Goal: Task Accomplishment & Management: Manage account settings

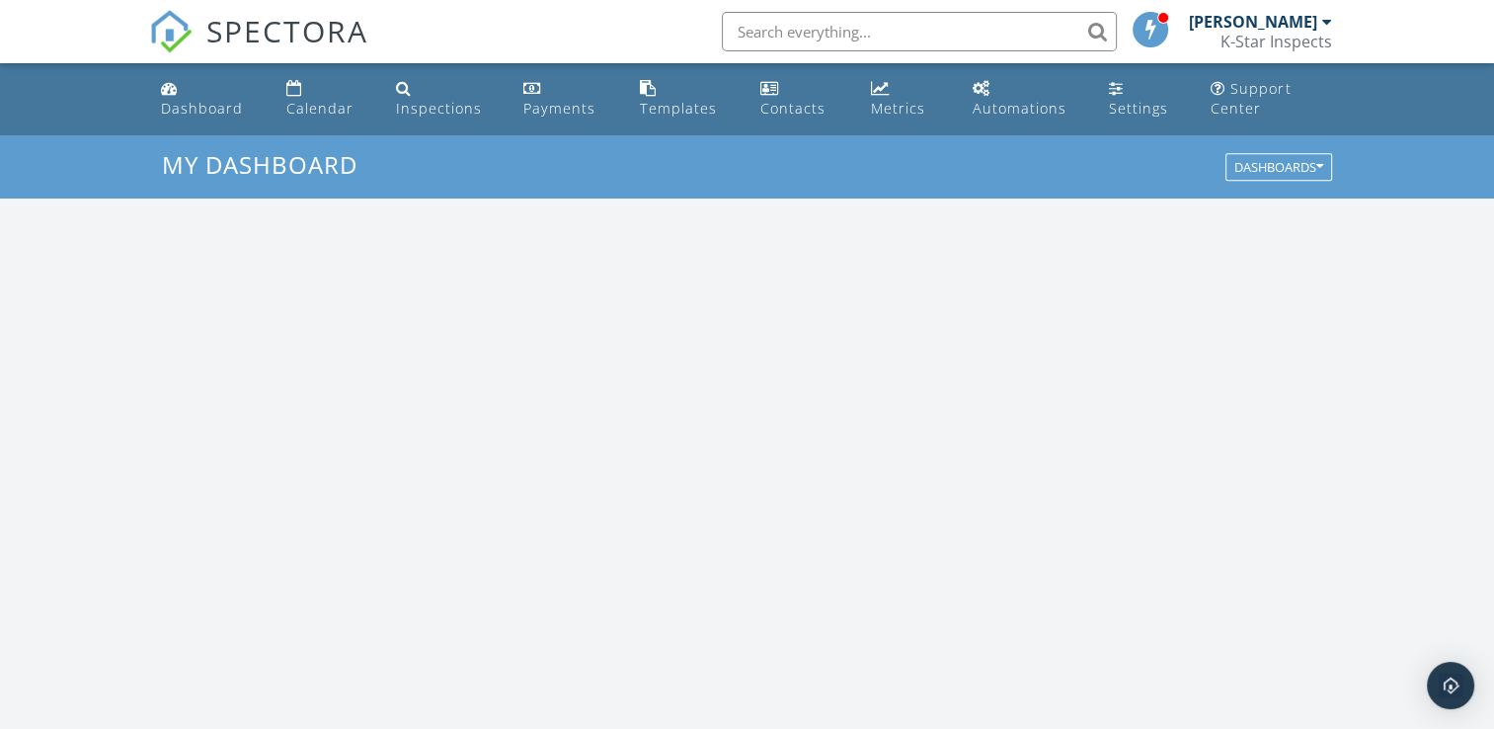
scroll to position [1828, 1525]
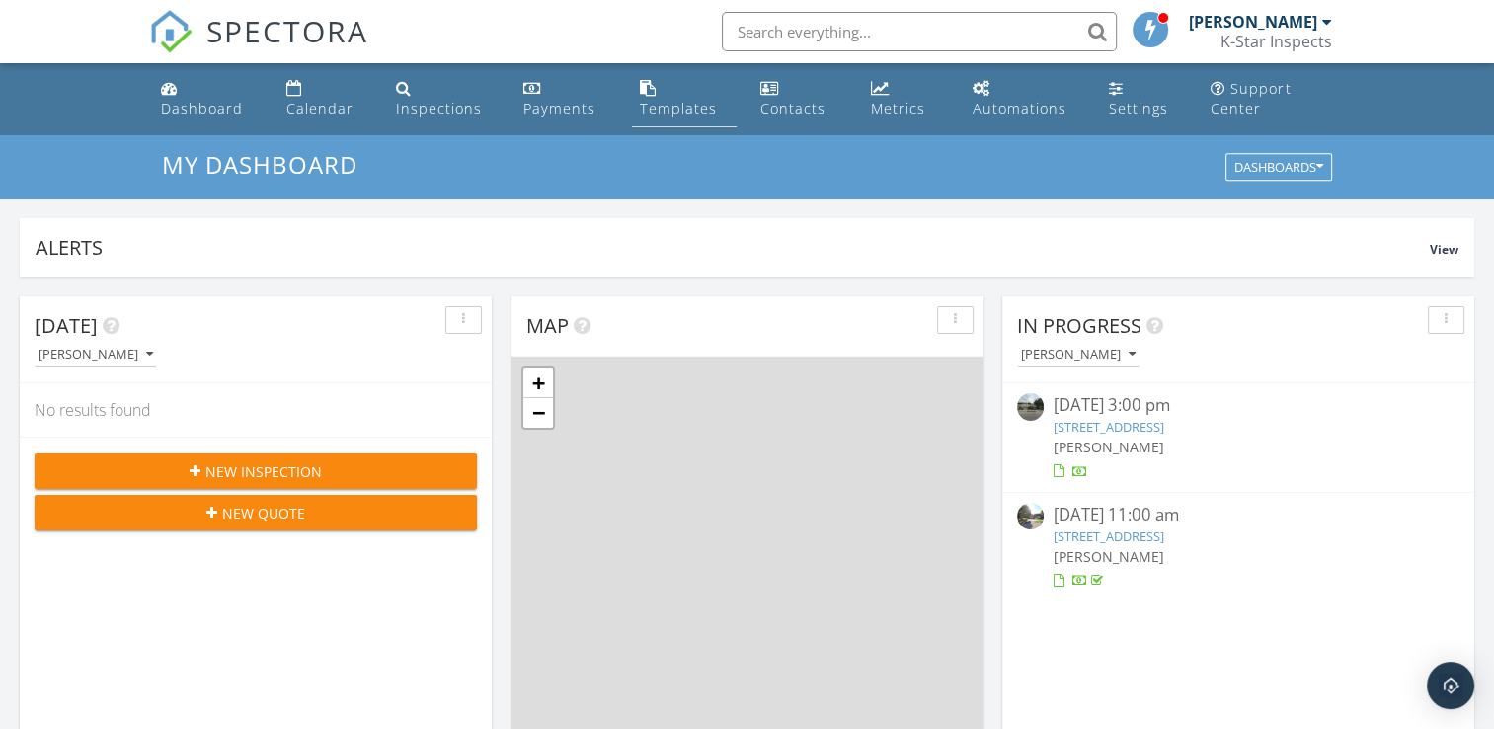
click at [679, 109] on div "Templates" at bounding box center [678, 108] width 77 height 19
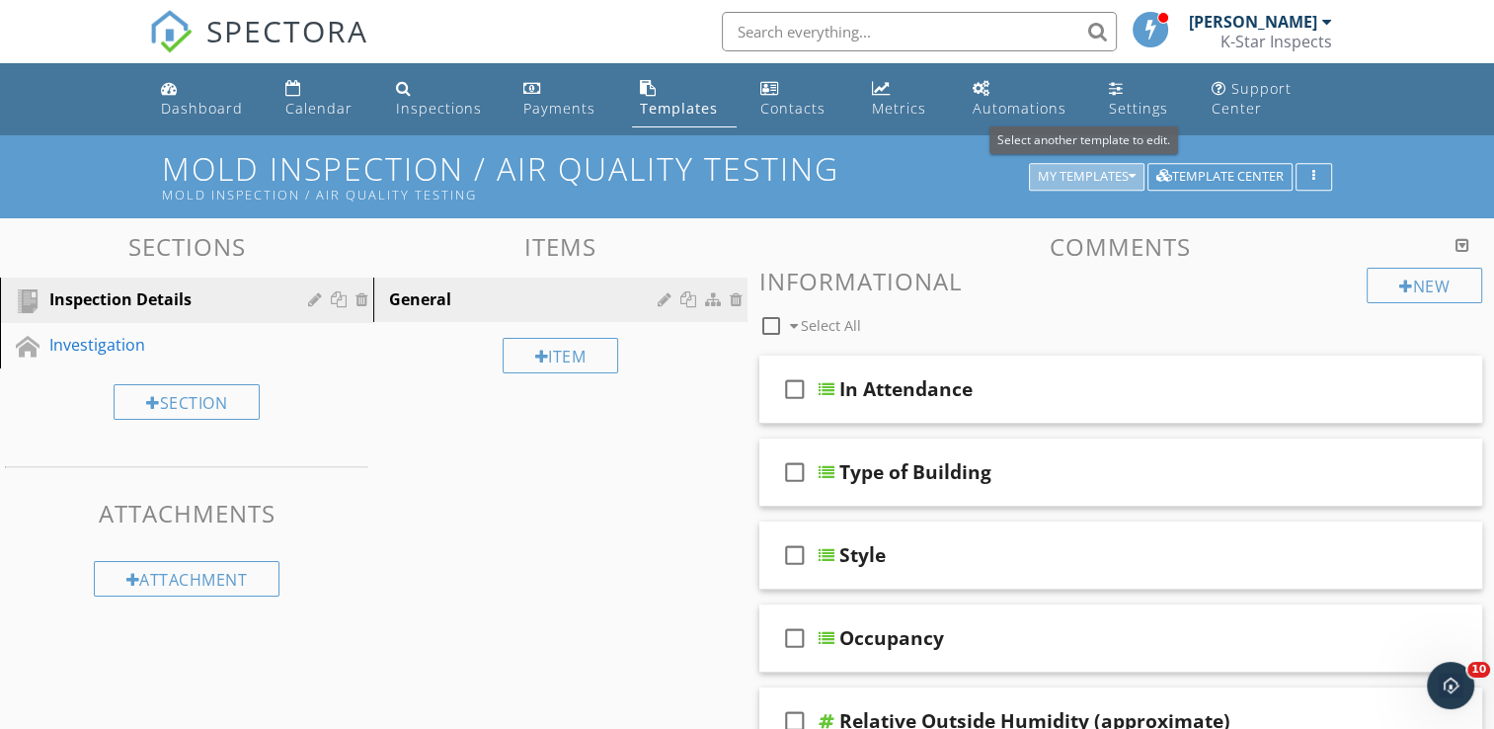
click at [1130, 178] on icon "button" at bounding box center [1132, 177] width 7 height 14
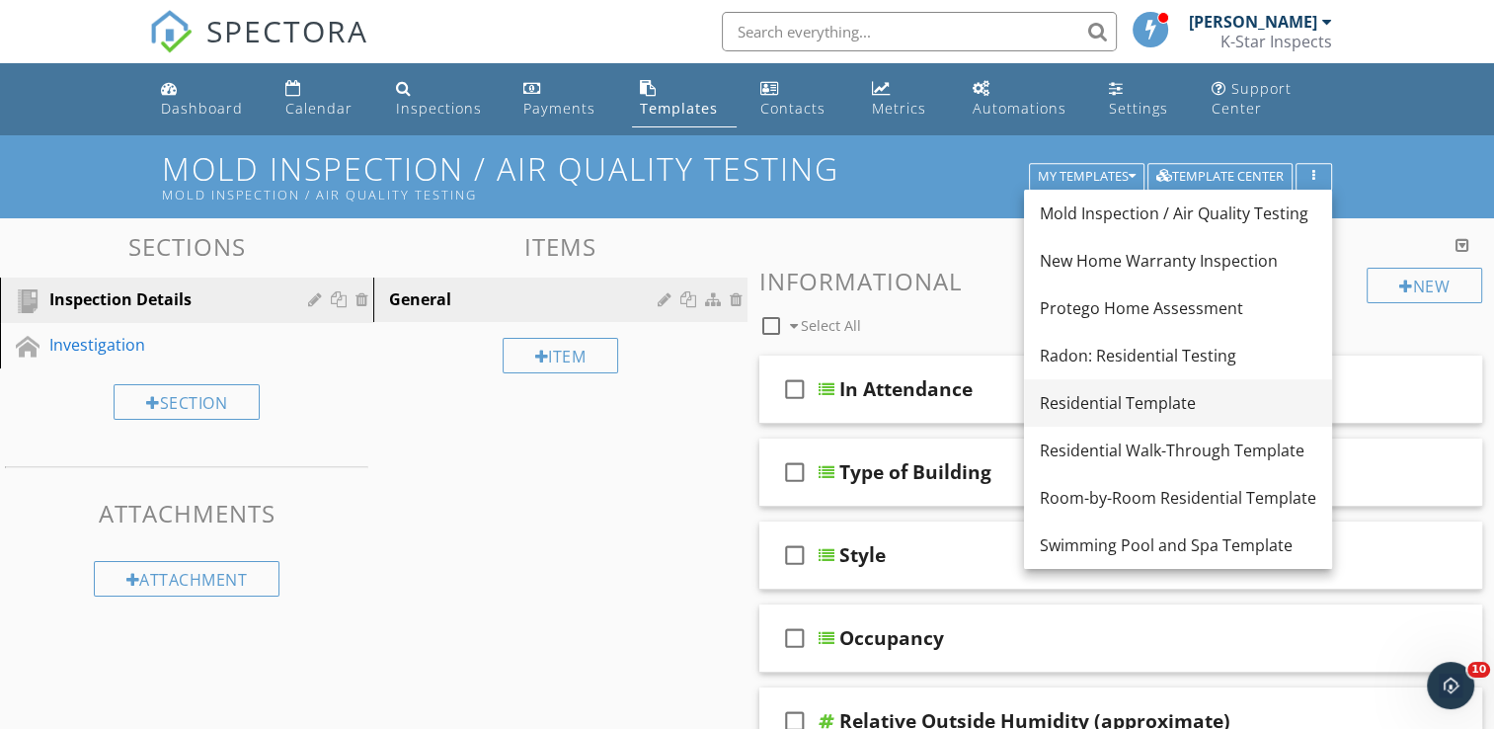
click at [1106, 401] on div "Residential Template" at bounding box center [1178, 403] width 277 height 24
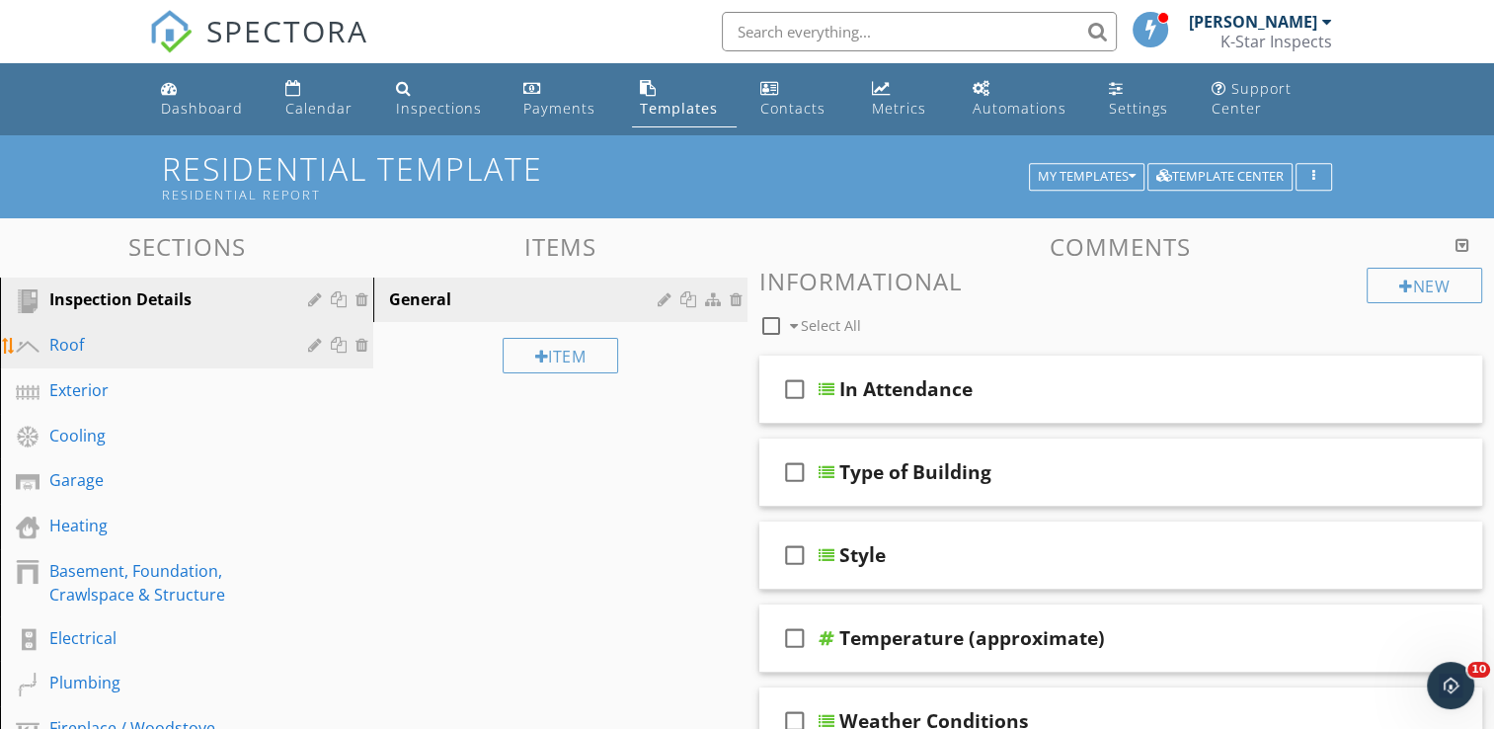
click at [136, 347] on div "Roof" at bounding box center [164, 345] width 230 height 24
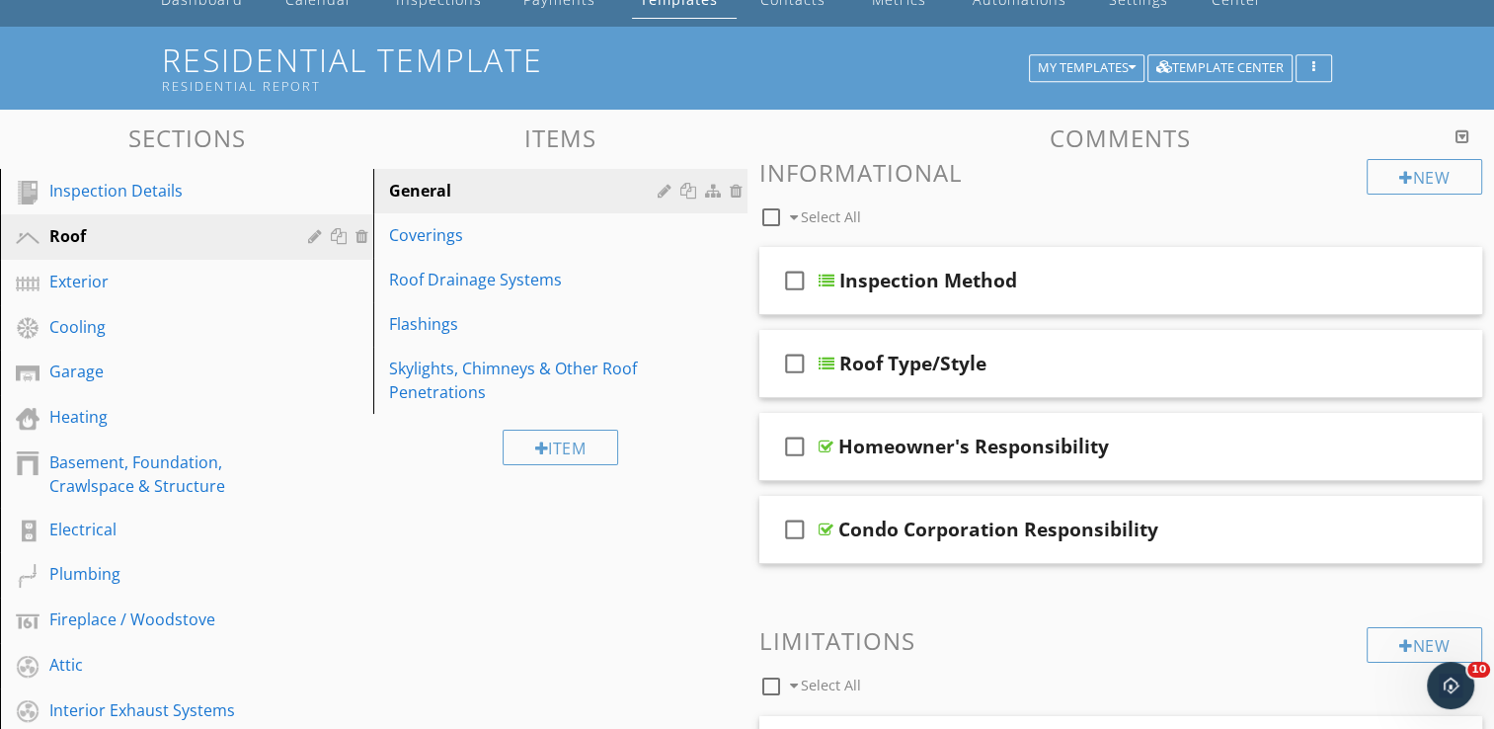
scroll to position [99, 0]
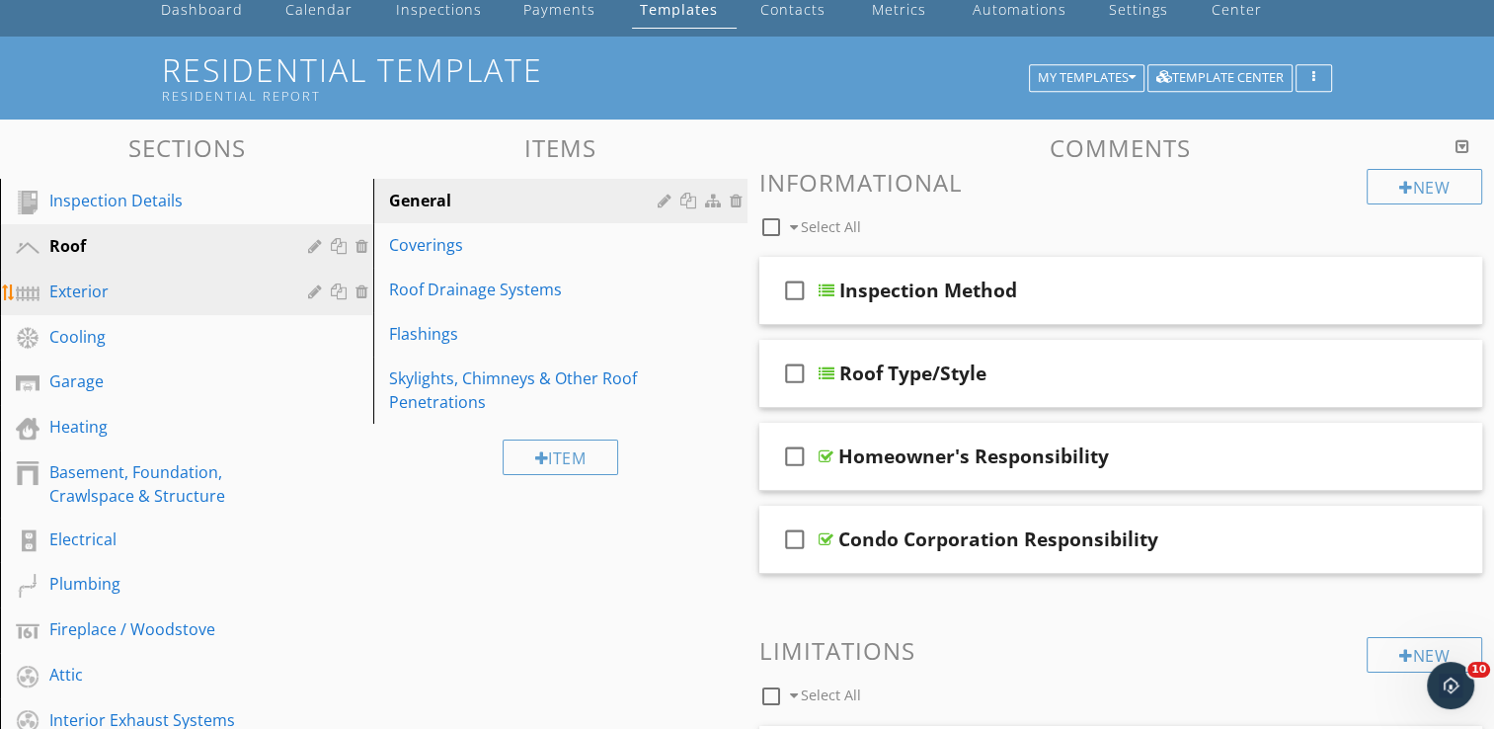
click at [83, 290] on div "Exterior" at bounding box center [164, 291] width 230 height 24
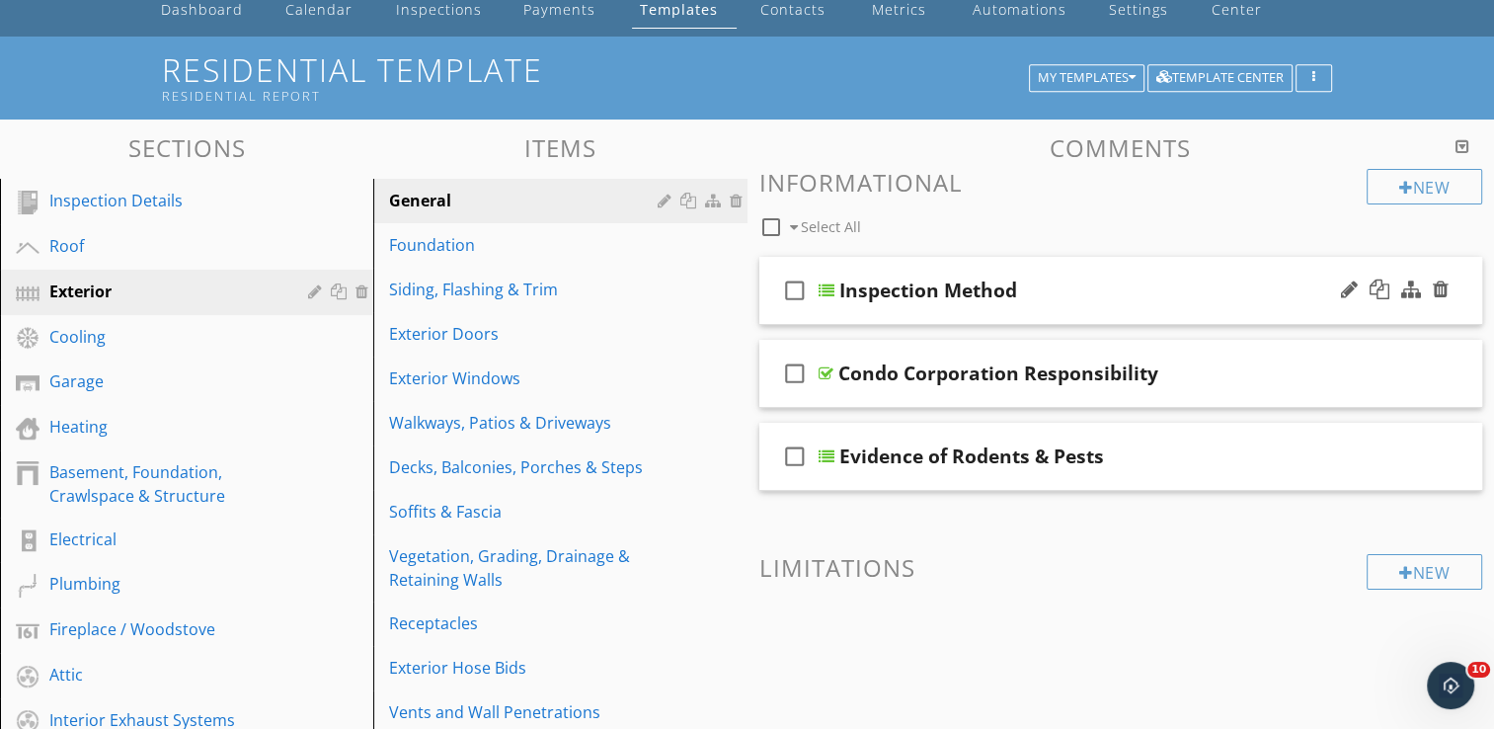
click at [1116, 315] on div "check_box_outline_blank Inspection Method" at bounding box center [1121, 291] width 724 height 68
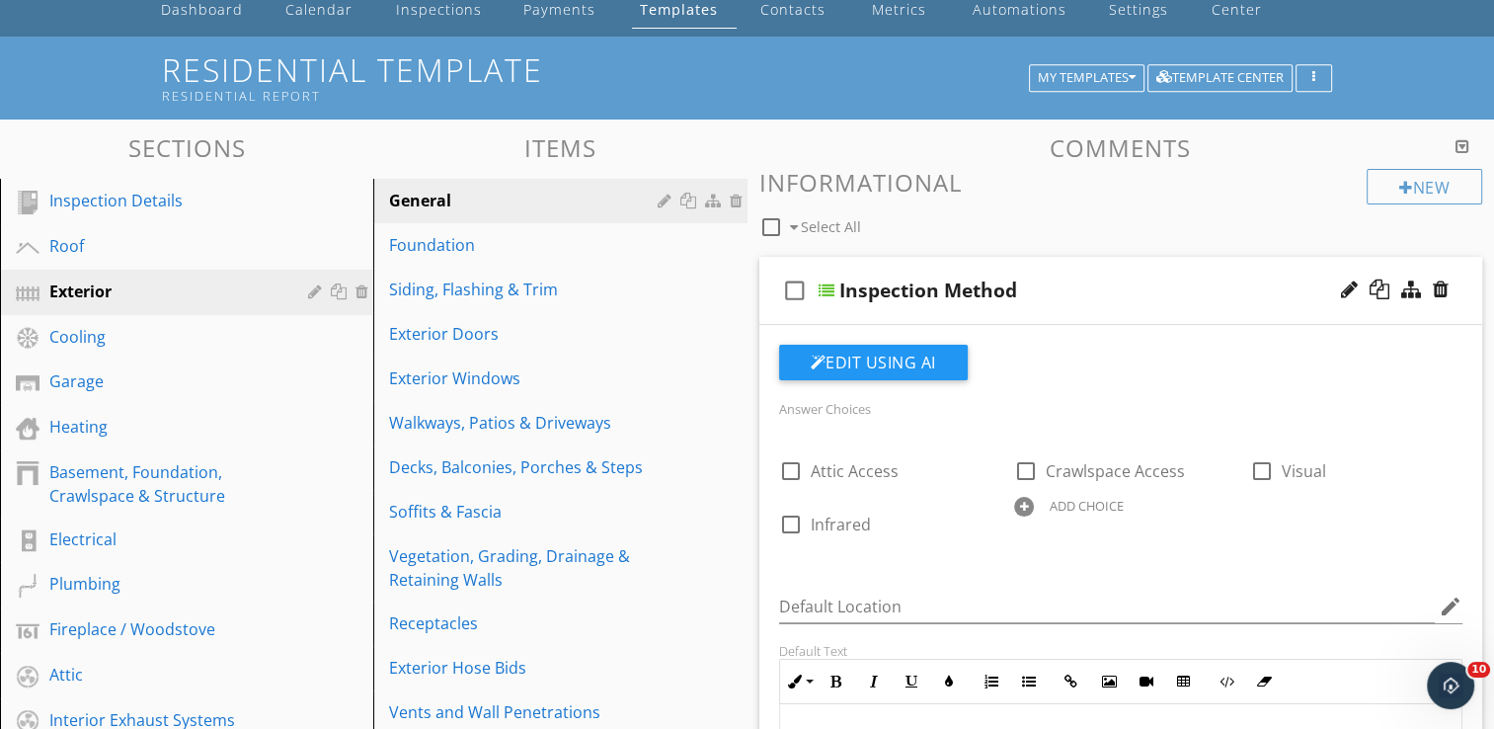
click at [1116, 315] on div "check_box_outline_blank Inspection Method" at bounding box center [1121, 291] width 724 height 68
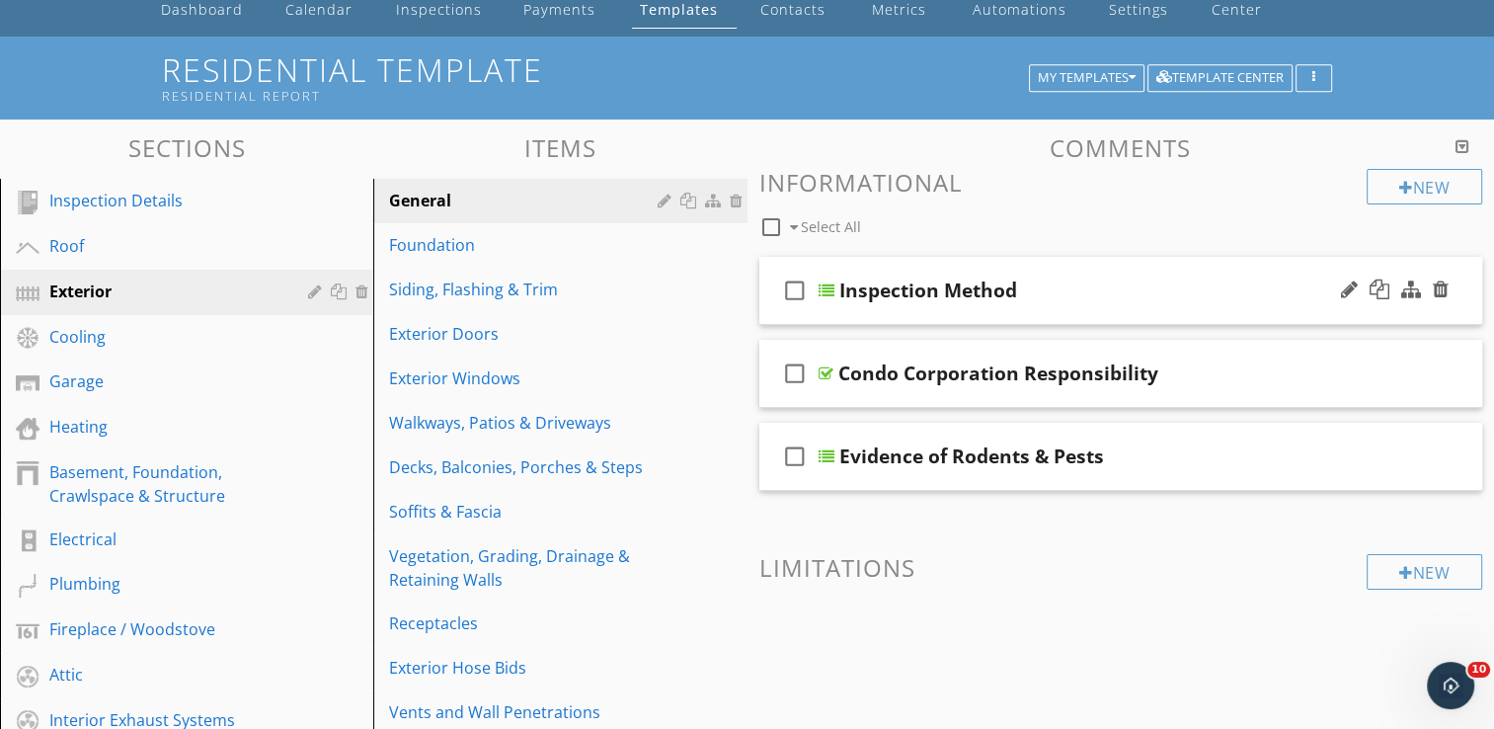
click at [1173, 312] on div "check_box_outline_blank Inspection Method" at bounding box center [1121, 291] width 724 height 68
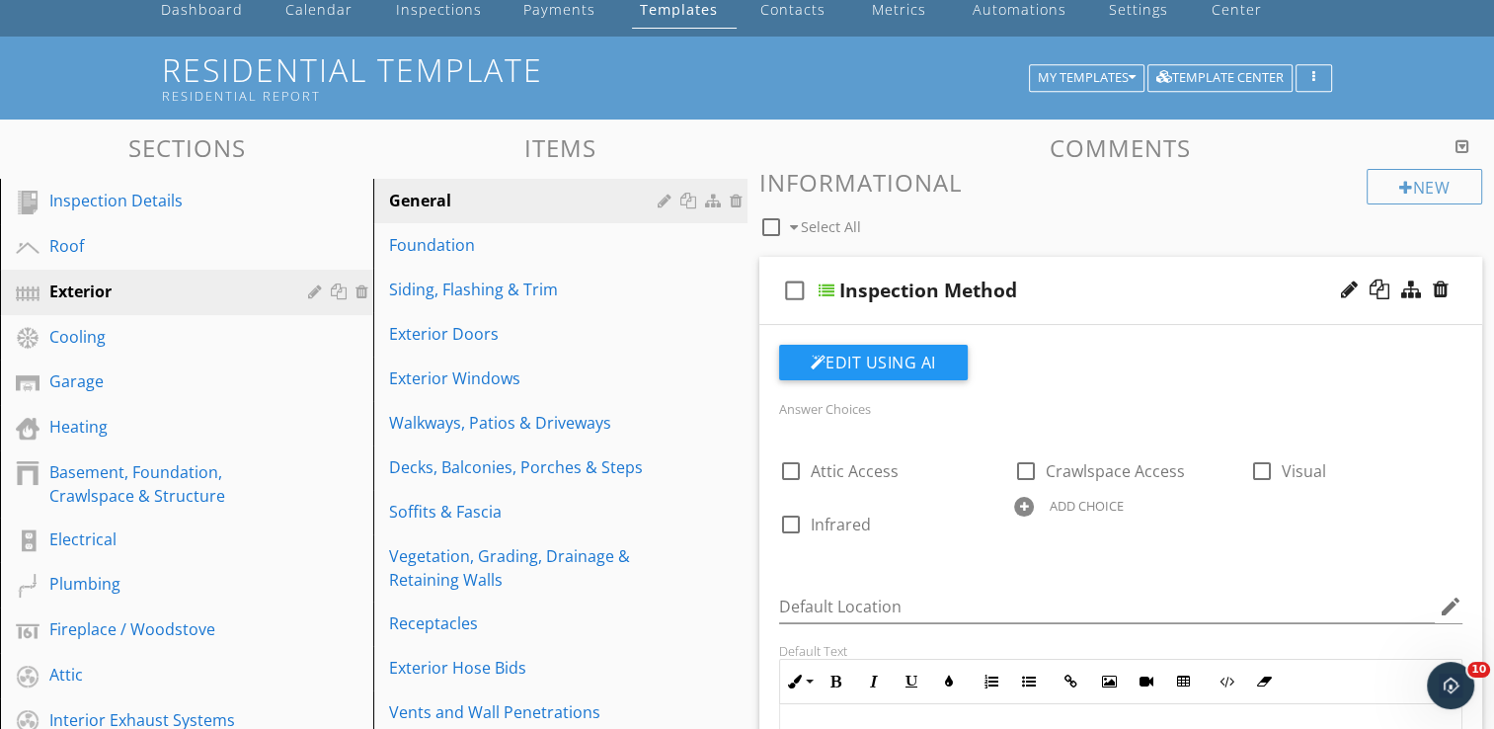
click at [1173, 312] on div "check_box_outline_blank Inspection Method" at bounding box center [1121, 291] width 724 height 68
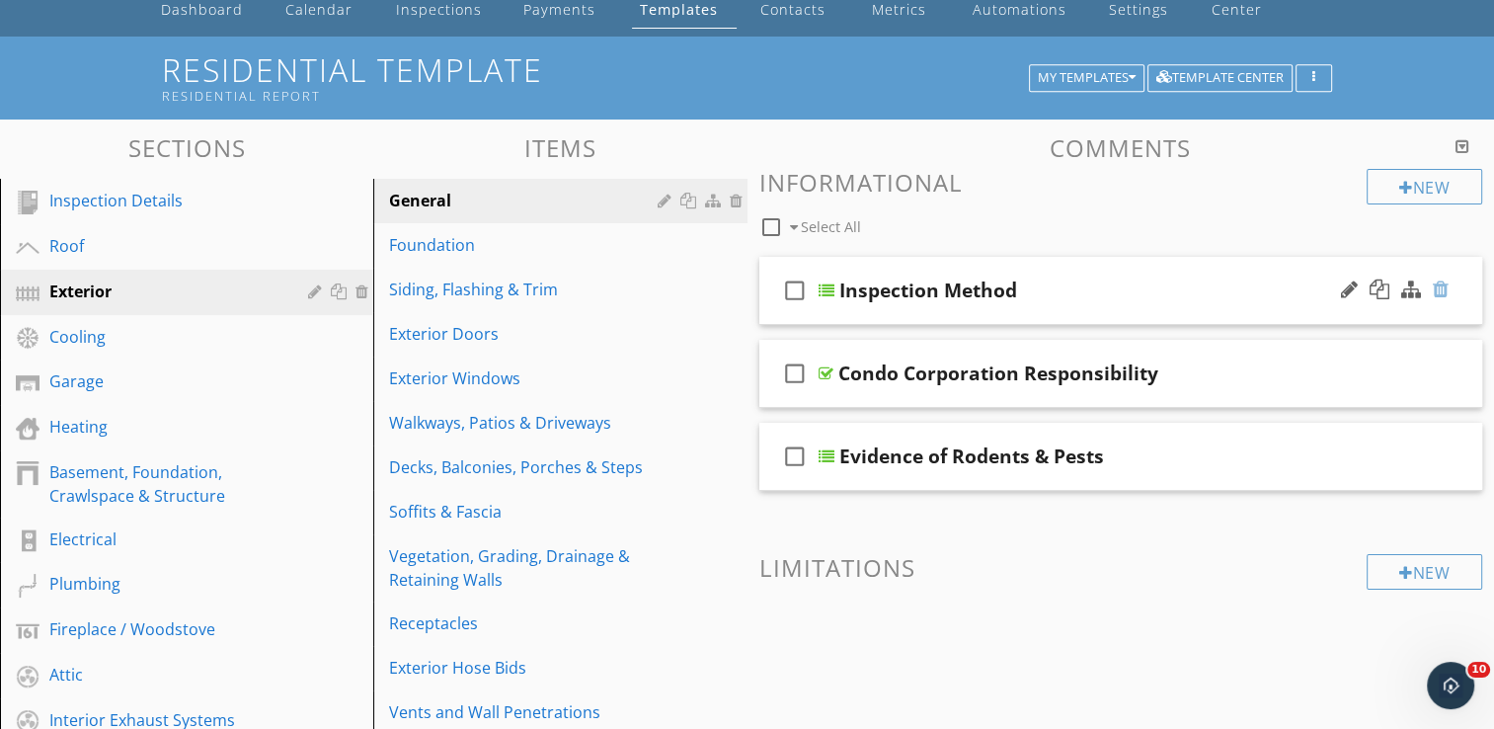
click at [1444, 287] on div at bounding box center [1441, 289] width 16 height 20
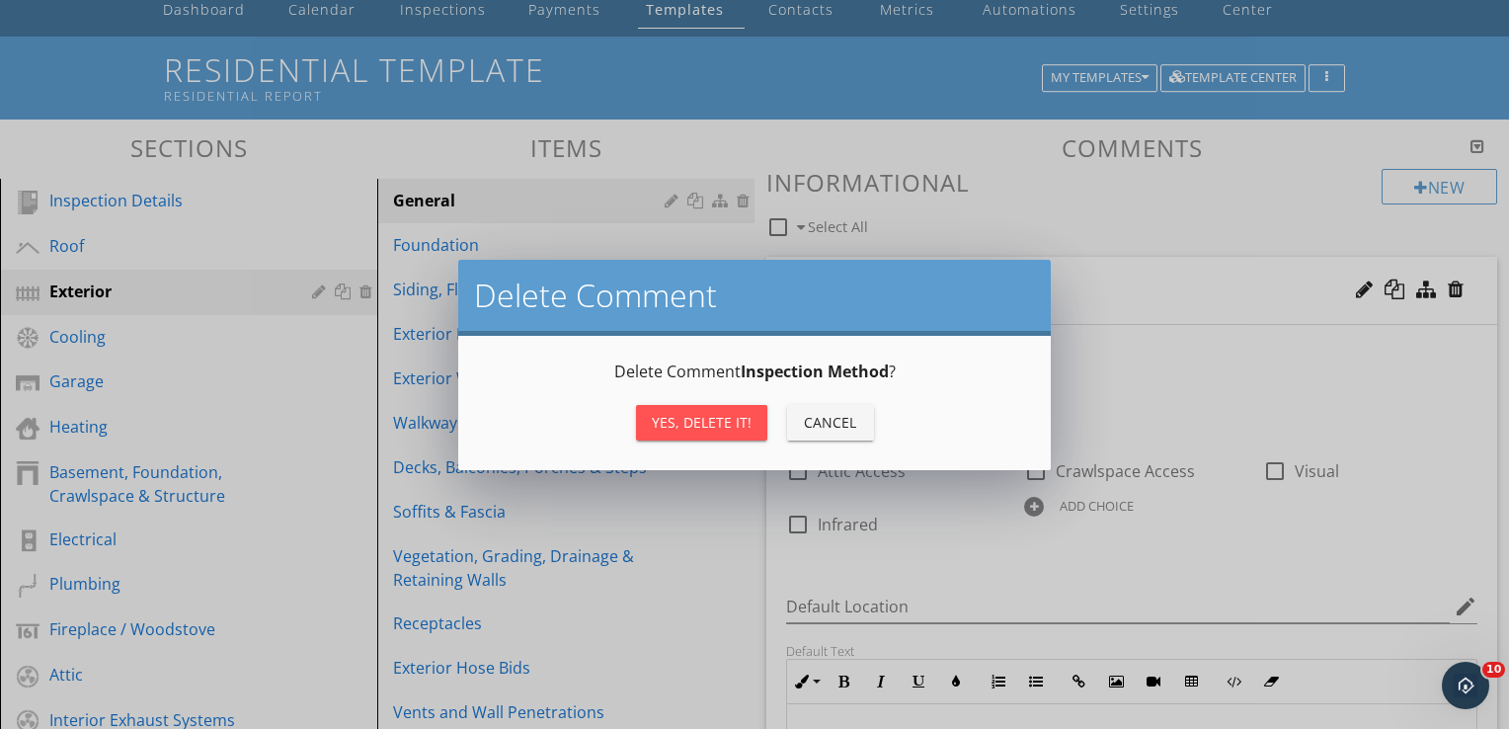
click at [726, 425] on div "Yes, Delete it!" at bounding box center [702, 422] width 100 height 21
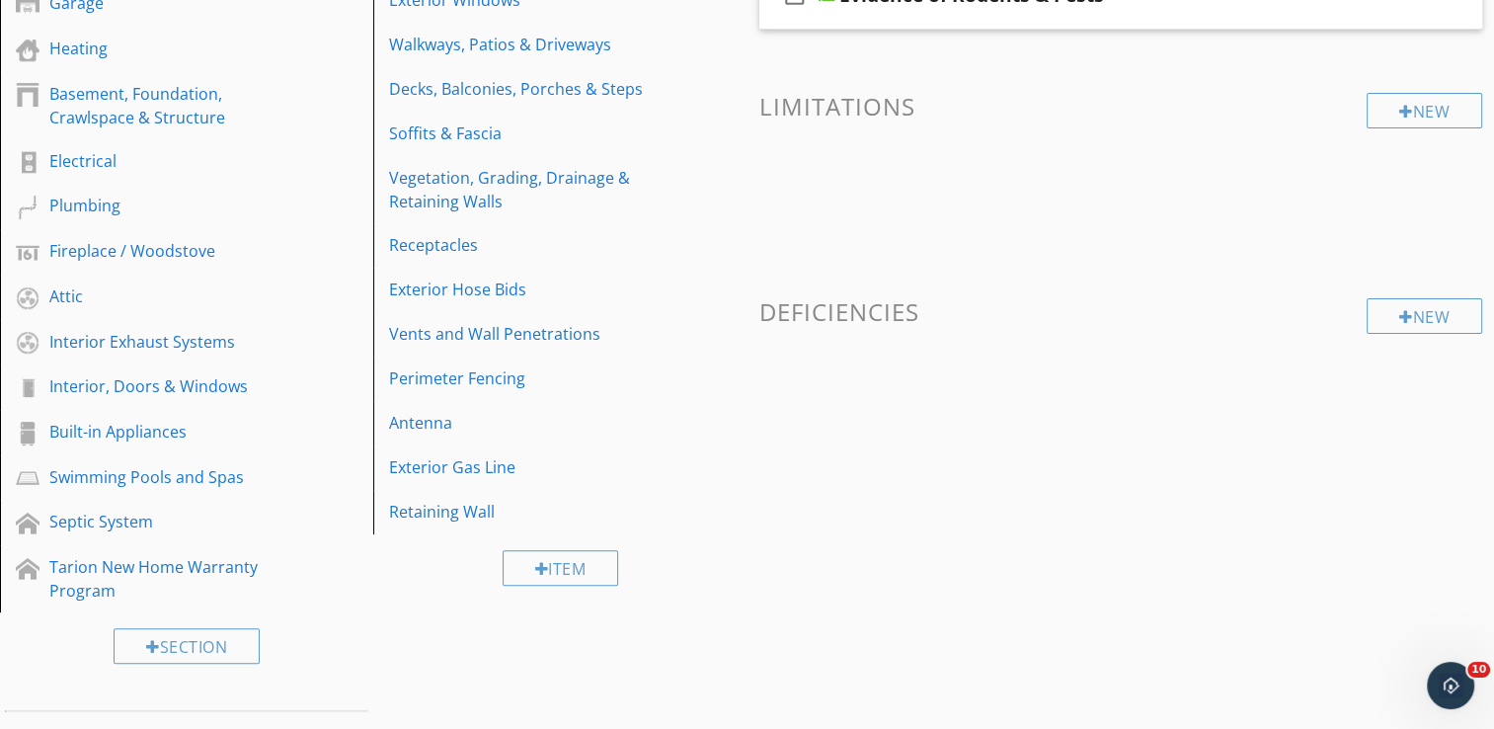
scroll to position [494, 0]
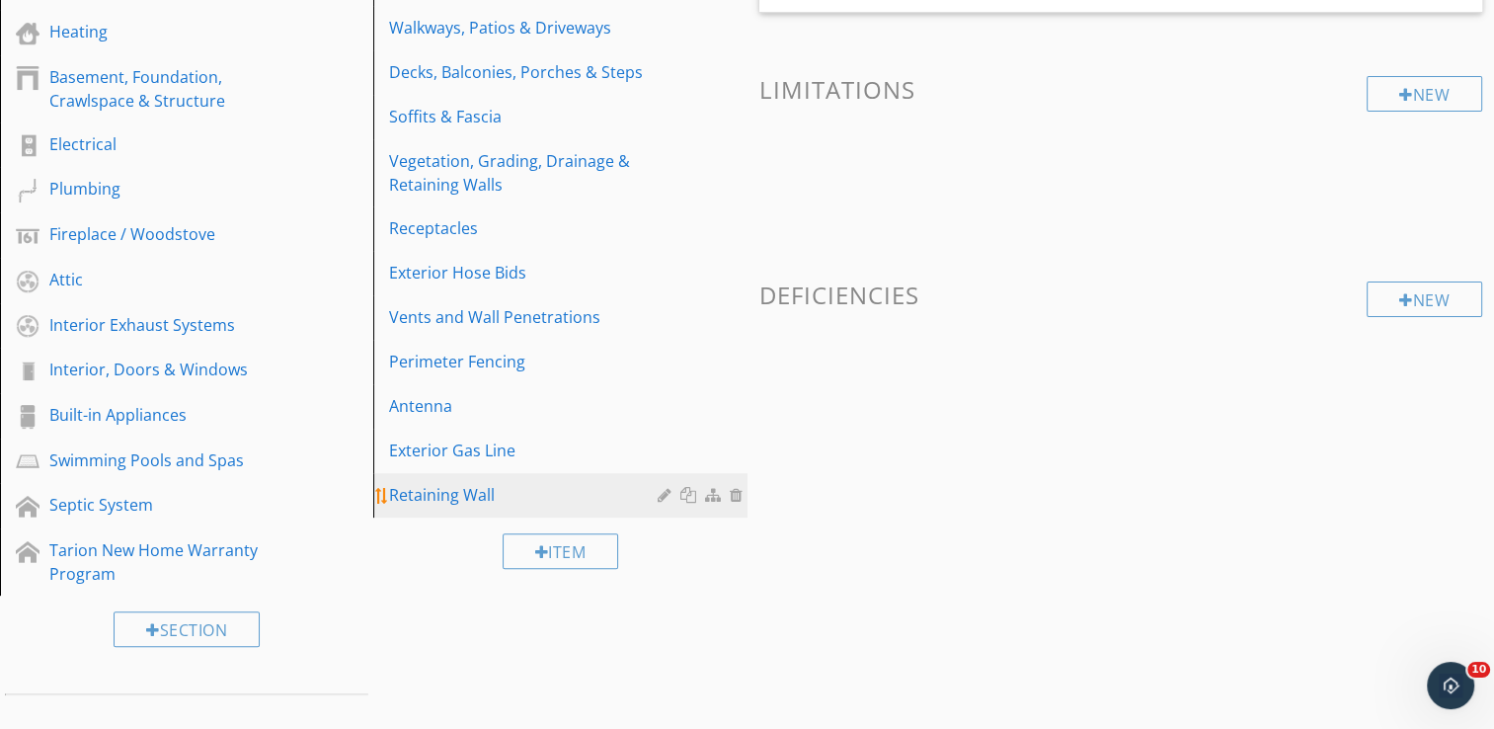
click at [514, 492] on div "Retaining Wall" at bounding box center [526, 495] width 274 height 24
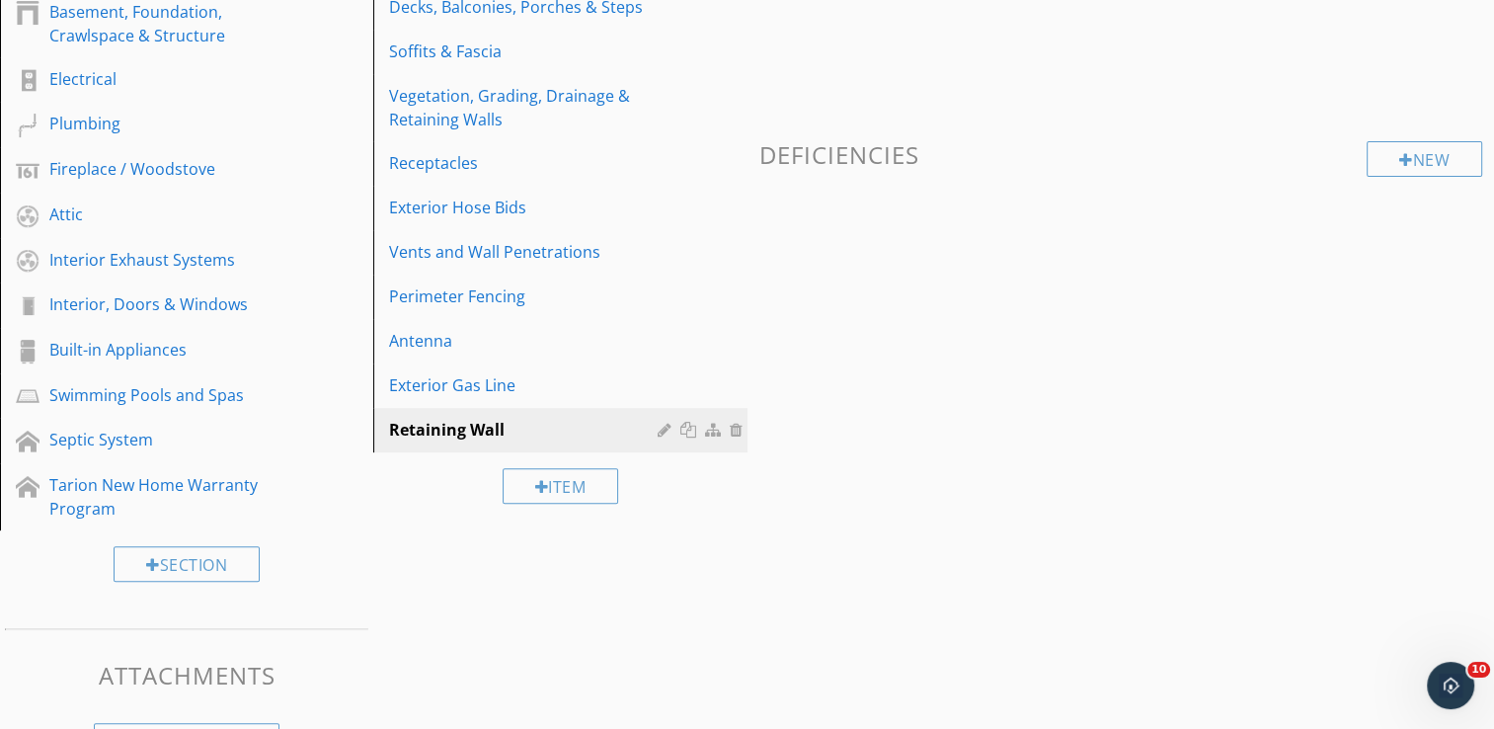
scroll to position [593, 0]
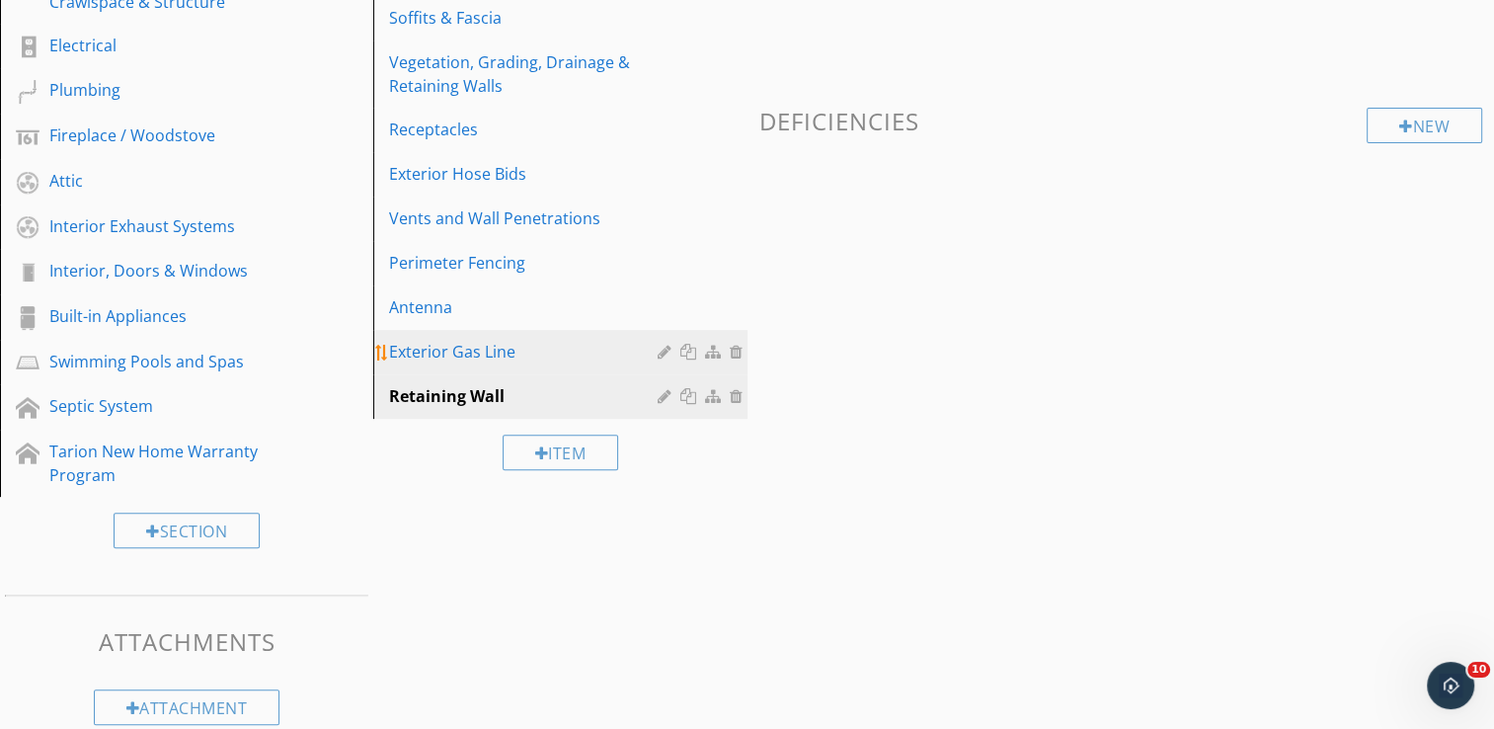
click at [458, 354] on div "Exterior Gas Line" at bounding box center [526, 352] width 274 height 24
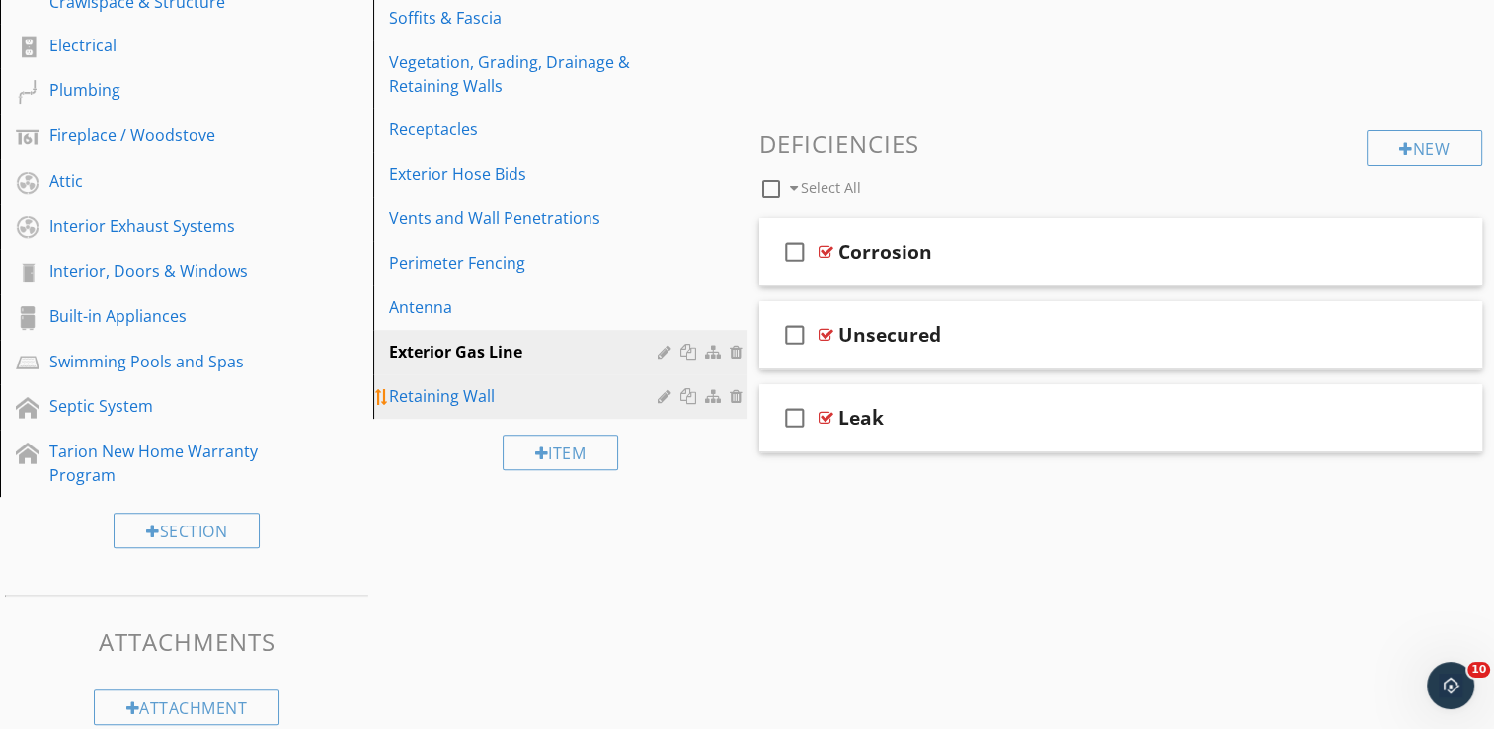
click at [472, 397] on div "Retaining Wall" at bounding box center [526, 396] width 274 height 24
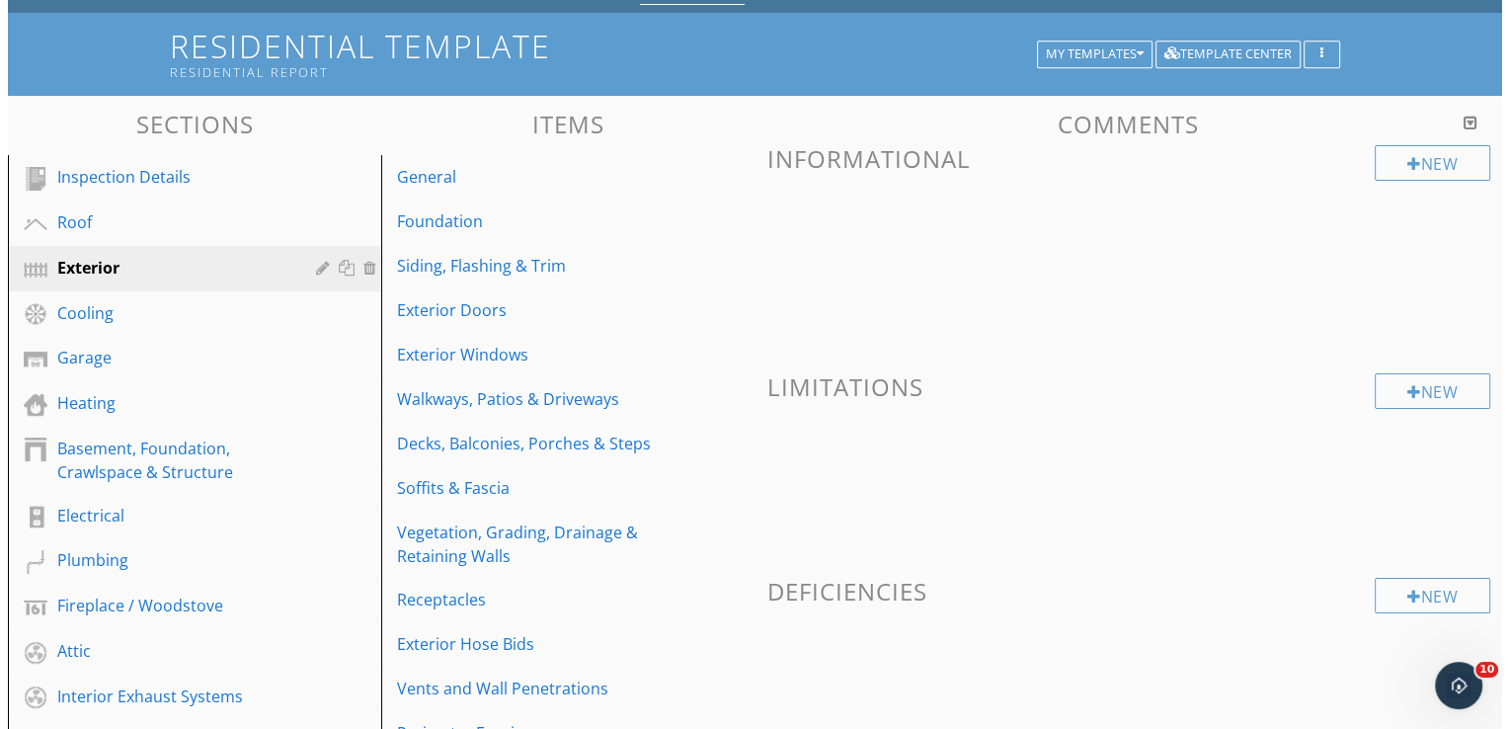
scroll to position [99, 0]
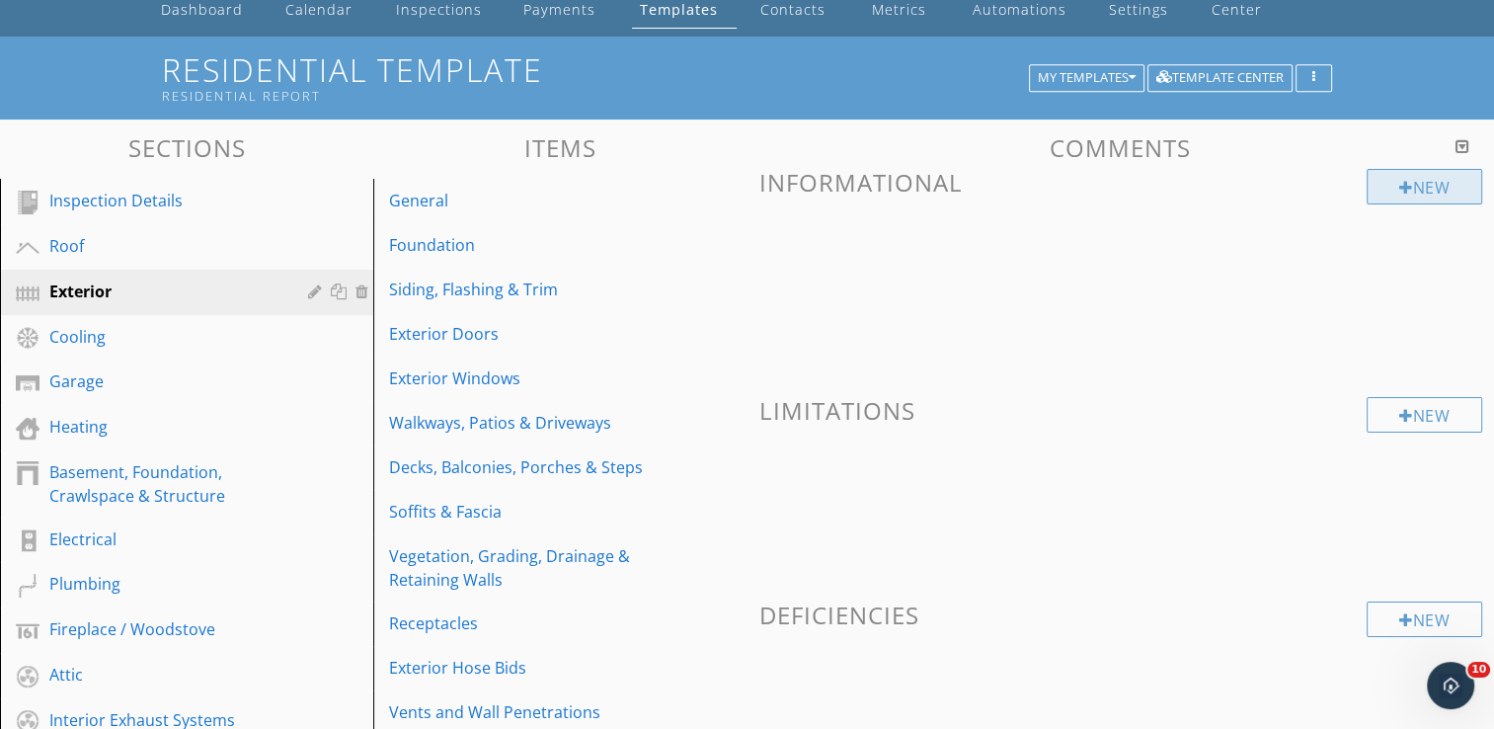
click at [1430, 188] on div "New" at bounding box center [1425, 187] width 116 height 36
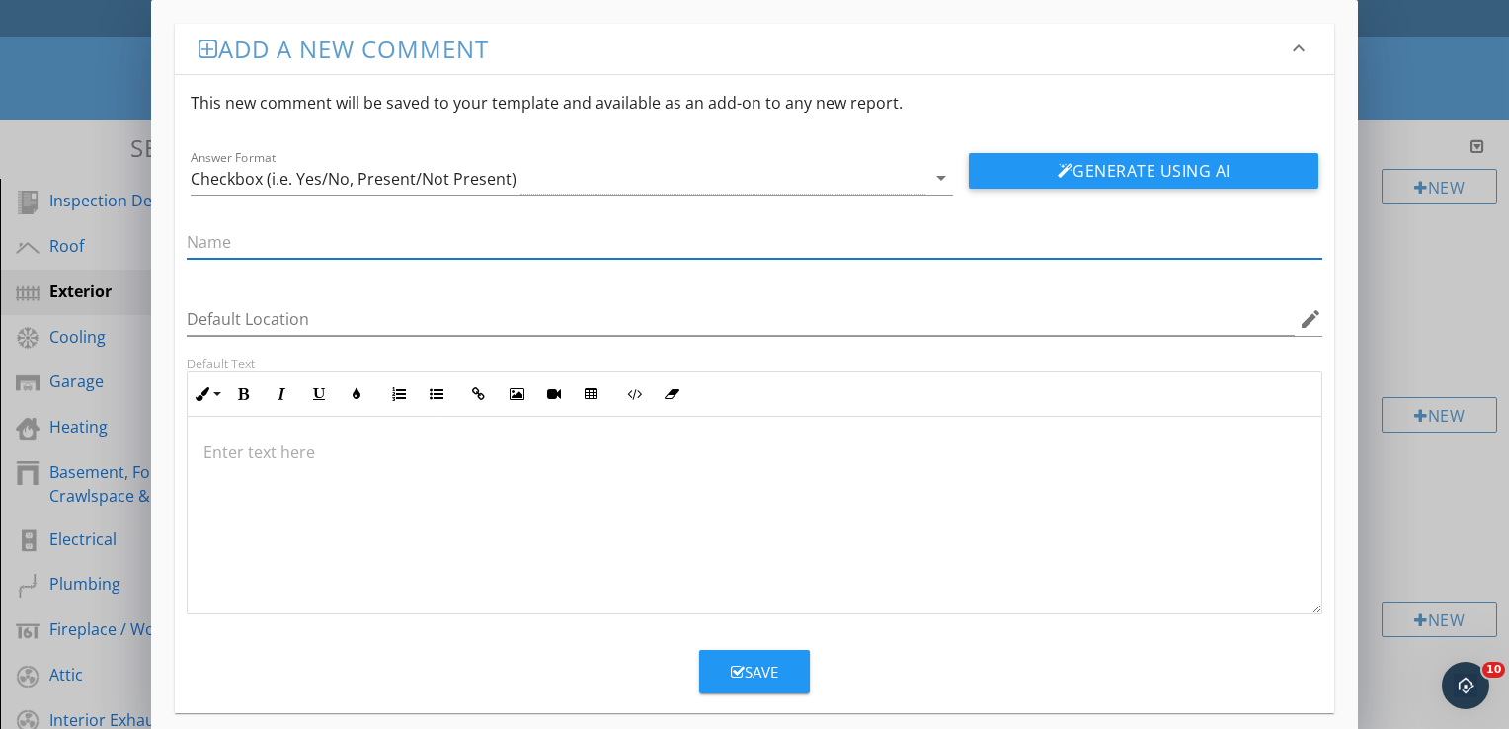
click at [322, 239] on input "text" at bounding box center [755, 242] width 1136 height 33
type input "Presence of Retaining Wall(s)"
click at [316, 315] on input "Default Location" at bounding box center [741, 319] width 1108 height 33
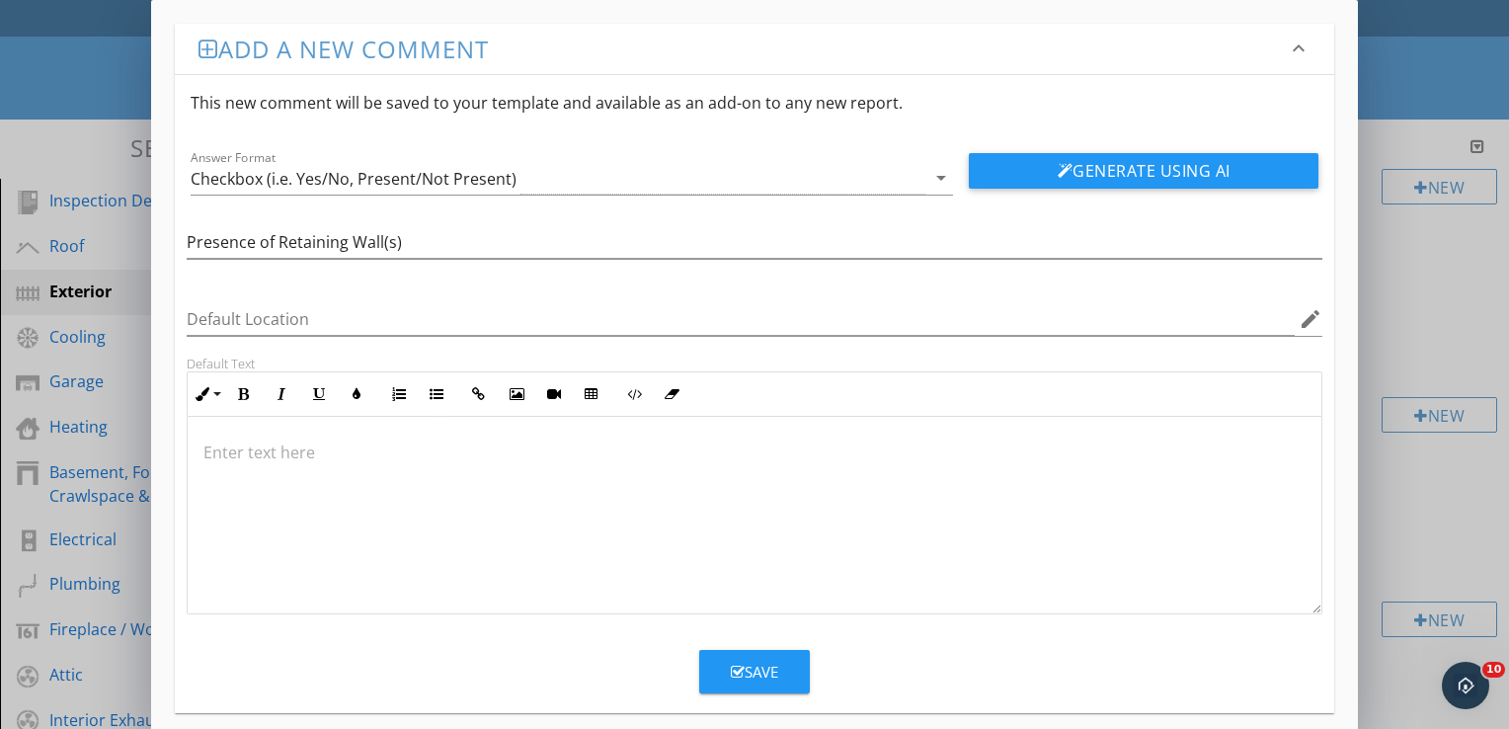
click at [401, 505] on div at bounding box center [755, 516] width 1134 height 198
click at [549, 174] on div "Checkbox (i.e. Yes/No, Present/Not Present)" at bounding box center [558, 178] width 735 height 33
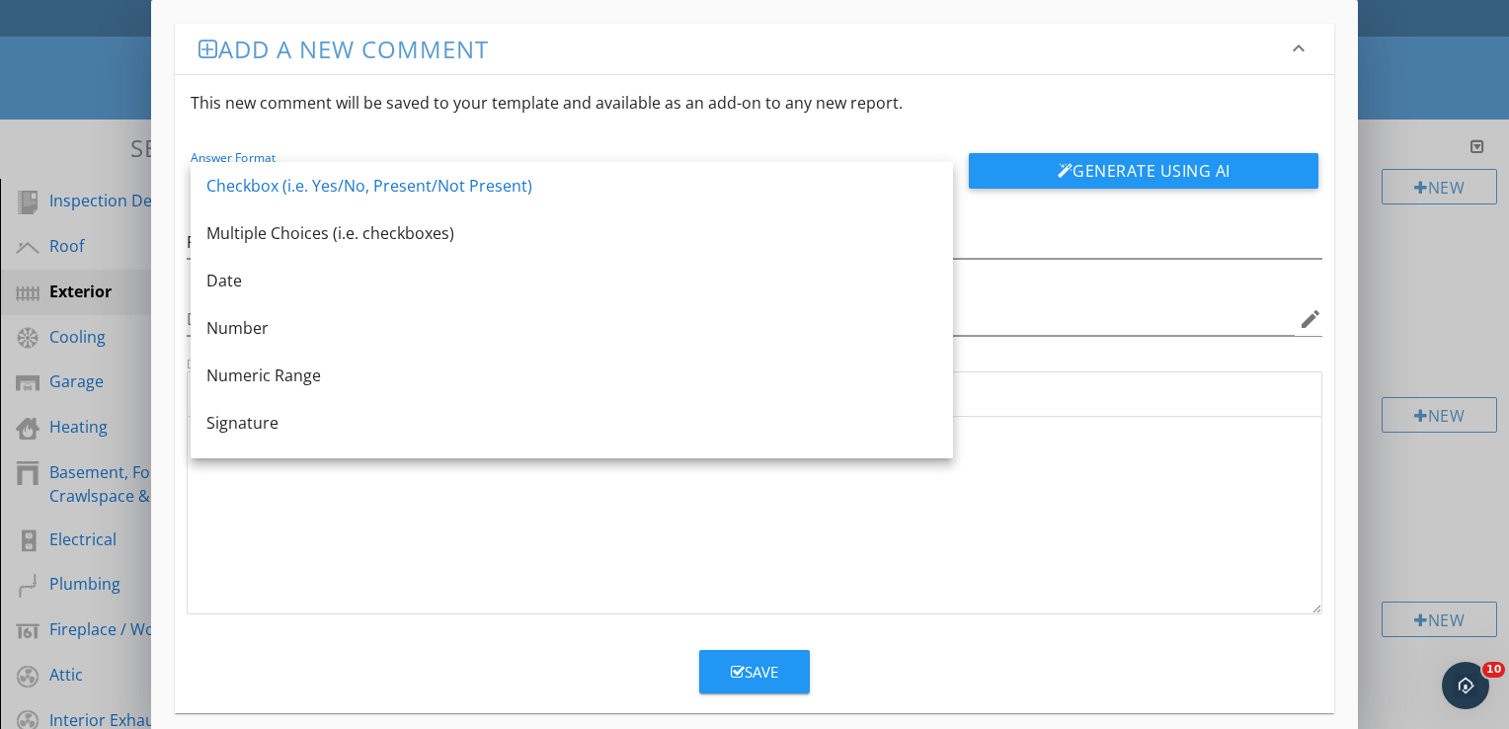
click at [574, 141] on div "Answer Format Checkbox (i.e. Yes/No, Present/Not Present) arrow_drop_down Gener…" at bounding box center [754, 162] width 1159 height 64
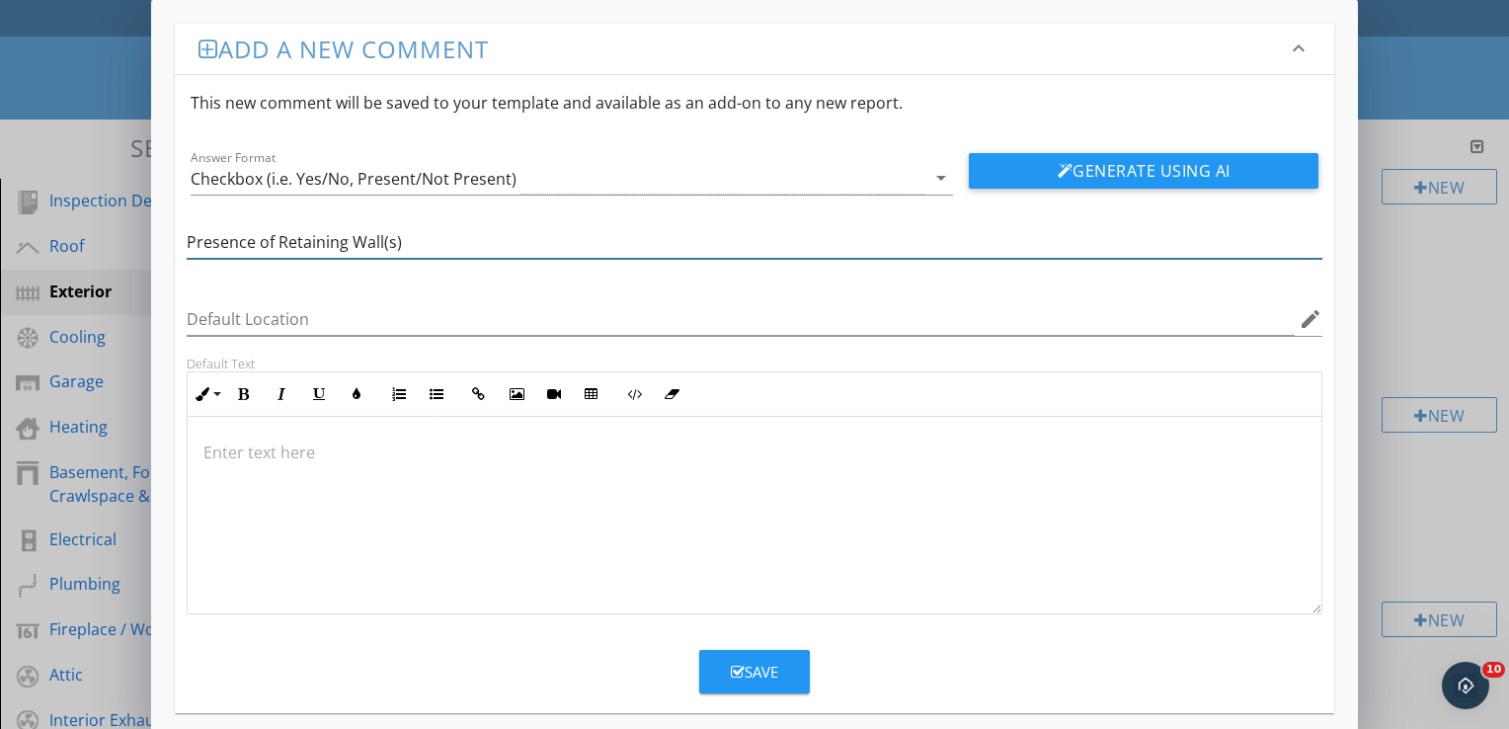
click at [521, 232] on input "Presence of Retaining Wall(s)" at bounding box center [755, 242] width 1136 height 33
drag, startPoint x: 462, startPoint y: 239, endPoint x: 162, endPoint y: 231, distance: 300.3
click at [162, 231] on div "Add a new comment keyboard_arrow_down This new comment will be saved to your te…" at bounding box center [754, 368] width 1207 height 737
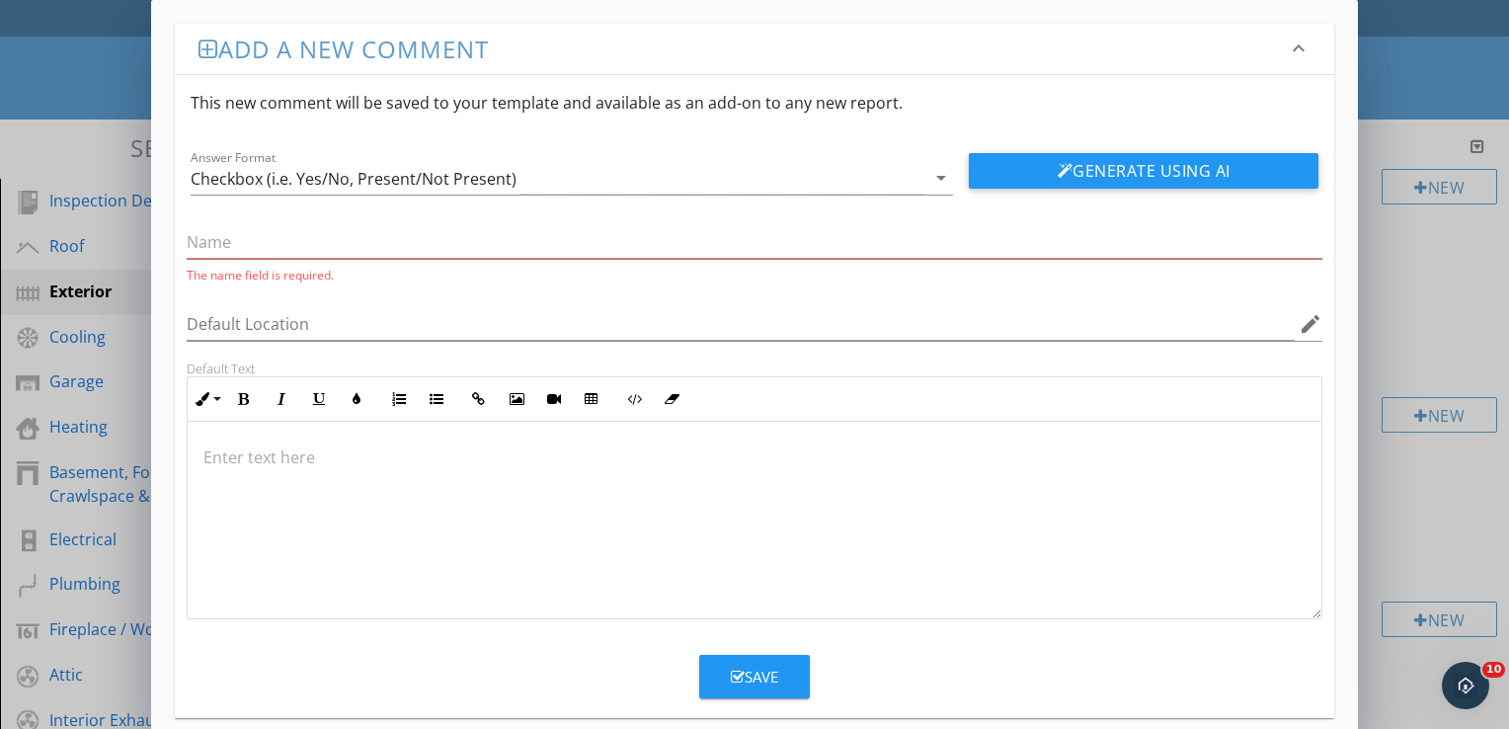
click at [423, 48] on h3 "Add a new comment" at bounding box center [742, 49] width 1088 height 27
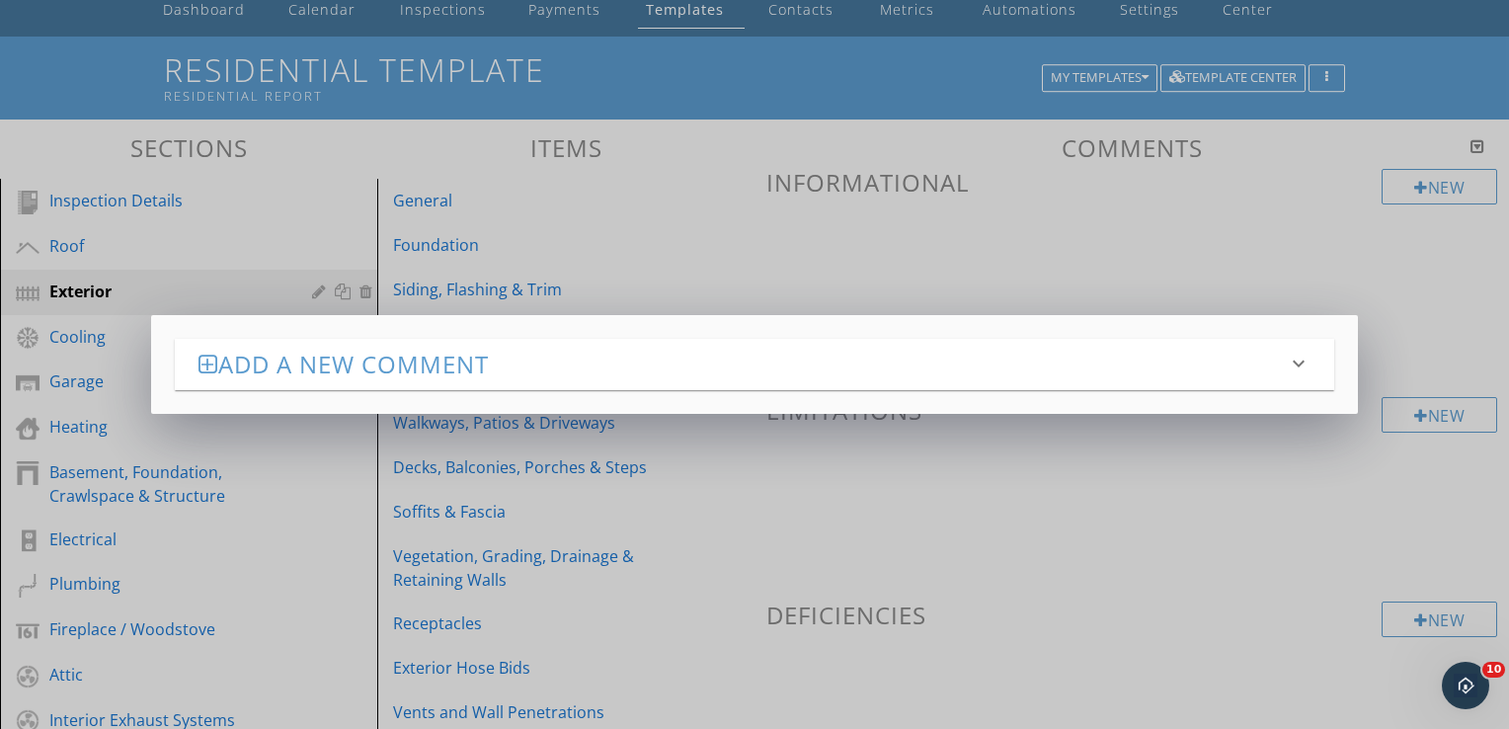
click at [366, 367] on h3 "Add a new comment" at bounding box center [742, 364] width 1088 height 27
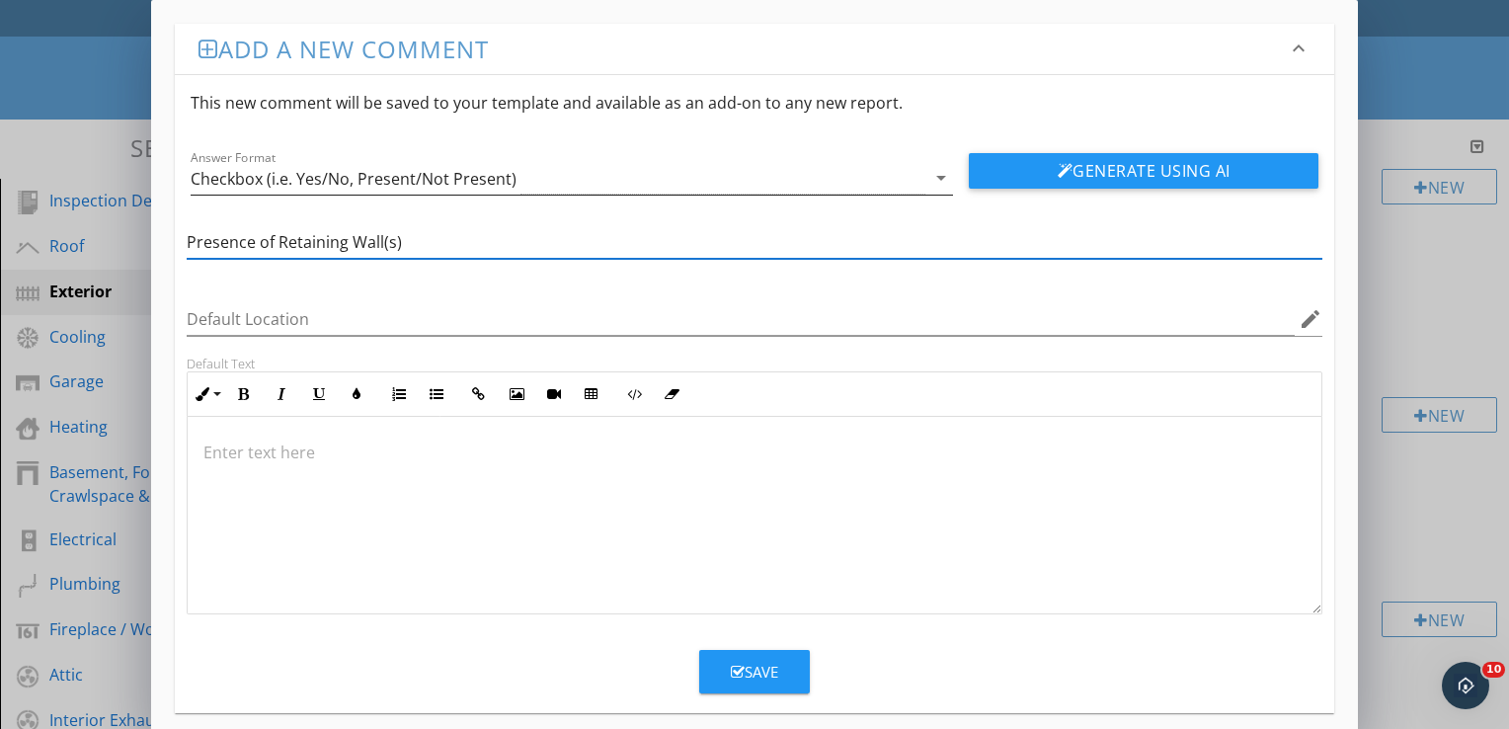
type input "Presence of Retaining Wall(s)"
click at [468, 176] on div "Checkbox (i.e. Yes/No, Present/Not Present)" at bounding box center [354, 179] width 326 height 18
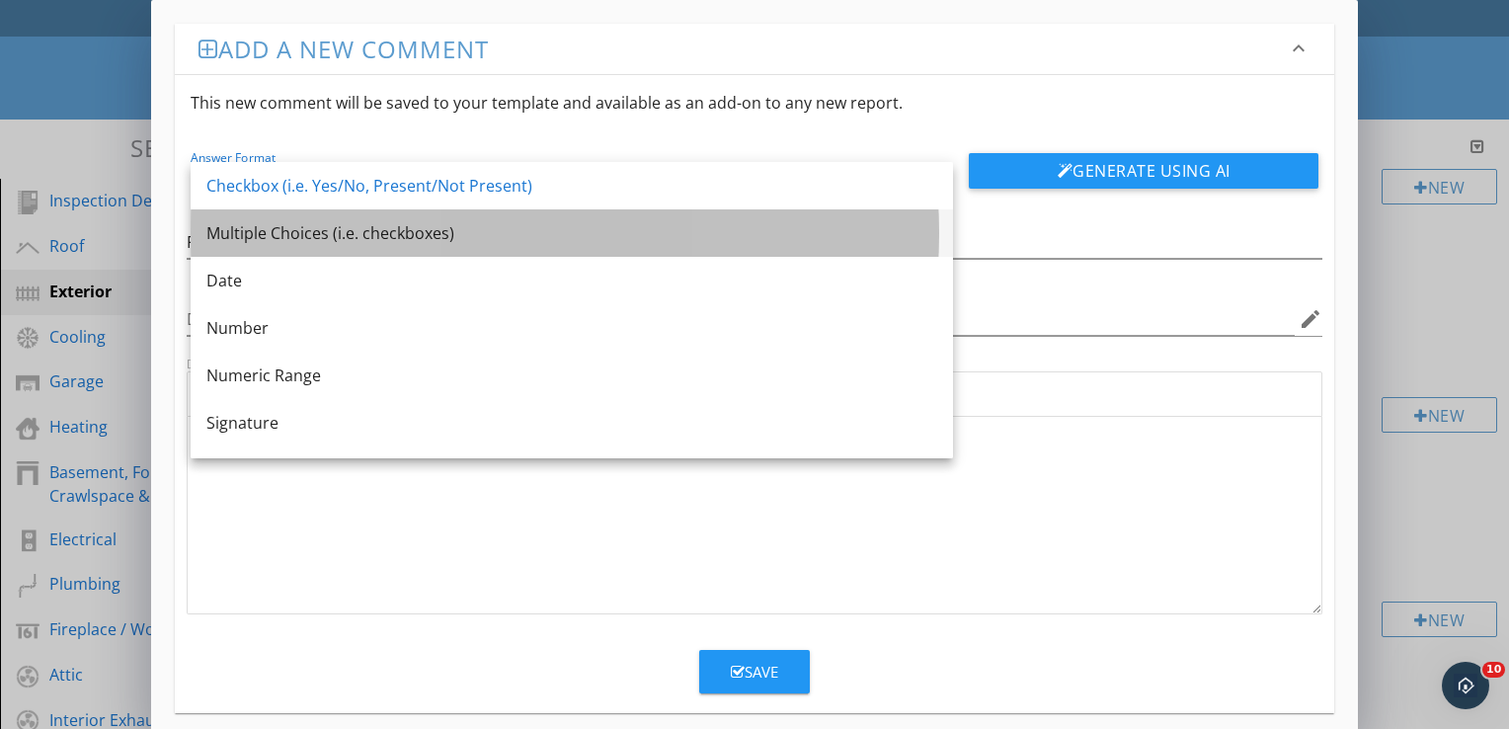
click at [411, 227] on div "Multiple Choices (i.e. checkboxes)" at bounding box center [571, 233] width 731 height 24
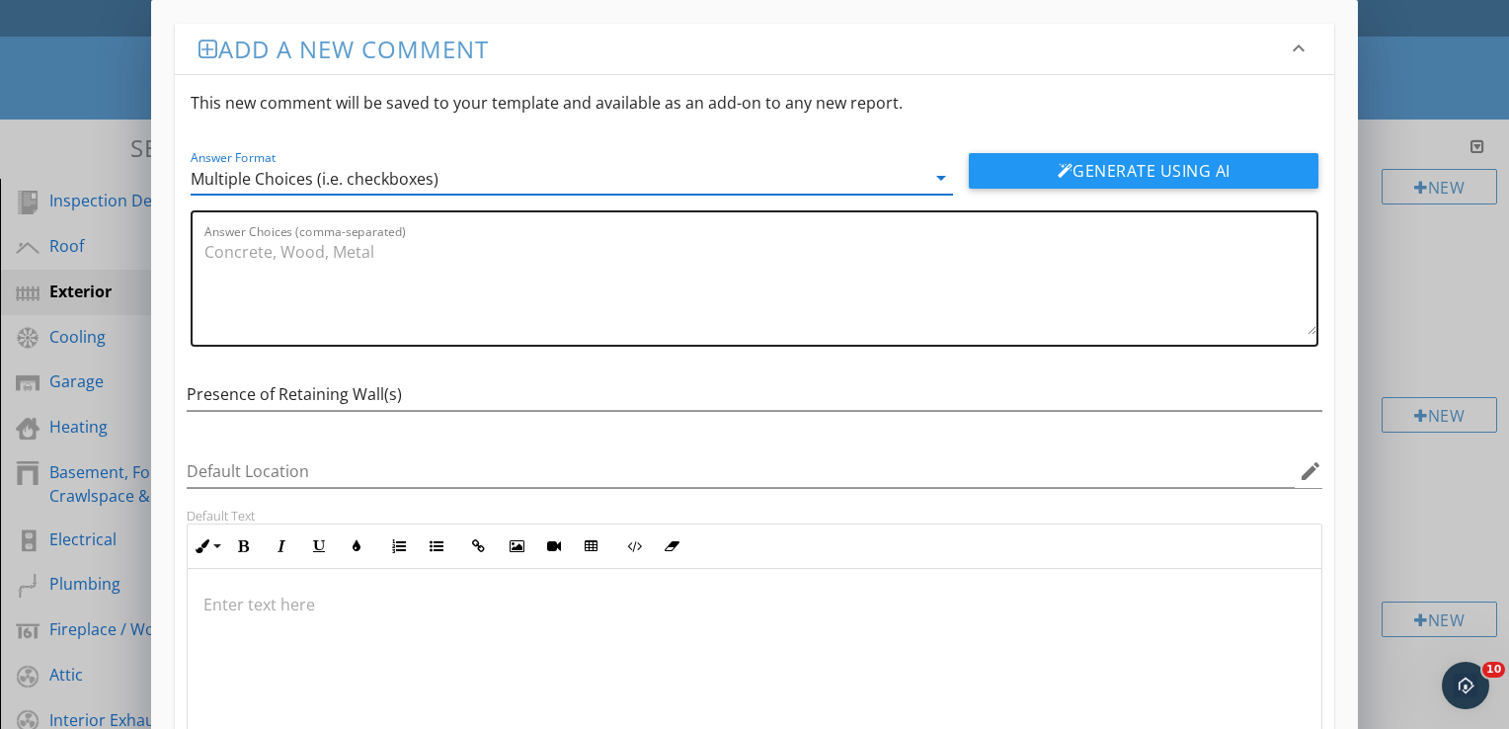
click at [375, 241] on textarea "Answer Choices (comma-separated)" at bounding box center [760, 285] width 1112 height 99
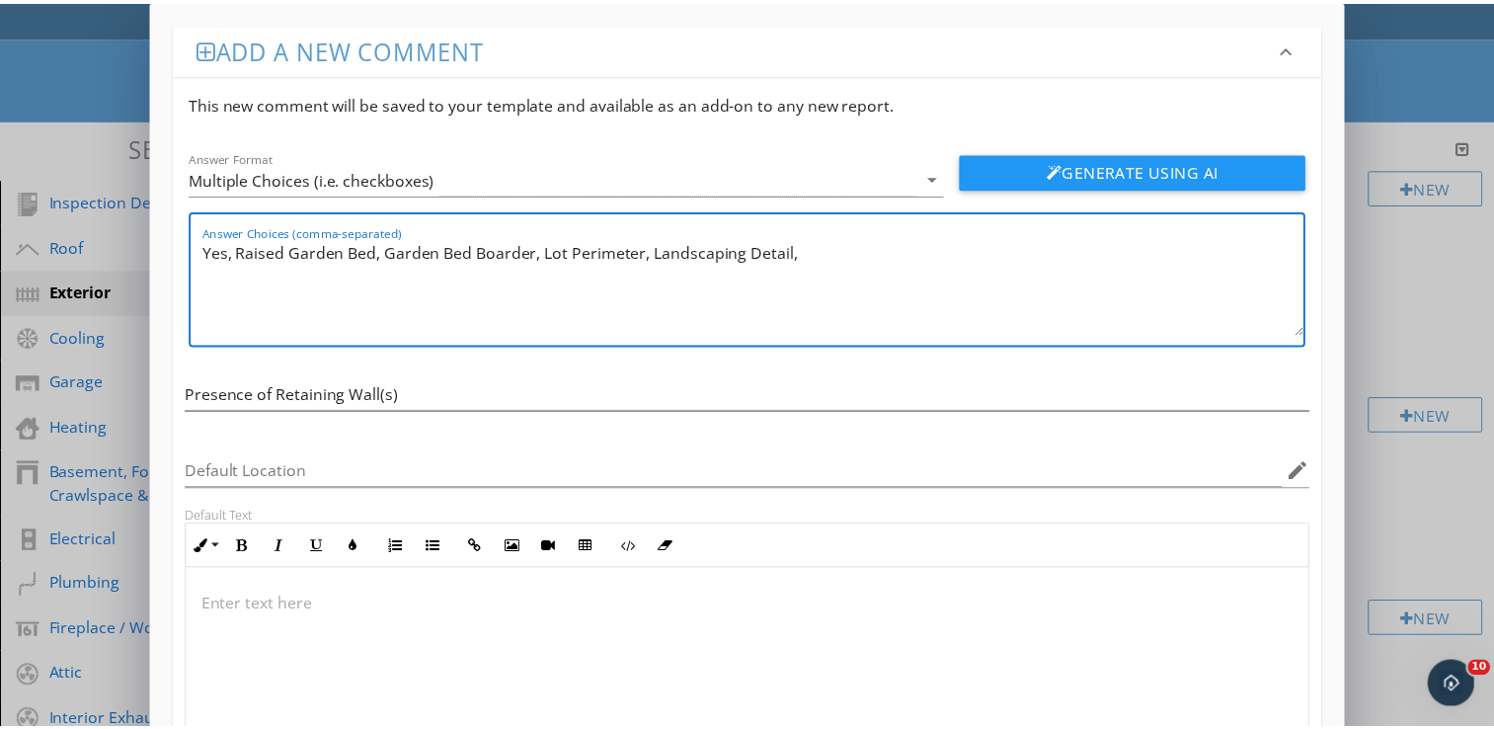
scroll to position [170, 0]
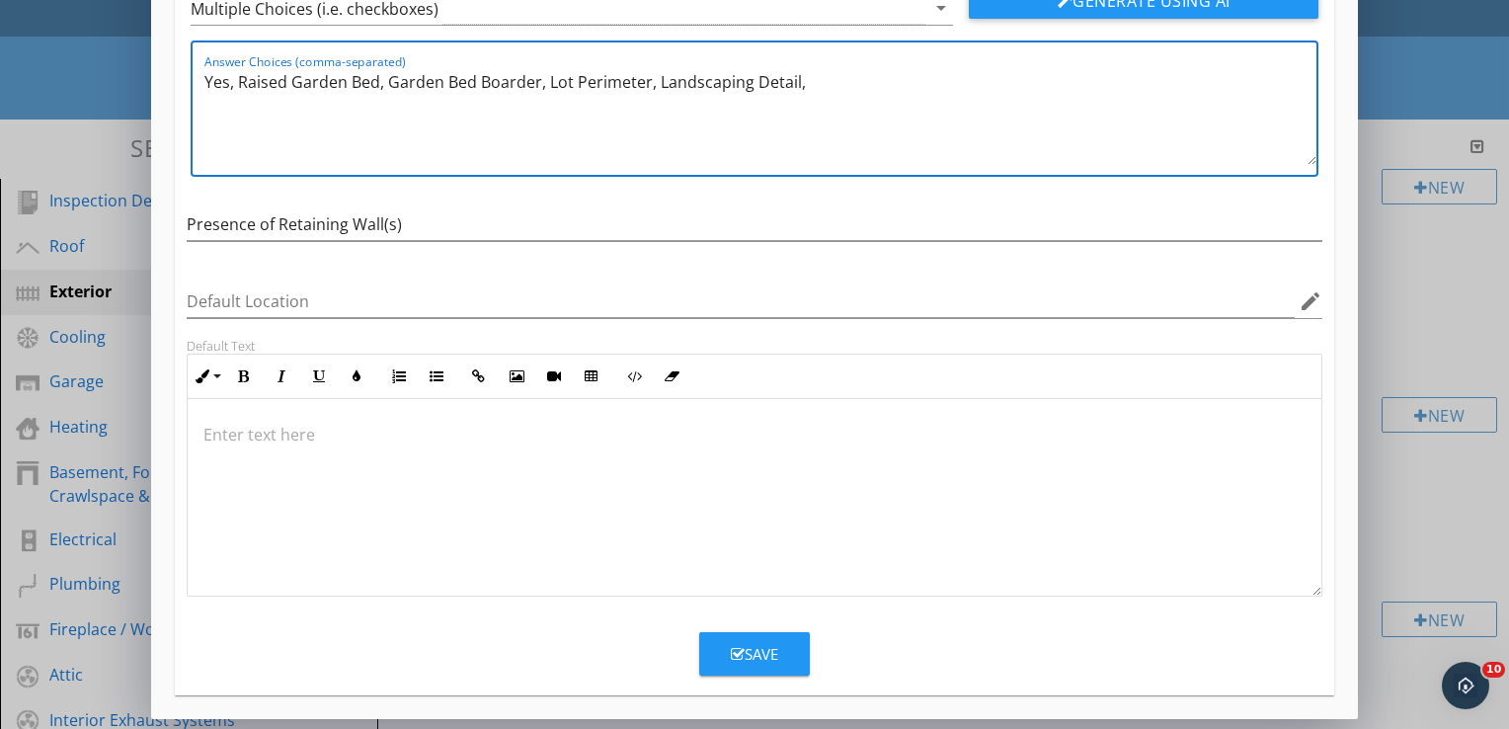
type textarea "Yes, Raised Garden Bed, Garden Bed Boarder, Lot Perimeter, Landscaping Detail,"
click at [755, 663] on button "Save" at bounding box center [754, 653] width 111 height 43
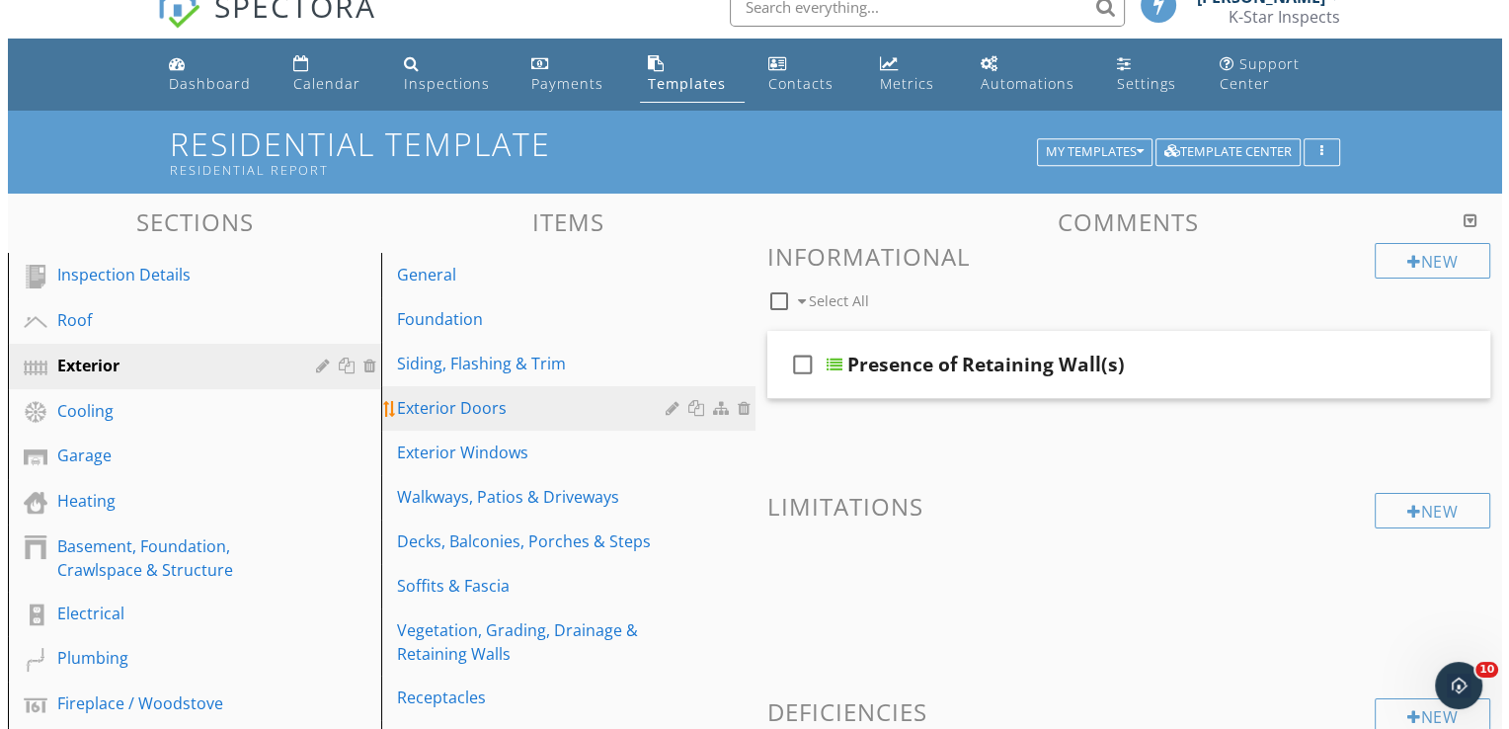
scroll to position [24, 0]
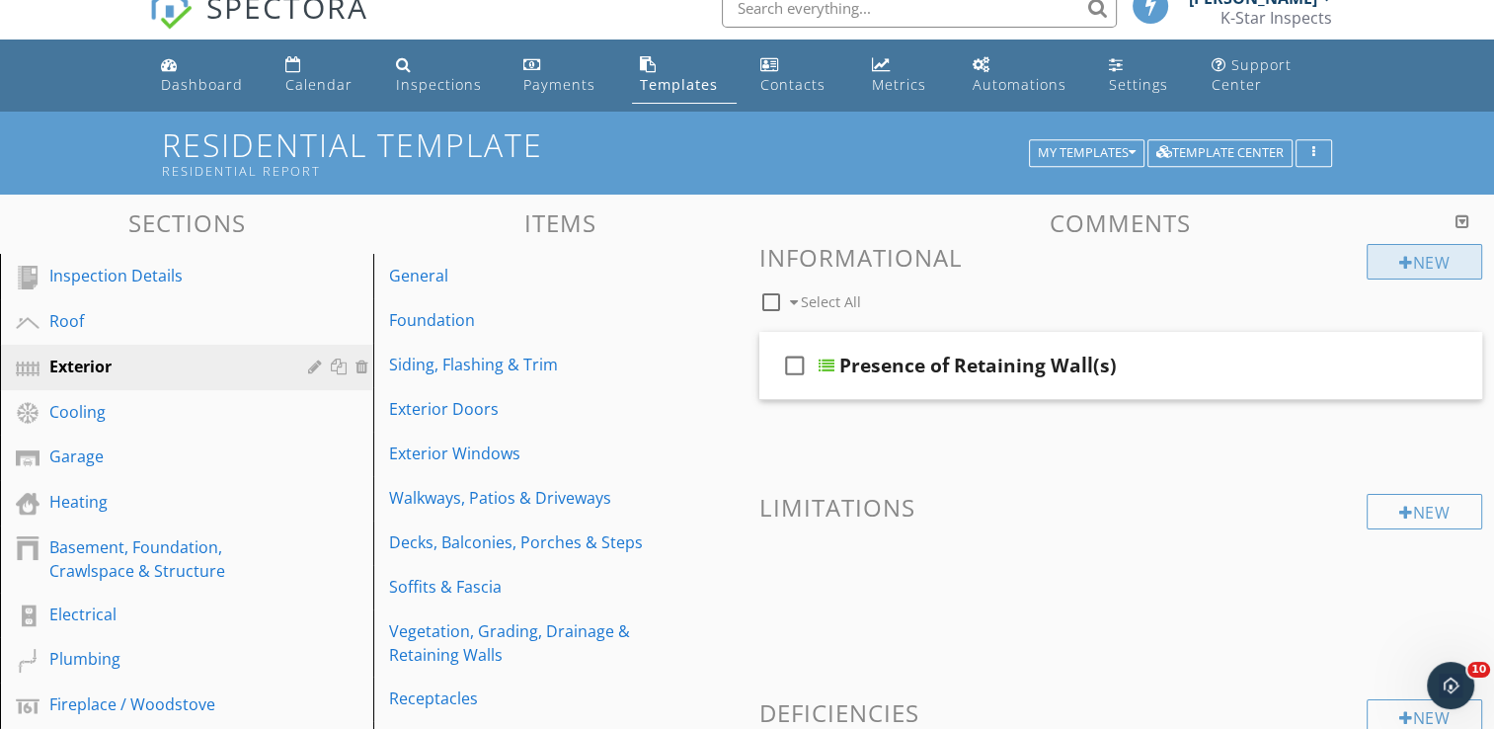
click at [1425, 262] on div "New" at bounding box center [1425, 262] width 116 height 36
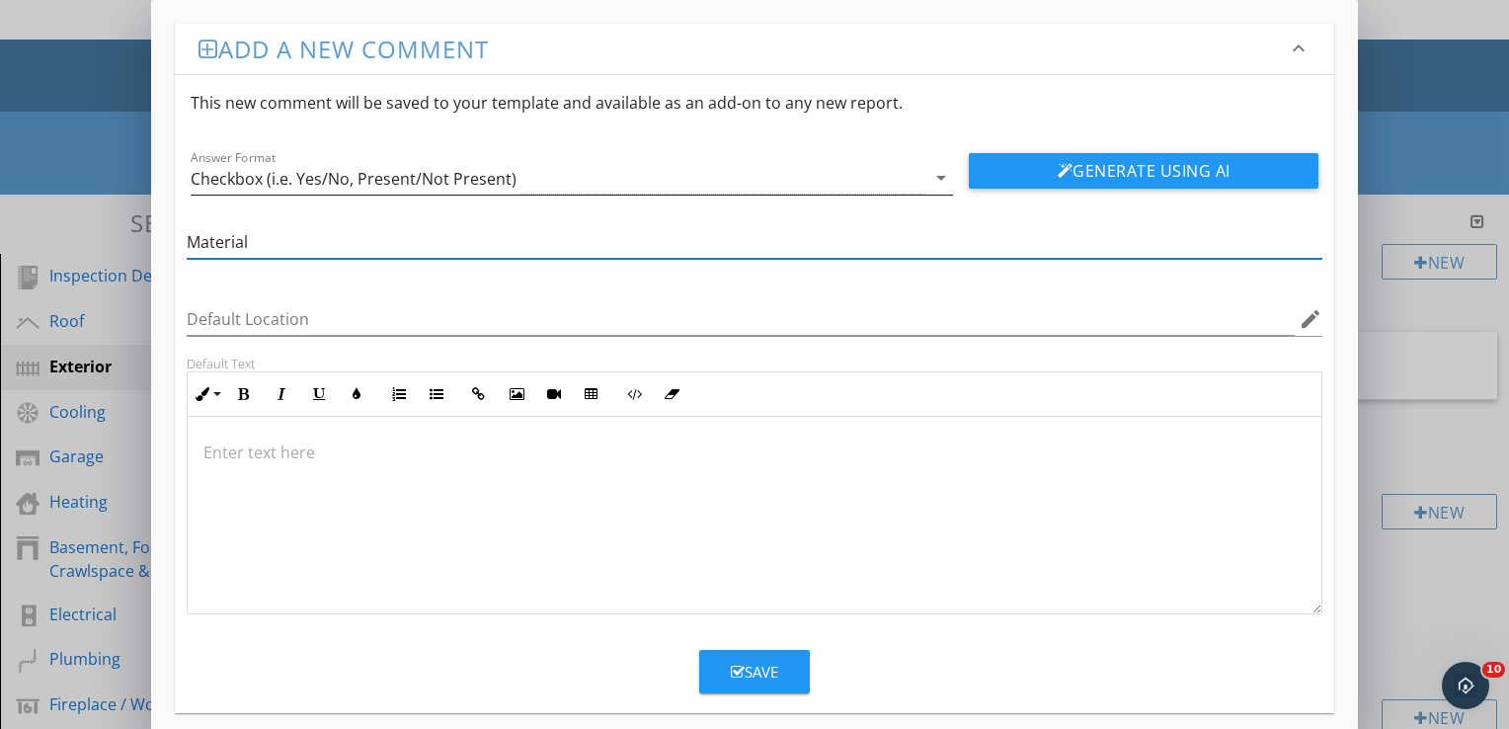
type input "Material"
click at [411, 173] on div "Checkbox (i.e. Yes/No, Present/Not Present)" at bounding box center [354, 179] width 326 height 18
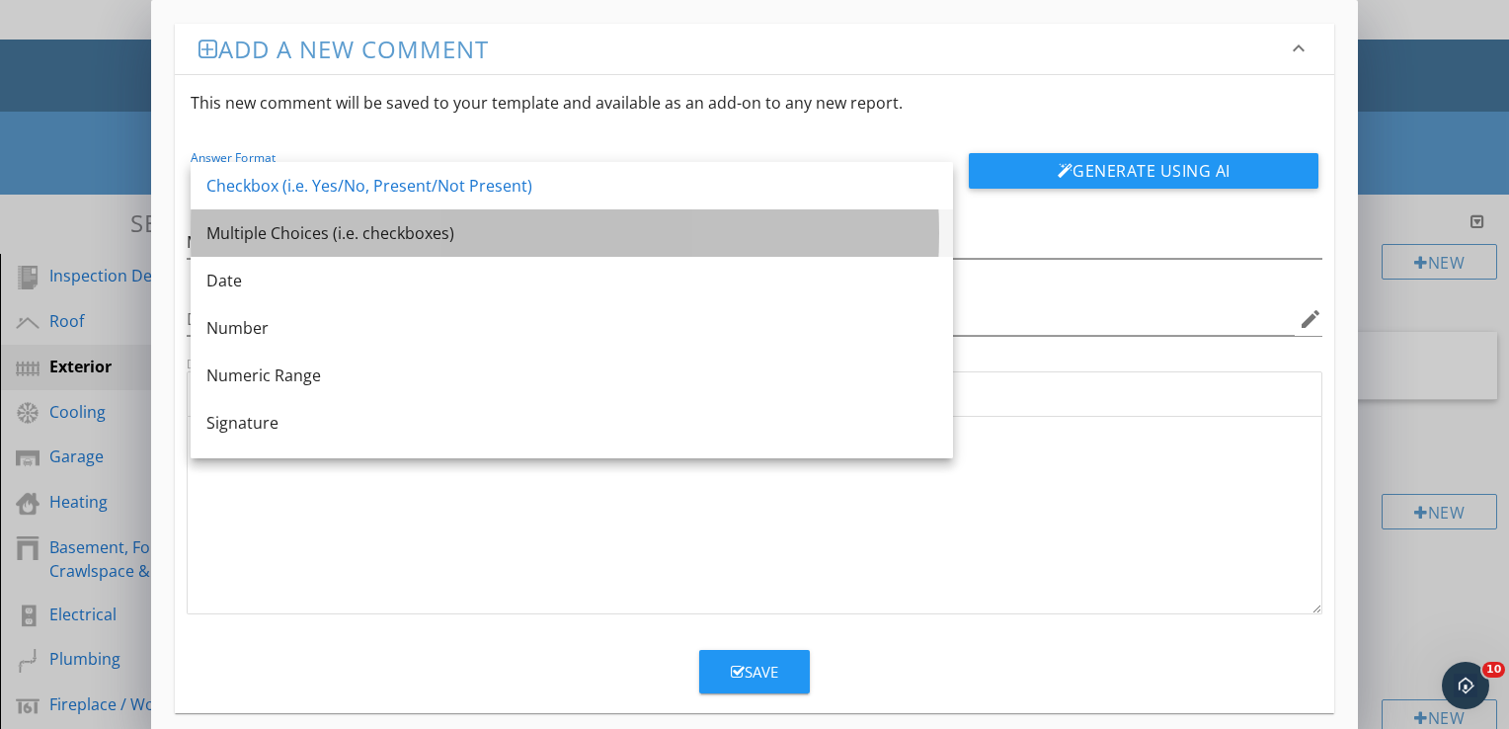
click at [380, 231] on div "Multiple Choices (i.e. checkboxes)" at bounding box center [571, 233] width 731 height 24
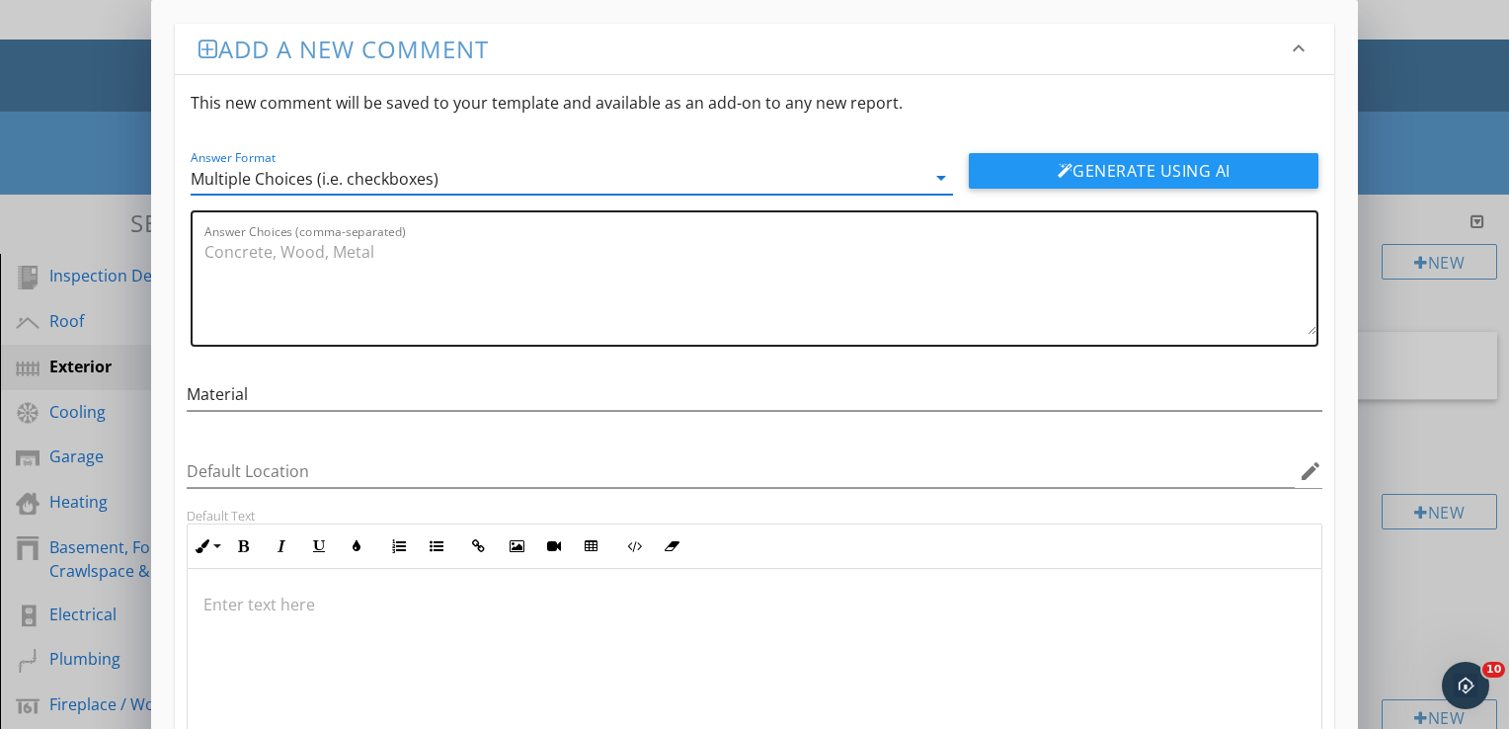
click at [356, 249] on textarea "Answer Choices (comma-separated)" at bounding box center [760, 285] width 1112 height 99
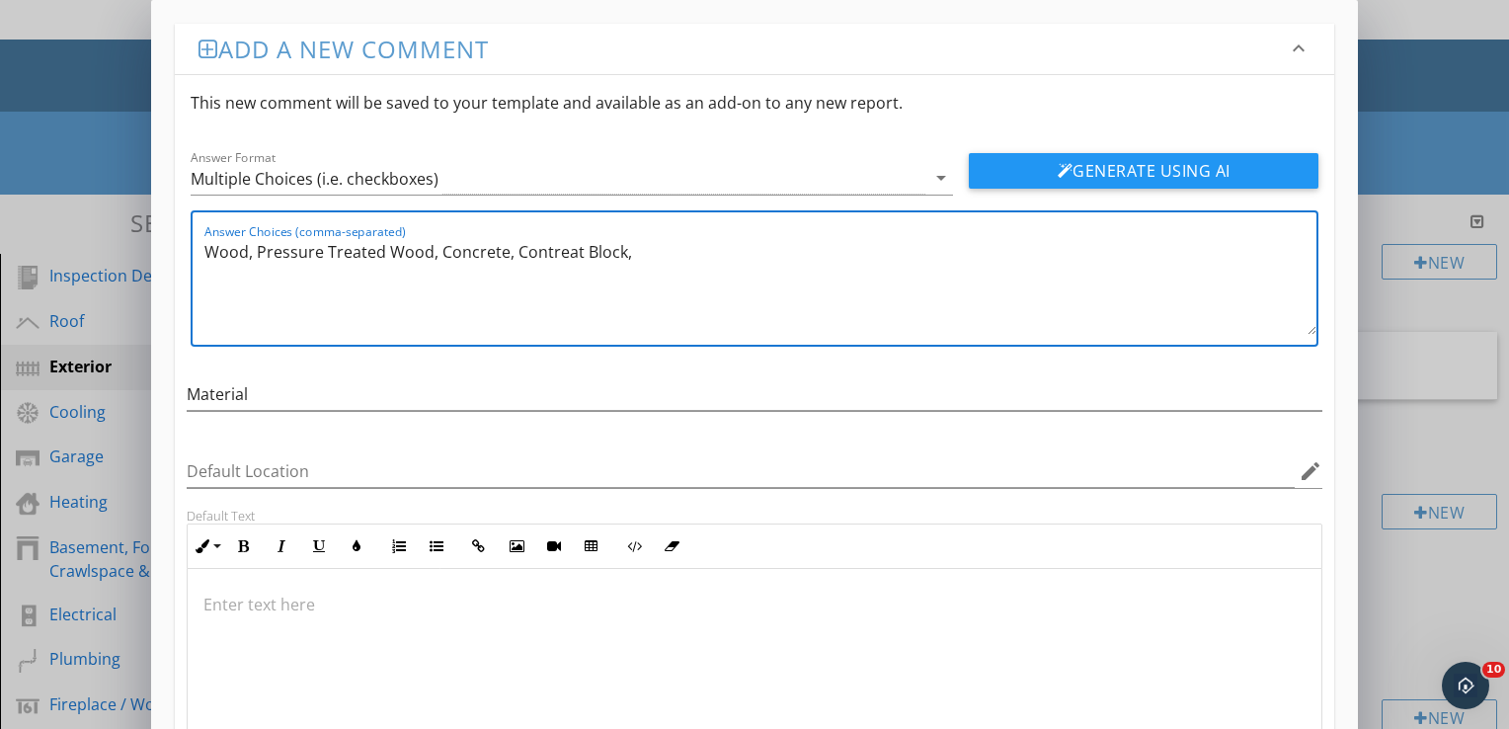
click at [568, 251] on textarea "Wood, Pressure Treated Wood, Concrete, Contreat Block," at bounding box center [760, 285] width 1112 height 99
drag, startPoint x: 568, startPoint y: 251, endPoint x: 542, endPoint y: 265, distance: 29.2
click at [542, 265] on textarea "Wood, Pressure Treated Wood, Concrete, Contreat Block," at bounding box center [760, 285] width 1112 height 99
click at [577, 249] on textarea "Wood, Pressure Treated Wood, Concrete, Contreat Block," at bounding box center [760, 285] width 1112 height 99
click at [672, 252] on textarea "Wood, Pressure Treated Wood, Concrete, Contrete Block," at bounding box center [760, 285] width 1112 height 99
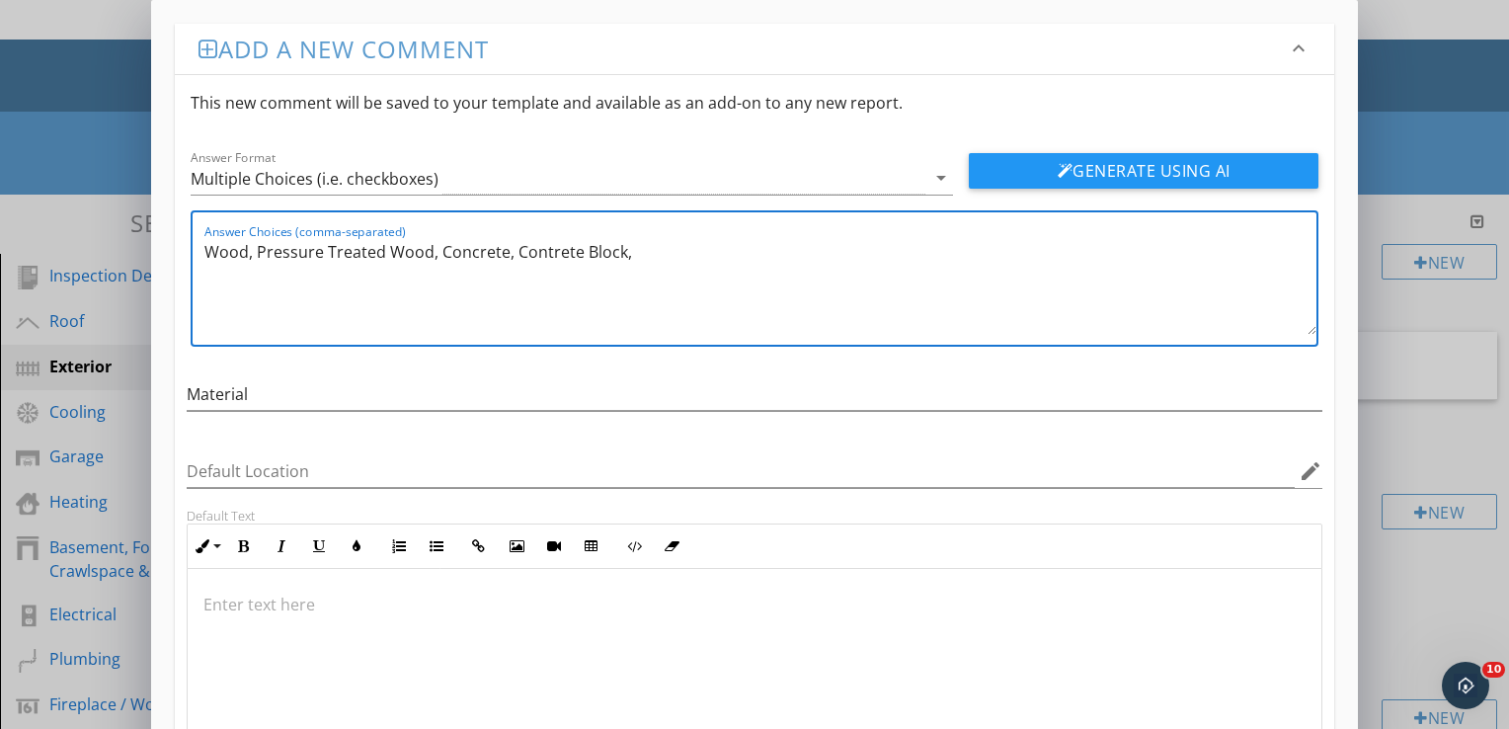
click at [546, 251] on textarea "Wood, Pressure Treated Wood, Concrete, Contrete Block," at bounding box center [760, 285] width 1112 height 99
click at [644, 253] on textarea "Wood, Pressure Treated Wood, Concrete, Concrete Block," at bounding box center [760, 285] width 1112 height 99
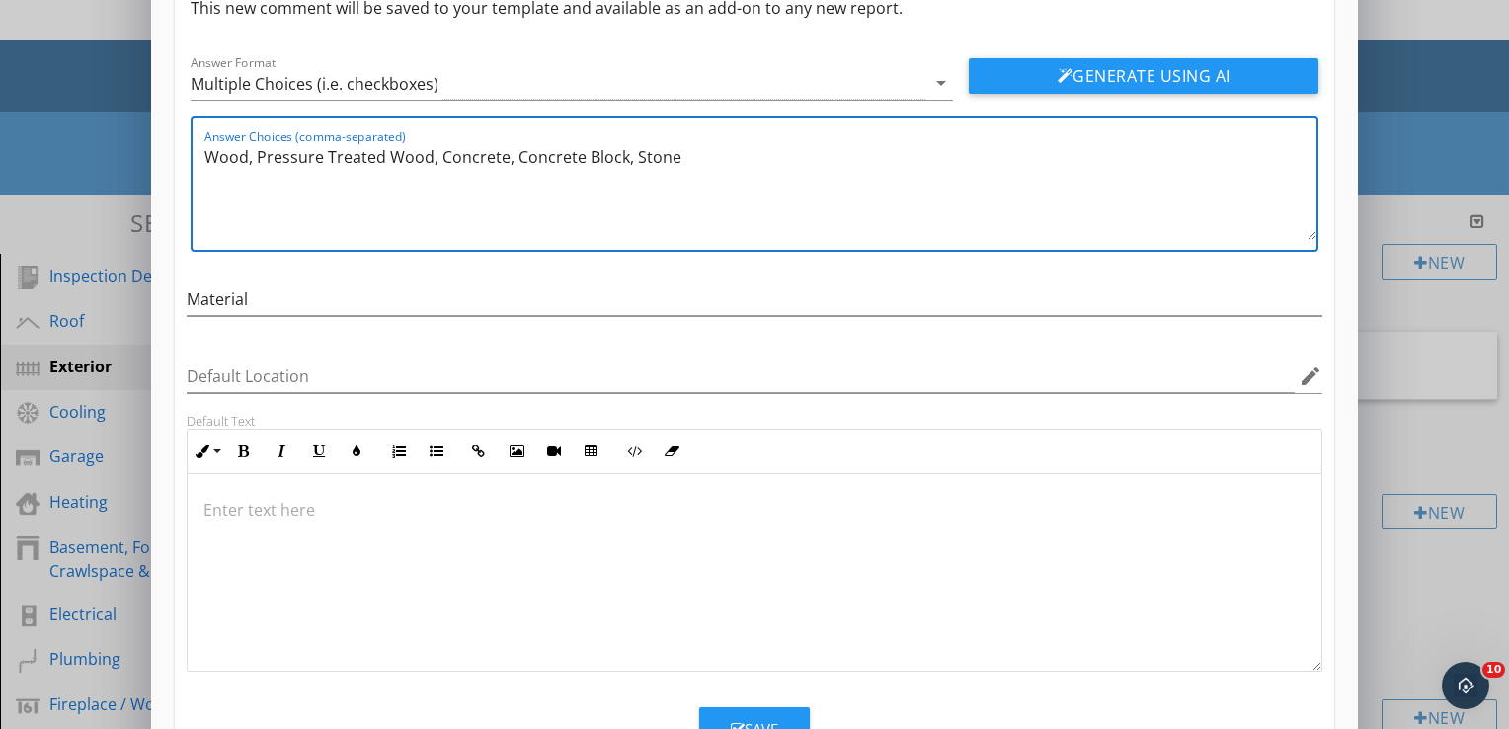
scroll to position [170, 0]
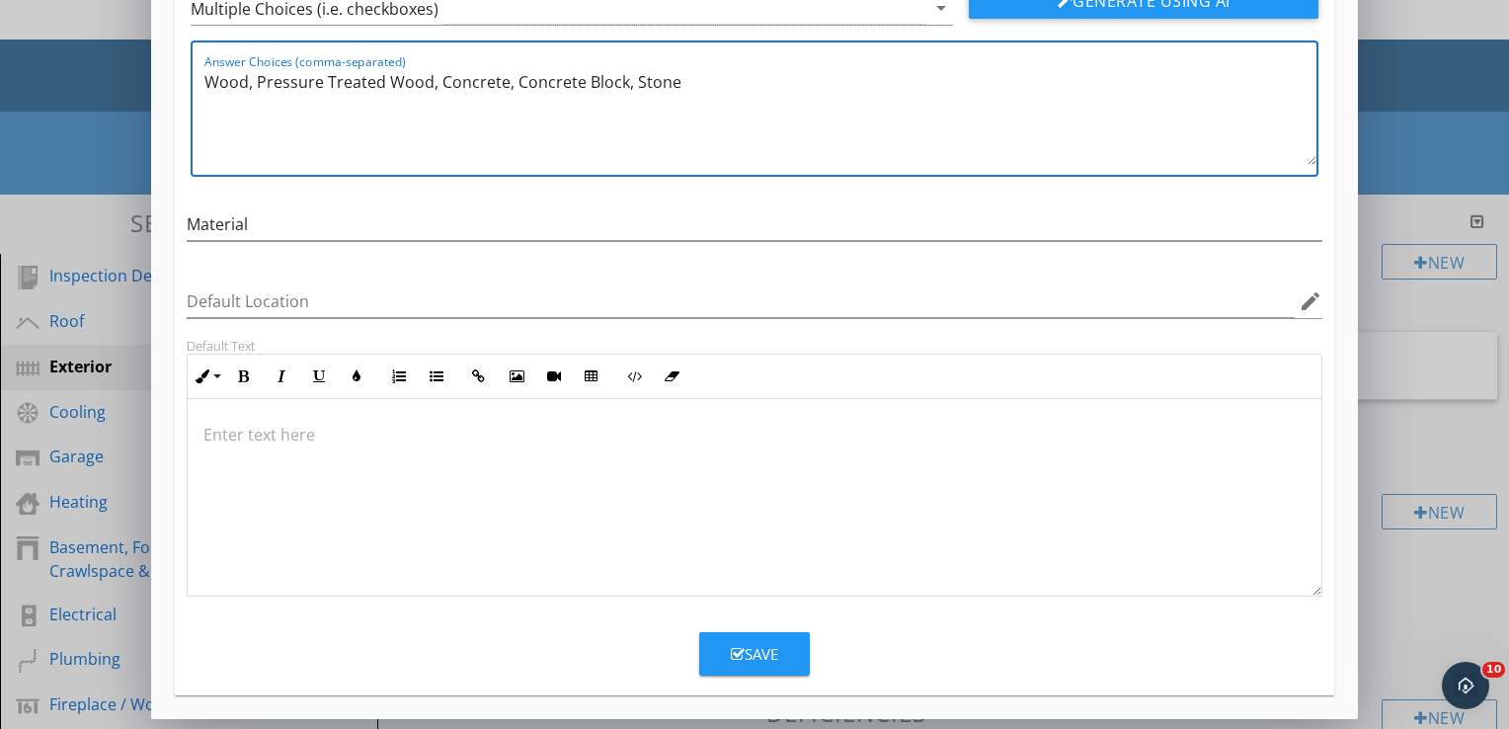
type textarea "Wood, Pressure Treated Wood, Concrete, Concrete Block, Stone"
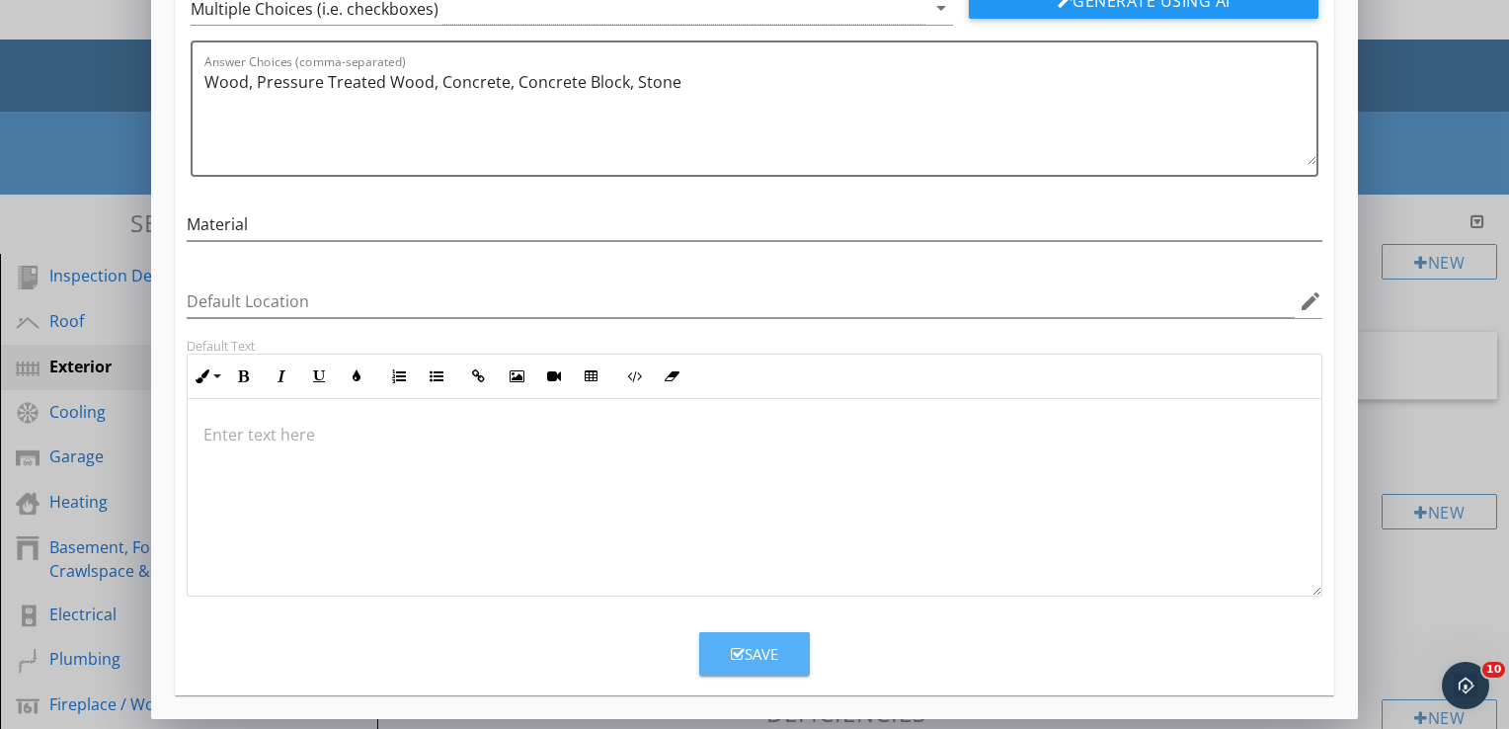
click at [758, 648] on div "Save" at bounding box center [754, 654] width 47 height 23
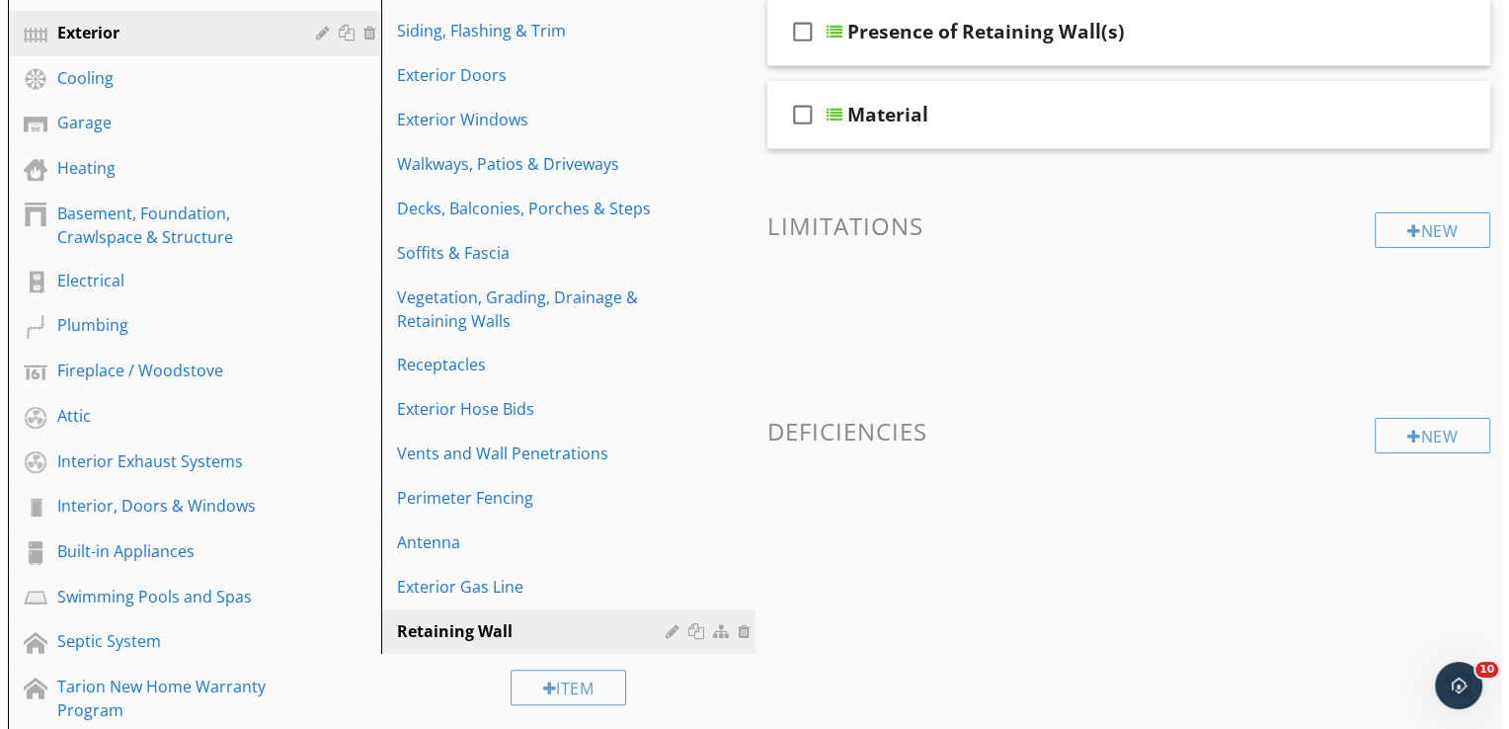
scroll to position [419, 0]
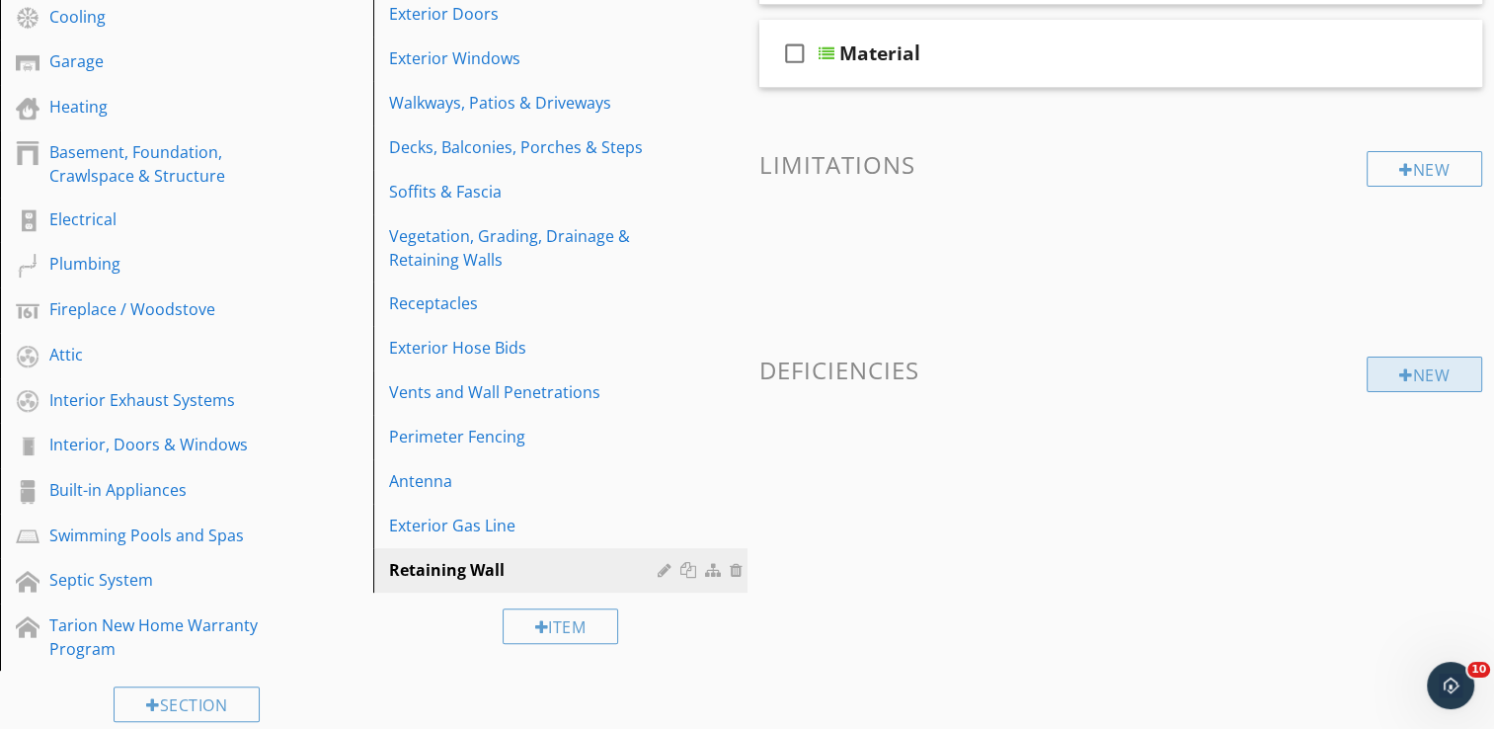
click at [1427, 373] on div "New" at bounding box center [1425, 375] width 116 height 36
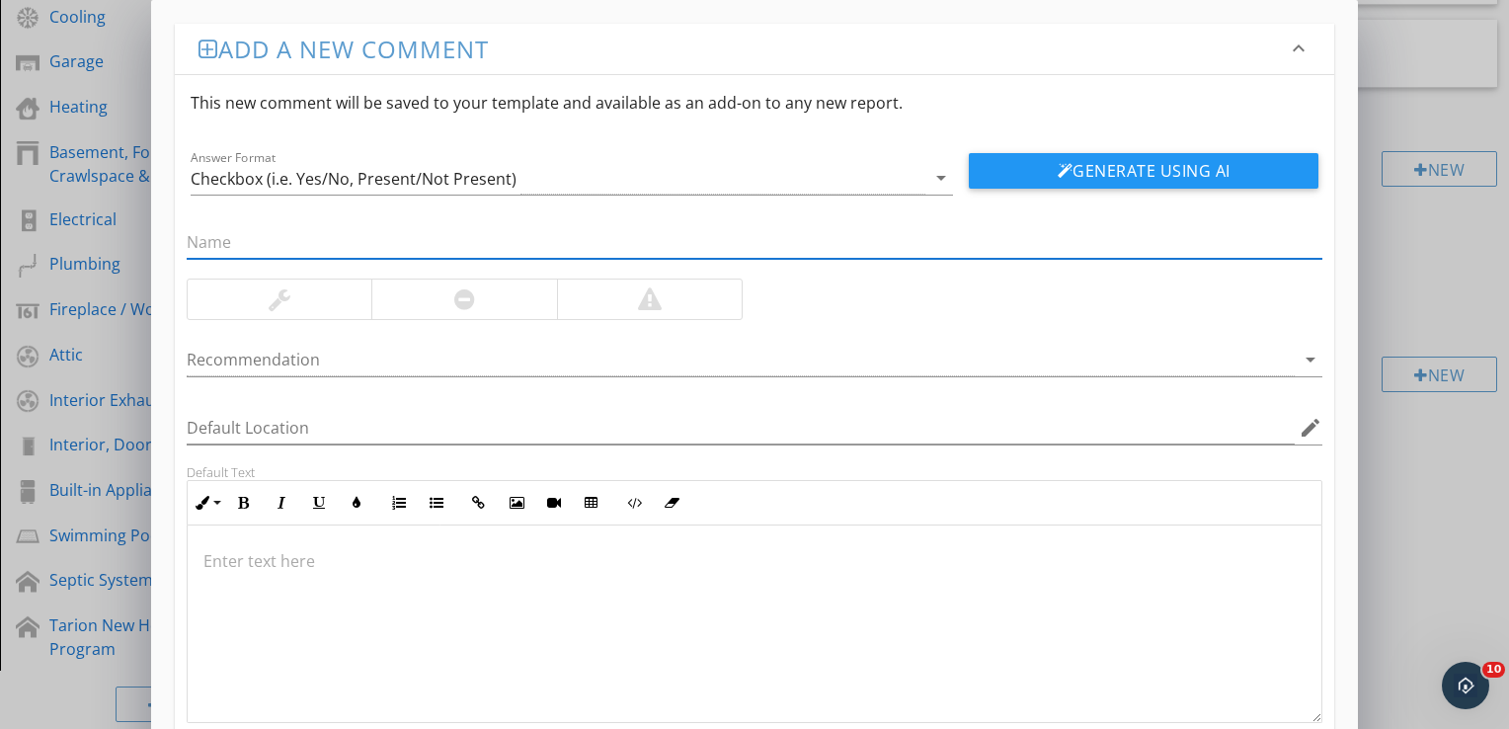
click at [257, 239] on input "text" at bounding box center [755, 242] width 1136 height 33
type input "Leaning / Bulging / Bowing"
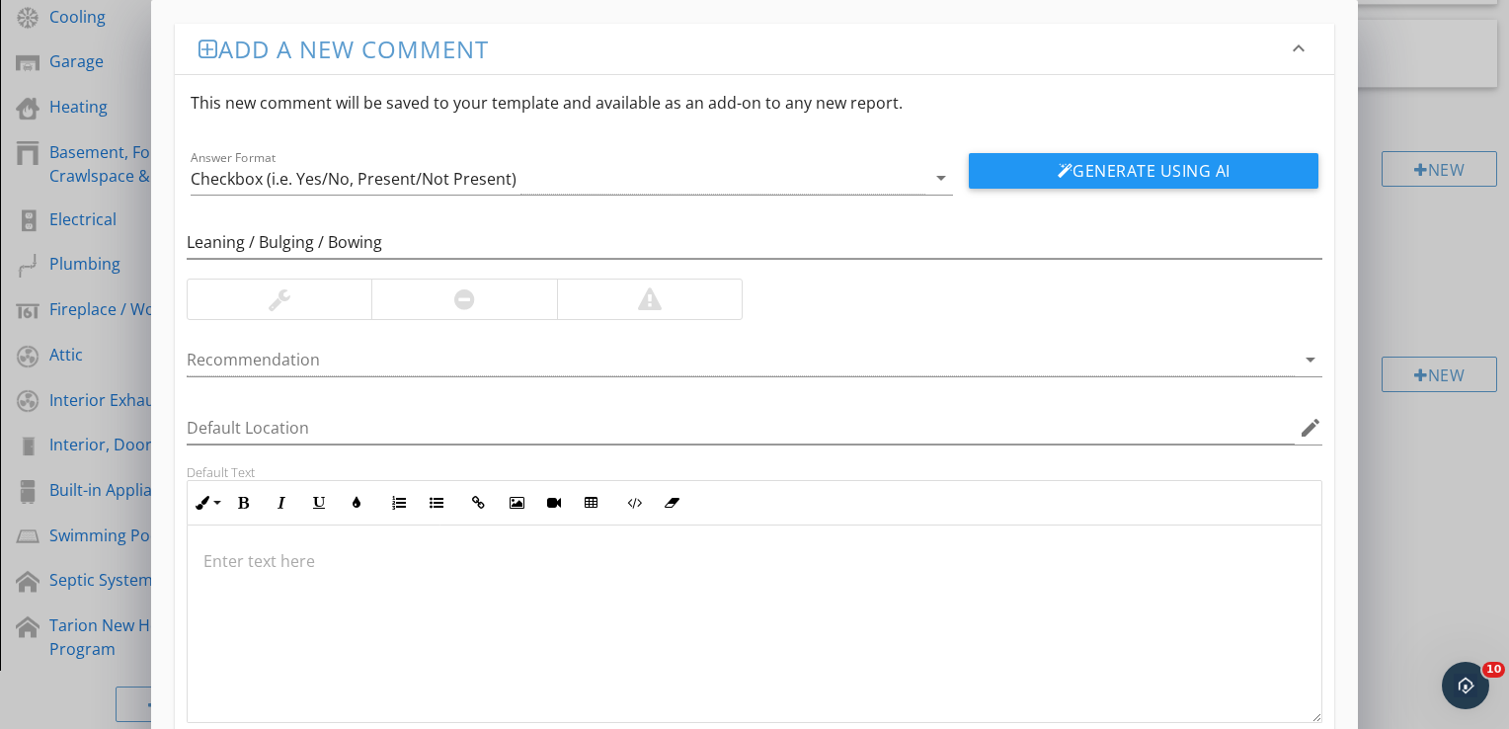
click at [465, 298] on div at bounding box center [464, 299] width 21 height 24
click at [239, 562] on p at bounding box center [754, 561] width 1102 height 24
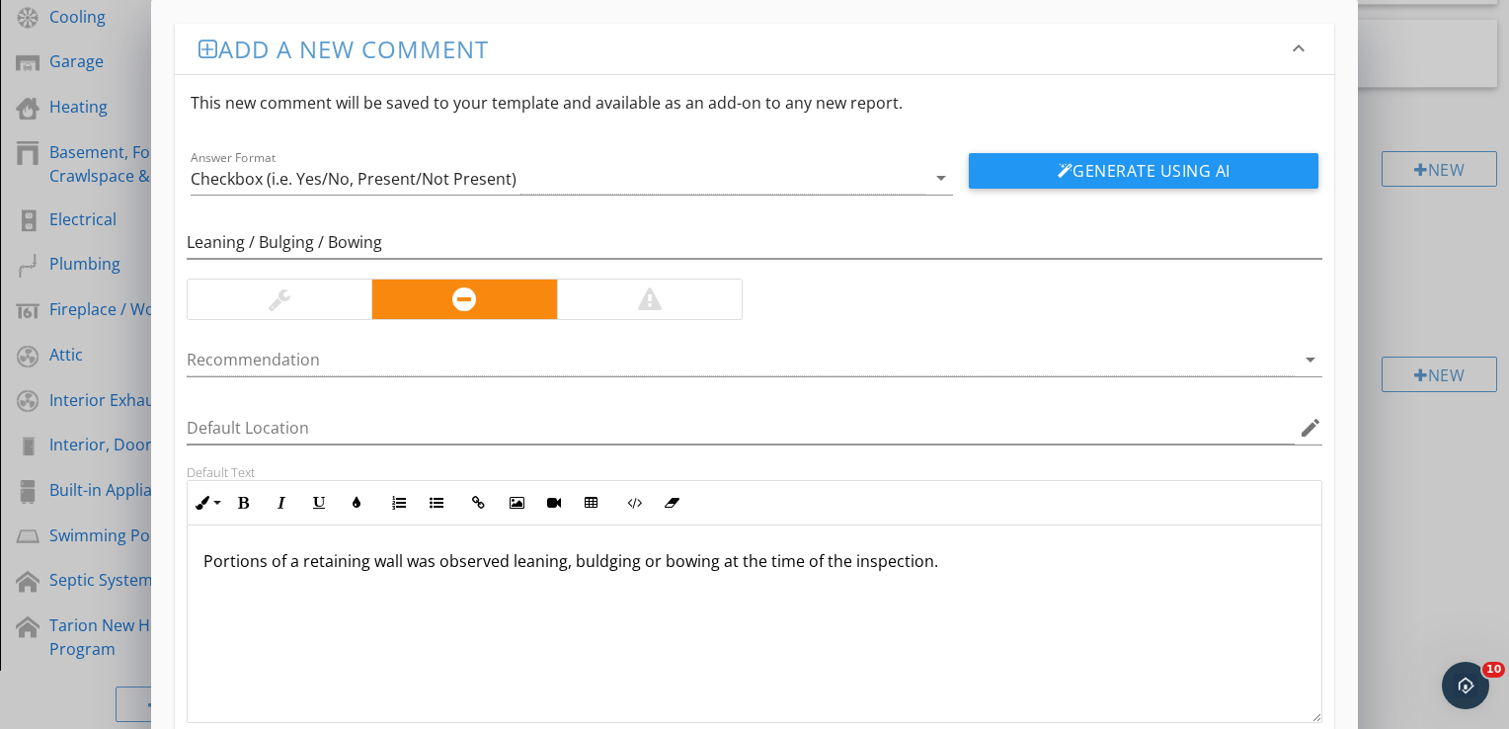
click at [596, 555] on p "Portions of a retaining wall was observed leaning, buldging or bowing at the ti…" at bounding box center [754, 561] width 1102 height 24
click at [939, 555] on p "Portions of a retaining wall was observed leaning, bulging or bowing at the tim…" at bounding box center [754, 561] width 1102 height 24
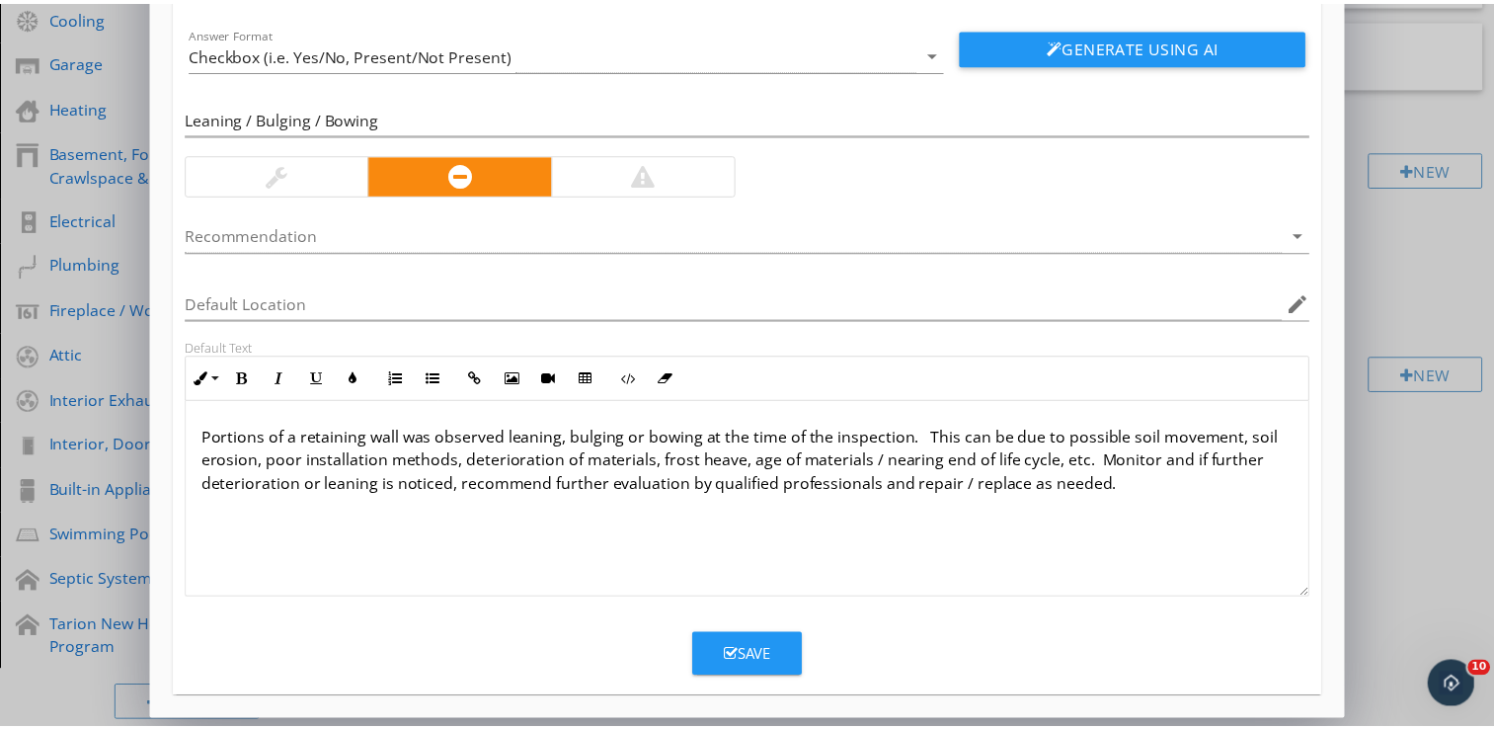
scroll to position [126, 0]
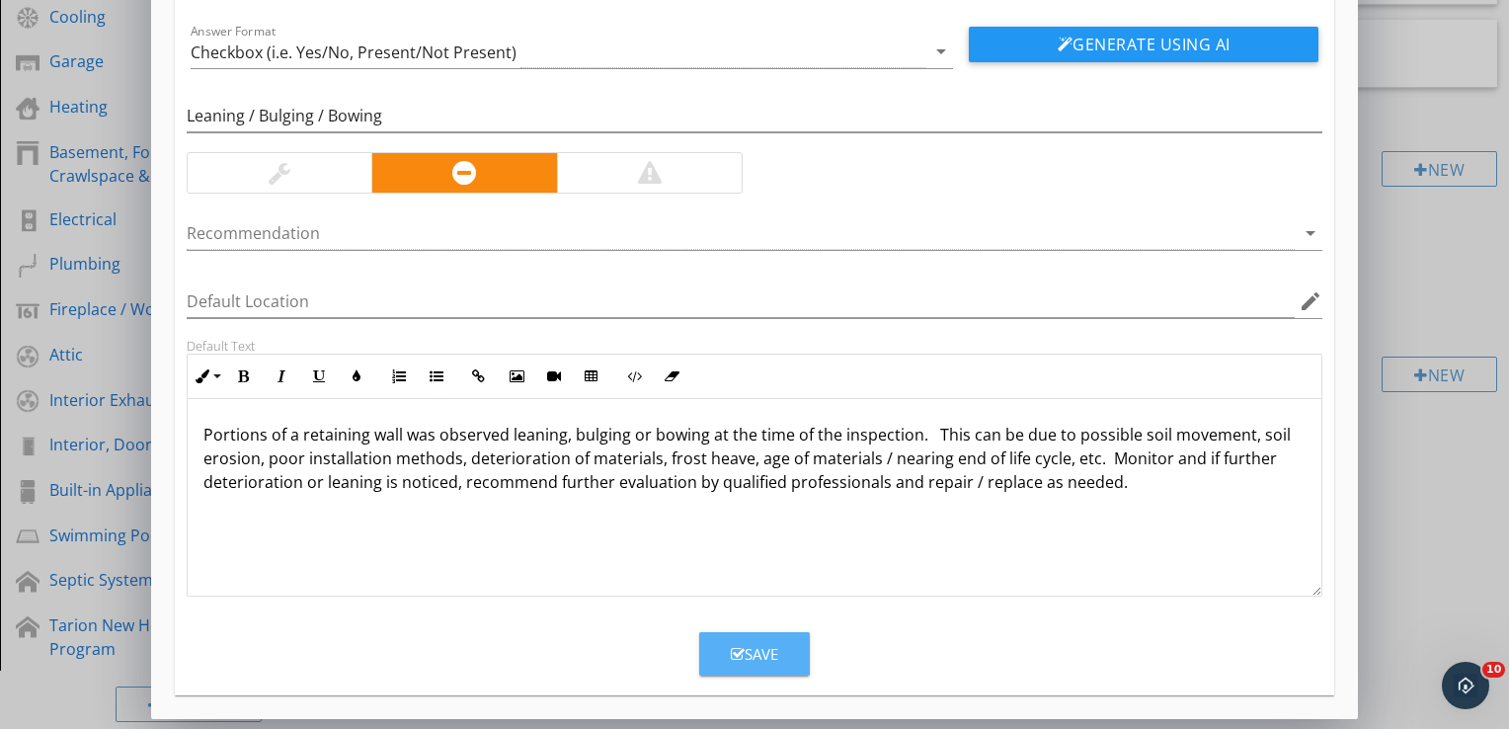
click at [760, 653] on div "Save" at bounding box center [754, 654] width 47 height 23
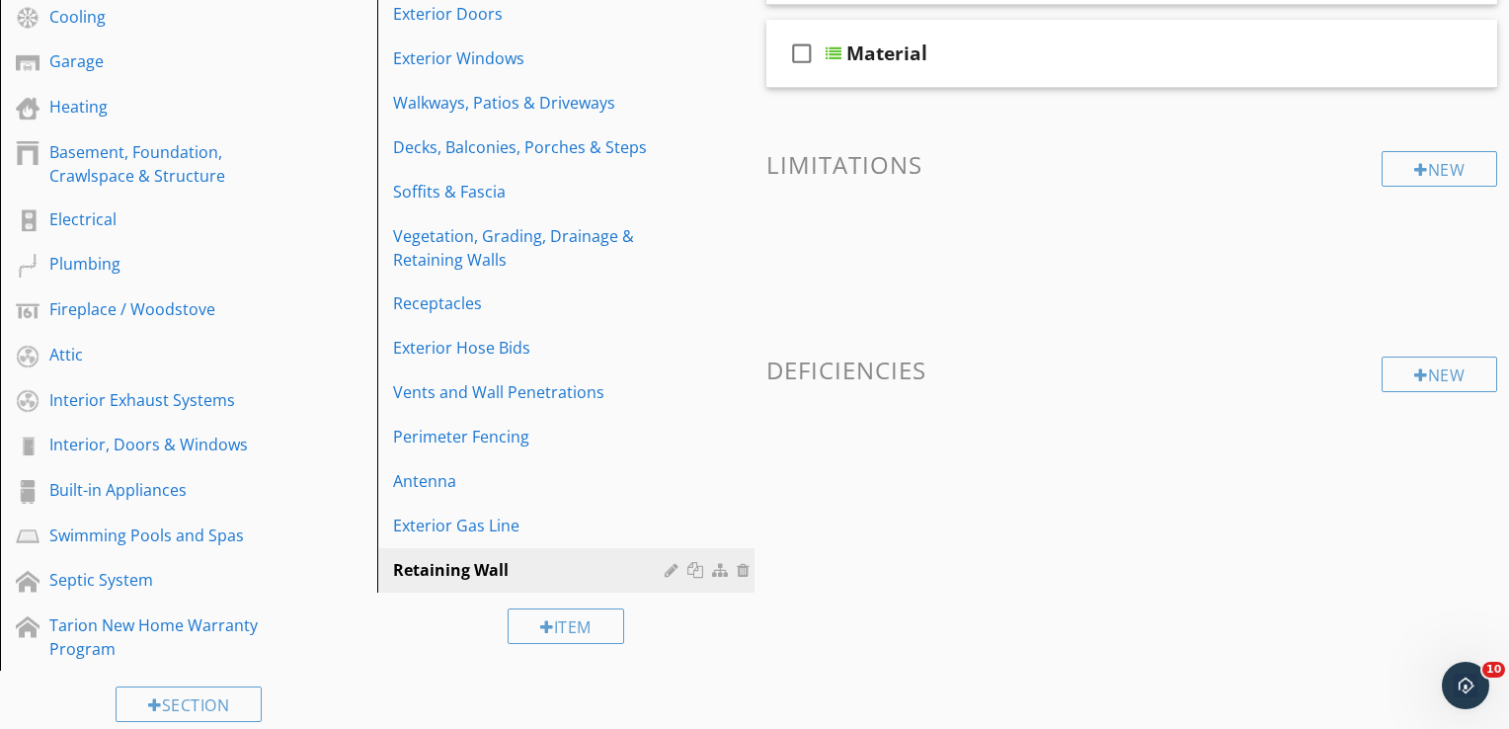
scroll to position [32, 0]
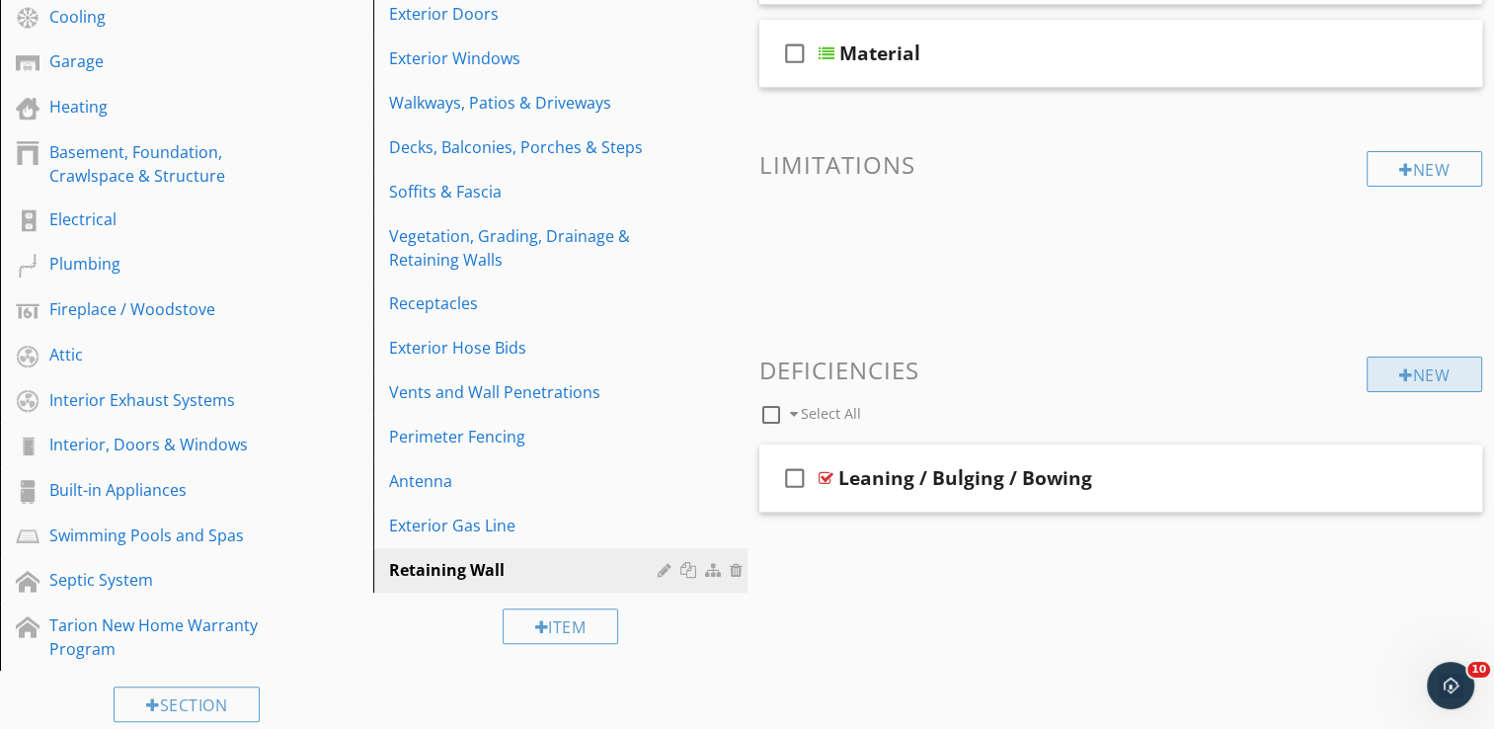
click at [1434, 371] on div "New" at bounding box center [1425, 375] width 116 height 36
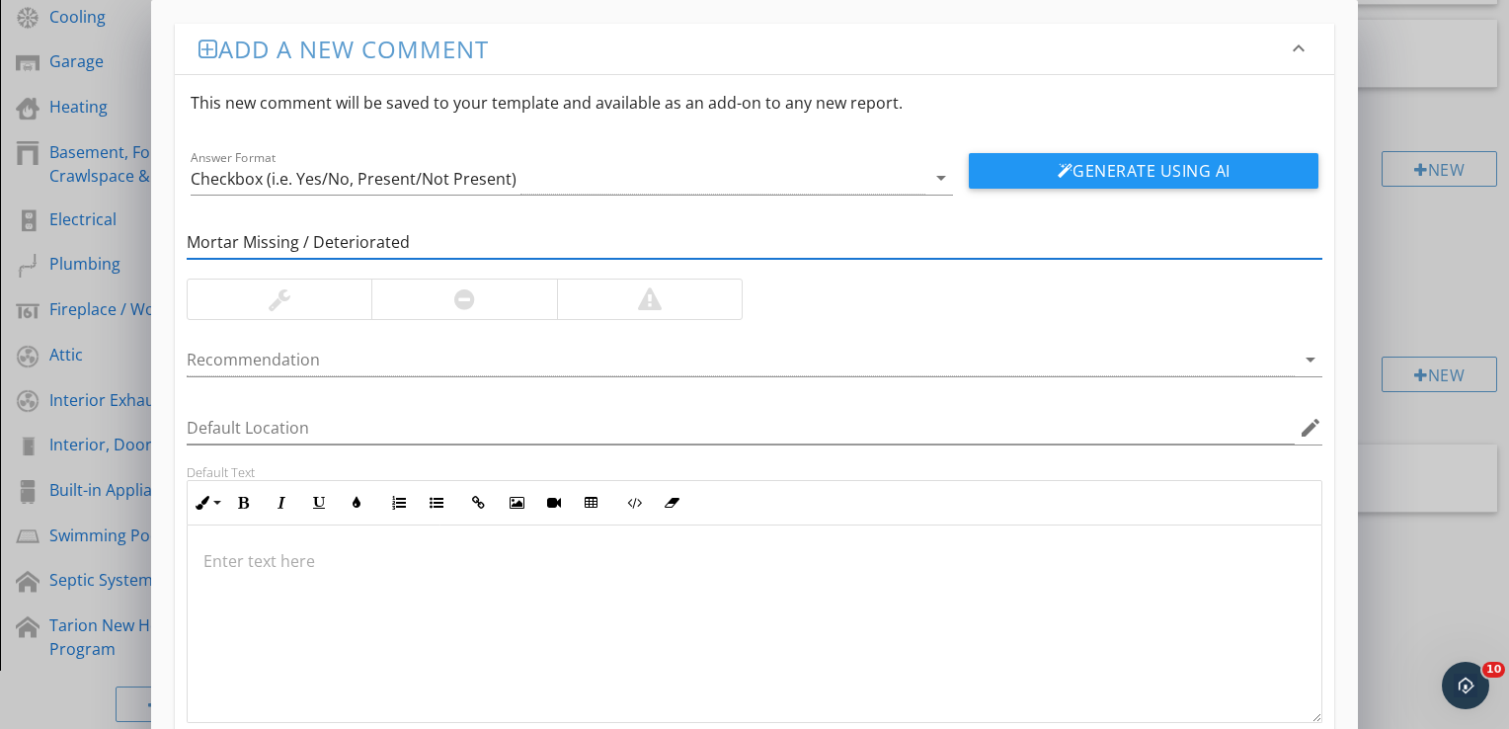
type input "Mortar Missing / Deteriorated"
click at [477, 291] on div at bounding box center [463, 299] width 185 height 40
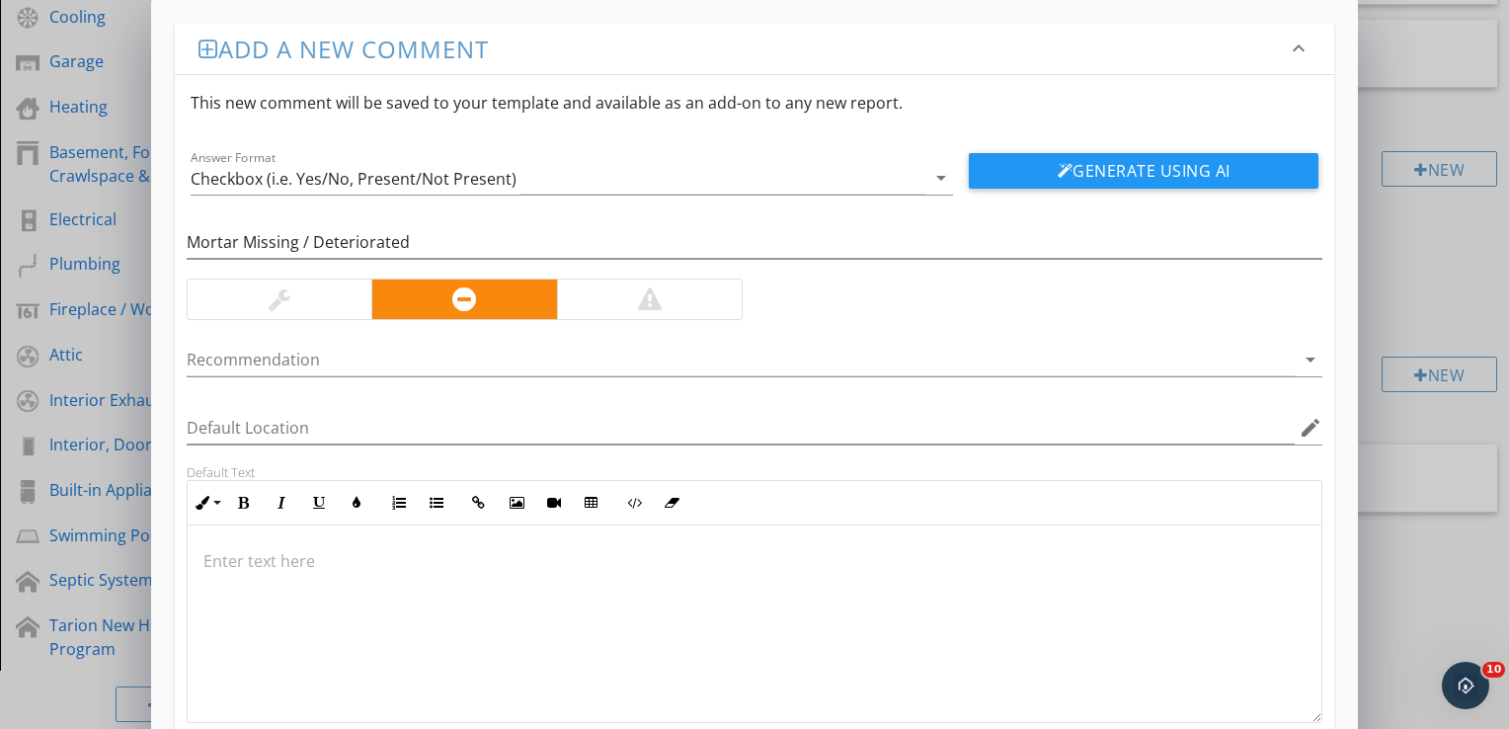
click at [271, 552] on p at bounding box center [754, 561] width 1102 height 24
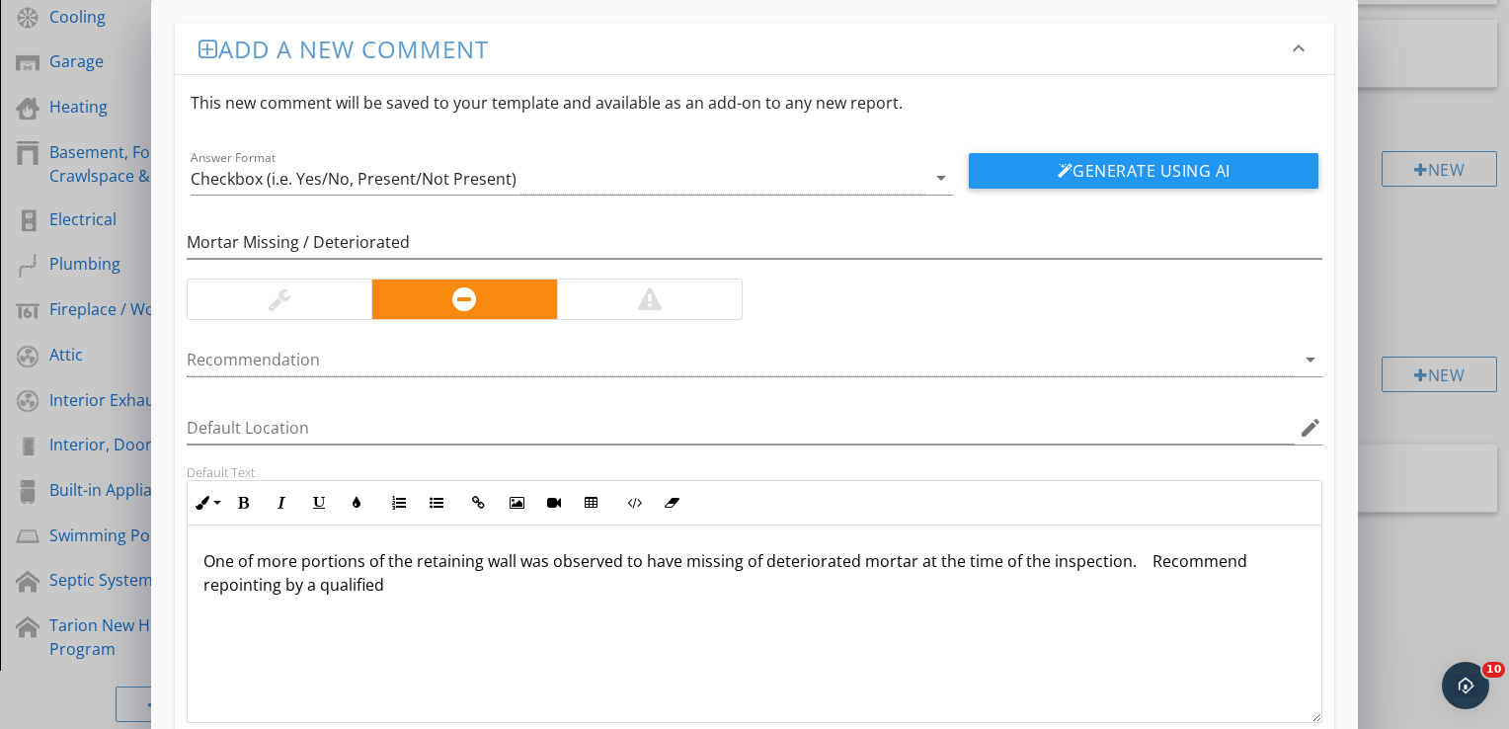
click at [1238, 556] on p "One of more portions of the retaining wall was observed to have missing of dete…" at bounding box center [754, 572] width 1102 height 47
click at [1145, 559] on p "One of more portions of the retaining wall was observed to have missing of dete…" at bounding box center [754, 572] width 1102 height 47
click at [1148, 559] on p "One of more portions of the retaining wall was observed to have missing of dete…" at bounding box center [754, 572] width 1102 height 47
click at [1198, 562] on p "One of more portions of the retaining wall was observed to have missing of dete…" at bounding box center [754, 572] width 1102 height 47
click at [1193, 559] on p "One of more portions of the retaining wall was observed to have missing of dete…" at bounding box center [754, 572] width 1102 height 47
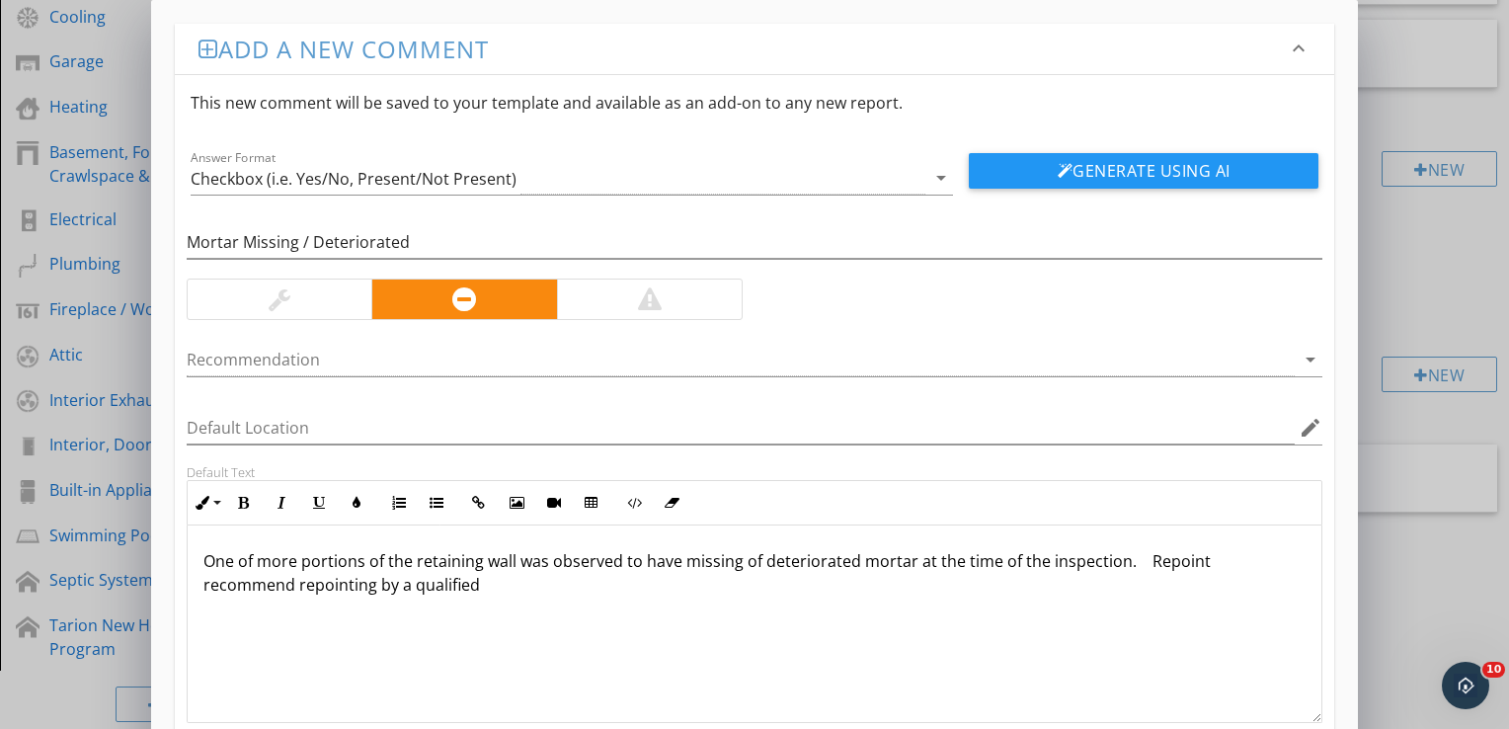
click at [1204, 562] on p "One of more portions of the retaining wall was observed to have missing of dete…" at bounding box center [754, 572] width 1102 height 47
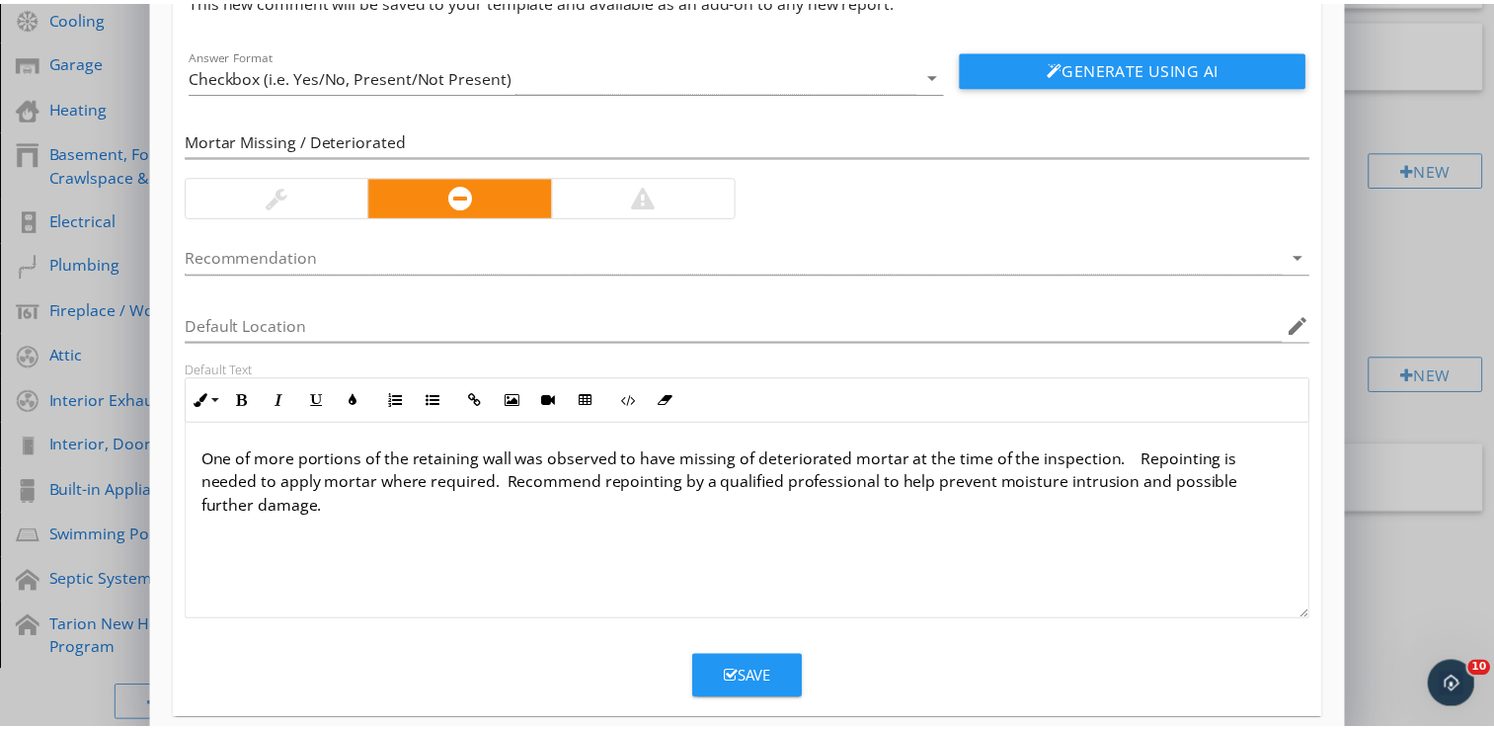
scroll to position [126, 0]
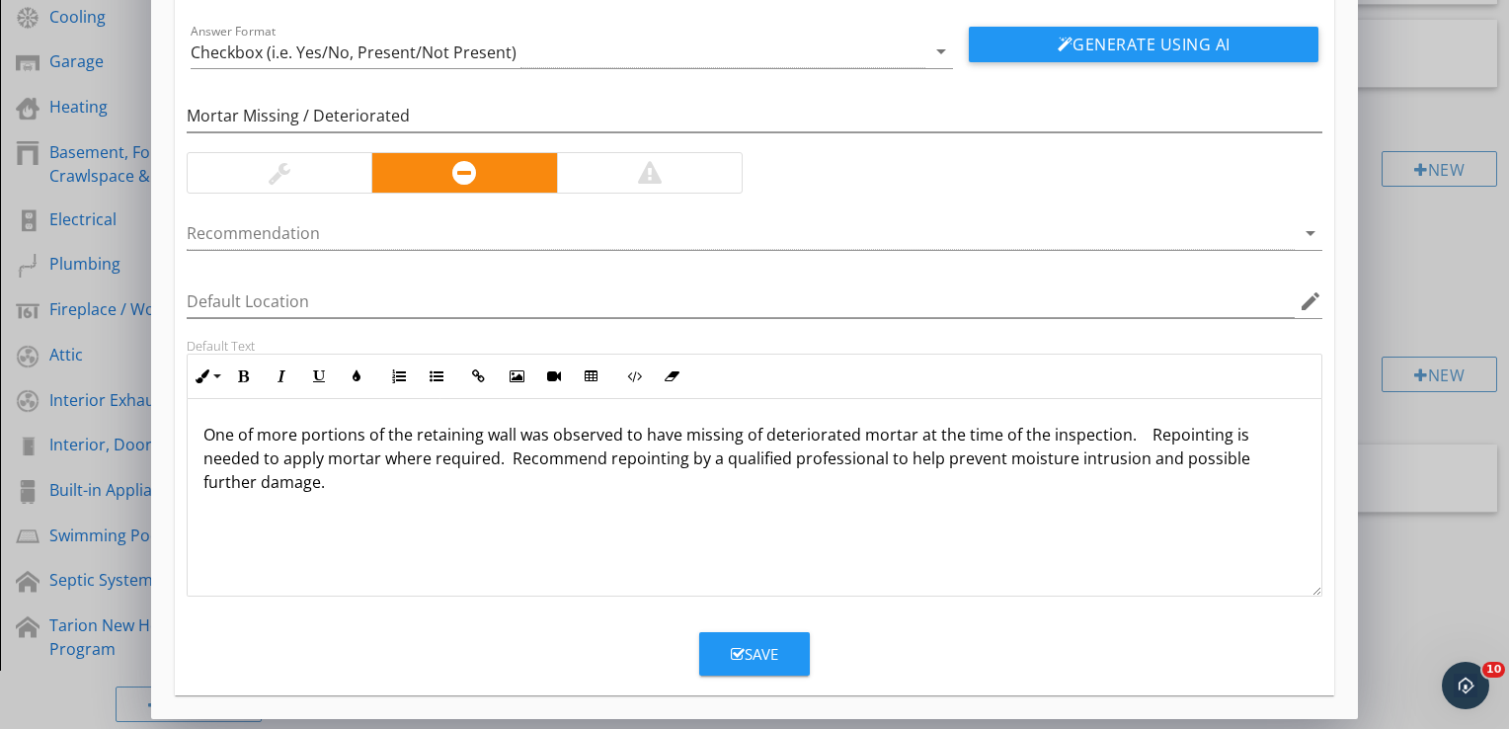
click at [754, 650] on div "Save" at bounding box center [754, 654] width 47 height 23
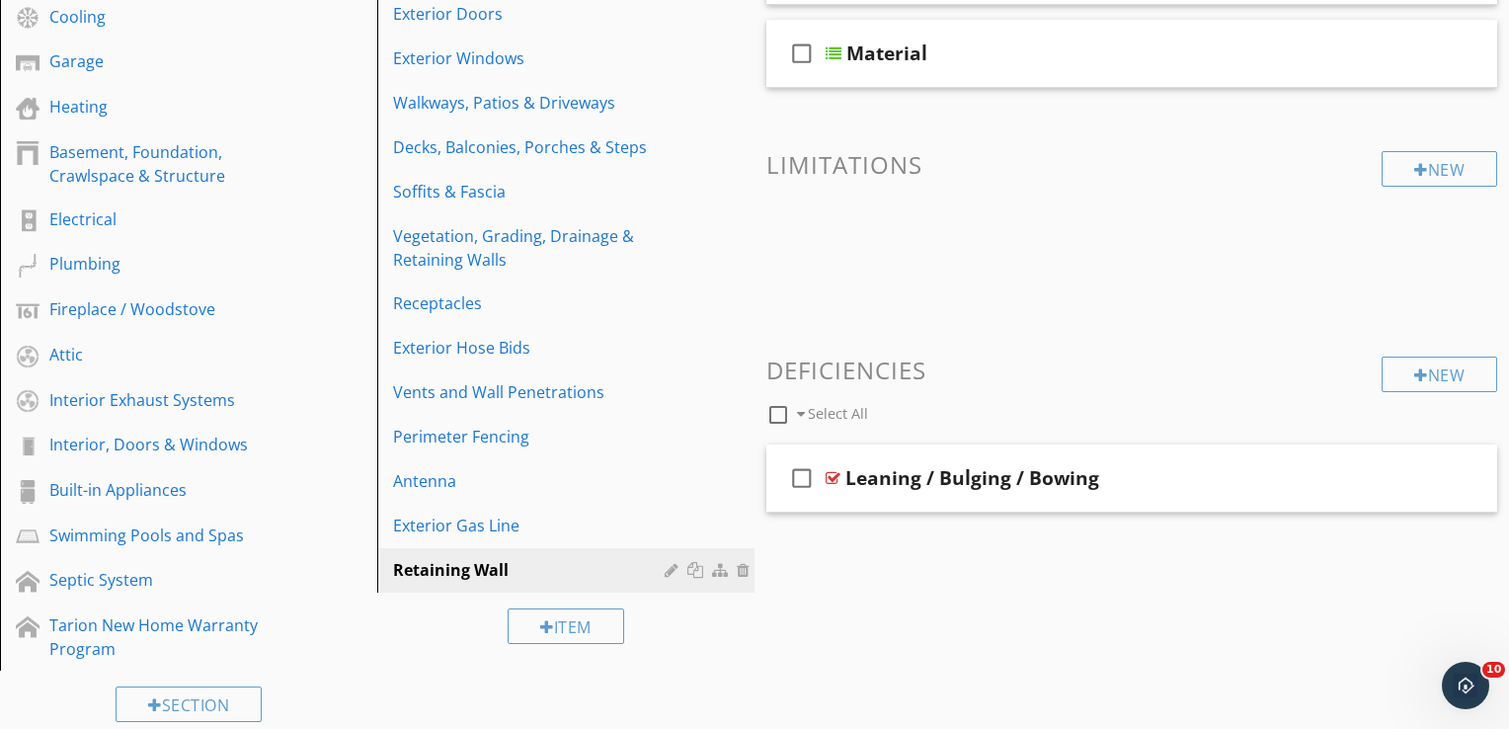
scroll to position [32, 0]
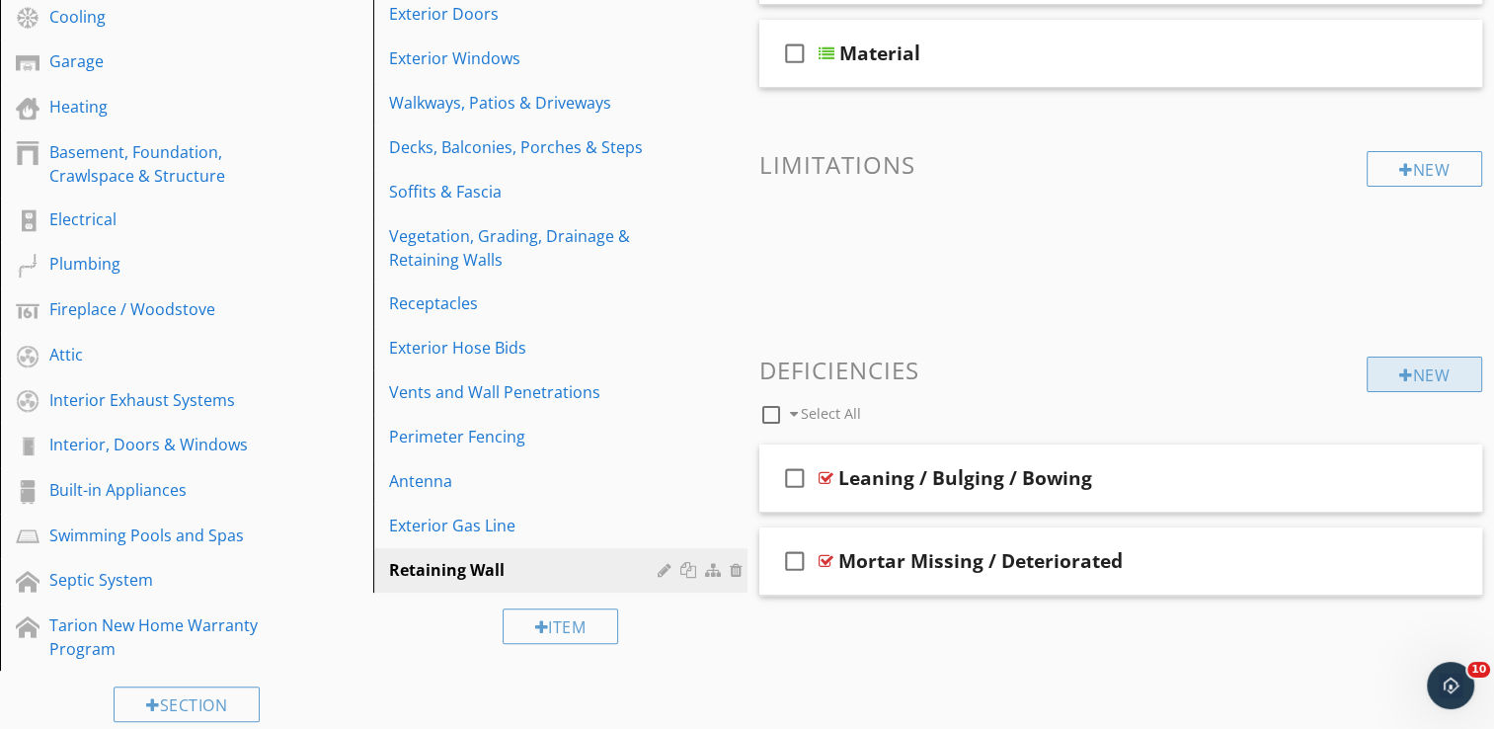
click at [1434, 377] on div "New" at bounding box center [1425, 375] width 116 height 36
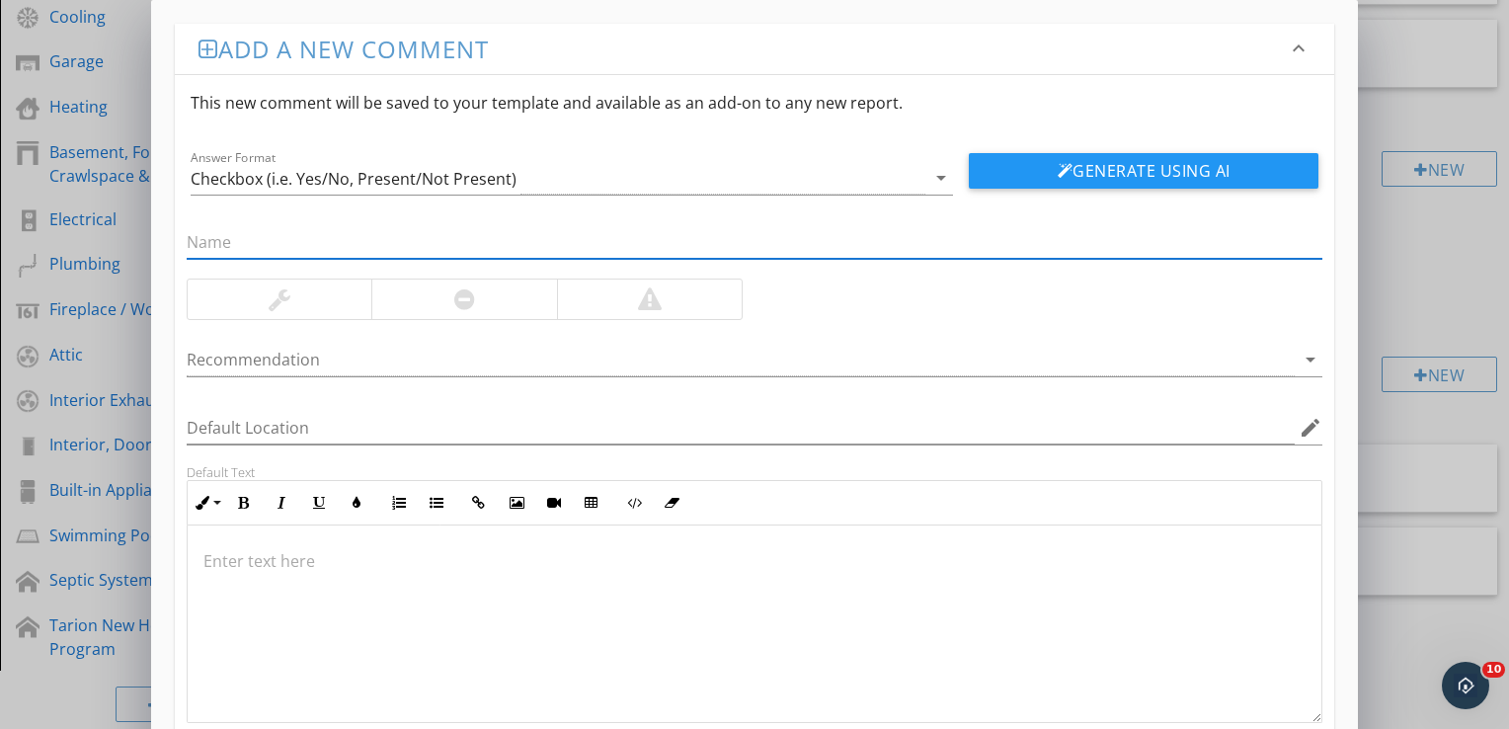
click at [395, 245] on input "text" at bounding box center [755, 242] width 1136 height 33
type input "Loose / Unsecured Cap"
click at [461, 298] on div at bounding box center [464, 299] width 21 height 24
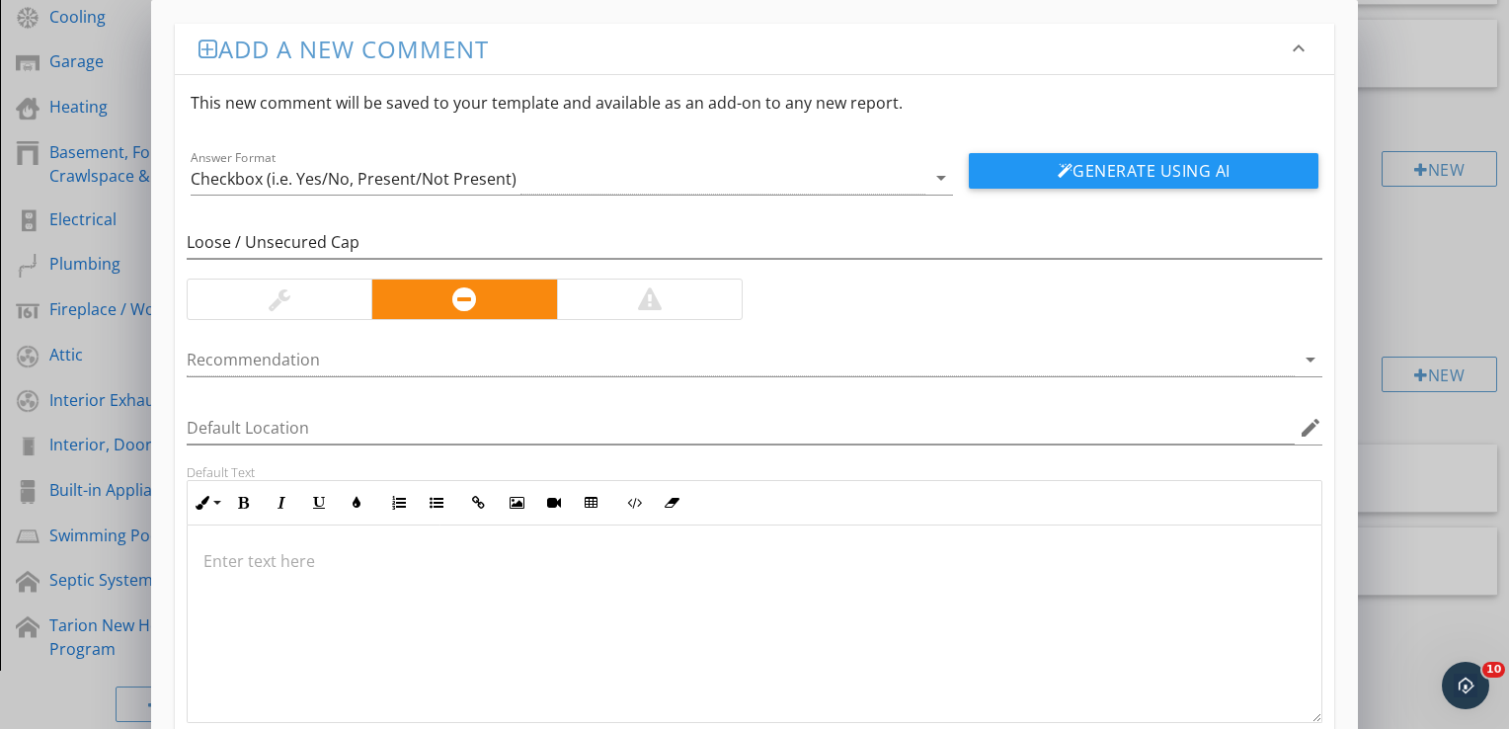
click at [316, 559] on p at bounding box center [754, 561] width 1102 height 24
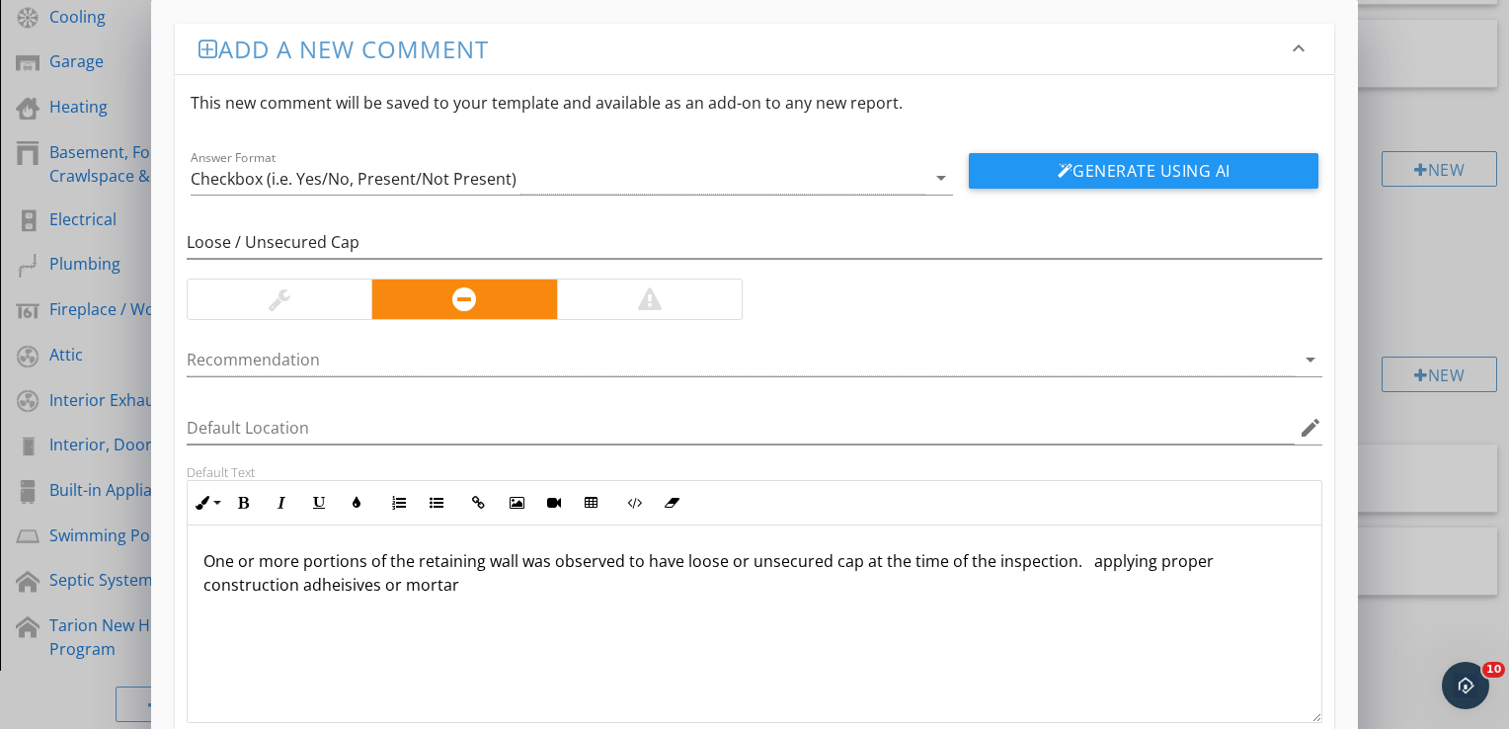
click at [340, 586] on p "One or more portions of the retaining wall was observed to have loose or unsecu…" at bounding box center [754, 572] width 1102 height 47
click at [1086, 559] on p "One or more portions of the retaining wall was observed to have loose or unsecu…" at bounding box center [754, 572] width 1102 height 47
click at [471, 581] on p "One or more portions of the retaining wall was observed to have loose or unsecu…" at bounding box center [754, 572] width 1102 height 47
click at [474, 584] on p "One or more portions of the retaining wall was observed to have loose or unsecu…" at bounding box center [754, 572] width 1102 height 47
click at [665, 585] on p "One or more portions of the retaining wall was observed to have loose or unsecu…" at bounding box center [754, 572] width 1102 height 47
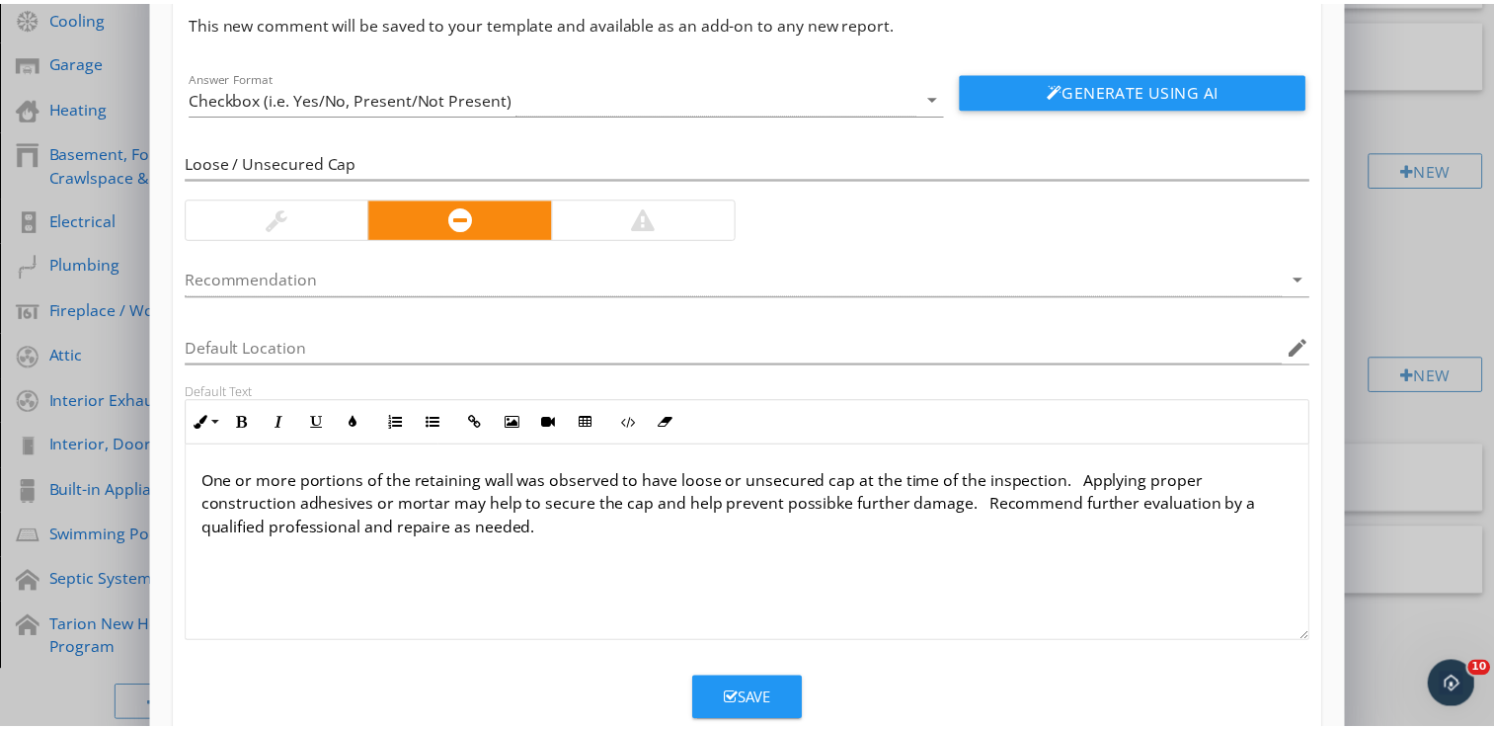
scroll to position [126, 0]
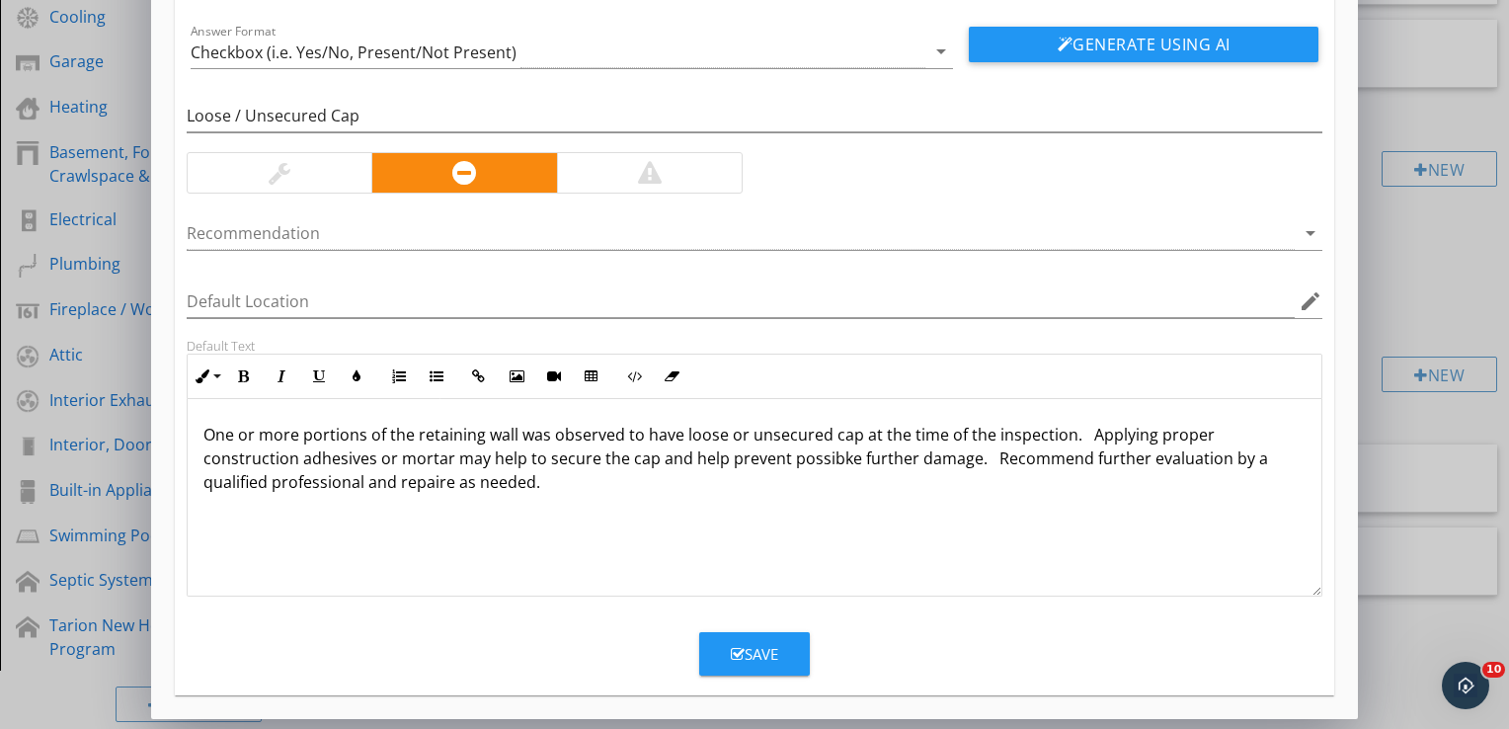
click at [826, 449] on p "One or more portions of the retaining wall was observed to have loose or unsecu…" at bounding box center [754, 458] width 1102 height 71
click at [764, 659] on div "Save" at bounding box center [754, 654] width 47 height 23
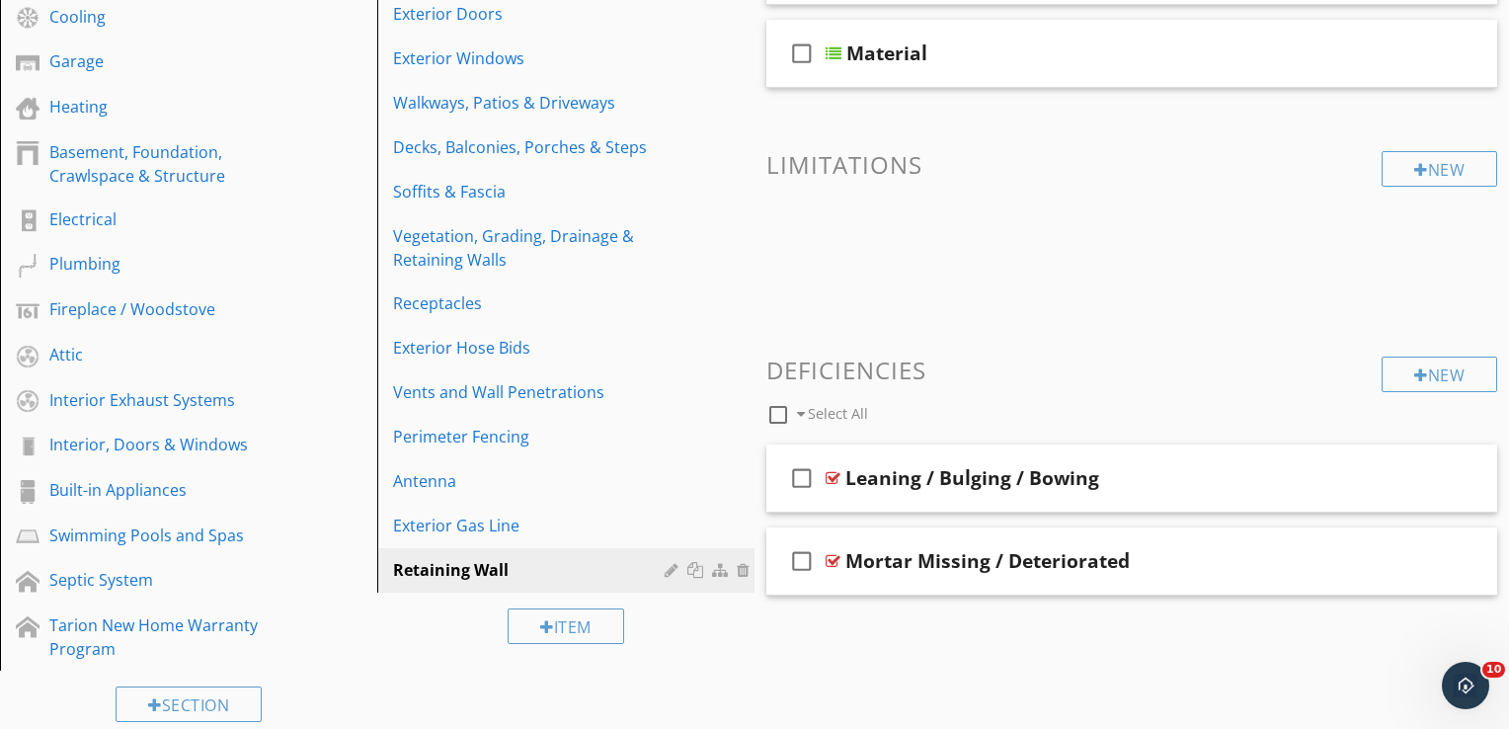
scroll to position [32, 0]
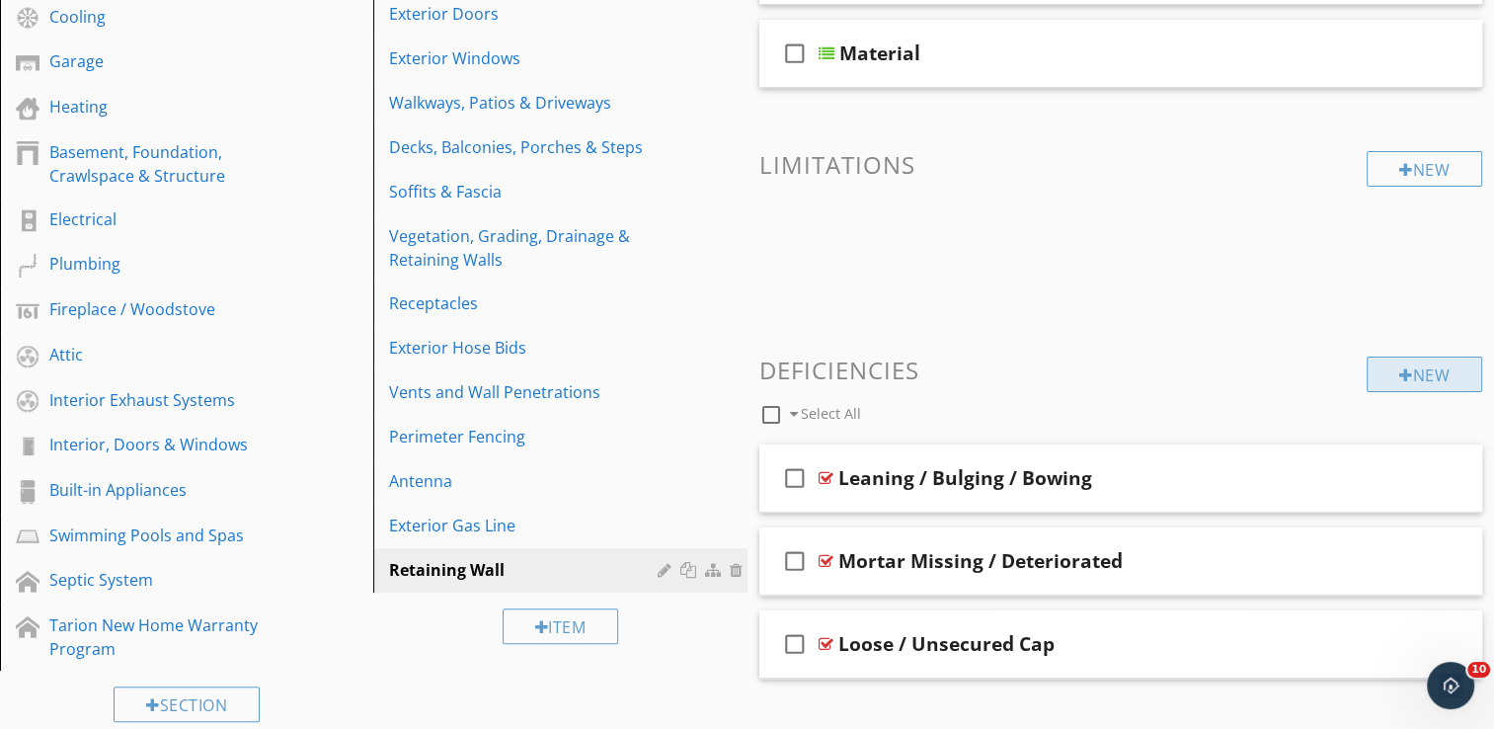
click at [1431, 377] on div "New" at bounding box center [1425, 375] width 116 height 36
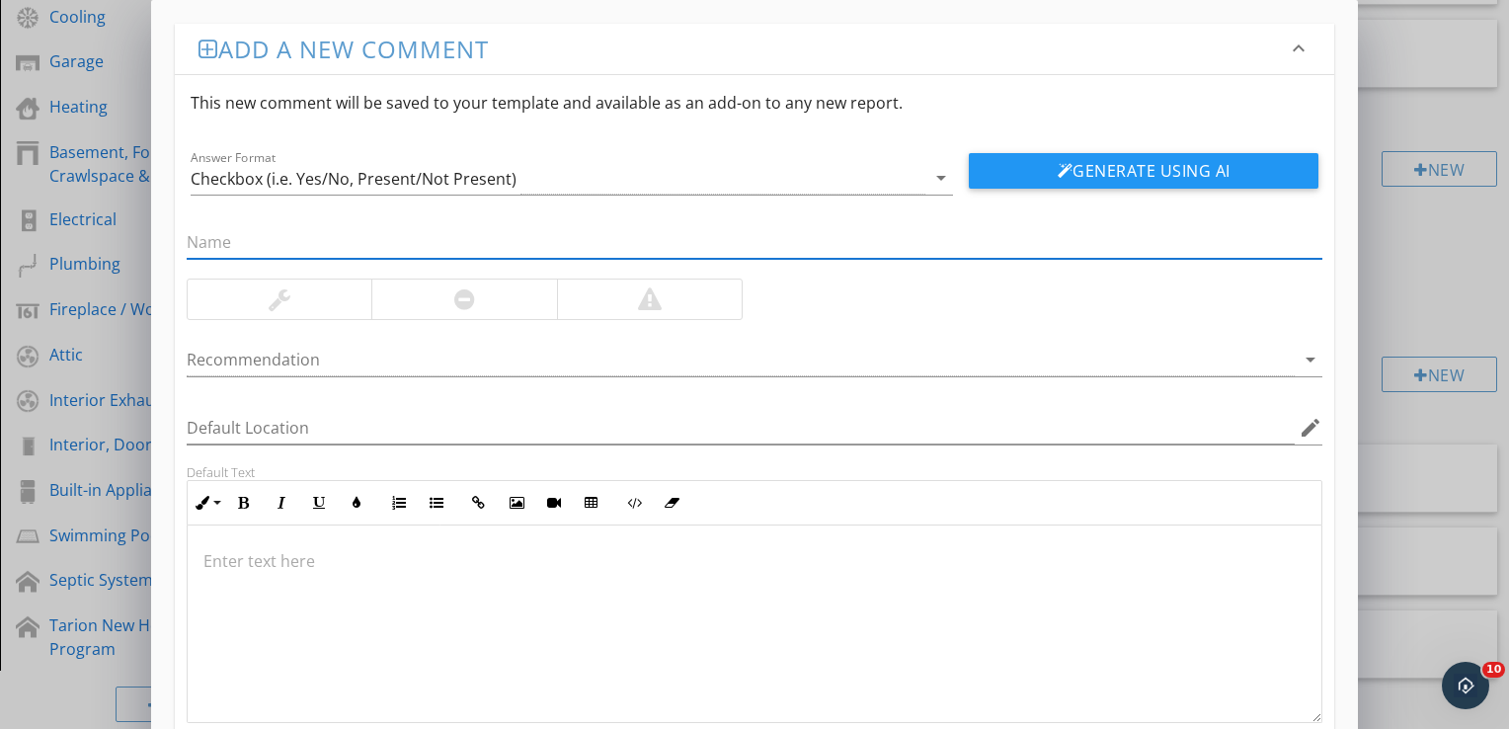
click at [288, 242] on input "text" at bounding box center [755, 242] width 1136 height 33
type input "Missing Railing"
click at [652, 302] on div at bounding box center [650, 299] width 24 height 24
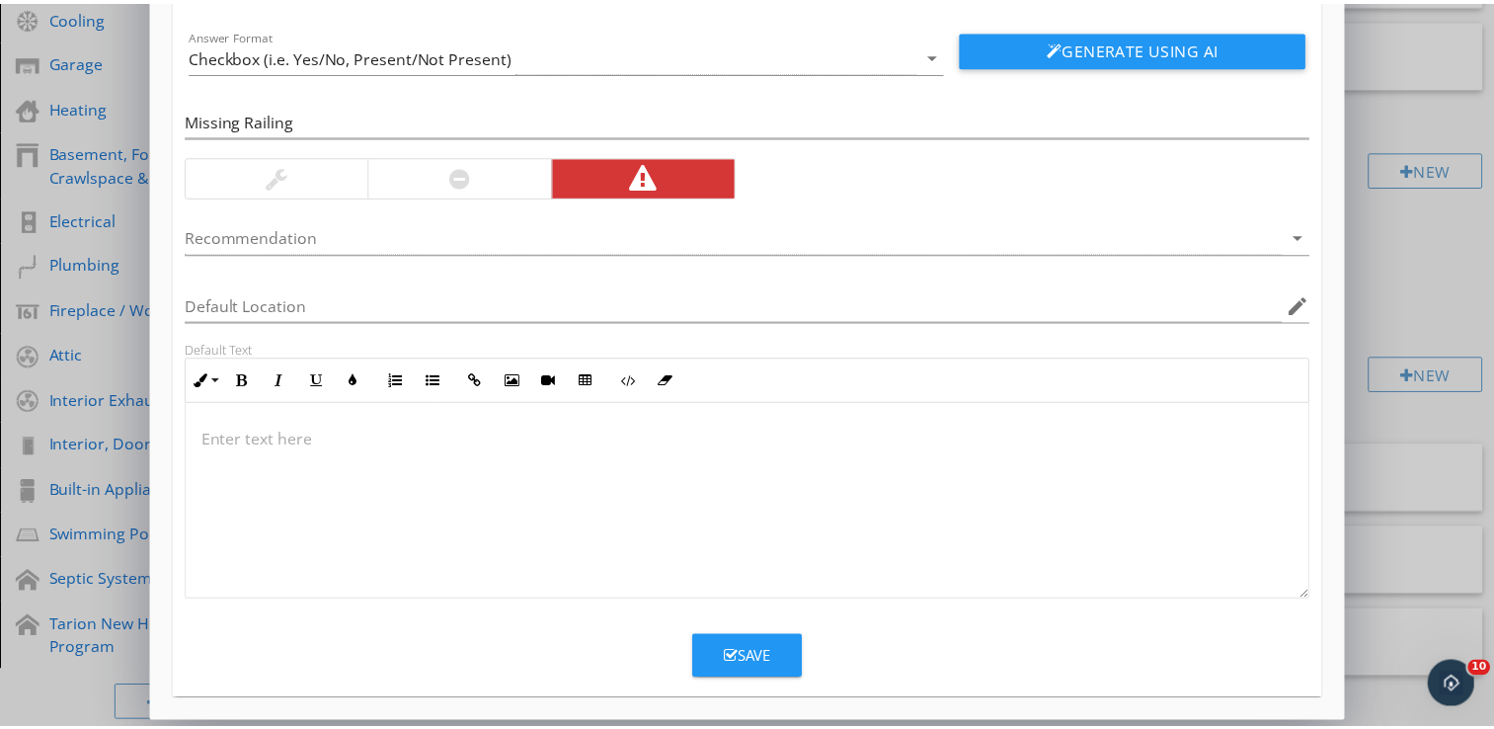
scroll to position [126, 0]
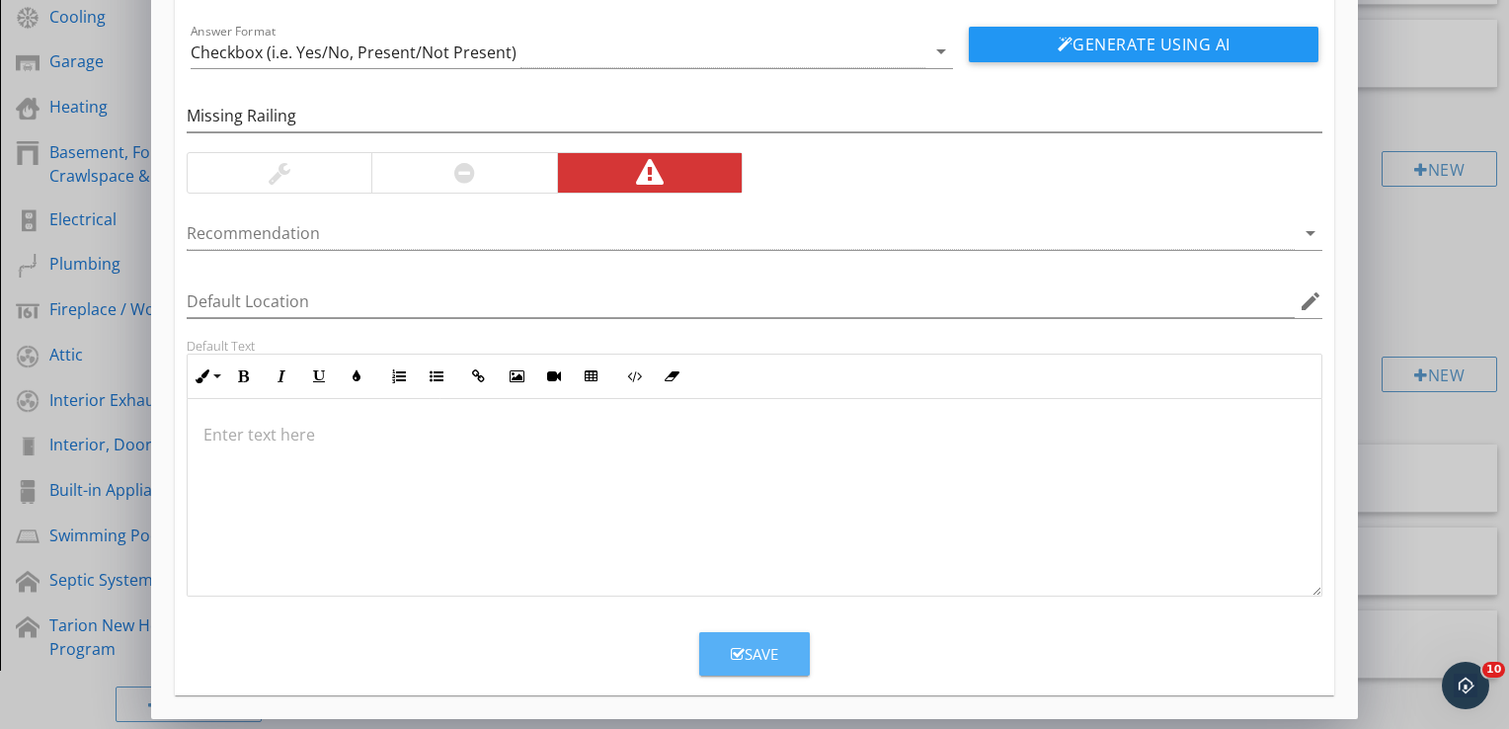
click at [750, 650] on div "Save" at bounding box center [754, 654] width 47 height 23
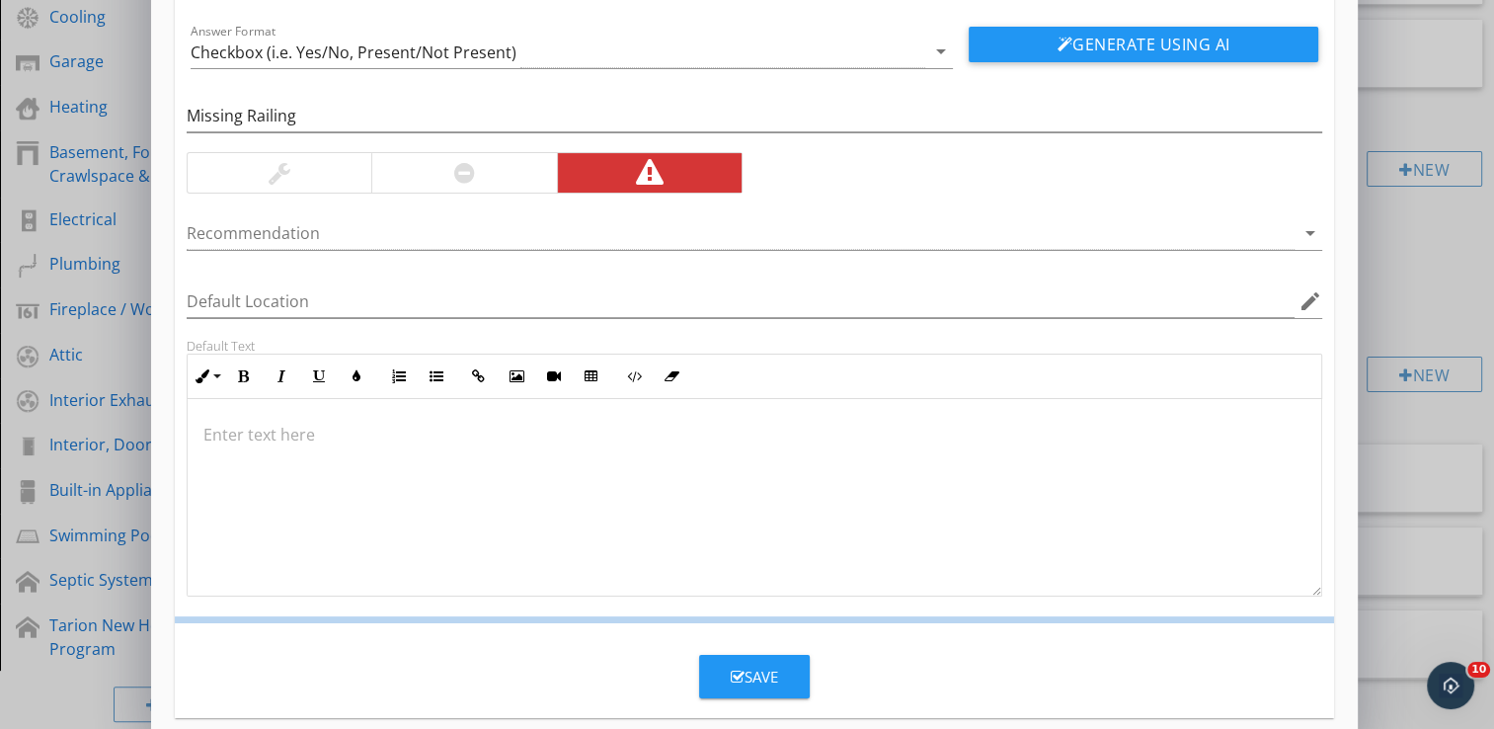
scroll to position [32, 0]
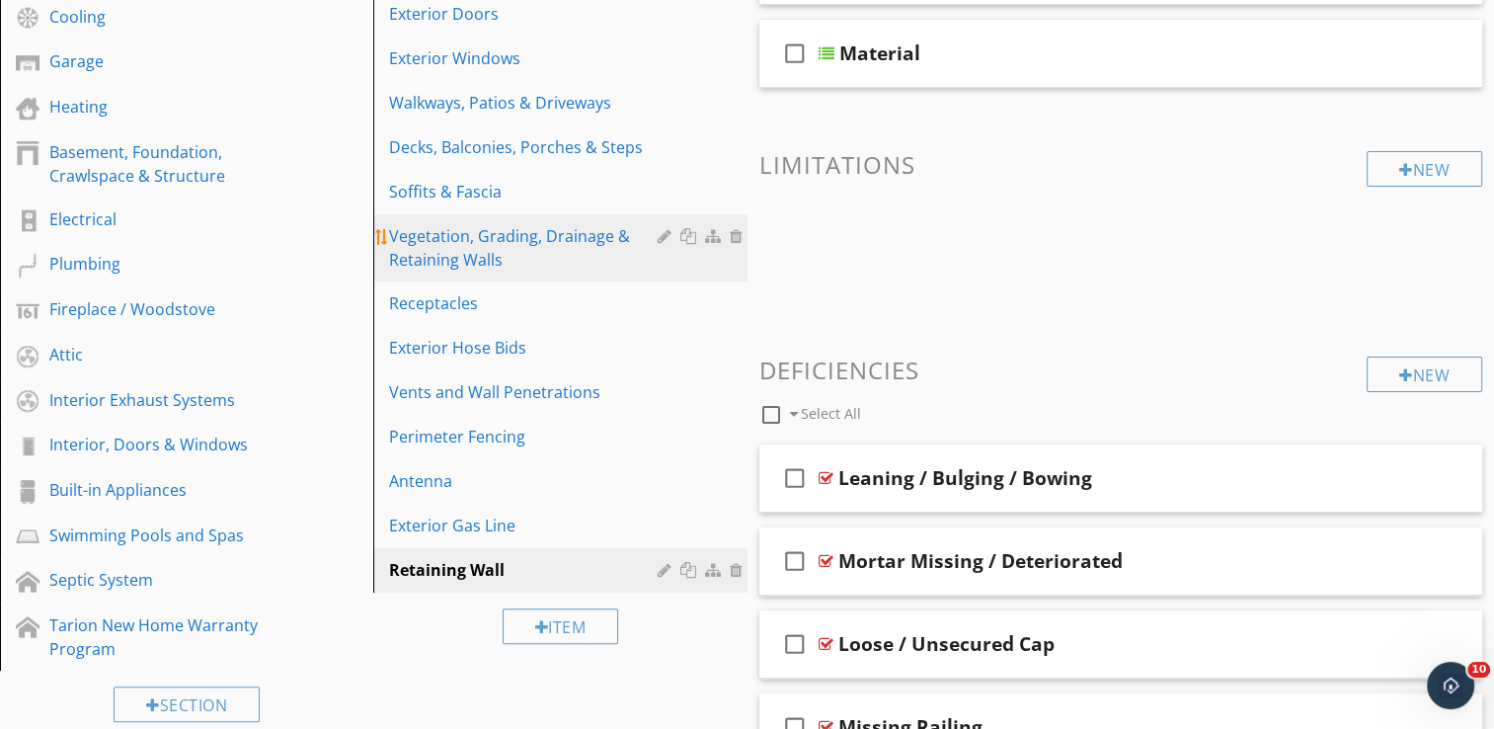
click at [525, 243] on div "Vegetation, Grading, Drainage & Retaining Walls" at bounding box center [526, 247] width 274 height 47
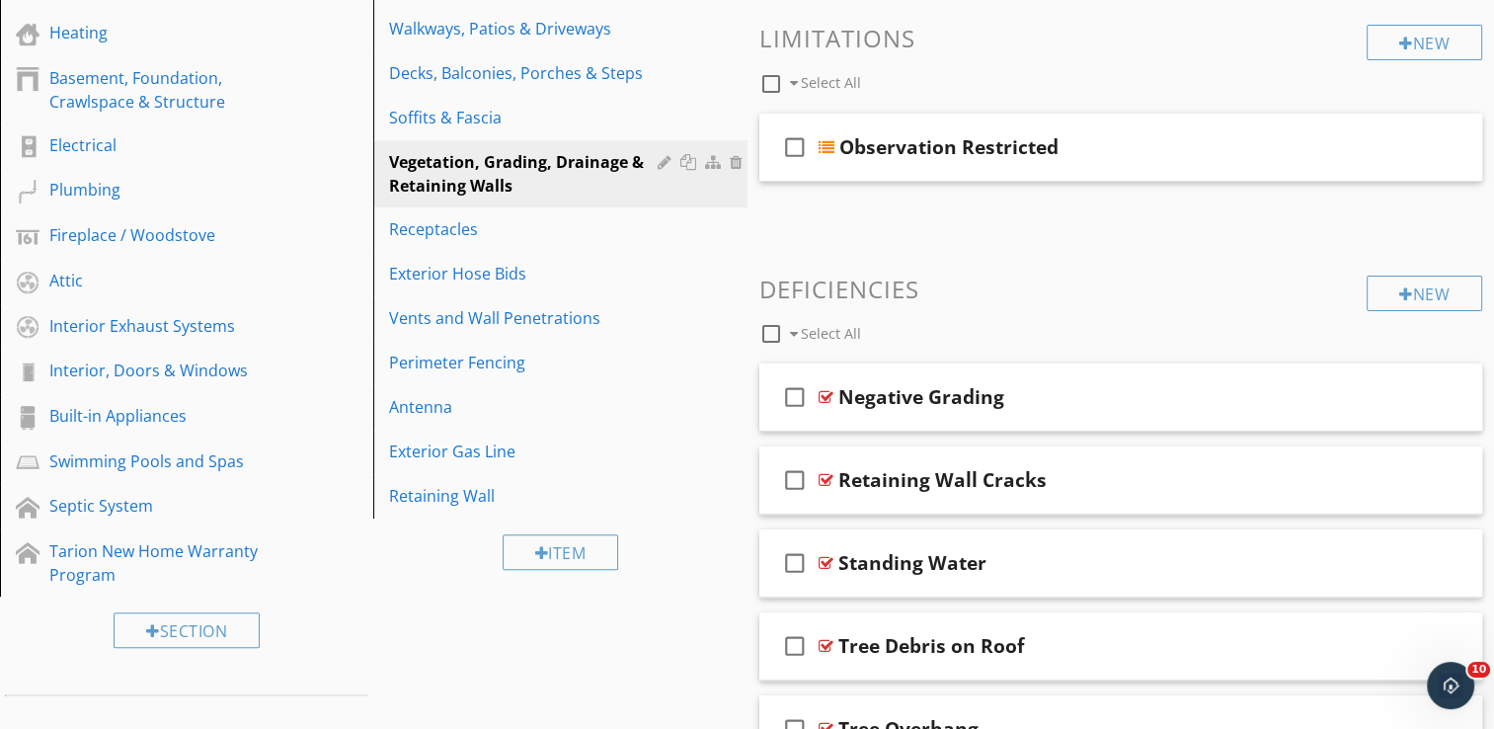
scroll to position [616, 0]
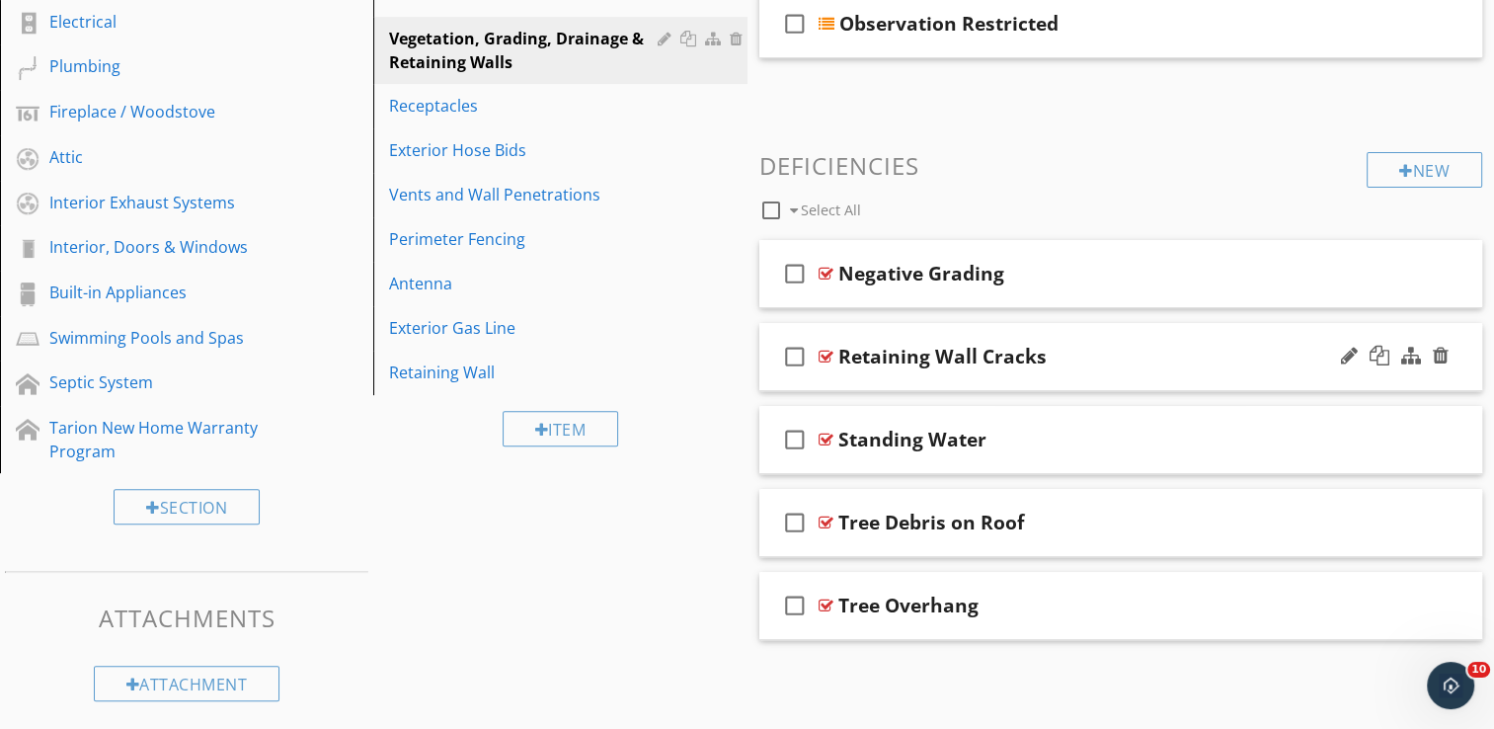
click at [1145, 369] on div "check_box_outline_blank Retaining Wall Cracks" at bounding box center [1121, 357] width 724 height 68
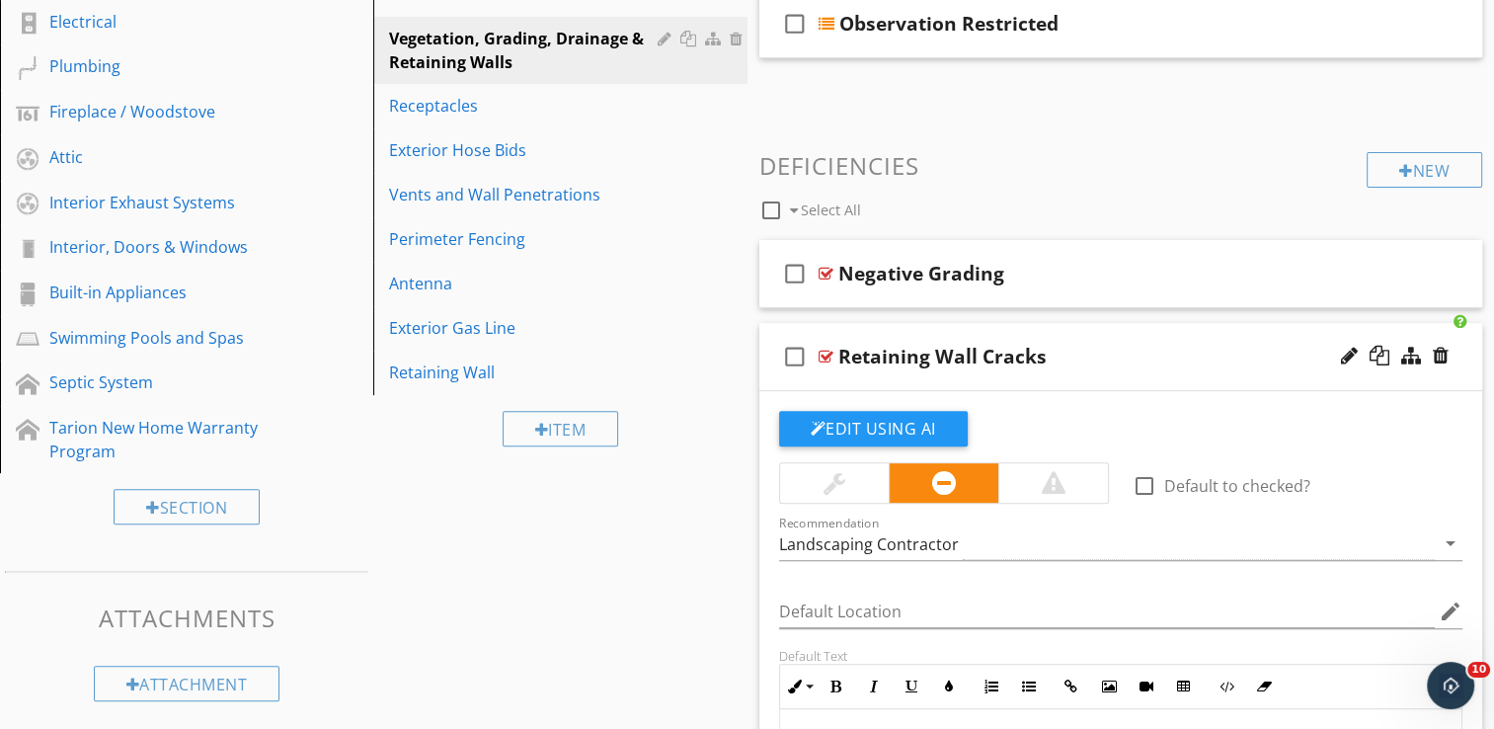
click at [1145, 369] on div "check_box_outline_blank Retaining Wall Cracks" at bounding box center [1121, 357] width 724 height 68
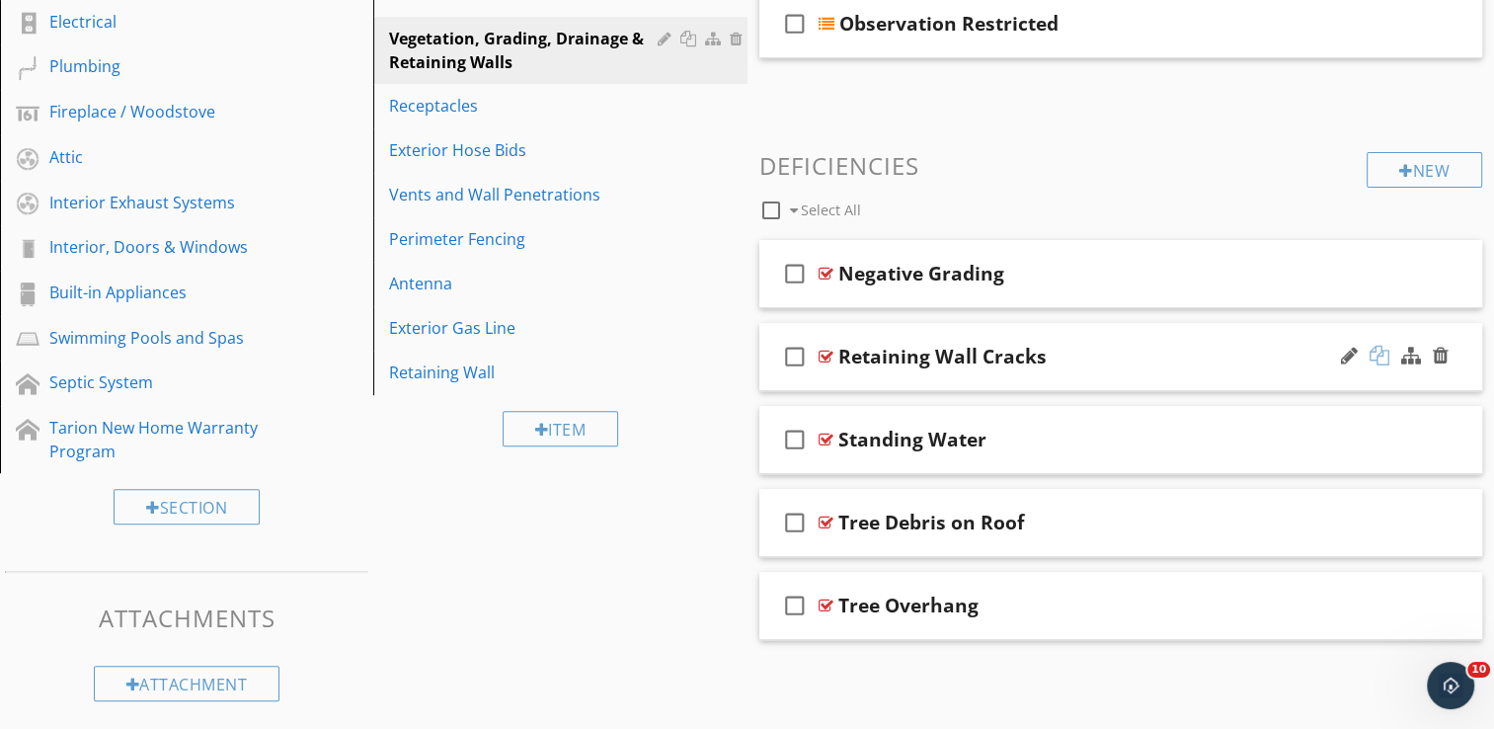
click at [1381, 358] on div at bounding box center [1380, 356] width 20 height 20
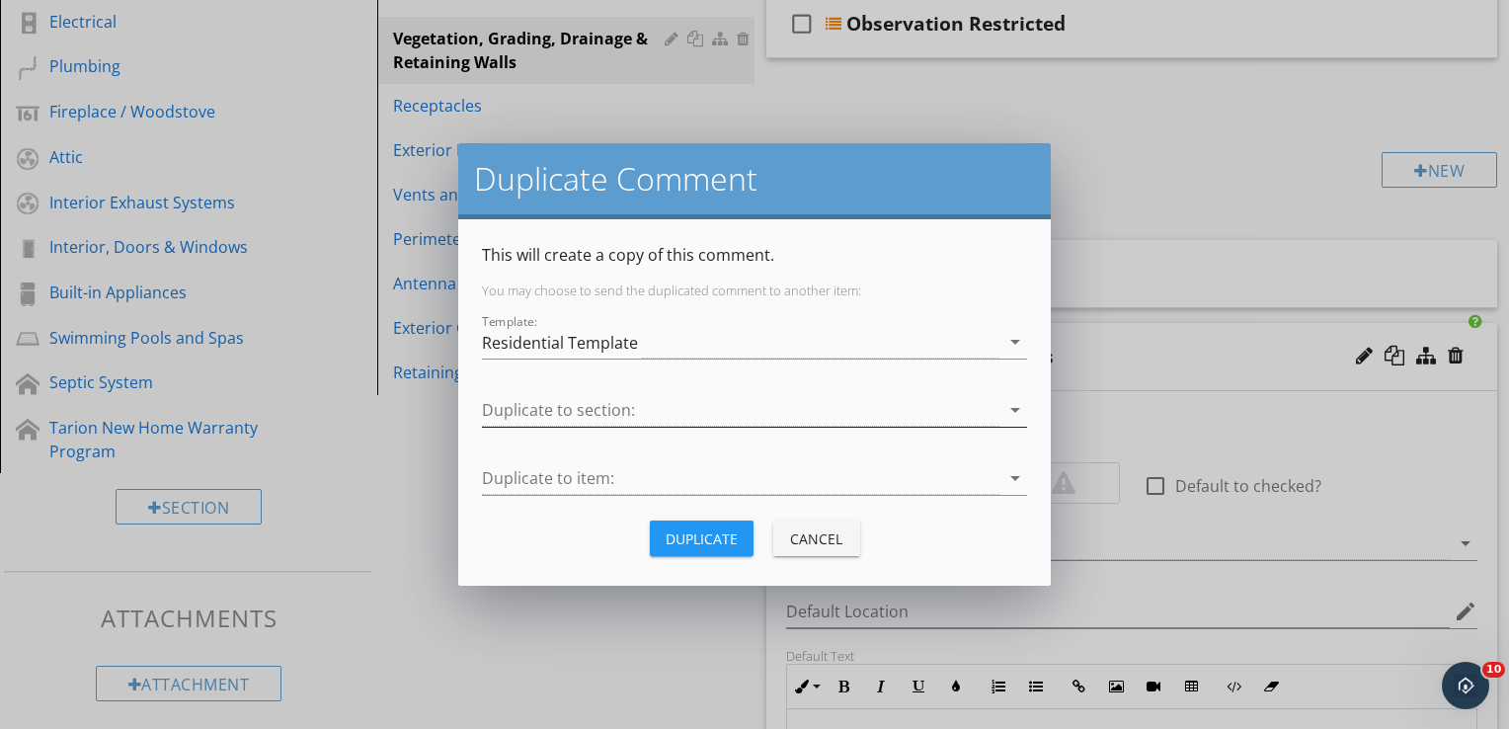
click at [650, 417] on div at bounding box center [740, 410] width 517 height 33
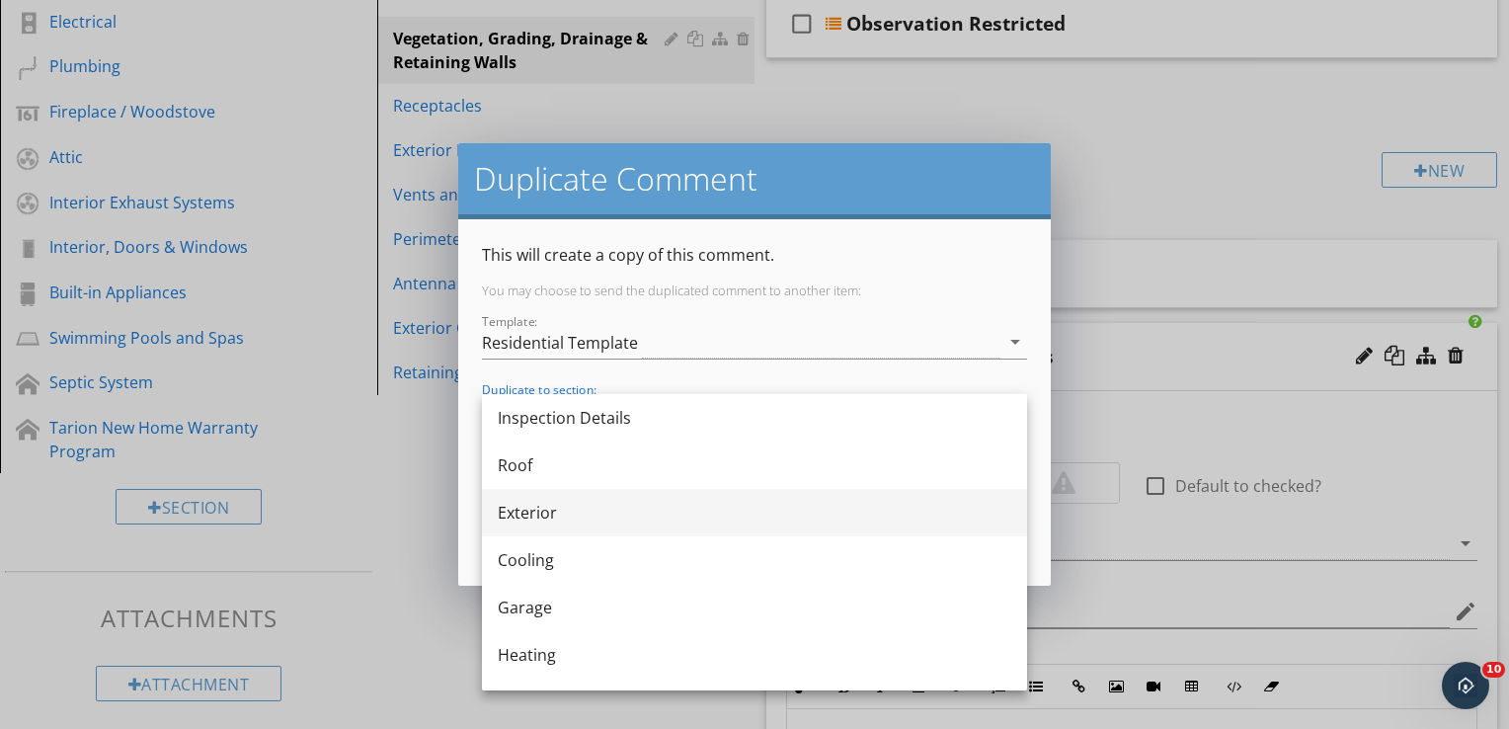
click at [570, 514] on div "Exterior" at bounding box center [755, 513] width 514 height 24
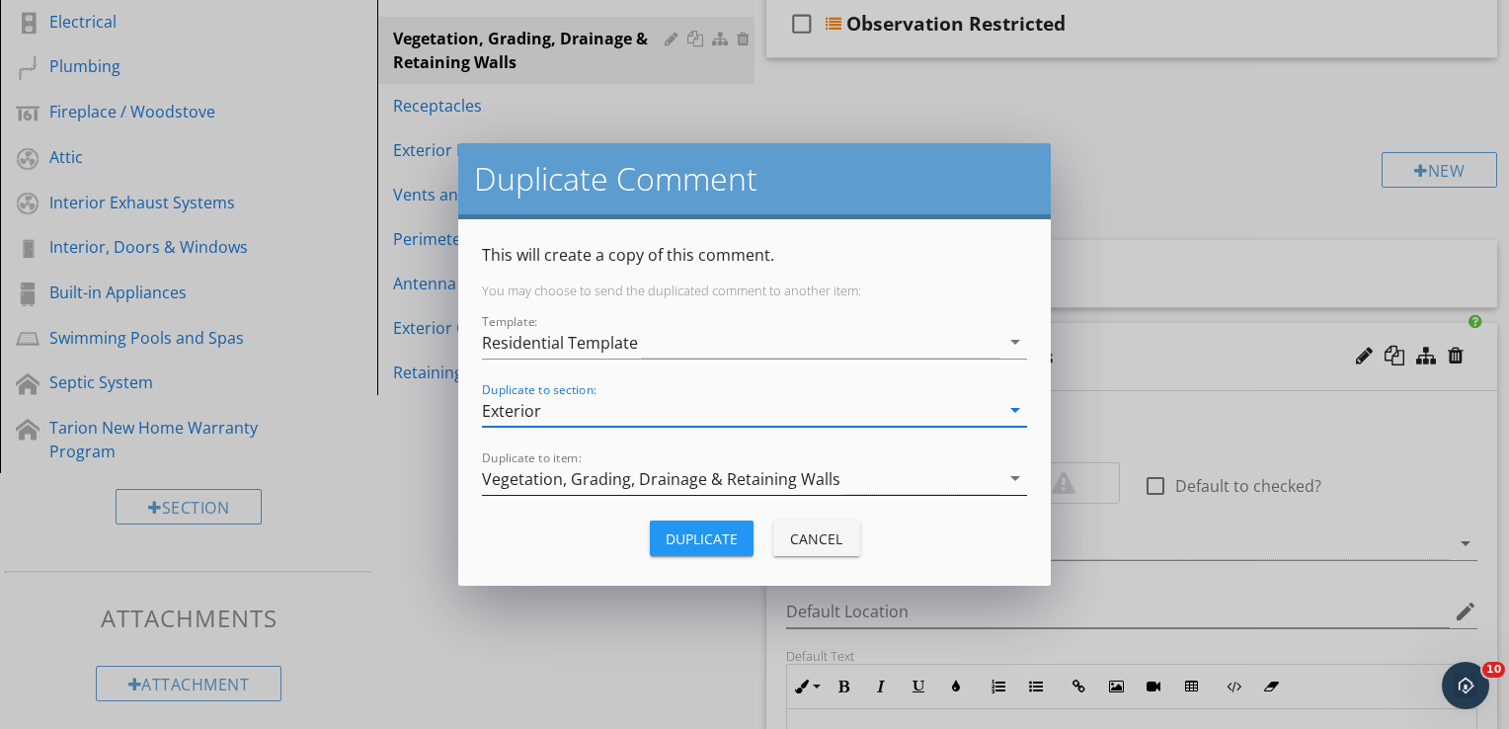
click at [623, 480] on div "Vegetation, Grading, Drainage & Retaining Walls" at bounding box center [661, 479] width 358 height 18
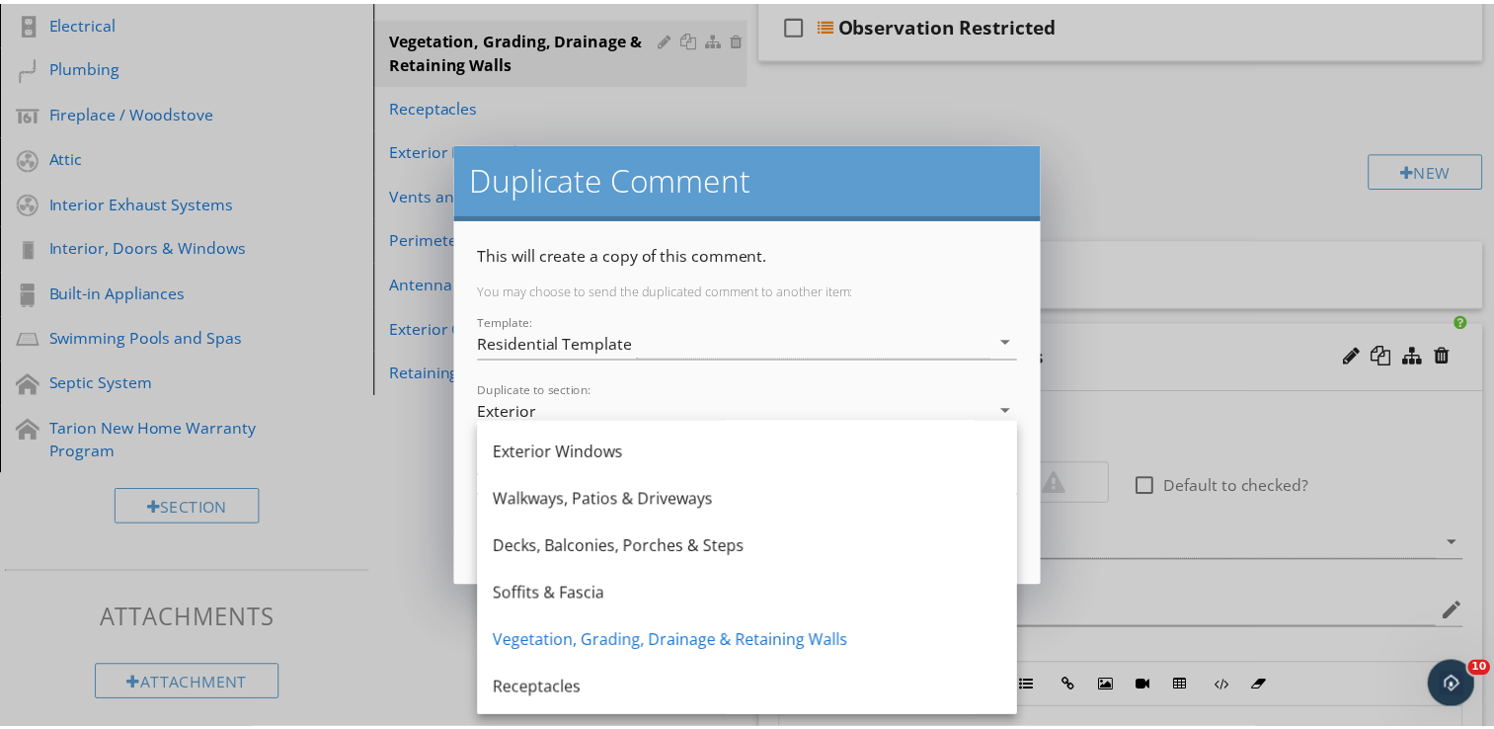
scroll to position [462, 0]
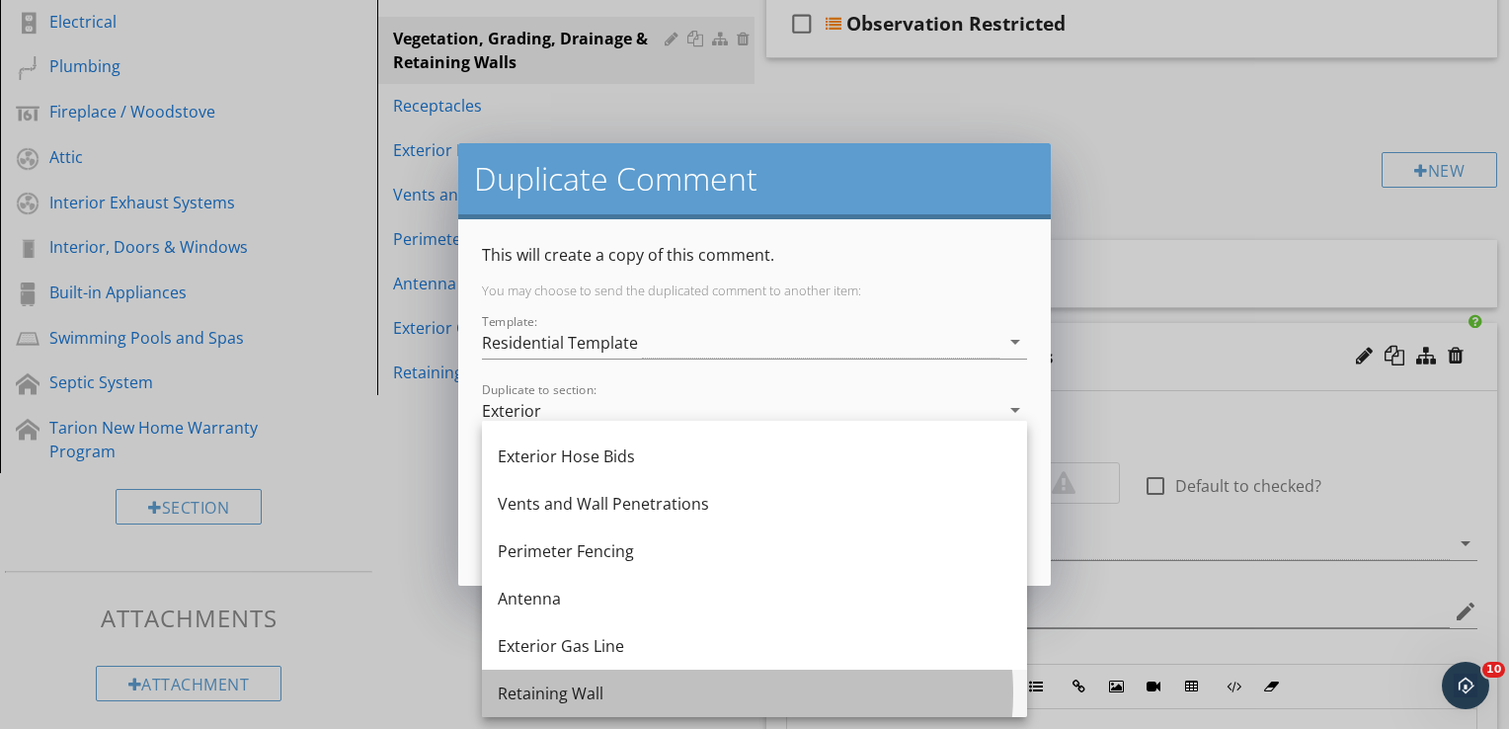
click at [562, 693] on div "Retaining Wall" at bounding box center [755, 693] width 514 height 24
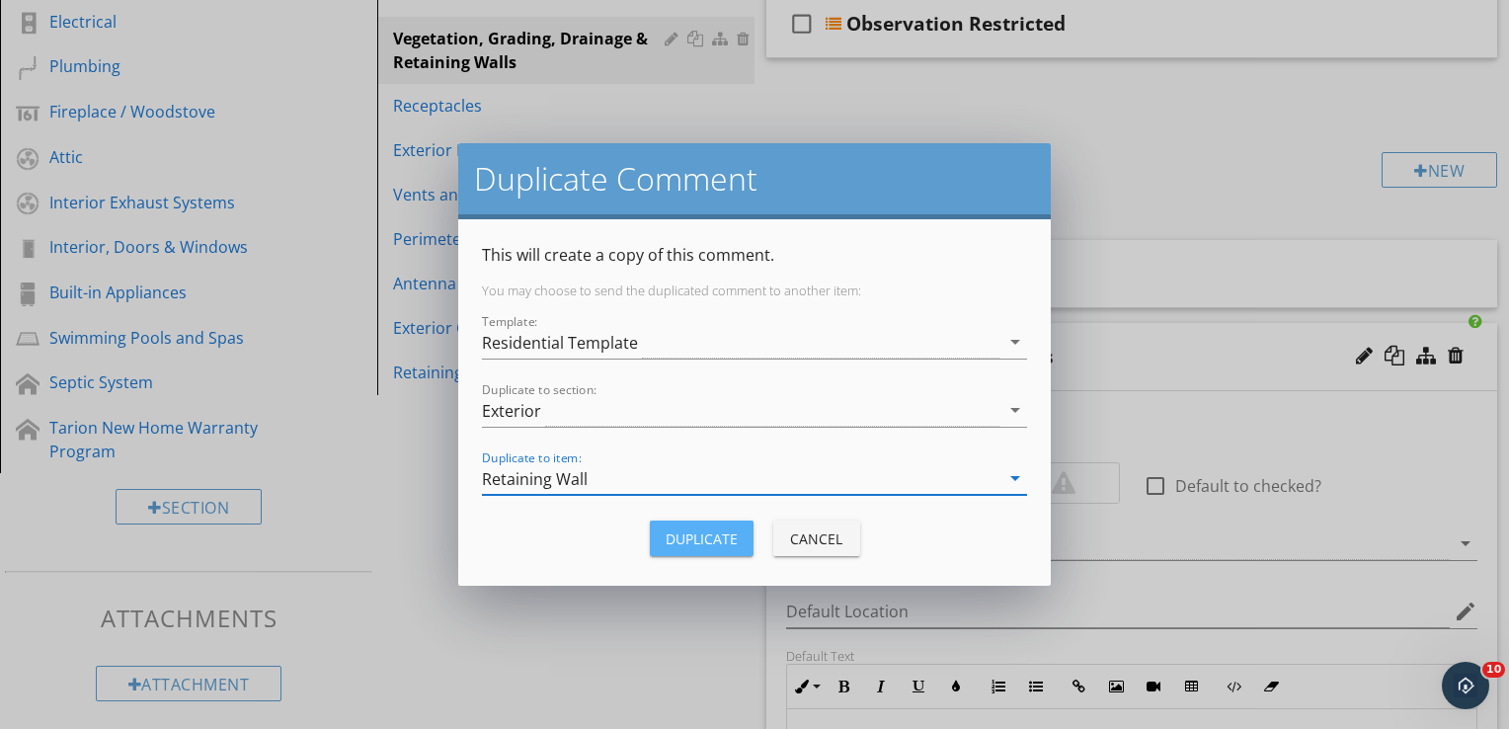
click at [712, 539] on div "Duplicate" at bounding box center [702, 538] width 72 height 21
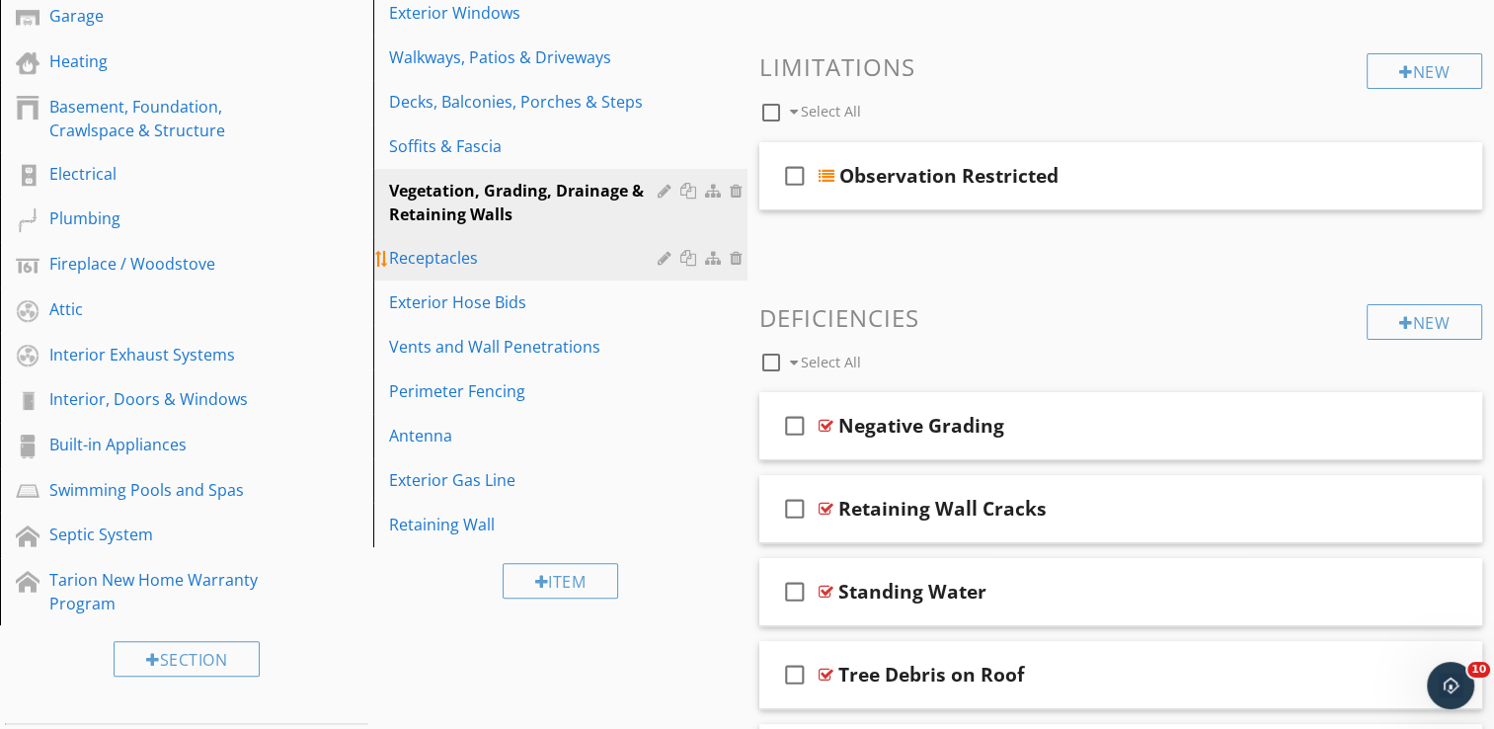
scroll to position [419, 0]
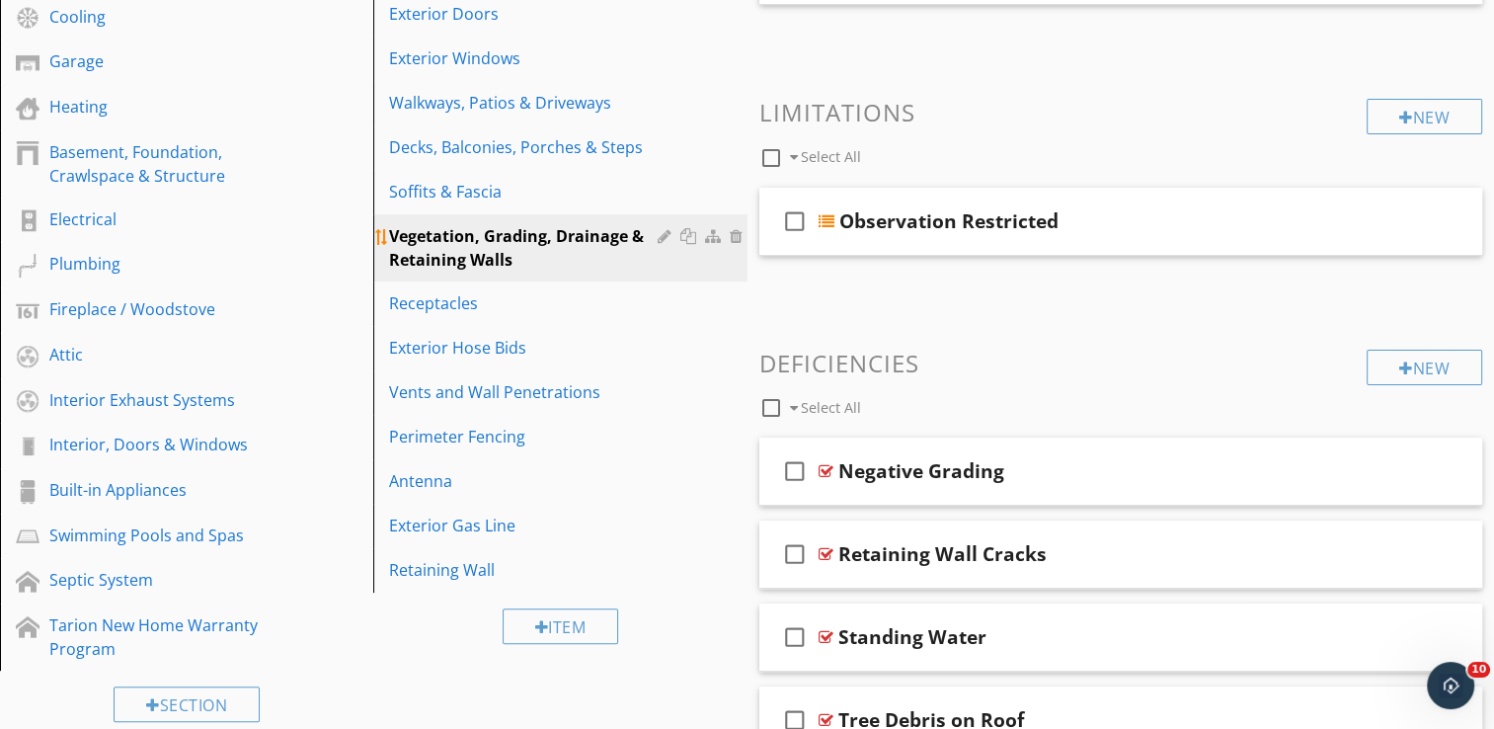
click at [662, 236] on div at bounding box center [667, 236] width 19 height 16
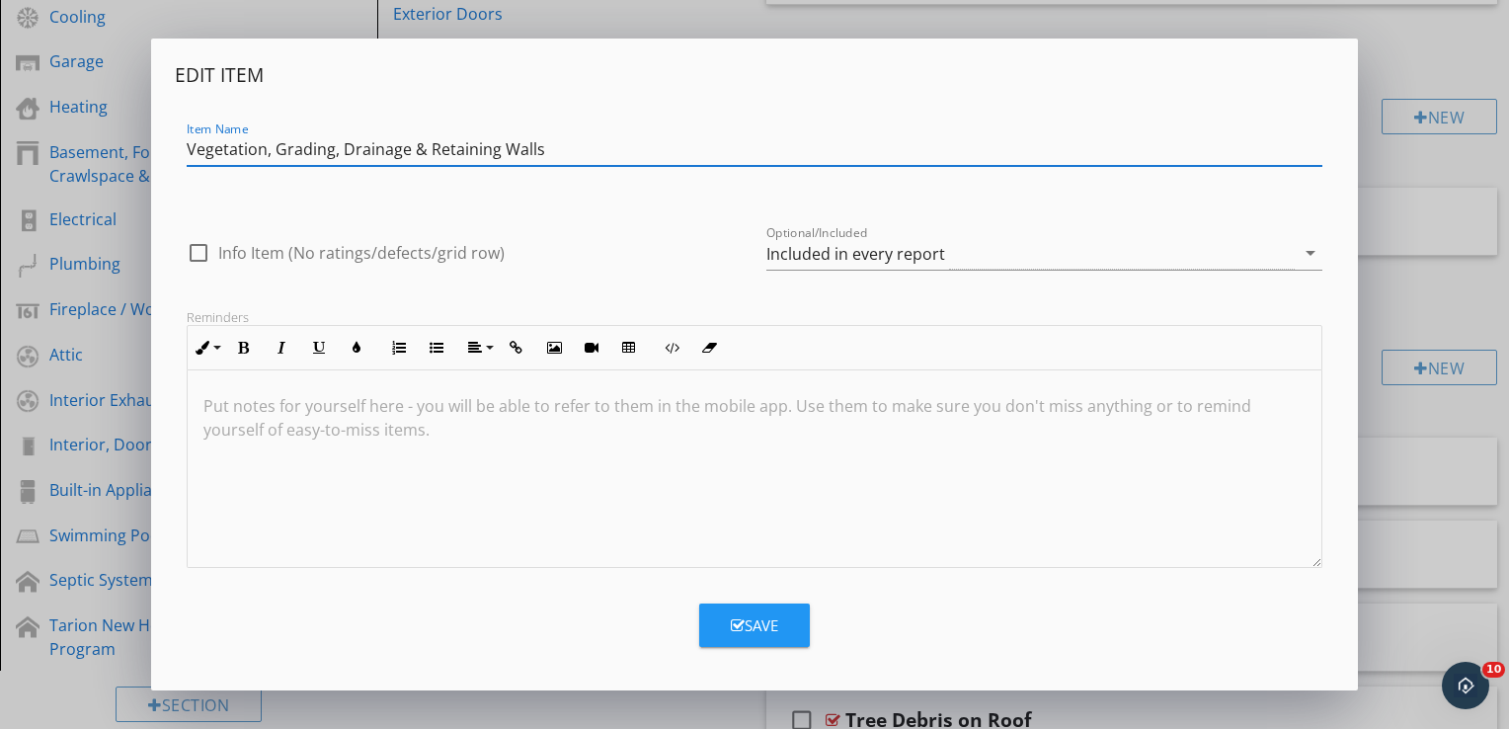
drag, startPoint x: 545, startPoint y: 146, endPoint x: 411, endPoint y: 154, distance: 134.5
click at [411, 154] on input "Vegetation, Grading, Drainage & Retaining Walls" at bounding box center [755, 149] width 1136 height 33
type input "Vegetation, Grading & Drainage"
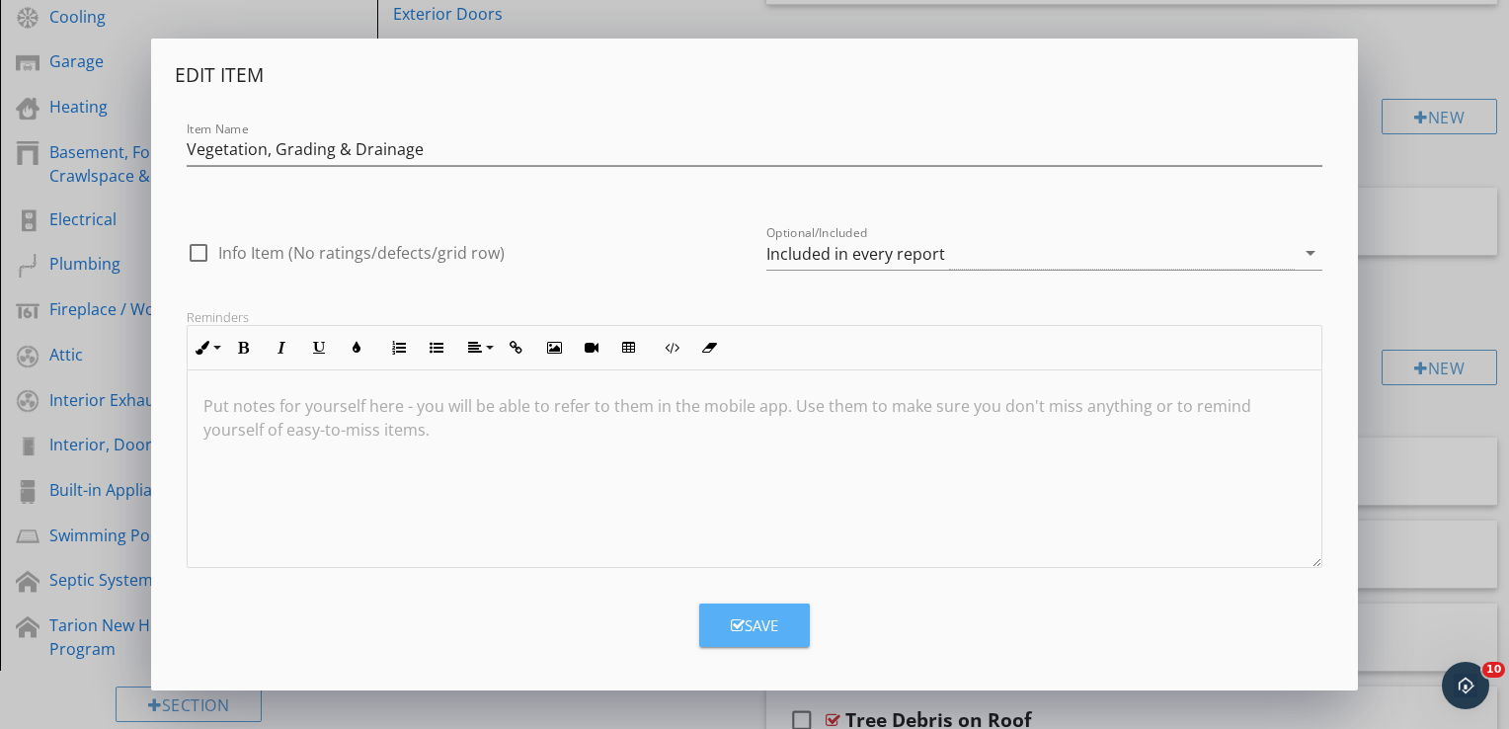
click at [757, 626] on div "Save" at bounding box center [754, 625] width 47 height 23
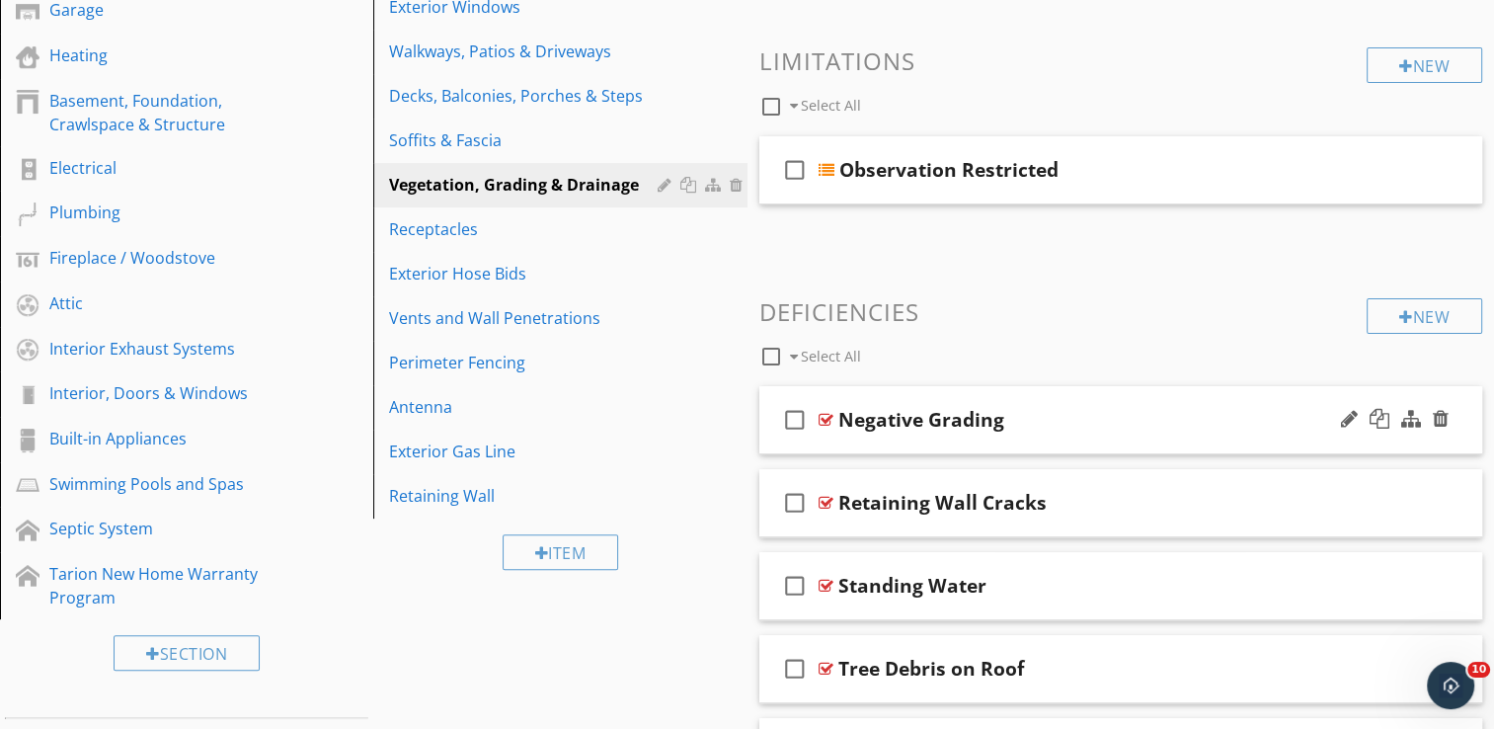
scroll to position [616, 0]
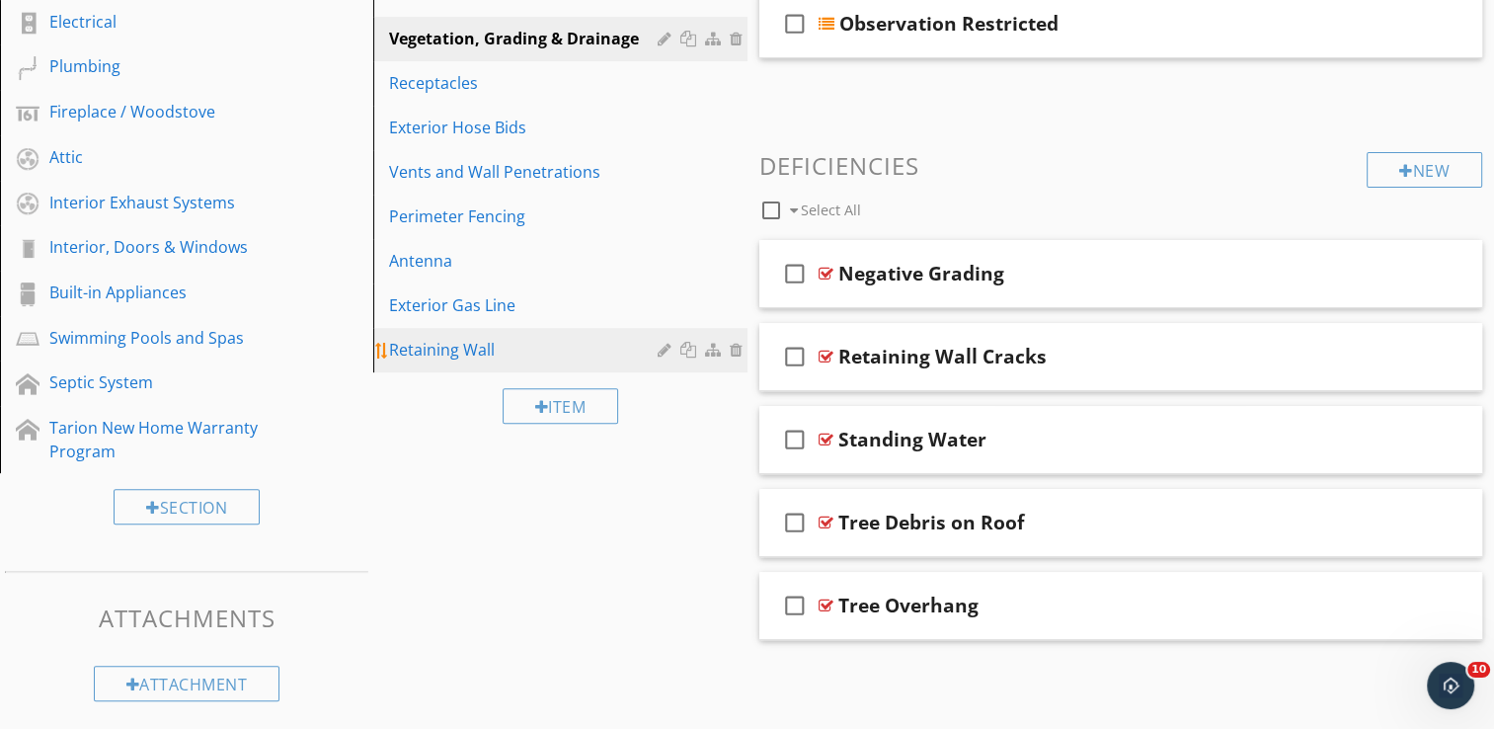
click at [500, 342] on div "Retaining Wall" at bounding box center [526, 350] width 274 height 24
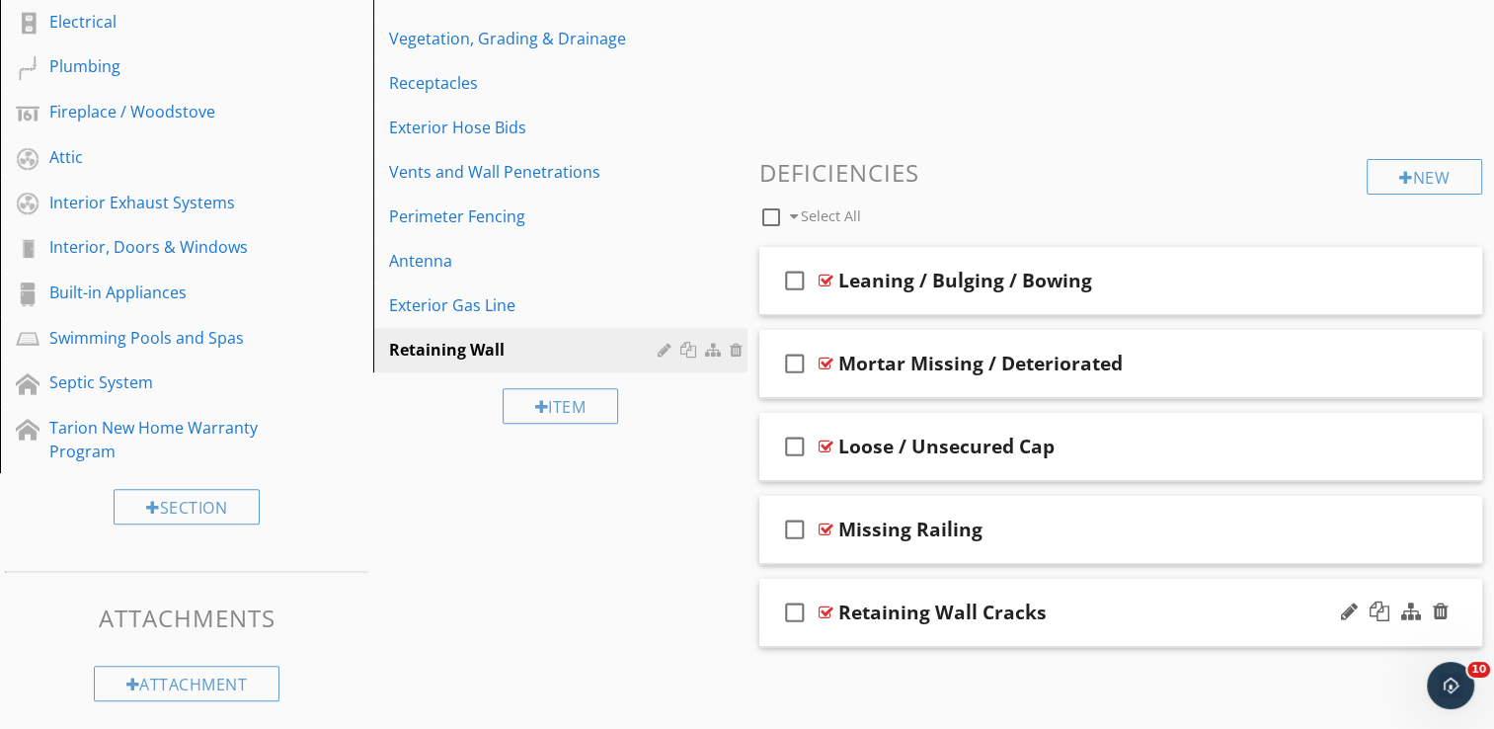
click at [1201, 626] on div "check_box_outline_blank Retaining Wall Cracks" at bounding box center [1121, 613] width 724 height 68
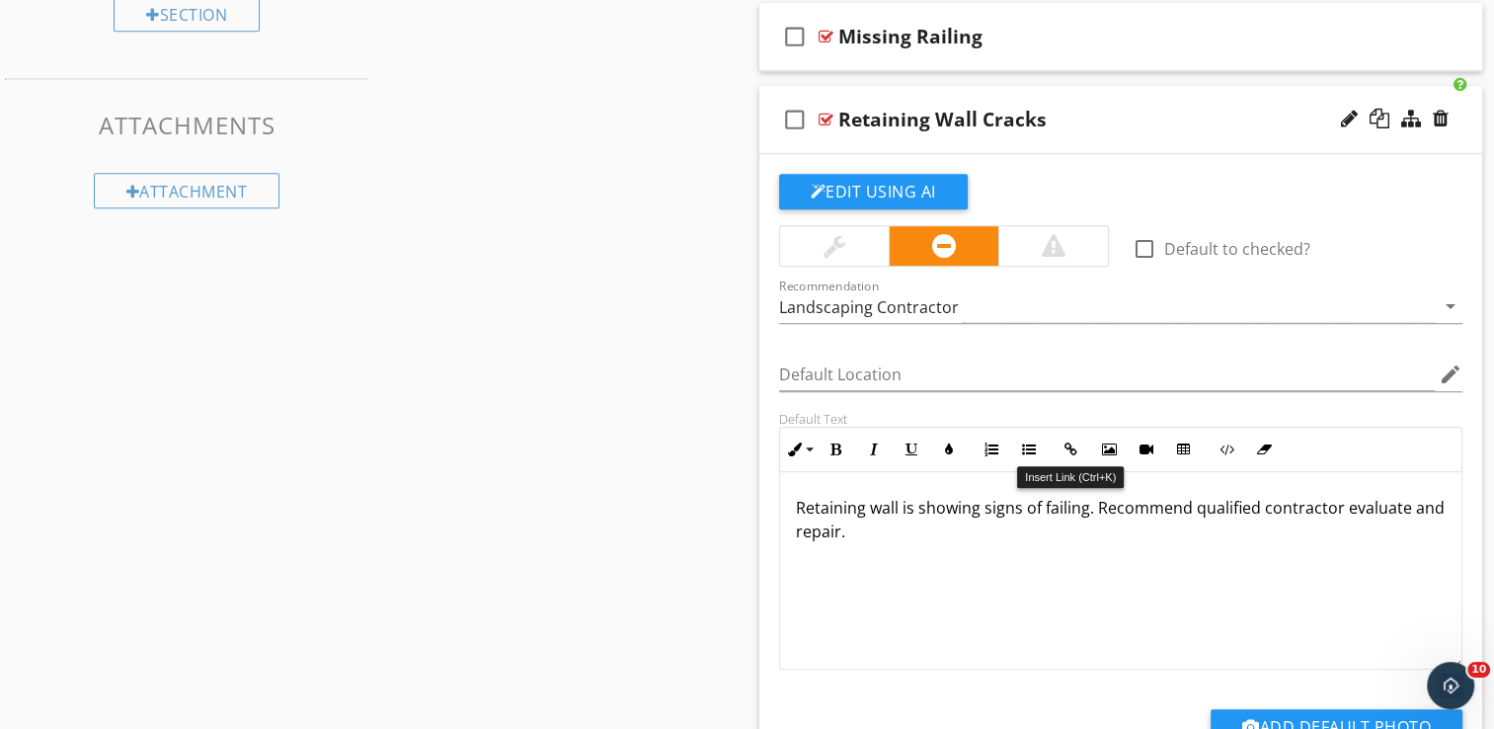
scroll to position [1110, 0]
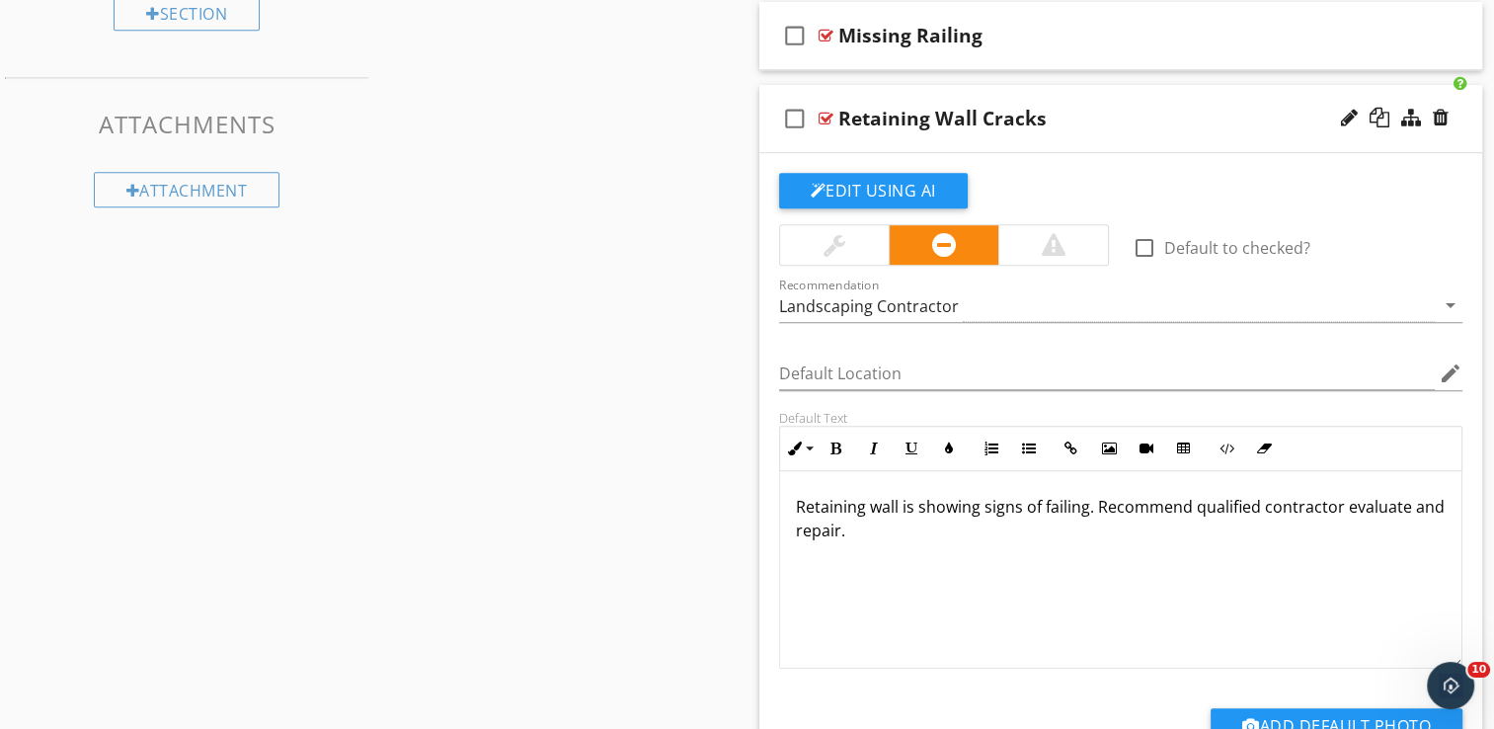
click at [796, 504] on p "Retaining wall is showing signs of failing. Recommend qualified contractor eval…" at bounding box center [1121, 518] width 651 height 47
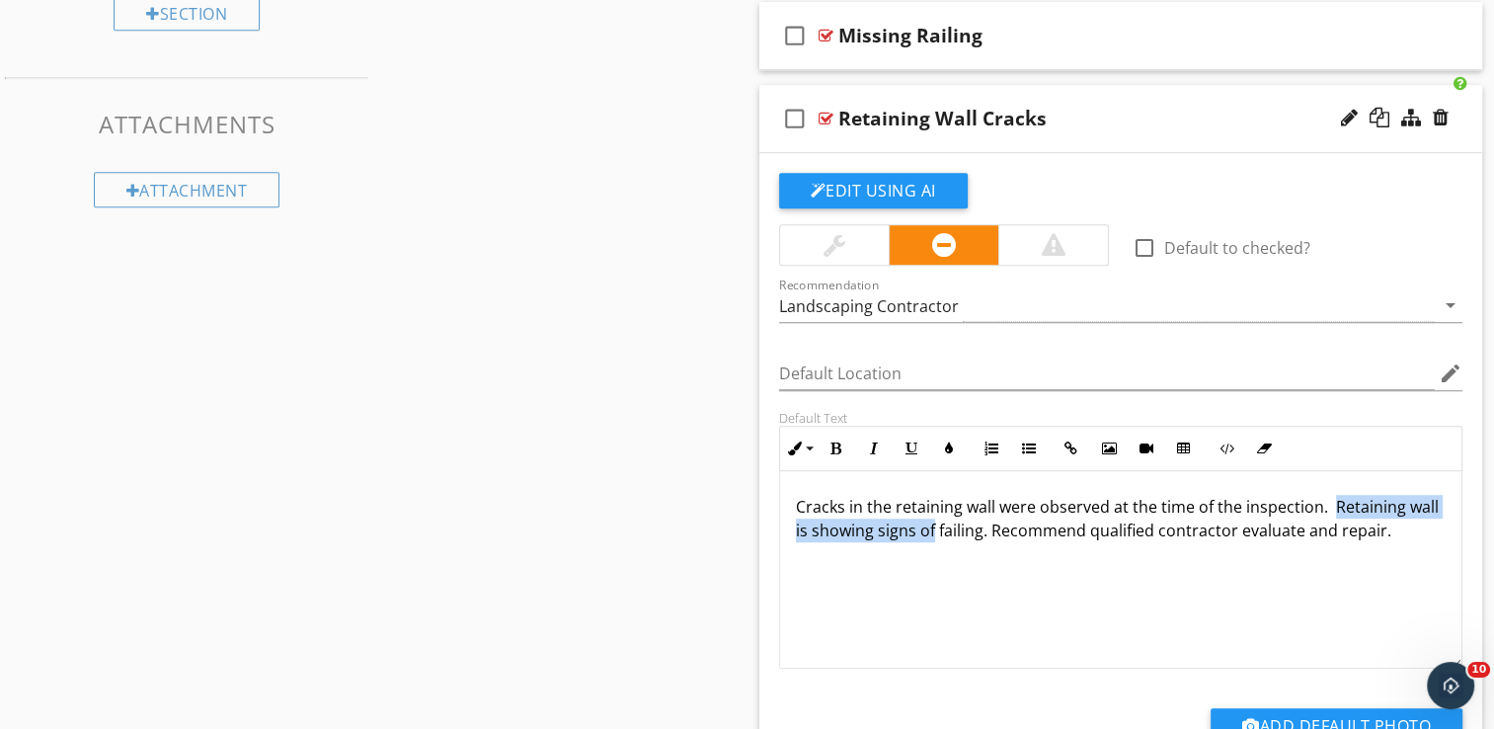
drag, startPoint x: 966, startPoint y: 524, endPoint x: 1333, endPoint y: 496, distance: 368.5
click at [1333, 496] on p "Cracks in the retaining wall were observed at the time of the inspection. Retai…" at bounding box center [1121, 518] width 651 height 47
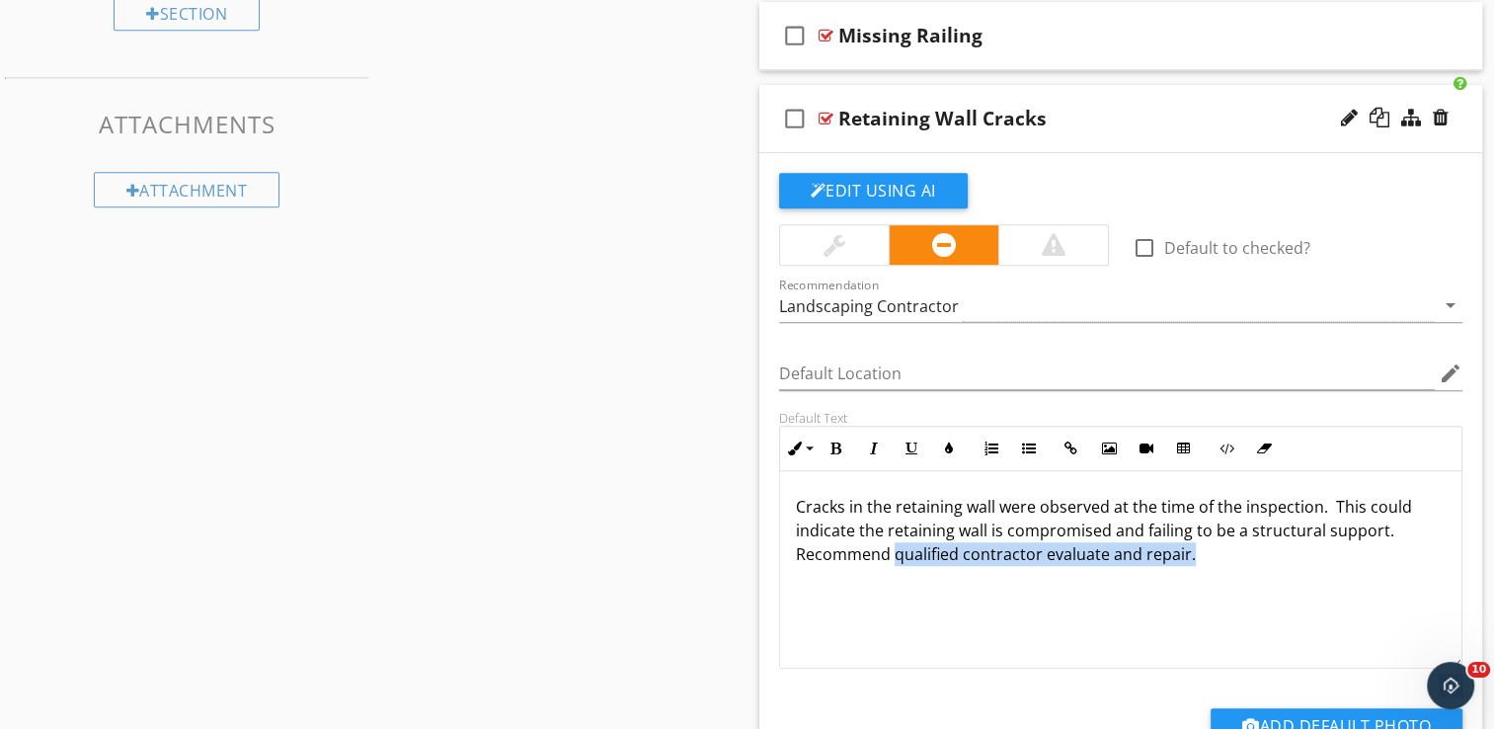
drag, startPoint x: 1197, startPoint y: 547, endPoint x: 931, endPoint y: 515, distance: 267.6
click at [893, 539] on p "Cracks in the retaining wall were observed at the time of the inspection. This …" at bounding box center [1121, 530] width 651 height 71
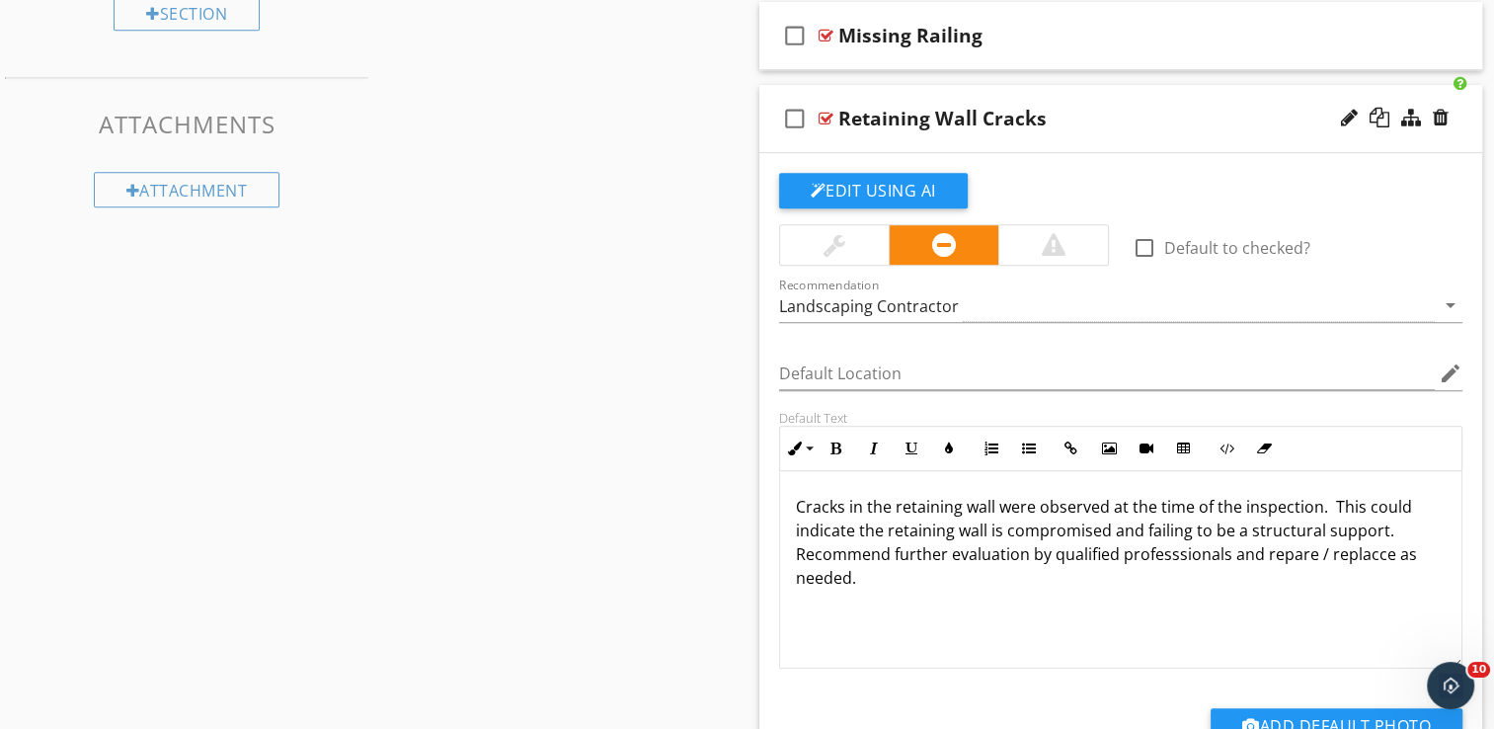
click at [1197, 553] on p "Cracks in the retaining wall were observed at the time of the inspection. This …" at bounding box center [1121, 542] width 651 height 95
click at [1288, 551] on p "Cracks in the retaining wall were observed at the time of the inspection. This …" at bounding box center [1121, 542] width 651 height 95
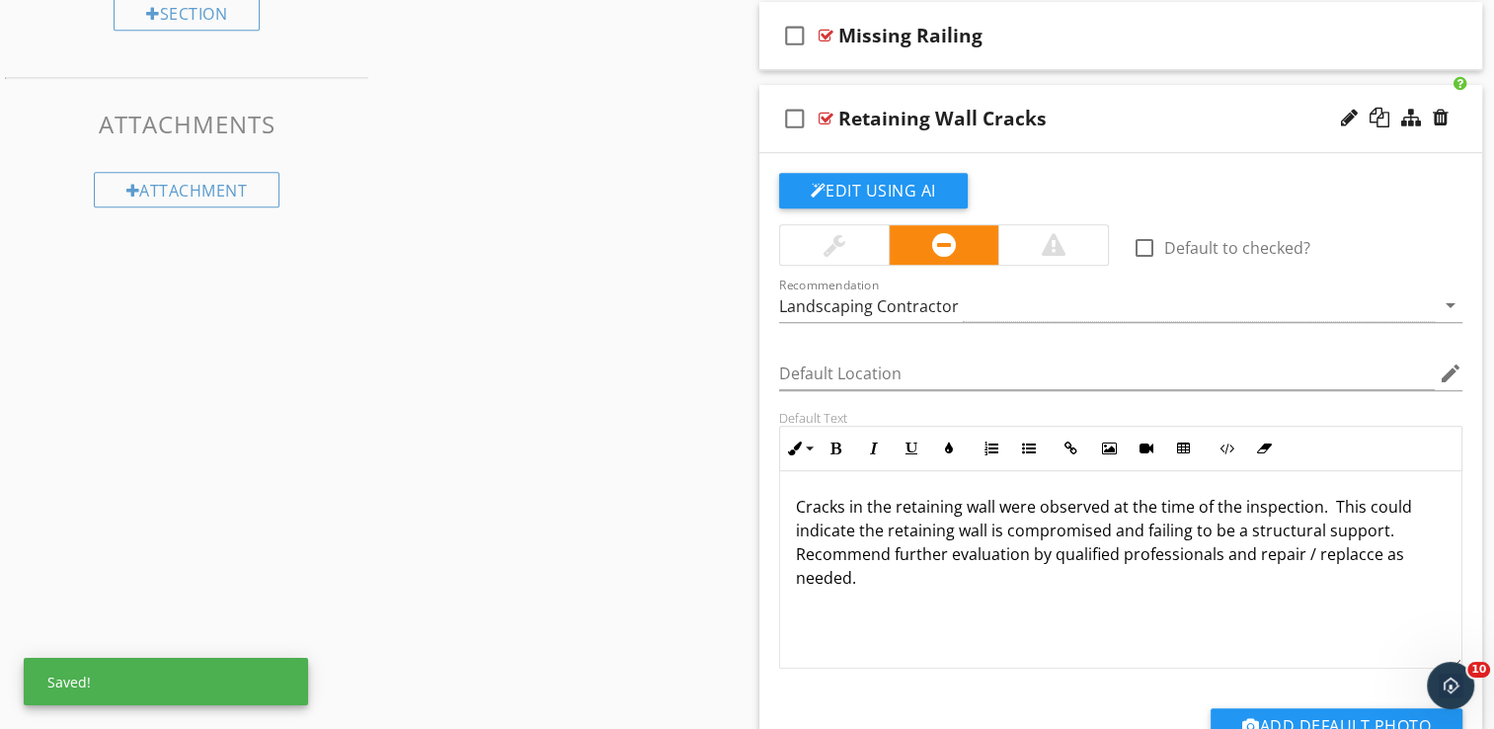
click at [1346, 552] on p "Cracks in the retaining wall were observed at the time of the inspection. This …" at bounding box center [1121, 542] width 651 height 95
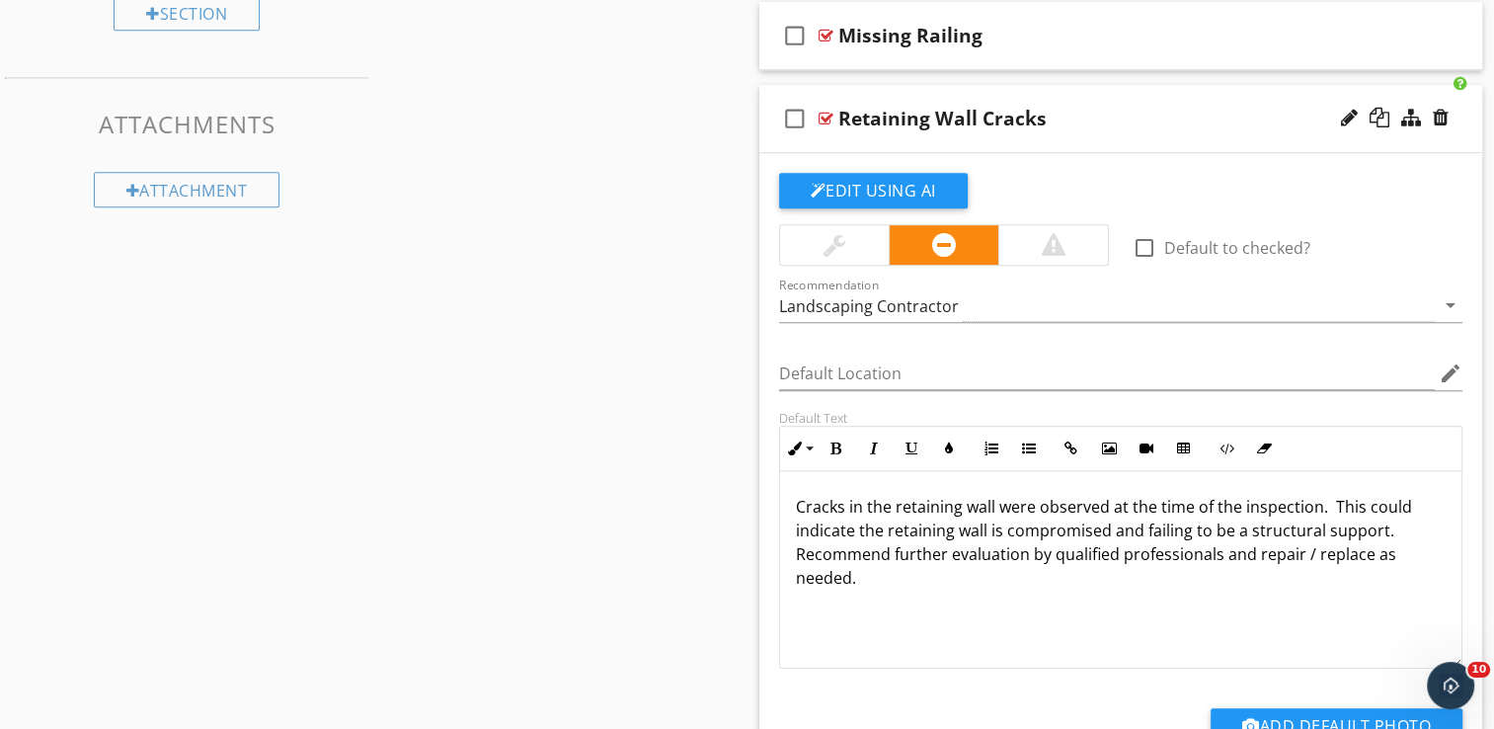
click at [1140, 525] on p "Cracks in the retaining wall were observed at the time of the inspection. This …" at bounding box center [1121, 542] width 651 height 95
click at [1155, 137] on div "check_box_outline_blank Retaining Wall Cracks" at bounding box center [1121, 119] width 724 height 68
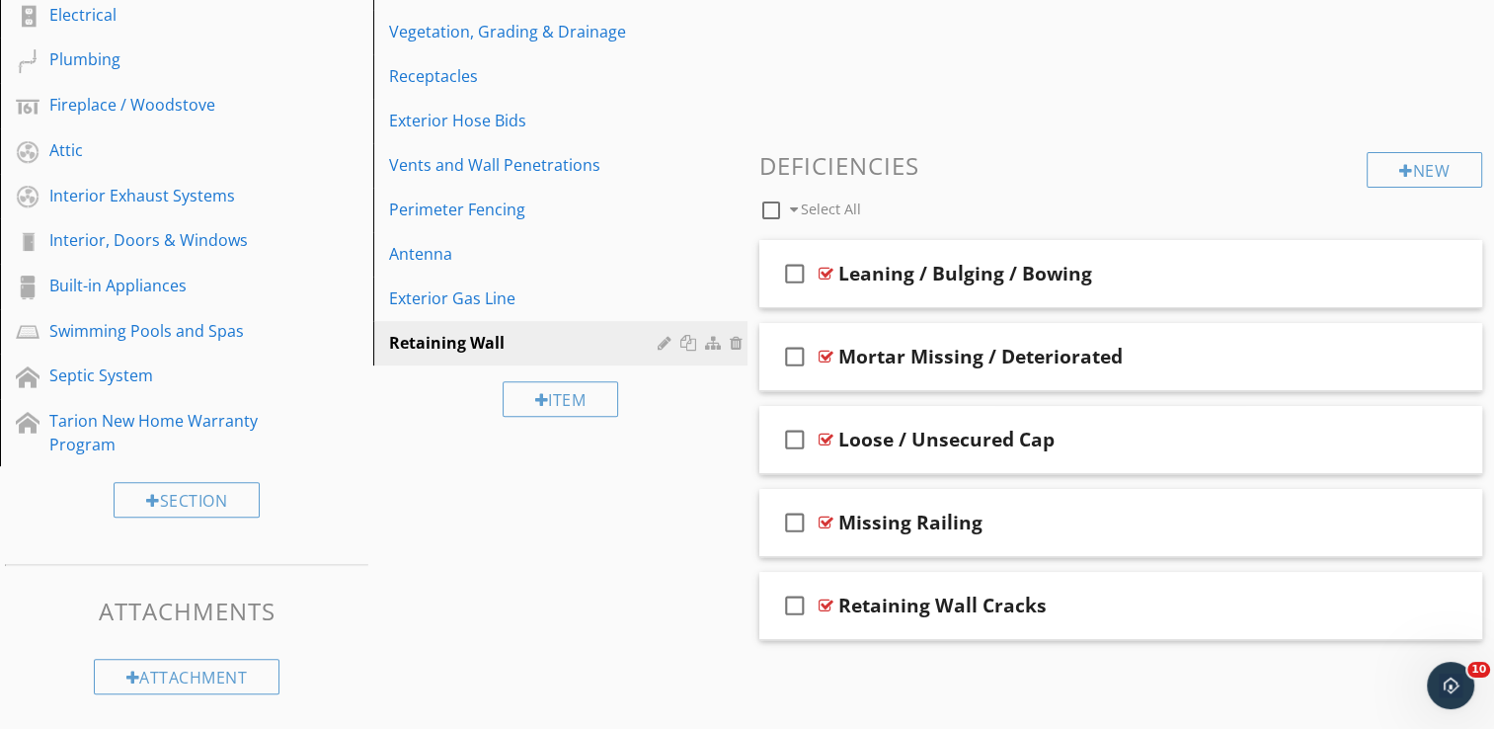
scroll to position [616, 0]
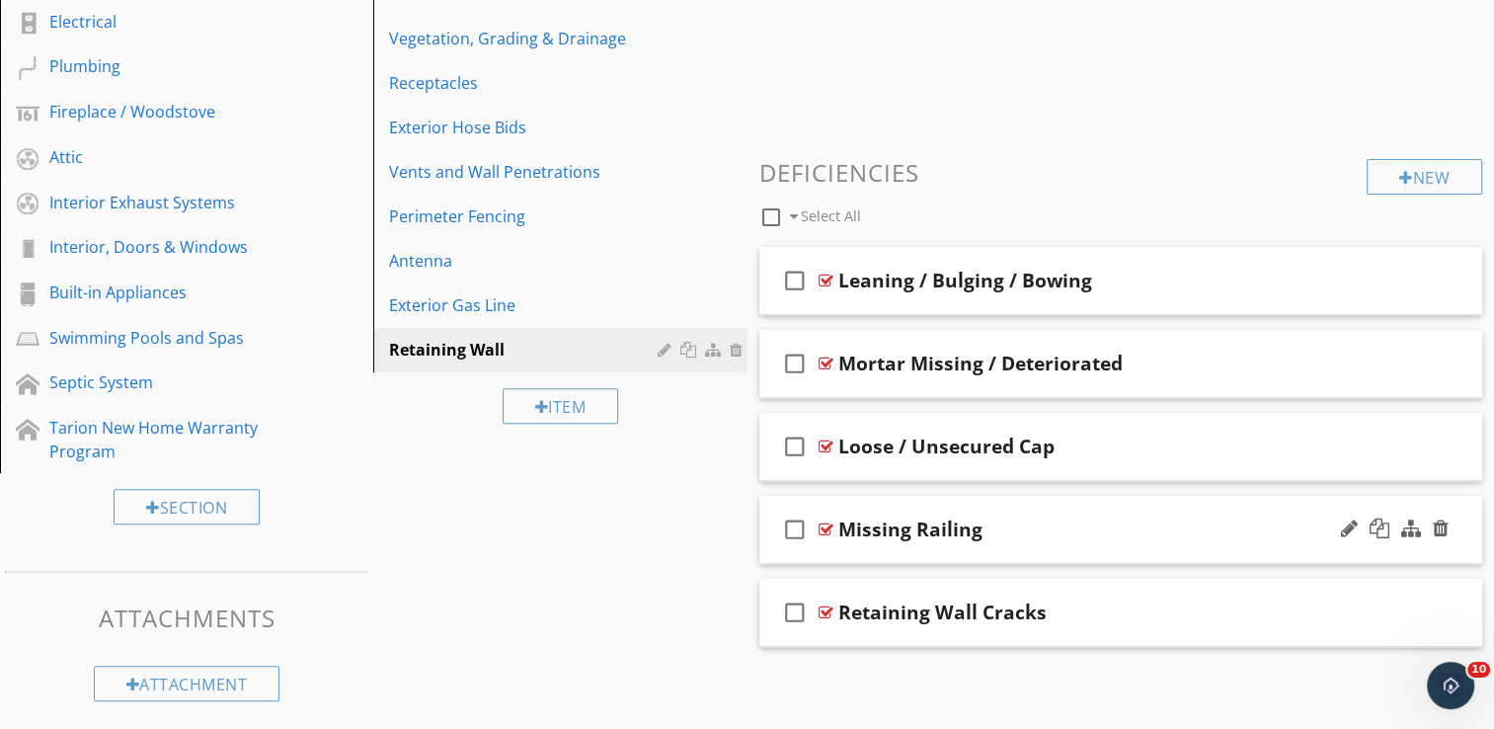
click at [1137, 543] on div "check_box_outline_blank Missing Railing" at bounding box center [1121, 530] width 724 height 68
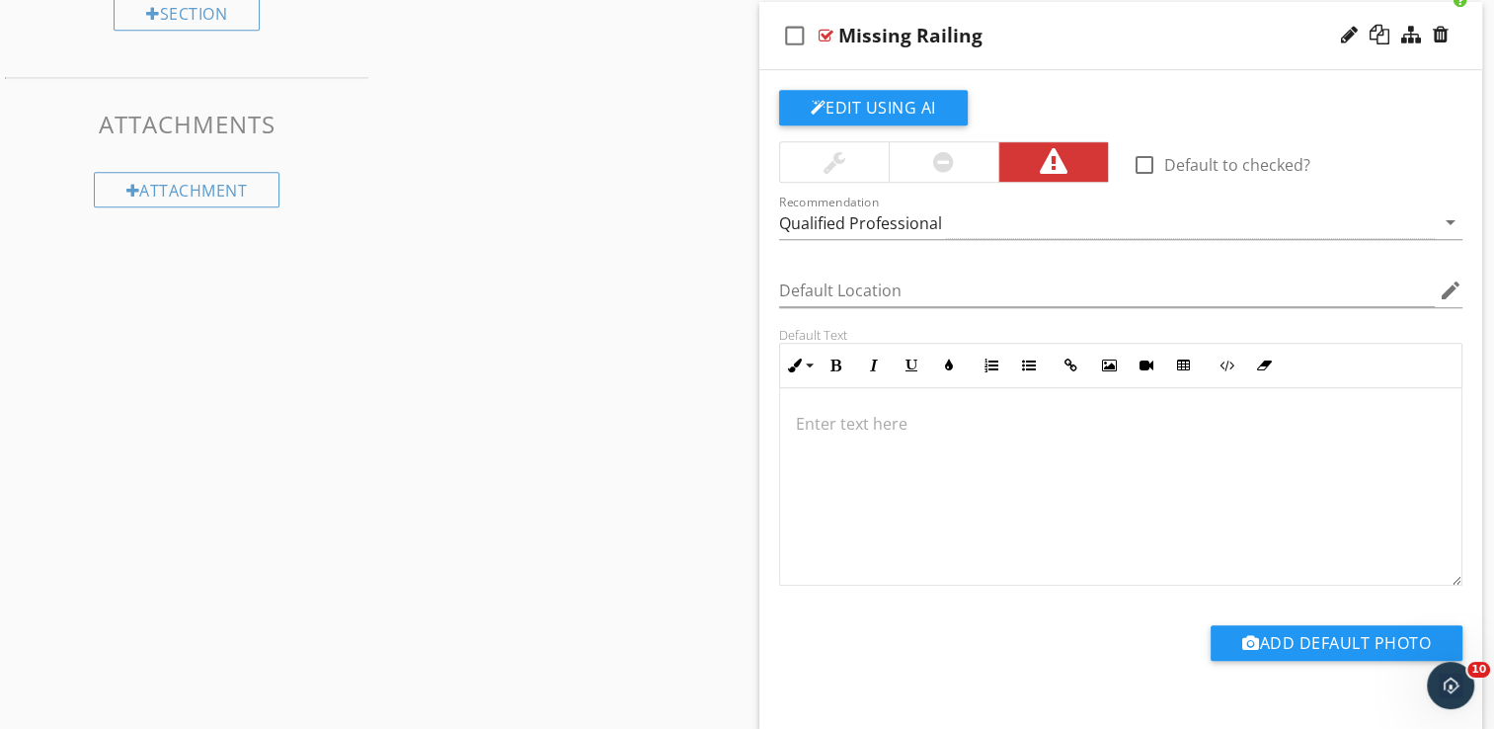
click at [840, 428] on p at bounding box center [1121, 424] width 651 height 24
click at [1351, 33] on div at bounding box center [1349, 35] width 17 height 20
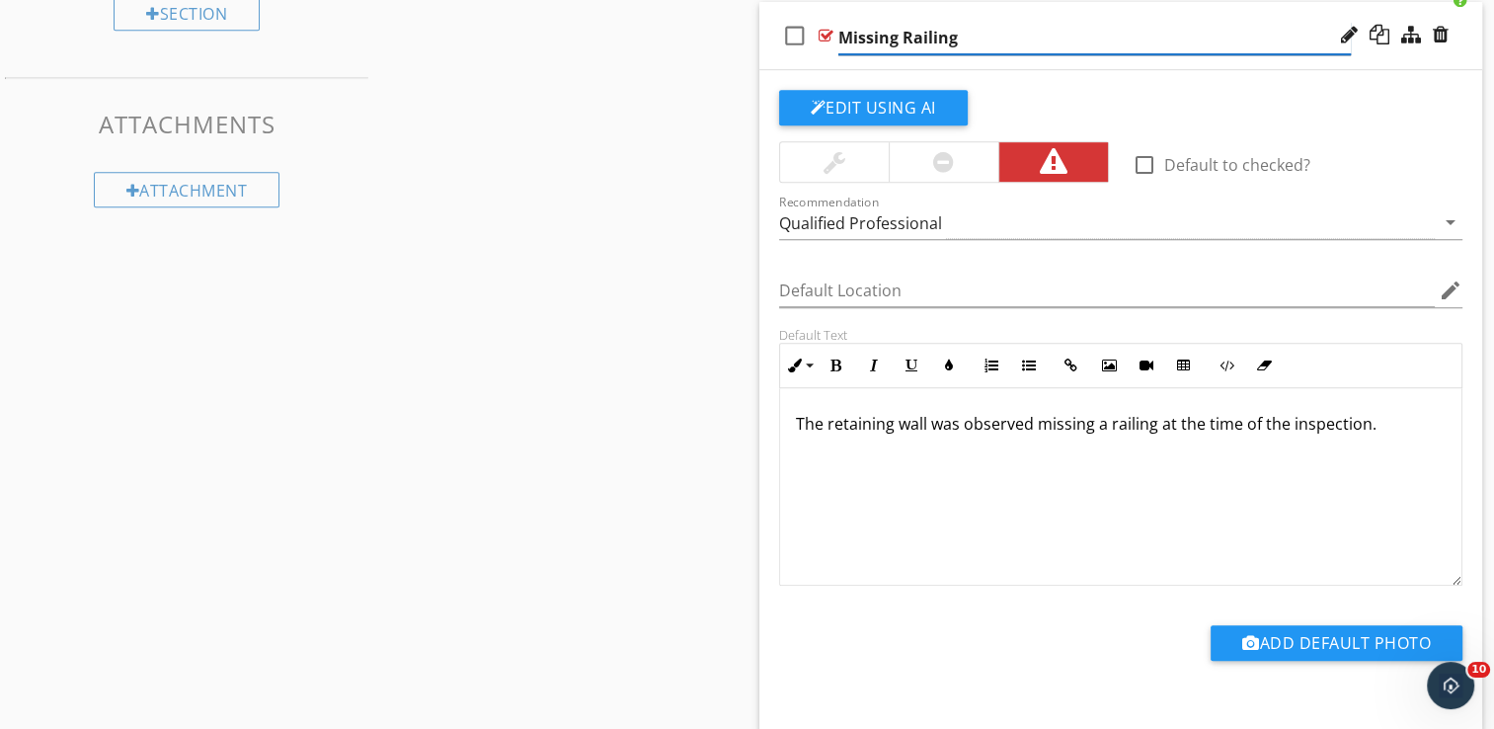
click at [979, 34] on input "Missing Railing" at bounding box center [1094, 38] width 513 height 33
type input "Missing Railing / Guardrails"
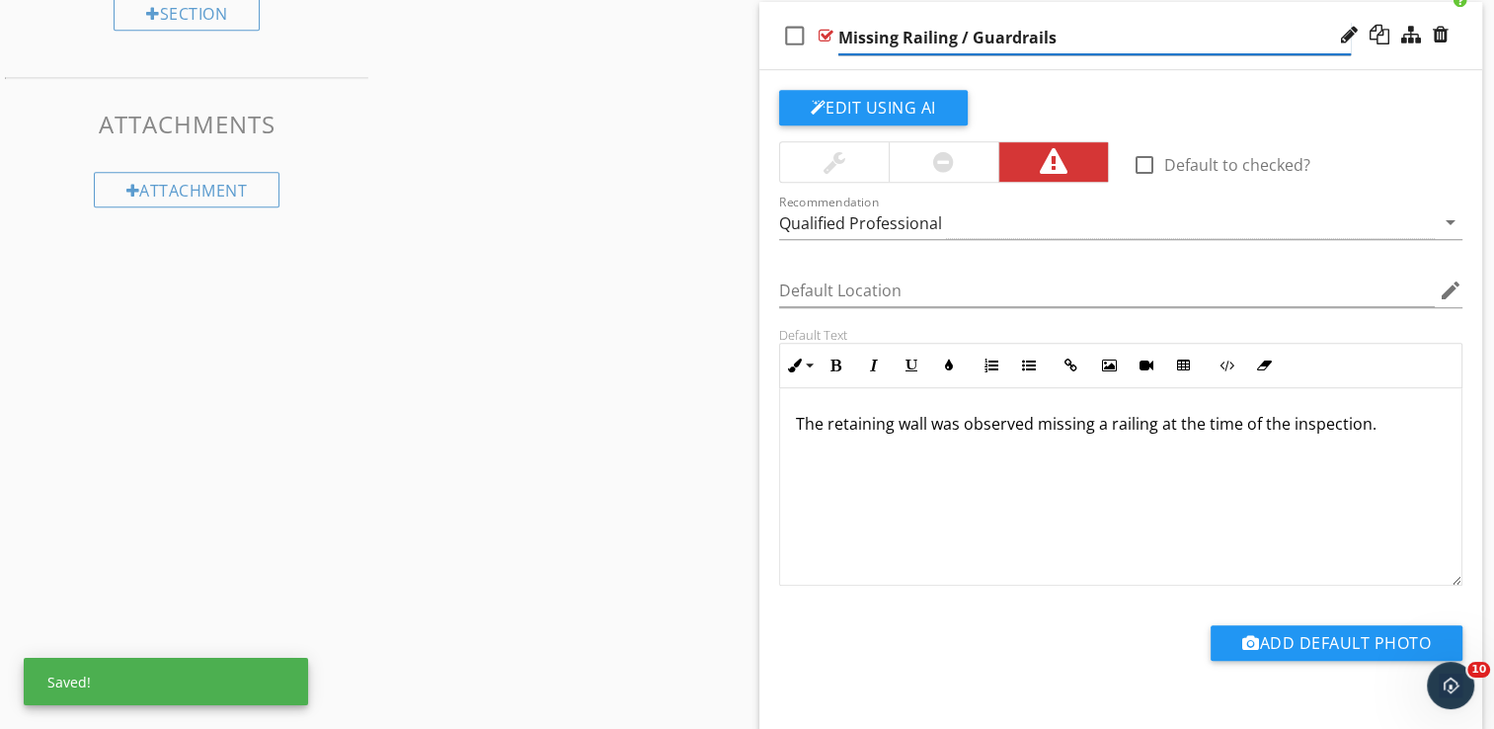
click at [841, 38] on input "Missing Railing / Guardrails" at bounding box center [1094, 38] width 513 height 33
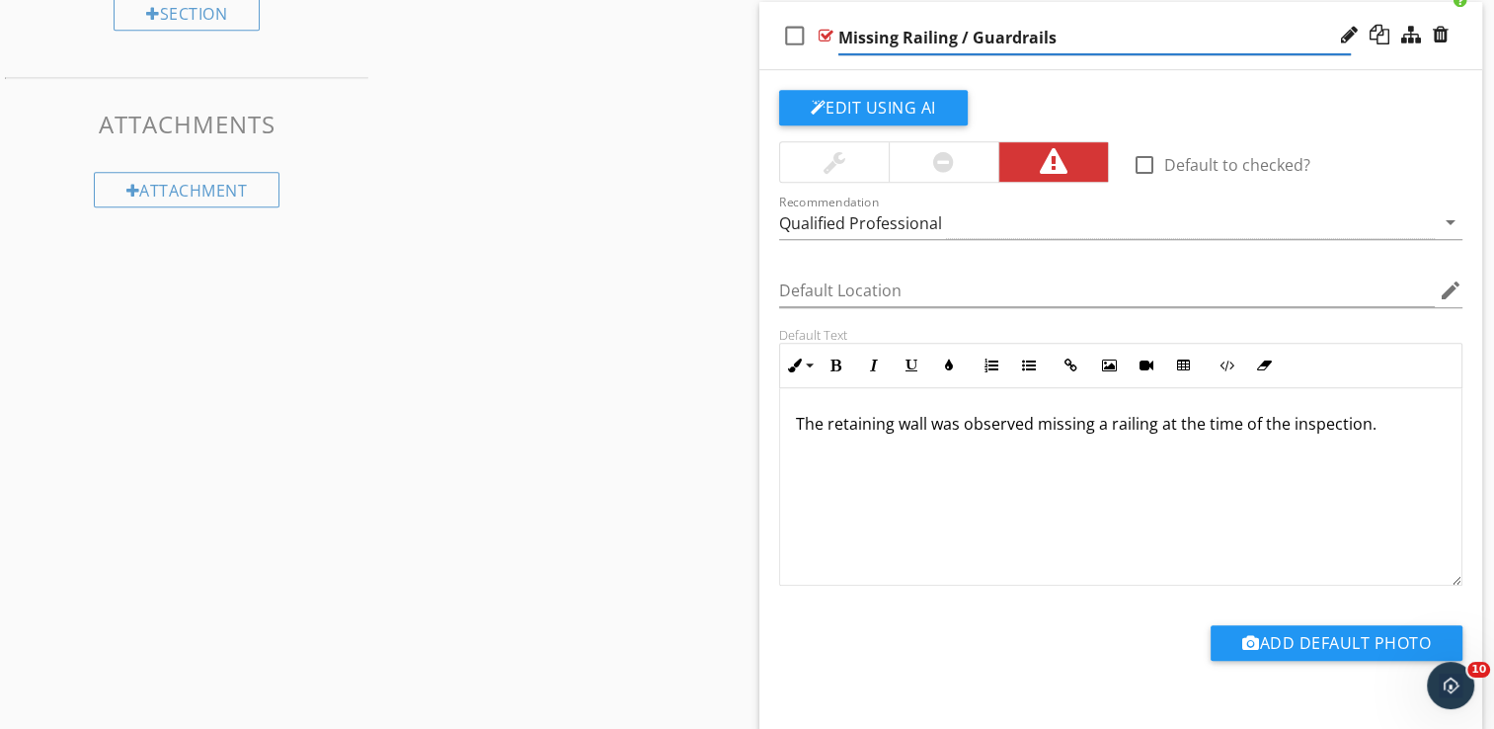
click at [944, 161] on div at bounding box center [943, 162] width 21 height 24
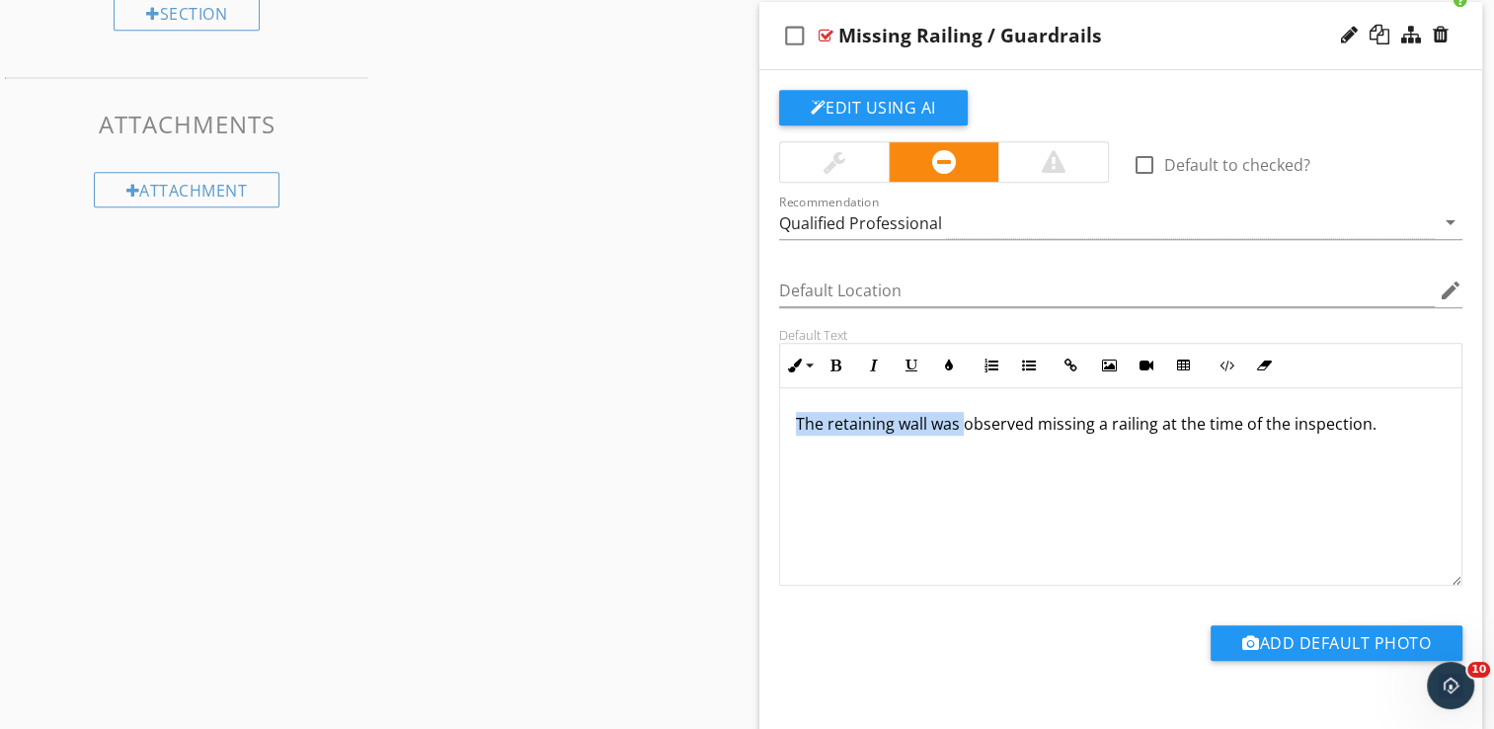
drag, startPoint x: 796, startPoint y: 417, endPoint x: 966, endPoint y: 427, distance: 170.1
click at [966, 427] on p "The retaining wall was observed missing a railing at the time of the inspection." at bounding box center [1121, 424] width 651 height 24
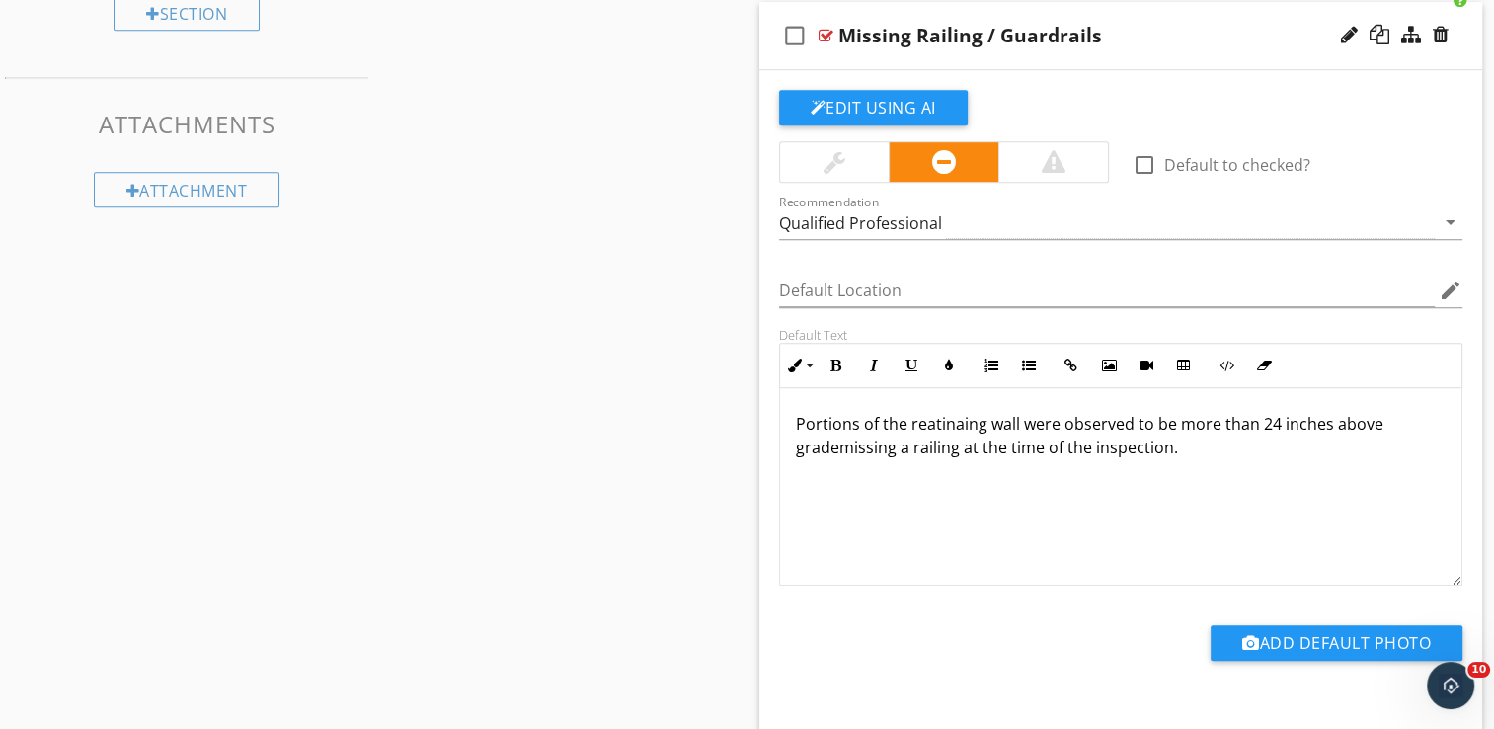
click at [1214, 420] on p "Portions of the reatinaing wall were observed to be more than 24 inches above g…" at bounding box center [1121, 435] width 651 height 47
click at [840, 447] on p "Portions of the reatinaing wall were observed to be higher than 24 inches above…" at bounding box center [1121, 435] width 651 height 47
click at [954, 424] on p "Portions of the reatinaing wall were observed to be higher than 24 inches above…" at bounding box center [1121, 435] width 651 height 47
click at [1432, 423] on div "Portions of the retaining wall were observed to be higher than 24 inches above …" at bounding box center [1121, 487] width 682 height 198
drag, startPoint x: 932, startPoint y: 481, endPoint x: 1190, endPoint y: 445, distance: 260.2
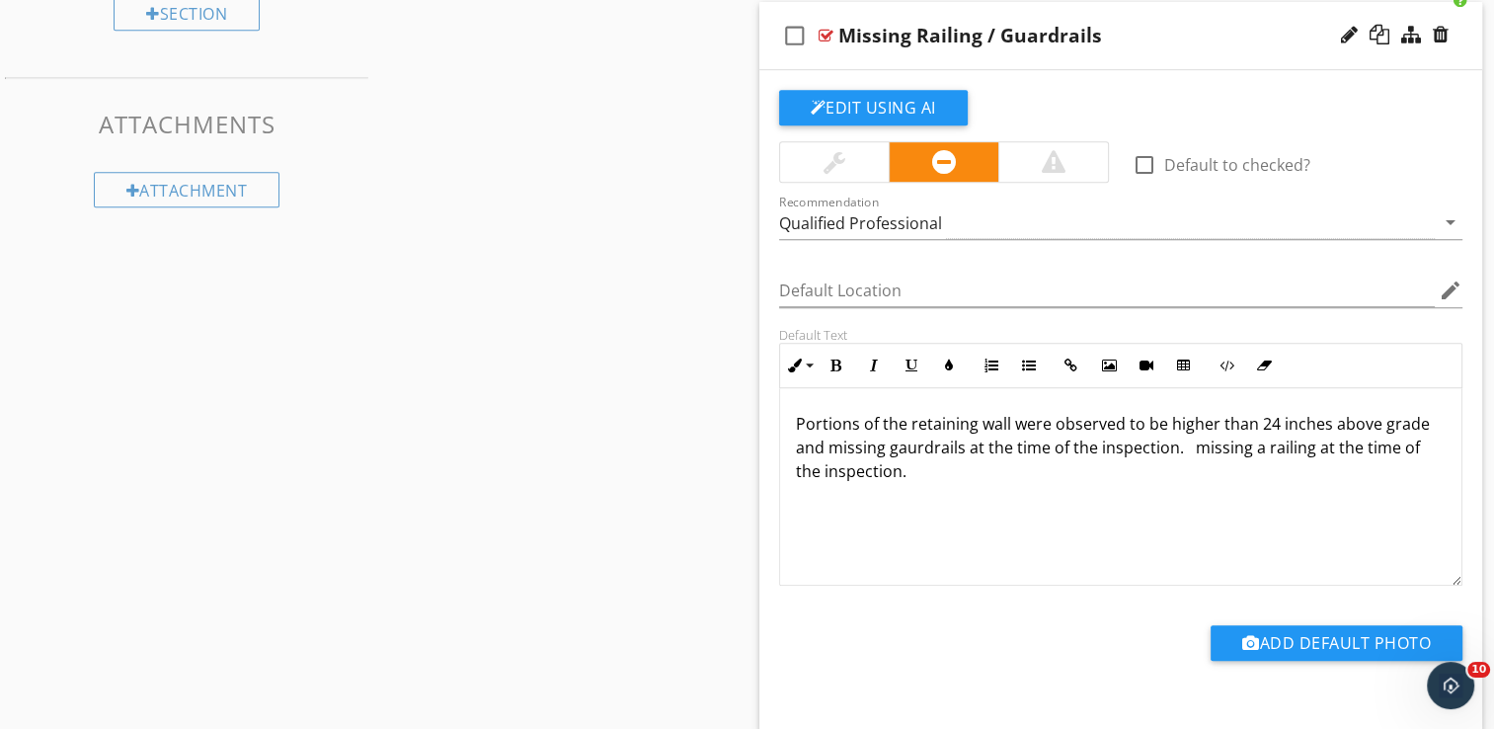
click at [1190, 445] on div "Portions of the retaining wall were observed to be higher than 24 inches above …" at bounding box center [1121, 487] width 682 height 198
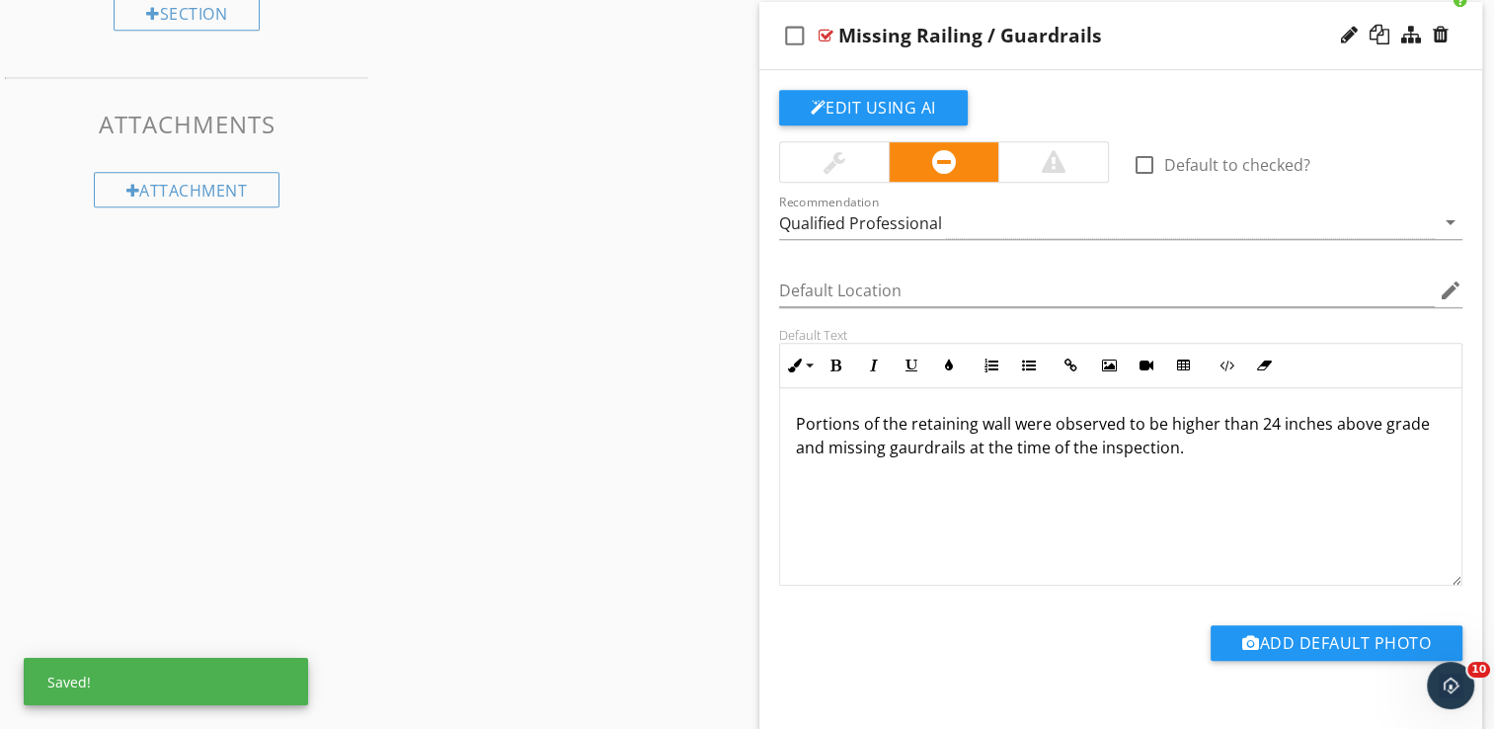
click at [933, 448] on p "Portions of the retaining wall were observed to be higher than 24 inches above …" at bounding box center [1121, 435] width 651 height 47
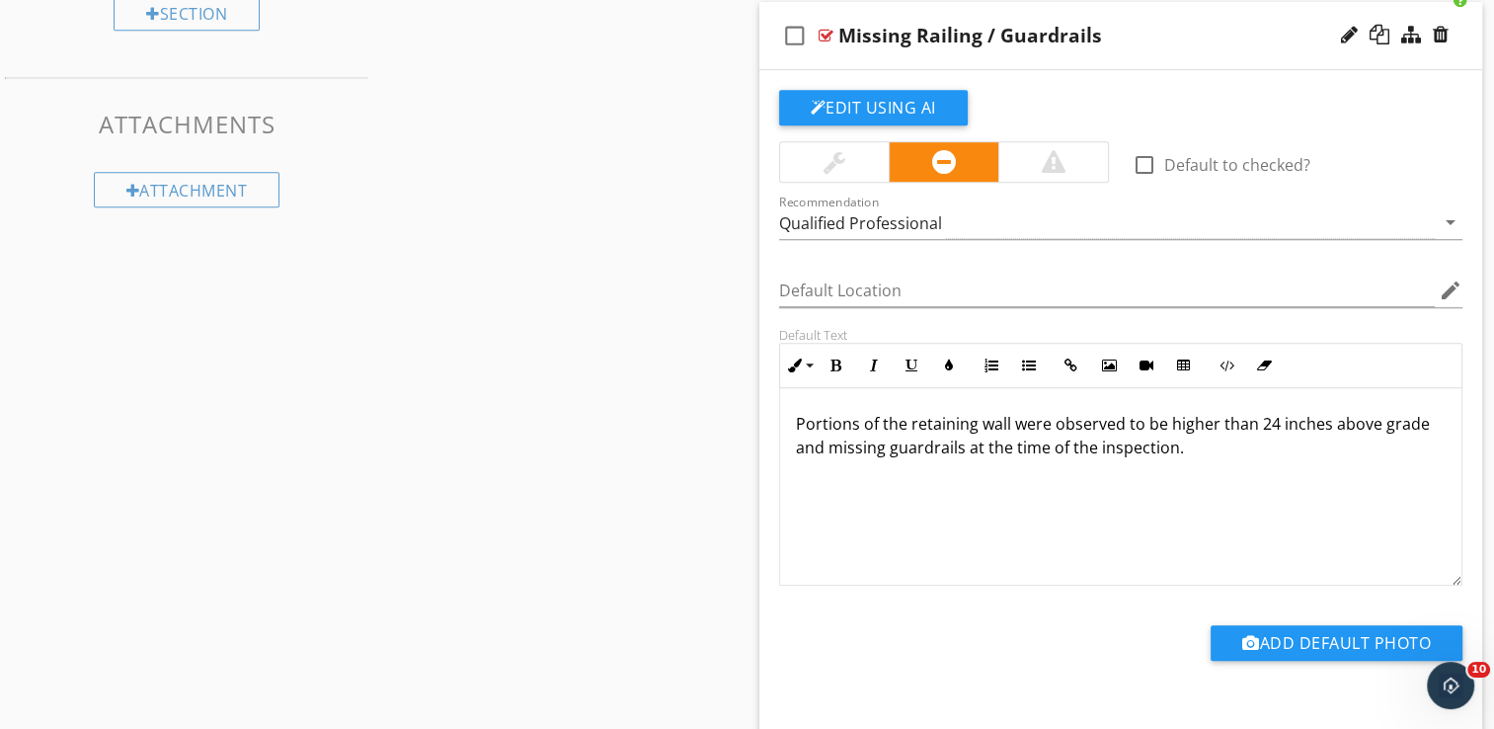
click at [1203, 448] on p "Portions of the retaining wall were observed to be higher than 24 inches above …" at bounding box center [1121, 435] width 651 height 47
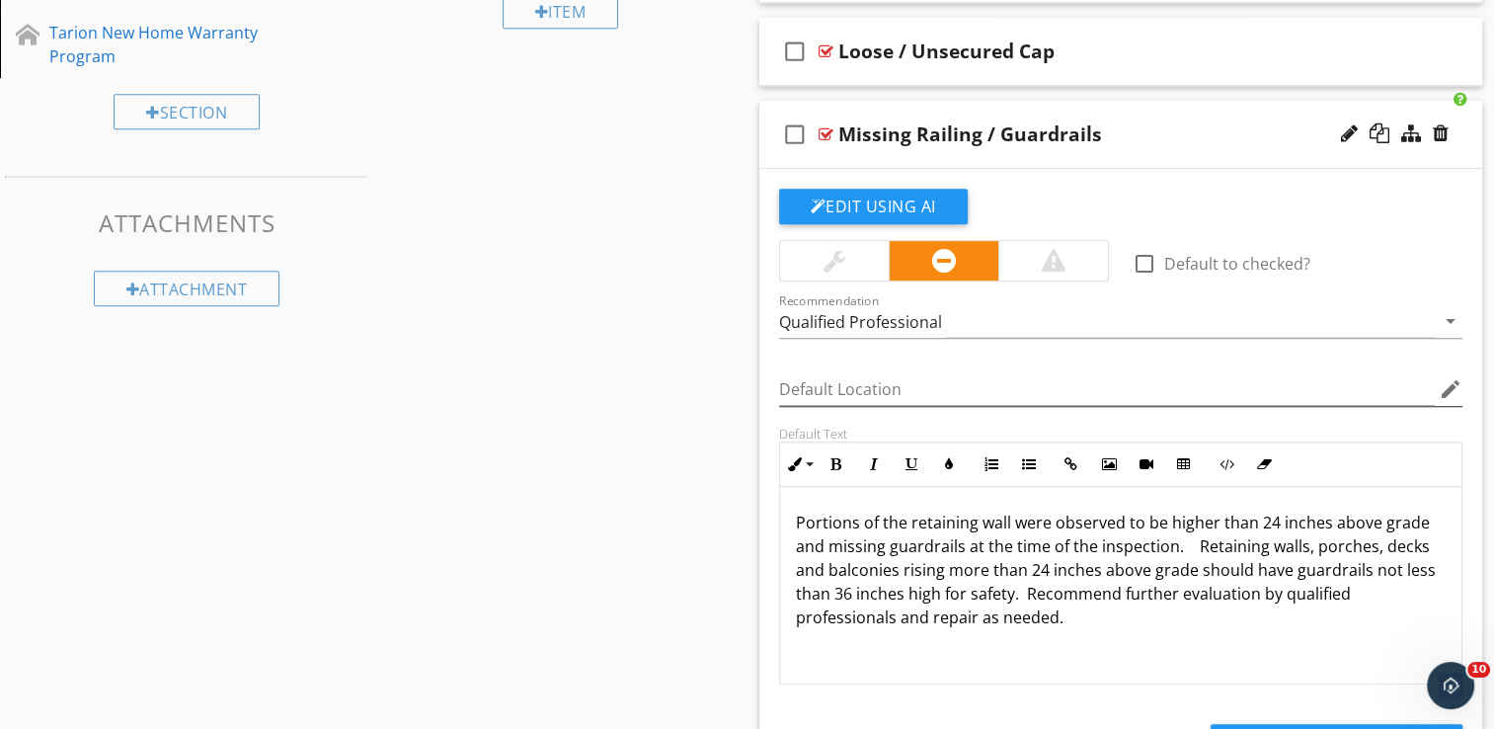
scroll to position [983, 0]
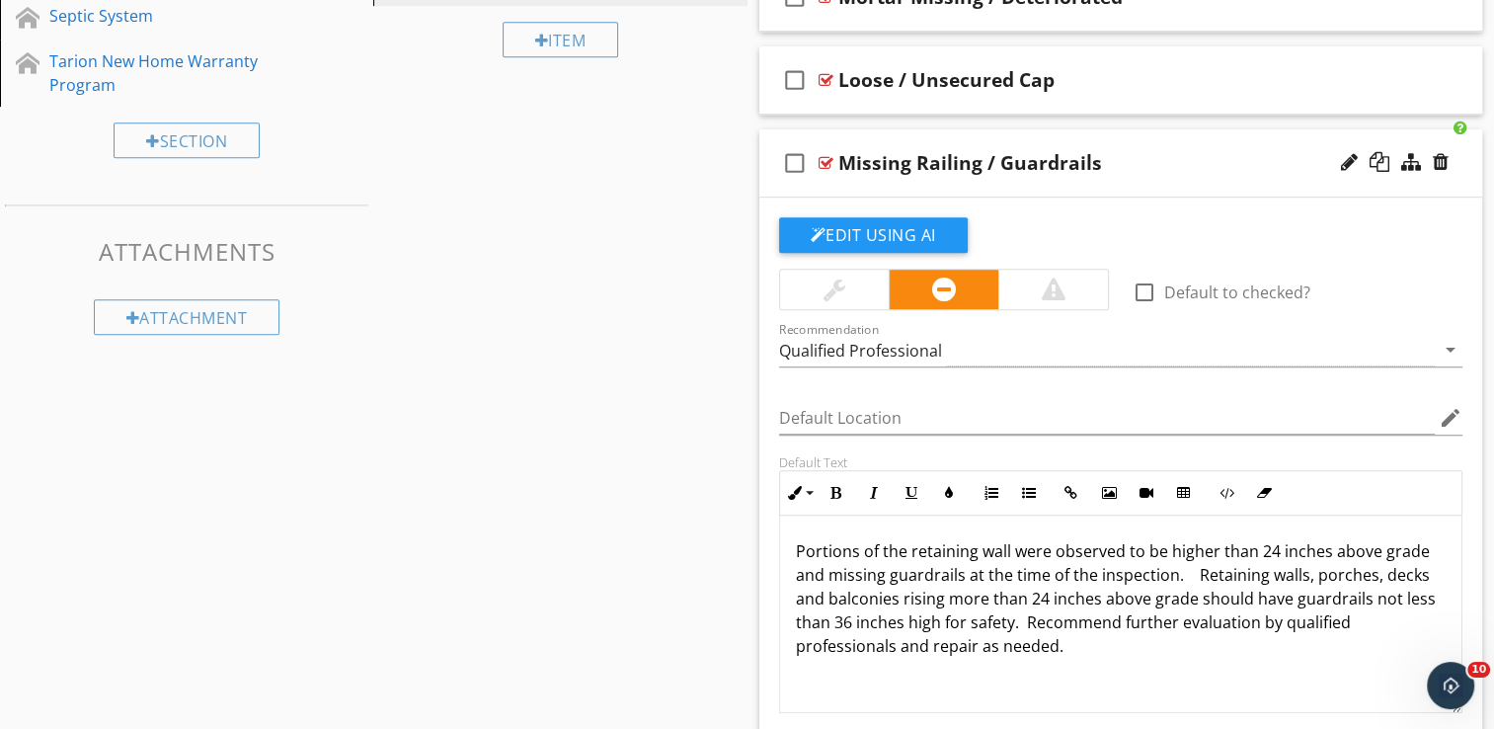
click at [1132, 184] on div "check_box_outline_blank Missing Railing / Guardrails" at bounding box center [1121, 163] width 724 height 68
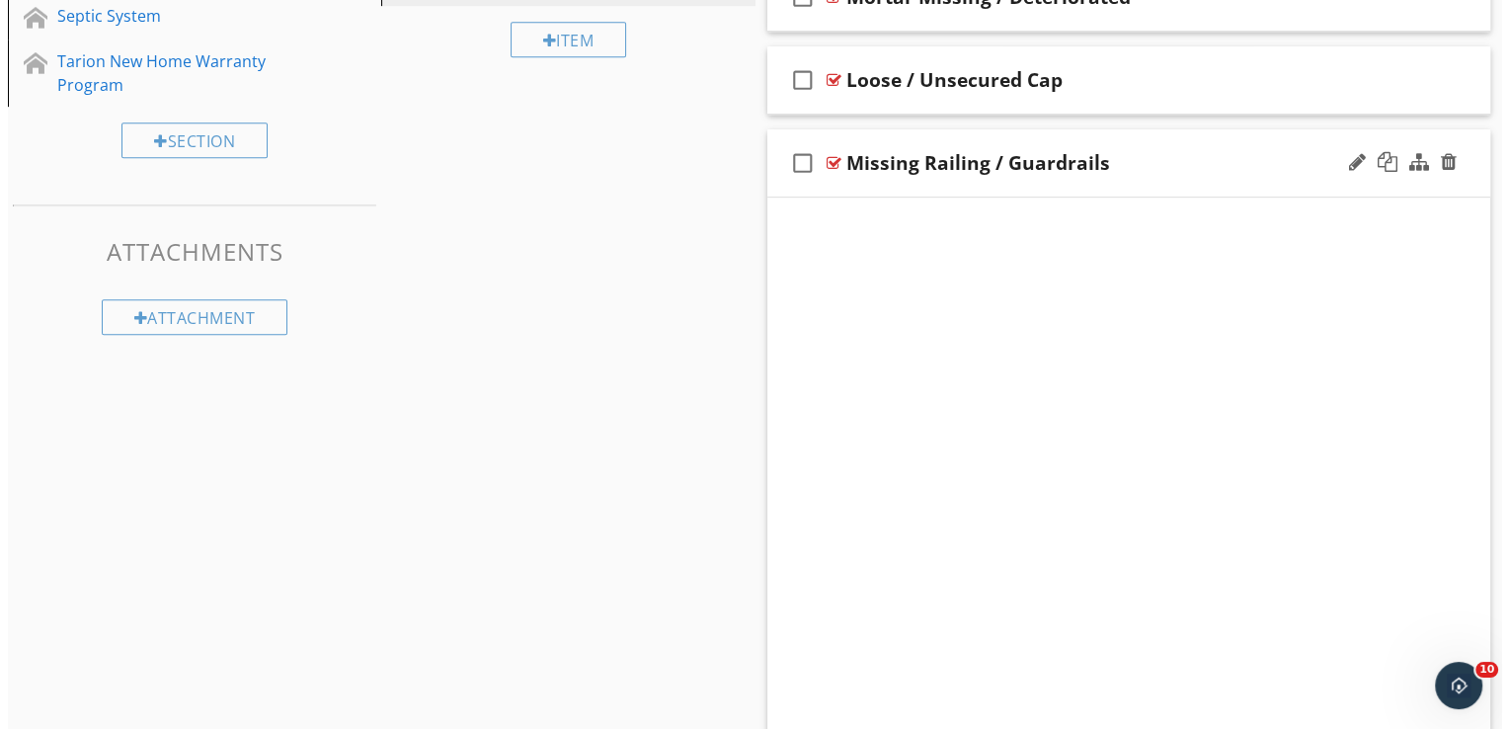
scroll to position [616, 0]
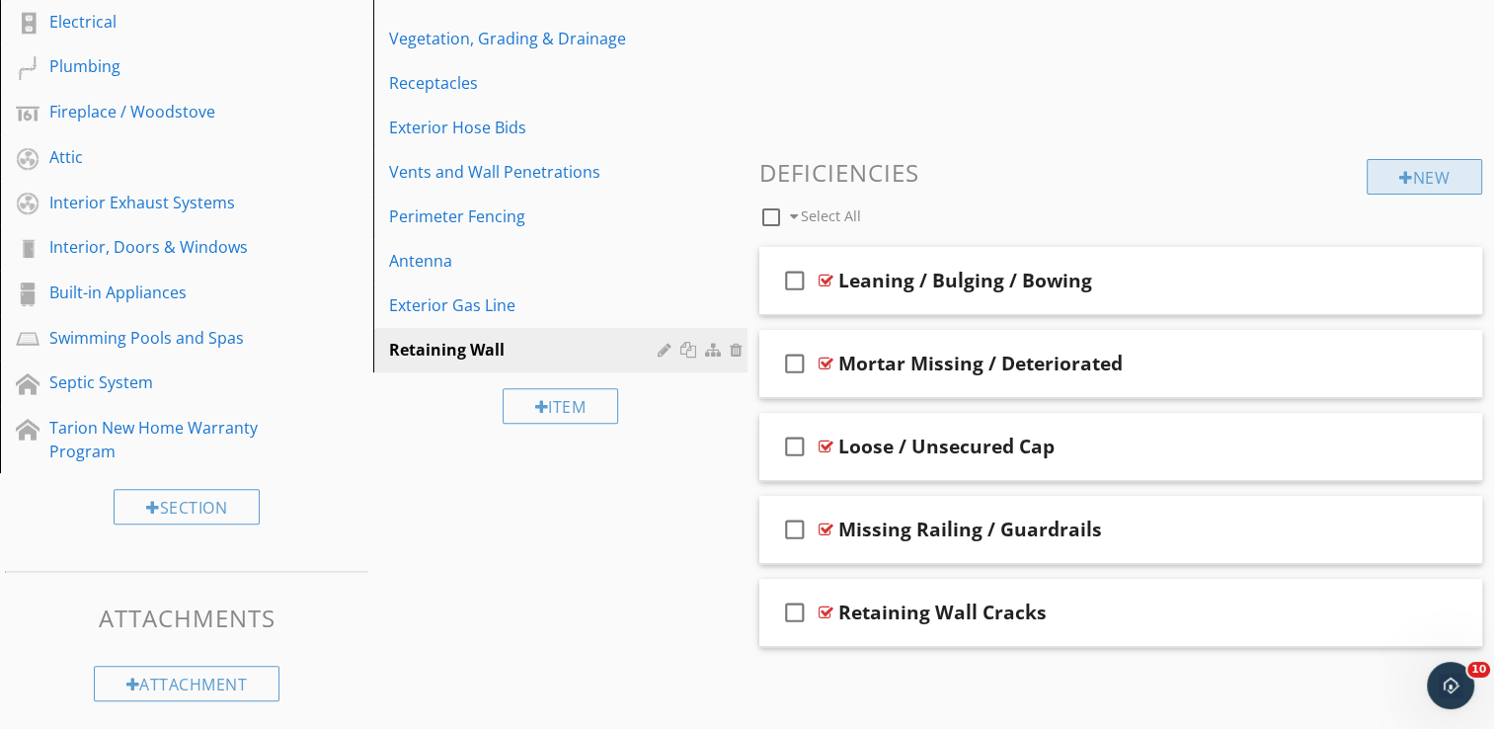
click at [1424, 184] on div "New" at bounding box center [1425, 177] width 116 height 36
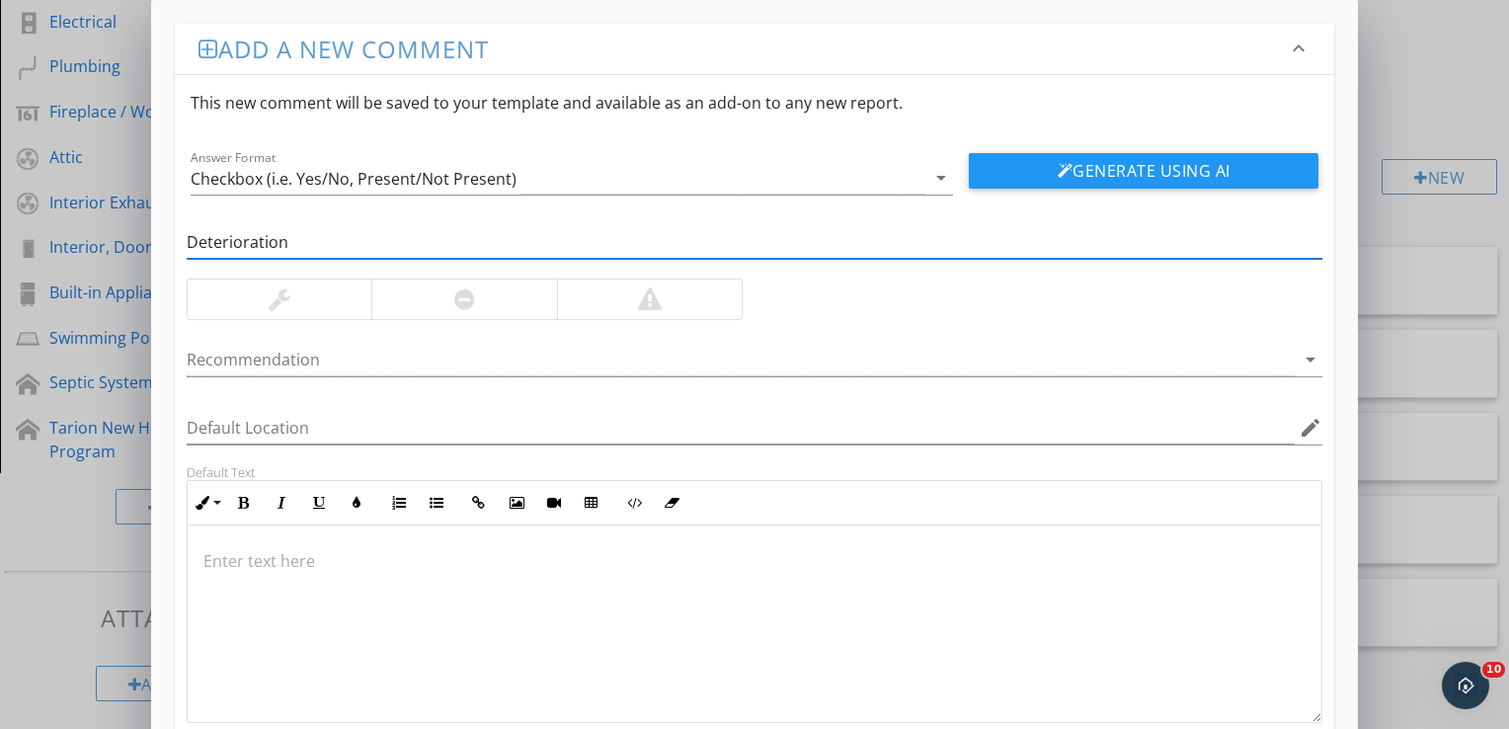
type input "Deterioration"
click at [467, 295] on div at bounding box center [464, 299] width 21 height 24
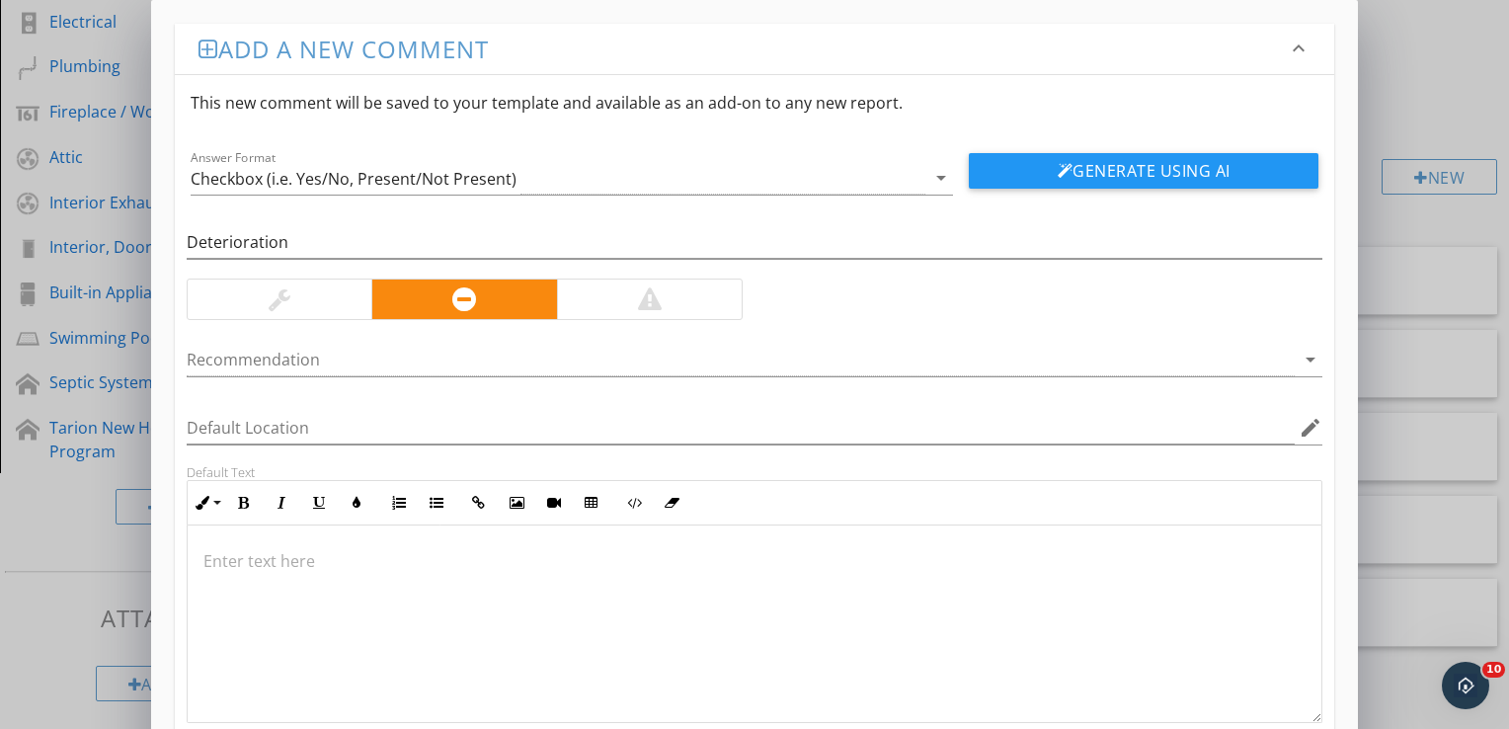
click at [311, 555] on p at bounding box center [754, 561] width 1102 height 24
click at [346, 558] on p "Portions of the reatilaing wall were observed to be deteriorated at the time of…" at bounding box center [754, 561] width 1102 height 24
click at [916, 567] on p "Portions of the retailing wall were observed to be deteriorated at the time of …" at bounding box center [754, 561] width 1102 height 24
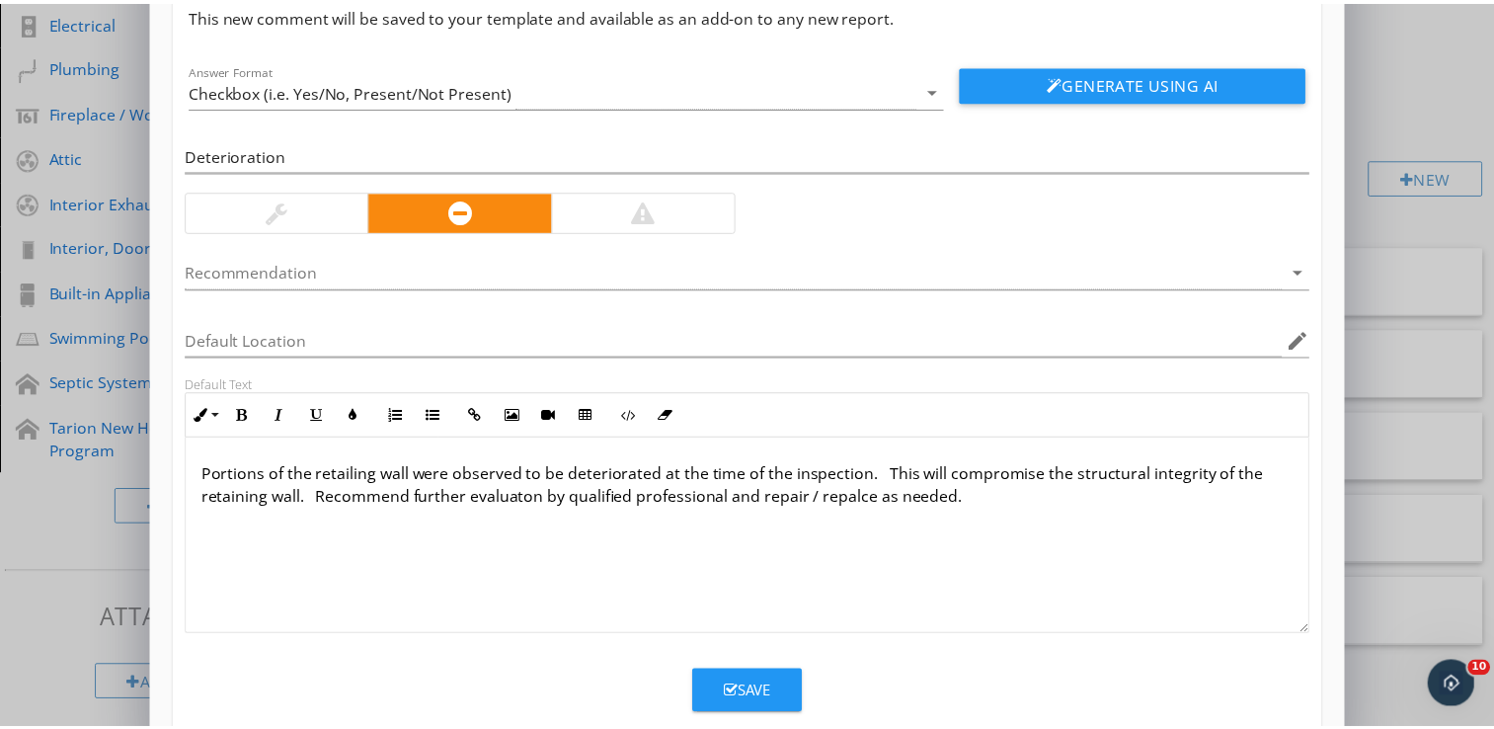
scroll to position [126, 0]
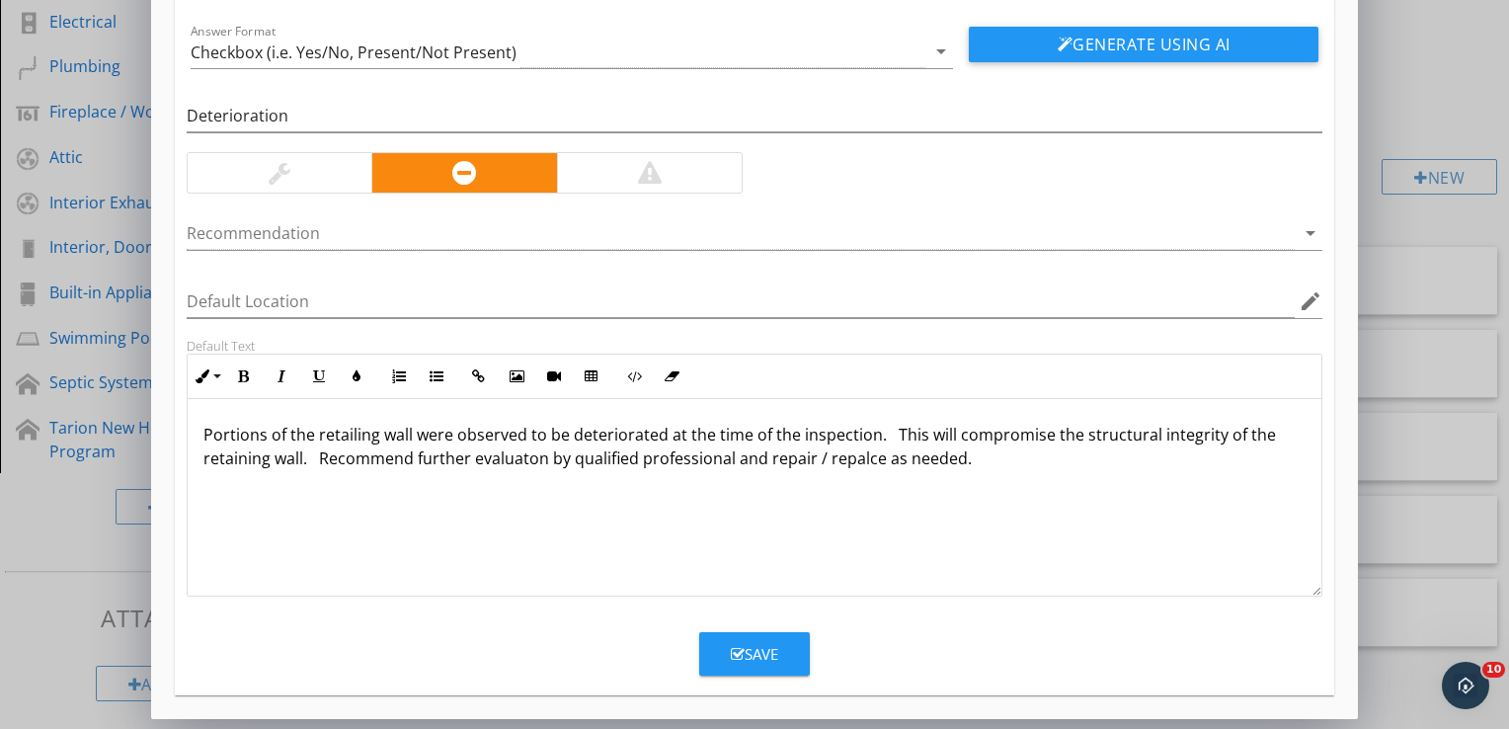
click at [848, 460] on p "Portions of the retailing wall were observed to be deteriorated at the time of …" at bounding box center [754, 446] width 1102 height 47
click at [951, 433] on p "Portions of the retailing wall were observed to be deteriorated at the time of …" at bounding box center [754, 446] width 1102 height 47
click at [518, 457] on p "Portions of the retailing wall were observed to be deteriorated at the time of …" at bounding box center [754, 446] width 1102 height 47
click at [767, 643] on div "Save" at bounding box center [754, 654] width 47 height 23
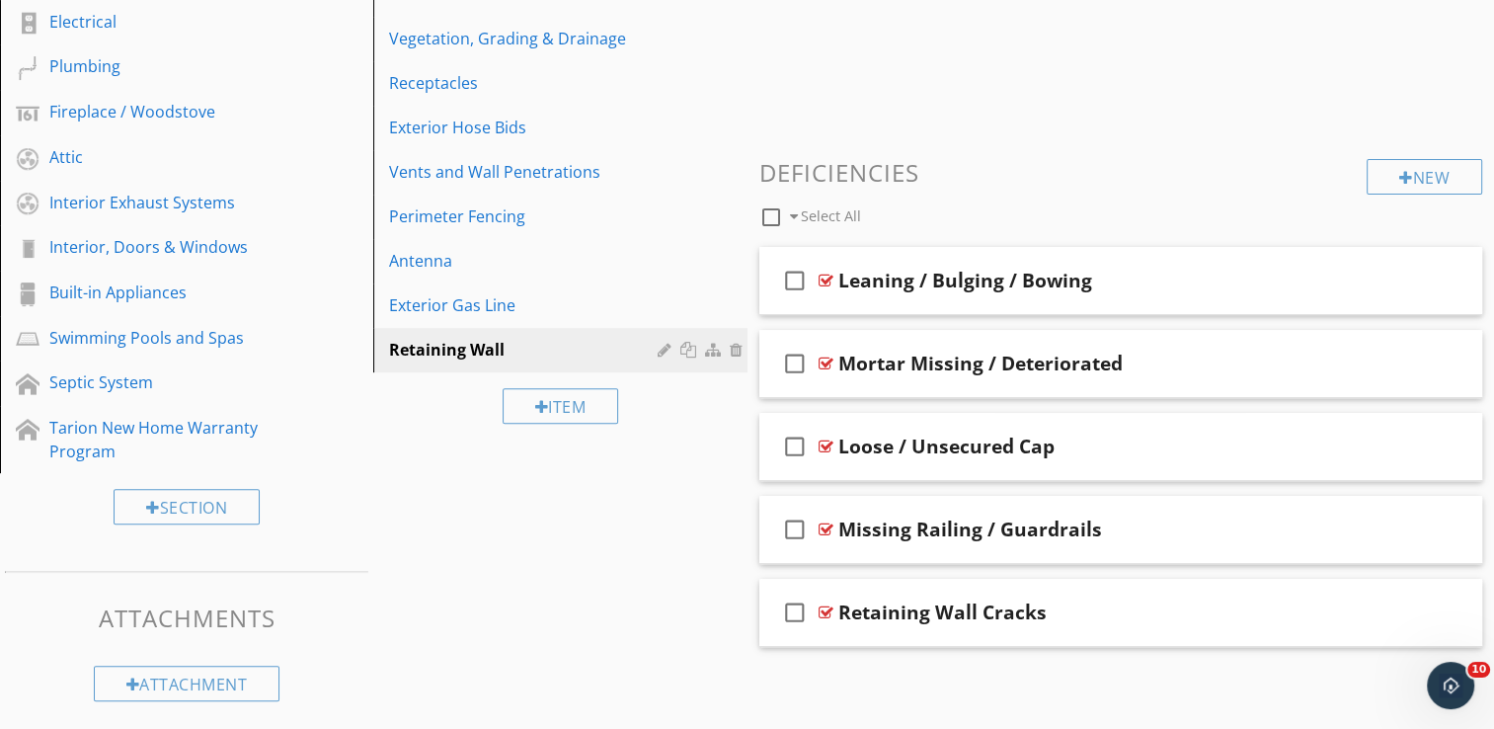
scroll to position [32, 0]
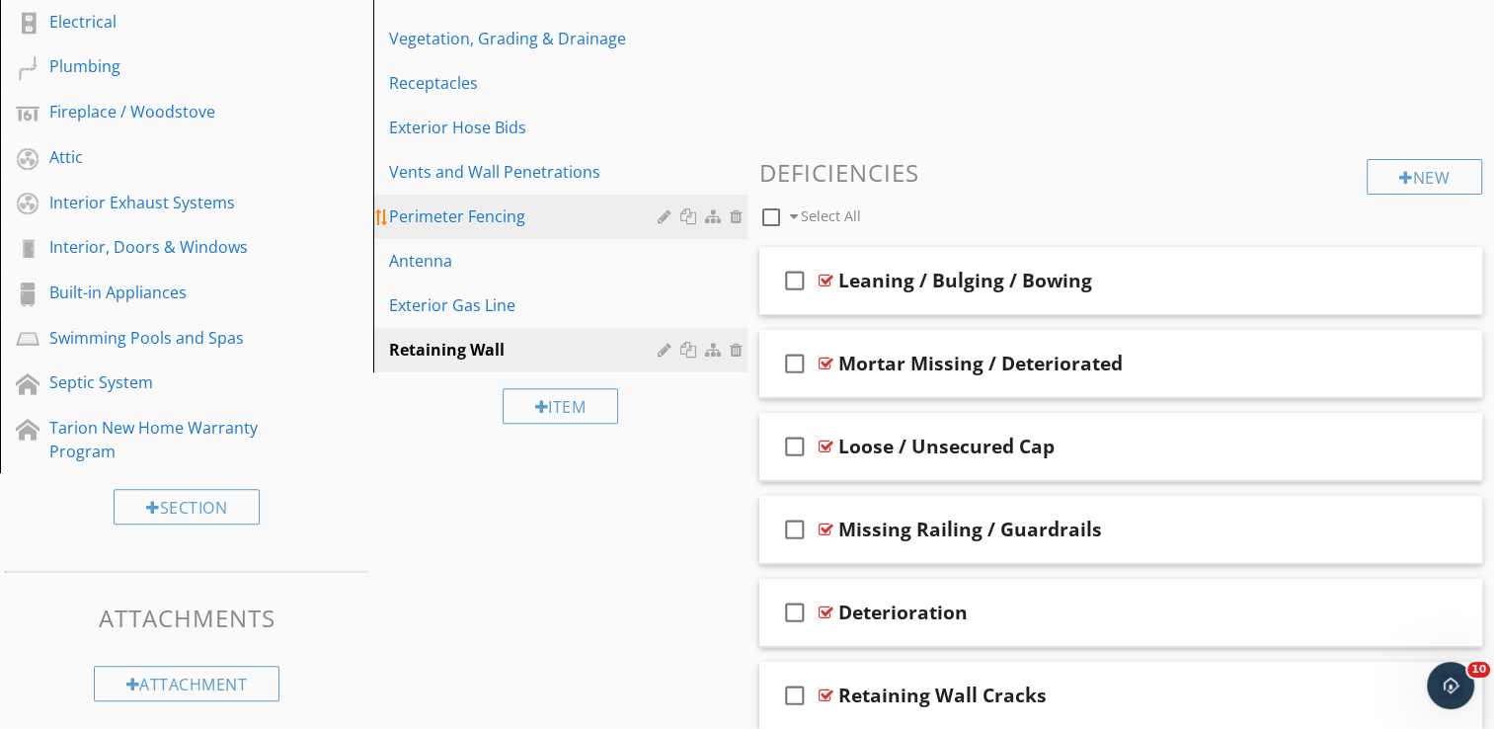
click at [566, 217] on div "Perimeter Fencing" at bounding box center [526, 216] width 274 height 24
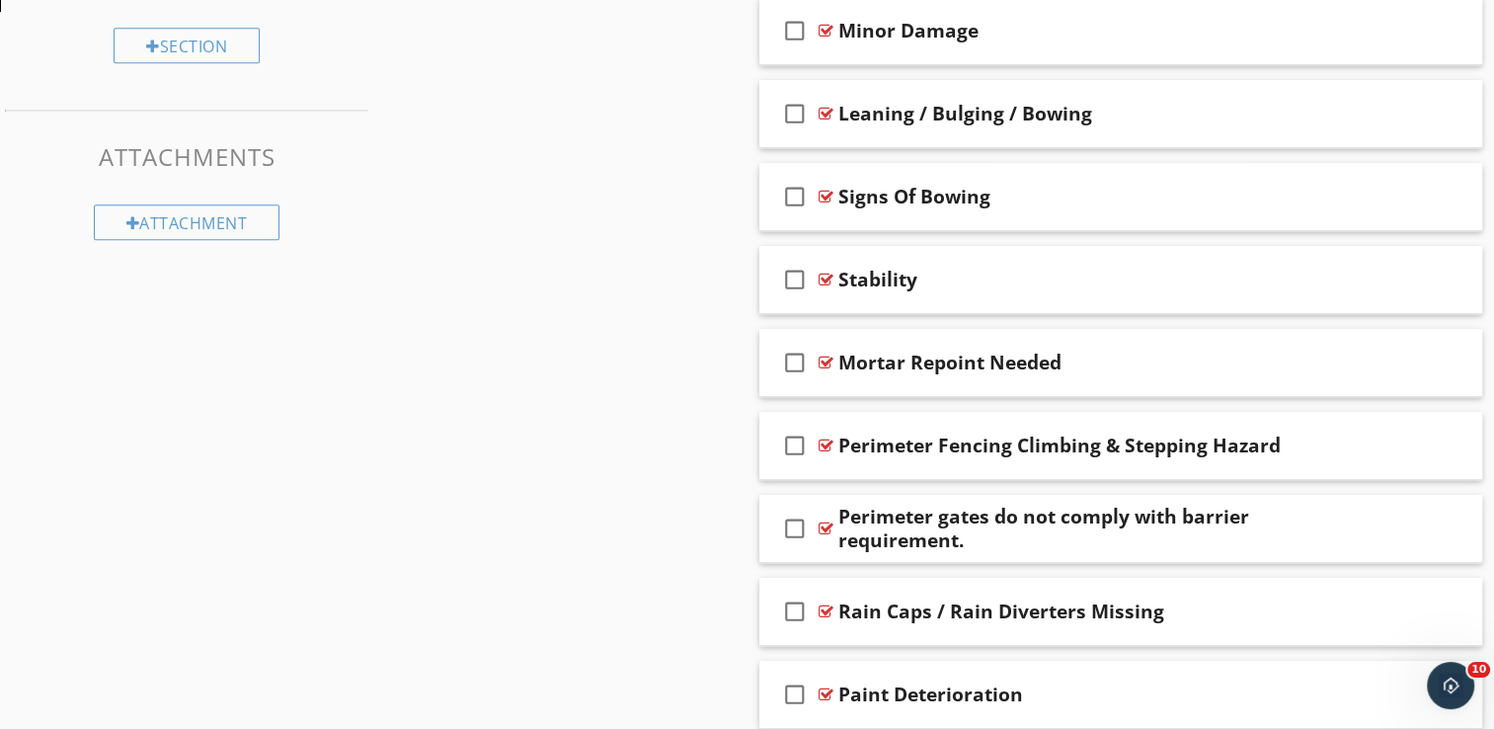
scroll to position [1110, 0]
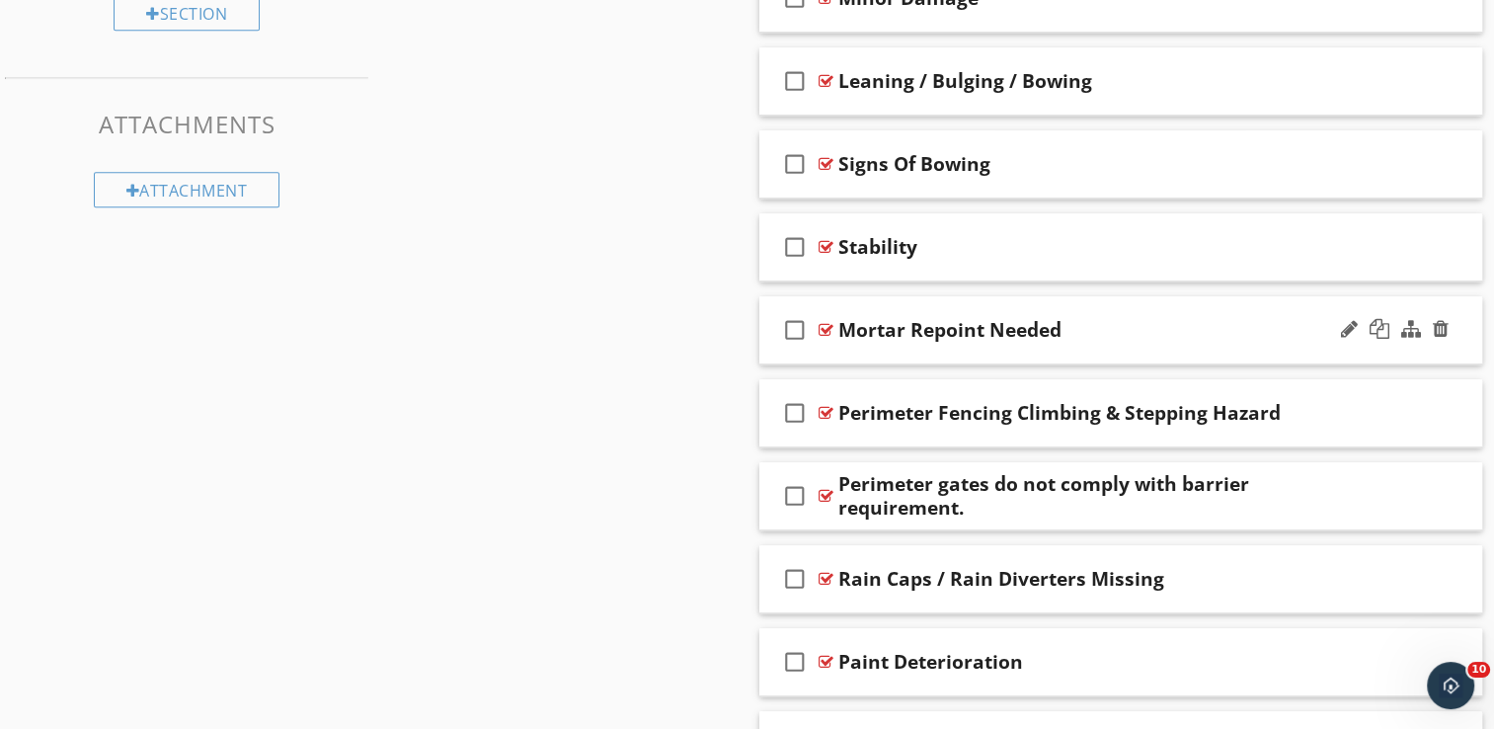
click at [1045, 346] on div "check_box_outline_blank Mortar Repoint Needed" at bounding box center [1121, 330] width 724 height 68
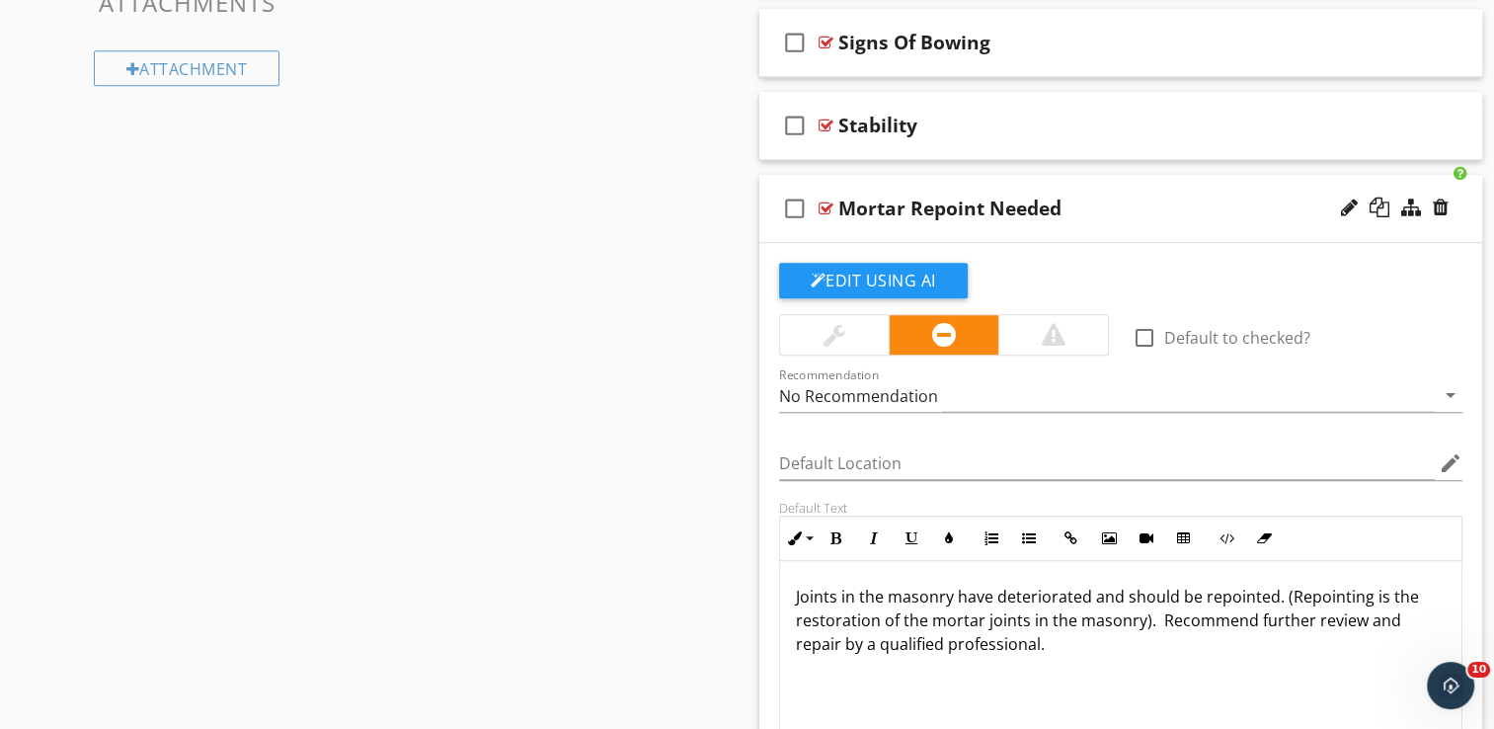
scroll to position [1209, 0]
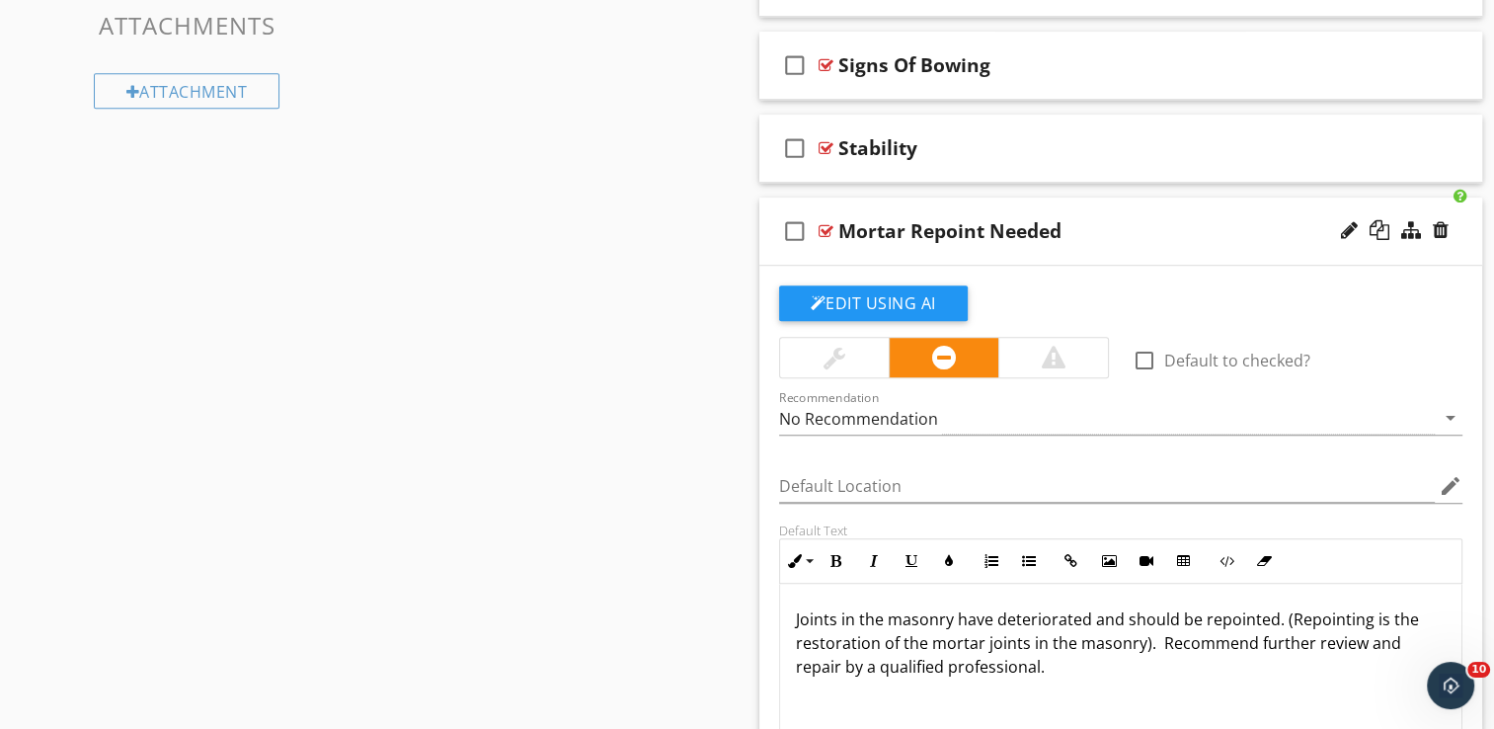
click at [1159, 252] on div "check_box_outline_blank Mortar Repoint Needed" at bounding box center [1121, 232] width 724 height 68
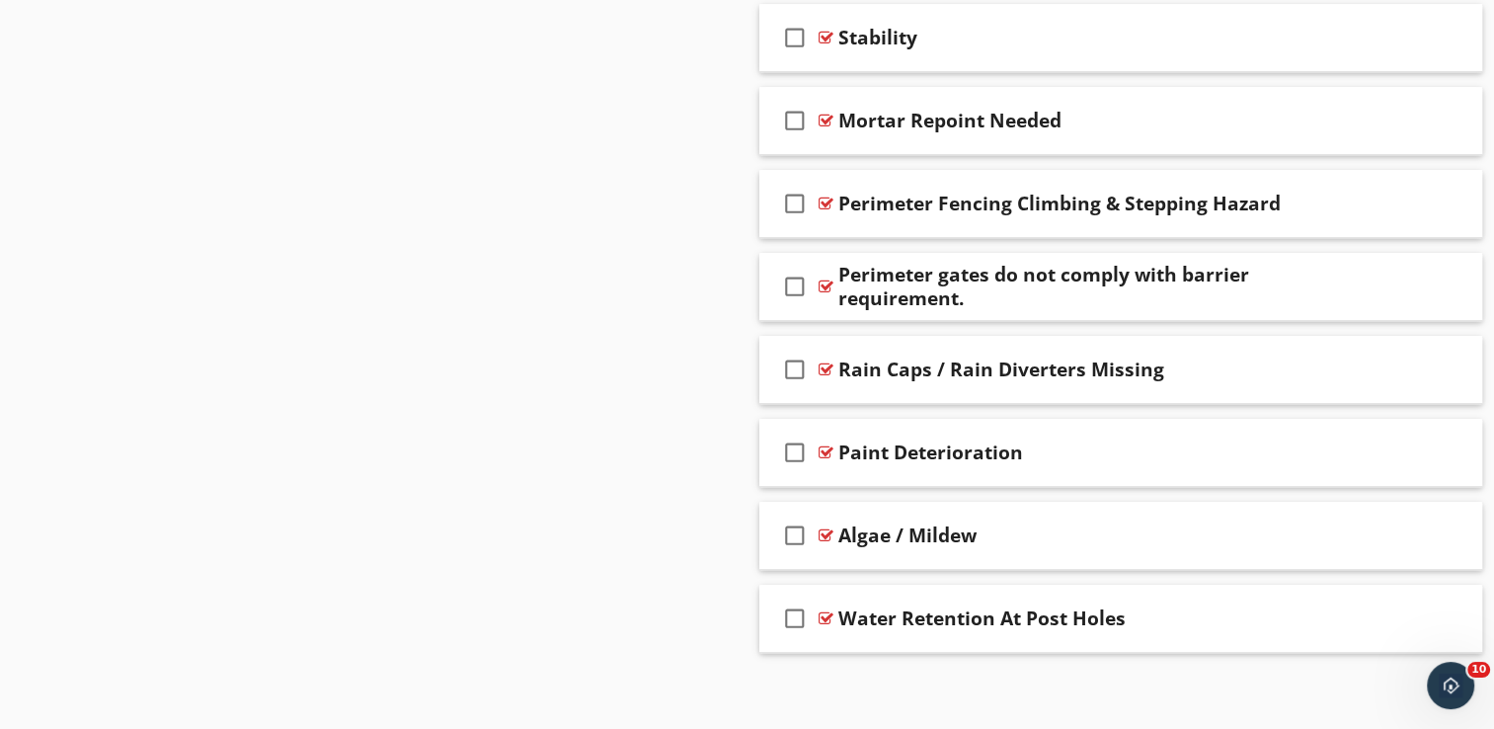
scroll to position [1323, 0]
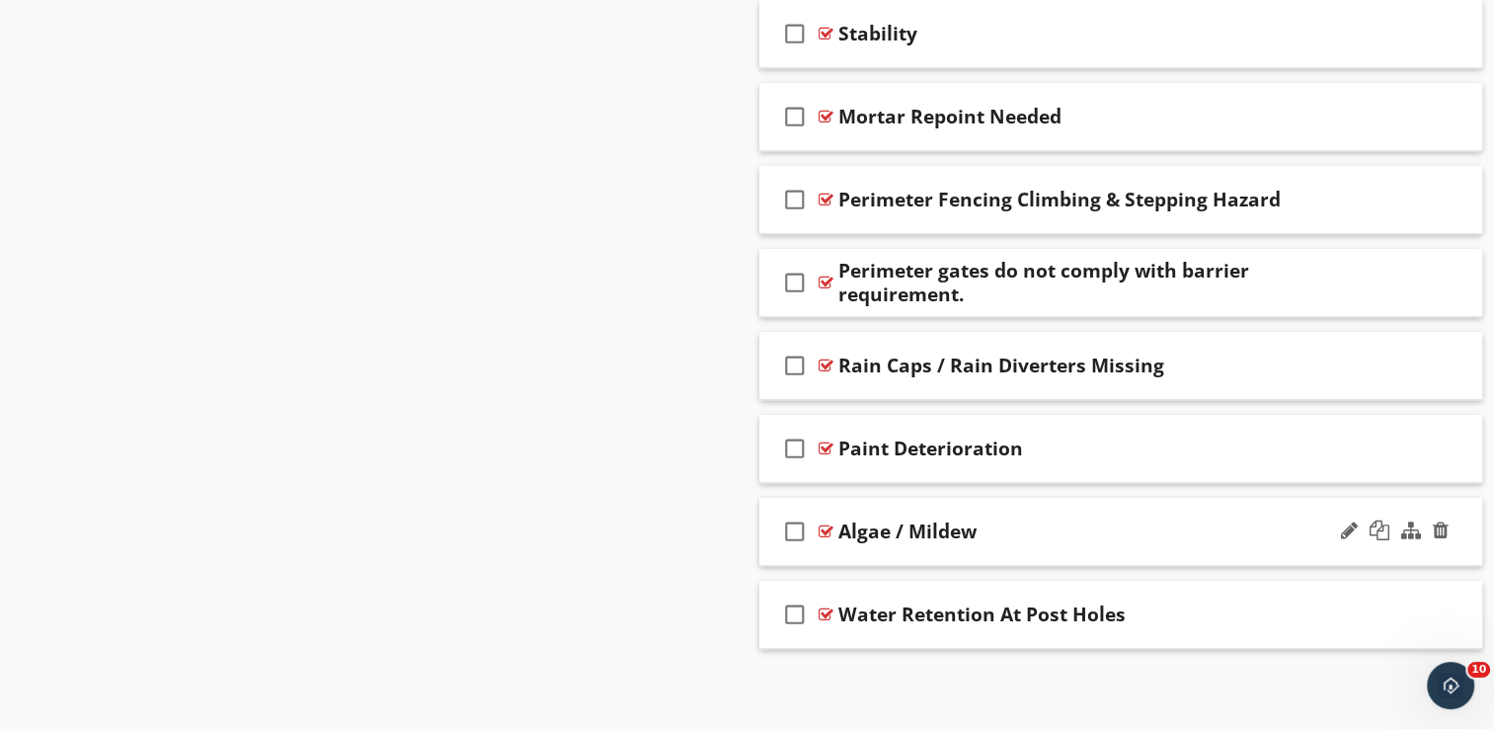
click at [1067, 549] on div "check_box_outline_blank Algae / Mildew" at bounding box center [1121, 532] width 724 height 68
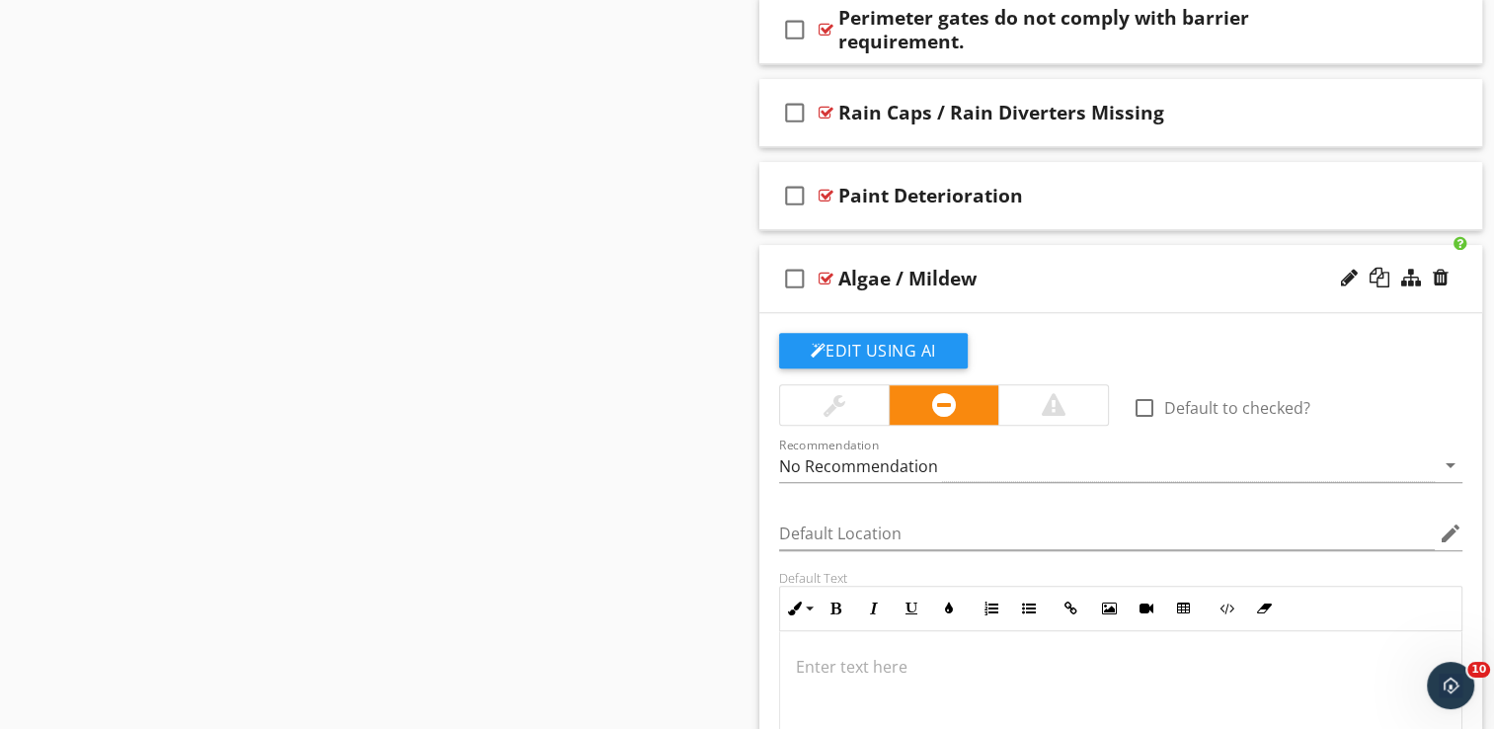
scroll to position [1521, 0]
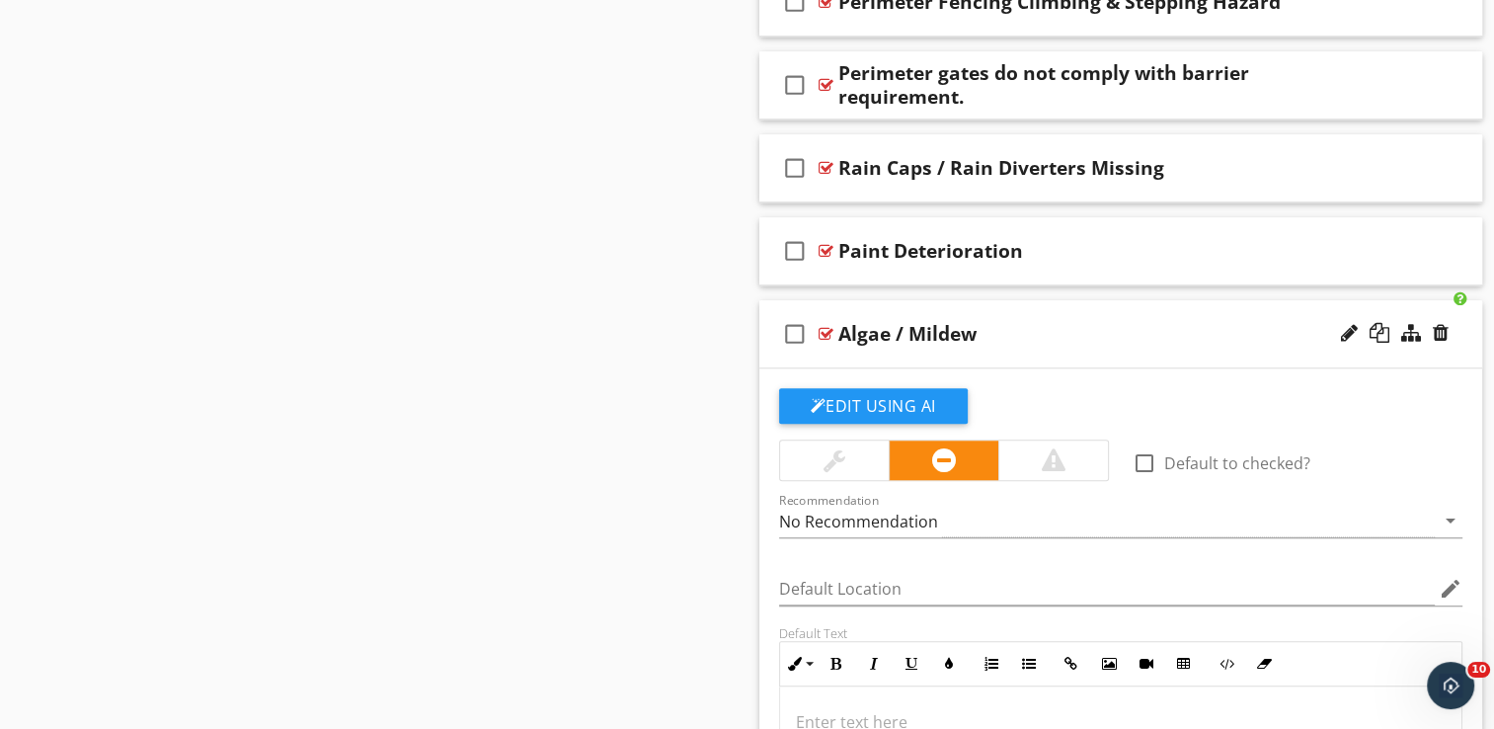
click at [1070, 352] on div "check_box_outline_blank Algae / Mildew" at bounding box center [1121, 334] width 724 height 68
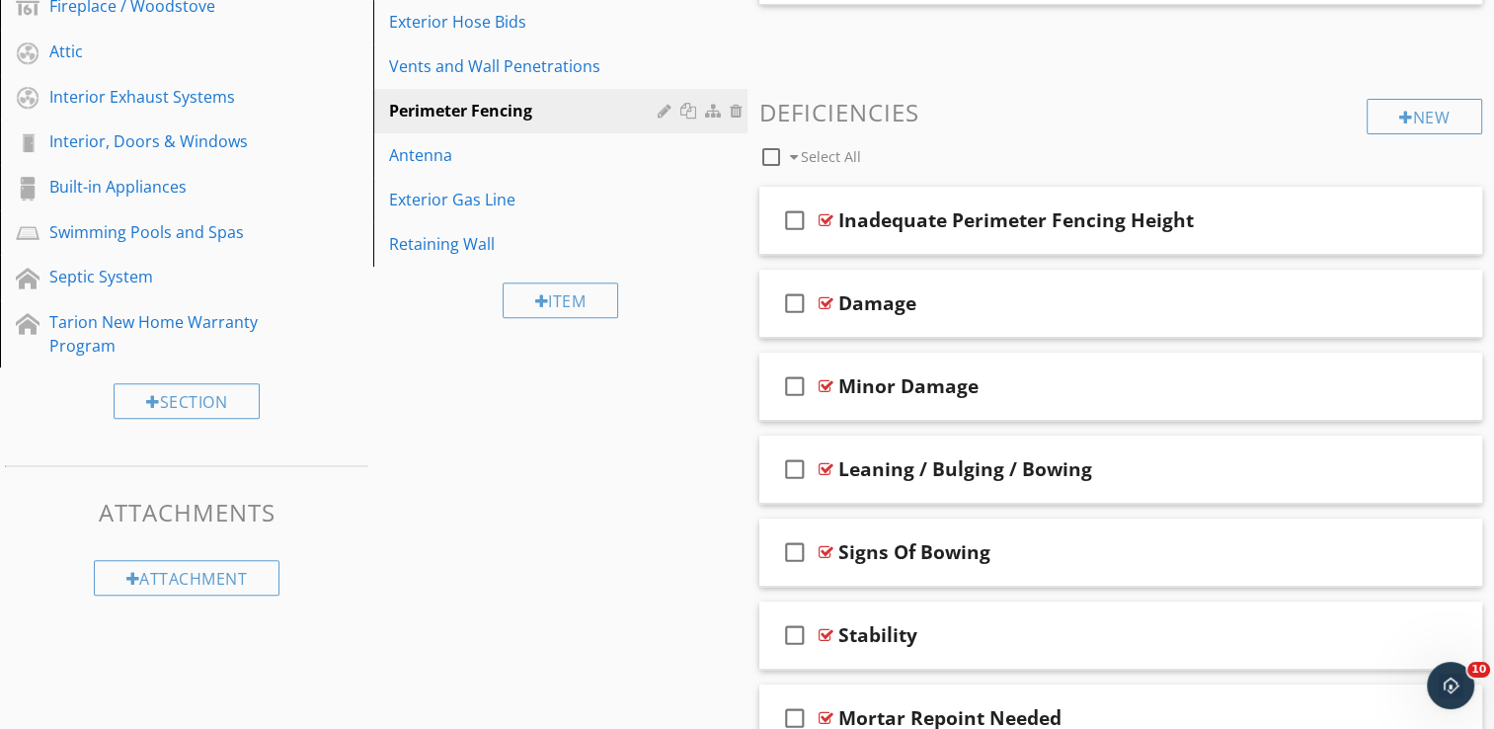
scroll to position [632, 0]
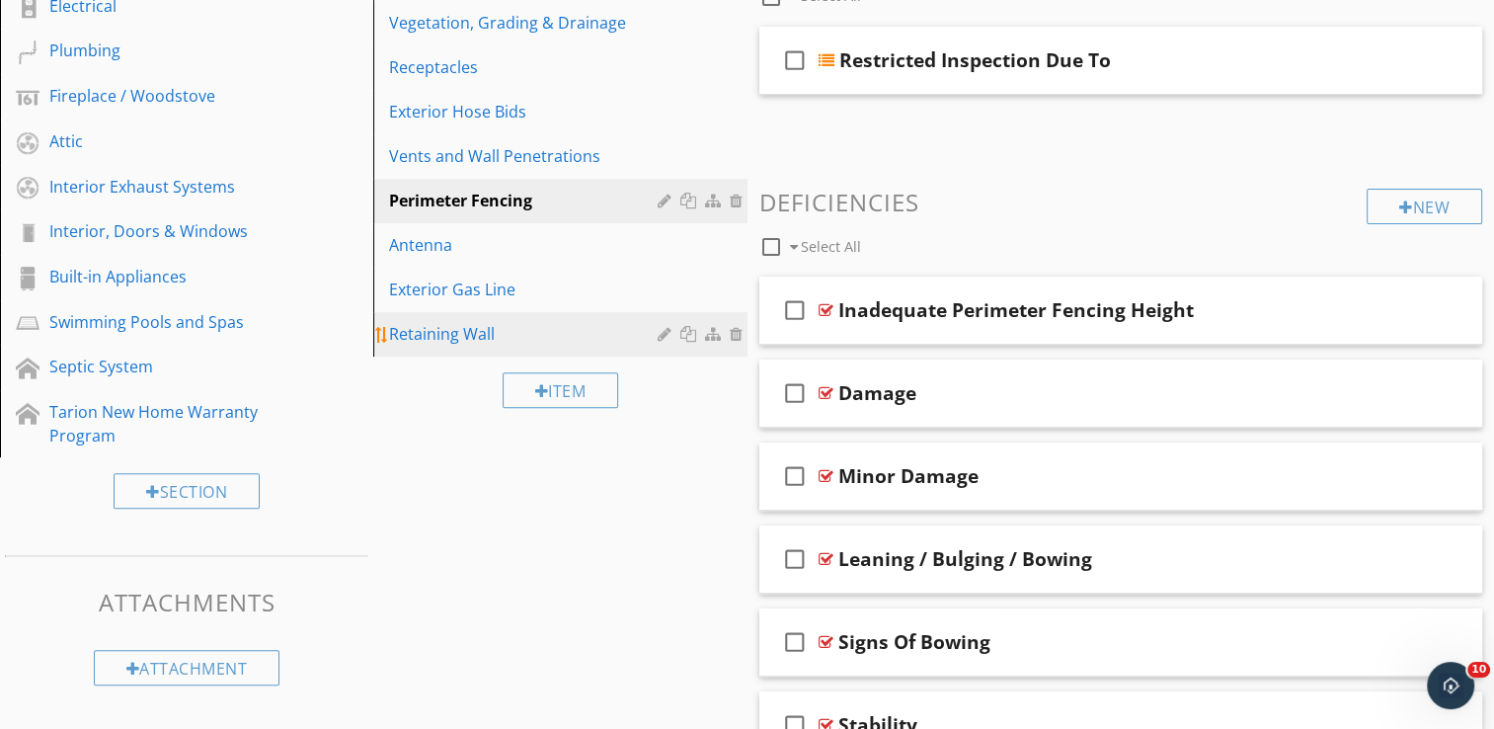
click at [494, 340] on div "Retaining Wall" at bounding box center [526, 334] width 274 height 24
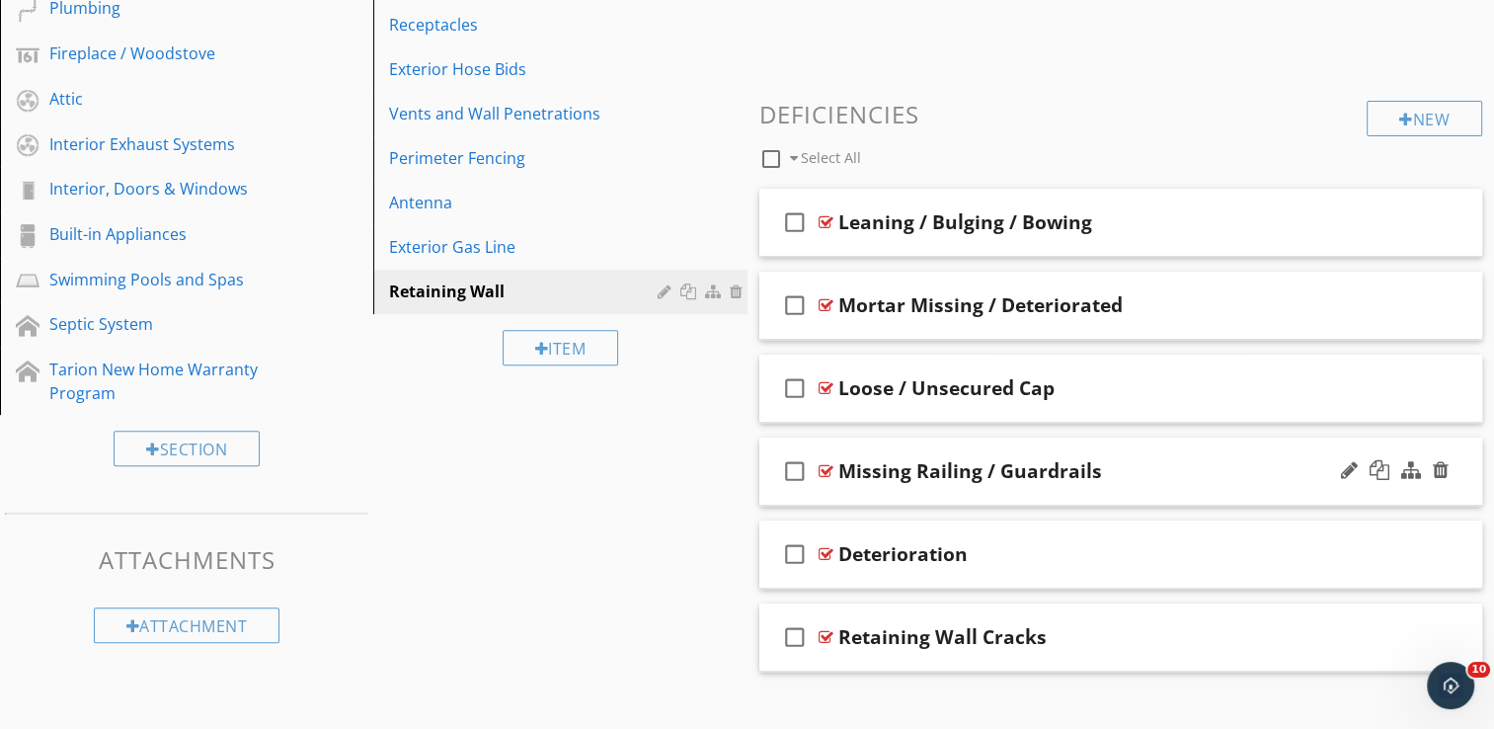
scroll to position [698, 0]
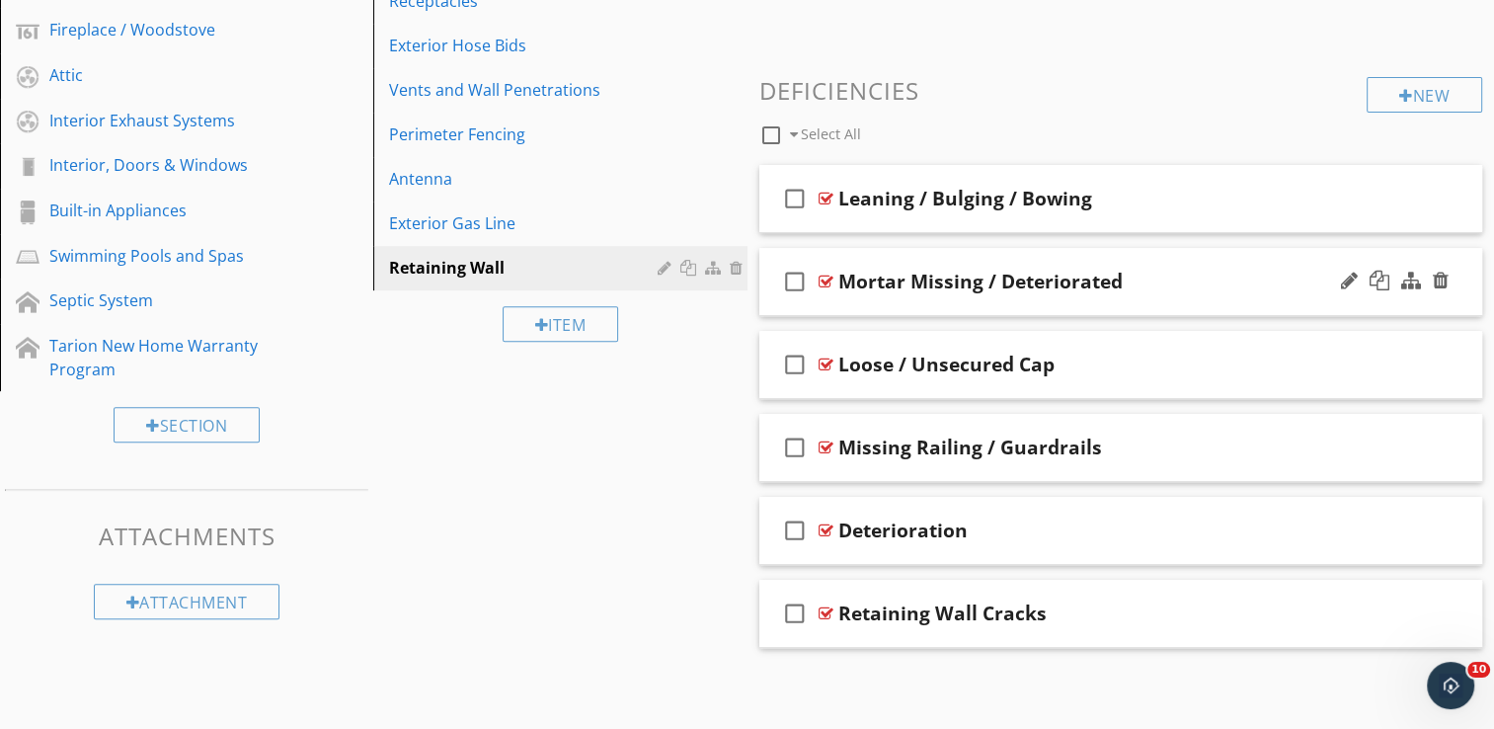
click at [1189, 302] on div "check_box_outline_blank Mortar Missing / Deteriorated" at bounding box center [1121, 282] width 724 height 68
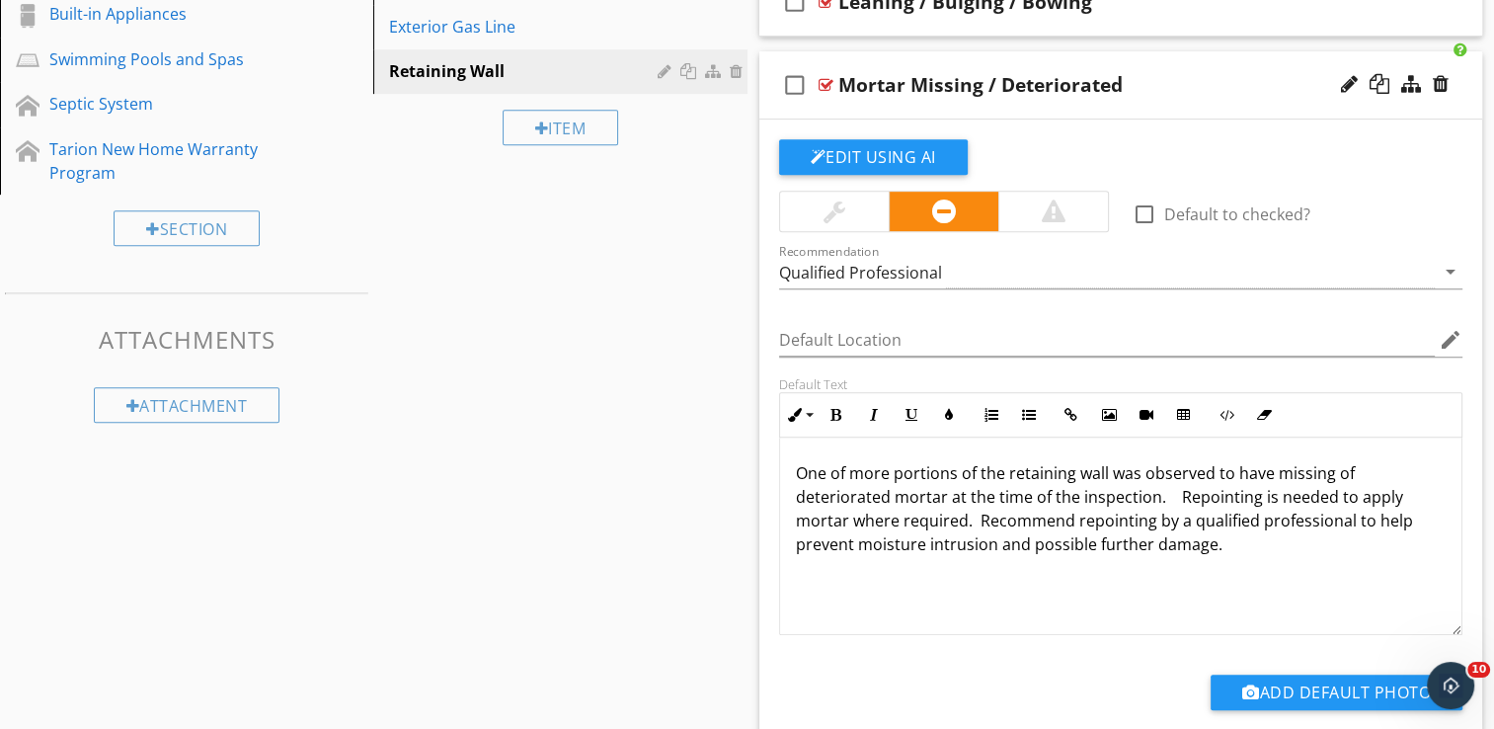
scroll to position [896, 0]
click at [1346, 466] on p "One of more portions of the retaining wall was observed to have missing of dete…" at bounding box center [1121, 507] width 651 height 95
click at [1351, 470] on p "One of more portions of the retaining wall was observed to have missing of dete…" at bounding box center [1121, 507] width 651 height 95
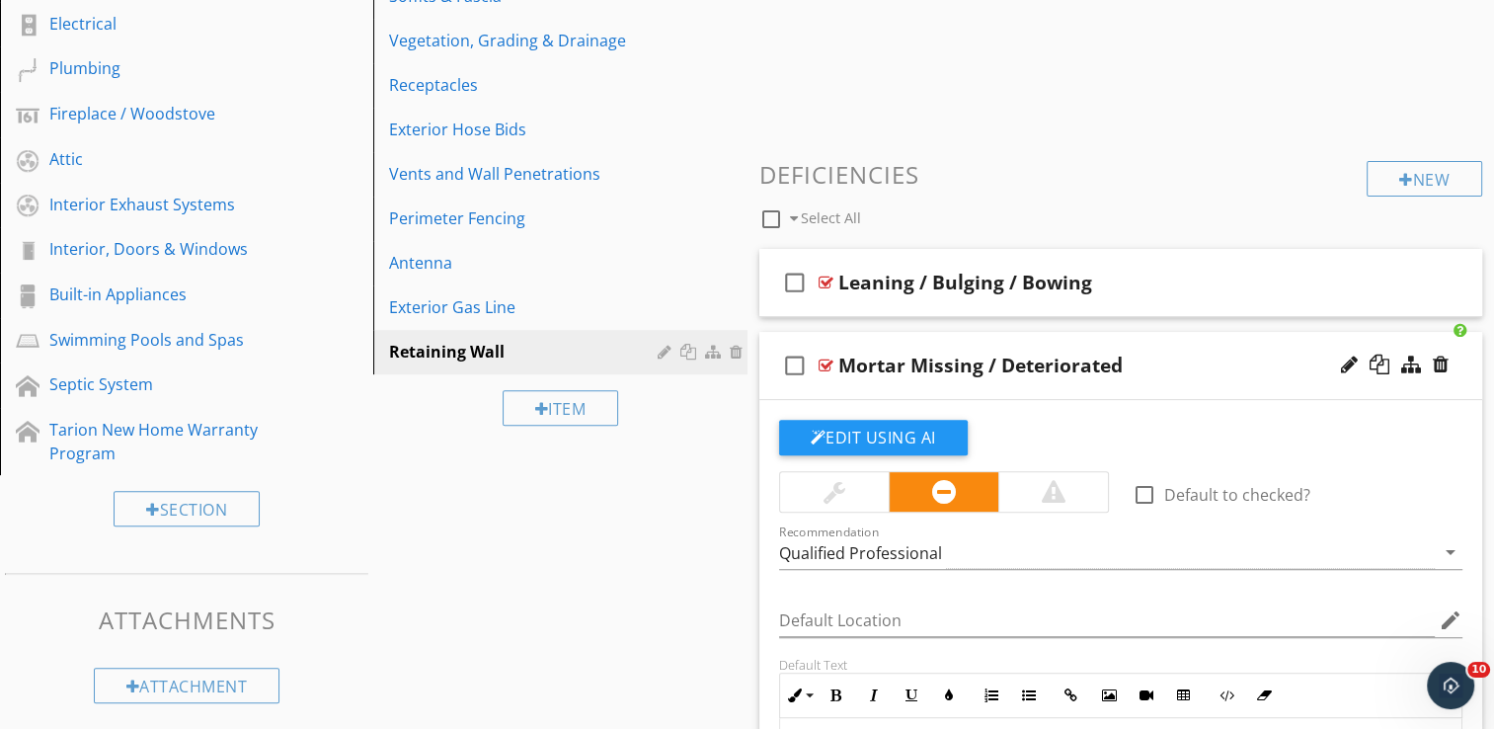
scroll to position [599, 0]
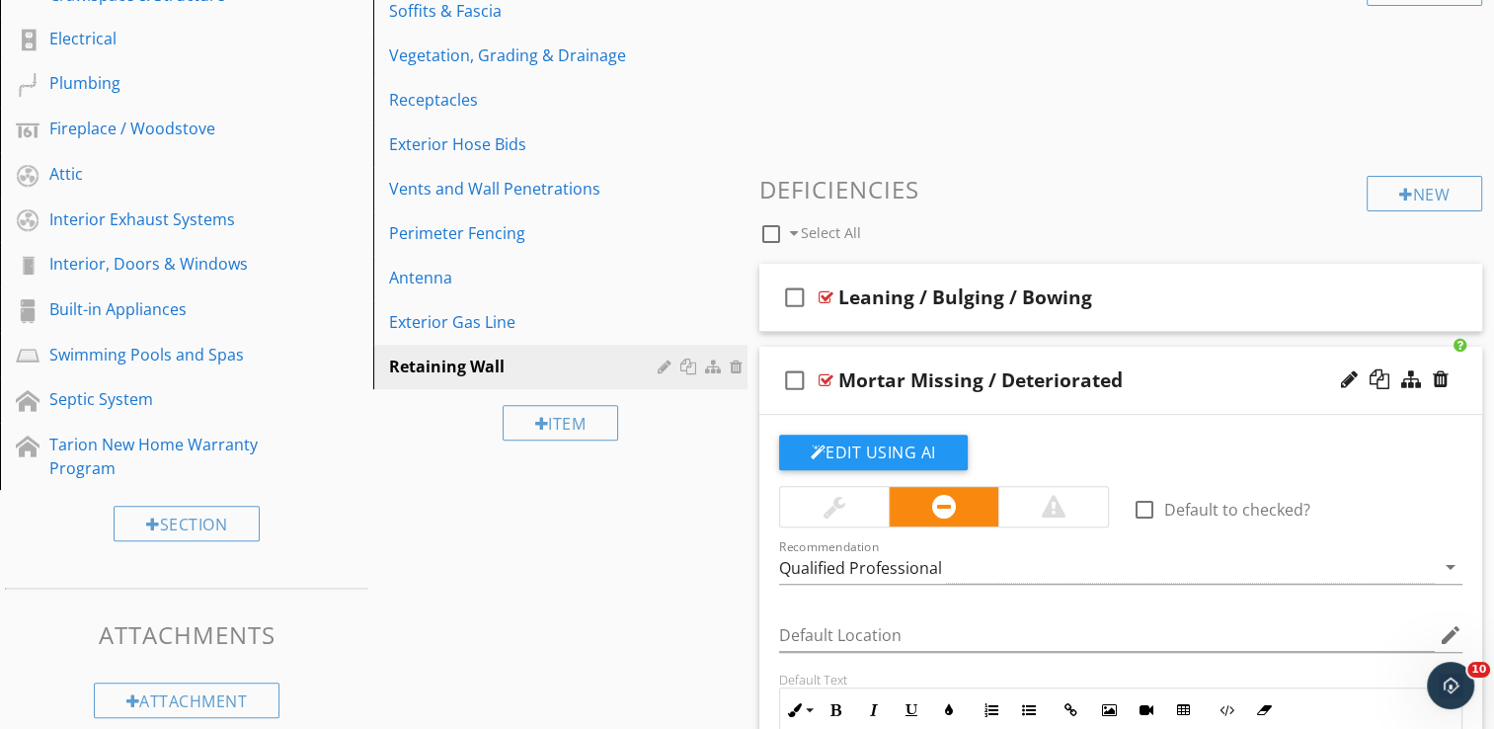
click at [1198, 401] on div "check_box_outline_blank Mortar Missing / Deteriorated" at bounding box center [1121, 381] width 724 height 68
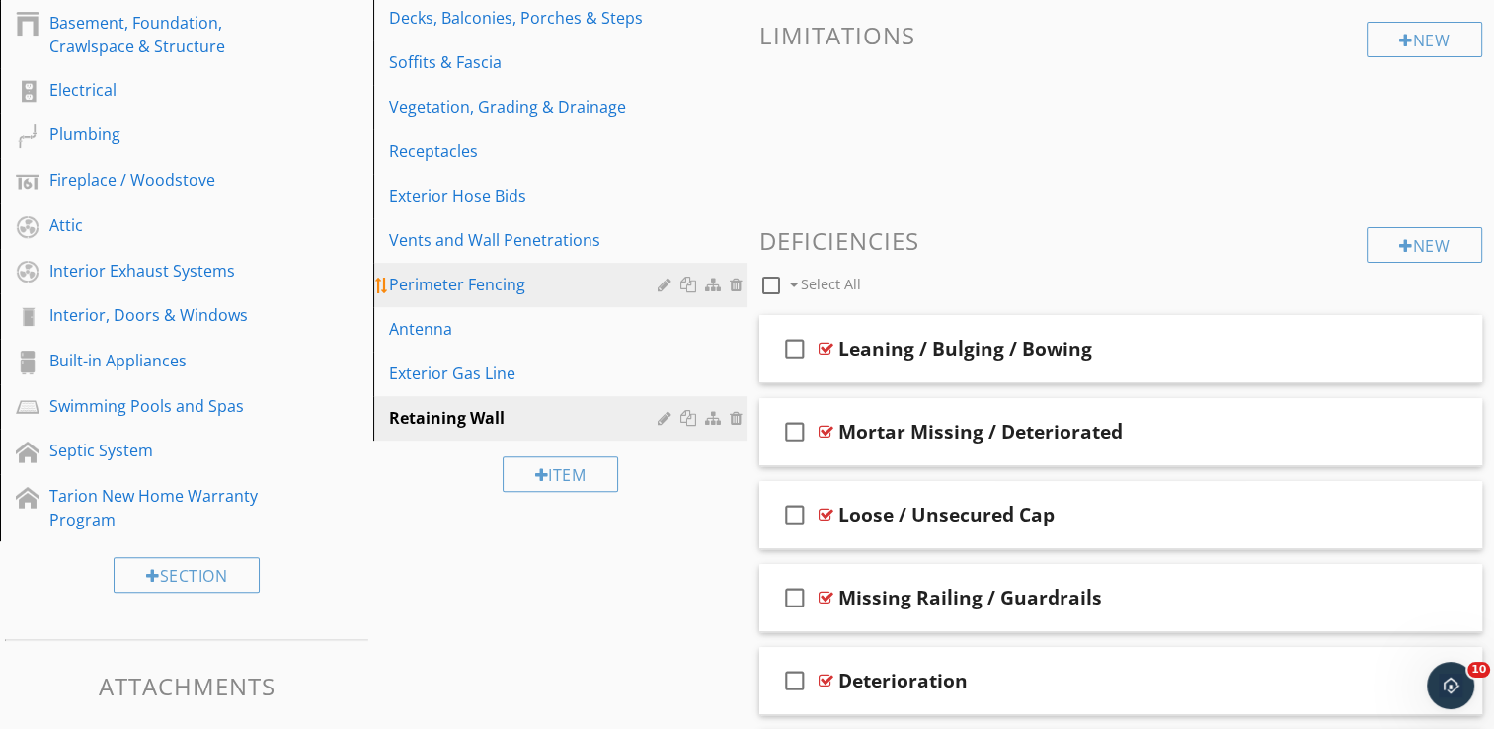
scroll to position [501, 0]
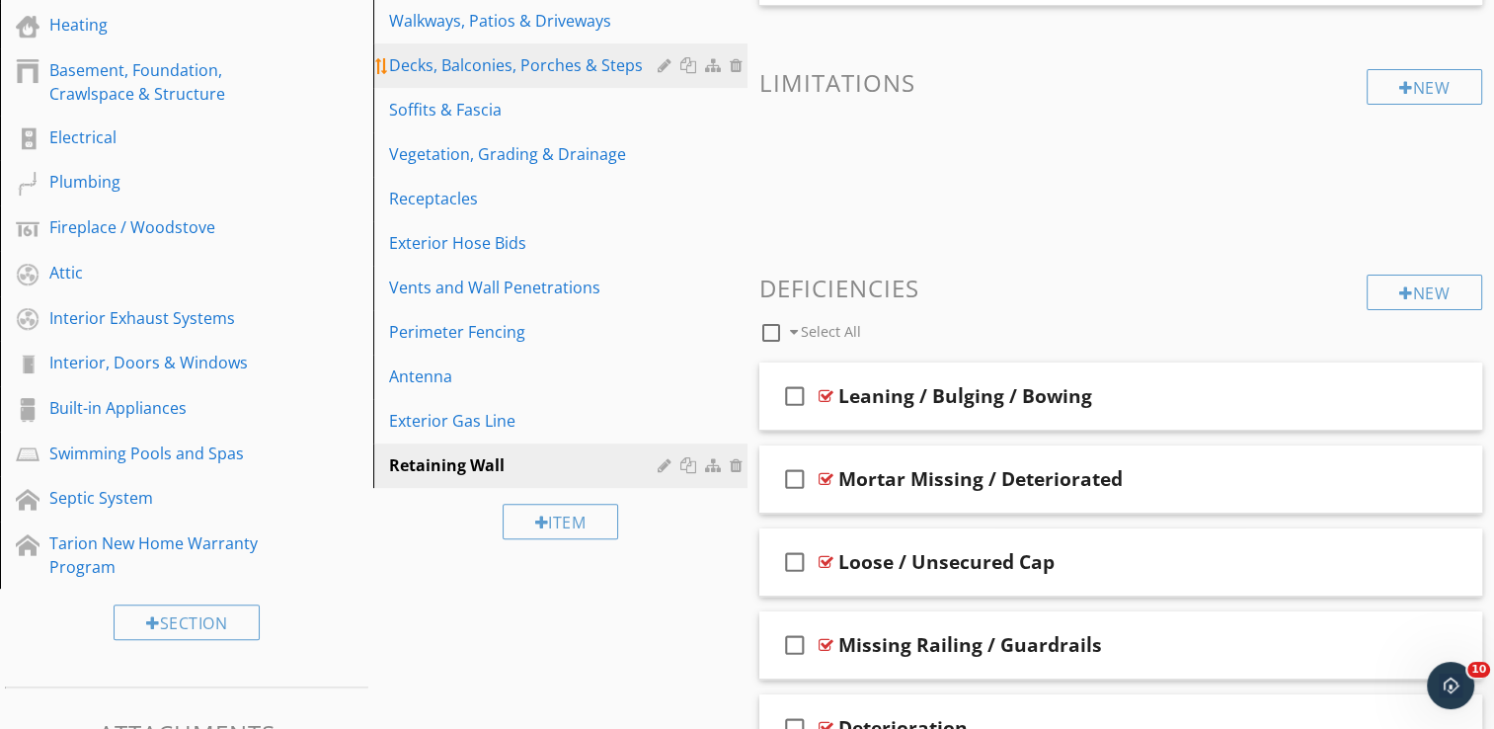
click at [530, 66] on div "Decks, Balconies, Porches & Steps" at bounding box center [526, 65] width 274 height 24
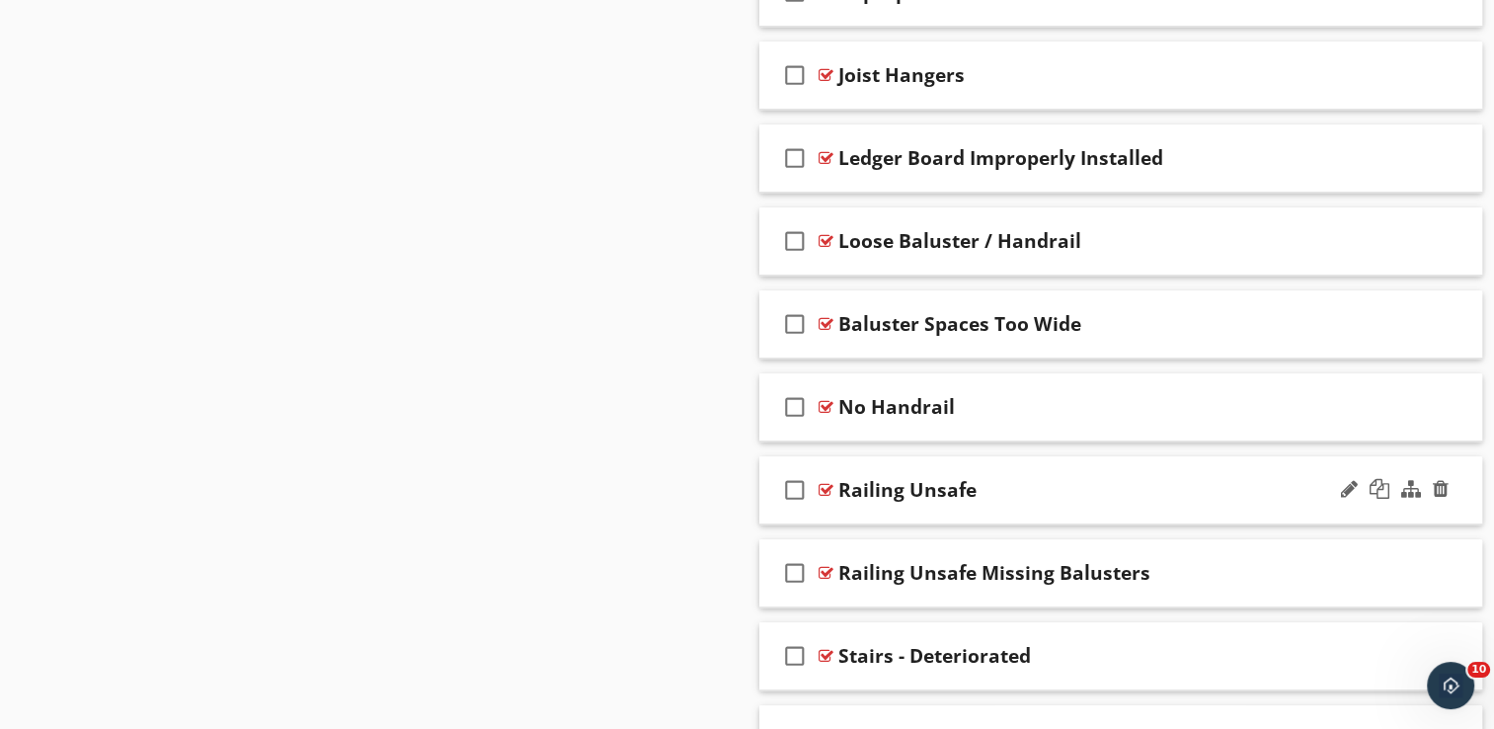
scroll to position [1488, 0]
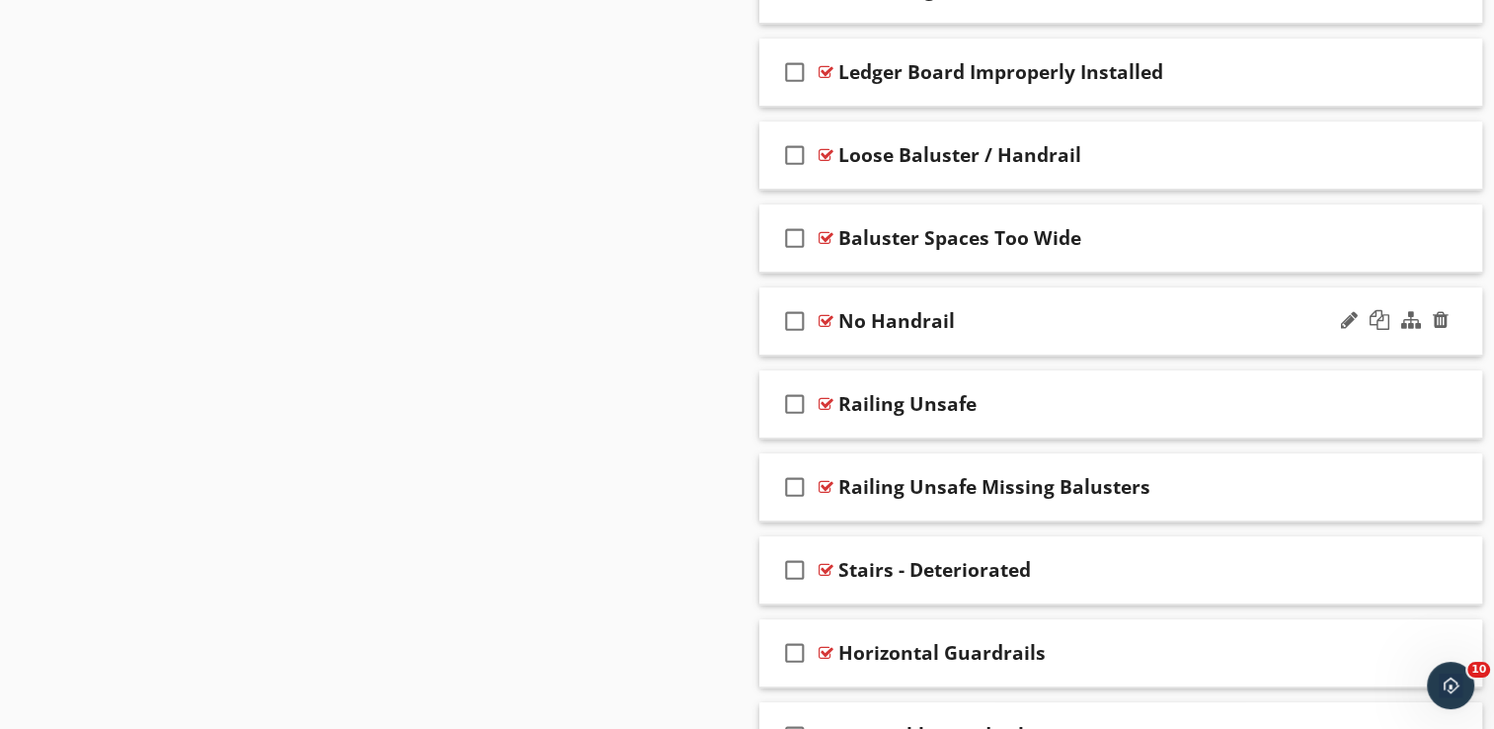
click at [1054, 335] on div "check_box_outline_blank No Handrail" at bounding box center [1121, 321] width 724 height 68
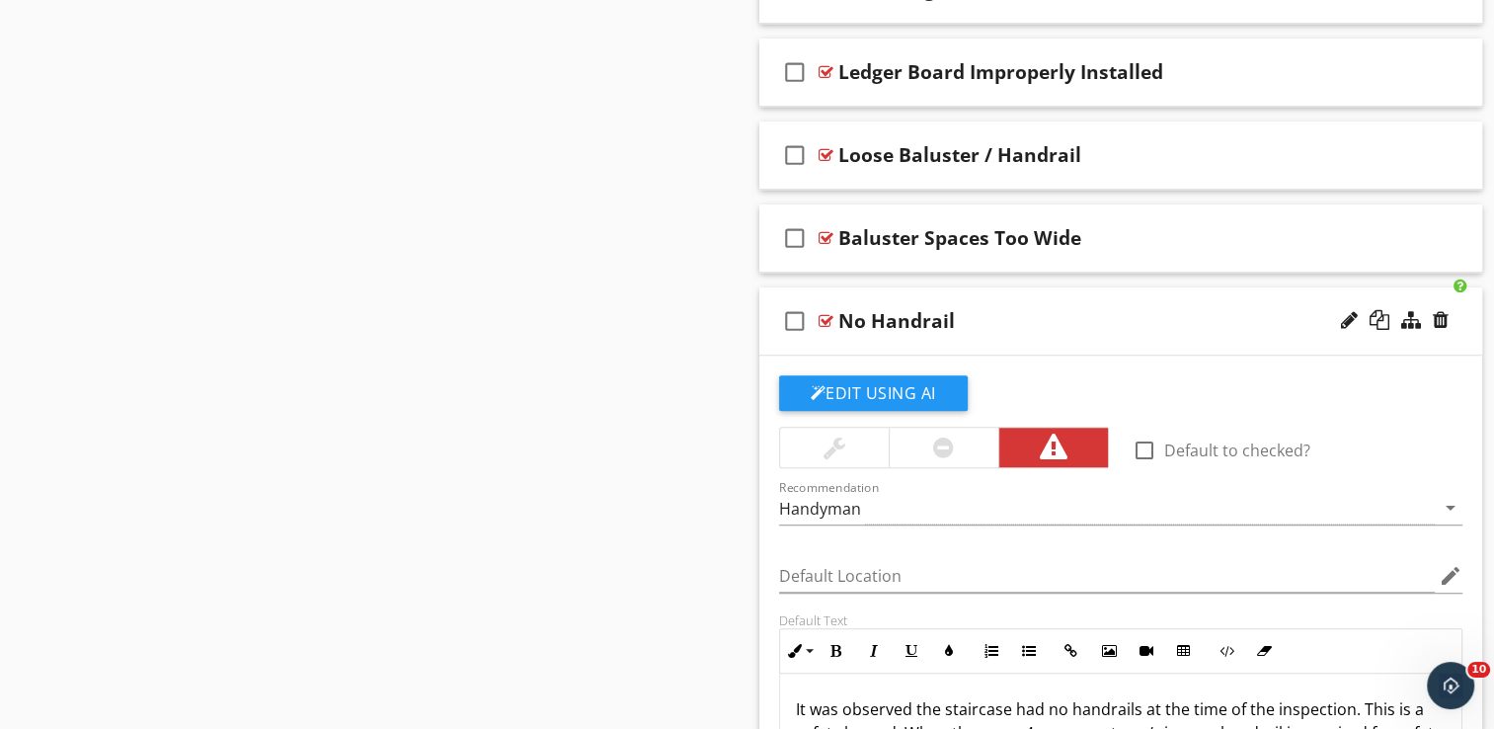
click at [1059, 335] on div "check_box_outline_blank No Handrail" at bounding box center [1121, 321] width 724 height 68
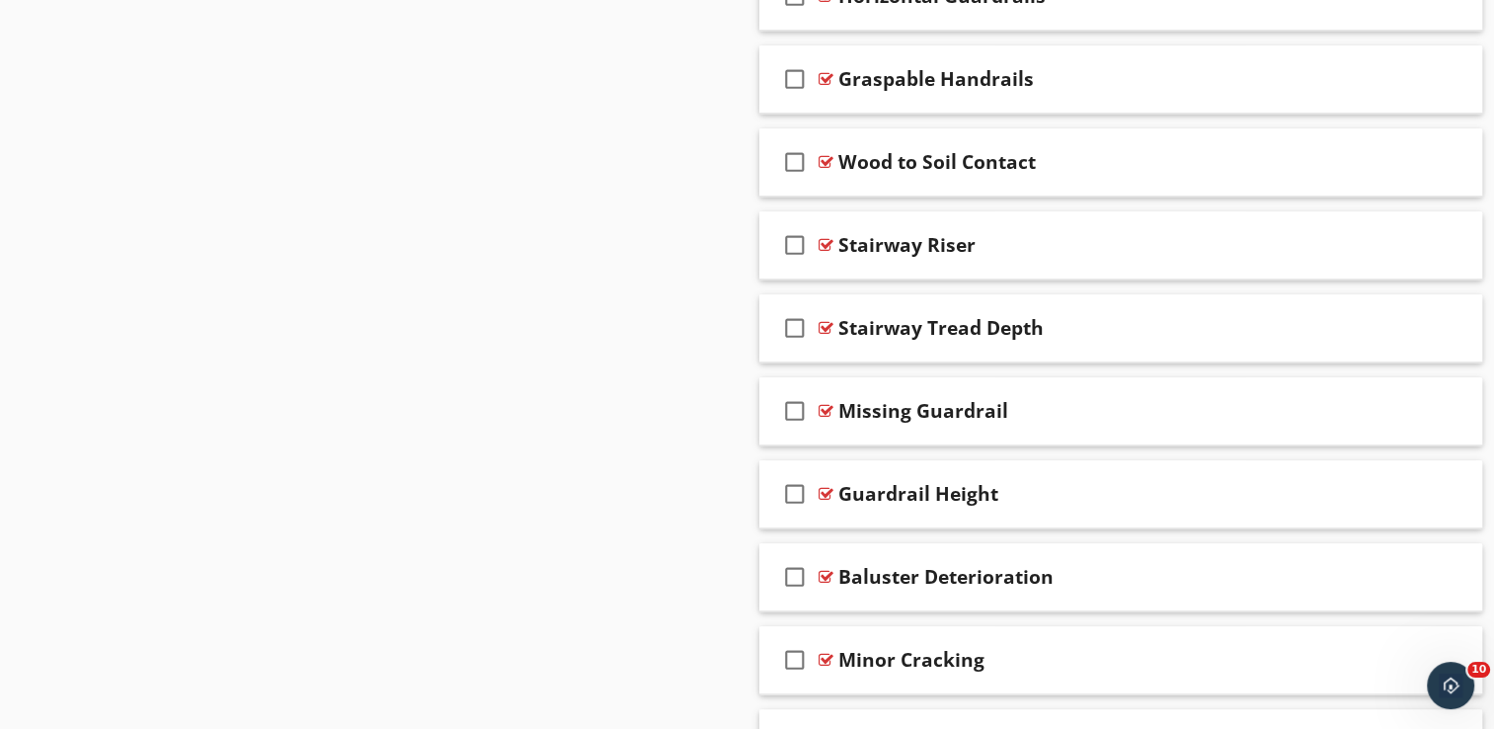
scroll to position [2179, 0]
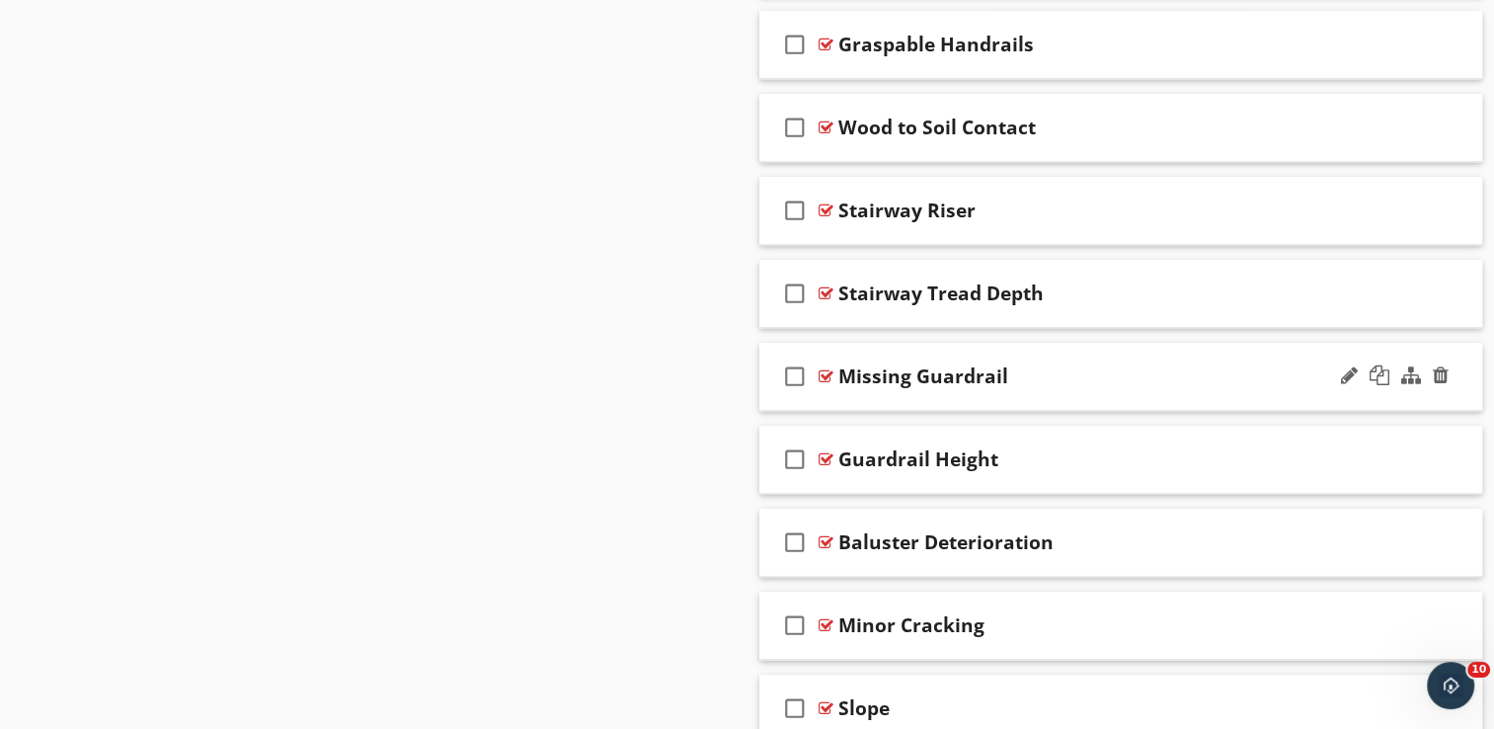
click at [1050, 383] on div "check_box_outline_blank Missing Guardrail" at bounding box center [1121, 377] width 724 height 68
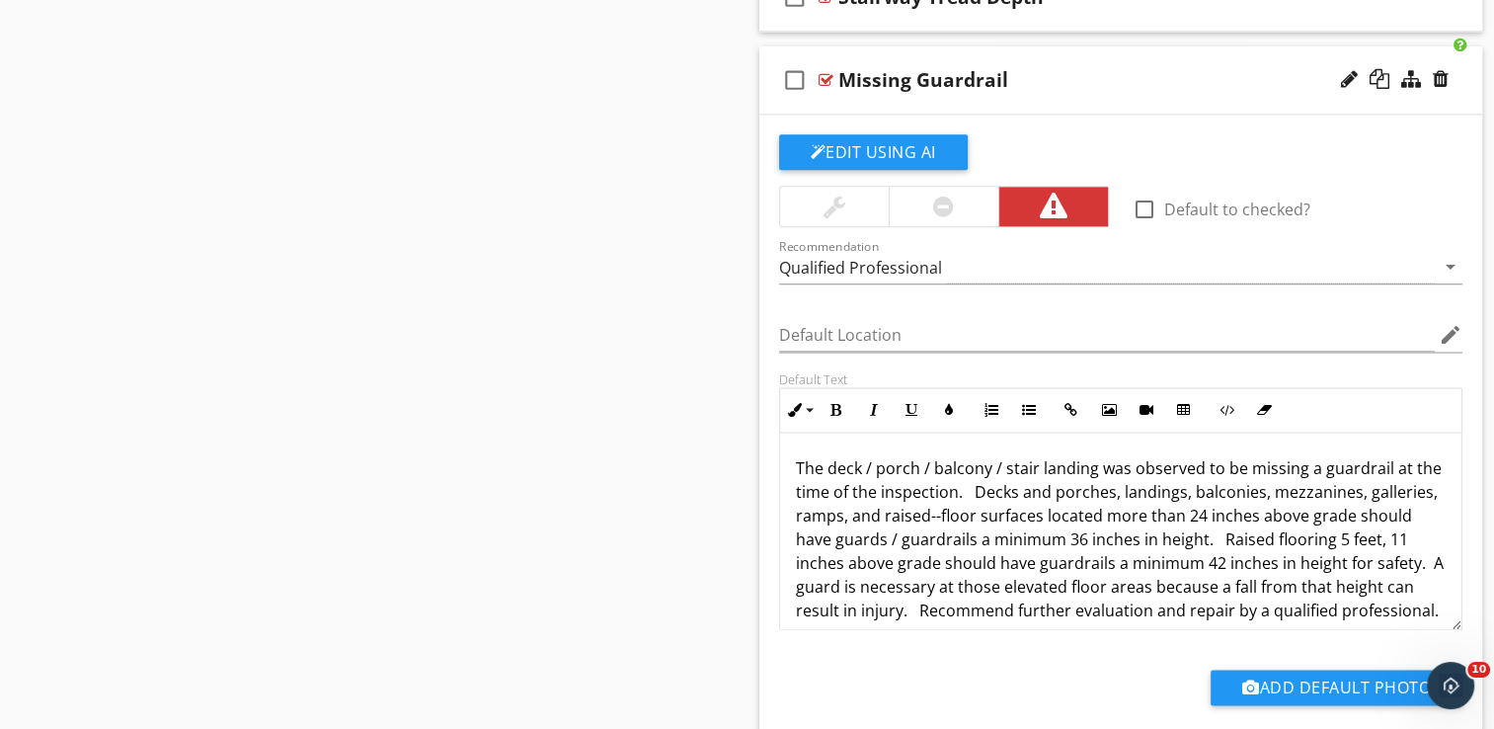
scroll to position [40, 0]
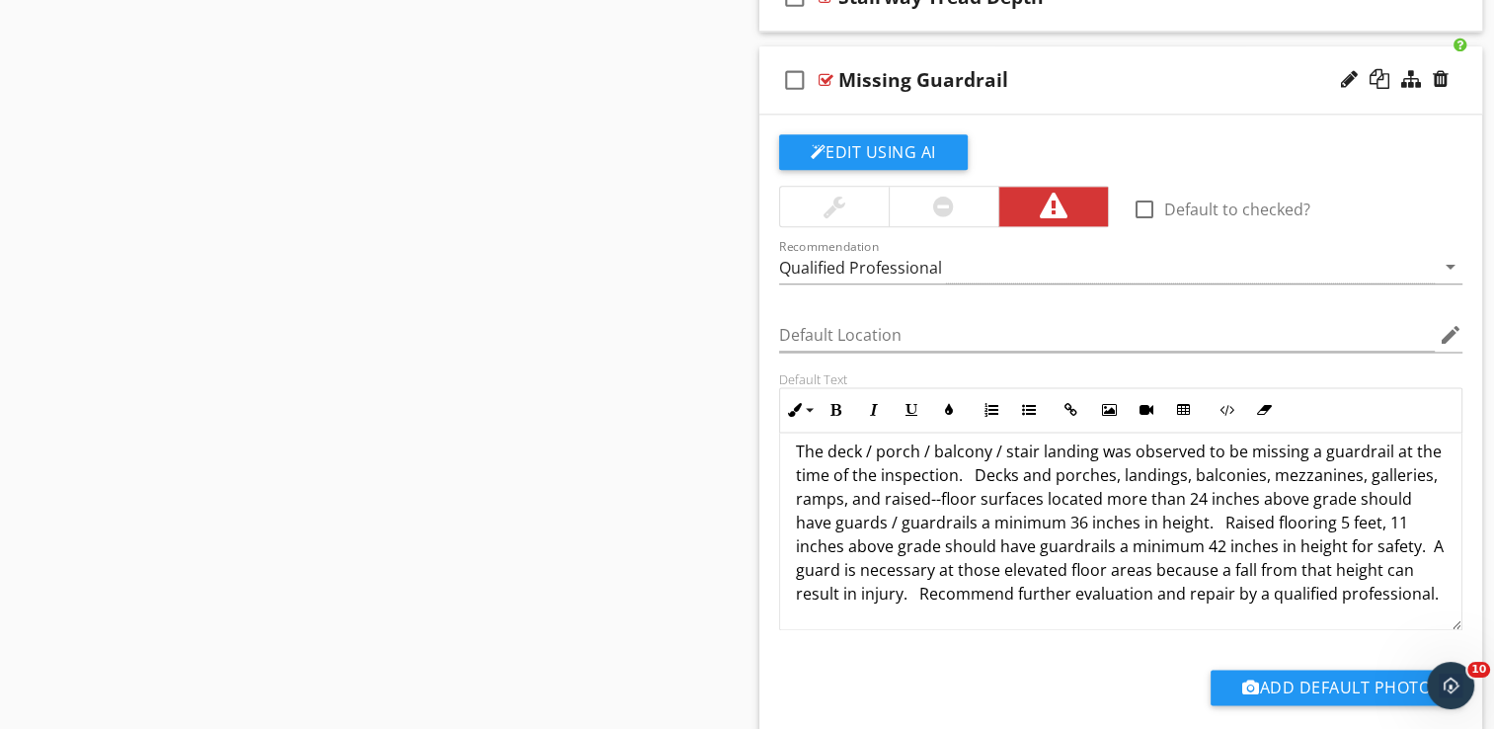
click at [1137, 94] on div "check_box_outline_blank Missing Guardrail" at bounding box center [1121, 80] width 724 height 68
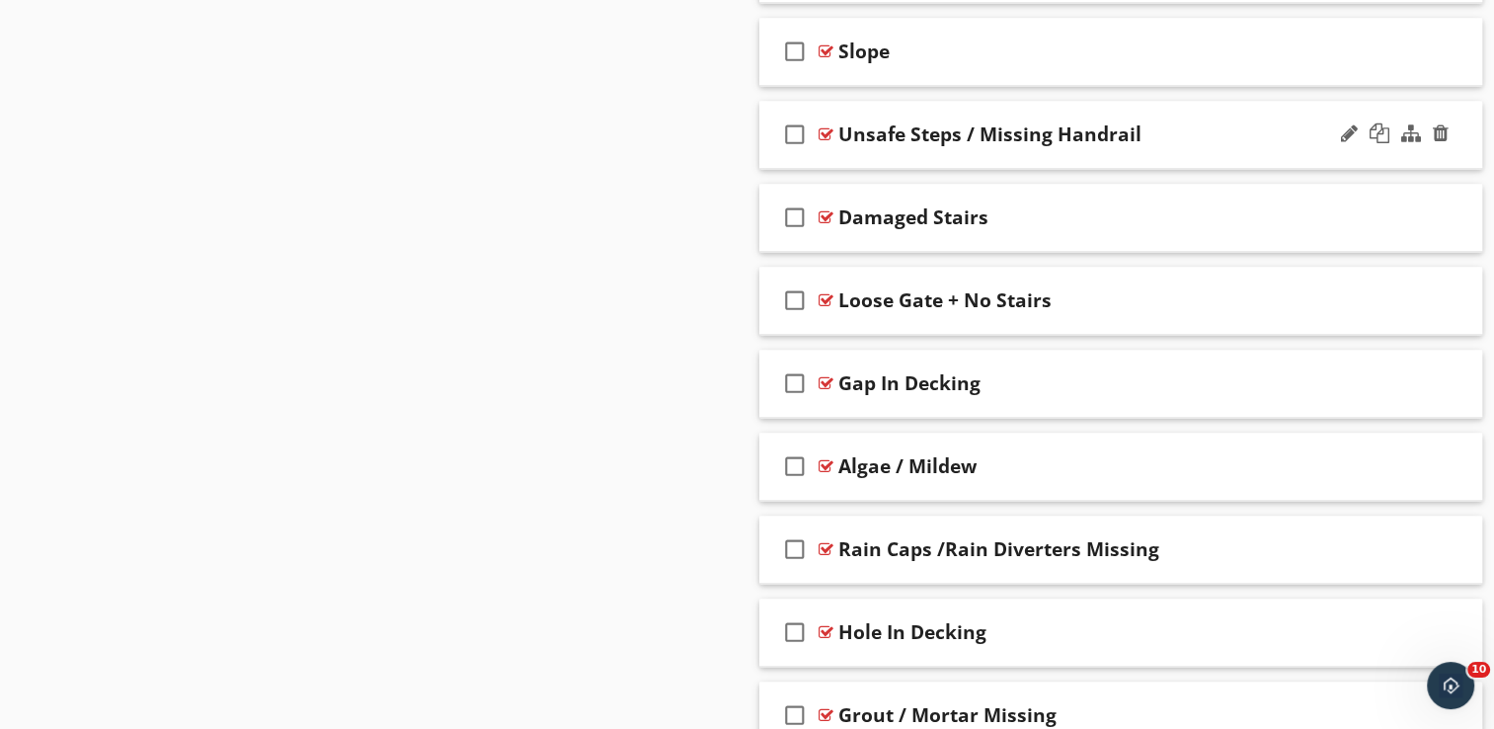
scroll to position [2871, 0]
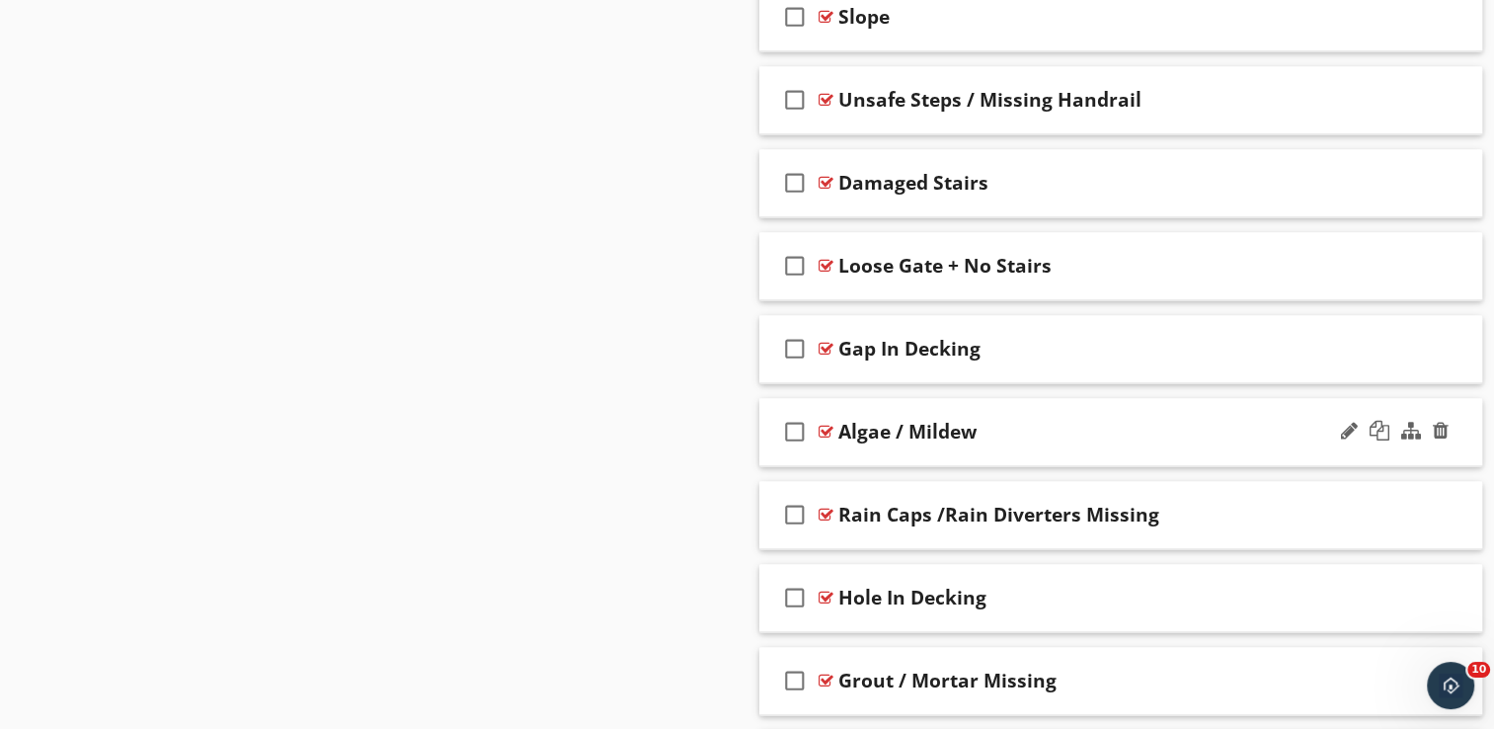
click at [1090, 444] on div "check_box_outline_blank Algae / Mildew" at bounding box center [1121, 432] width 724 height 68
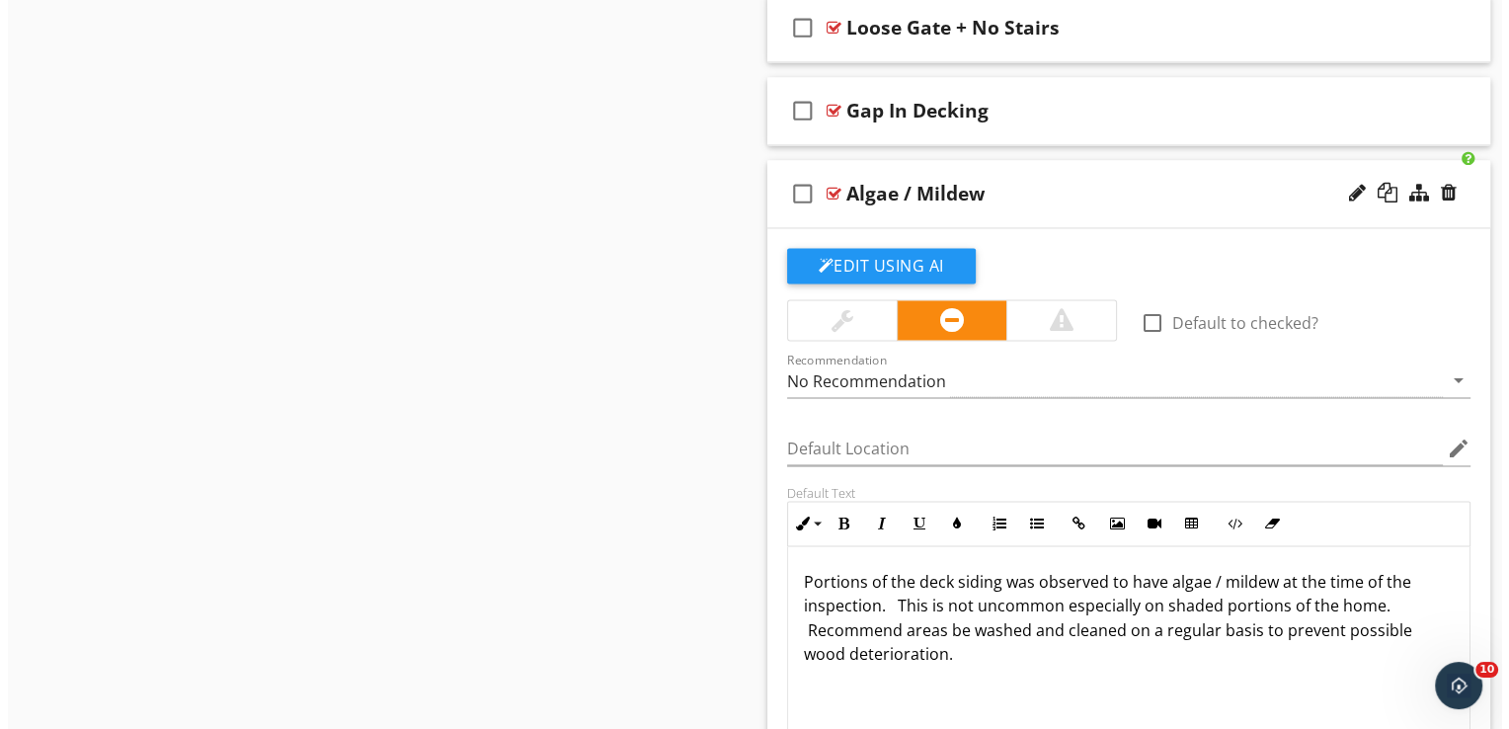
scroll to position [3068, 0]
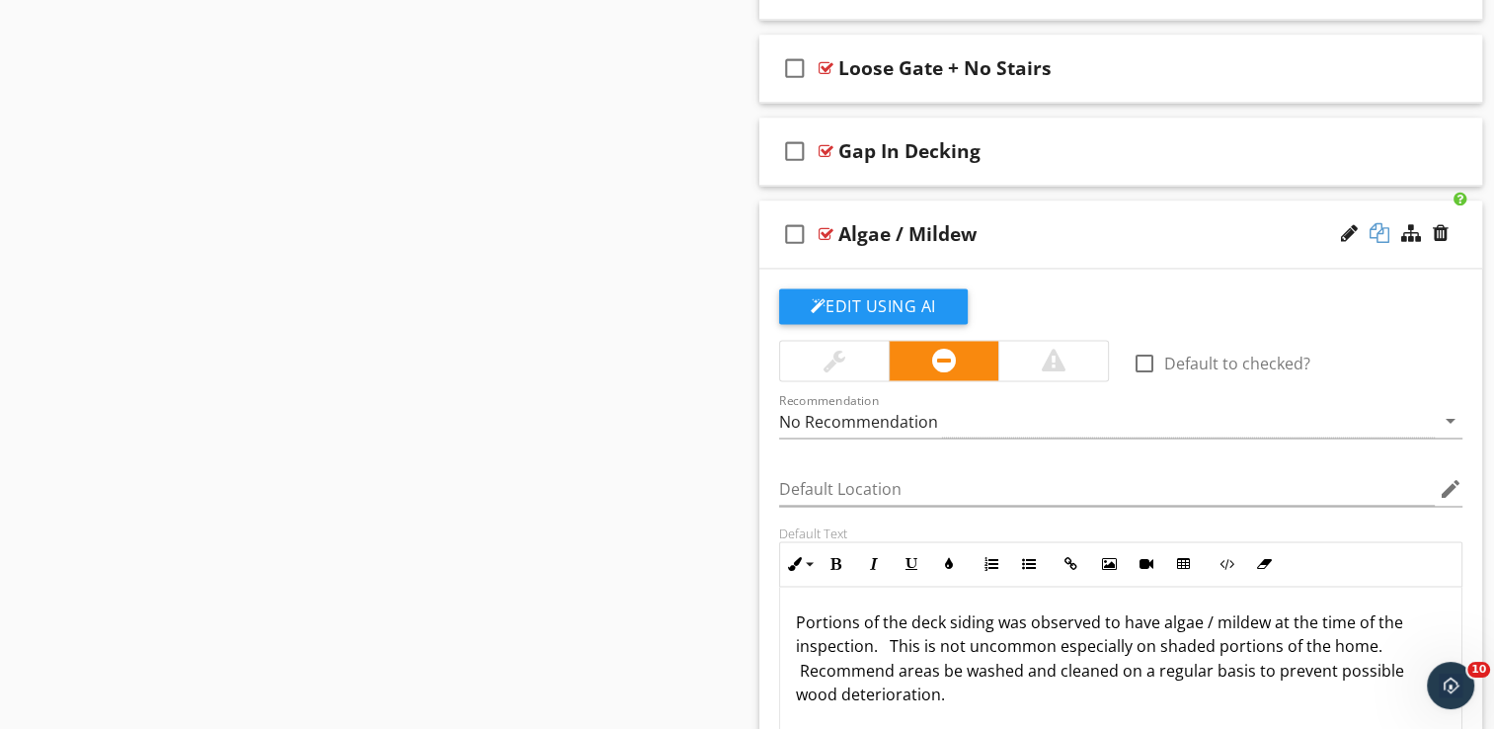
click at [1387, 231] on div at bounding box center [1380, 233] width 20 height 20
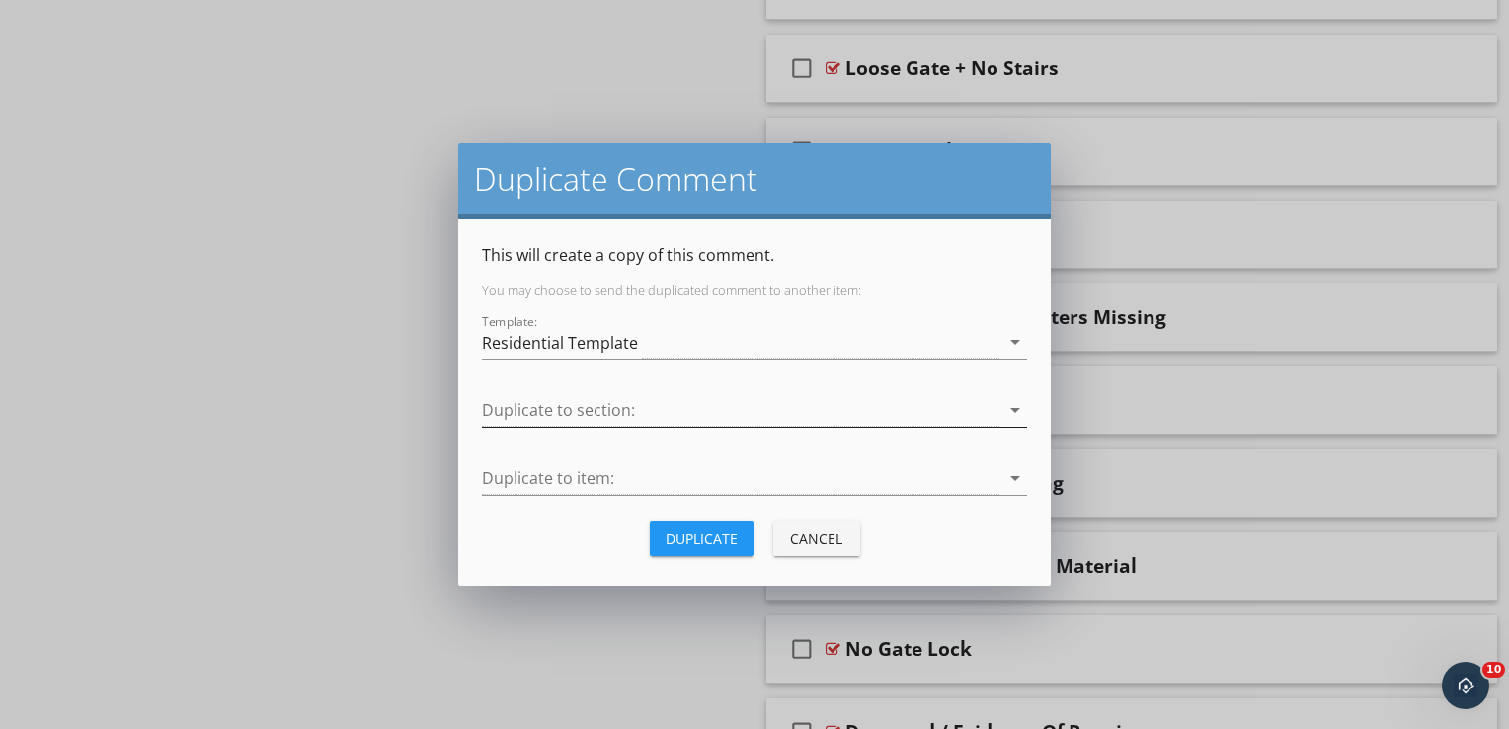
click at [715, 405] on div at bounding box center [740, 410] width 517 height 33
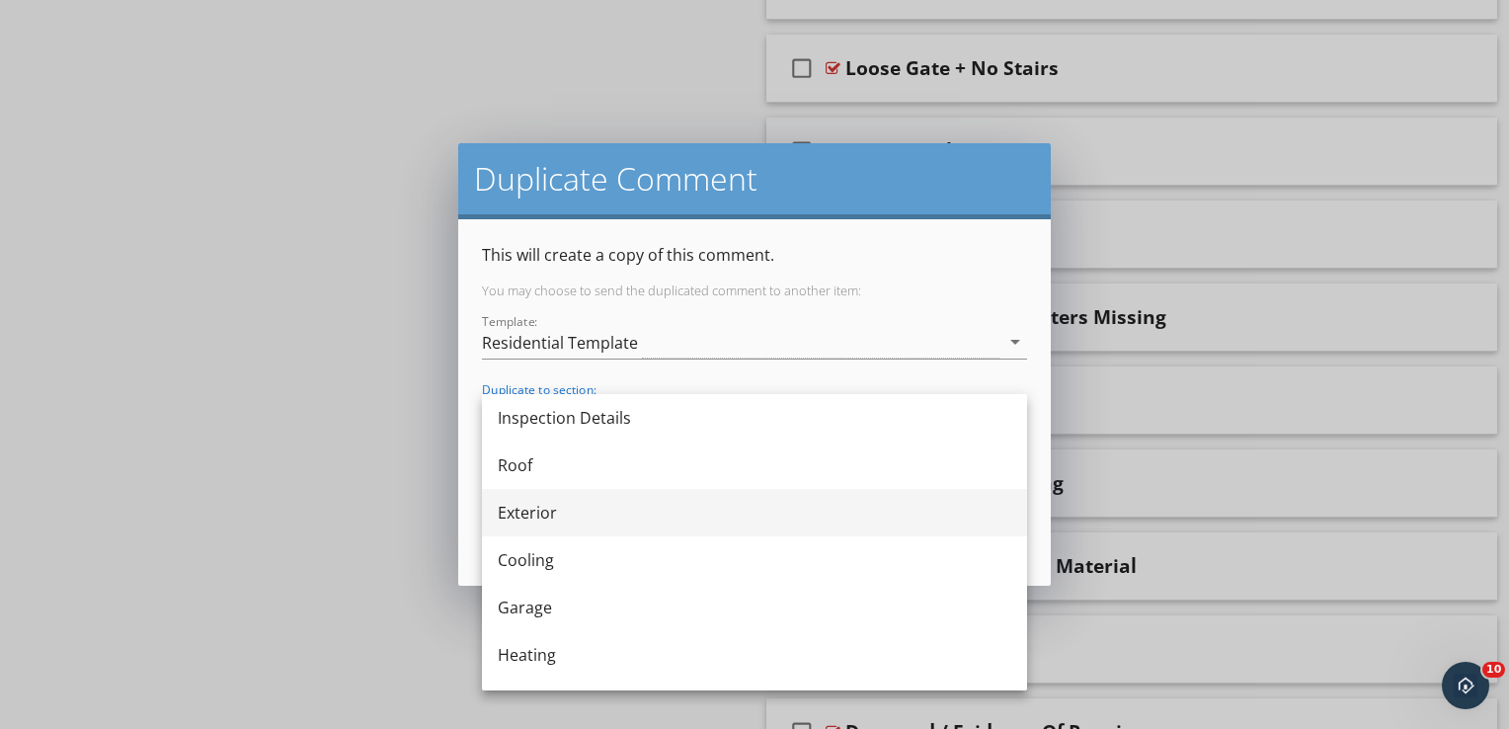
click at [565, 515] on div "Exterior" at bounding box center [755, 513] width 514 height 24
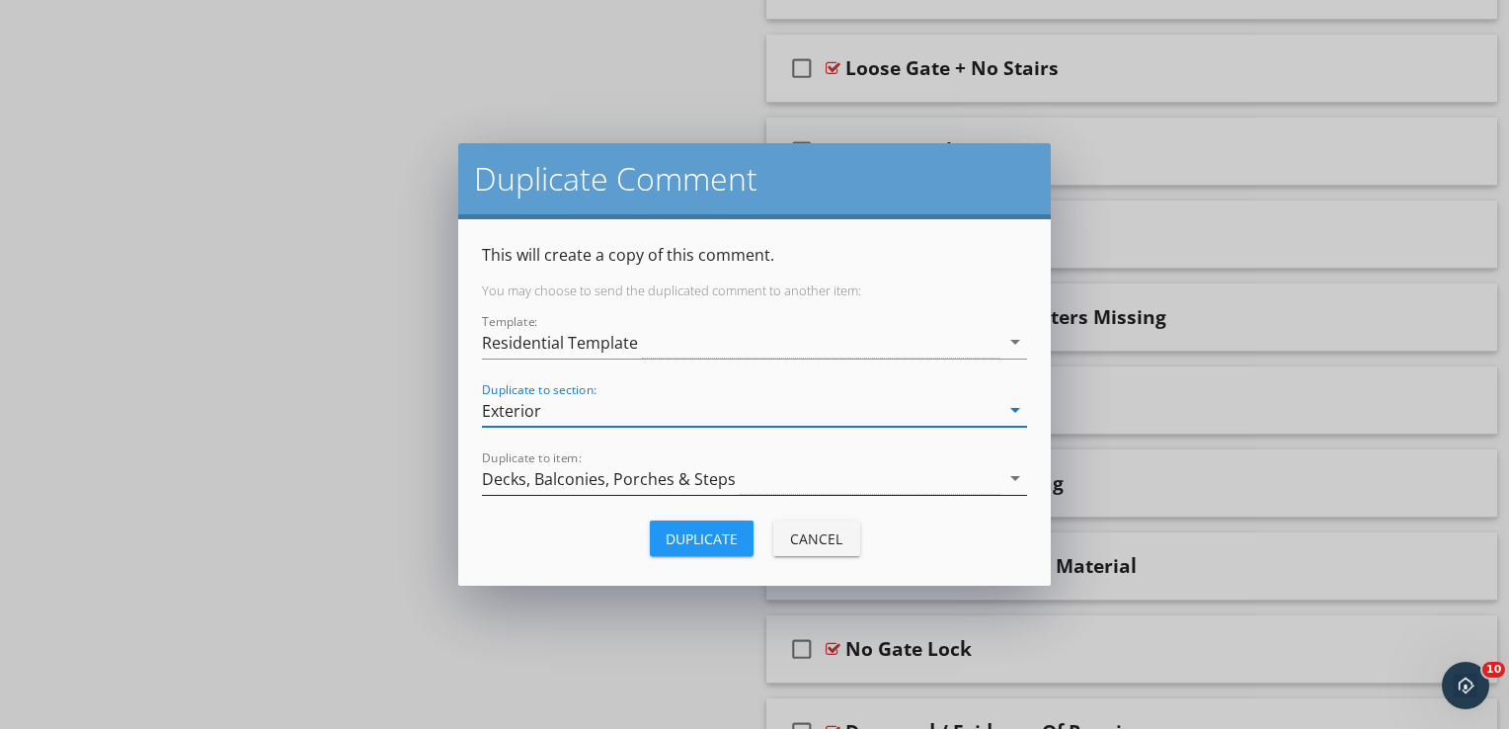
click at [625, 470] on div "Decks, Balconies, Porches & Steps" at bounding box center [609, 479] width 254 height 18
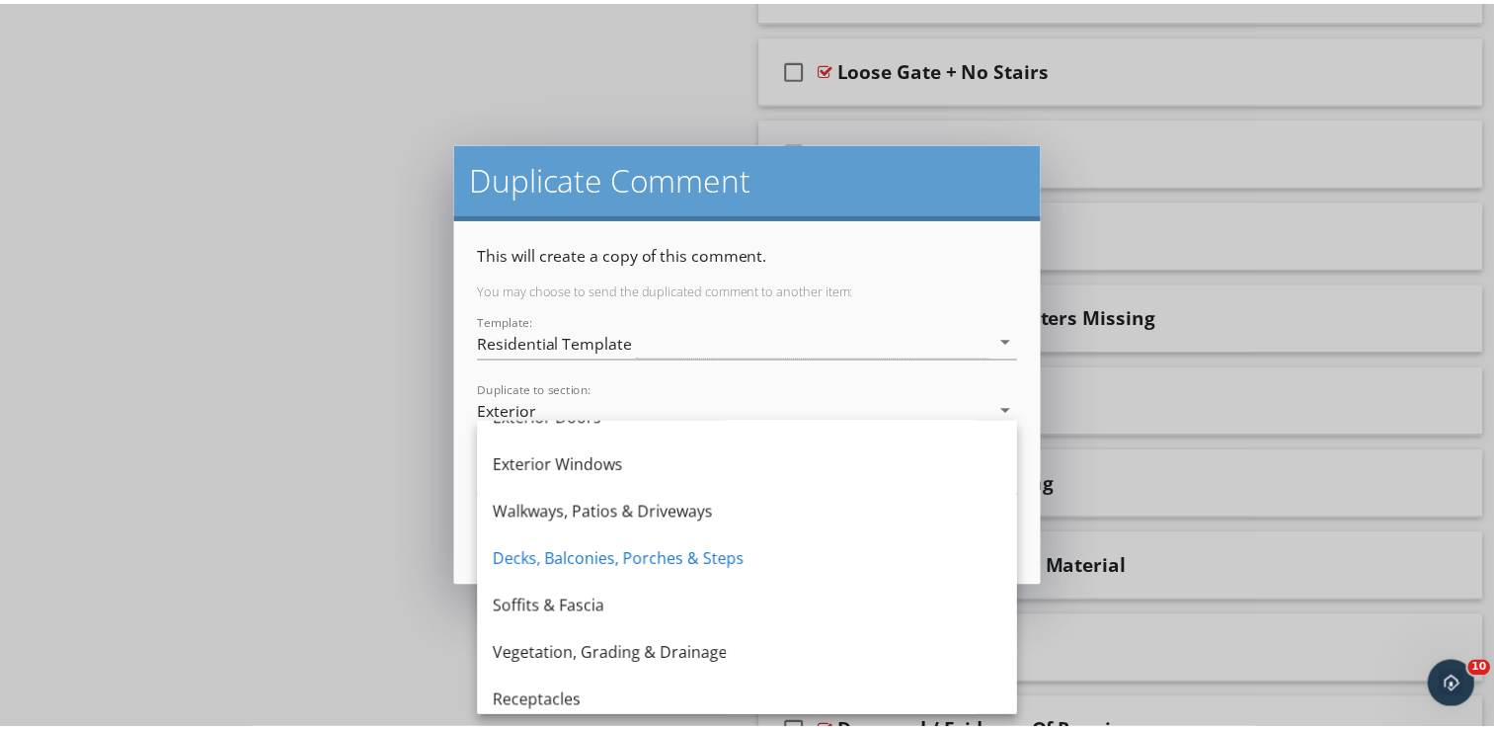
scroll to position [462, 0]
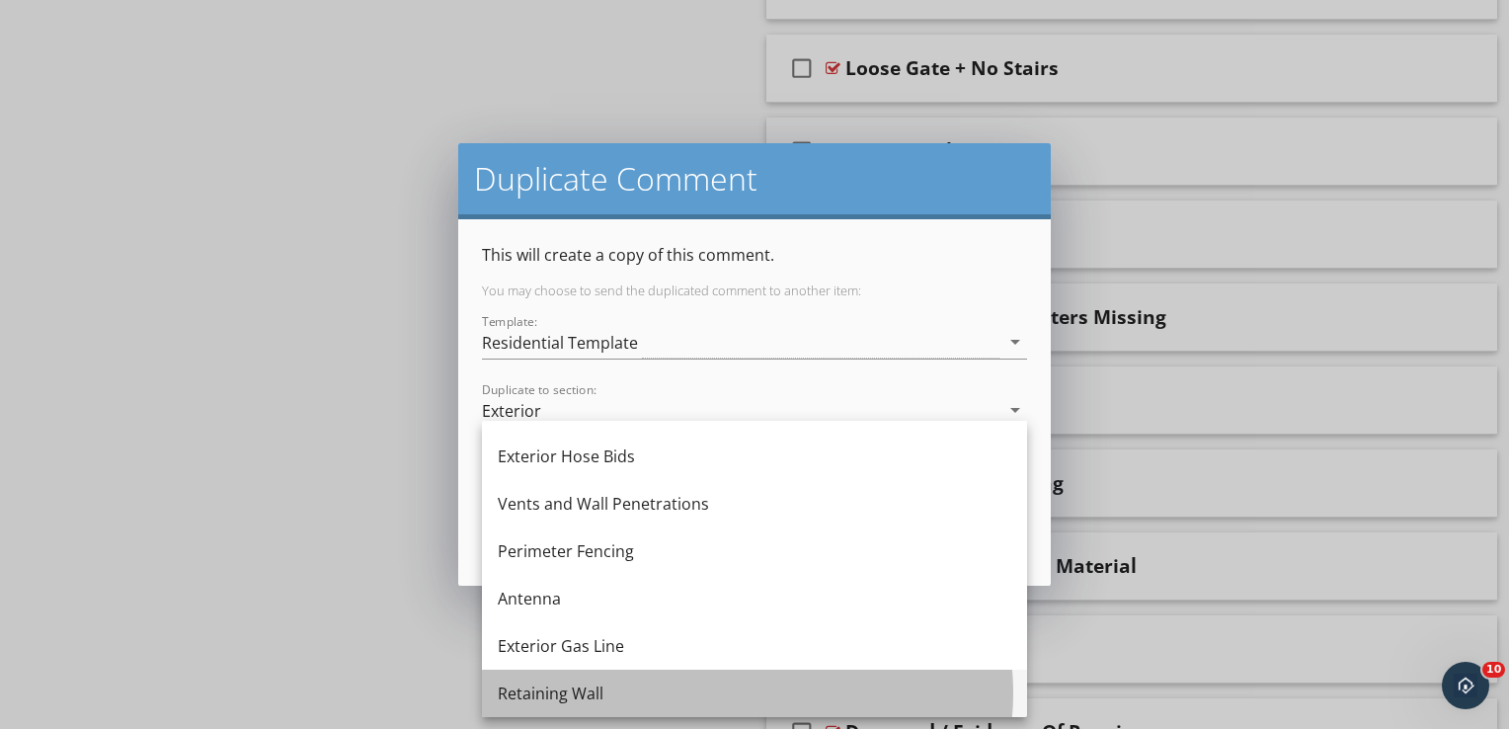
click at [542, 701] on div "Retaining Wall" at bounding box center [755, 693] width 514 height 24
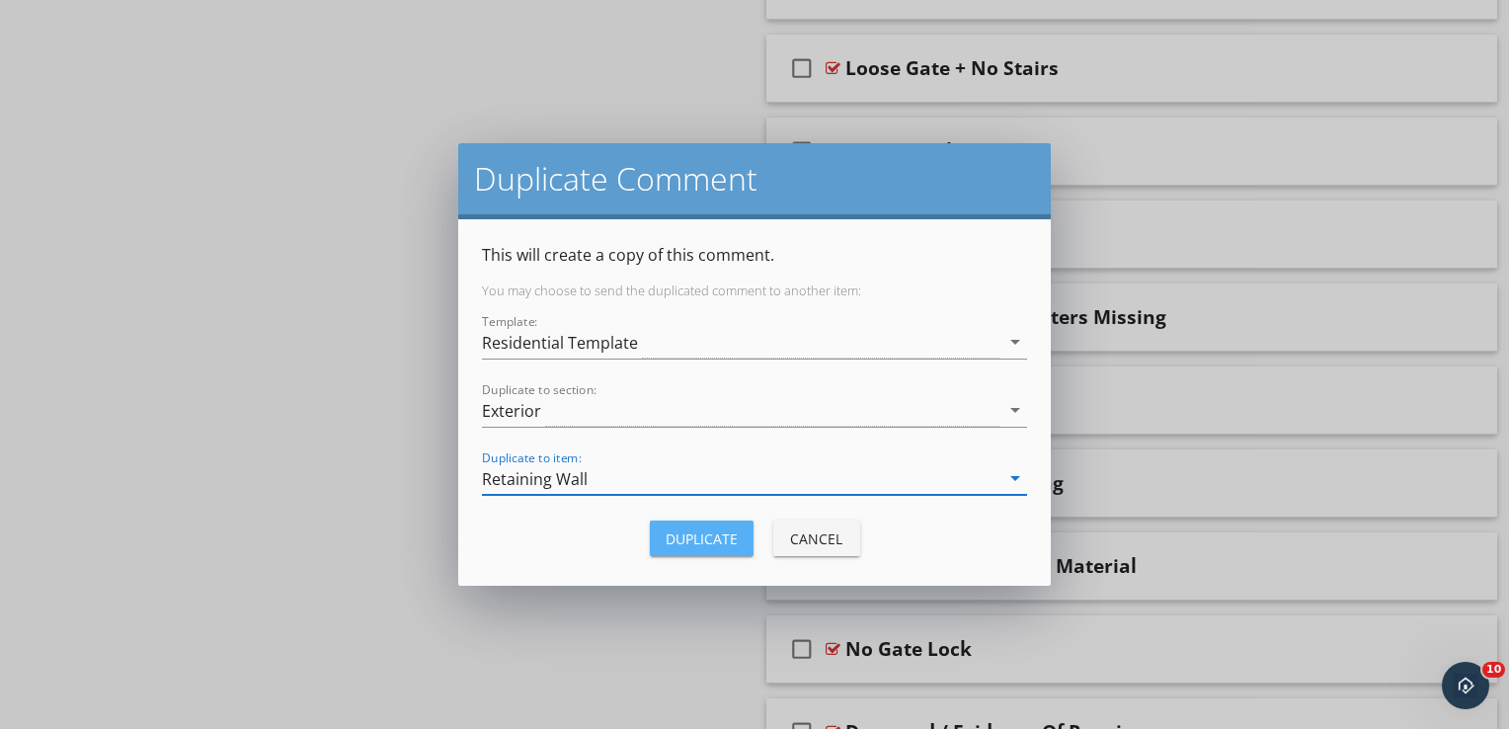
click at [695, 526] on button "Duplicate" at bounding box center [702, 538] width 104 height 36
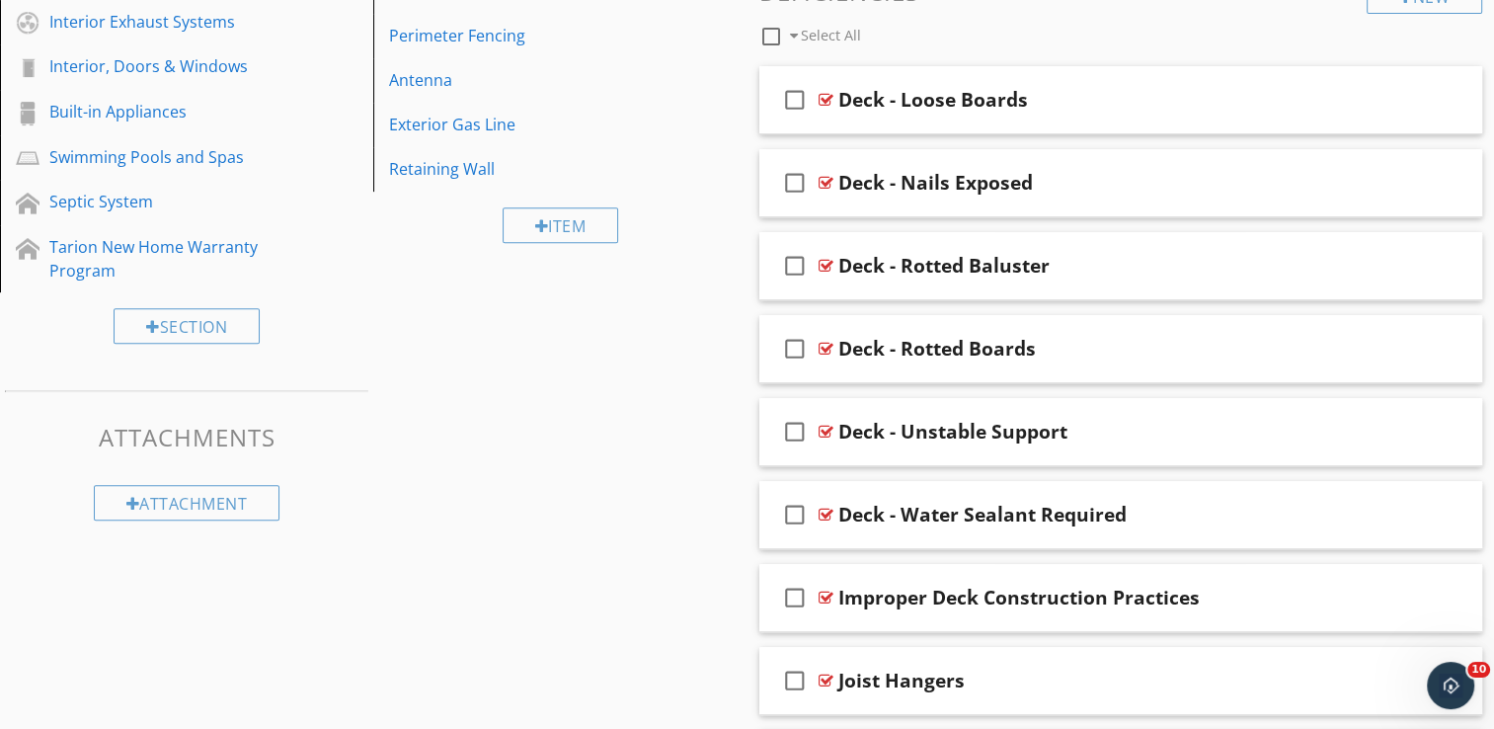
scroll to position [599, 0]
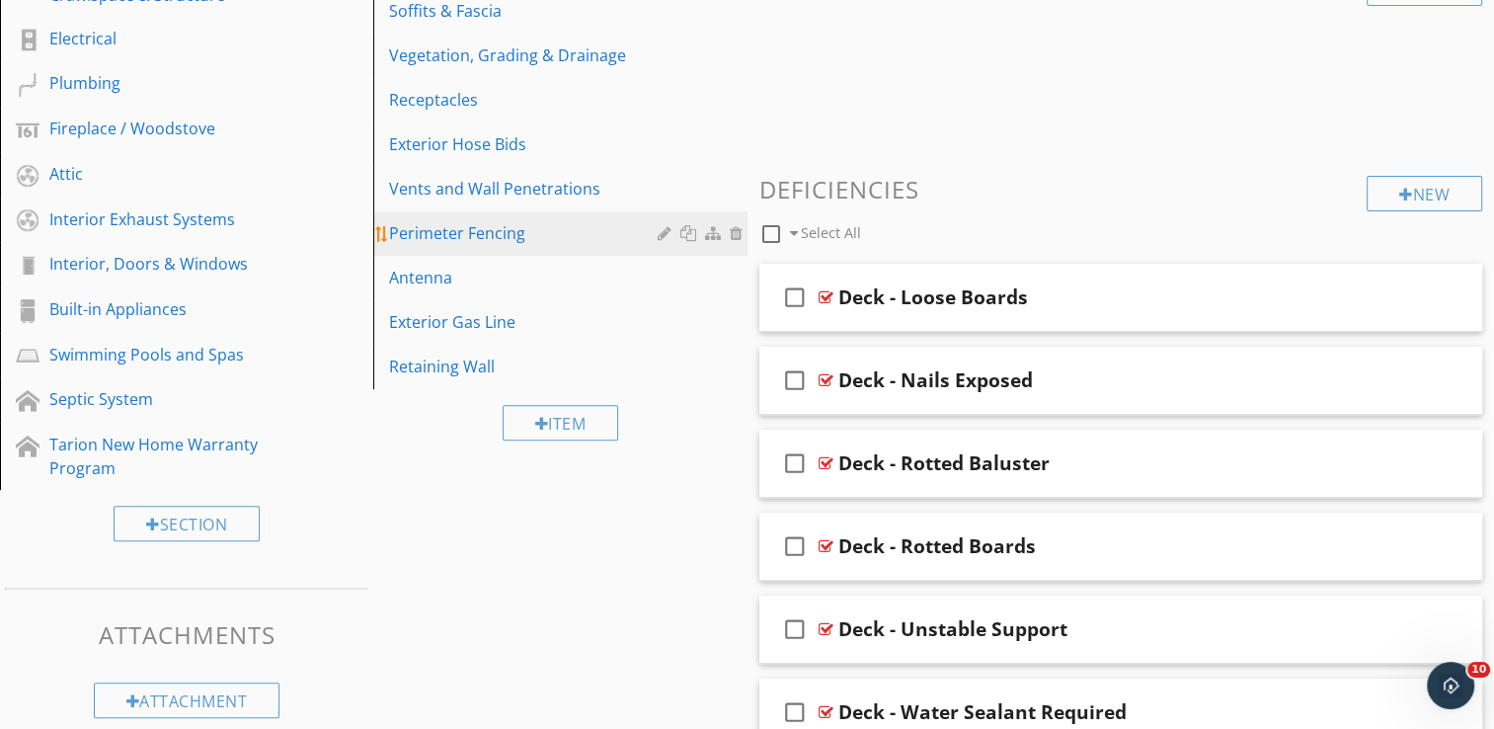
click at [477, 238] on div "Perimeter Fencing" at bounding box center [526, 233] width 274 height 24
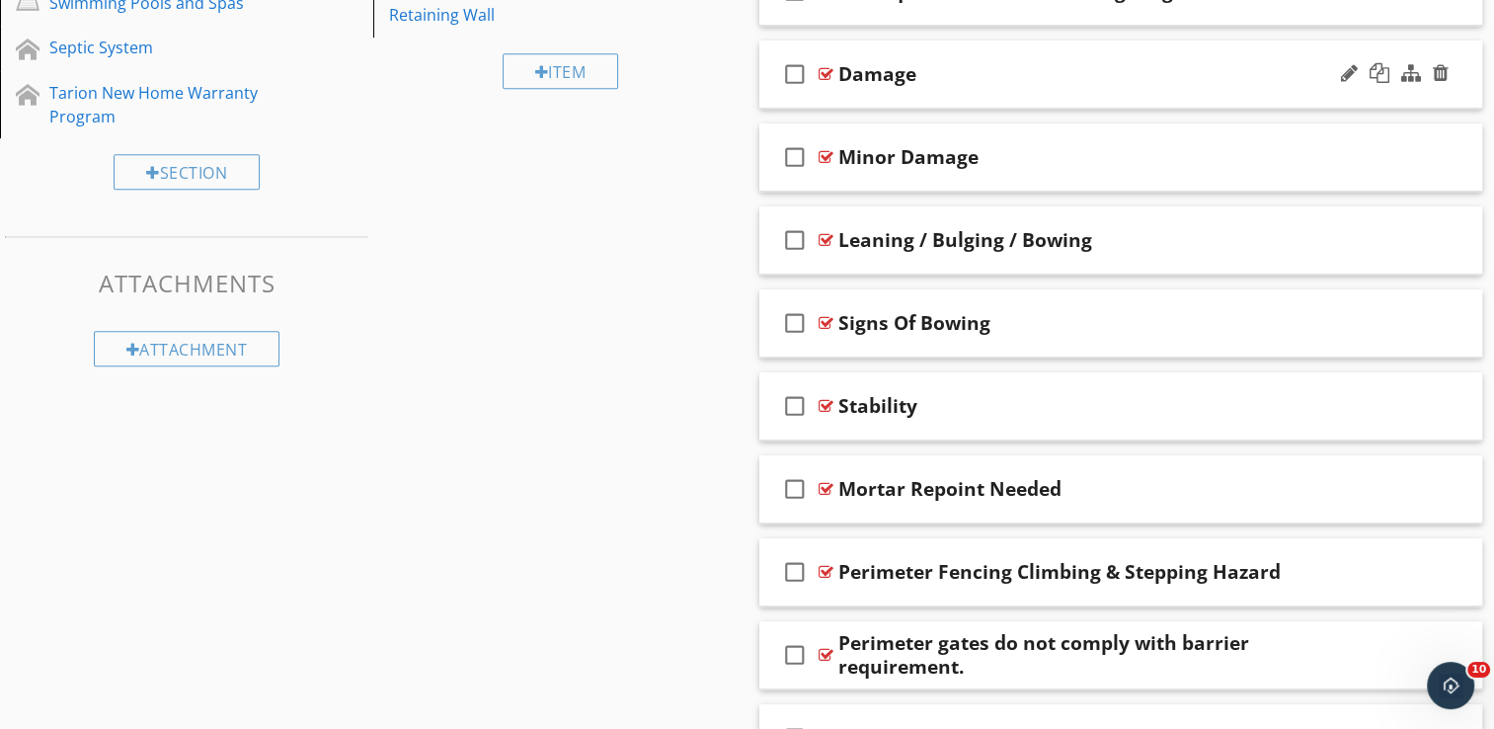
scroll to position [994, 0]
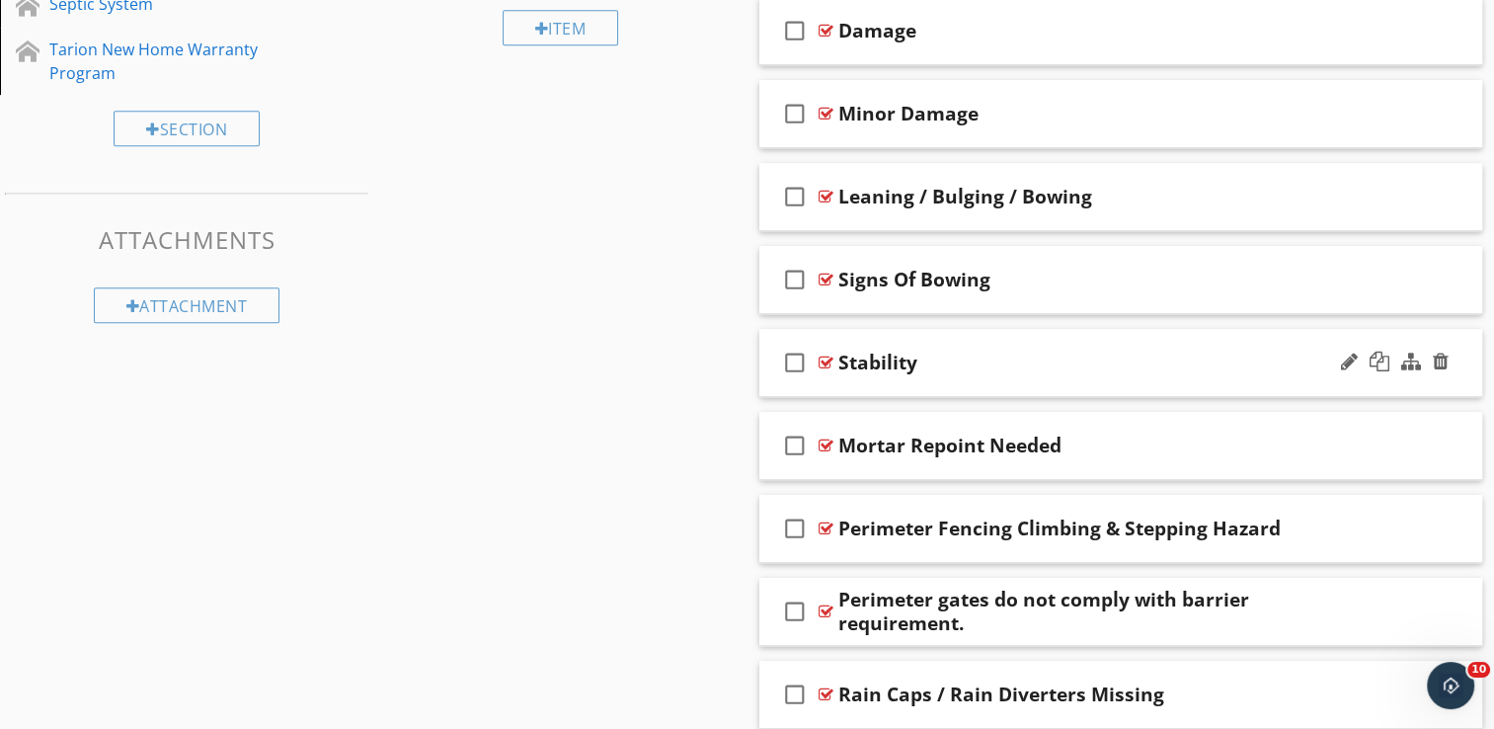
click at [1016, 371] on div "Stability" at bounding box center [1094, 363] width 513 height 24
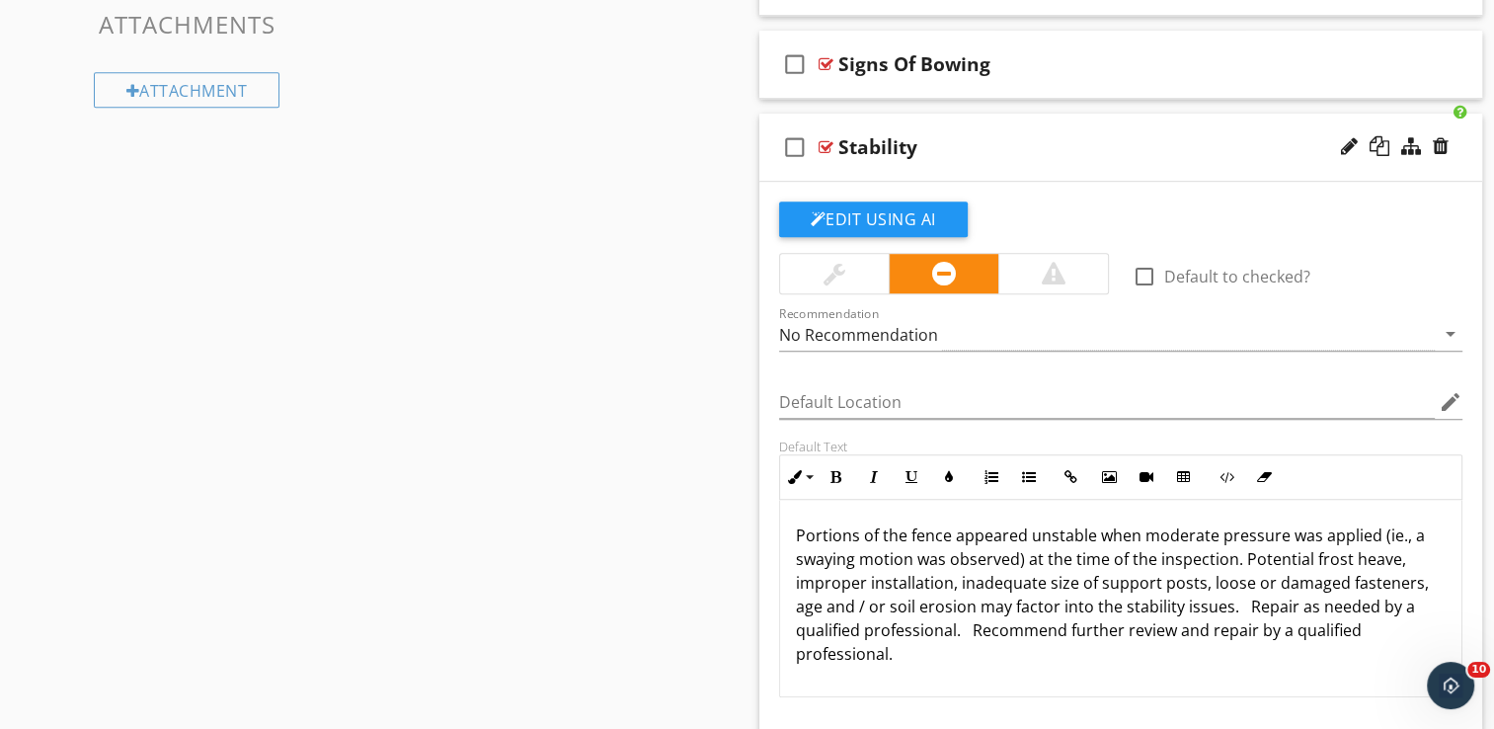
scroll to position [1291, 0]
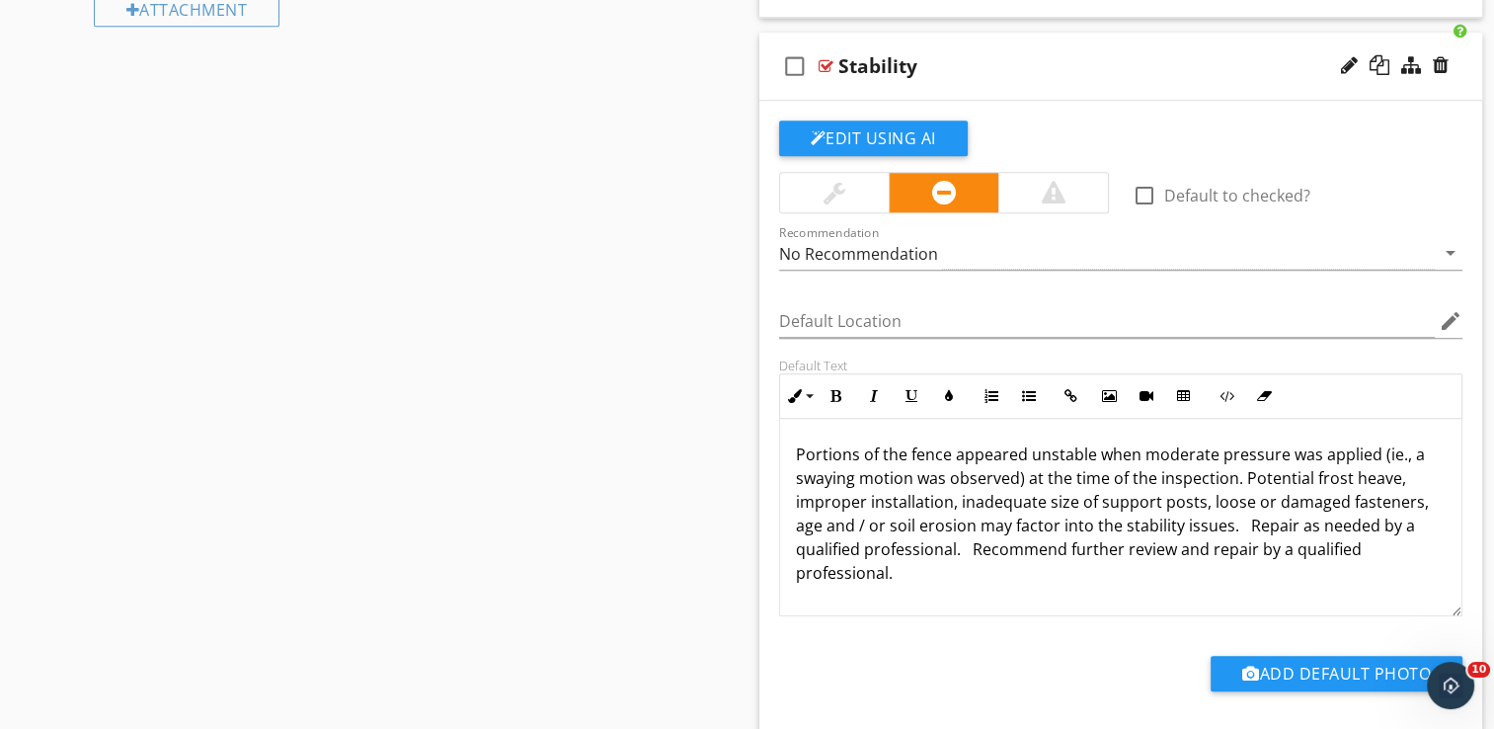
click at [1009, 85] on div "check_box_outline_blank Stability" at bounding box center [1121, 67] width 724 height 68
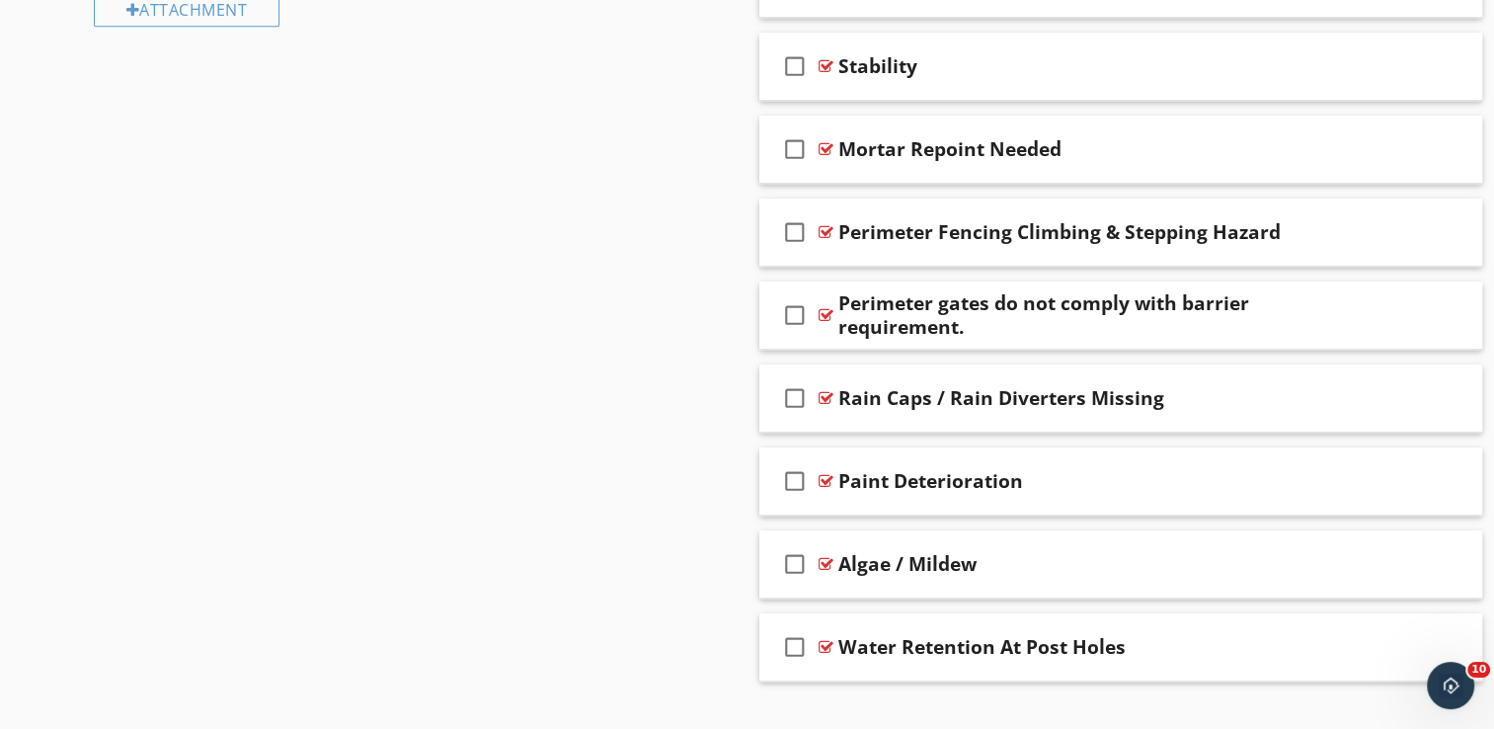
scroll to position [896, 0]
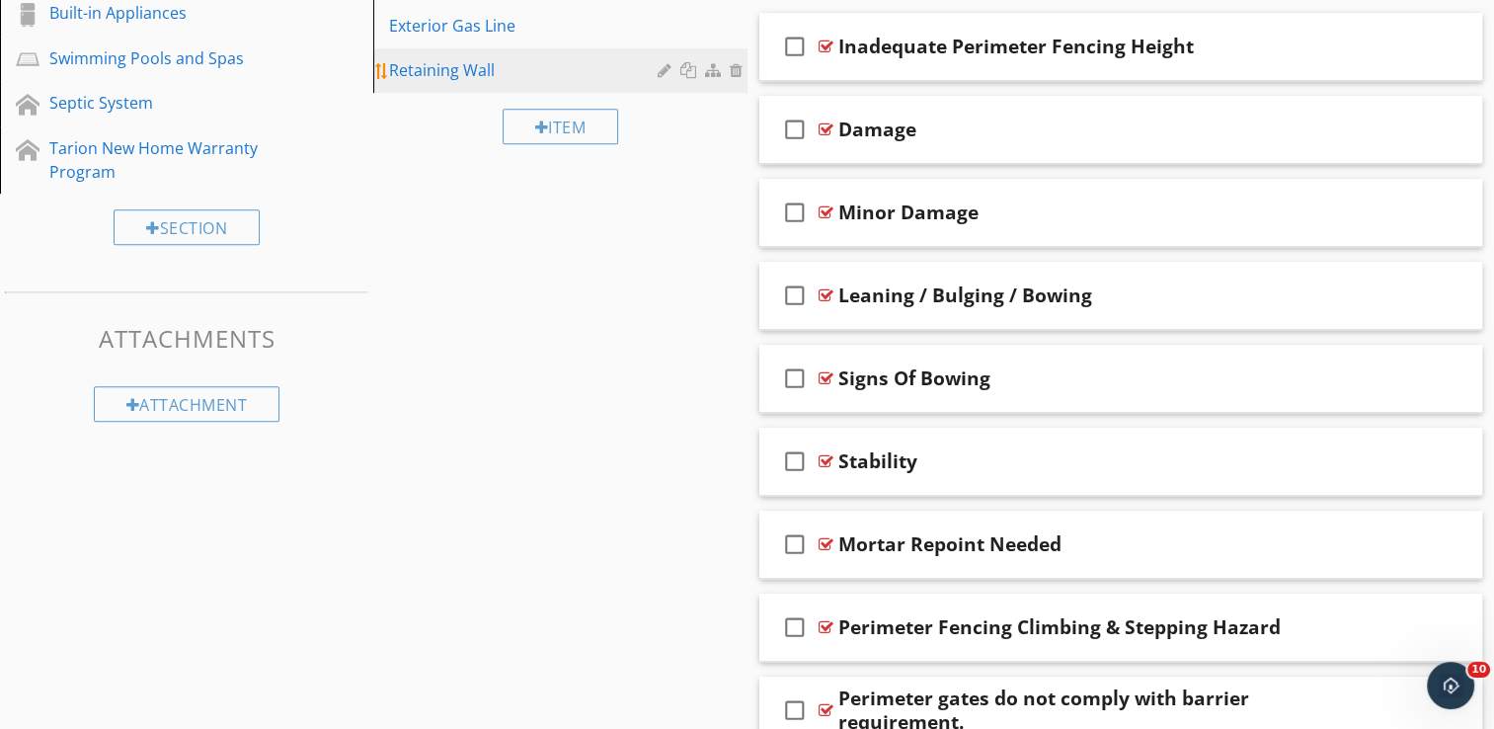
click at [454, 72] on div "Retaining Wall" at bounding box center [526, 70] width 274 height 24
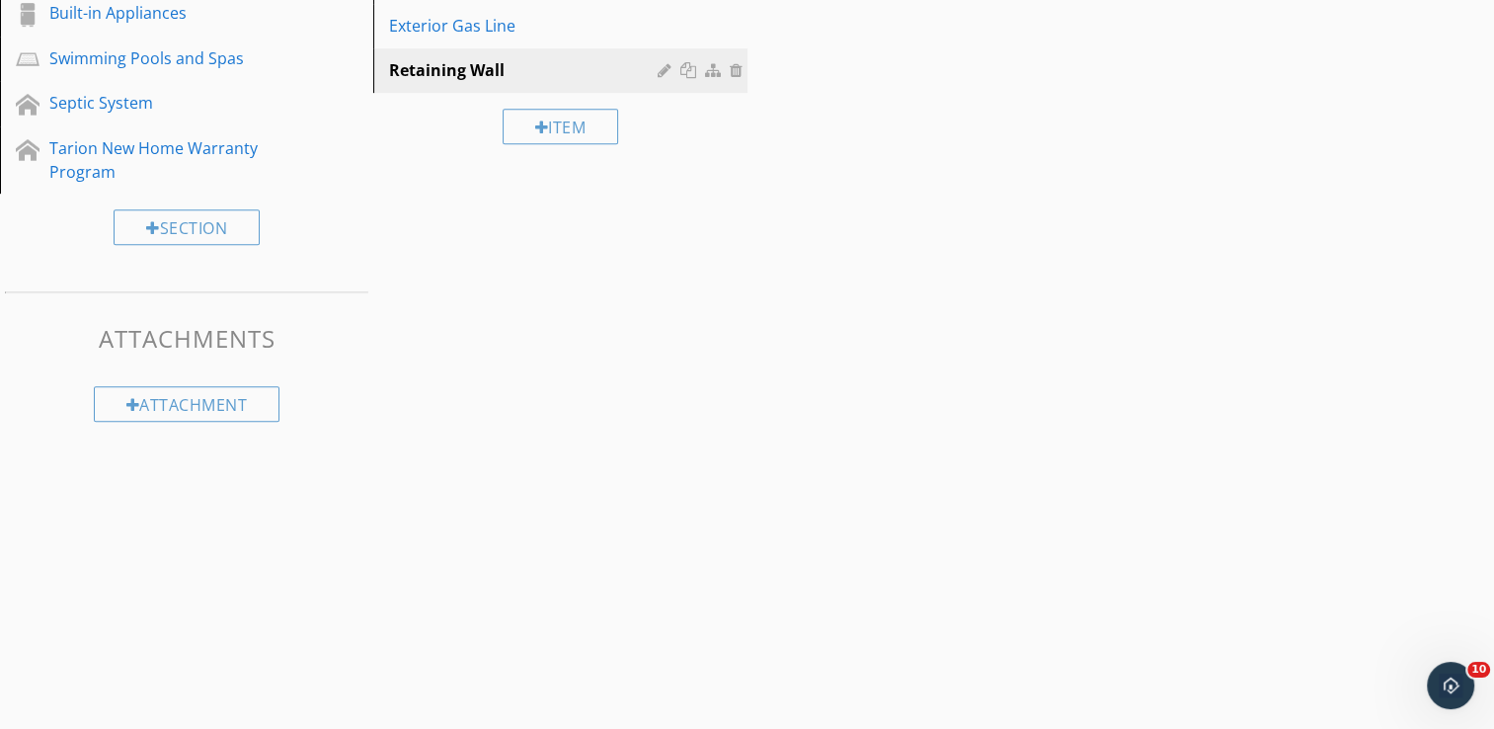
scroll to position [780, 0]
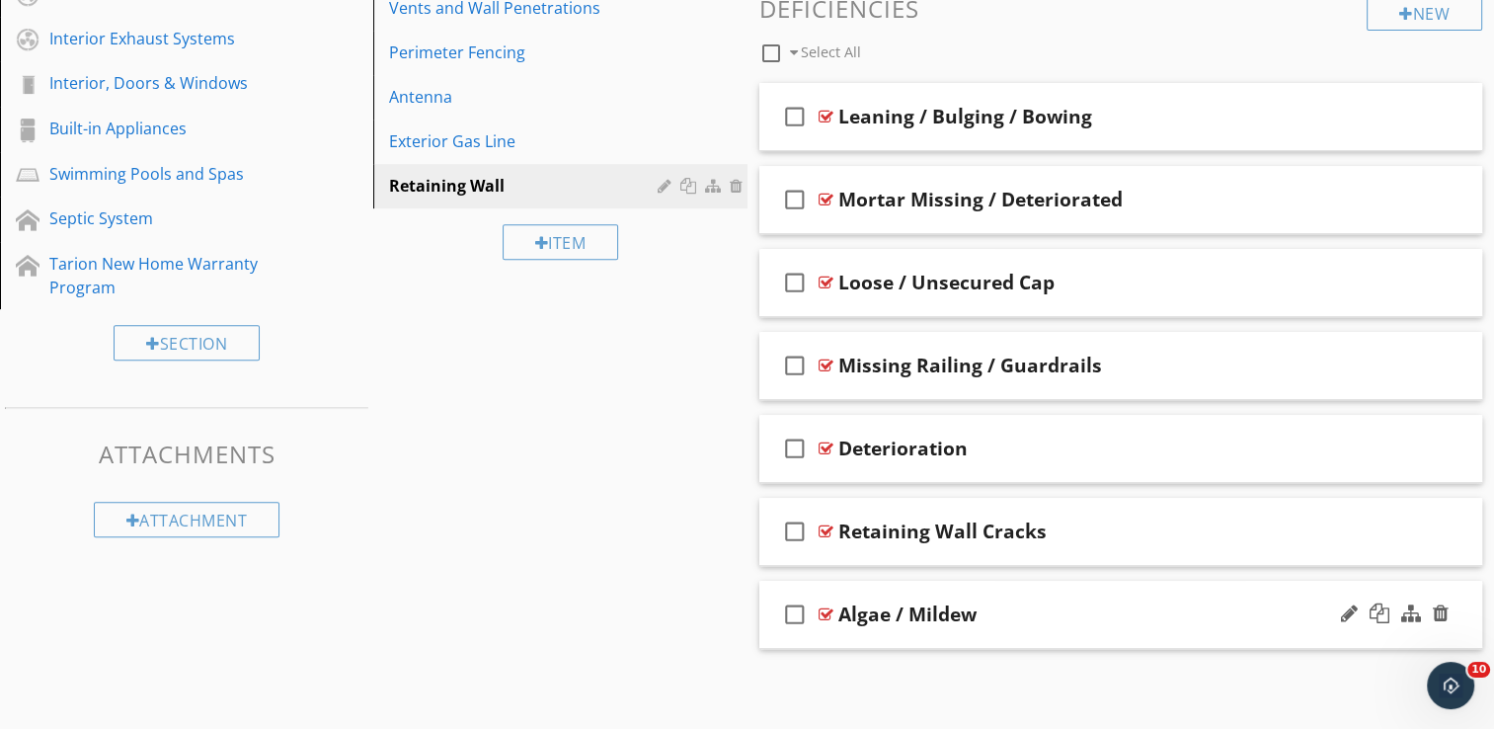
click at [1072, 630] on div "check_box_outline_blank Algae / Mildew" at bounding box center [1121, 615] width 724 height 68
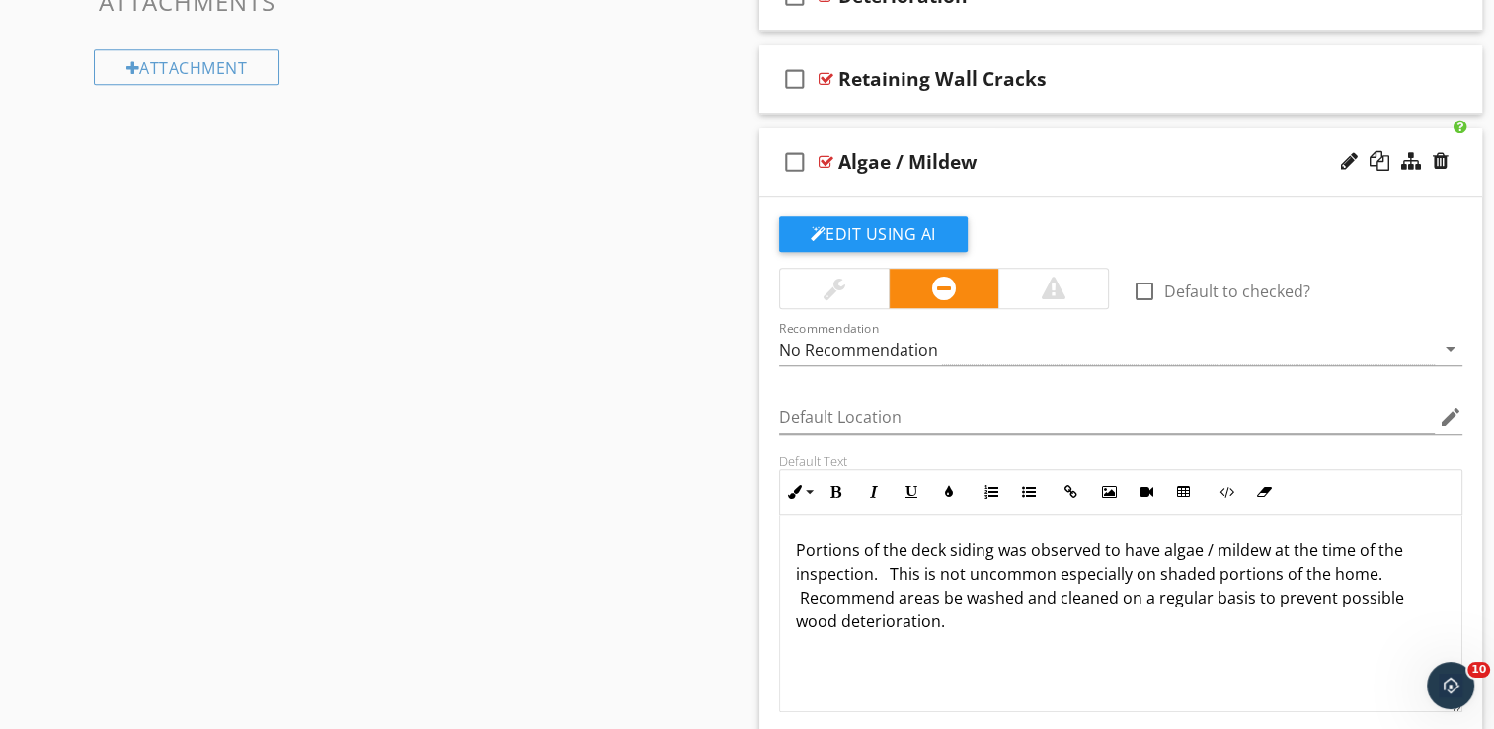
scroll to position [1291, 0]
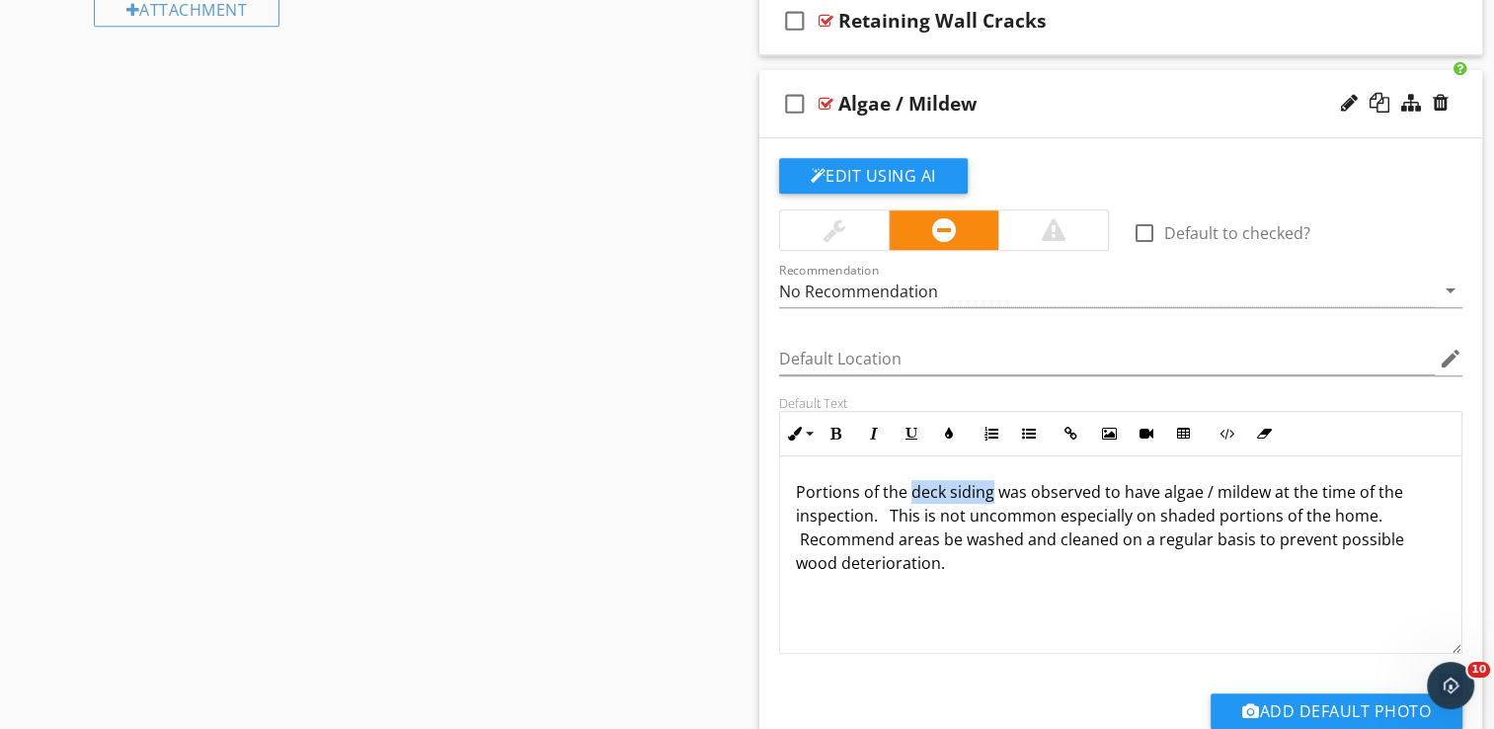
drag, startPoint x: 908, startPoint y: 491, endPoint x: 991, endPoint y: 492, distance: 83.9
click at [991, 492] on p "Portions of the deck siding was observed to have algae / mildew at the time of …" at bounding box center [1121, 527] width 651 height 95
drag, startPoint x: 1323, startPoint y: 515, endPoint x: 1389, endPoint y: 508, distance: 66.6
click at [1389, 508] on p "Portions of the retaining wall was observed to have algae / mildew at the time …" at bounding box center [1121, 527] width 651 height 95
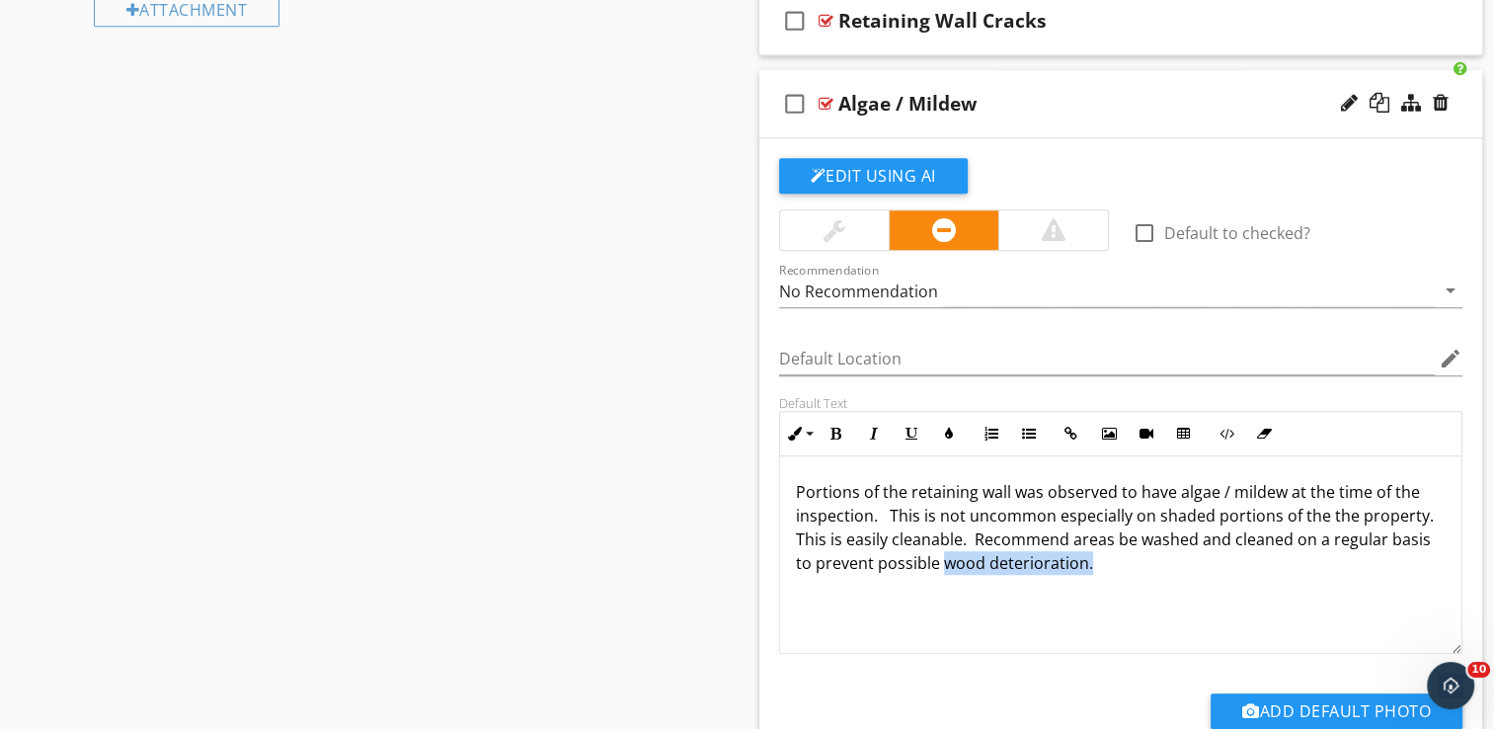
drag, startPoint x: 1084, startPoint y: 562, endPoint x: 939, endPoint y: 575, distance: 145.7
click at [939, 575] on div "Portions of the retaining wall was observed to have algae / mildew at the time …" at bounding box center [1121, 555] width 682 height 198
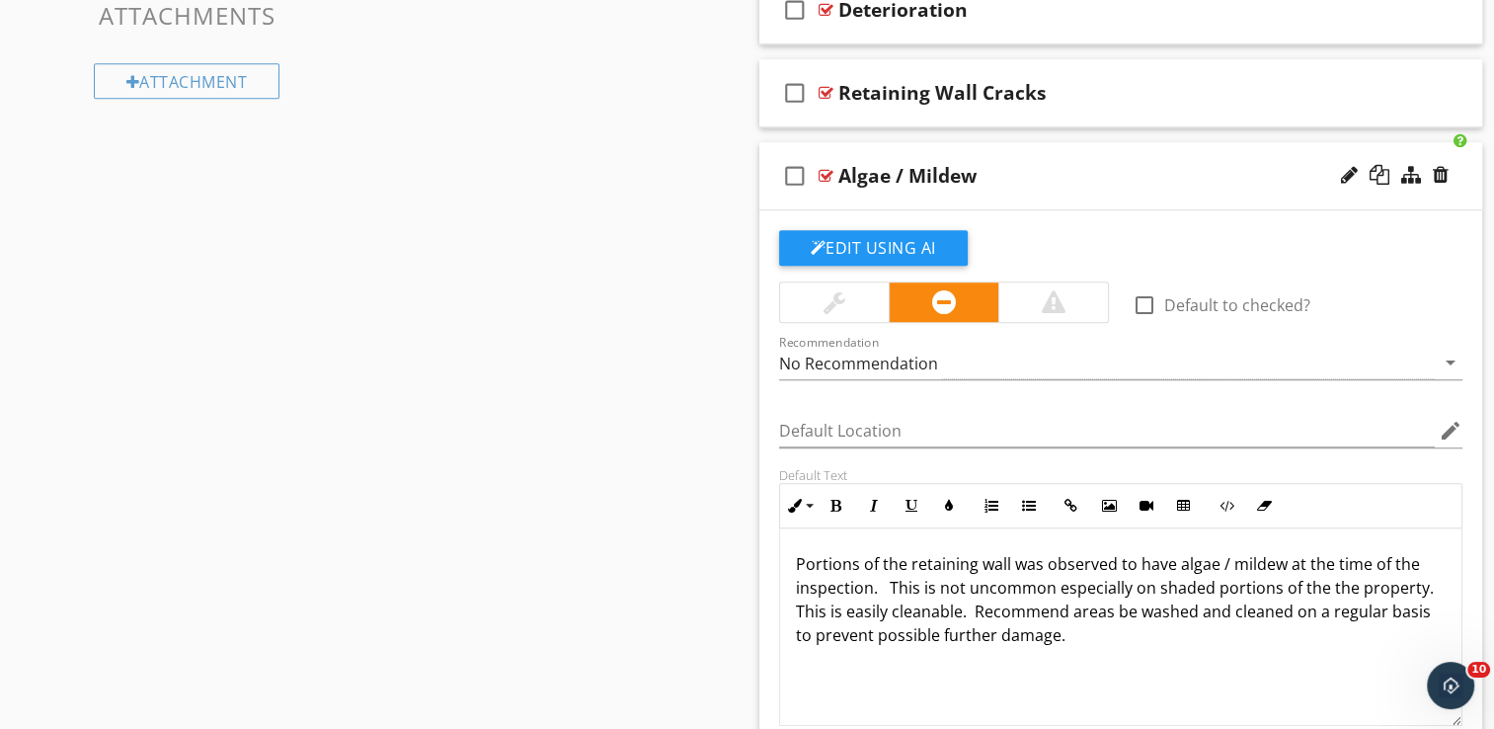
scroll to position [851, 0]
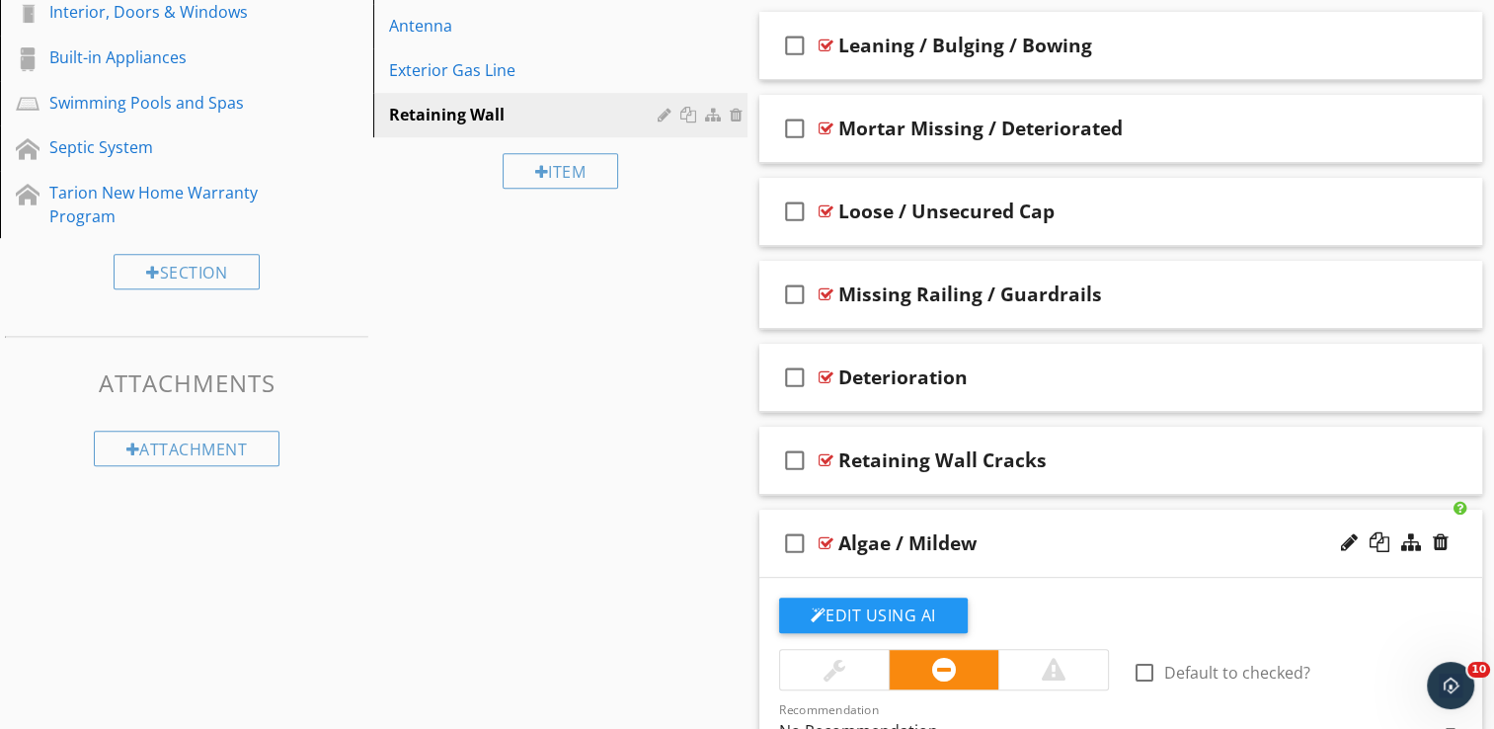
click at [1101, 566] on div "check_box_outline_blank Algae / Mildew" at bounding box center [1121, 544] width 724 height 68
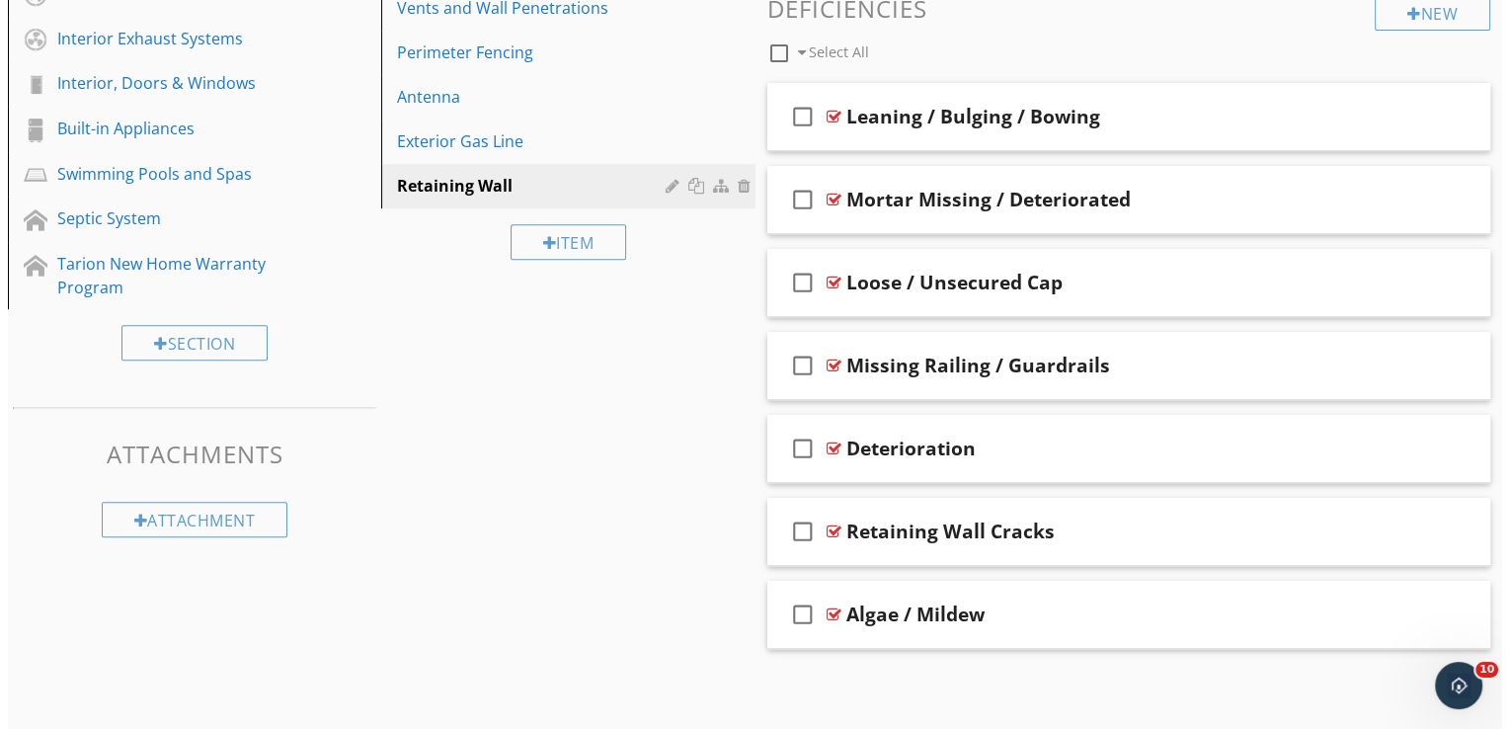
scroll to position [681, 0]
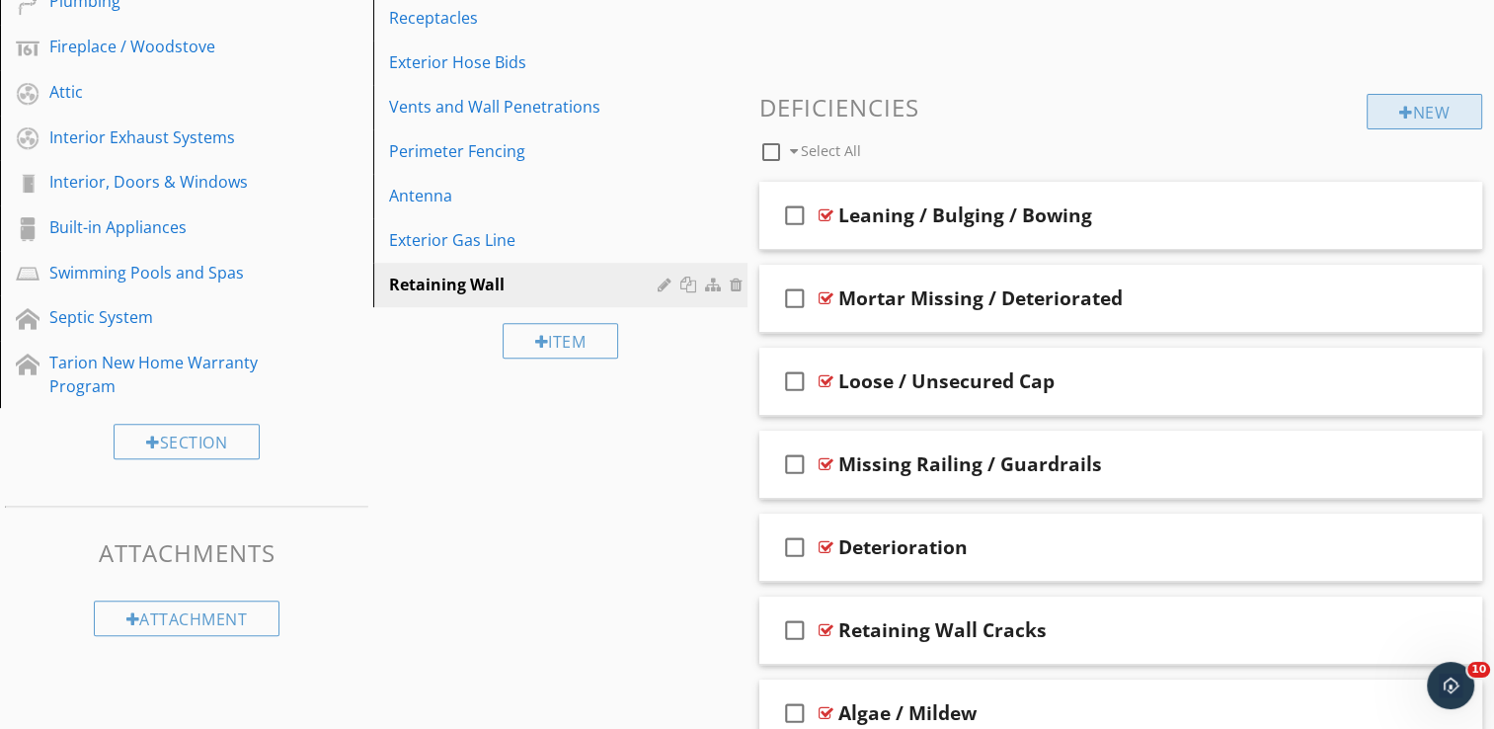
click at [1428, 113] on div "New" at bounding box center [1425, 112] width 116 height 36
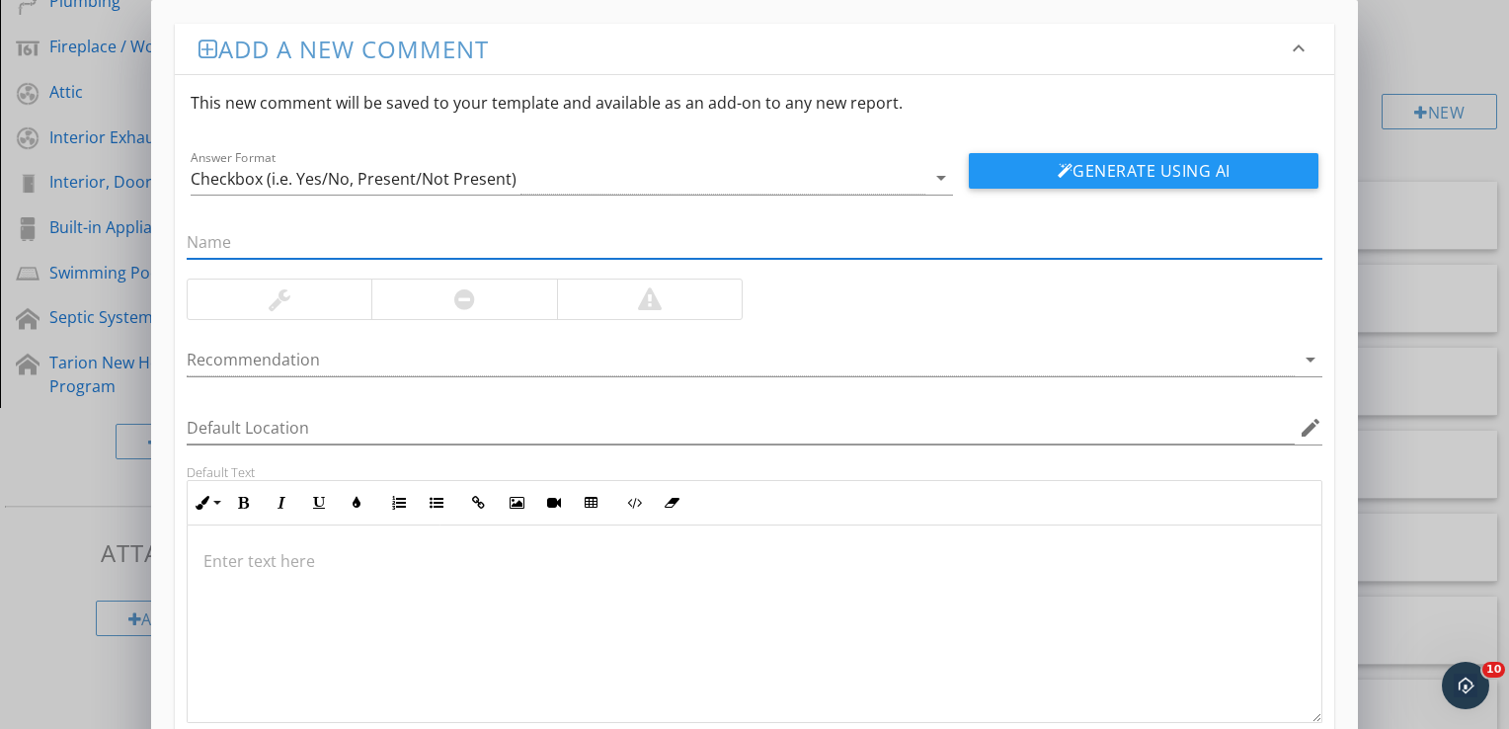
click at [336, 233] on input "text" at bounding box center [755, 242] width 1136 height 33
type input "Evidence of Repair"
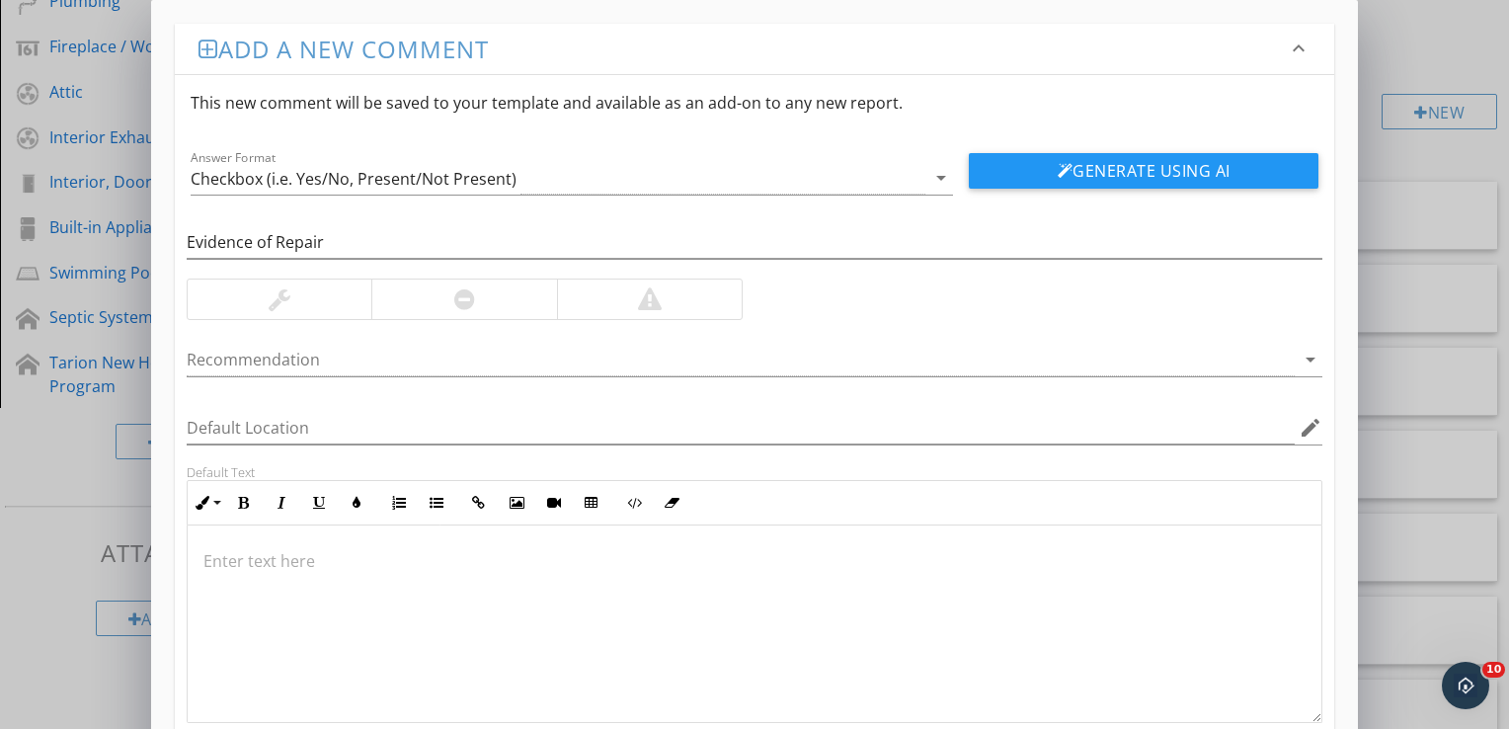
click at [286, 305] on div at bounding box center [280, 299] width 22 height 24
click at [296, 427] on input "Default Location" at bounding box center [741, 428] width 1108 height 33
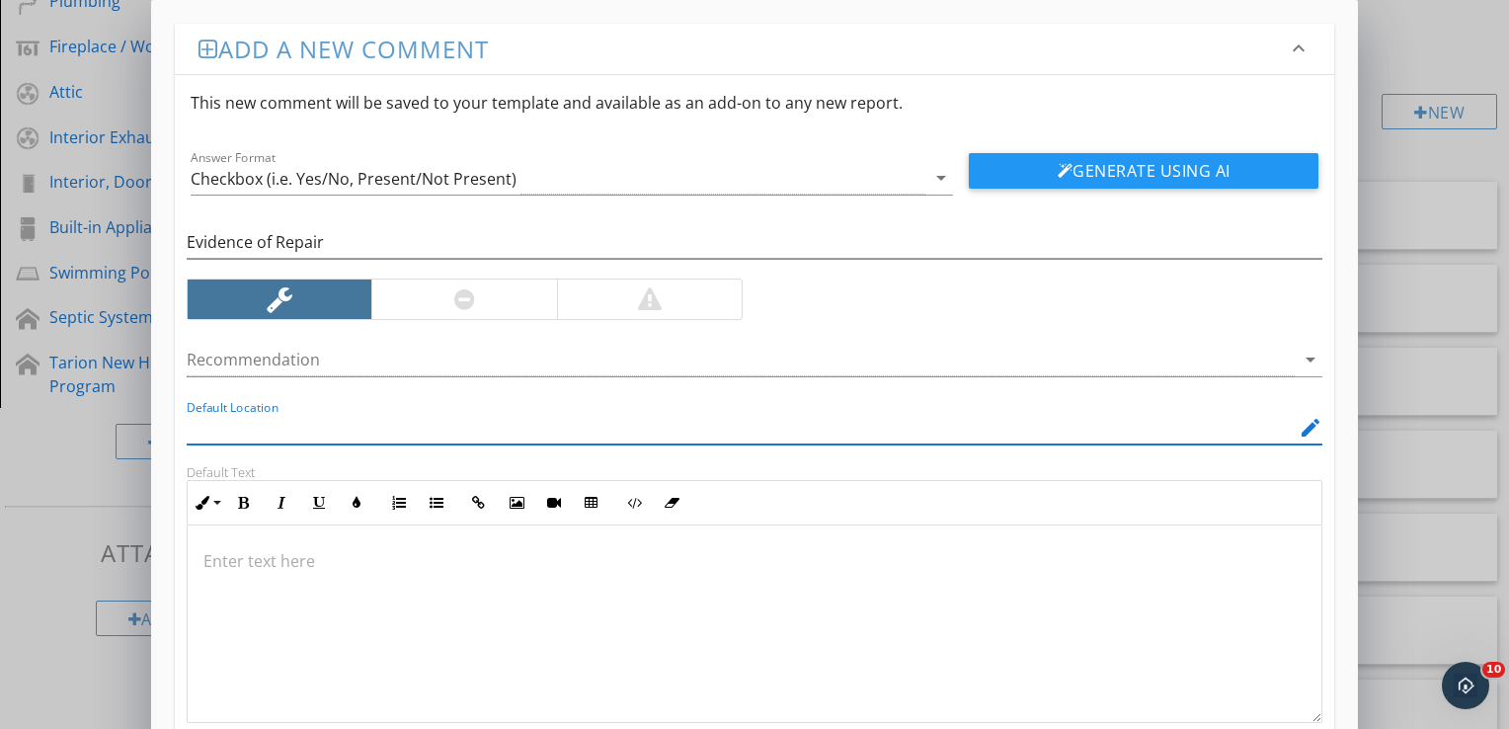
click at [253, 563] on p at bounding box center [754, 561] width 1102 height 24
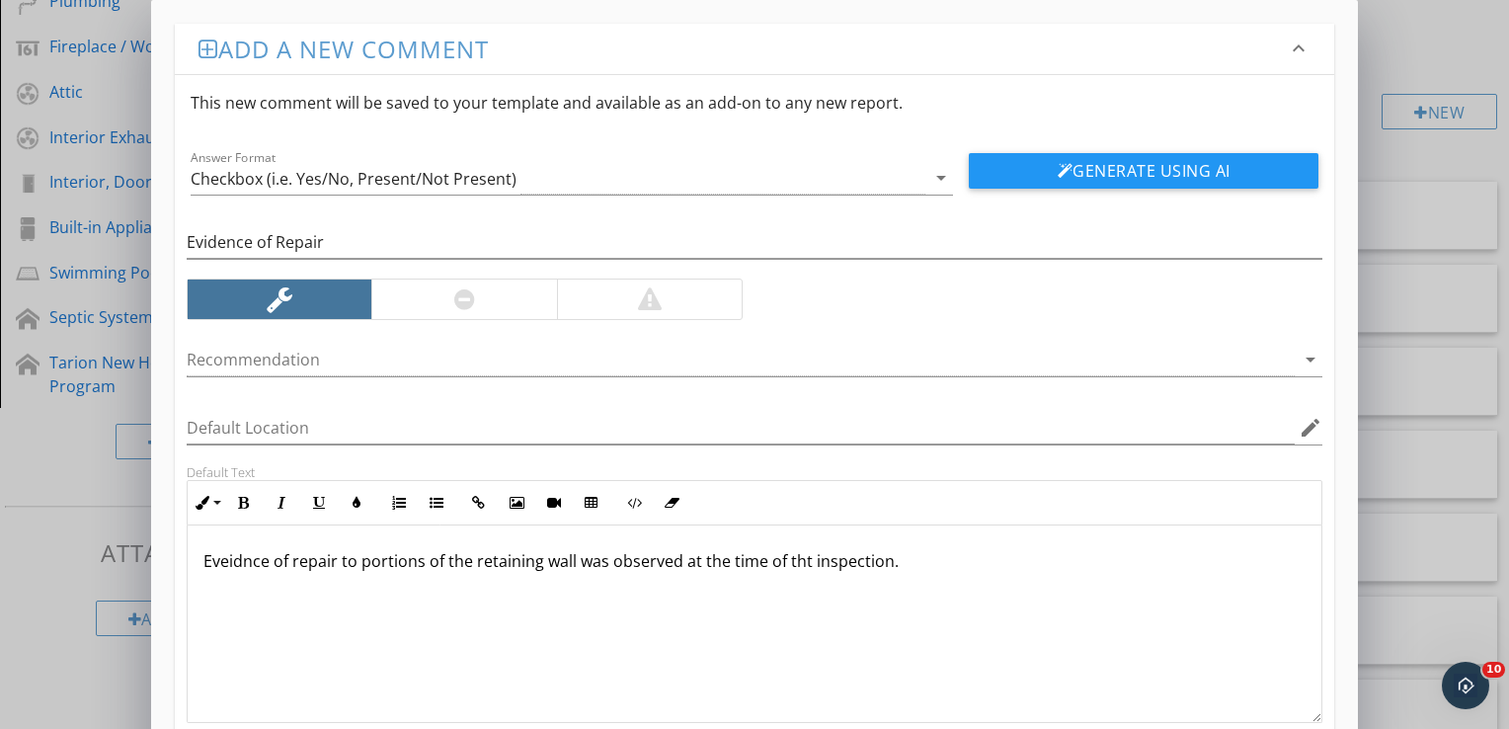
click at [254, 557] on p "Eveidnce of repair to portions of the retaining wall was observed at the time o…" at bounding box center [754, 561] width 1102 height 24
click at [913, 562] on p "Evidence of repair to portions of the retaining wall was observed at the time o…" at bounding box center [754, 561] width 1102 height 24
click at [797, 560] on p "Evidence of repair to portions of the retaining wall was observed at the time o…" at bounding box center [754, 561] width 1102 height 24
click at [966, 554] on p "Evidence of repair to portions of the retaining wall was observed at the time o…" at bounding box center [754, 561] width 1102 height 24
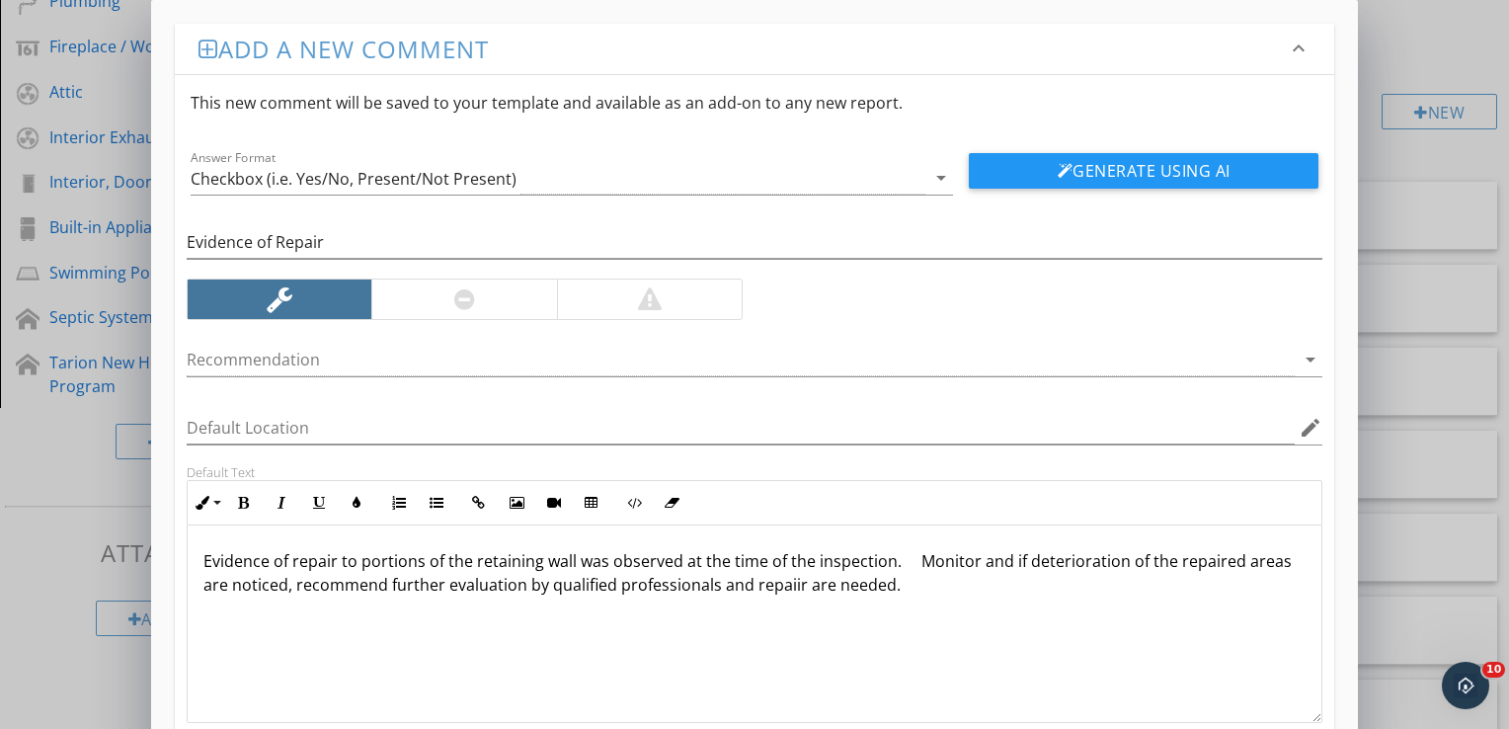
click at [782, 577] on p "Evidence of repair to portions of the retaining wall was observed at the time o…" at bounding box center [754, 572] width 1102 height 47
click at [285, 583] on p "Evidence of repair to portions of the retaining wall was observed at the time o…" at bounding box center [754, 572] width 1102 height 47
click at [1276, 562] on p "Evidence of repair to portions of the retaining wall was observed at the time o…" at bounding box center [754, 572] width 1102 height 47
click at [280, 585] on p "Evidence of repair to portions of the retaining wall was observed at the time o…" at bounding box center [754, 572] width 1102 height 47
click at [1284, 565] on p "Evidence of repair to portions of the retaining wall was observed at the time o…" at bounding box center [754, 572] width 1102 height 47
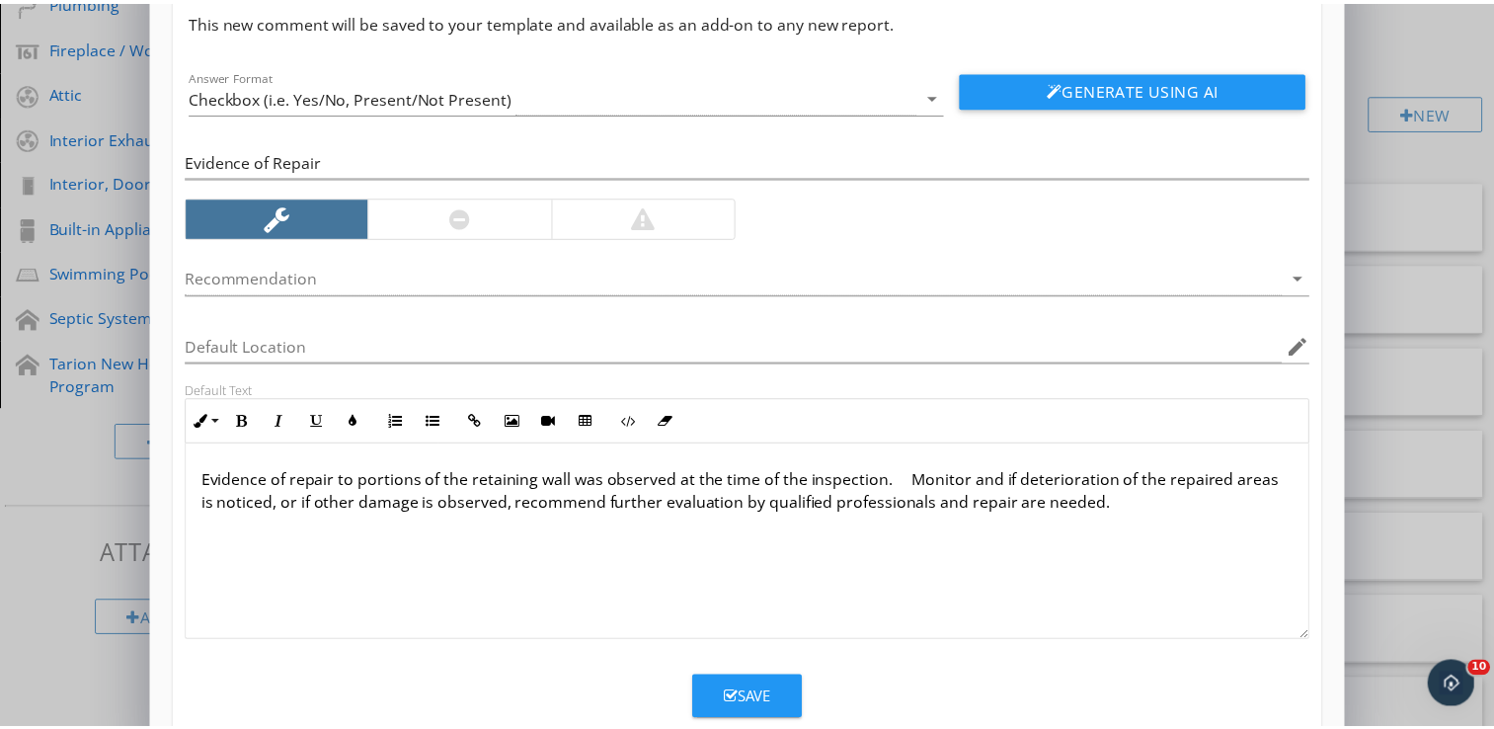
scroll to position [126, 0]
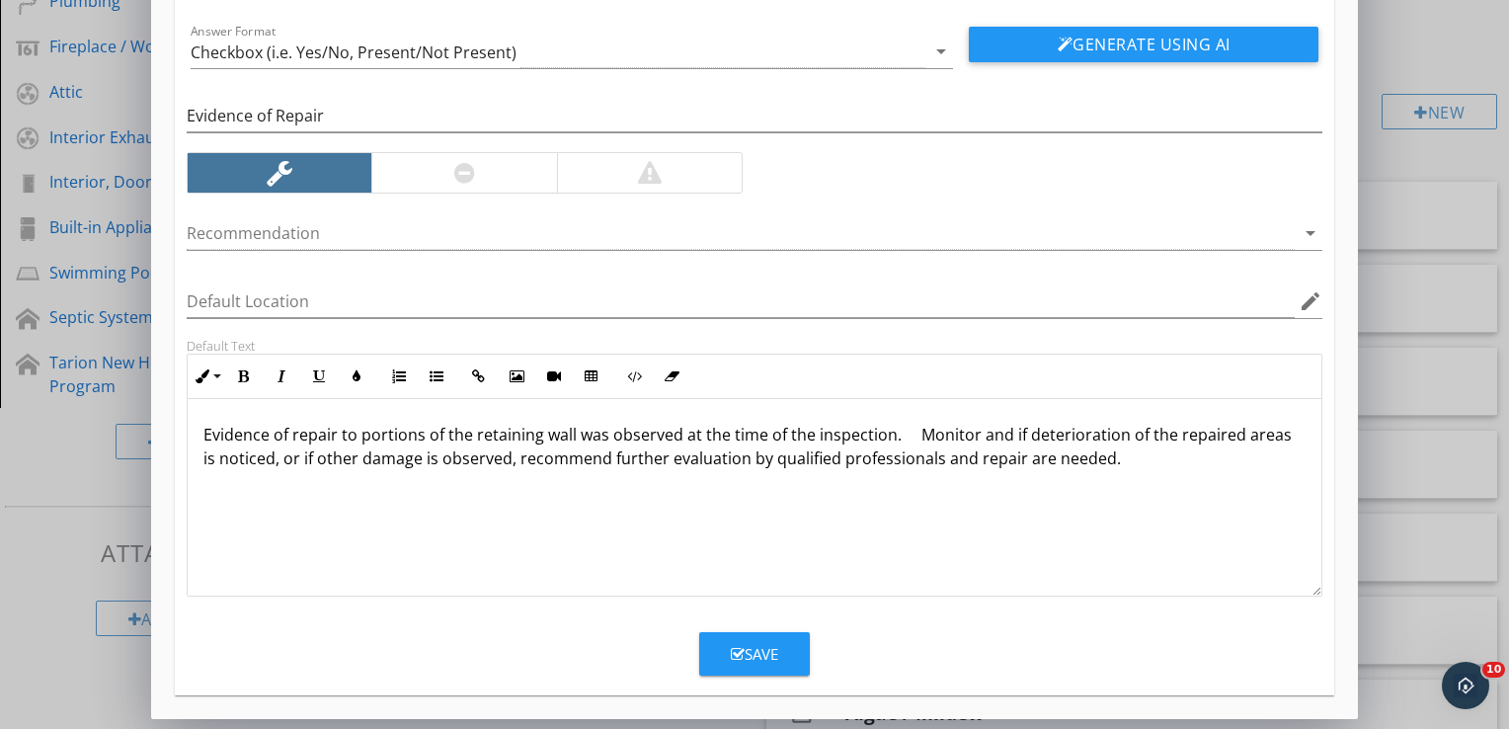
click at [762, 654] on div "Save" at bounding box center [754, 654] width 47 height 23
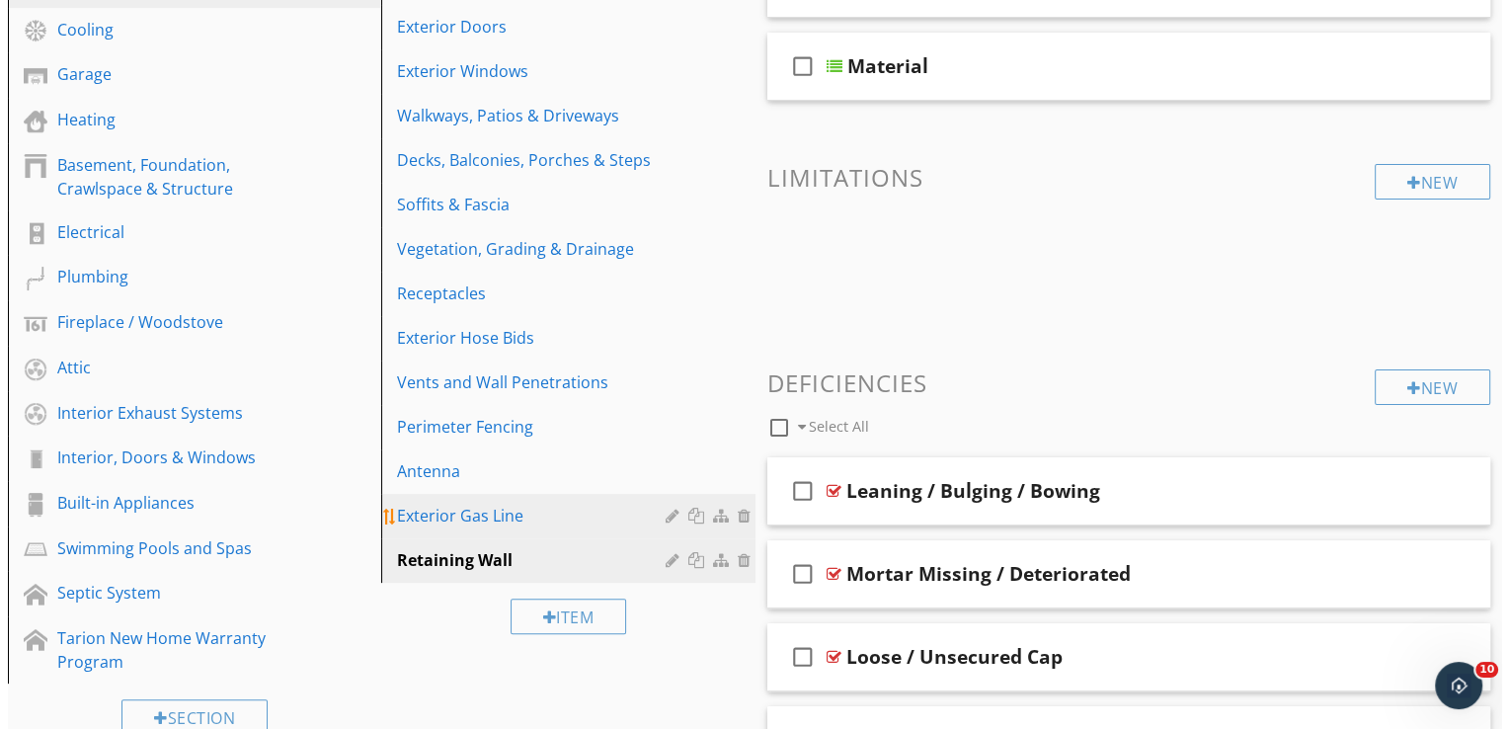
scroll to position [494, 0]
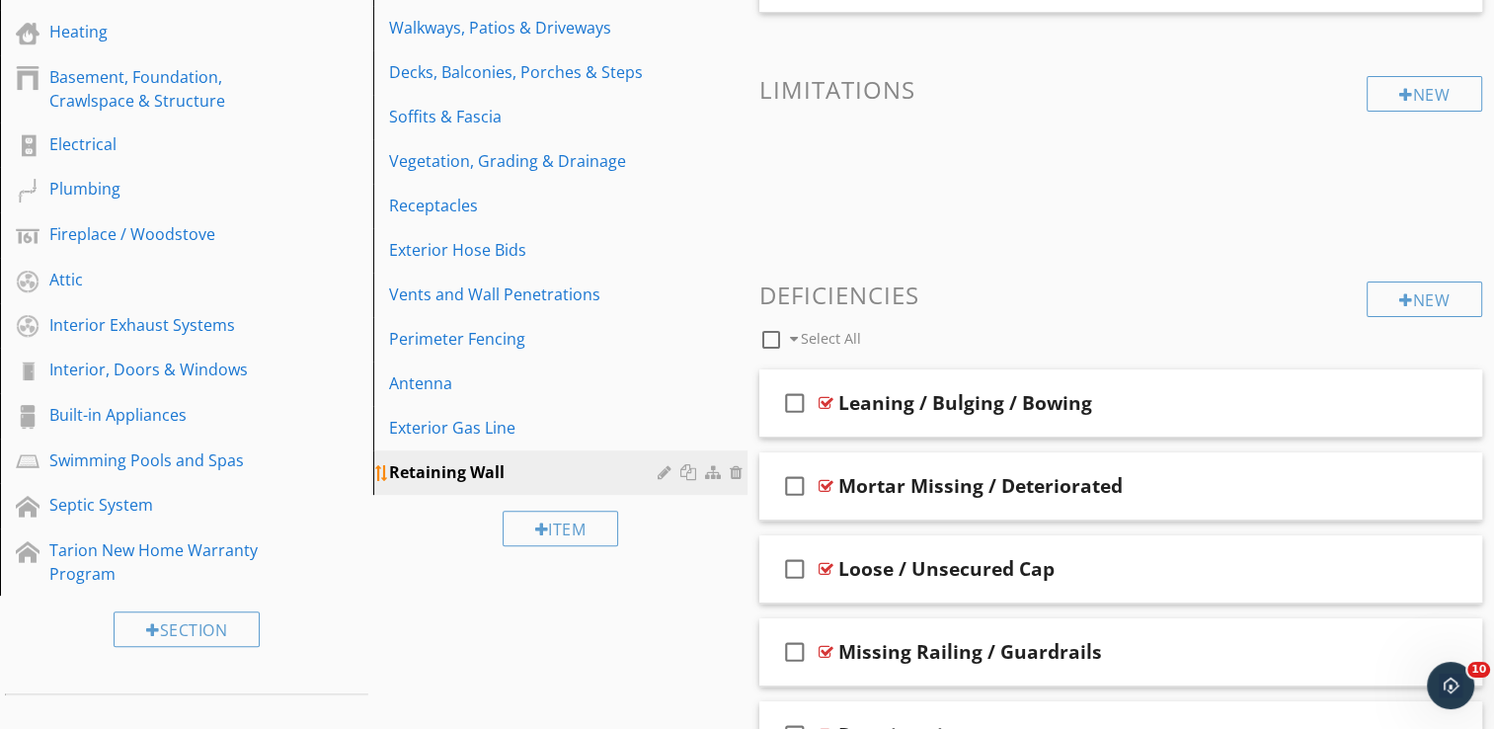
click at [691, 475] on div at bounding box center [690, 472] width 21 height 16
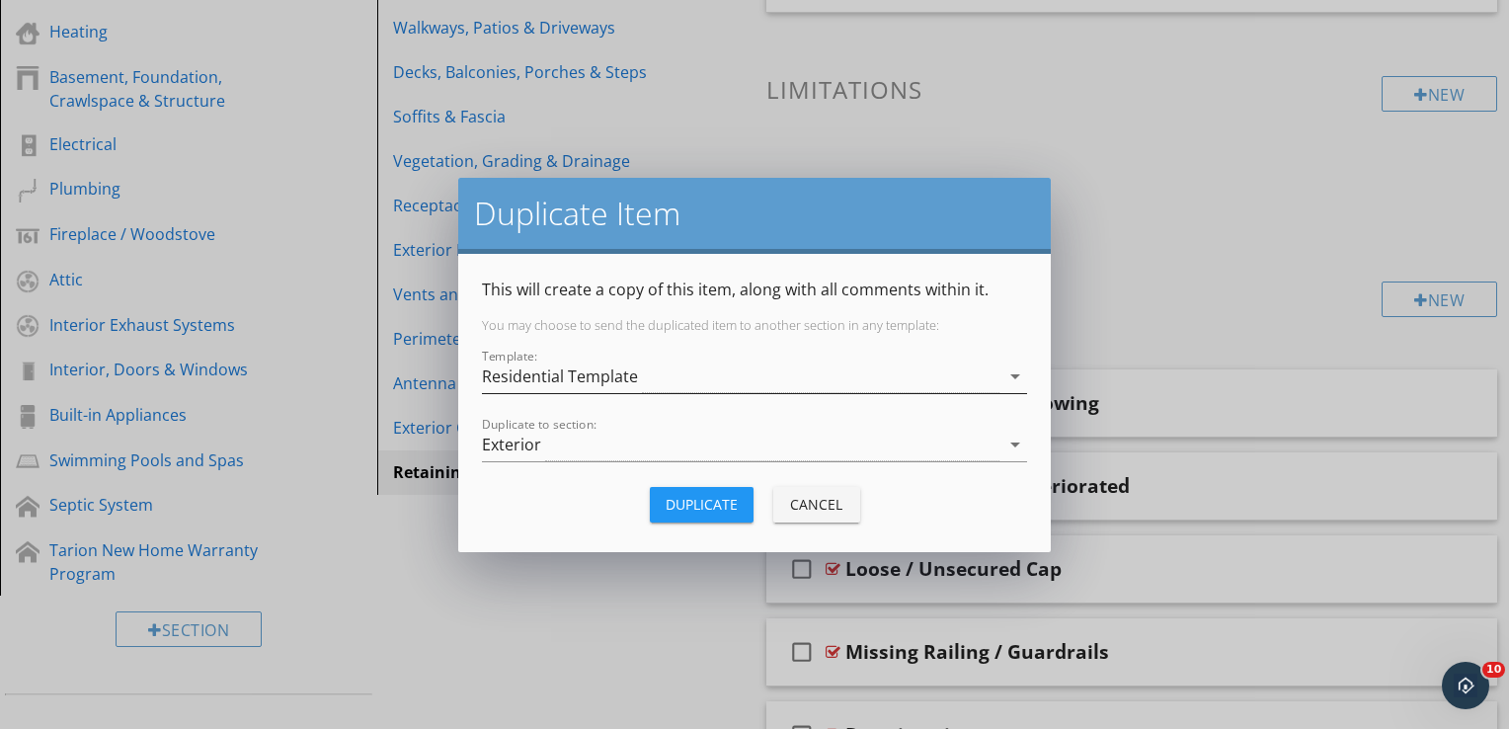
click at [739, 375] on div "Residential Template" at bounding box center [740, 376] width 517 height 33
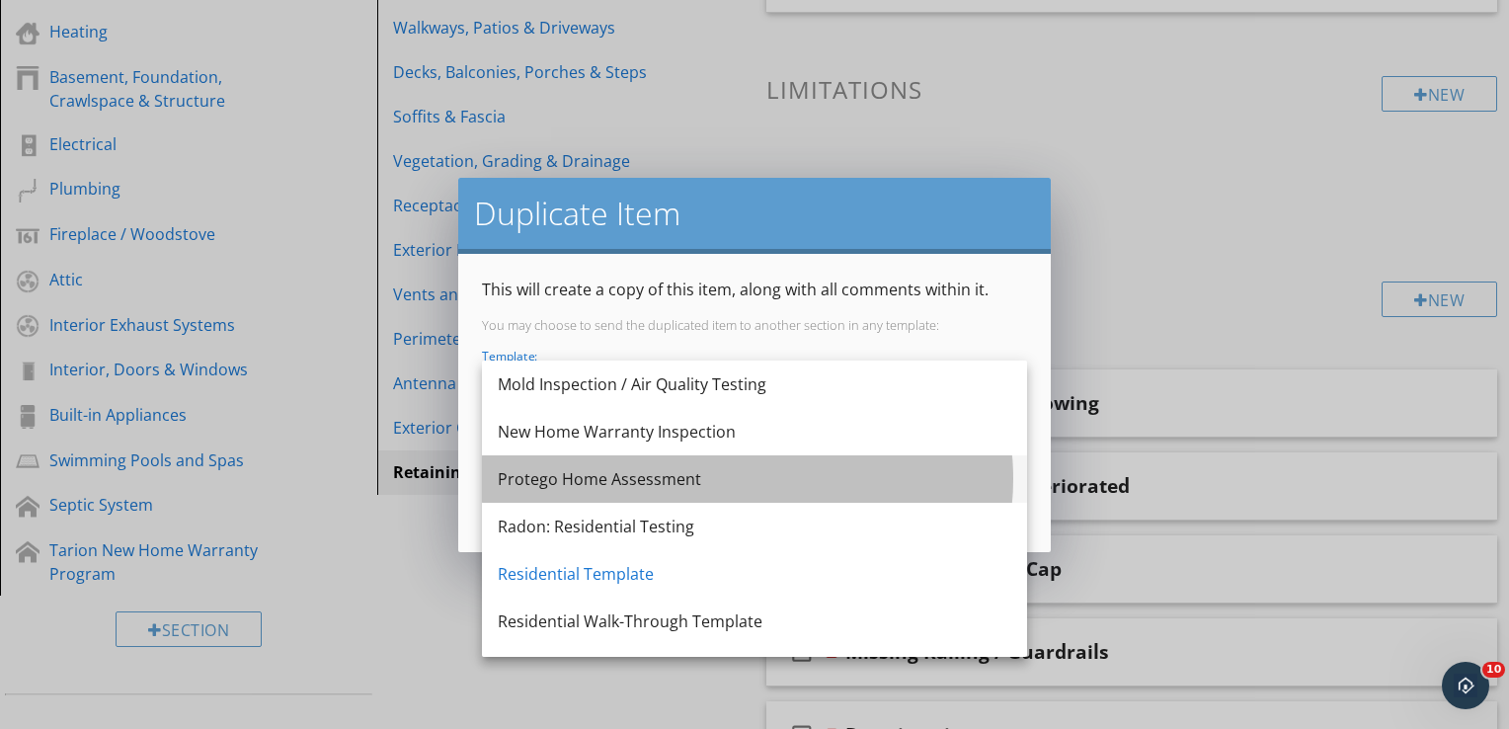
click at [664, 481] on div "Protego Home Assessment" at bounding box center [755, 479] width 514 height 24
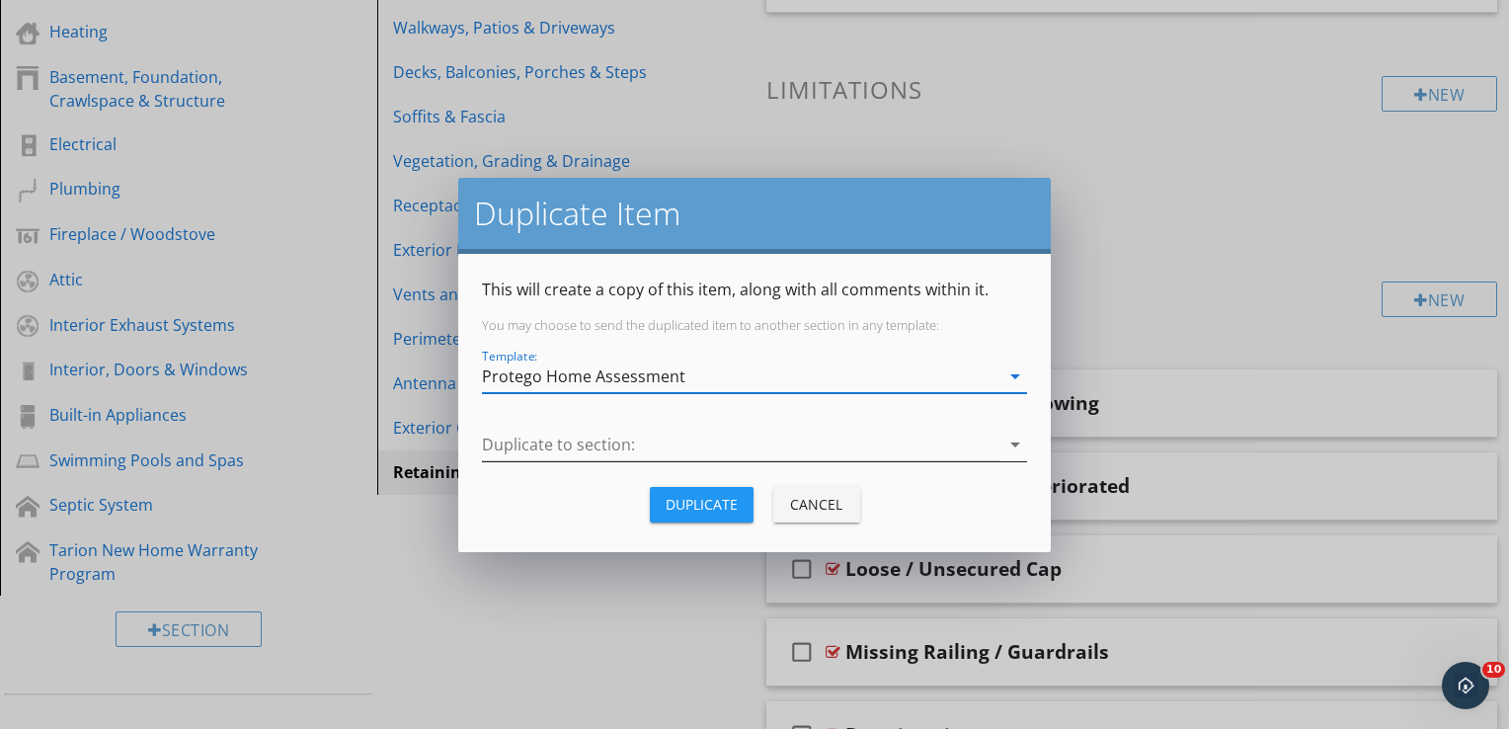
click at [618, 442] on div at bounding box center [740, 445] width 517 height 33
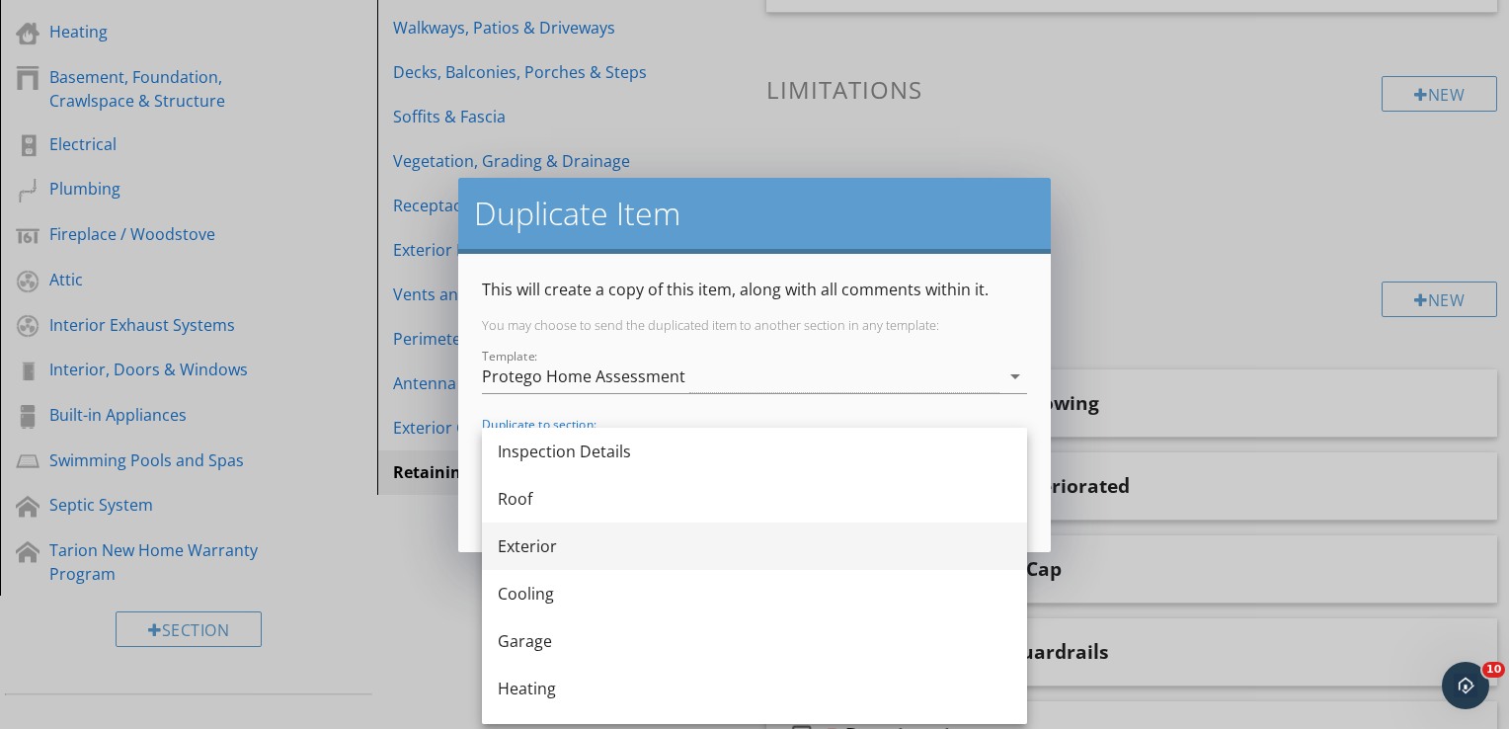
click at [557, 546] on div "Exterior" at bounding box center [755, 546] width 514 height 24
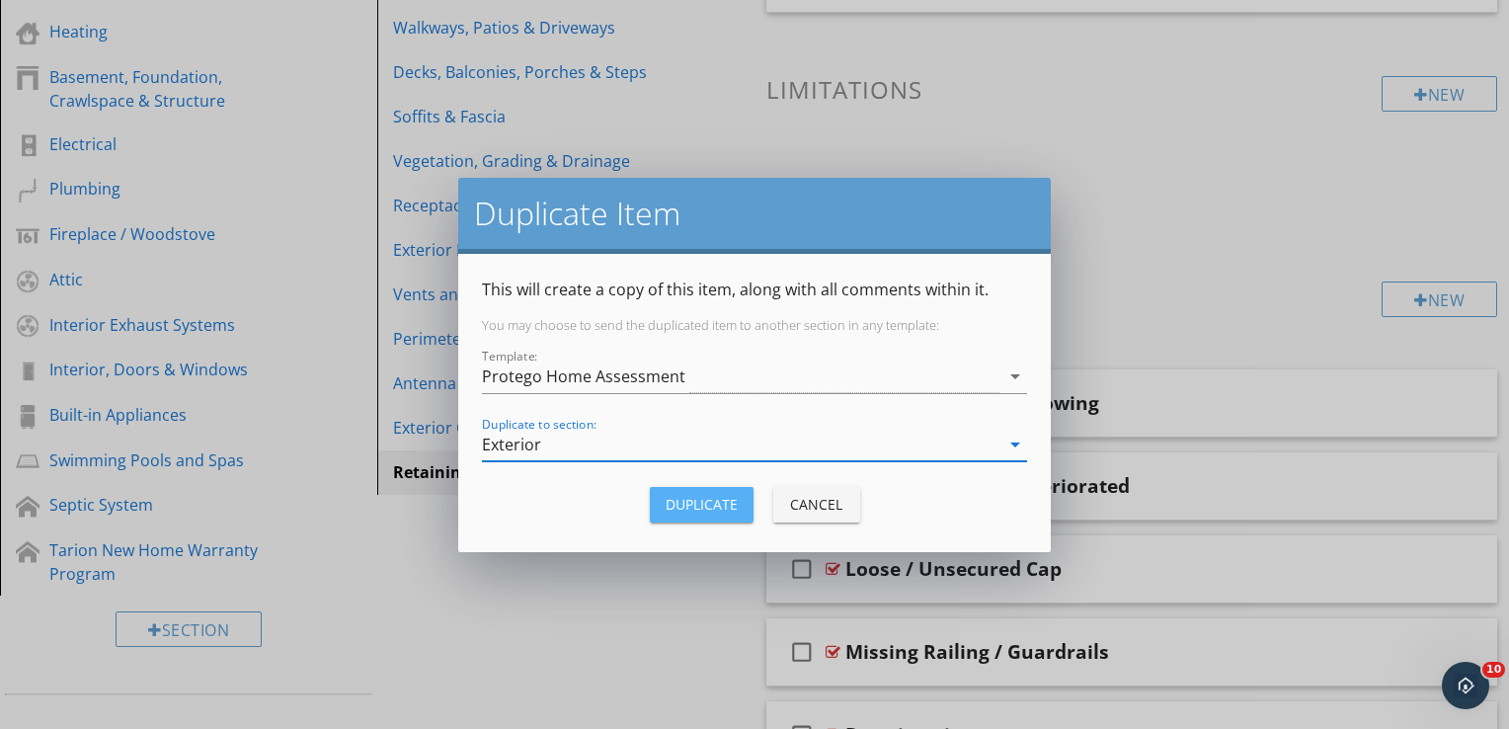
click at [711, 501] on div "Duplicate" at bounding box center [702, 504] width 72 height 21
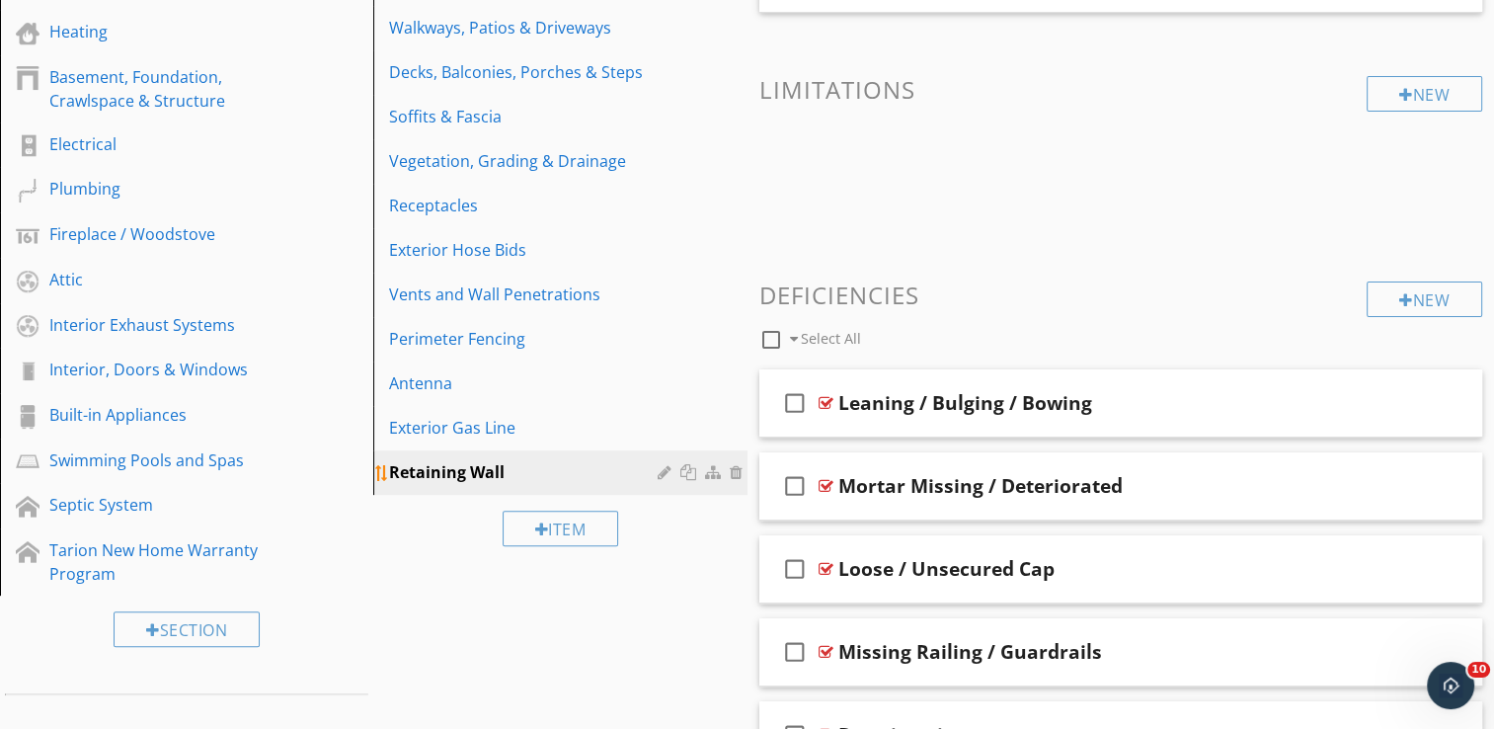
click at [691, 474] on div at bounding box center [690, 472] width 21 height 16
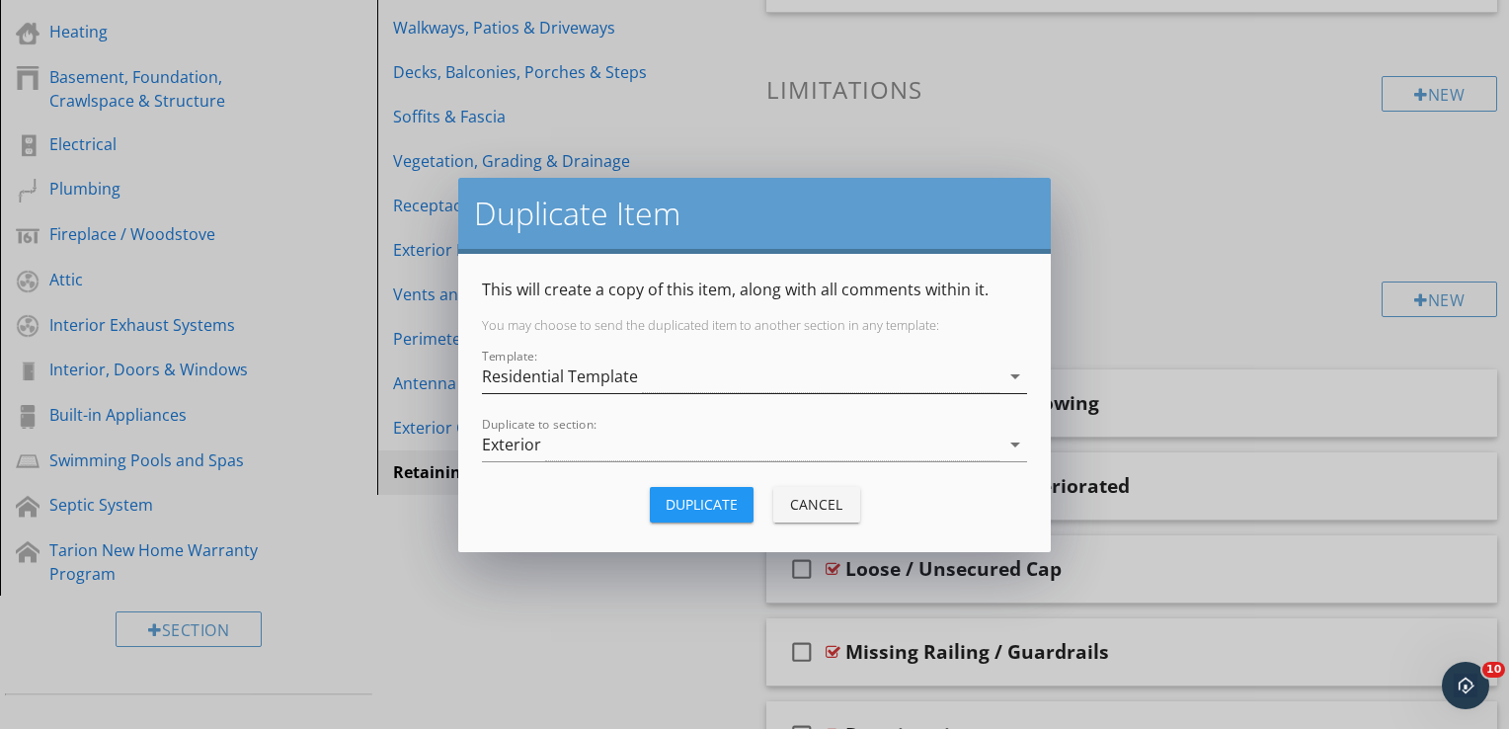
click at [630, 384] on div "Residential Template" at bounding box center [560, 376] width 156 height 18
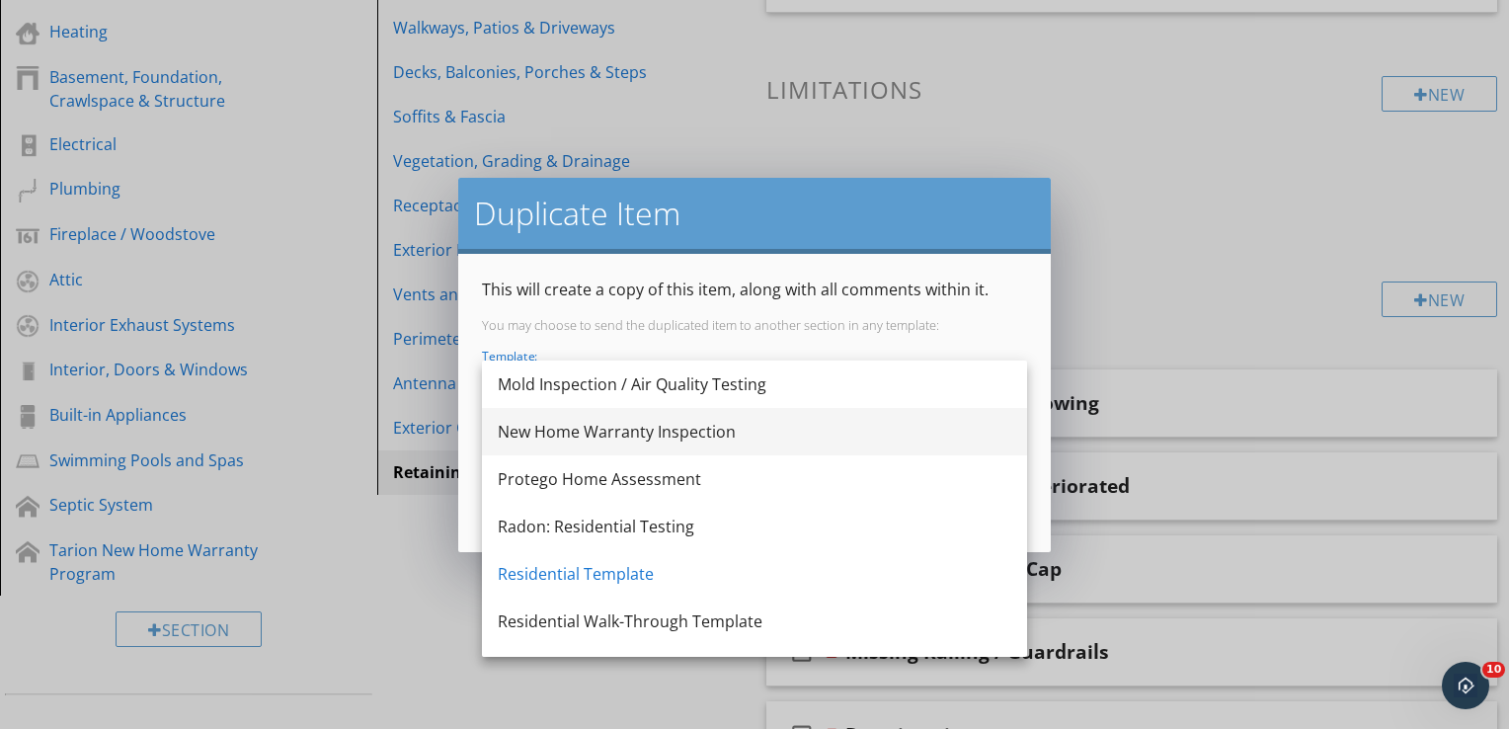
click at [692, 435] on div "New Home Warranty Inspection" at bounding box center [755, 432] width 514 height 24
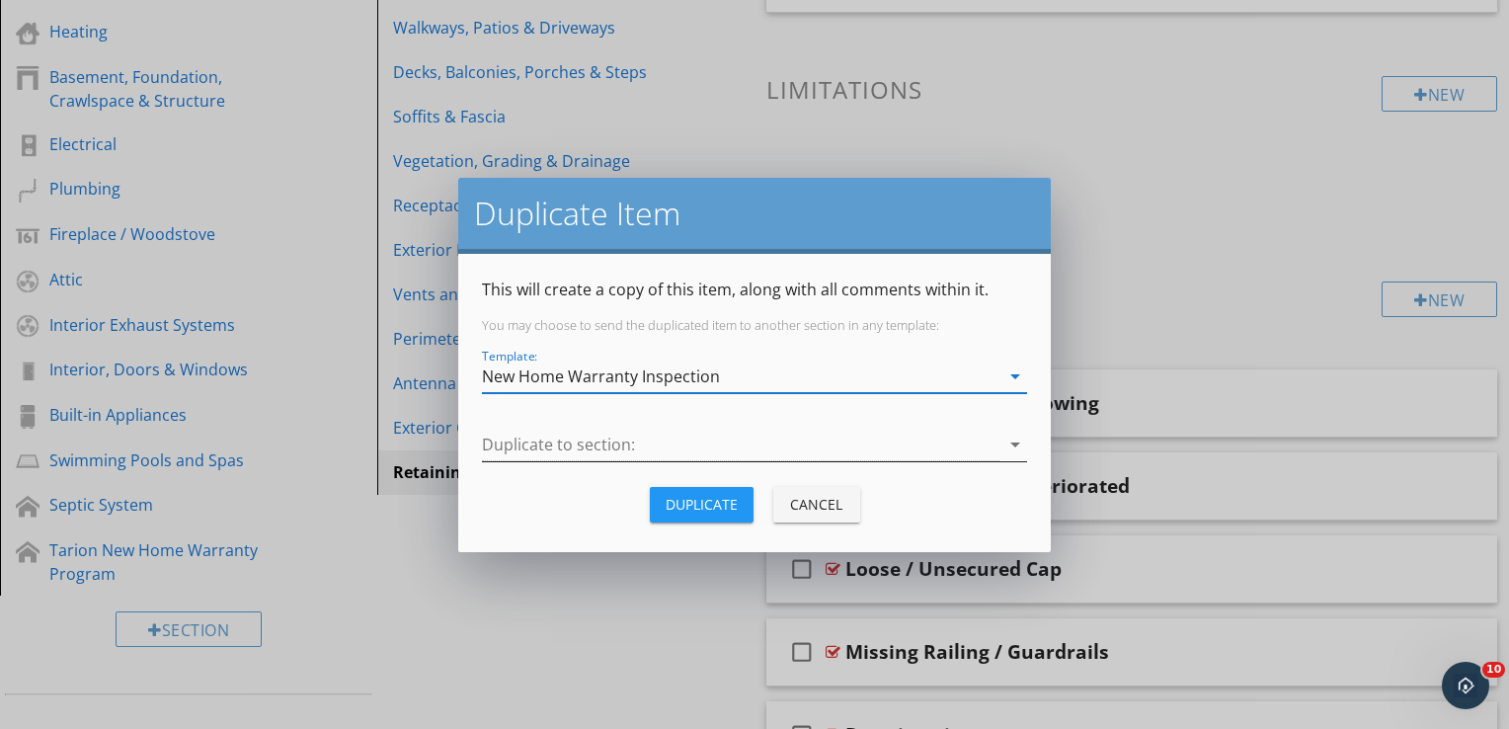
click at [682, 448] on div at bounding box center [740, 445] width 517 height 33
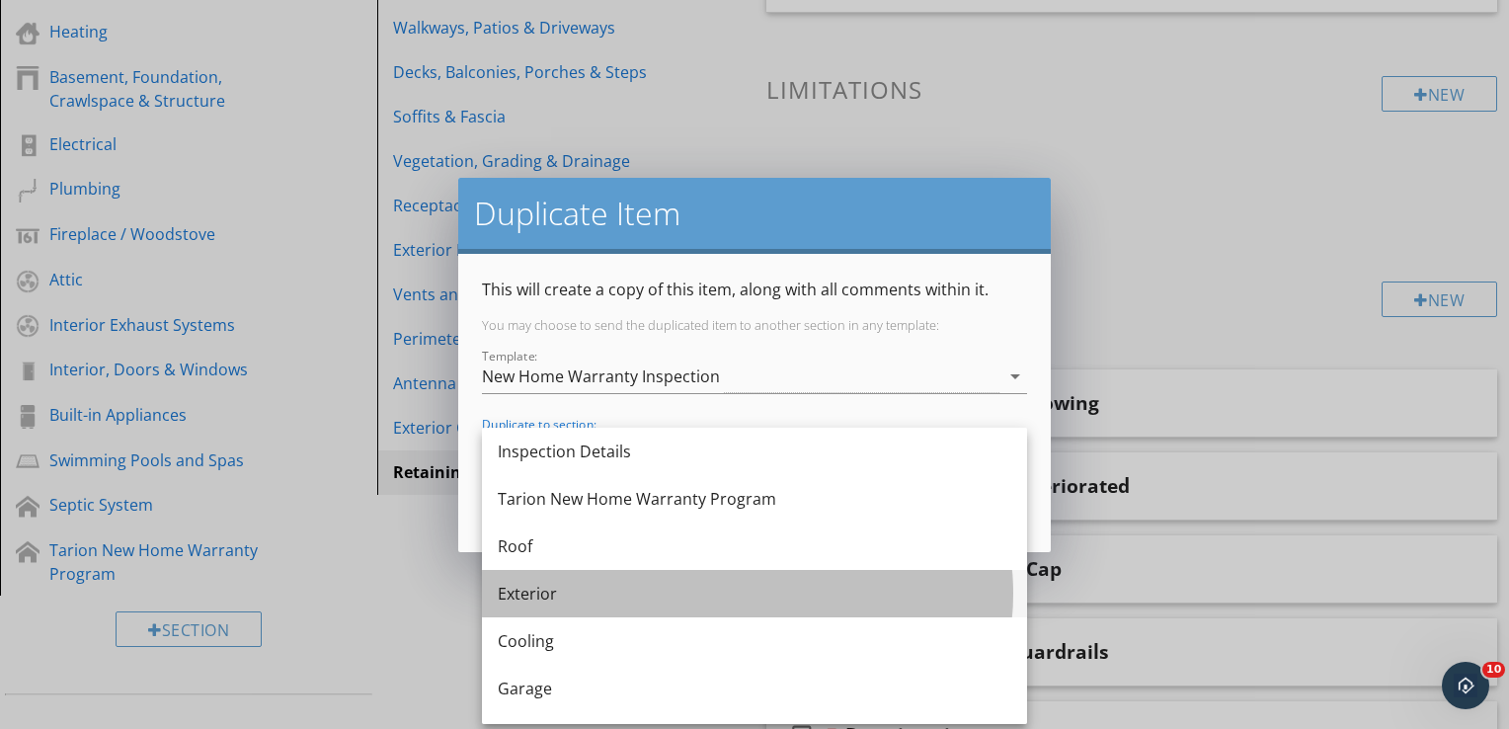
click at [545, 595] on div "Exterior" at bounding box center [755, 594] width 514 height 24
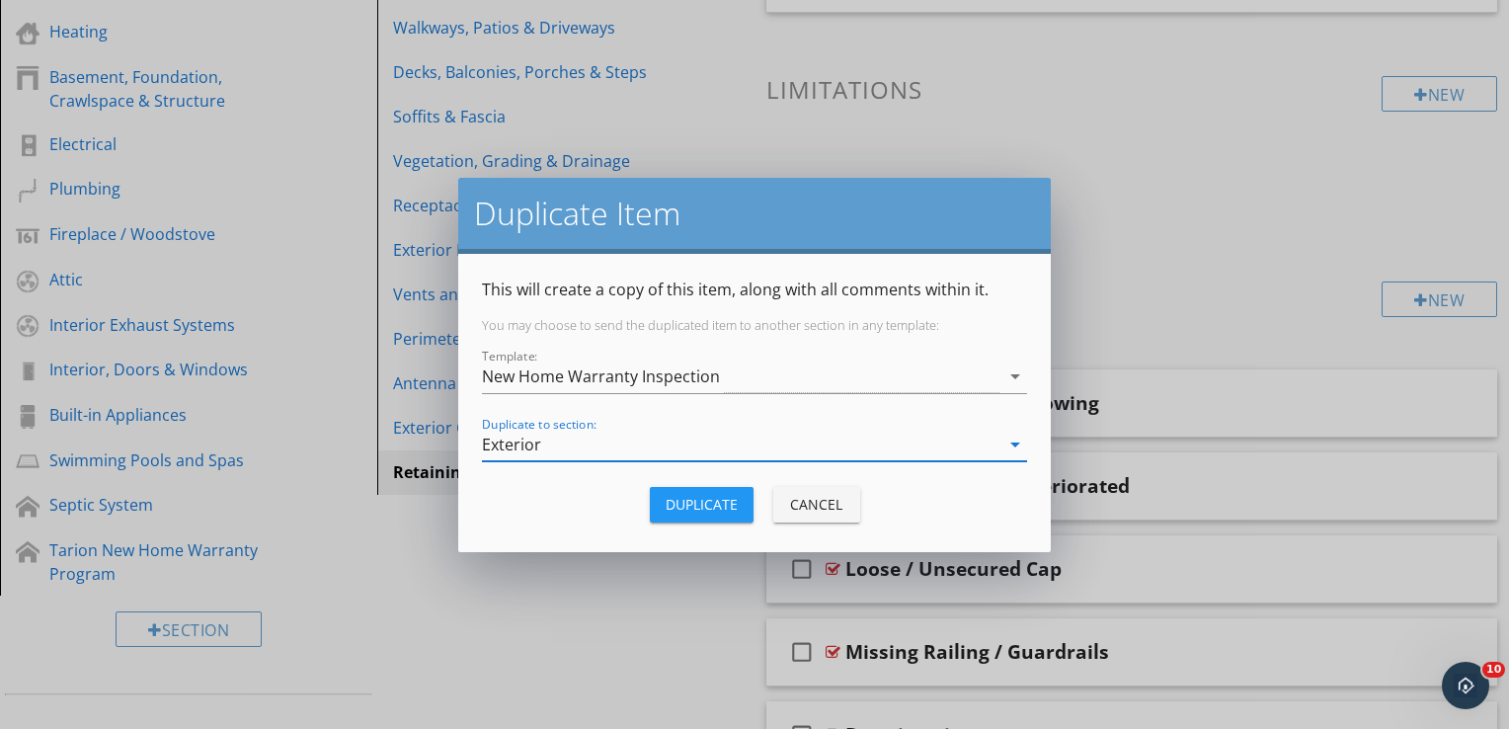
click at [703, 508] on div "Duplicate" at bounding box center [702, 504] width 72 height 21
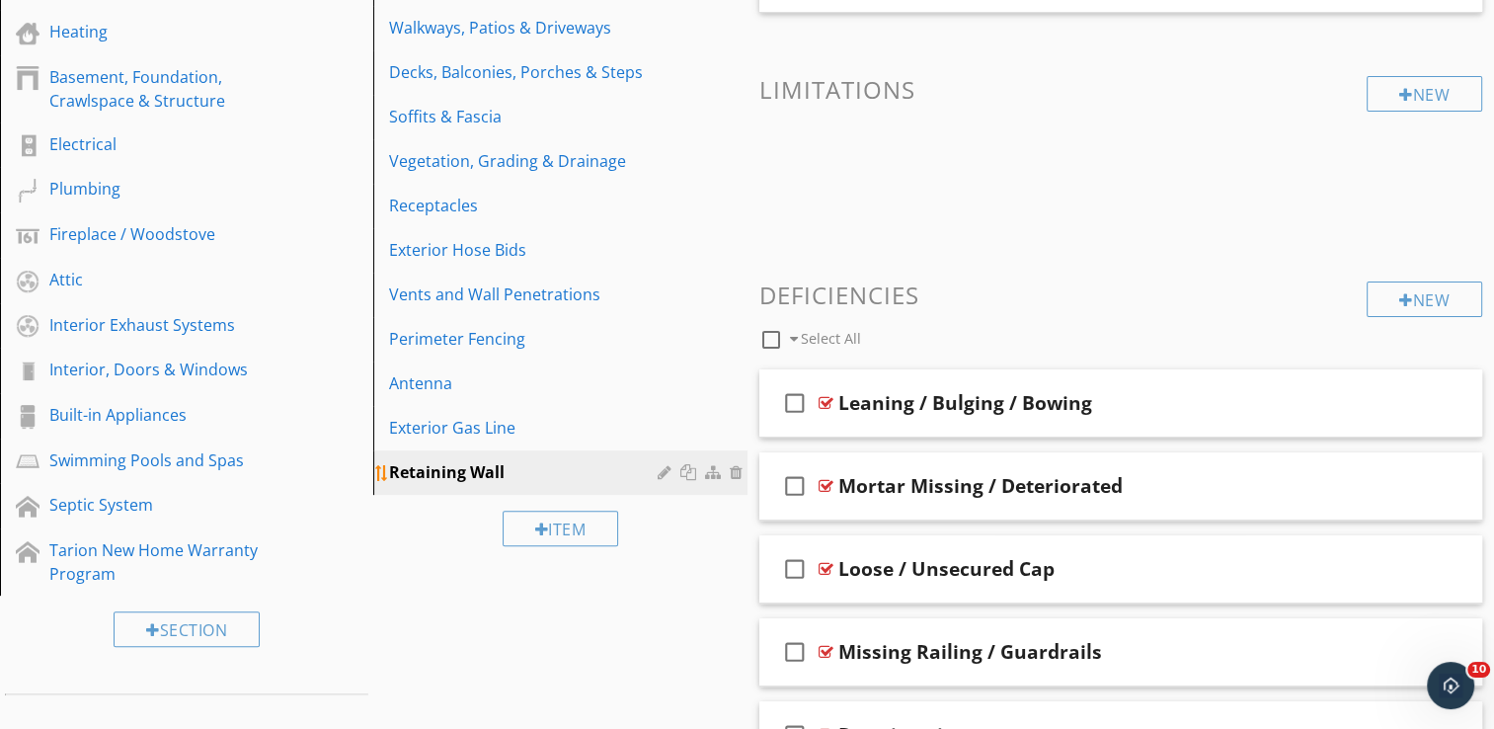
click at [683, 474] on div at bounding box center [690, 472] width 21 height 16
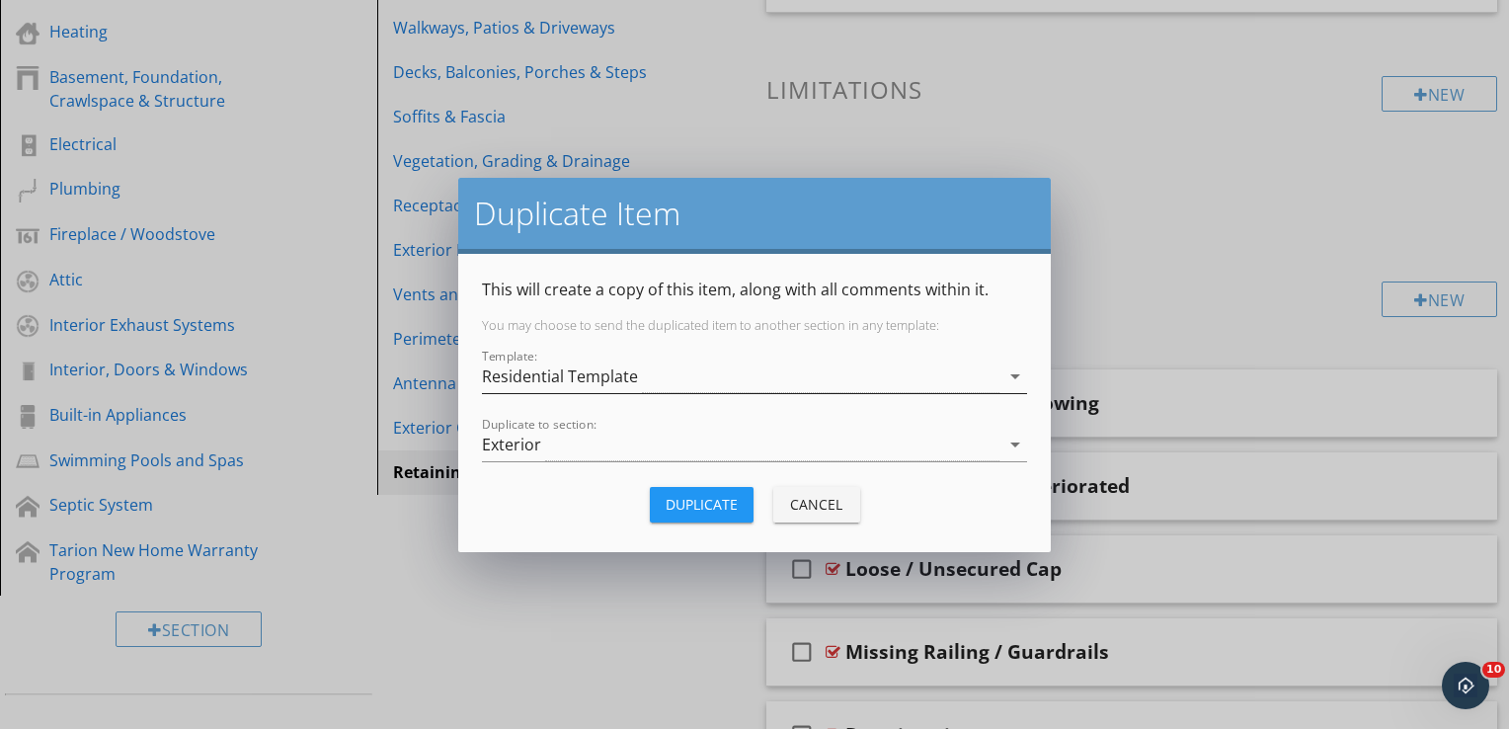
click at [585, 373] on div "Residential Template" at bounding box center [560, 376] width 156 height 18
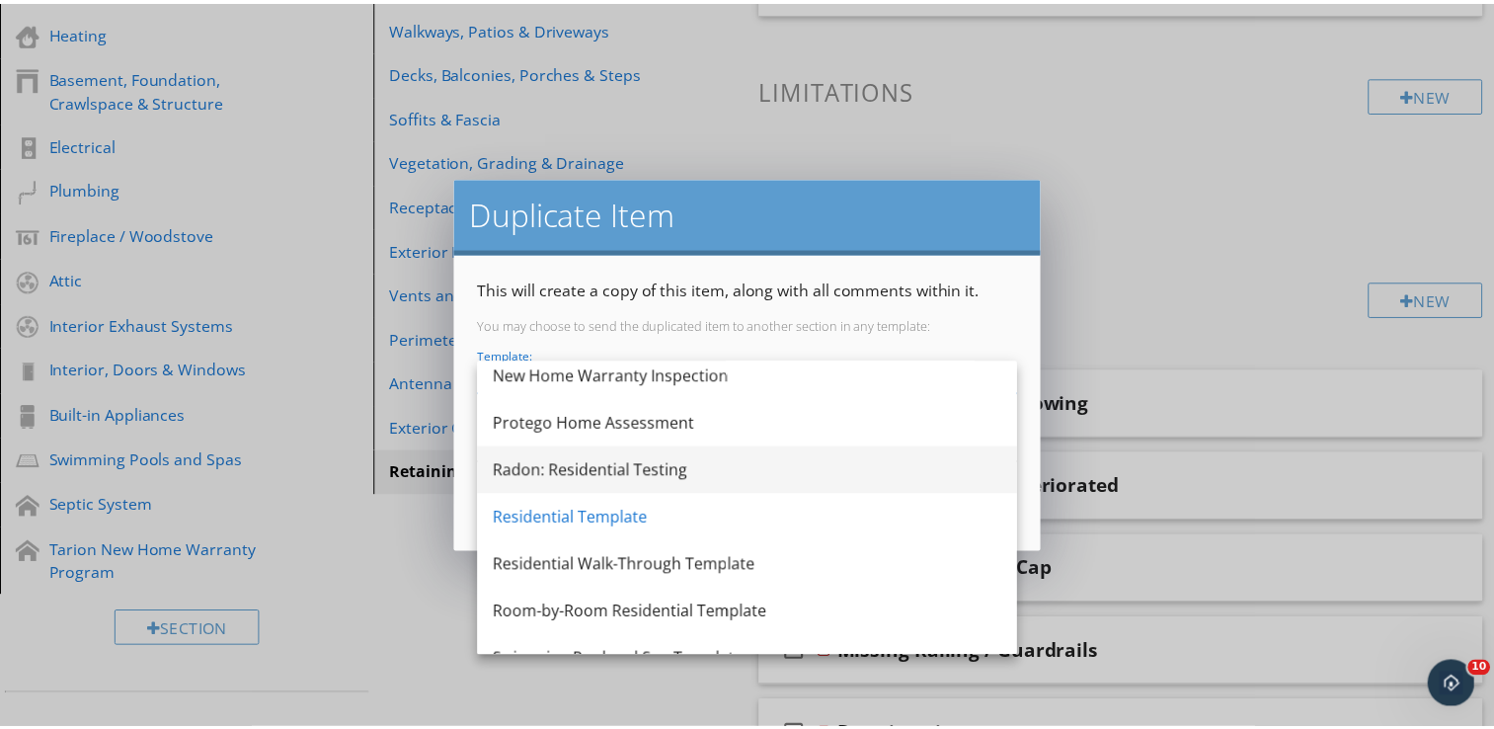
scroll to position [83, 0]
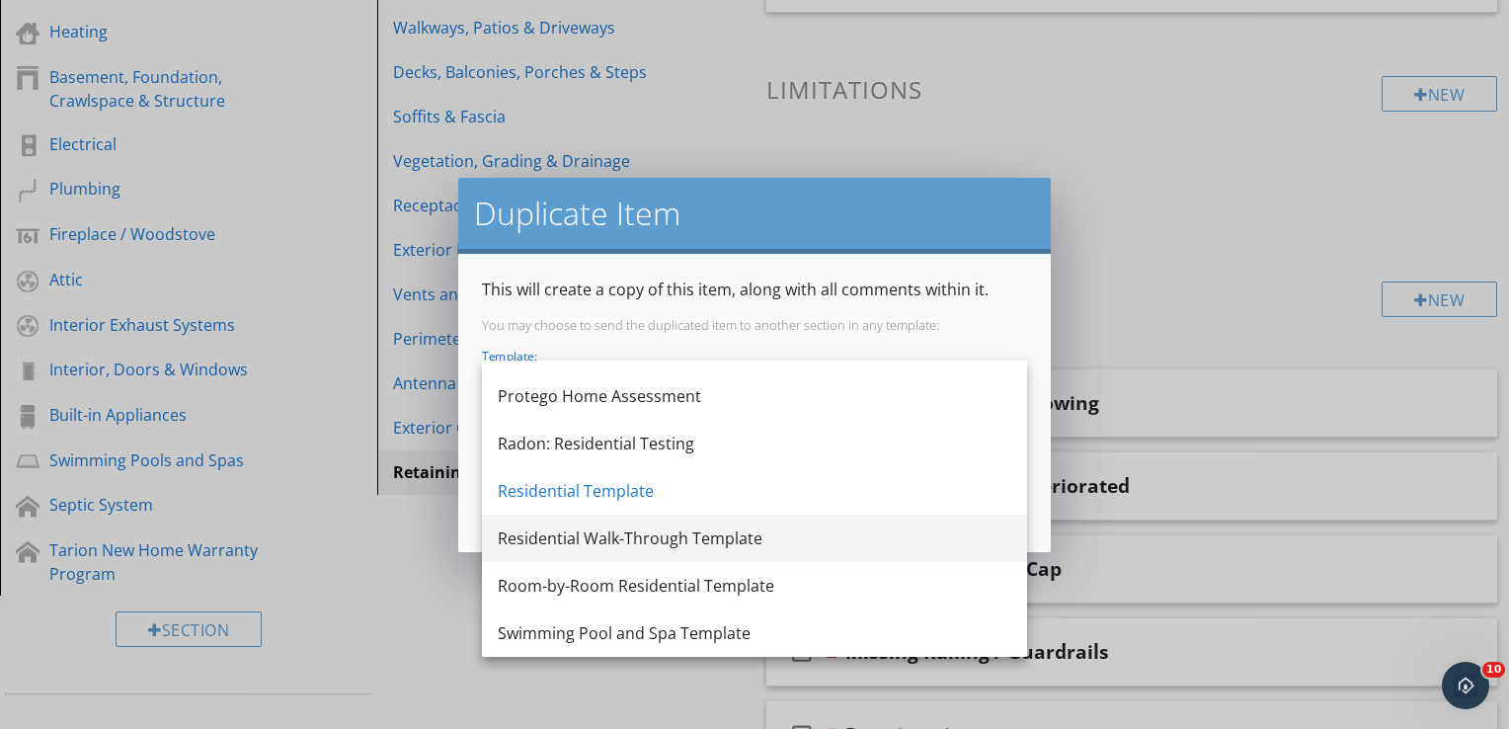
click at [604, 539] on div "Residential Walk-Through Template" at bounding box center [755, 538] width 514 height 24
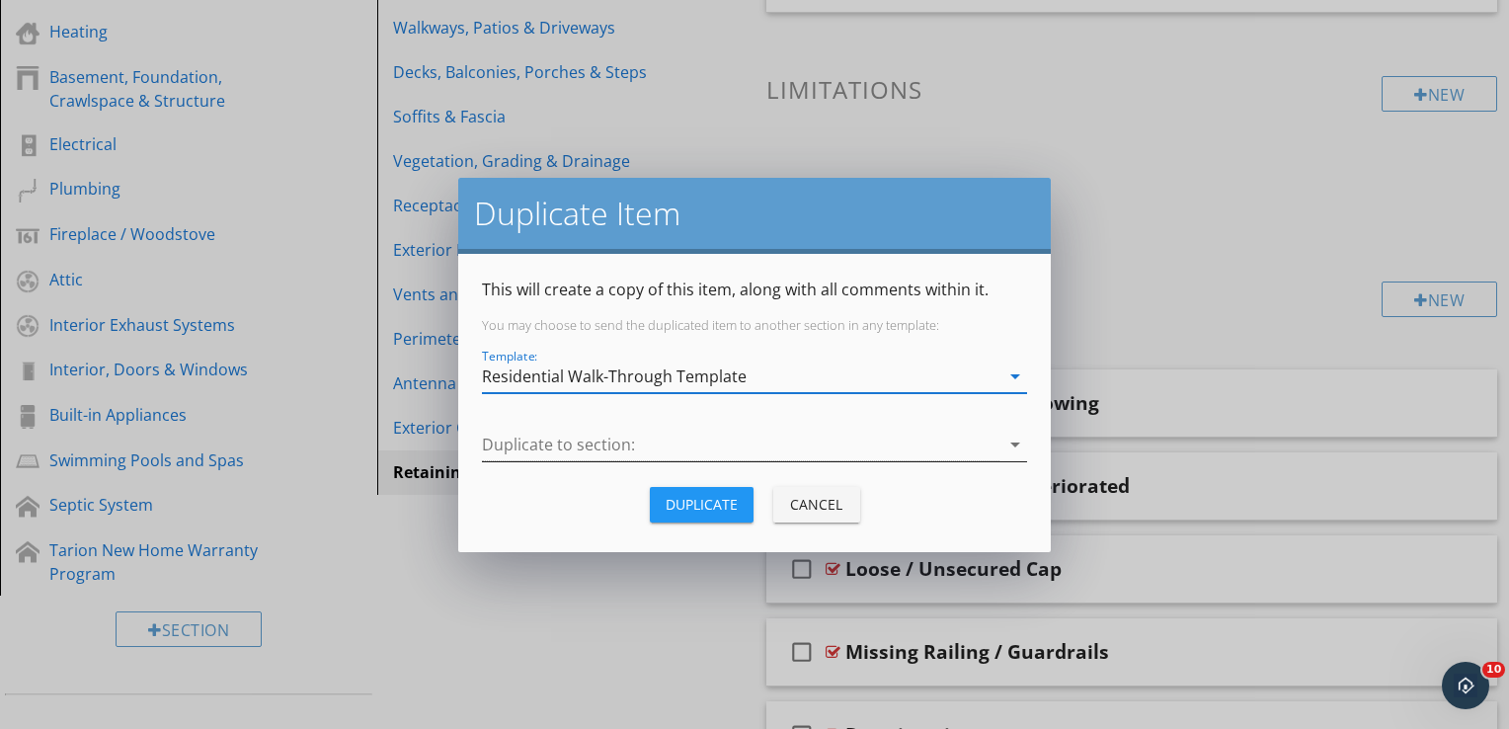
click at [647, 445] on div at bounding box center [740, 445] width 517 height 33
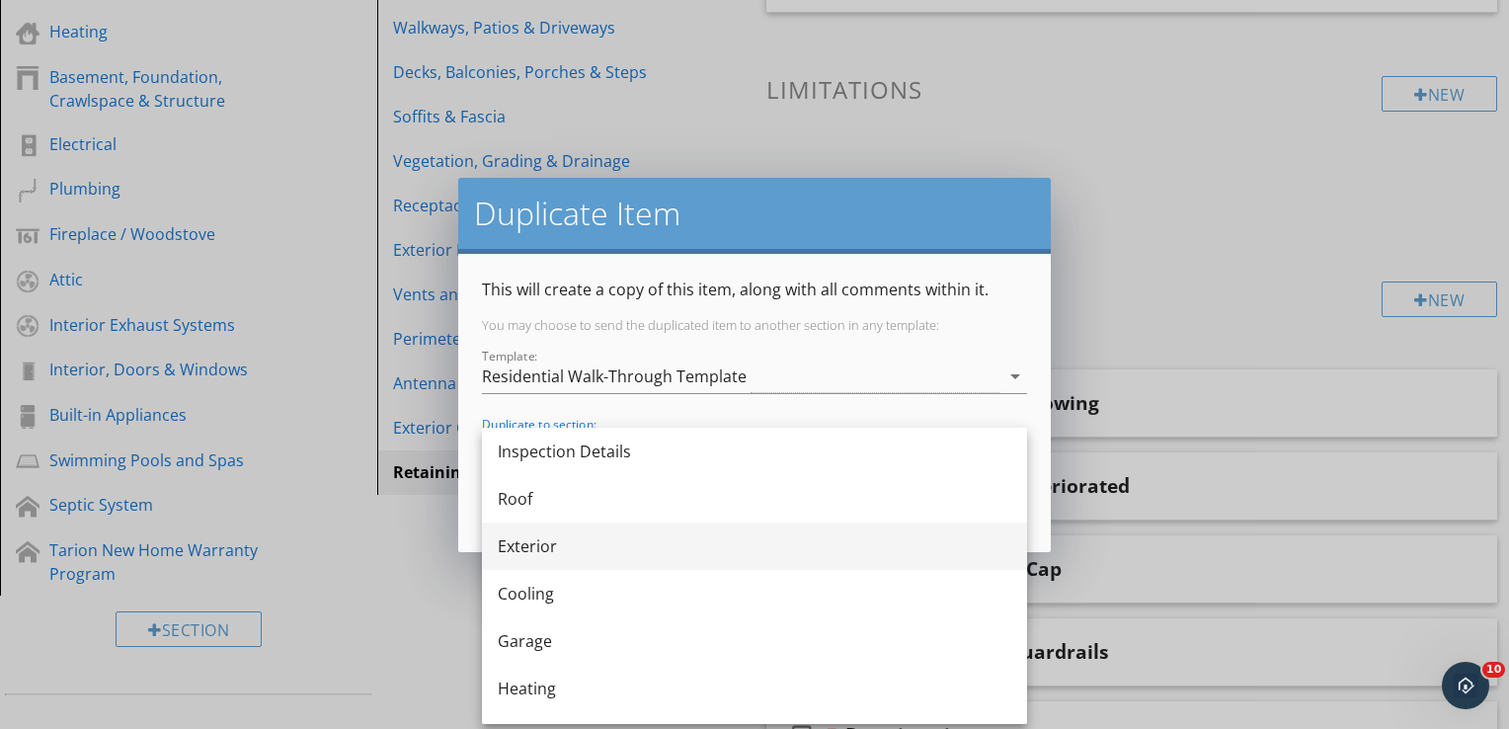
click at [550, 549] on div "Exterior" at bounding box center [755, 546] width 514 height 24
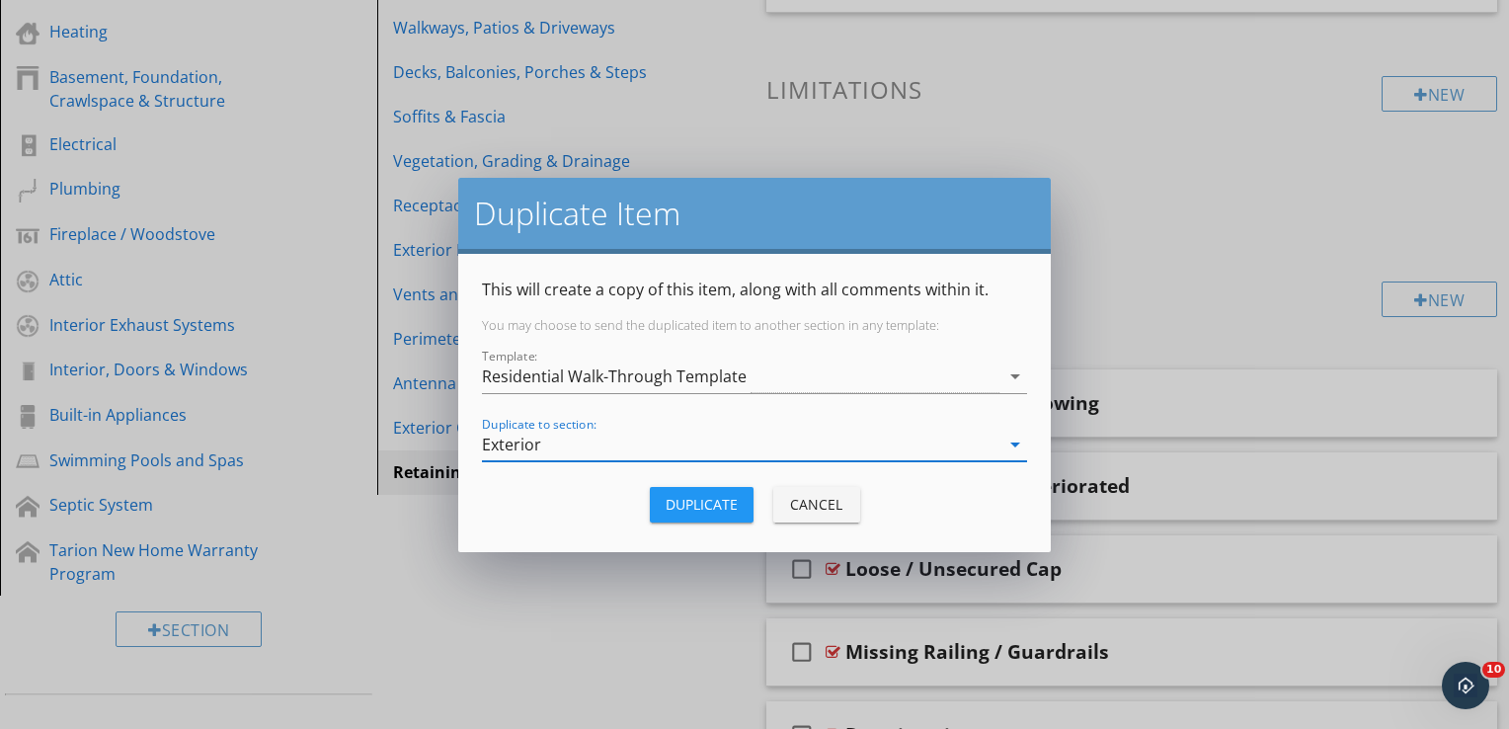
click at [707, 511] on div "Duplicate" at bounding box center [702, 504] width 72 height 21
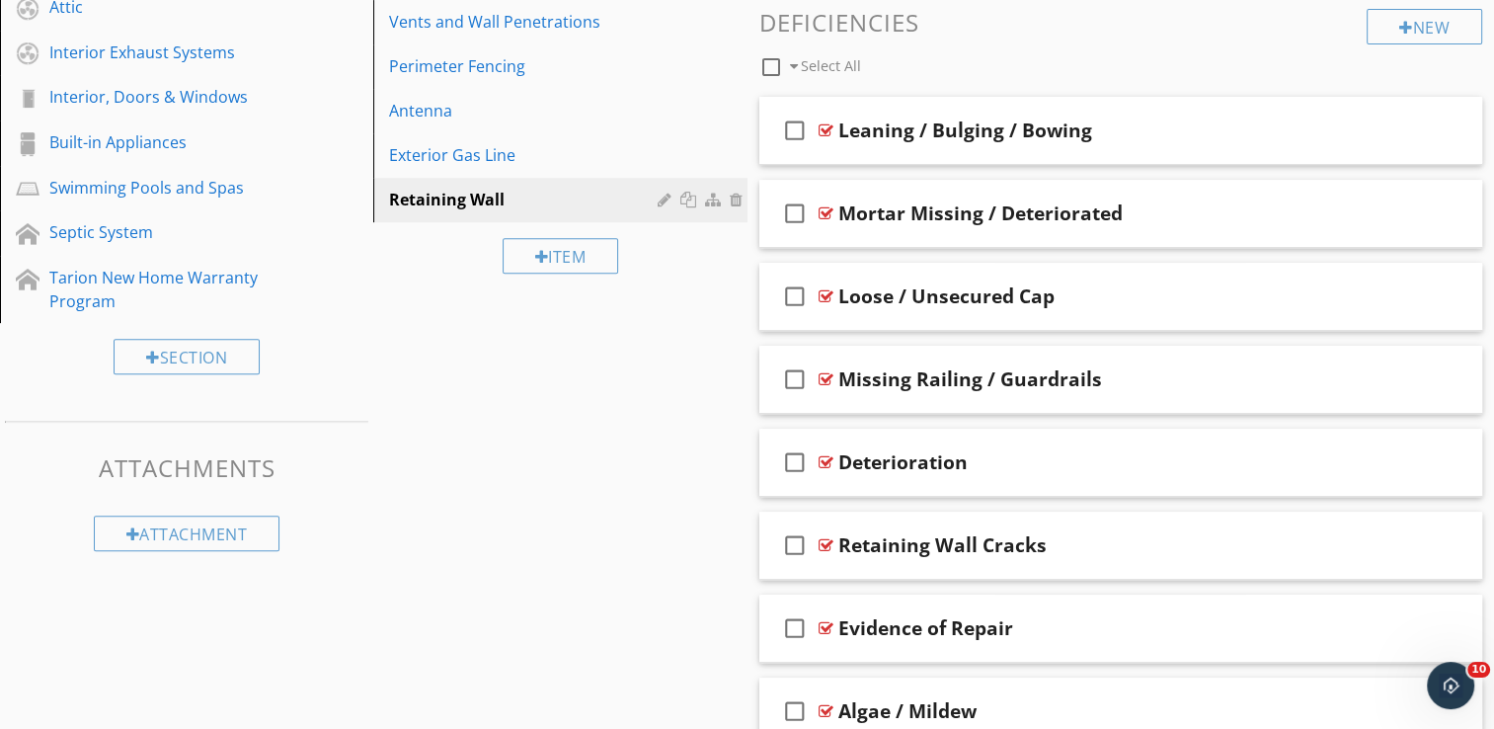
scroll to position [567, 0]
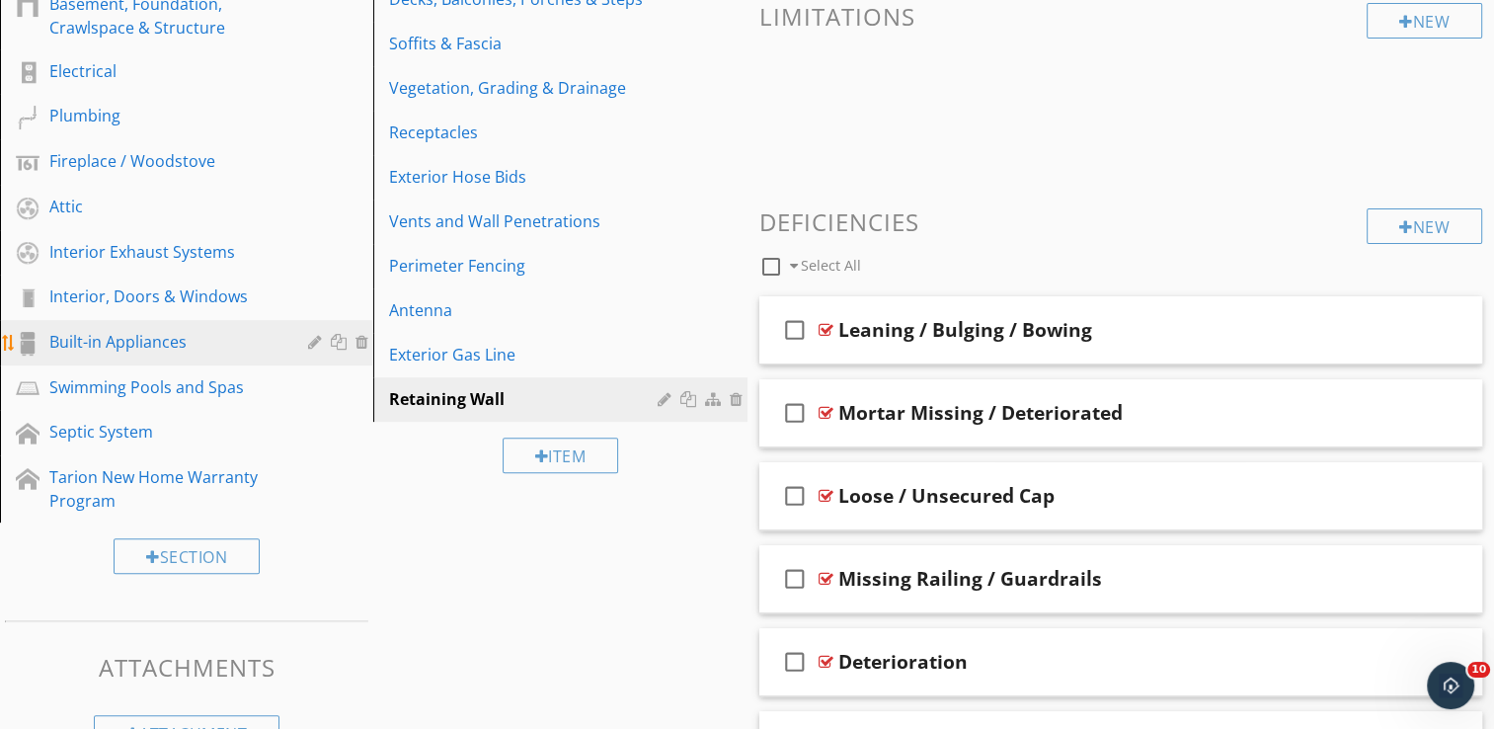
click at [149, 338] on div "Built-in Appliances" at bounding box center [164, 342] width 230 height 24
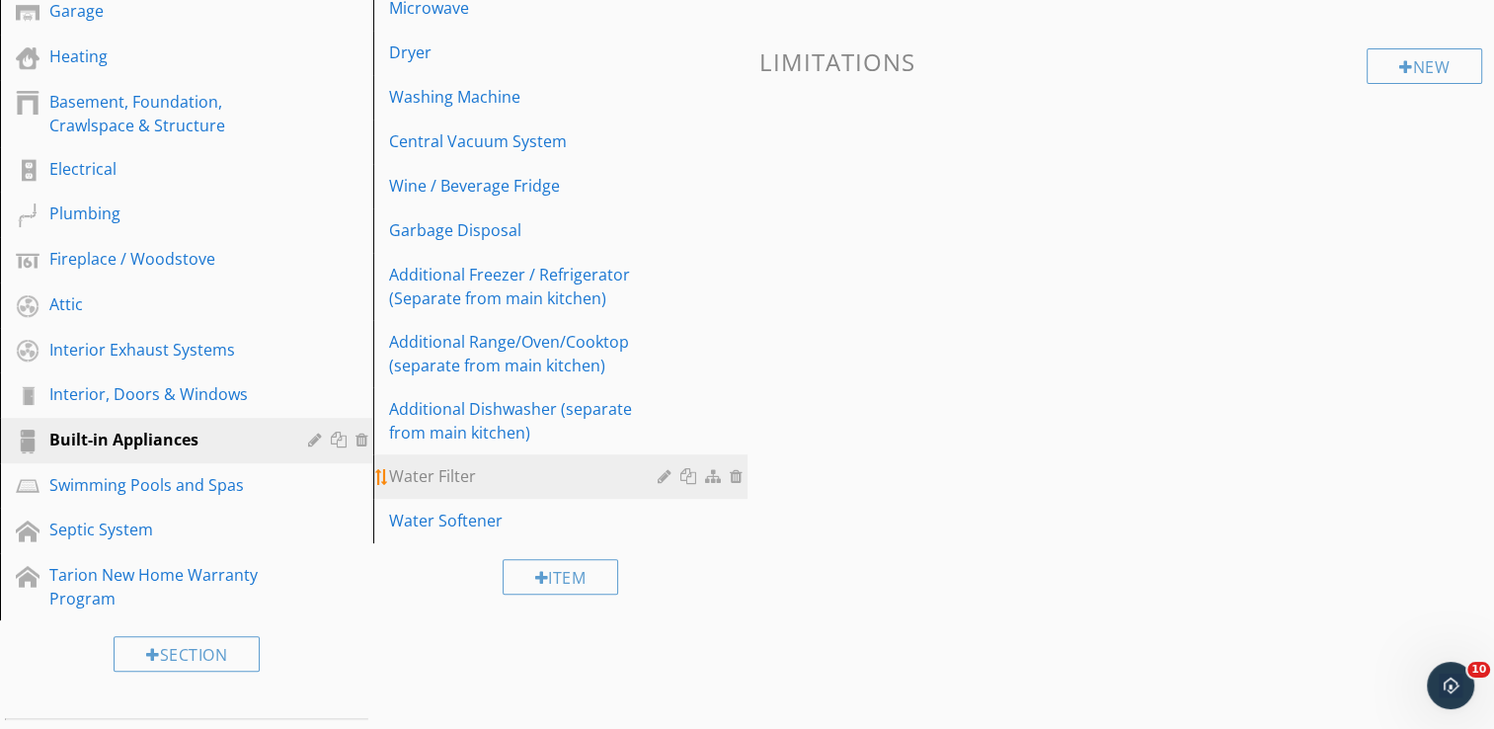
scroll to position [468, 0]
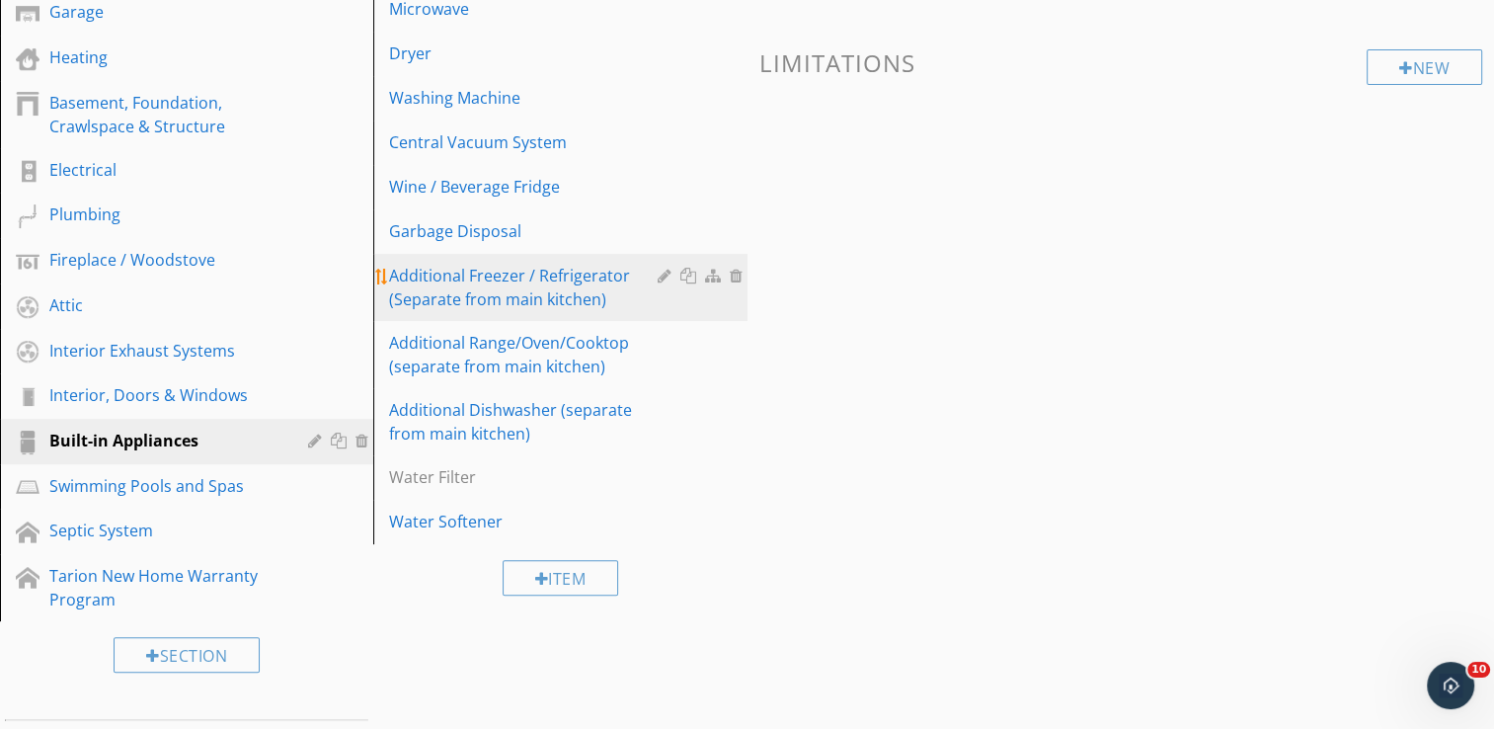
click at [572, 289] on div "Additional Freezer / Refrigerator (Separate from main kitchen)" at bounding box center [526, 287] width 274 height 47
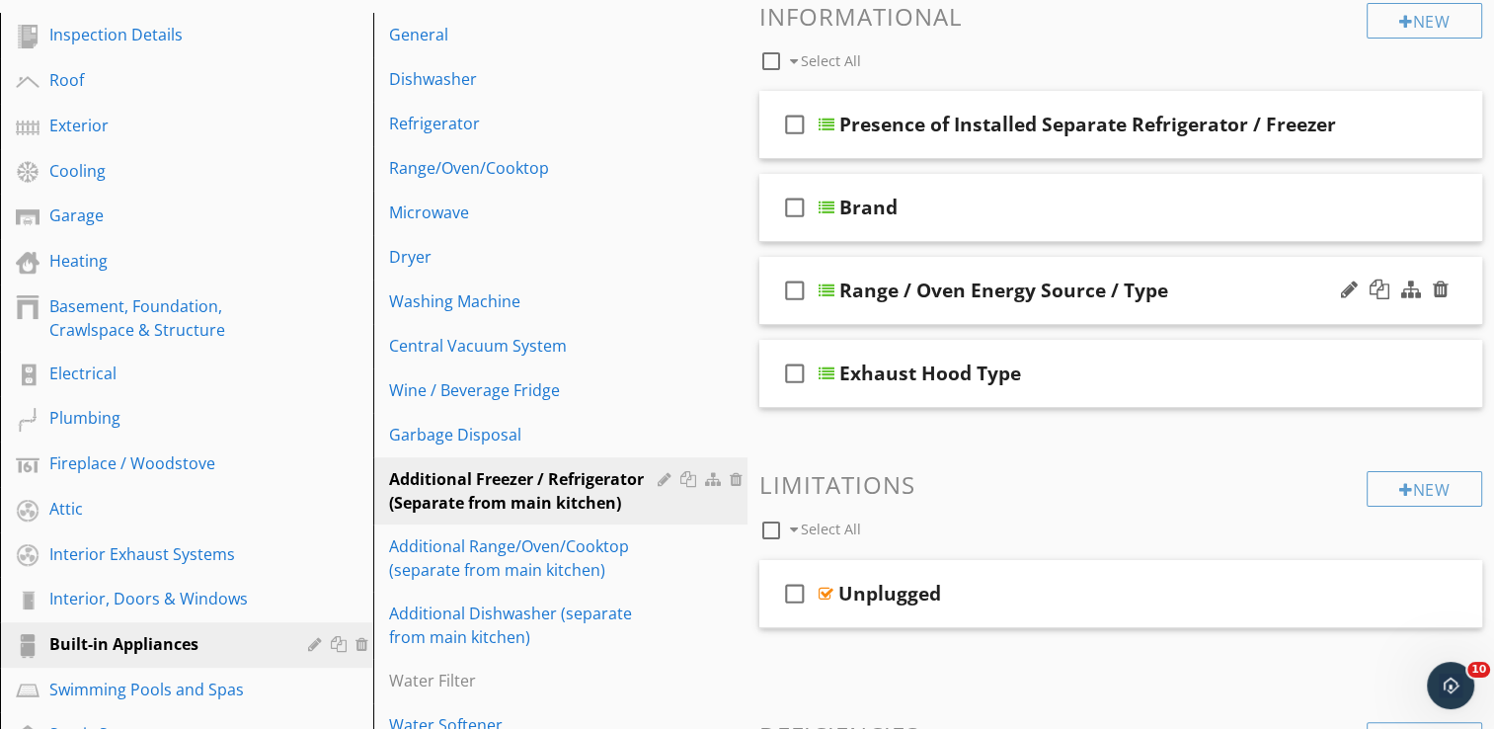
scroll to position [296, 0]
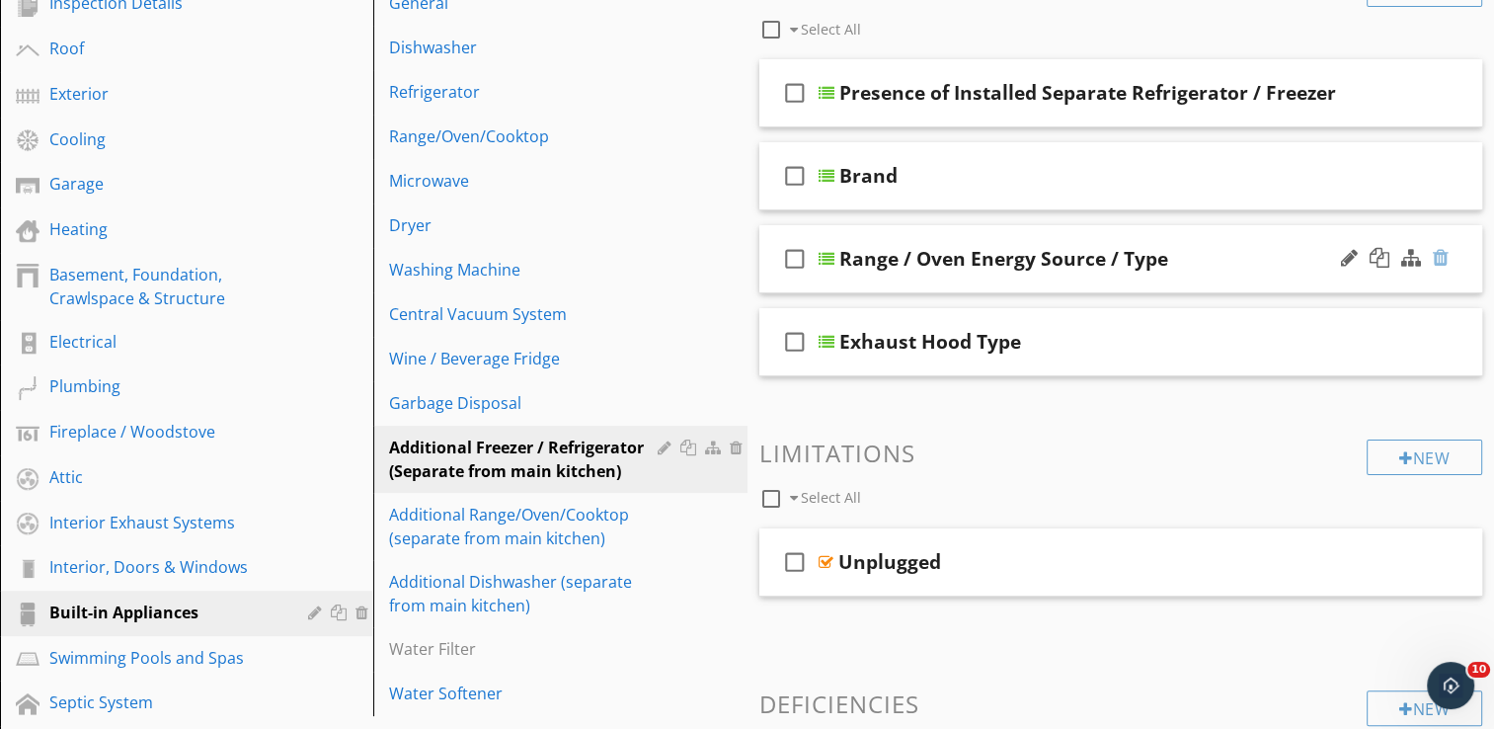
click at [1441, 260] on div at bounding box center [1441, 258] width 16 height 20
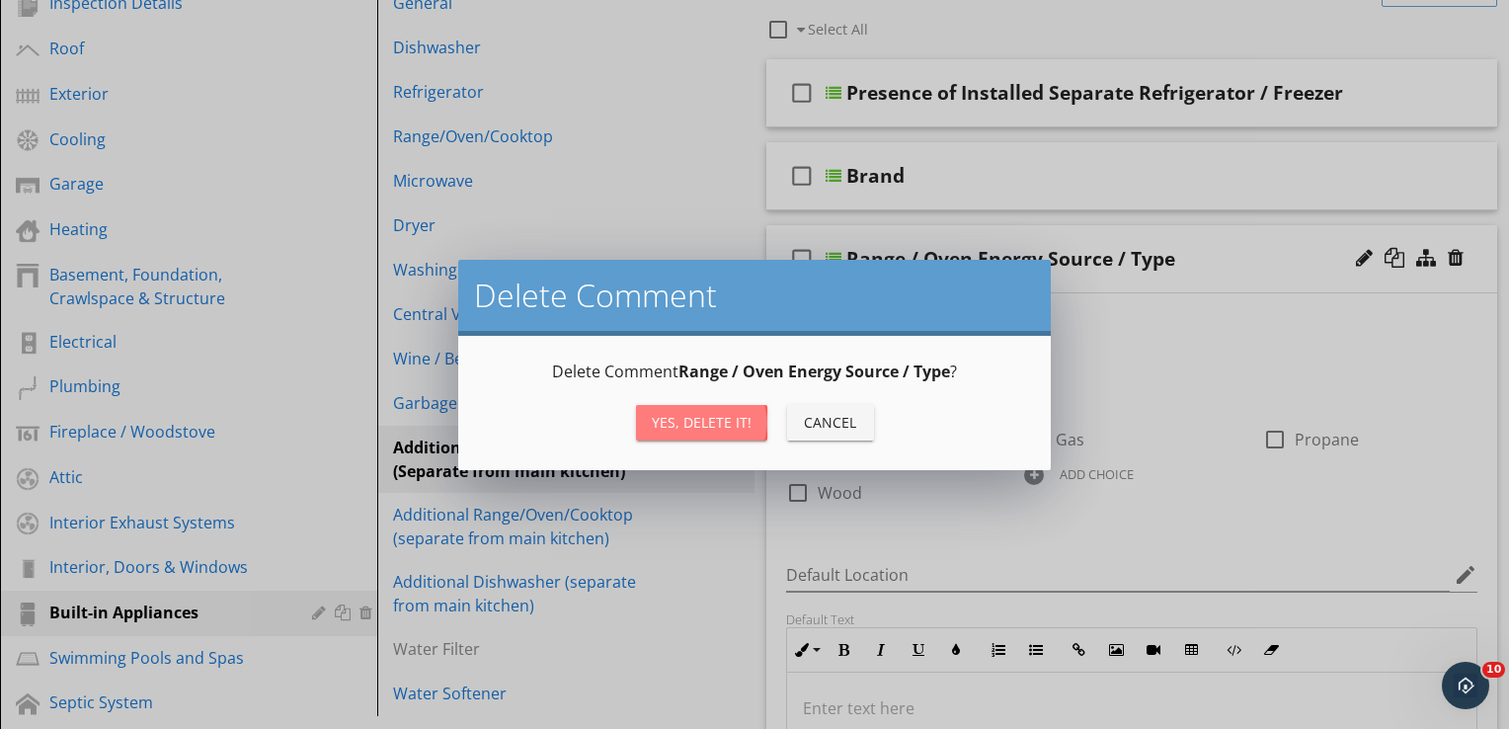
click at [706, 423] on div "Yes, Delete it!" at bounding box center [702, 422] width 100 height 21
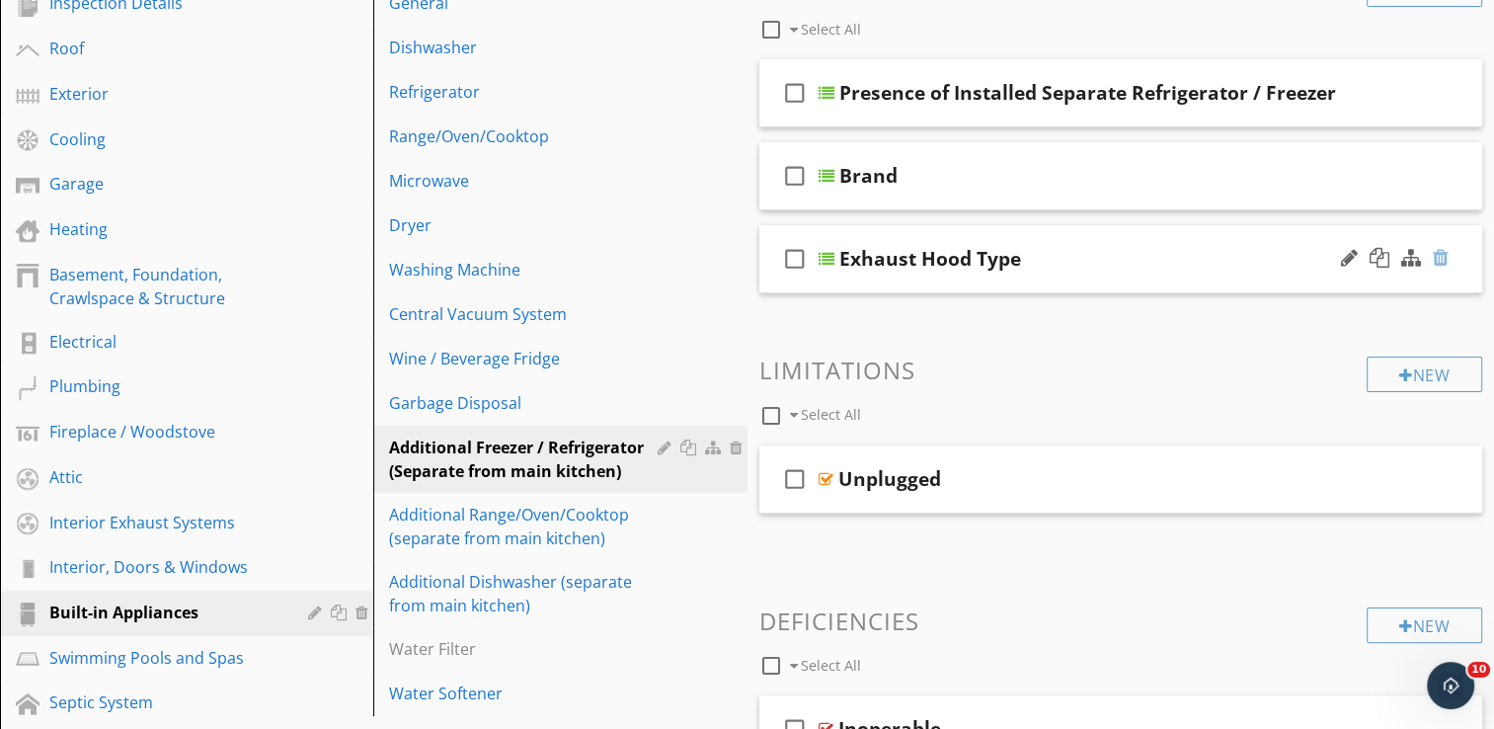
click at [1434, 265] on div at bounding box center [1441, 258] width 16 height 20
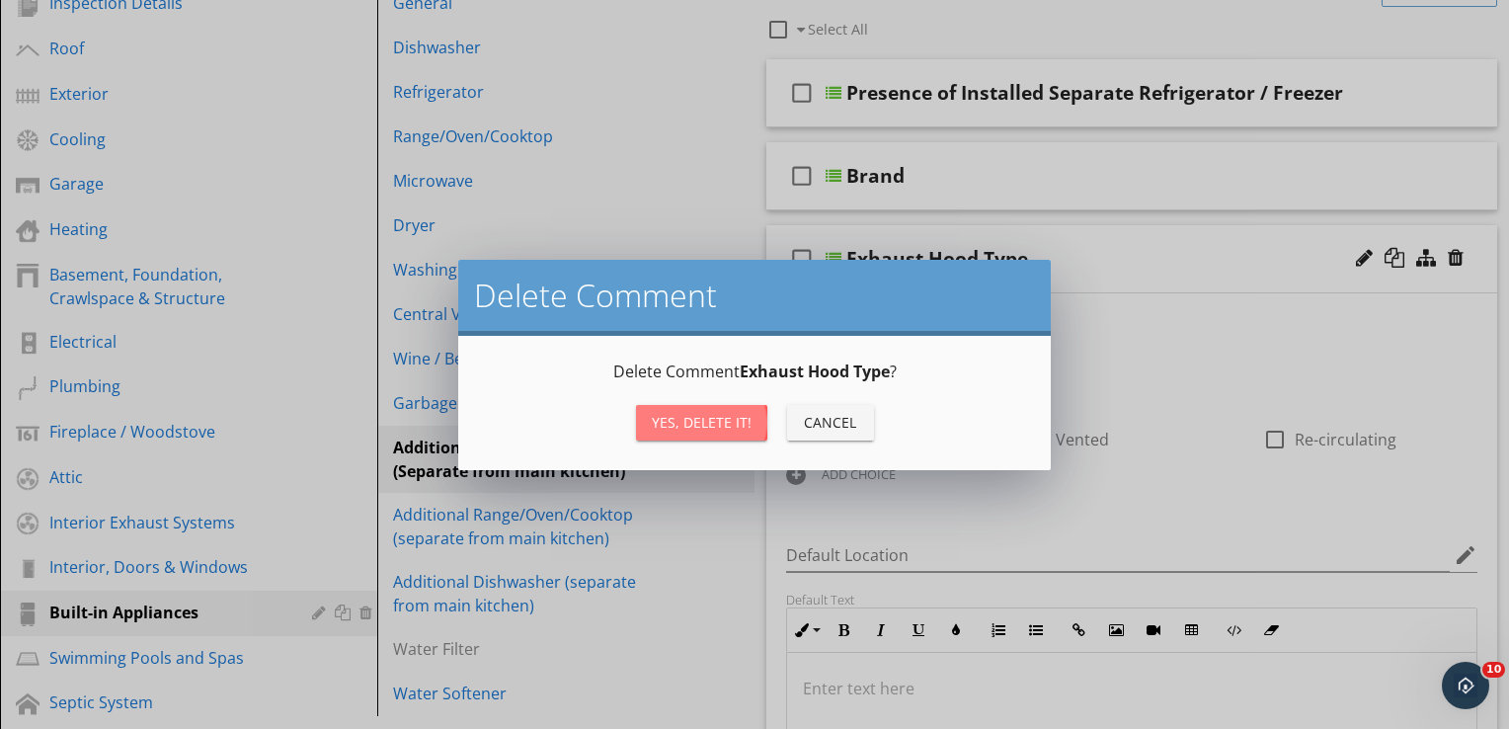
click at [735, 421] on div "Yes, Delete it!" at bounding box center [702, 422] width 100 height 21
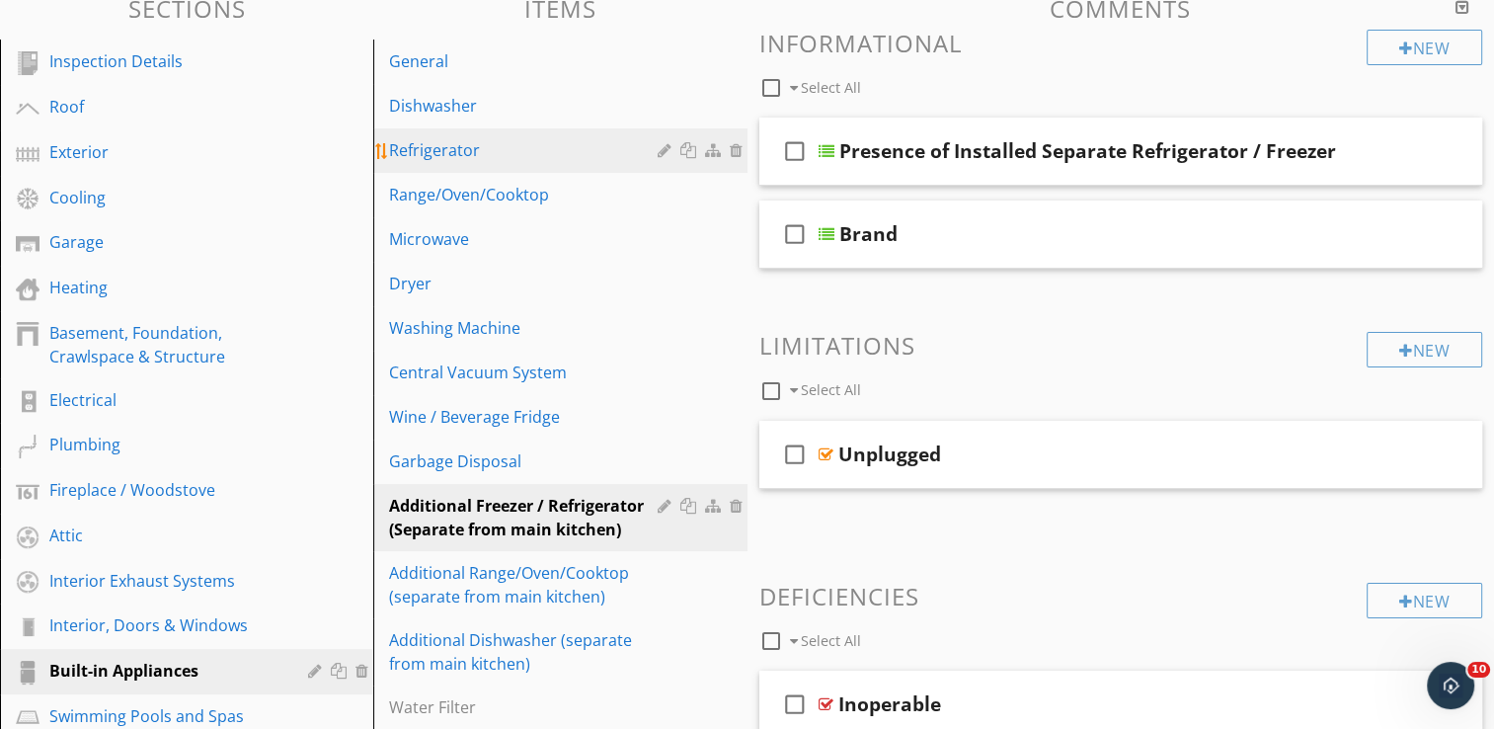
scroll to position [221, 0]
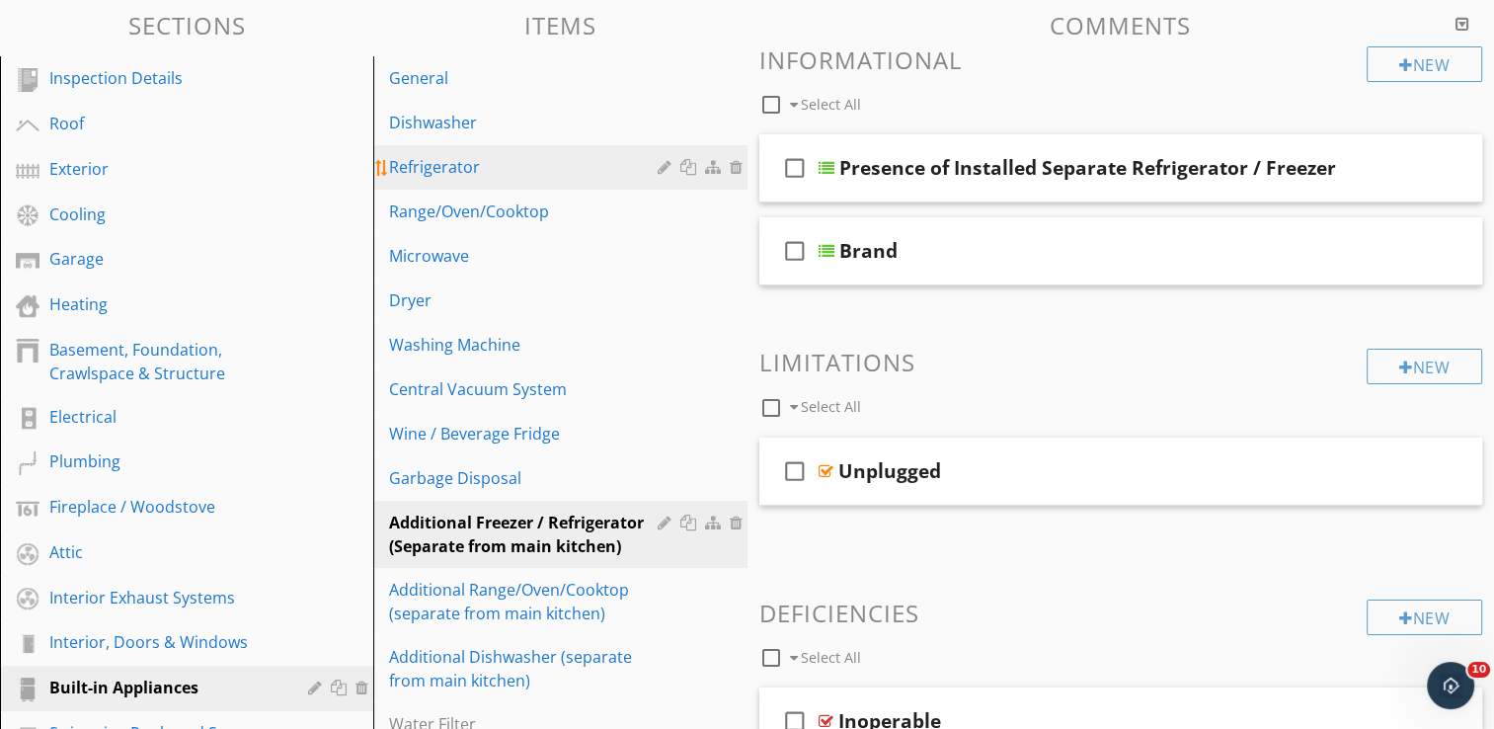
click at [462, 163] on div "Refrigerator" at bounding box center [526, 167] width 274 height 24
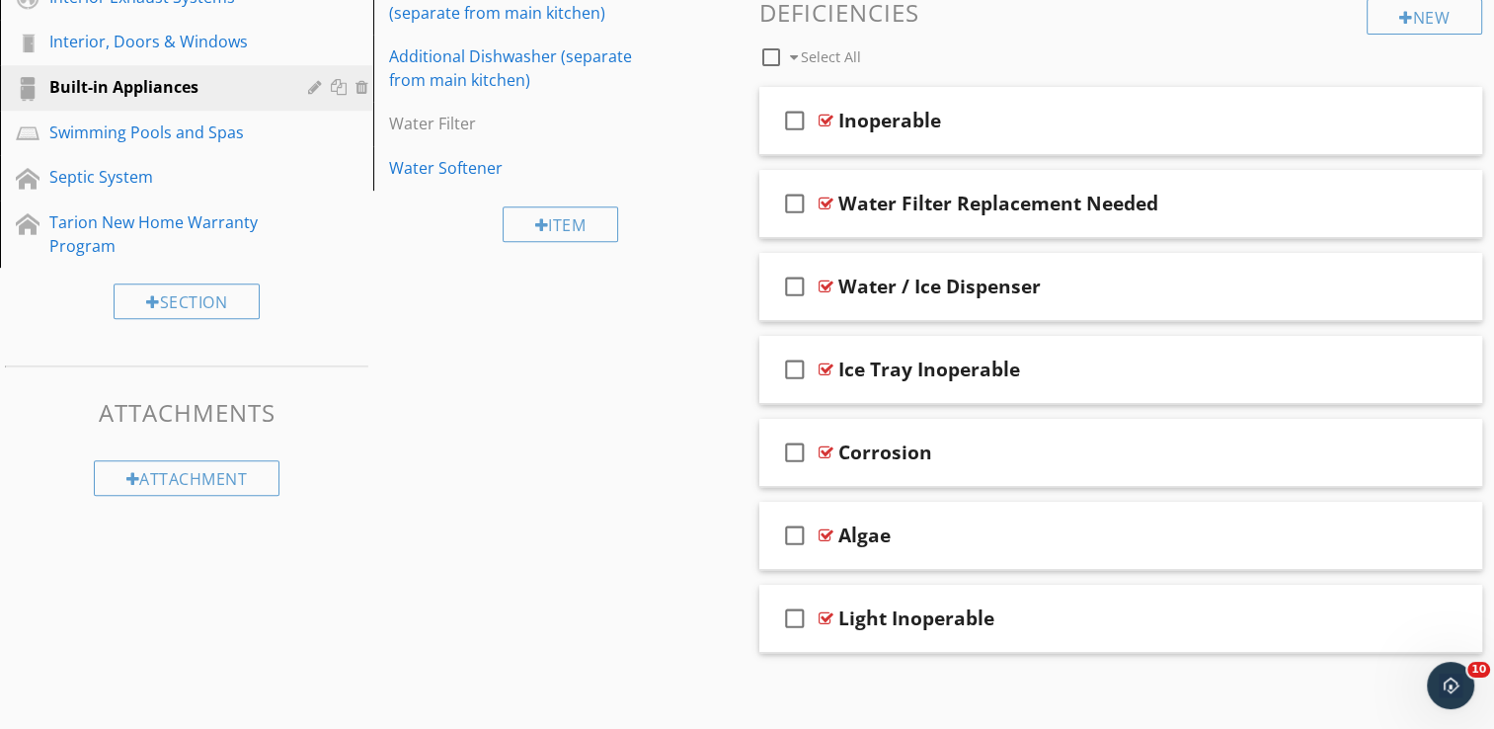
scroll to position [826, 0]
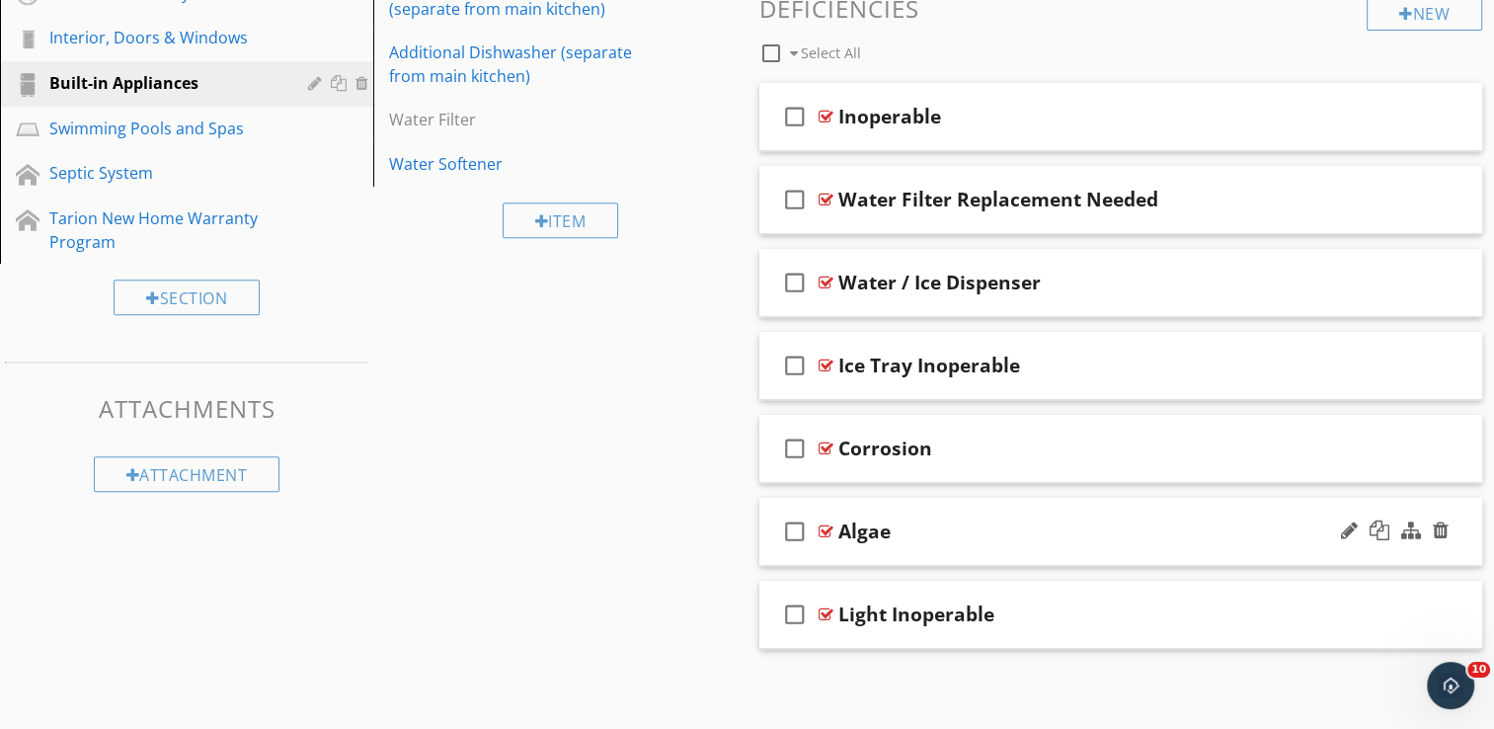
click at [1121, 538] on div "Algae" at bounding box center [1094, 531] width 513 height 24
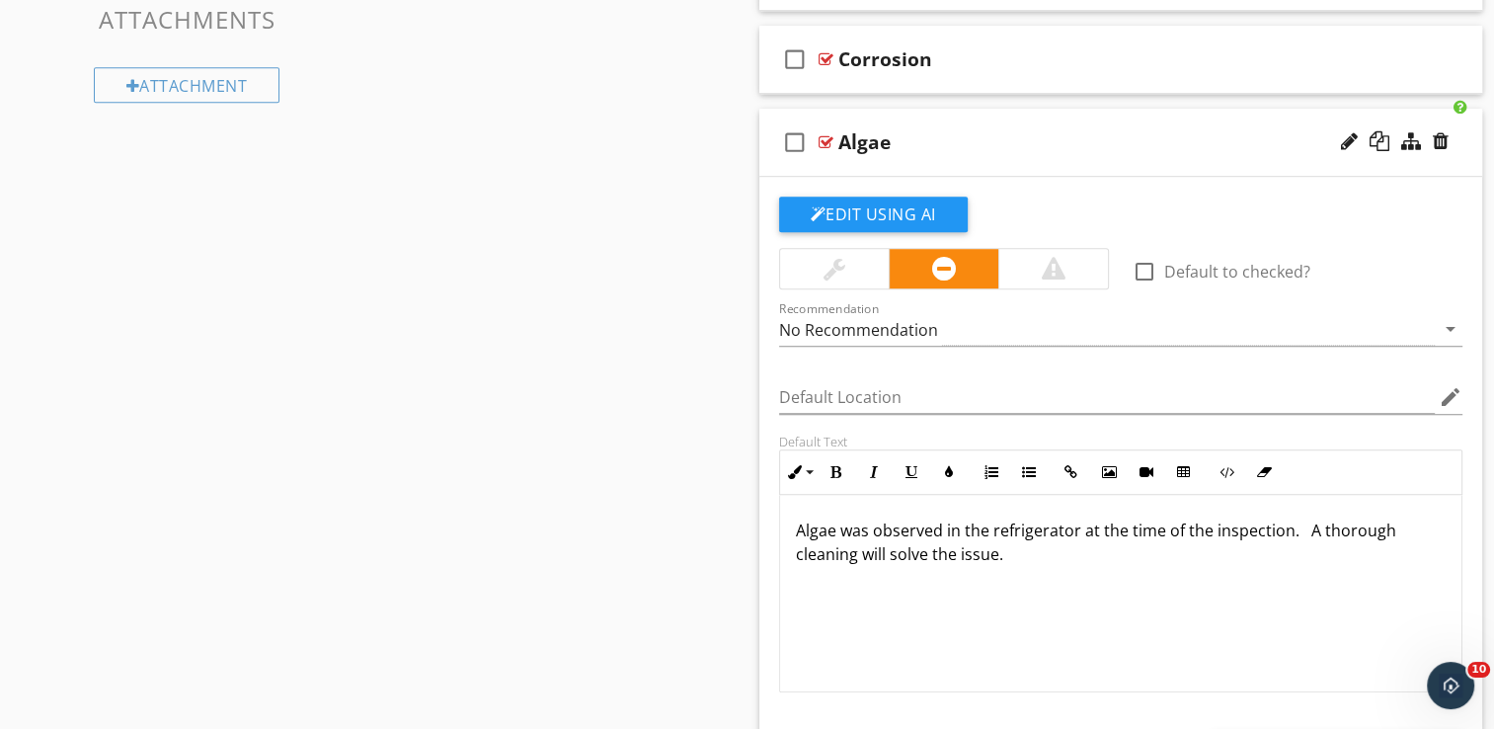
scroll to position [1023, 0]
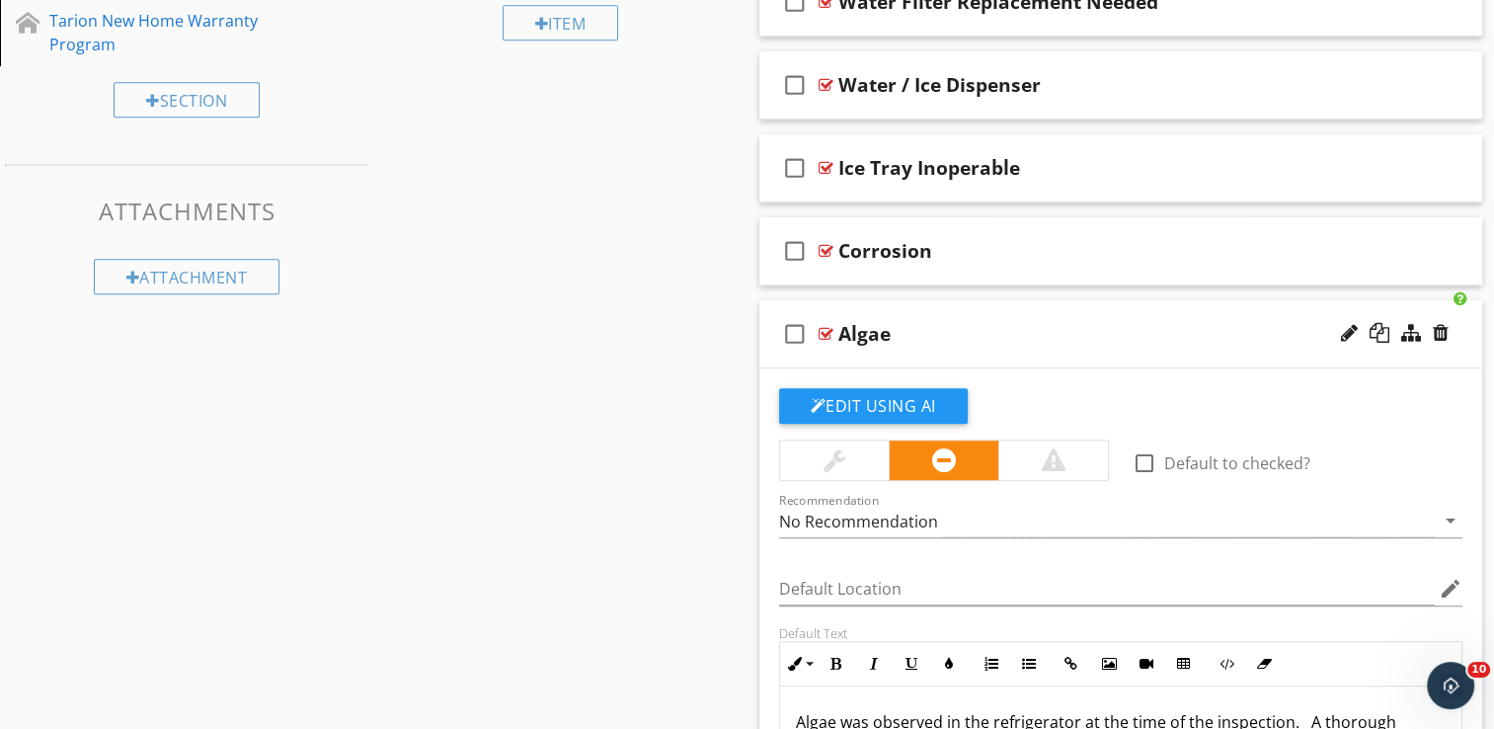
click at [1121, 346] on div "check_box_outline_blank Algae" at bounding box center [1121, 334] width 724 height 68
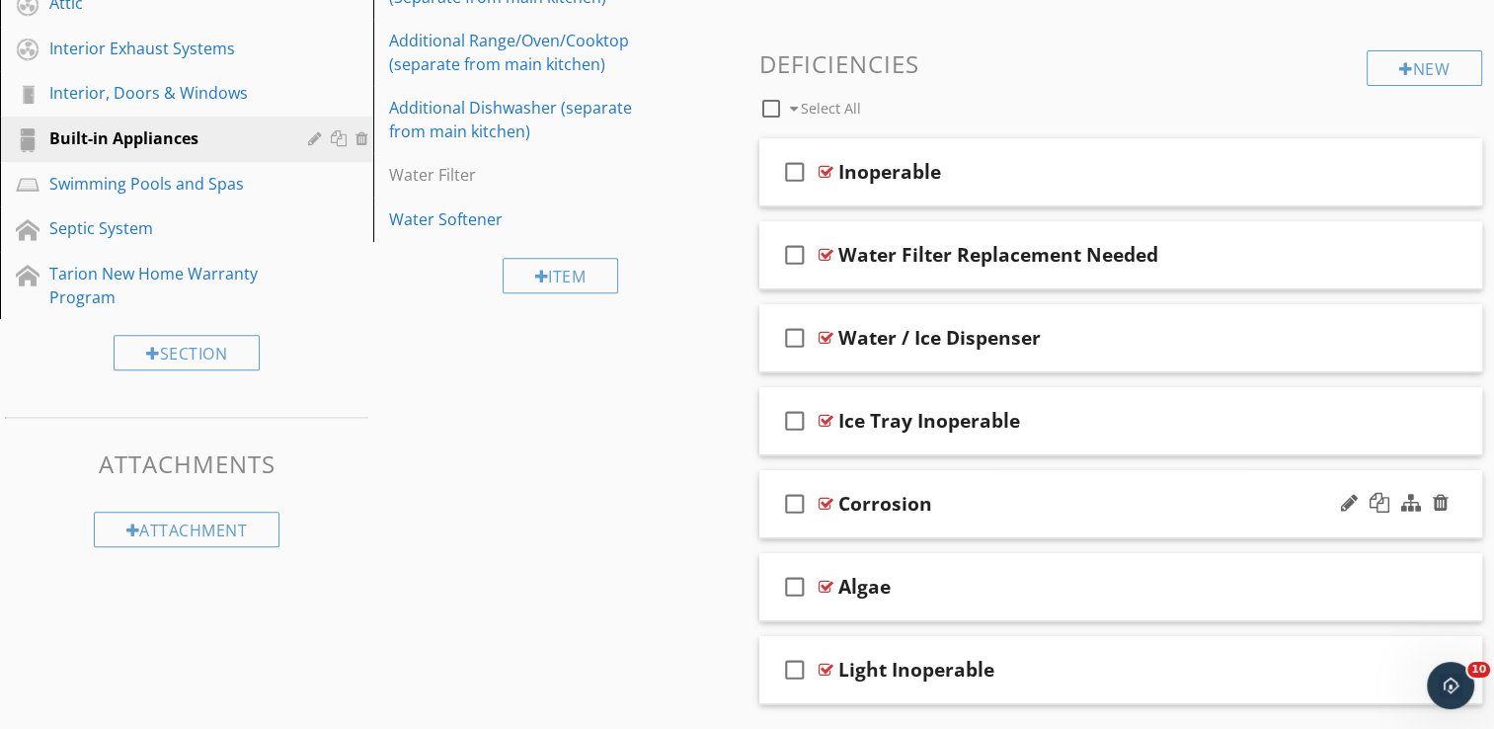
scroll to position [727, 0]
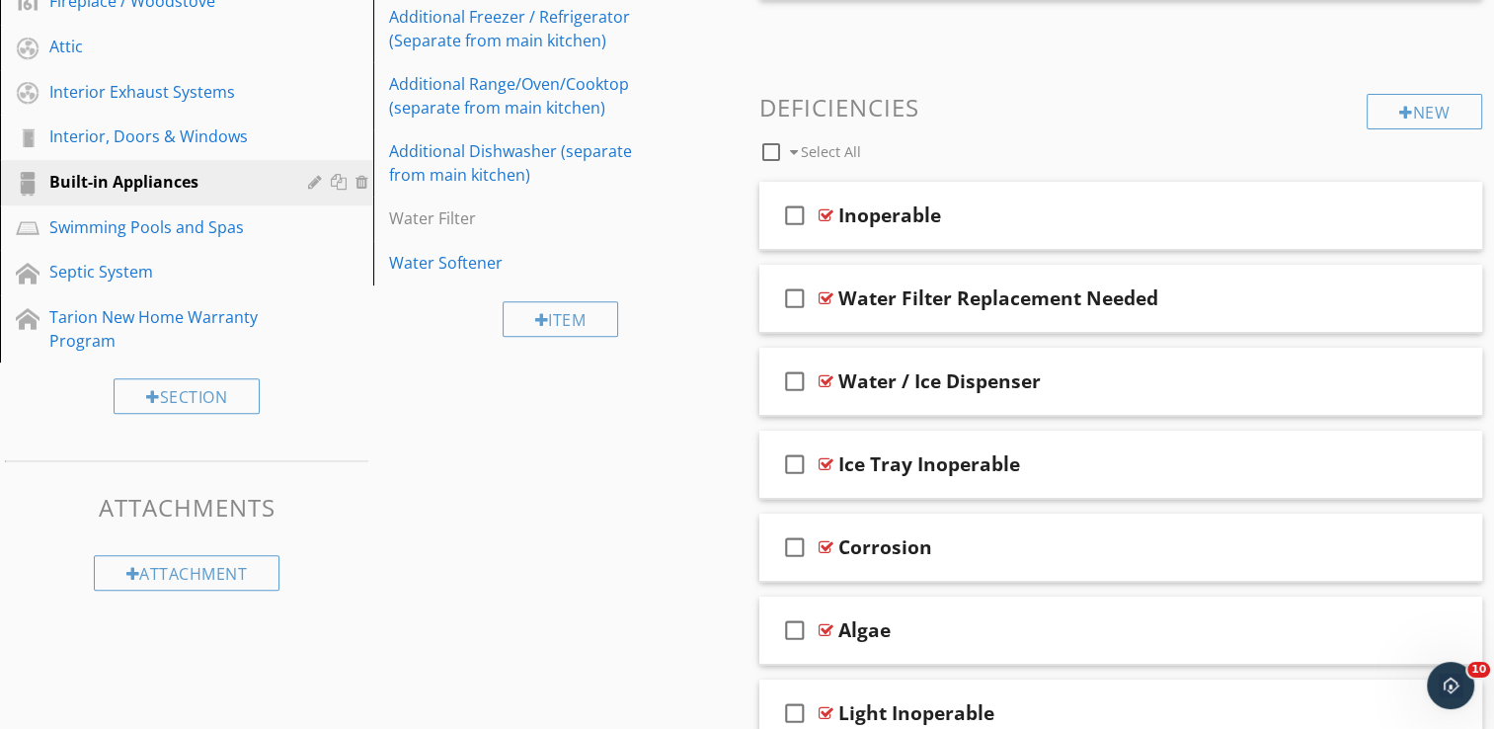
click at [774, 147] on div at bounding box center [771, 152] width 34 height 34
click at [794, 214] on icon "check_box" at bounding box center [795, 215] width 32 height 47
checkbox input "false"
click at [798, 294] on icon "check_box" at bounding box center [795, 298] width 32 height 47
click at [798, 374] on icon "check_box" at bounding box center [795, 380] width 32 height 47
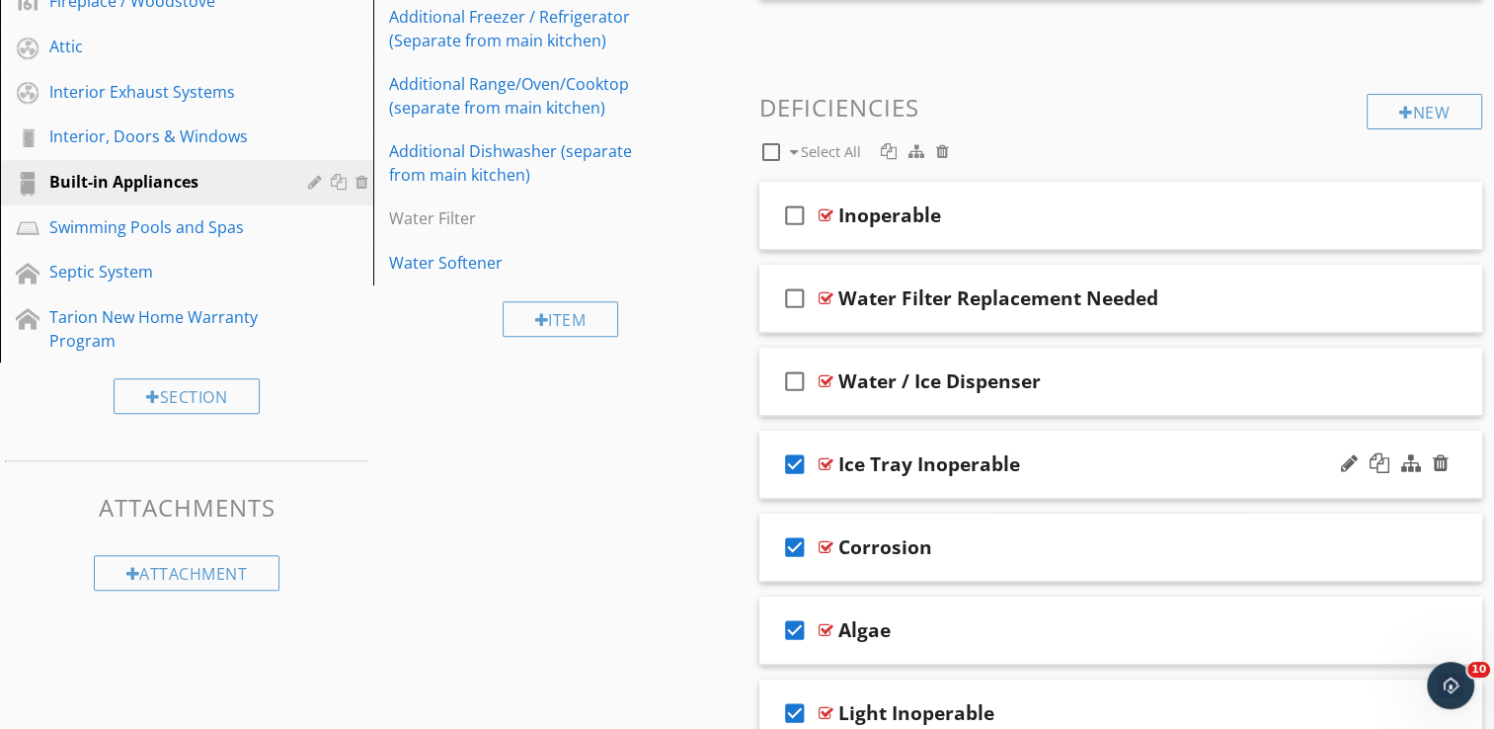
click at [791, 459] on icon "check_box" at bounding box center [795, 463] width 32 height 47
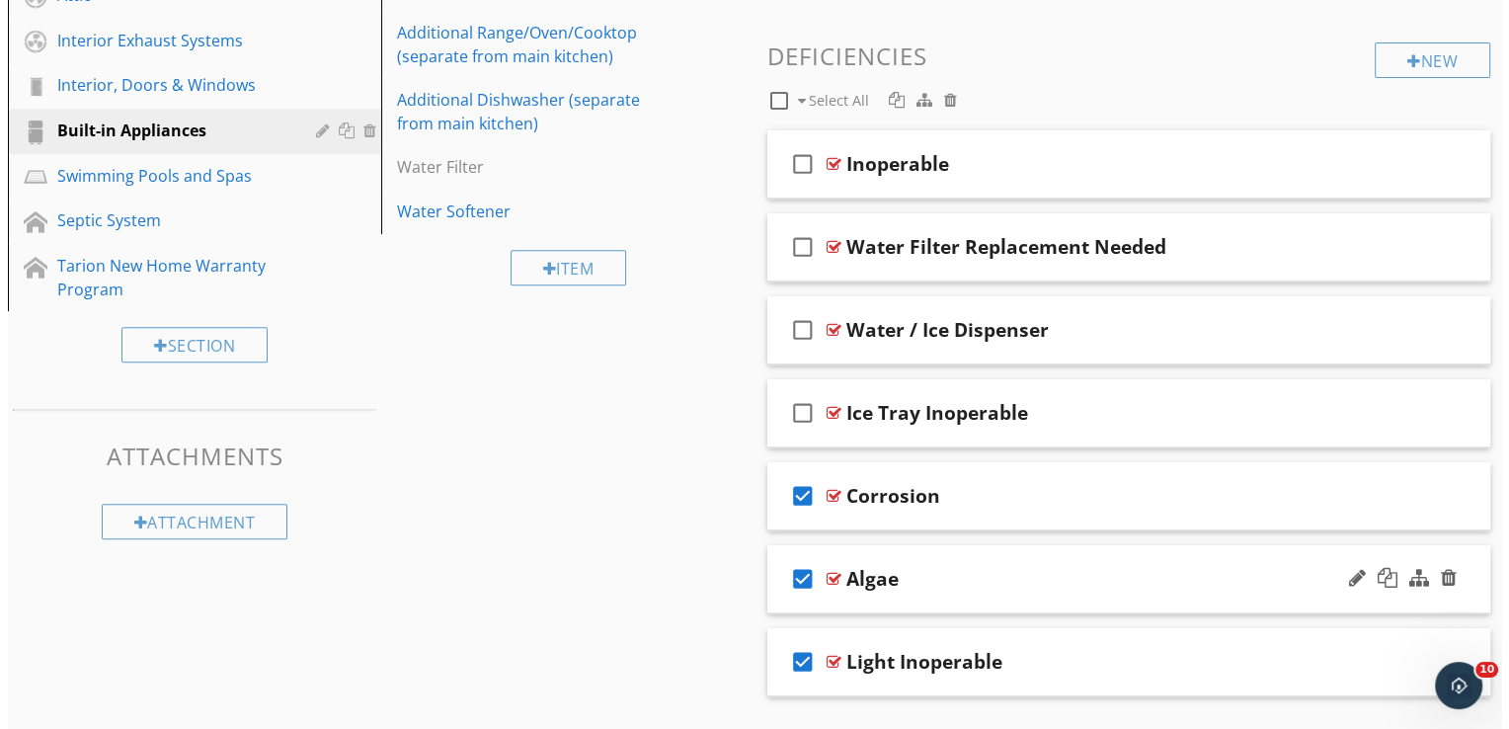
scroll to position [826, 0]
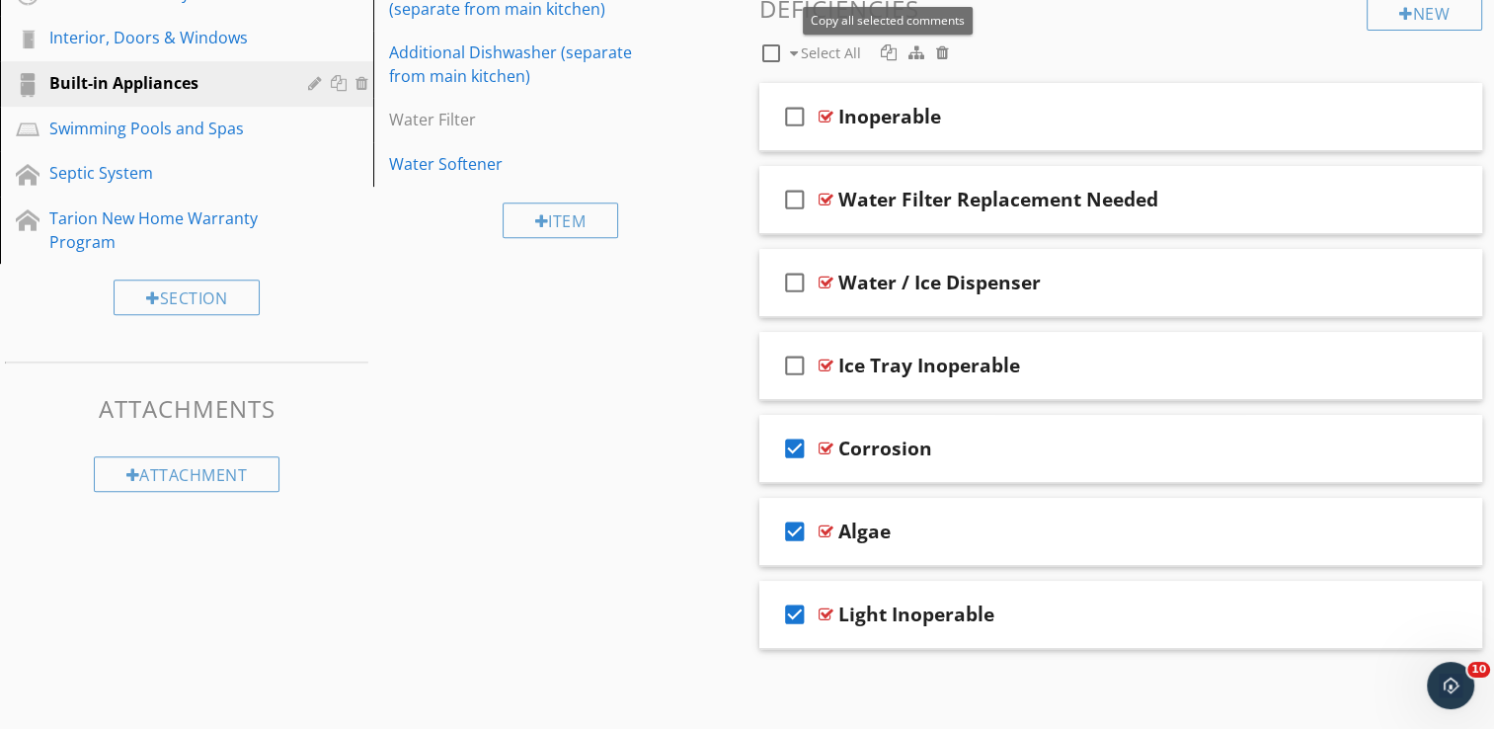
click at [889, 50] on div at bounding box center [889, 52] width 16 height 16
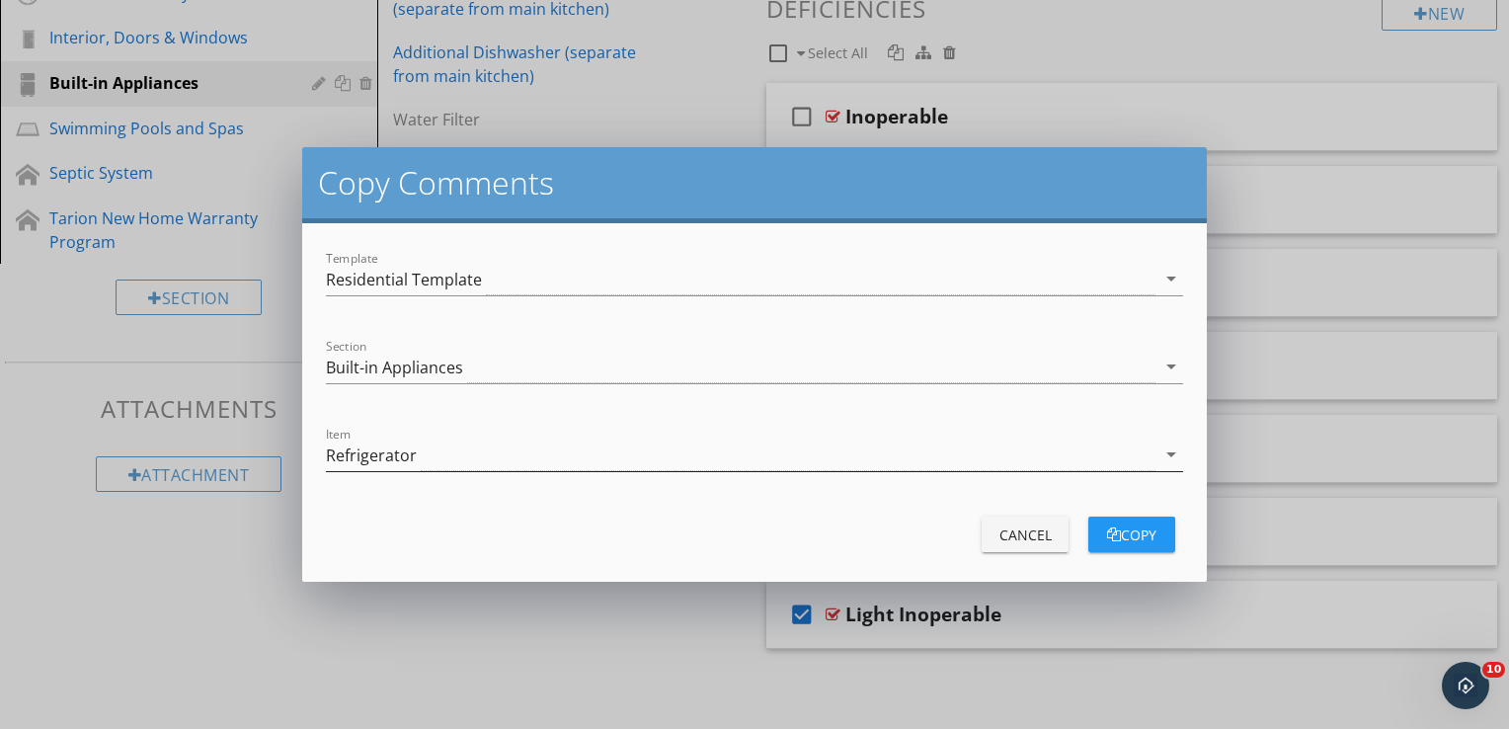
click at [503, 453] on div "Refrigerator" at bounding box center [741, 454] width 831 height 33
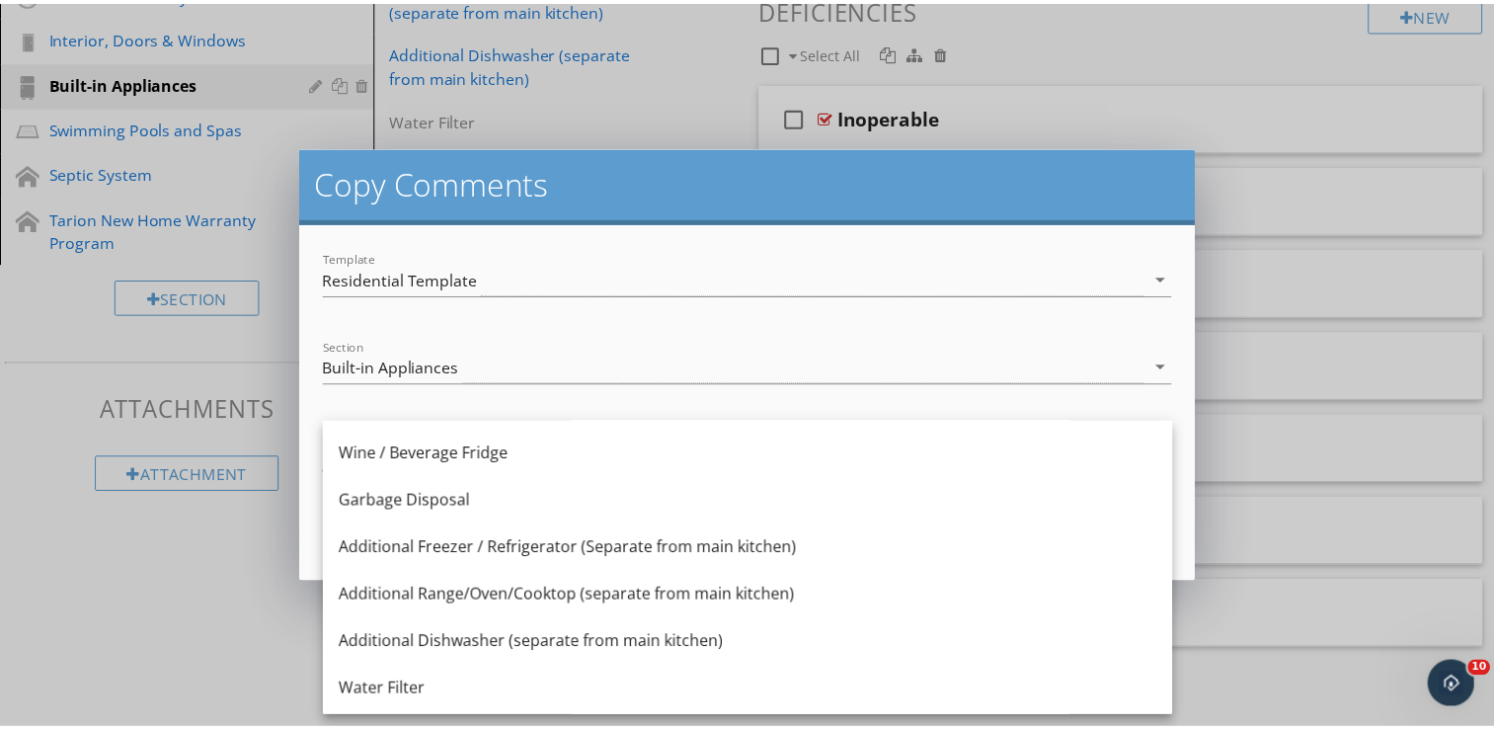
scroll to position [395, 0]
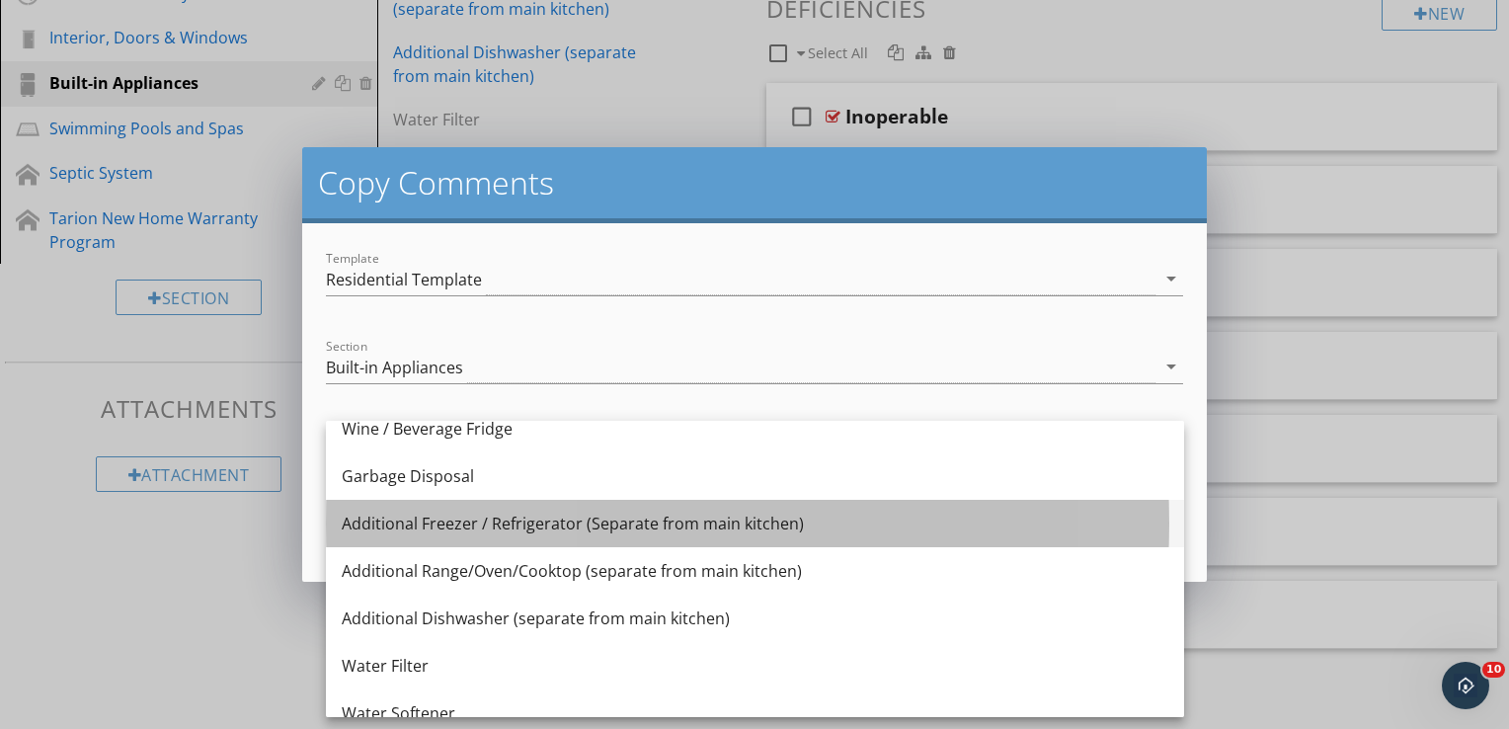
click at [532, 524] on div "Additional Freezer / Refrigerator (Separate from main kitchen)" at bounding box center [755, 524] width 827 height 24
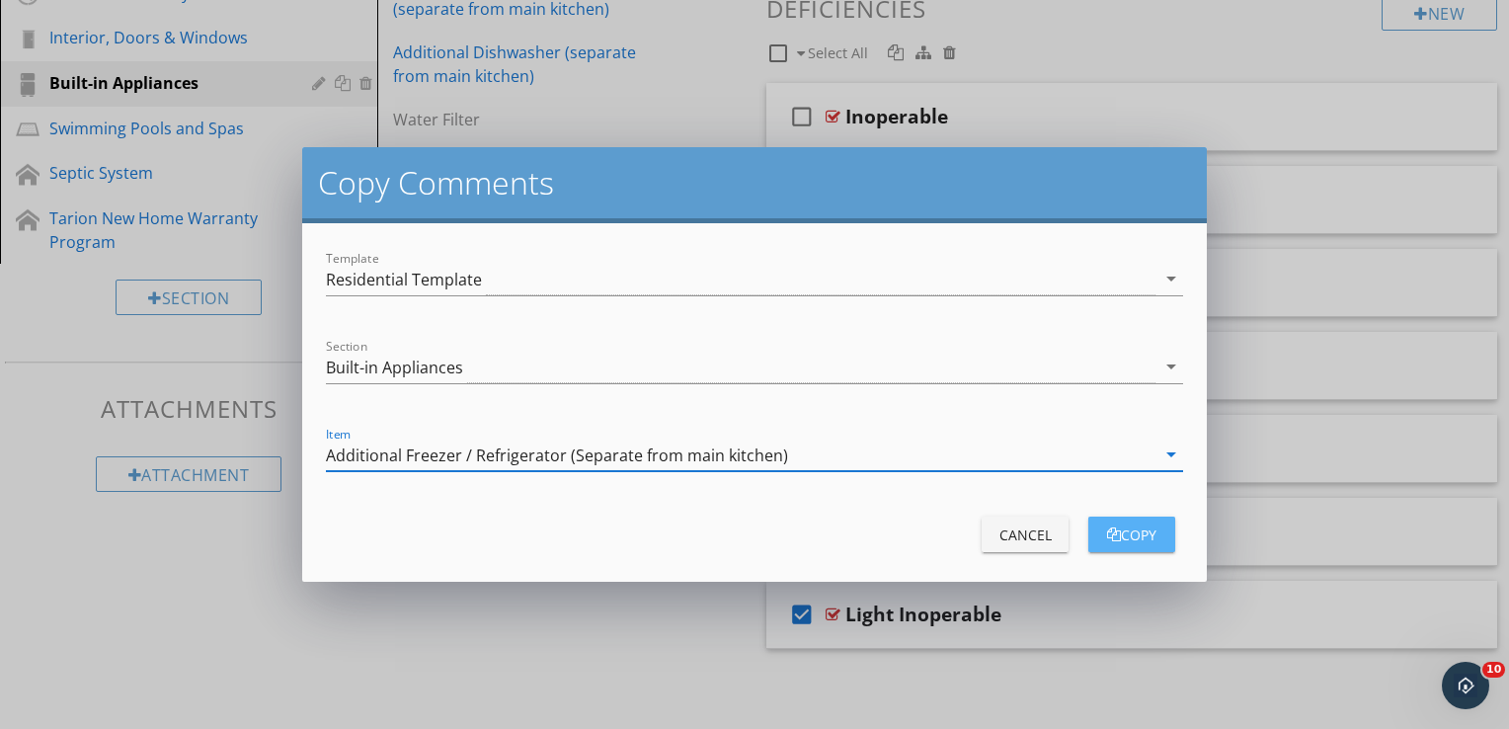
click at [1134, 534] on div "copy" at bounding box center [1131, 534] width 55 height 21
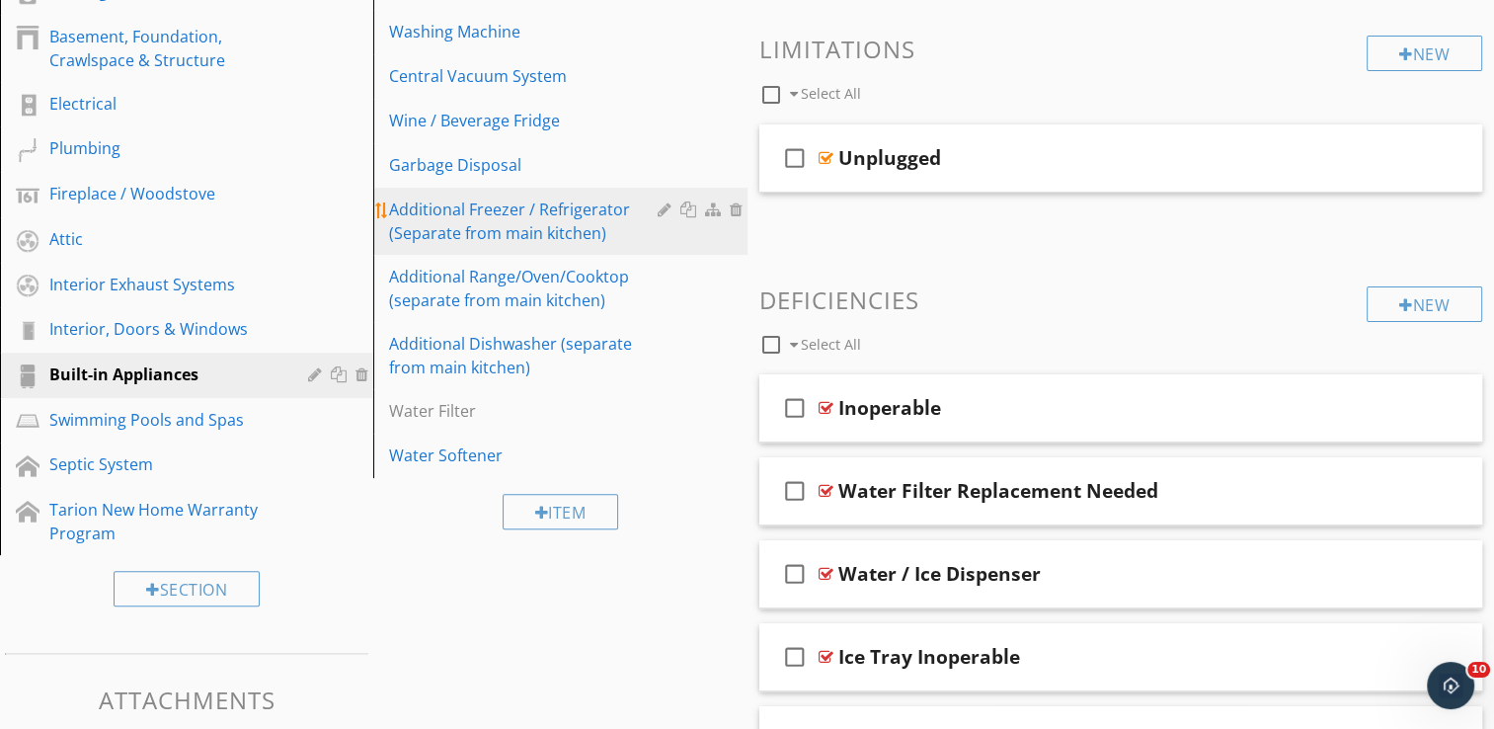
scroll to position [529, 0]
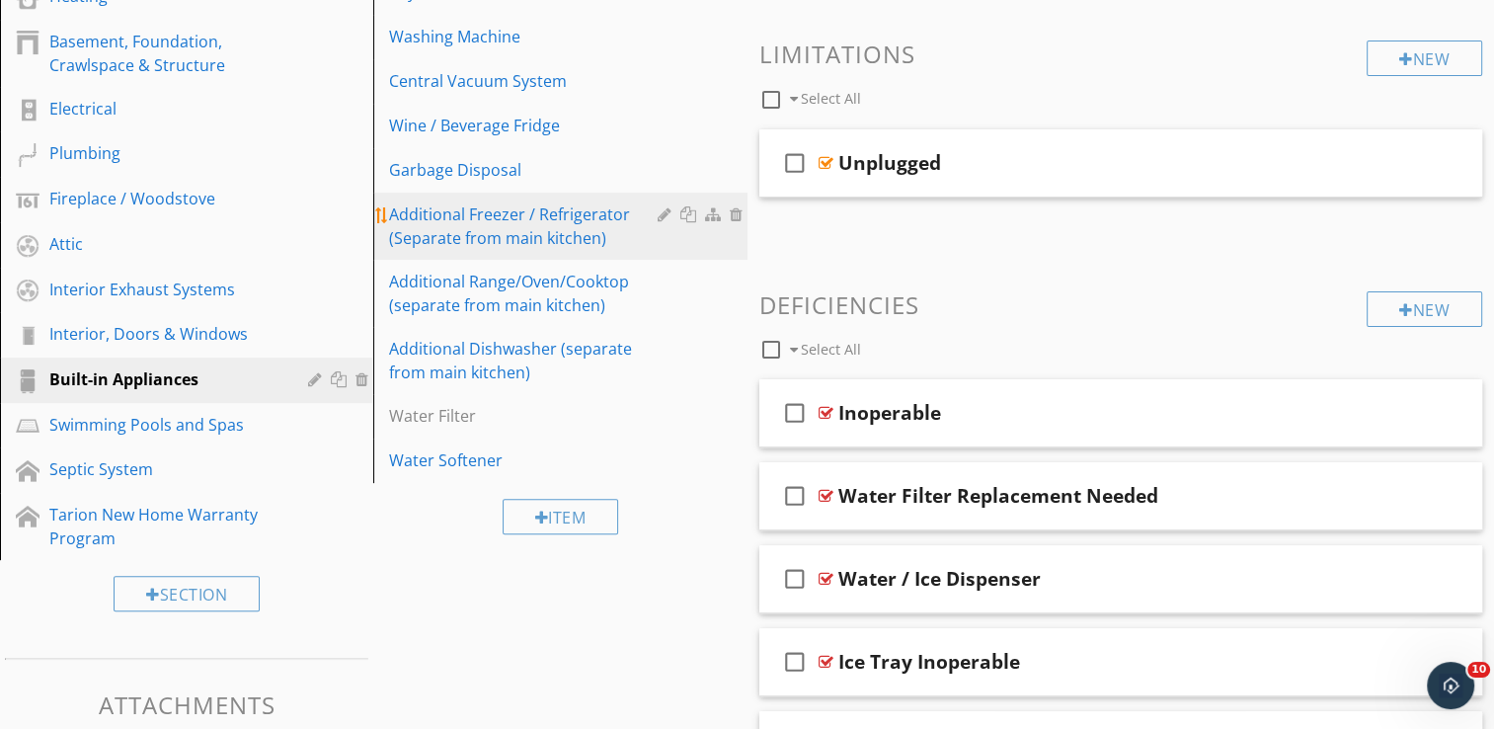
click at [517, 214] on div "Additional Freezer / Refrigerator (Separate from main kitchen)" at bounding box center [526, 225] width 274 height 47
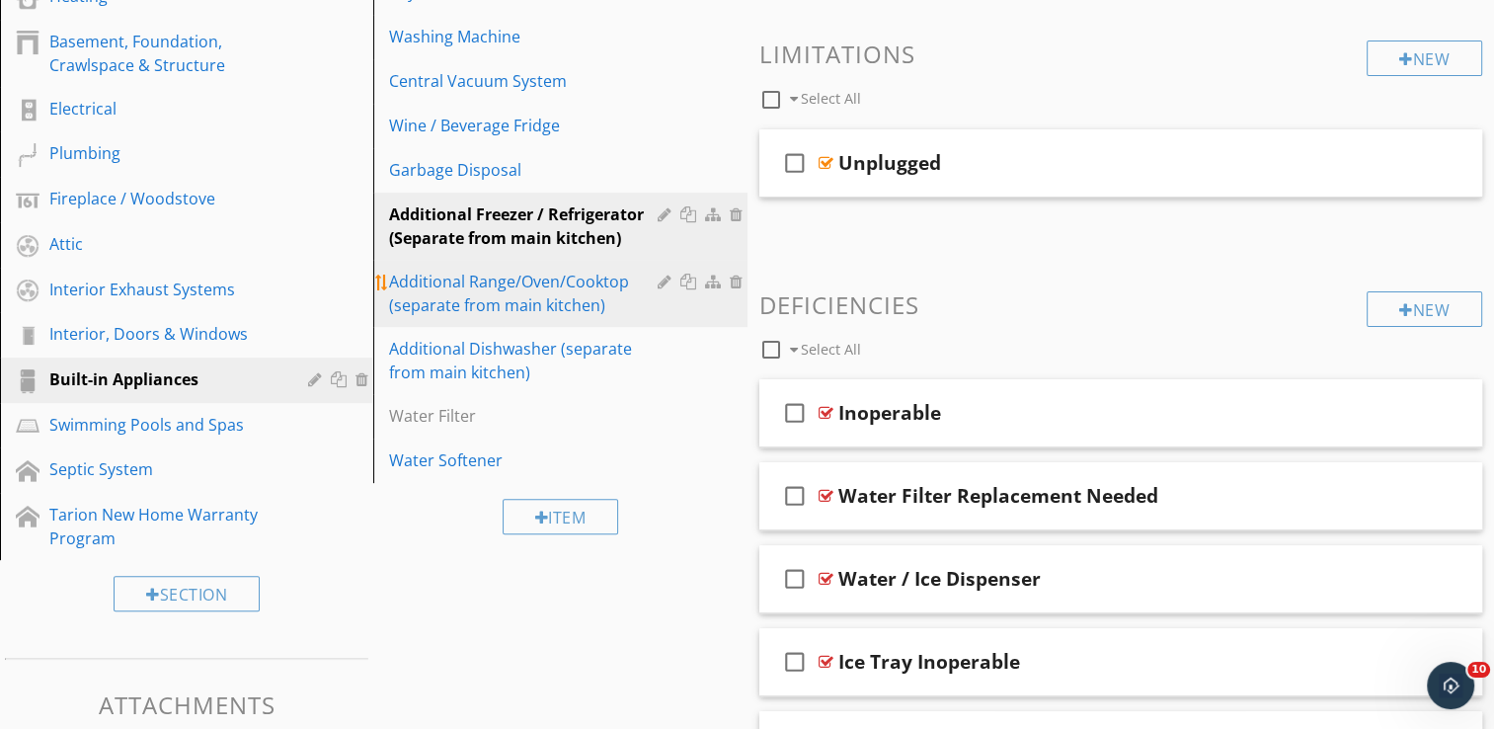
click at [527, 294] on div "Additional Range/Oven/Cooktop (separate from main kitchen)" at bounding box center [526, 293] width 274 height 47
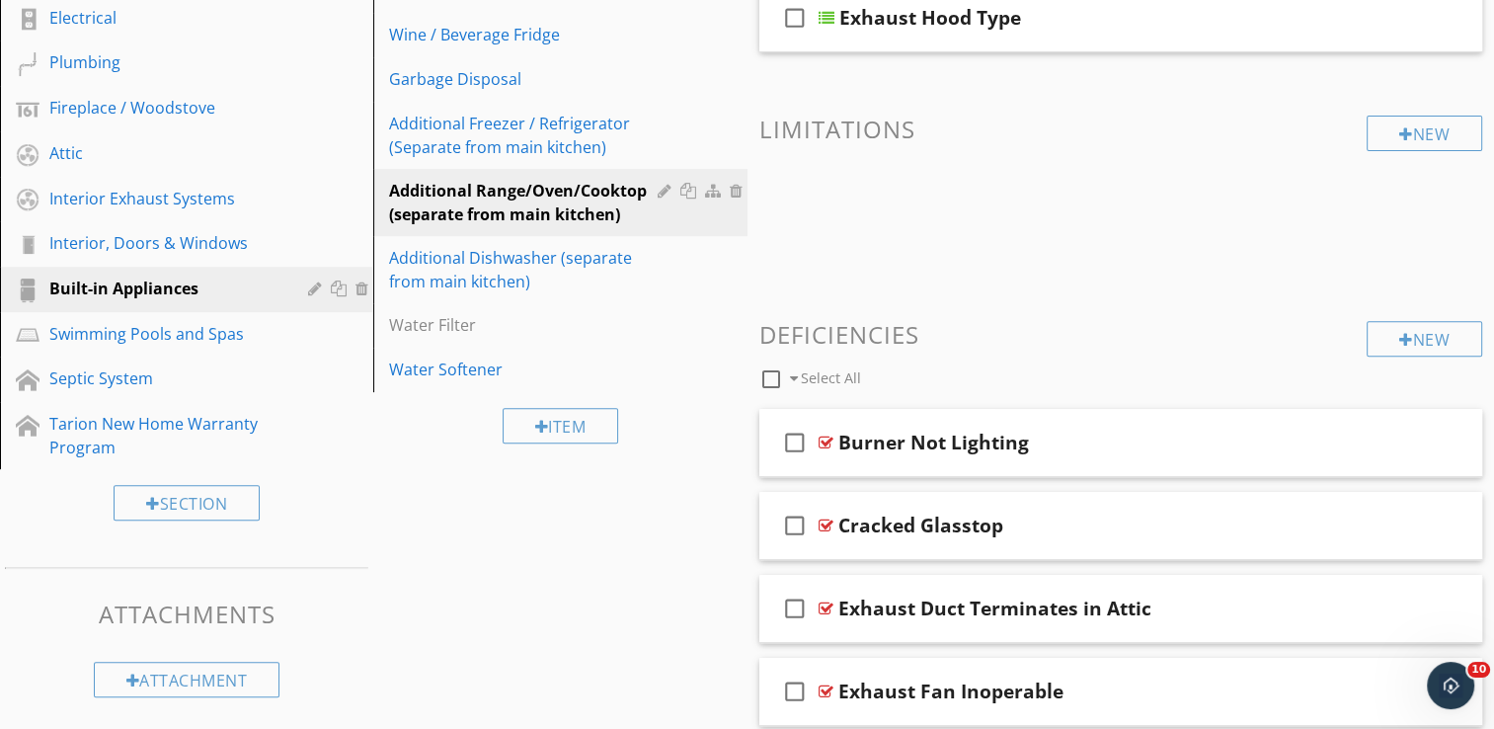
scroll to position [601, 0]
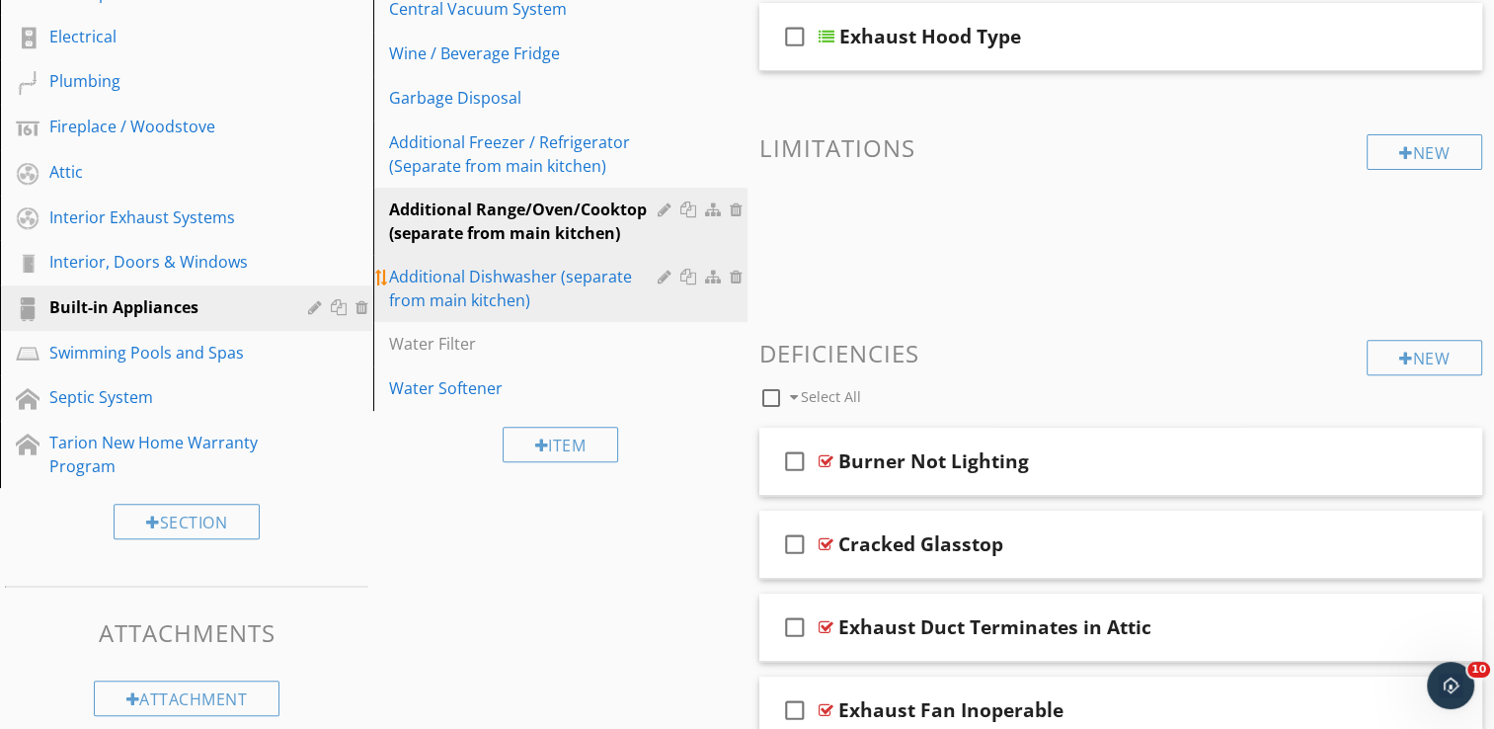
click at [560, 281] on div "Additional Dishwasher (separate from main kitchen)" at bounding box center [526, 288] width 274 height 47
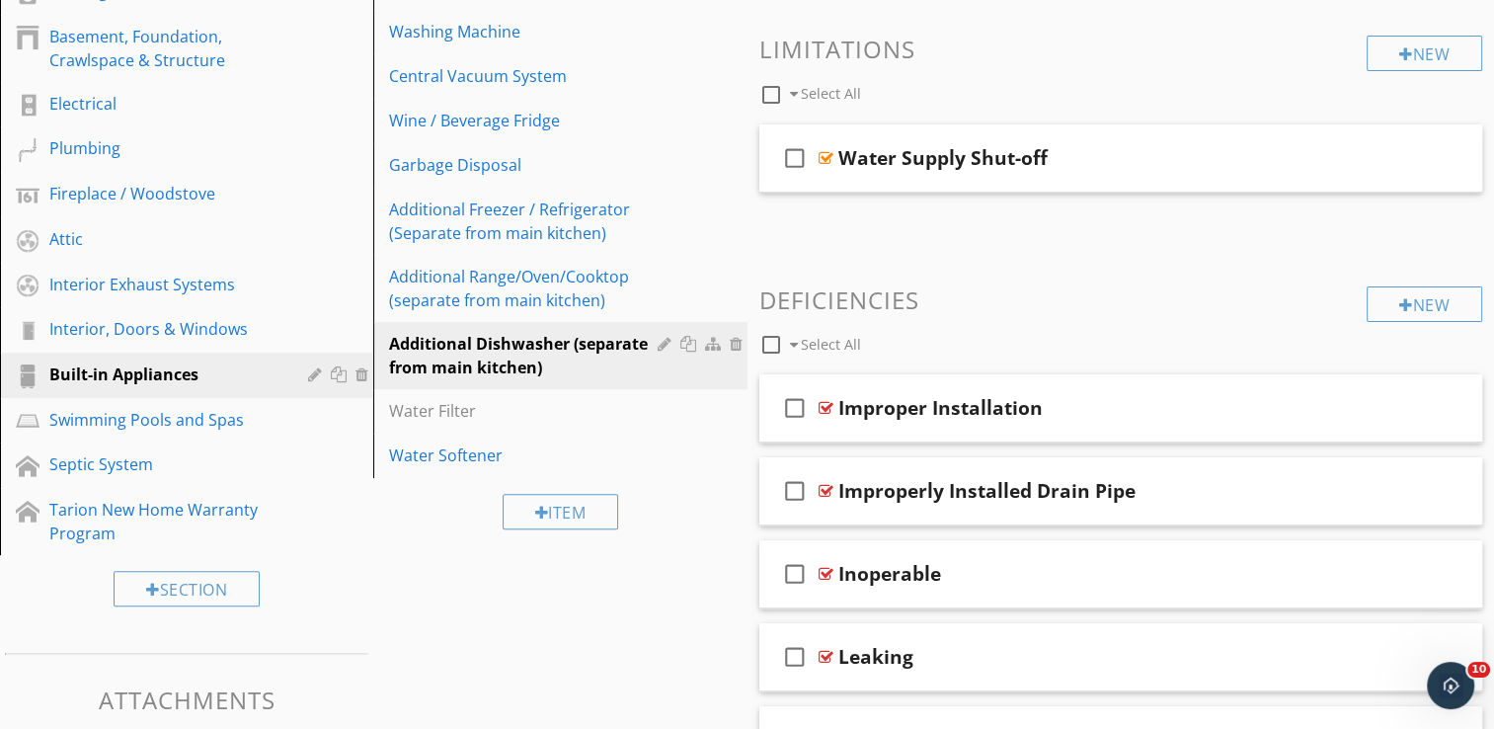
scroll to position [503, 0]
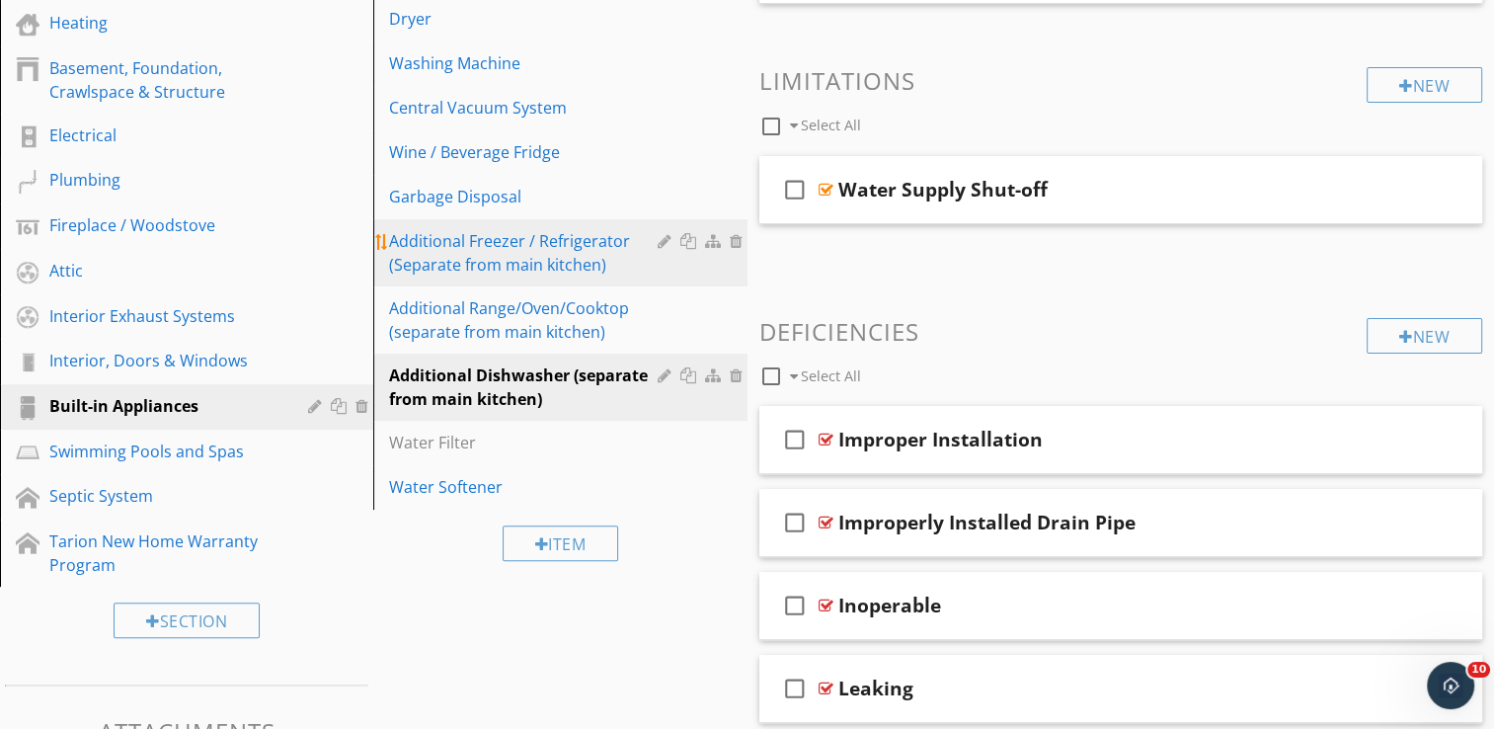
click at [524, 254] on div "Additional Freezer / Refrigerator (Separate from main kitchen)" at bounding box center [526, 252] width 274 height 47
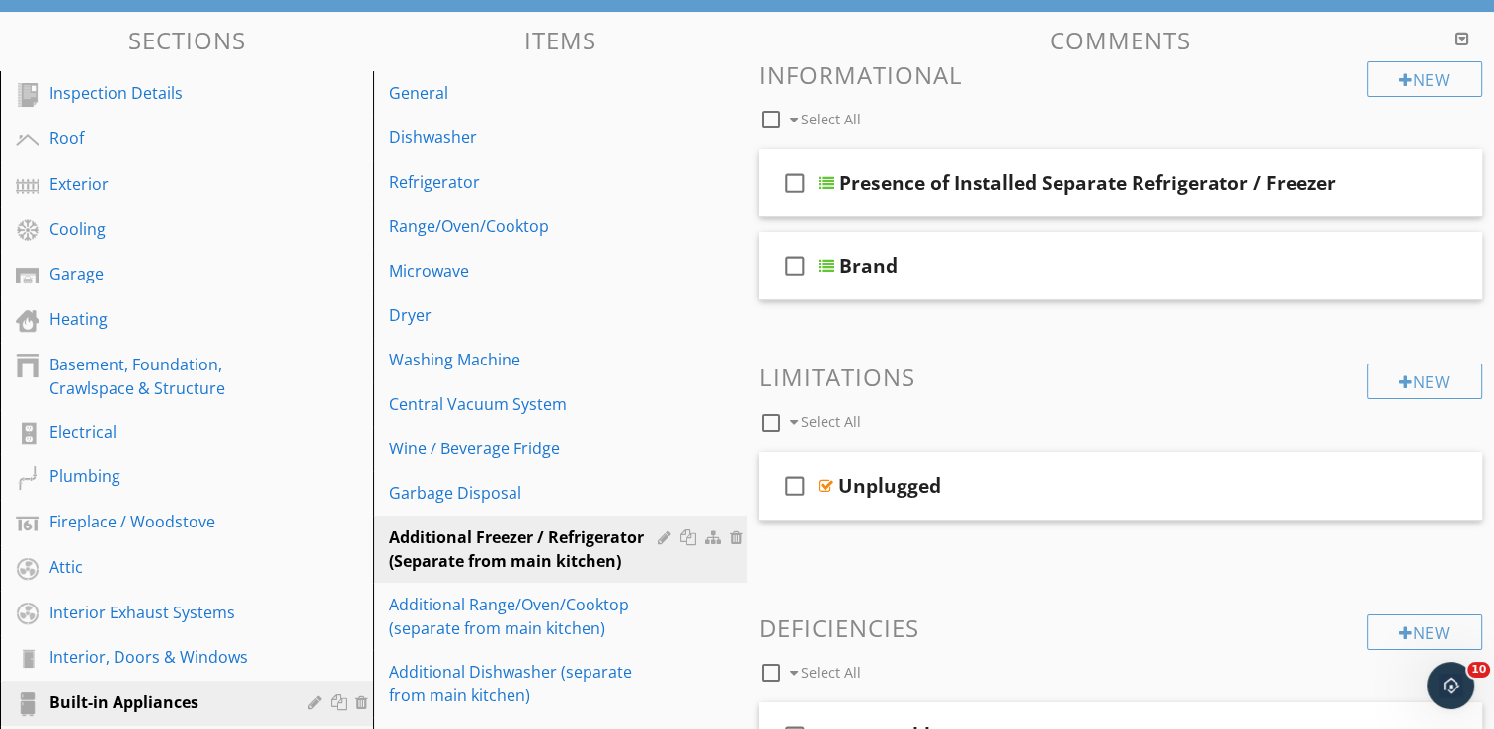
scroll to position [108, 0]
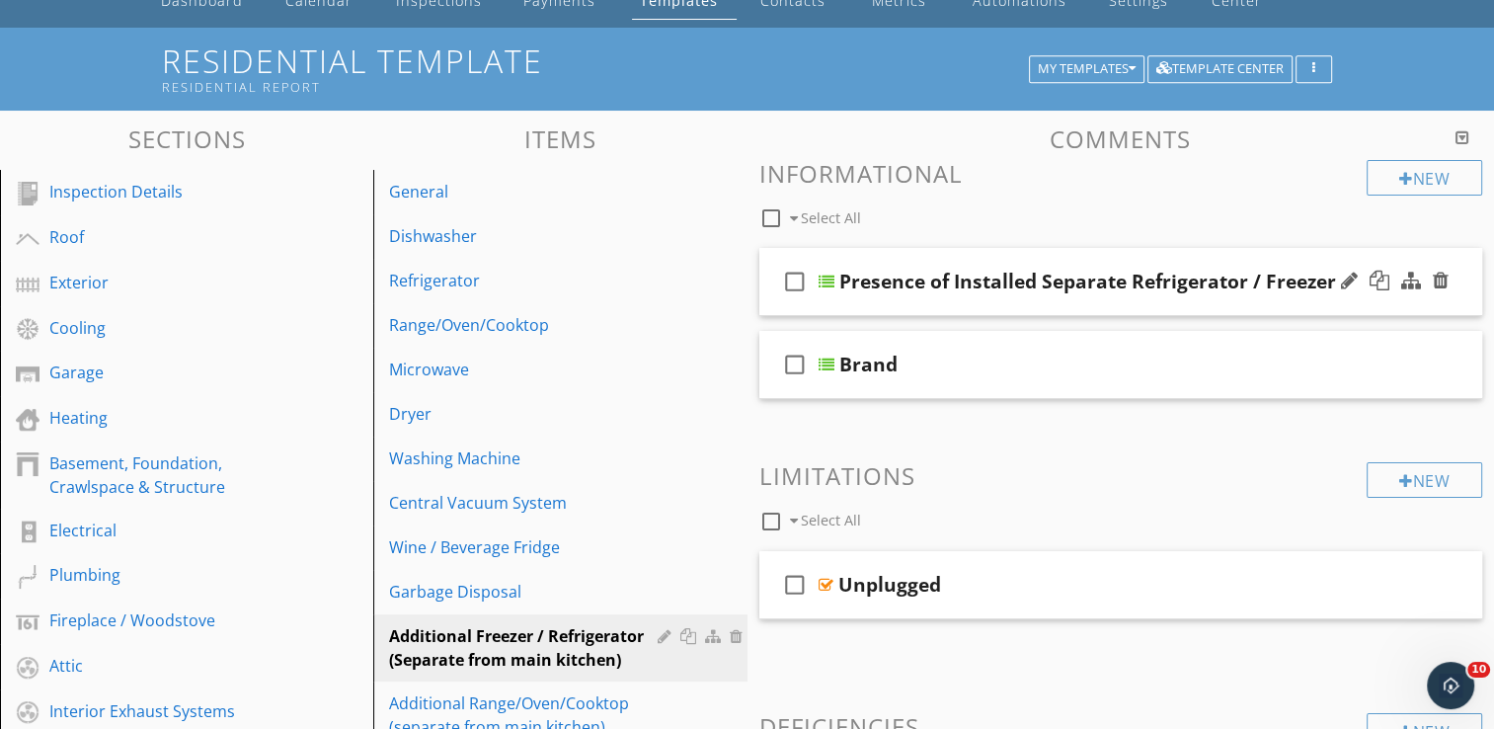
click at [1260, 286] on div "Presence of Installed Separate Refrigerator / Freezer" at bounding box center [1087, 282] width 497 height 24
click at [1321, 306] on div "check_box_outline_blank Presence of Installed Separate Refrigerator / Freezer" at bounding box center [1121, 282] width 724 height 68
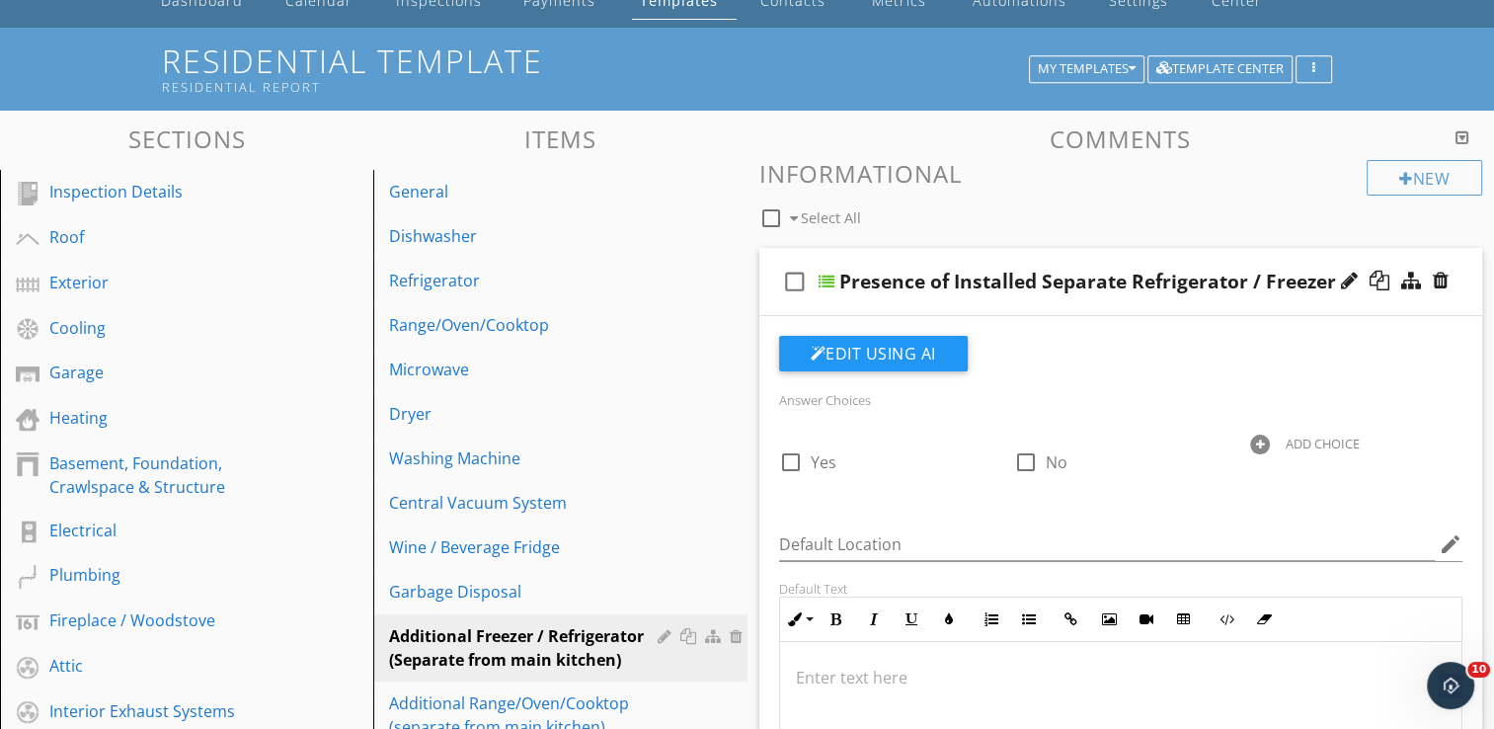
click at [1236, 306] on div "check_box_outline_blank Presence of Installed Separate Refrigerator / Freezer" at bounding box center [1121, 282] width 724 height 68
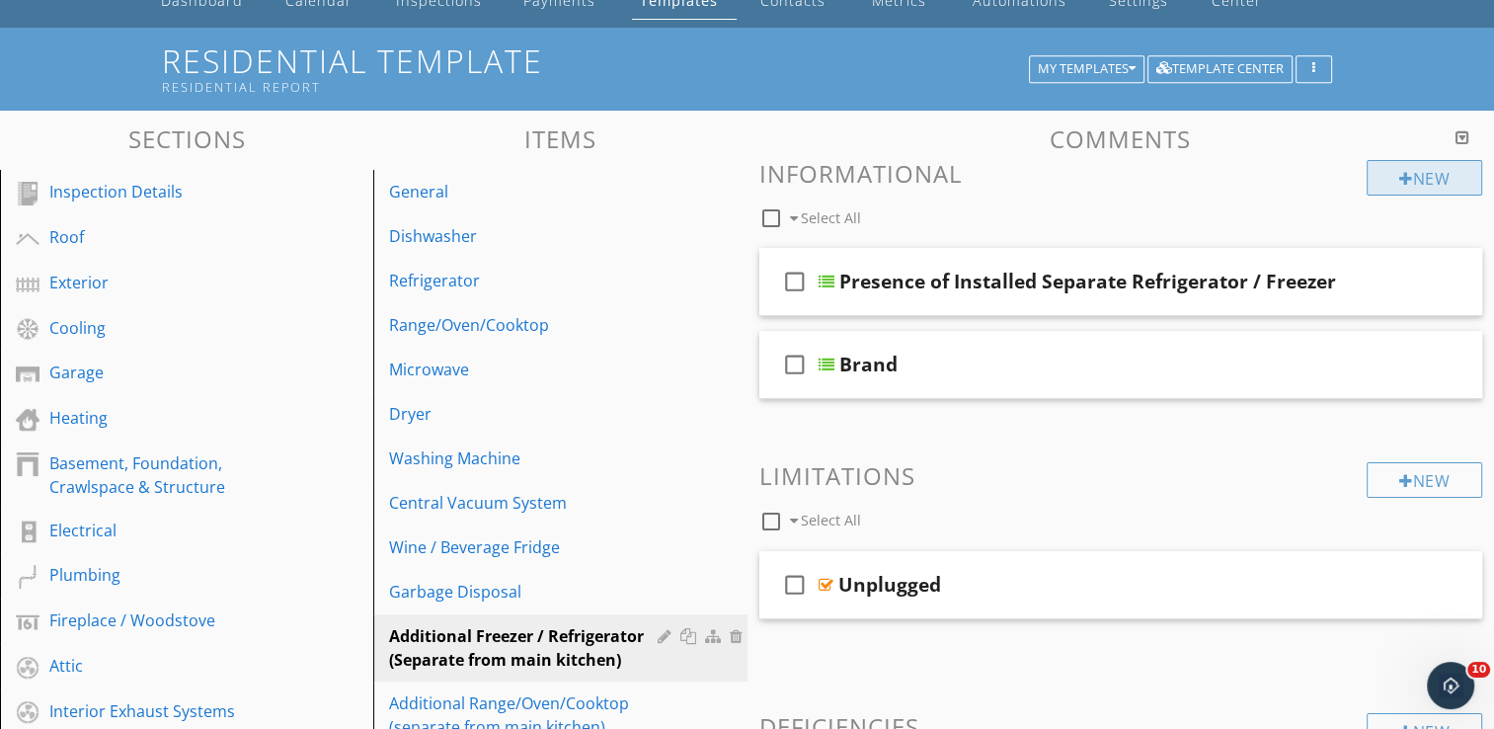
click at [1433, 179] on div "New" at bounding box center [1425, 178] width 116 height 36
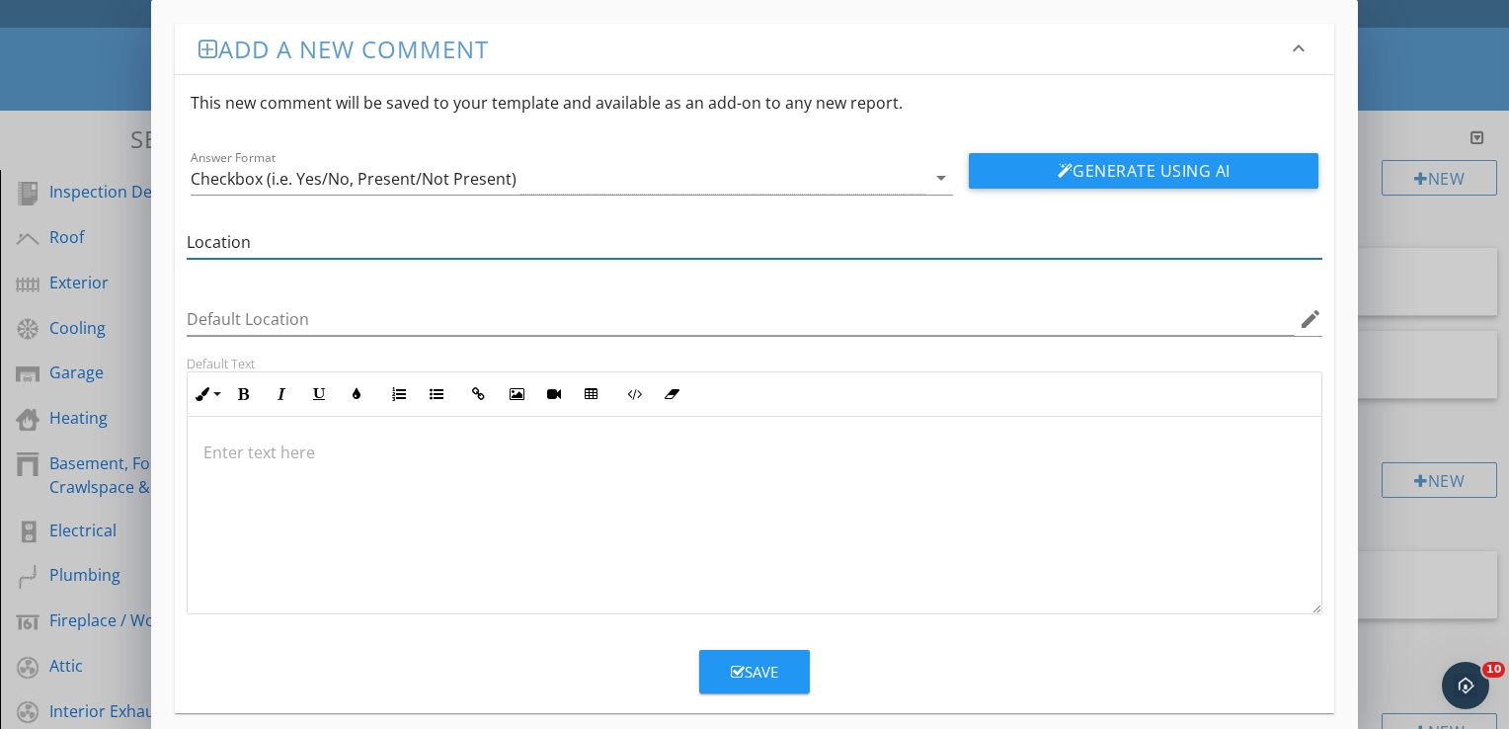
click at [294, 228] on input "Location" at bounding box center [755, 242] width 1136 height 33
type input "Location"
click at [586, 180] on div "Checkbox (i.e. Yes/No, Present/Not Present)" at bounding box center [558, 178] width 735 height 33
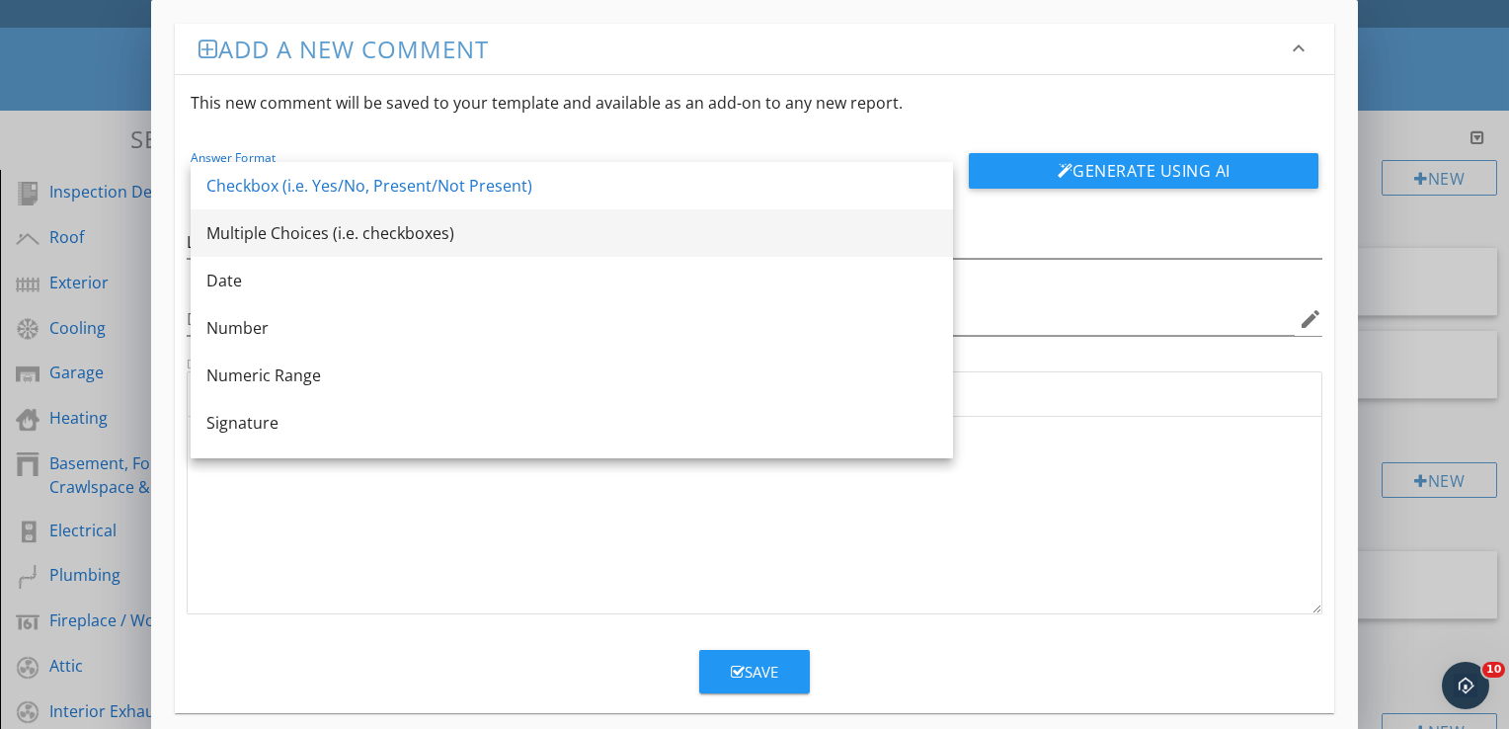
click at [427, 234] on div "Multiple Choices (i.e. checkboxes)" at bounding box center [571, 233] width 731 height 24
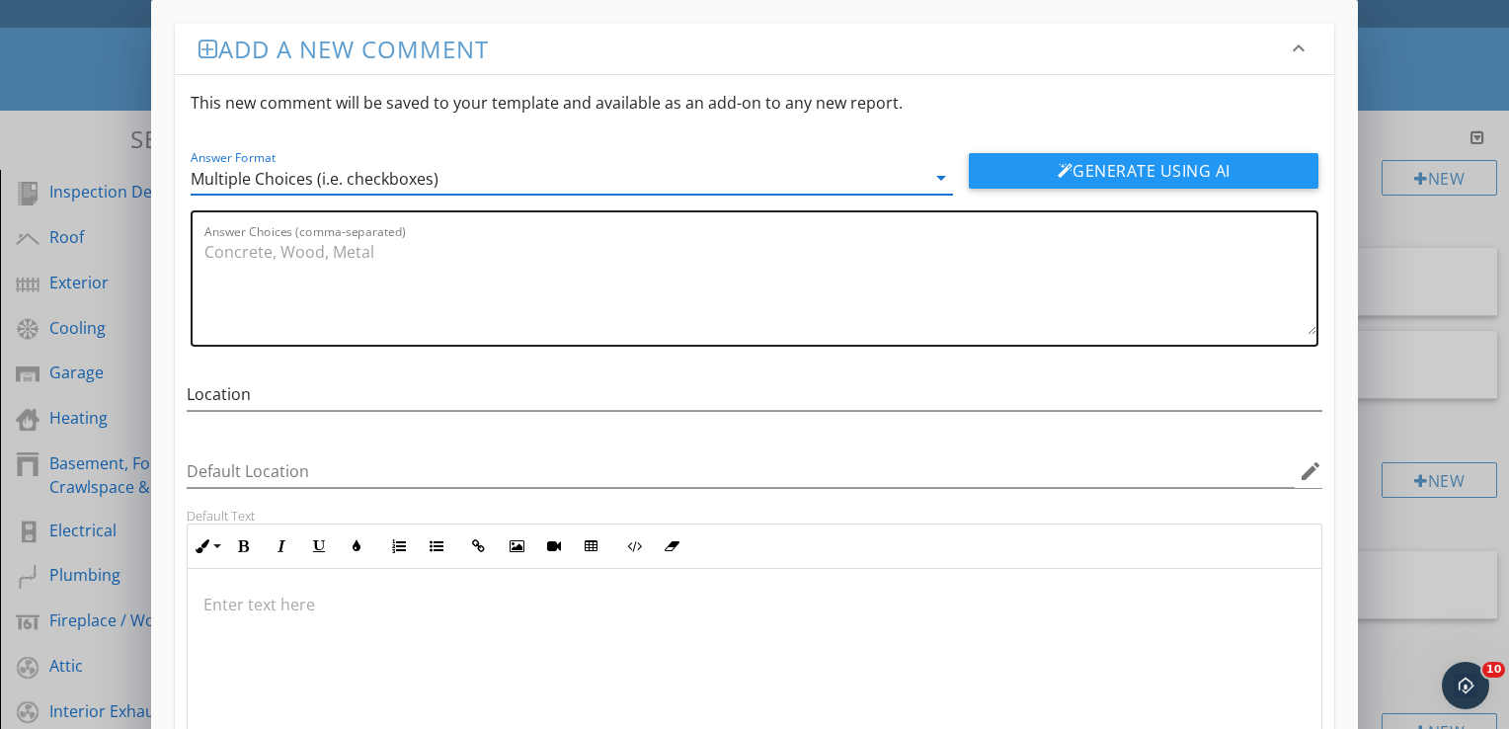
click at [336, 243] on textarea "Answer Choices (comma-separated)" at bounding box center [760, 285] width 1112 height 99
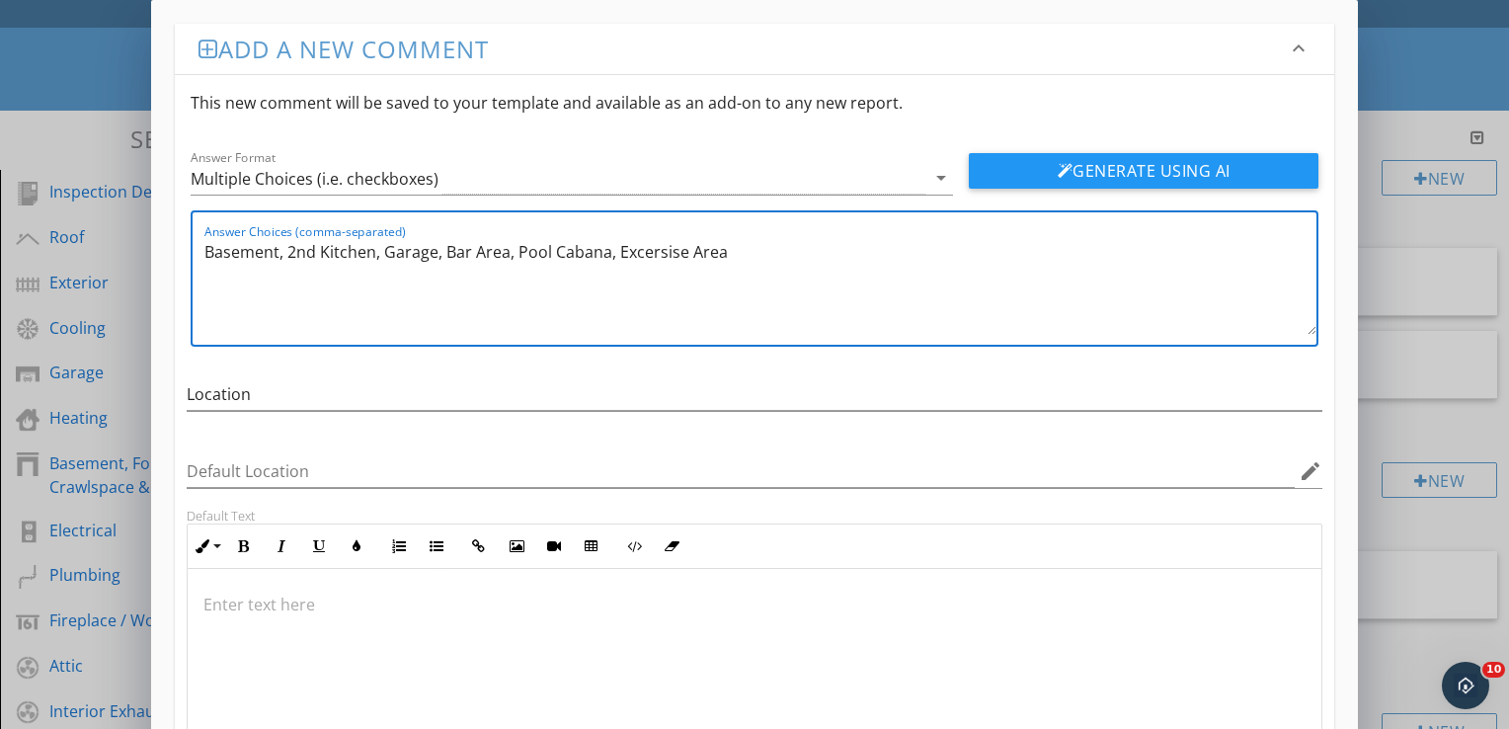
click at [668, 251] on textarea "Basement, 2nd Kitchen, Garage, Bar Area, Pool Cabana, Excersise Area" at bounding box center [760, 285] width 1112 height 99
click at [747, 257] on textarea "Basement, 2nd Kitchen, Garage, Bar Area, Pool Cabana, Exercise Area" at bounding box center [760, 285] width 1112 height 99
click at [321, 251] on textarea "Basement, 2nd Kitchen, Garage, Bar Area, Pool Cabana, Exercise Area, Living Roo…" at bounding box center [760, 285] width 1112 height 99
click at [945, 255] on textarea "Basement, Kitchen, Garage, Bar Area, Pool Cabana, Exercise Area, Living Room, F…" at bounding box center [760, 285] width 1112 height 99
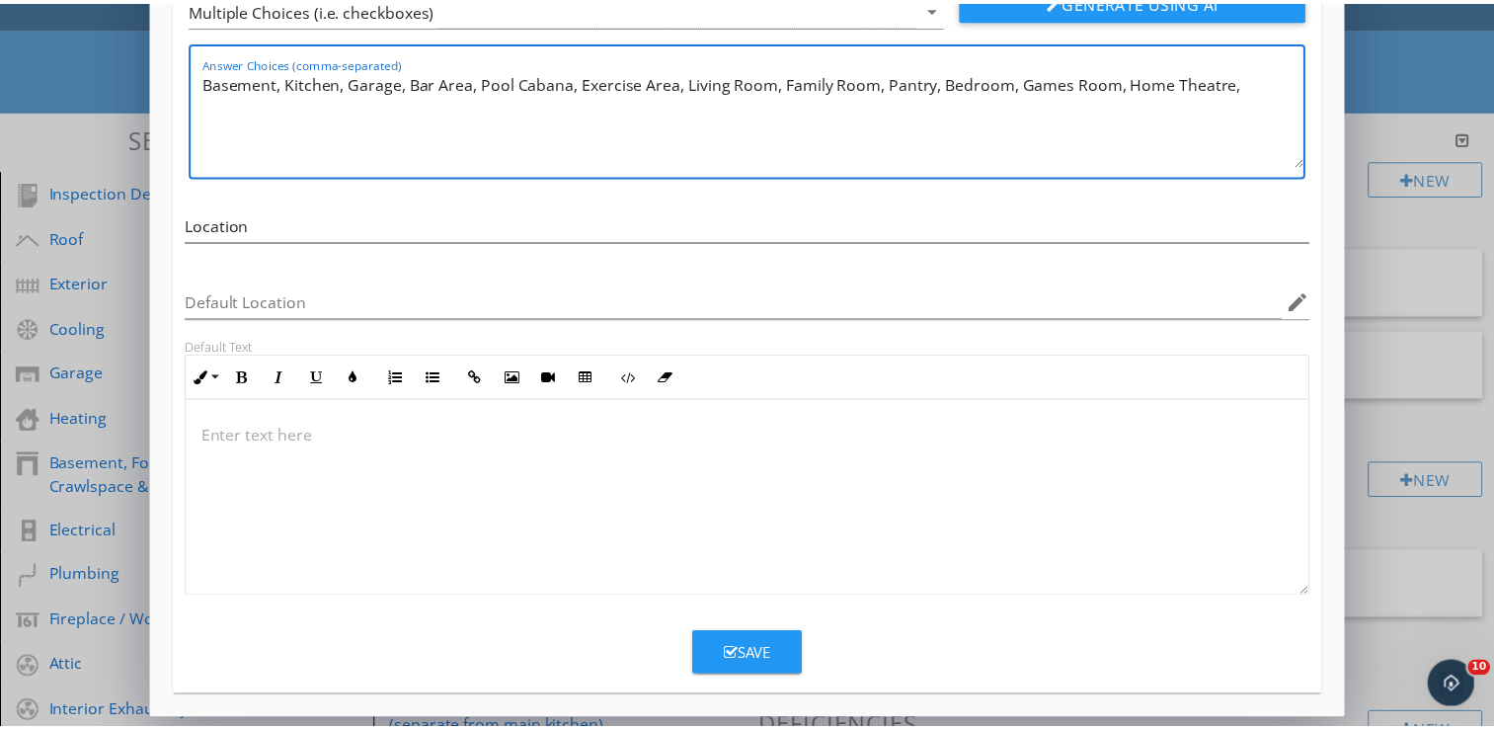
scroll to position [0, 0]
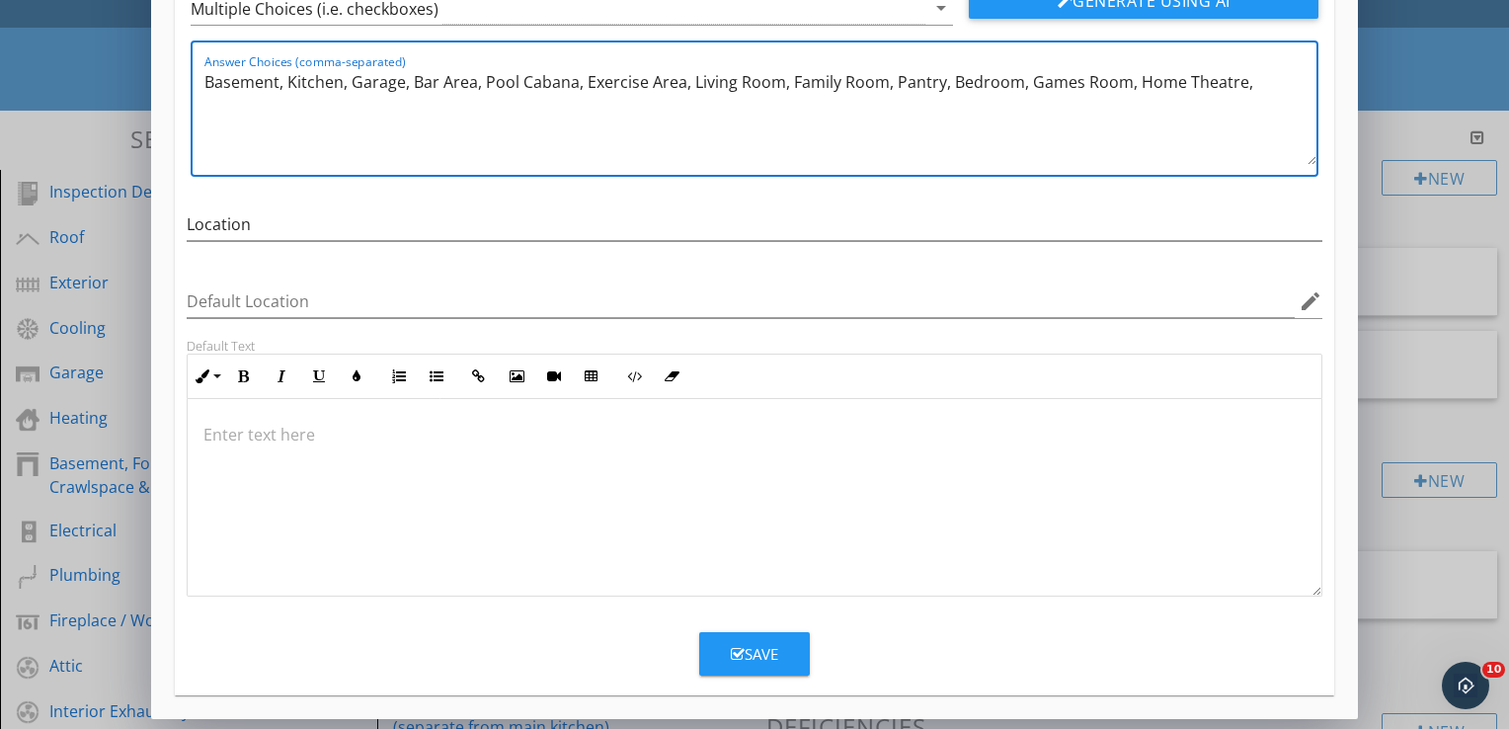
type textarea "Basement, Kitchen, Garage, Bar Area, Pool Cabana, Exercise Area, Living Room, F…"
click at [766, 650] on div "Save" at bounding box center [754, 654] width 47 height 23
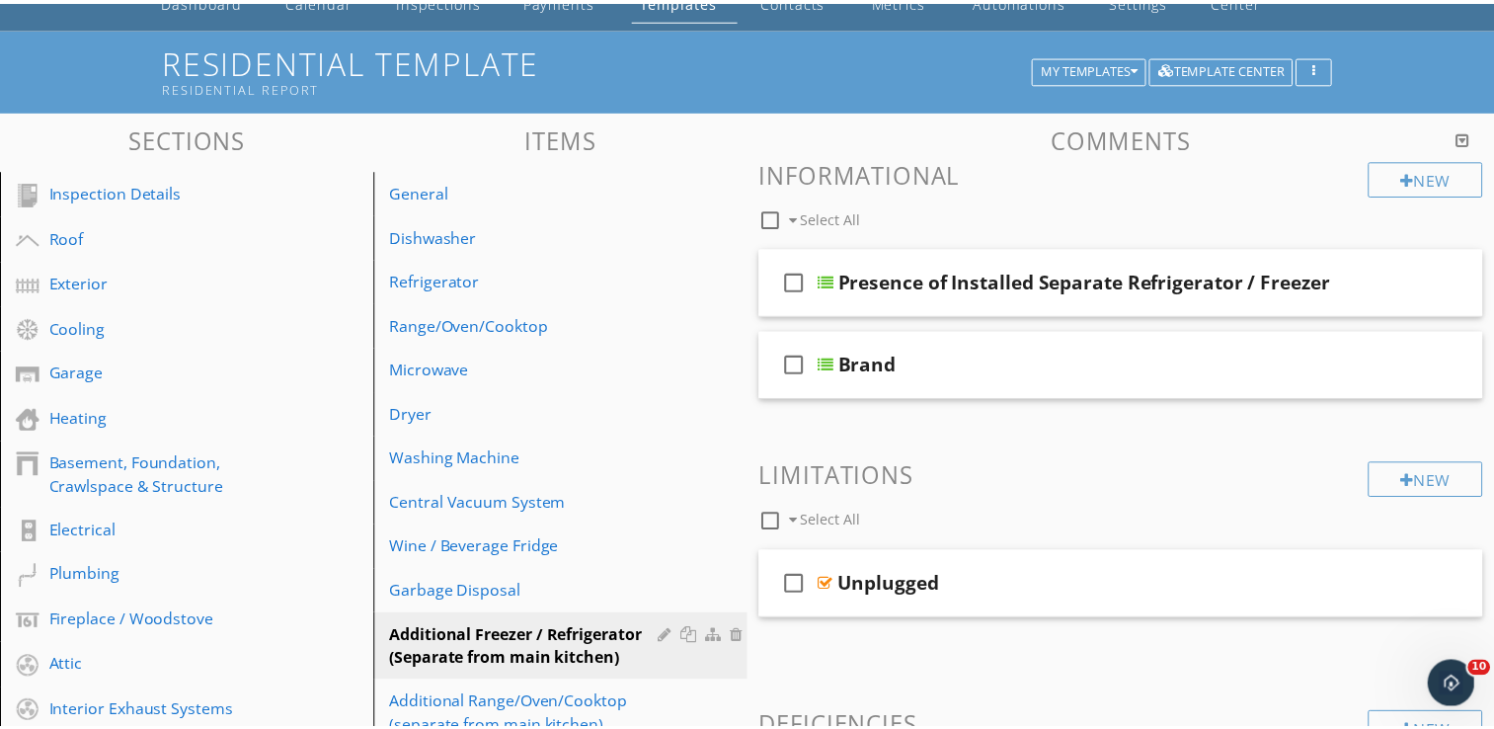
scroll to position [75, 0]
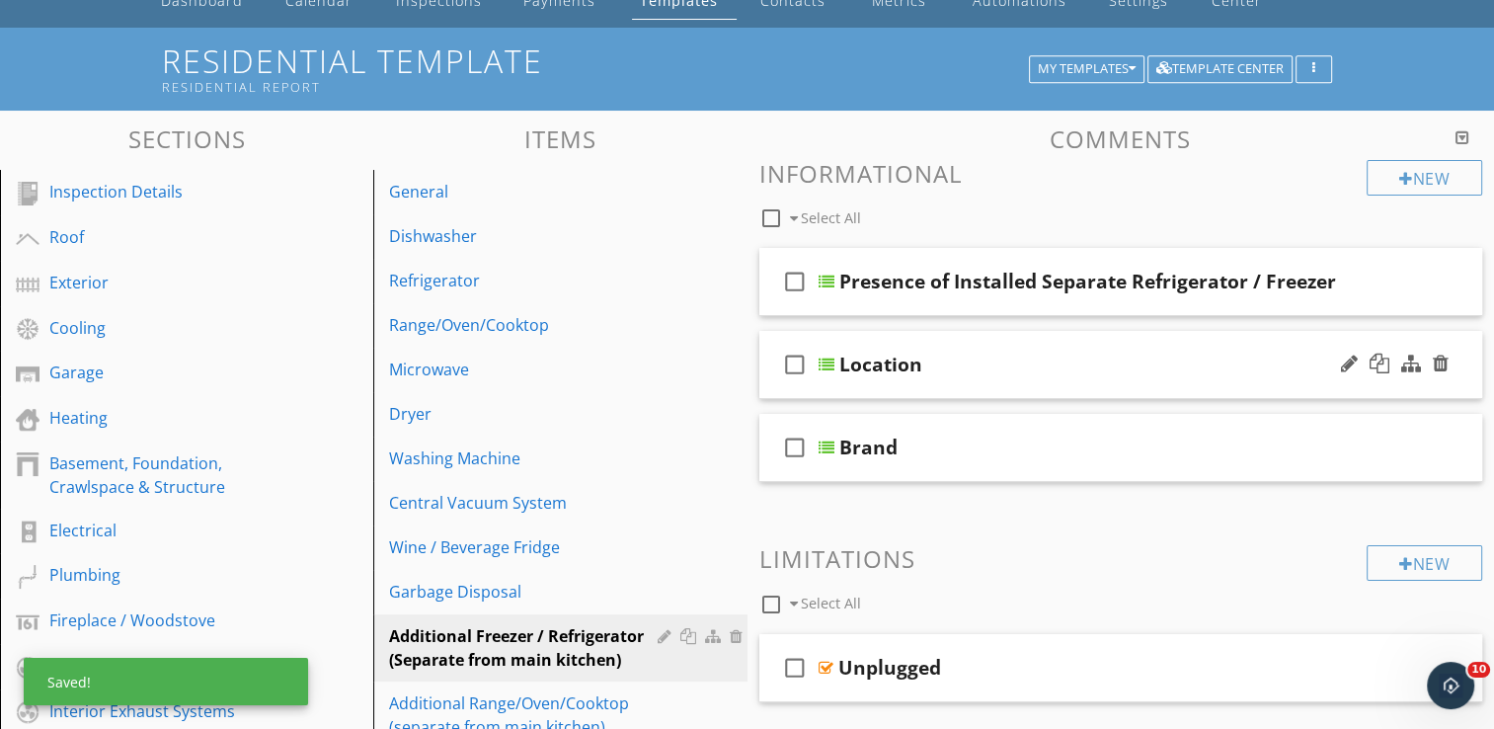
click at [1039, 381] on div "check_box_outline_blank Location" at bounding box center [1121, 365] width 724 height 68
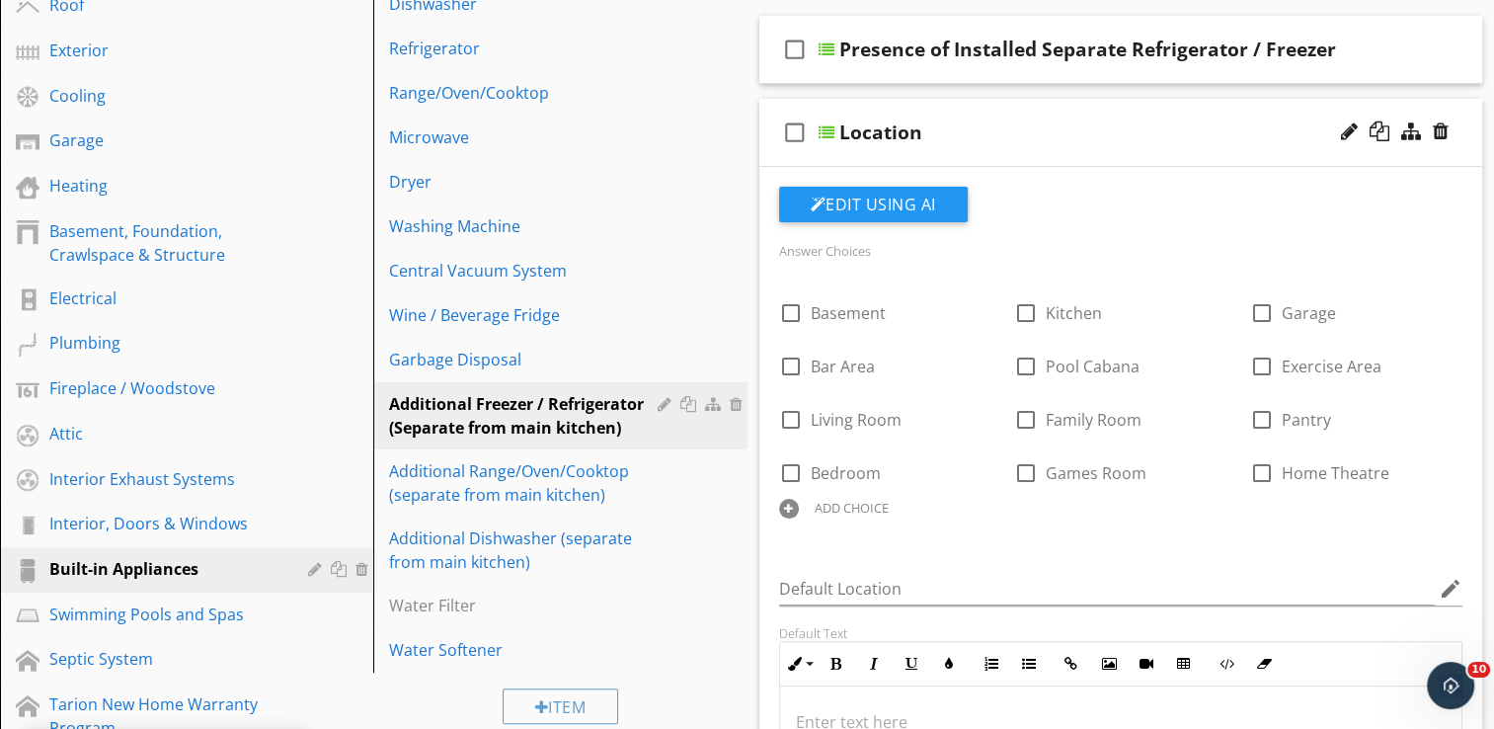
scroll to position [404, 0]
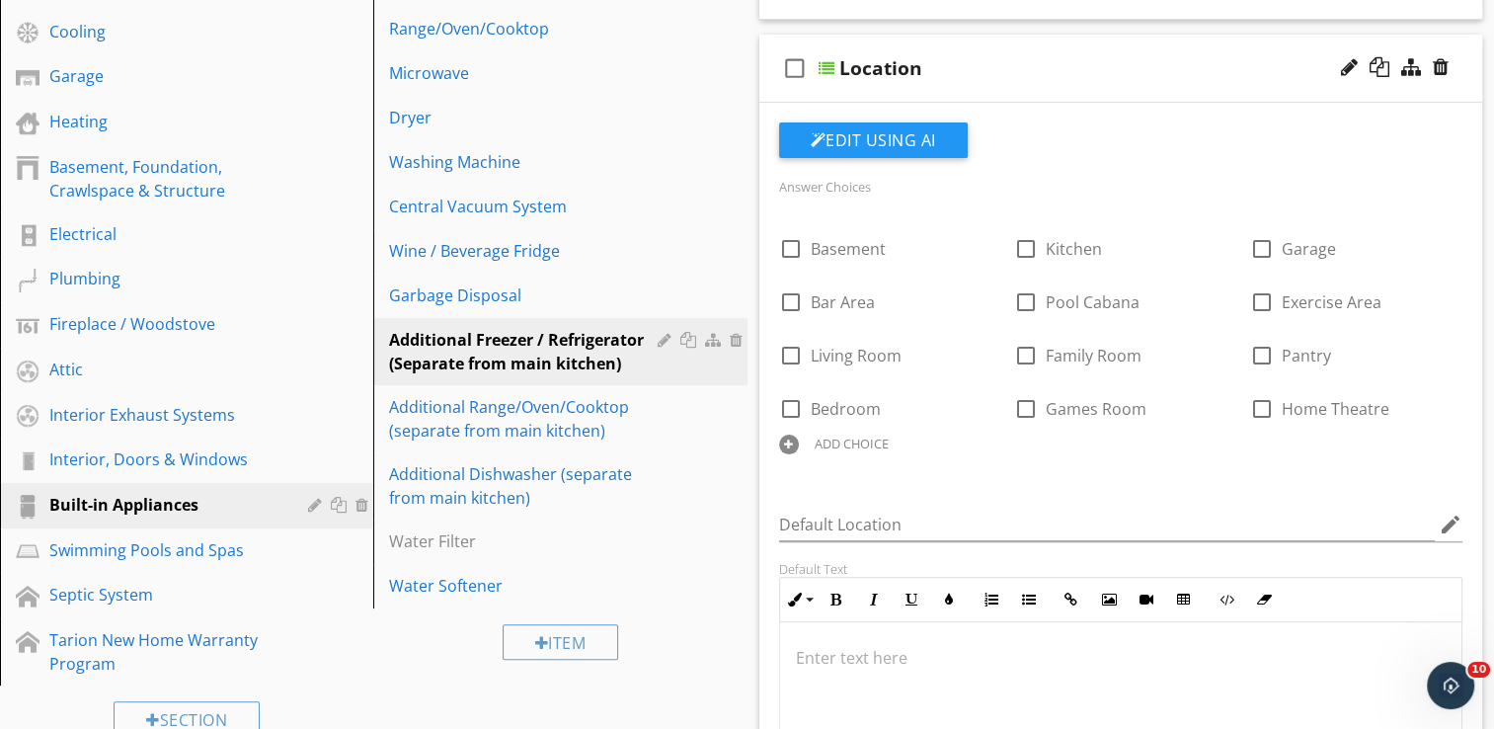
click at [790, 442] on div at bounding box center [789, 445] width 20 height 20
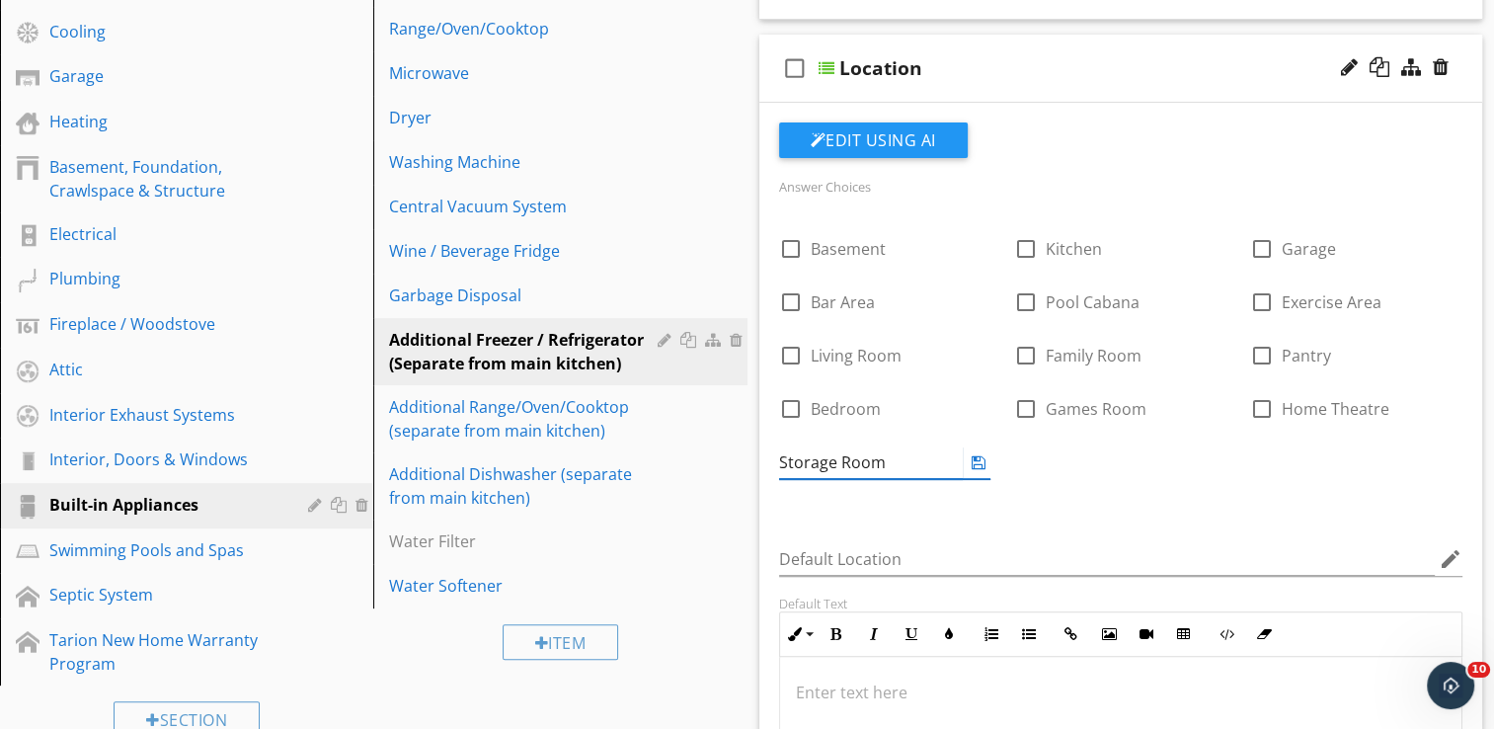
click at [981, 461] on icon at bounding box center [979, 462] width 14 height 16
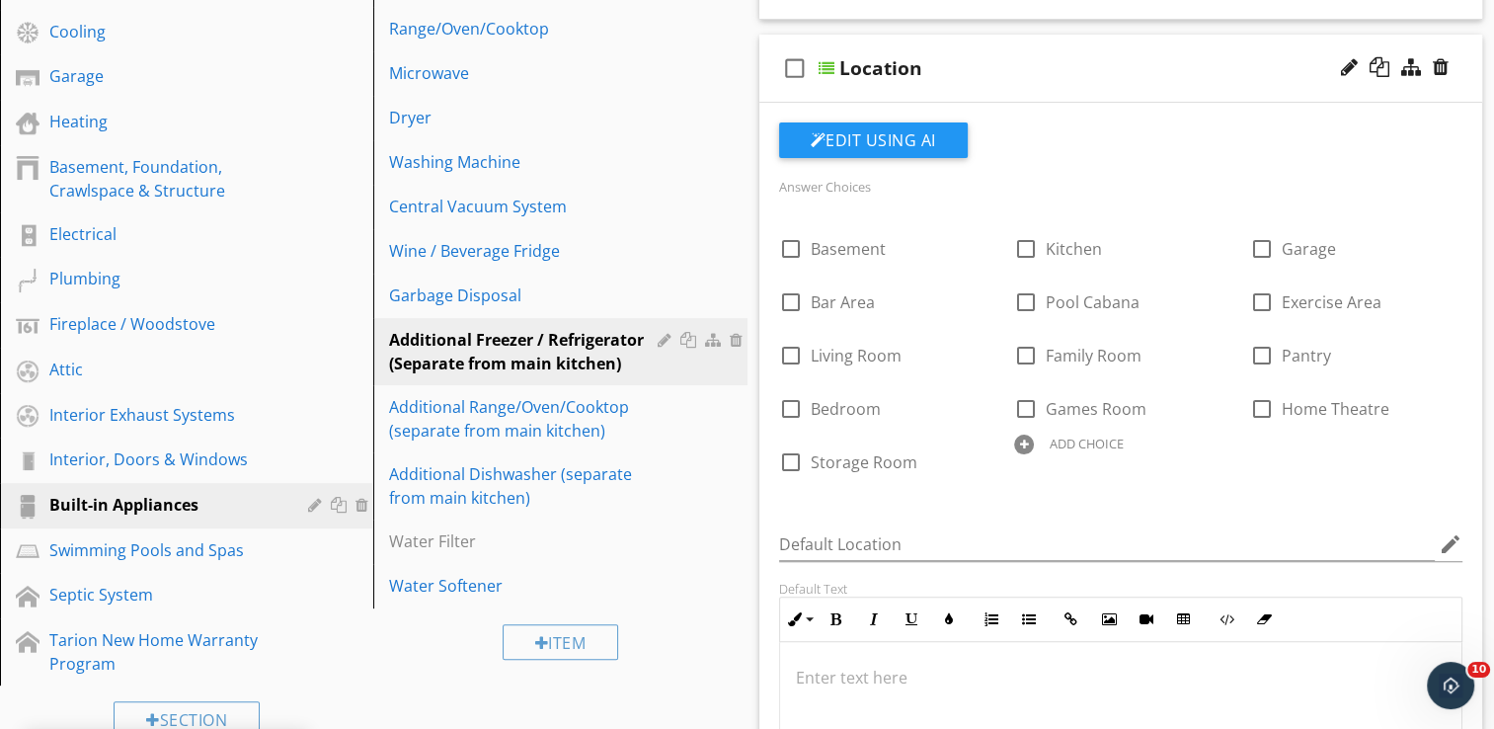
click at [1024, 440] on div at bounding box center [1024, 445] width 20 height 20
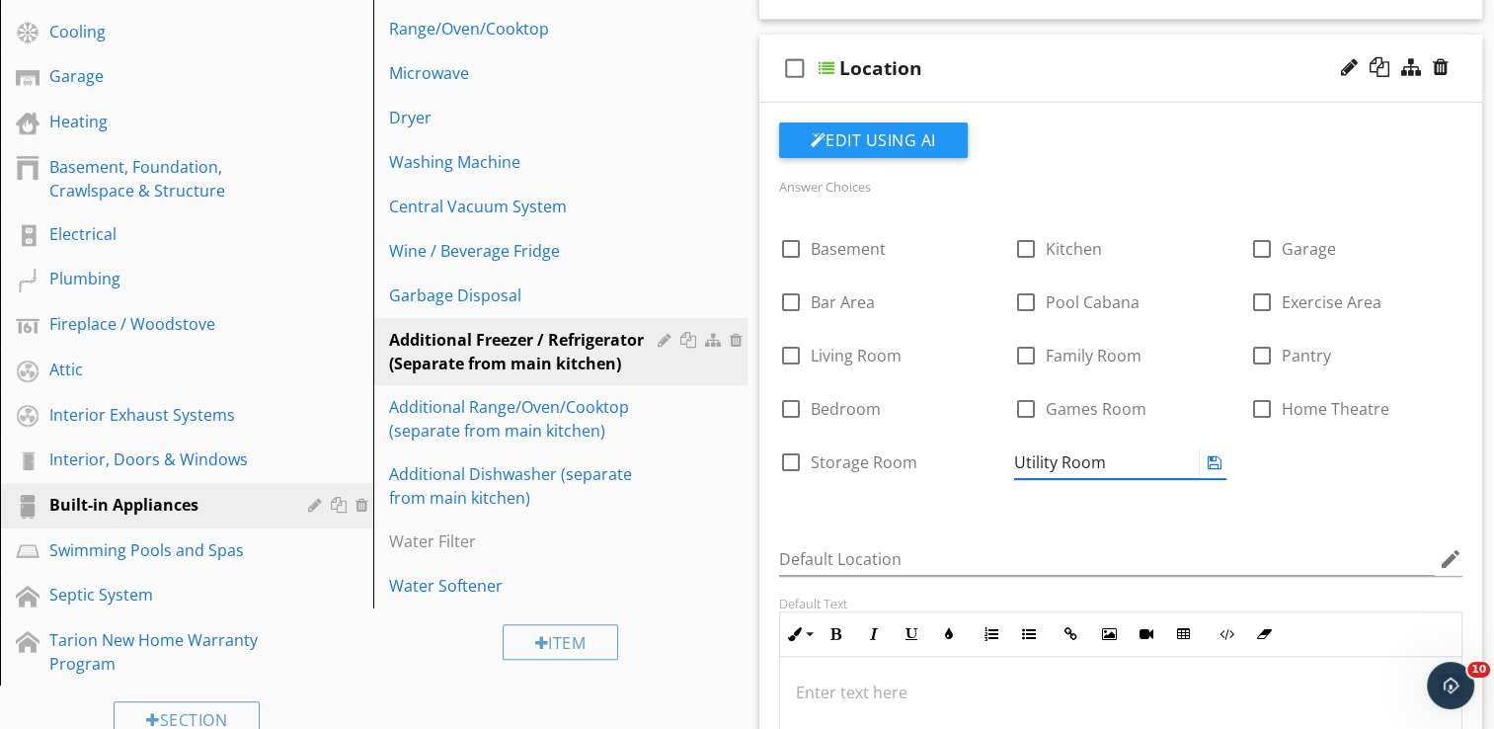
click at [1123, 466] on input "Utility Room" at bounding box center [1106, 462] width 185 height 33
click at [1128, 464] on input "Utility Room" at bounding box center [1106, 462] width 185 height 33
type input "Utility Room / Area"
click at [1329, 474] on div "check_box_outline_blank Basement check_box_outline_blank Kitchen check_box_outl…" at bounding box center [1121, 357] width 708 height 281
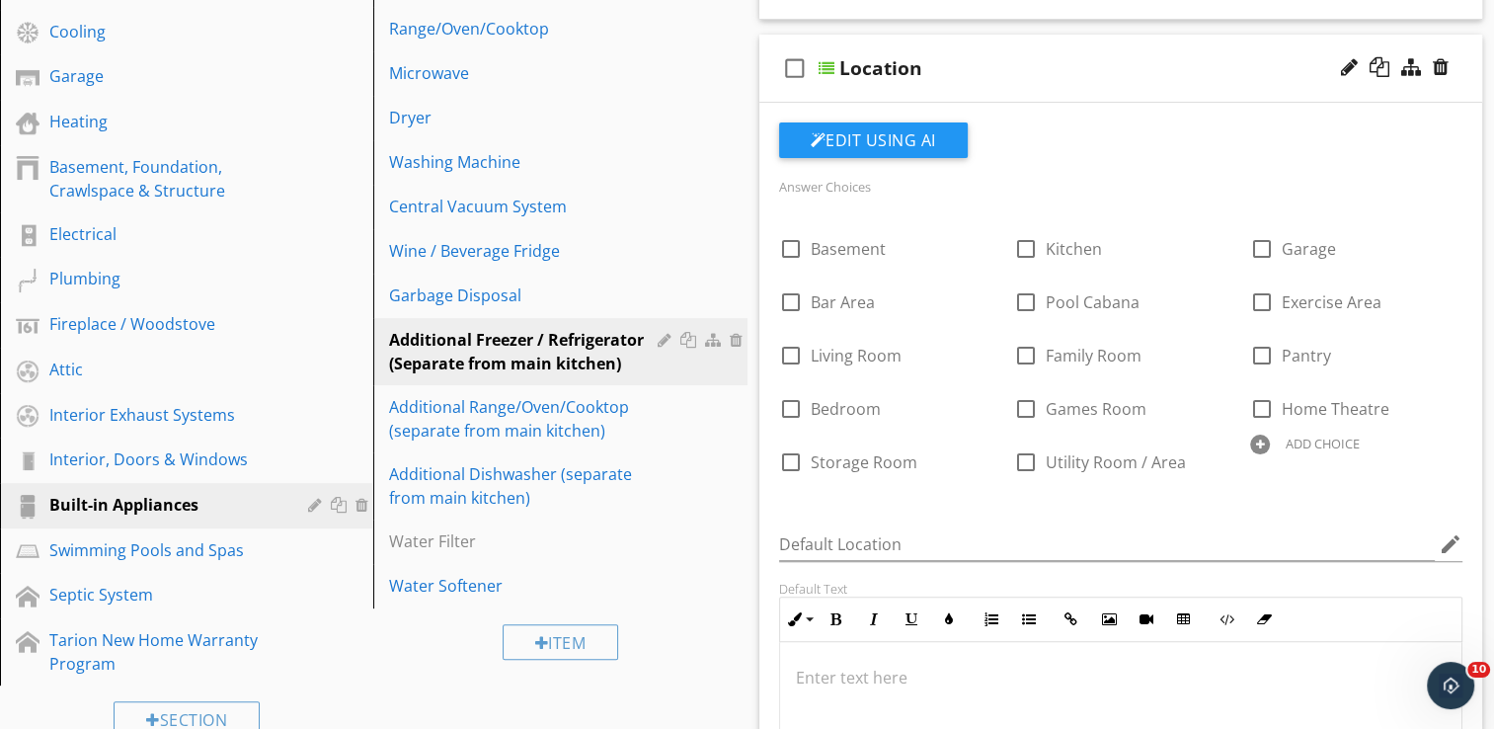
click at [1139, 83] on div "check_box_outline_blank Location" at bounding box center [1121, 69] width 724 height 68
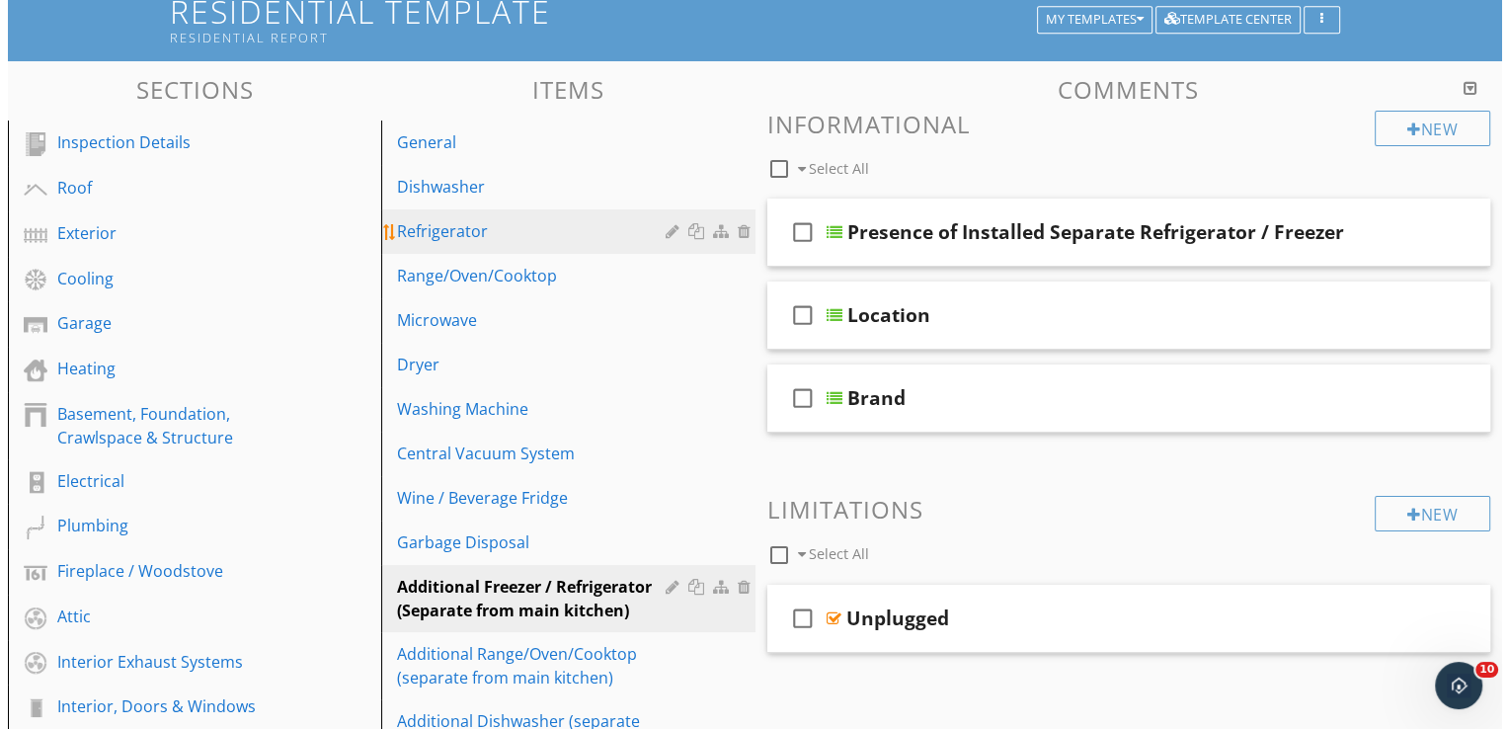
scroll to position [198, 0]
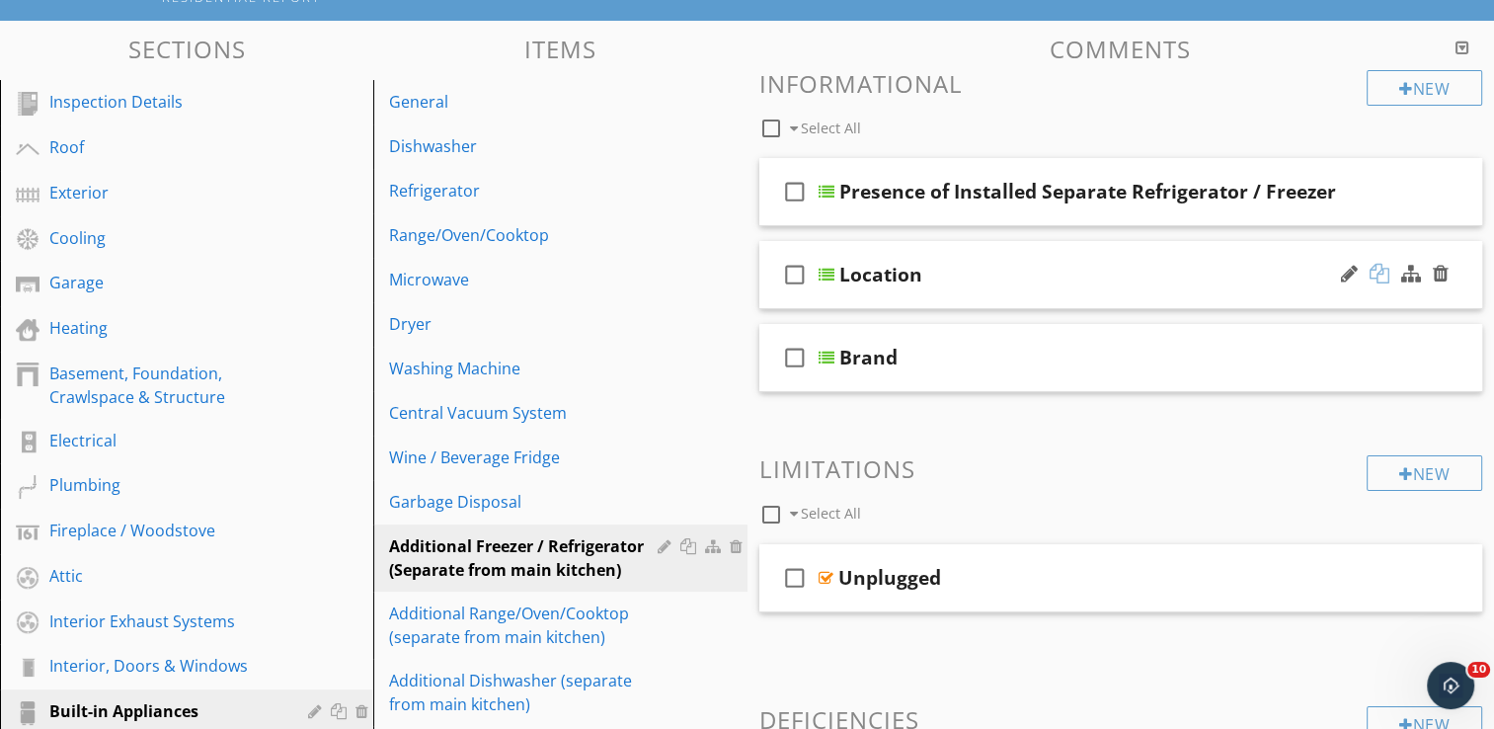
click at [1380, 273] on div at bounding box center [1380, 274] width 20 height 20
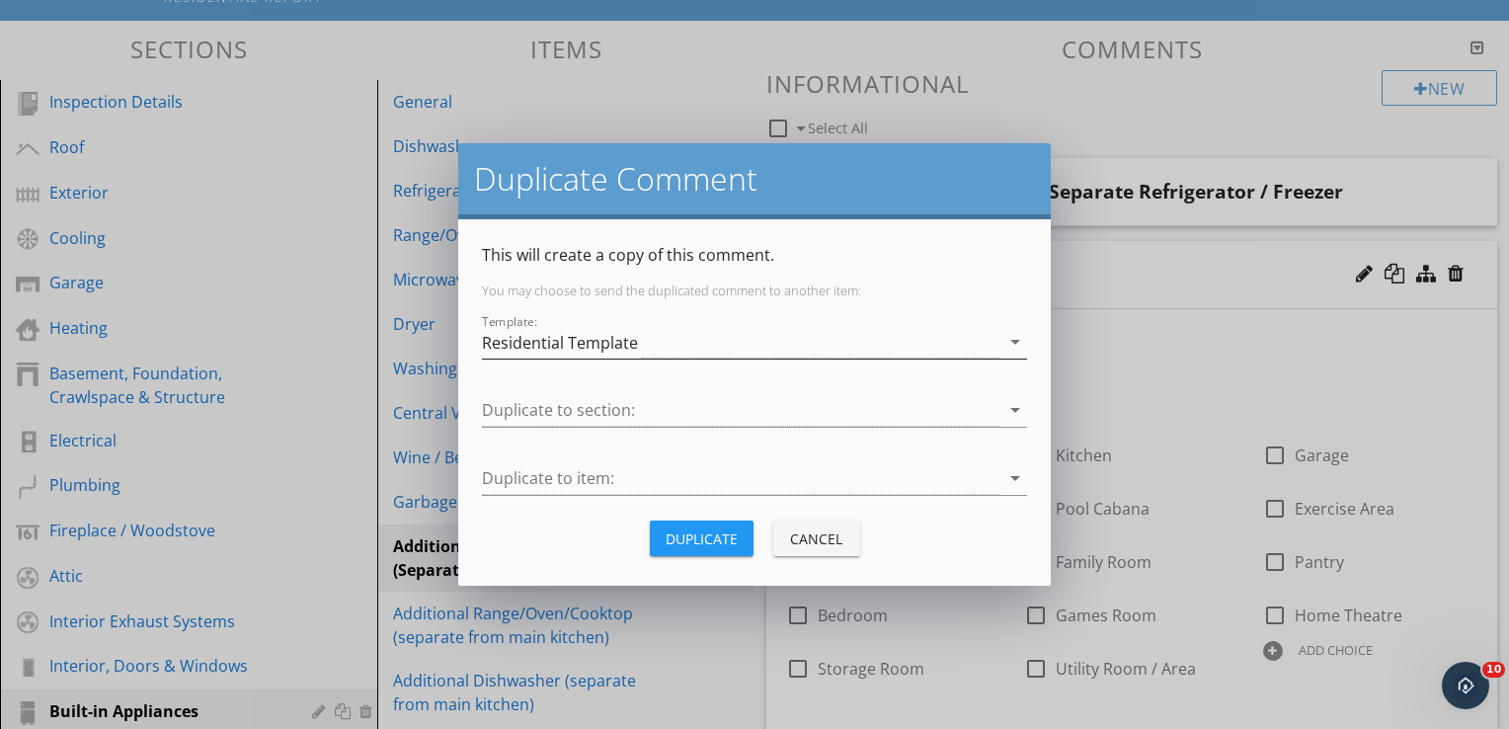
click at [715, 339] on div "Residential Template" at bounding box center [740, 342] width 517 height 33
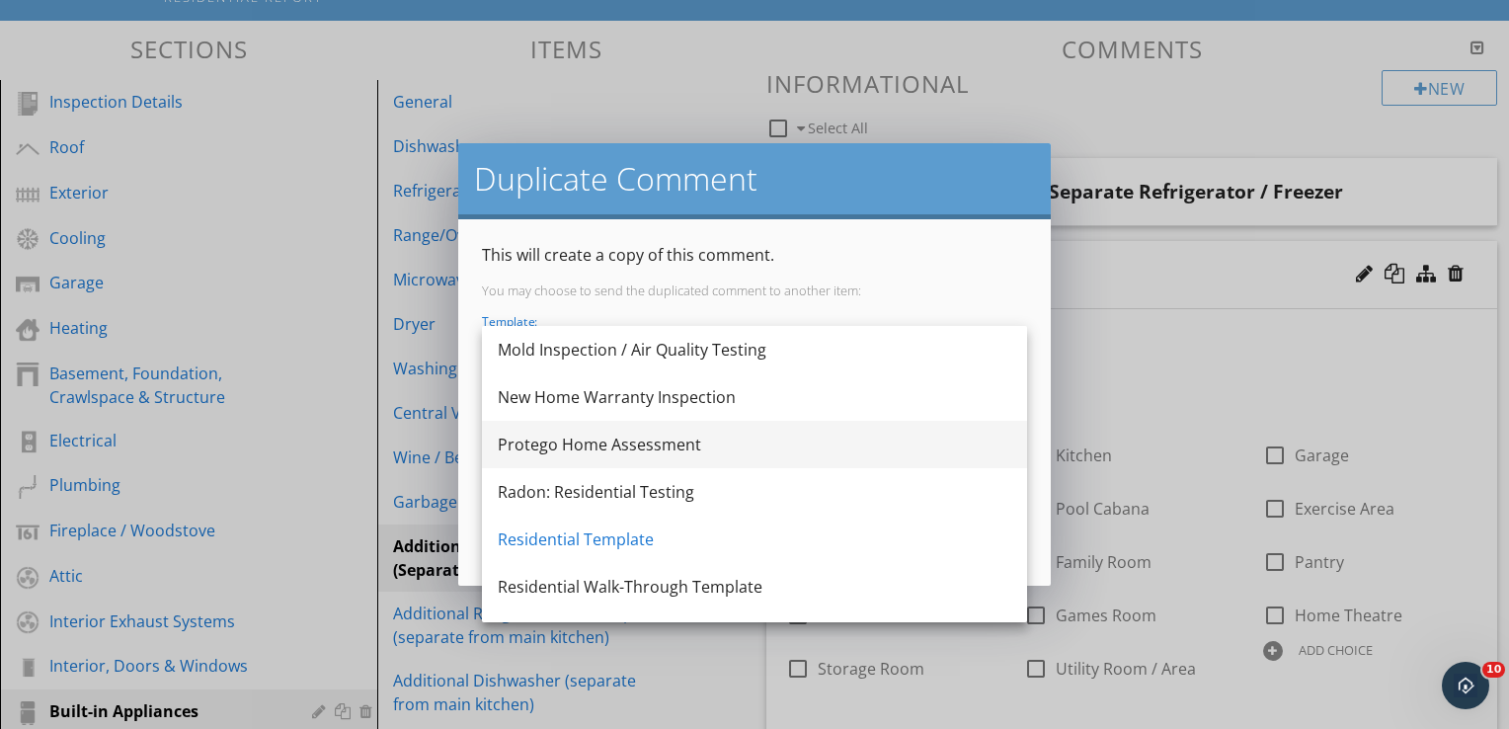
click at [646, 445] on div "Protego Home Assessment" at bounding box center [755, 445] width 514 height 24
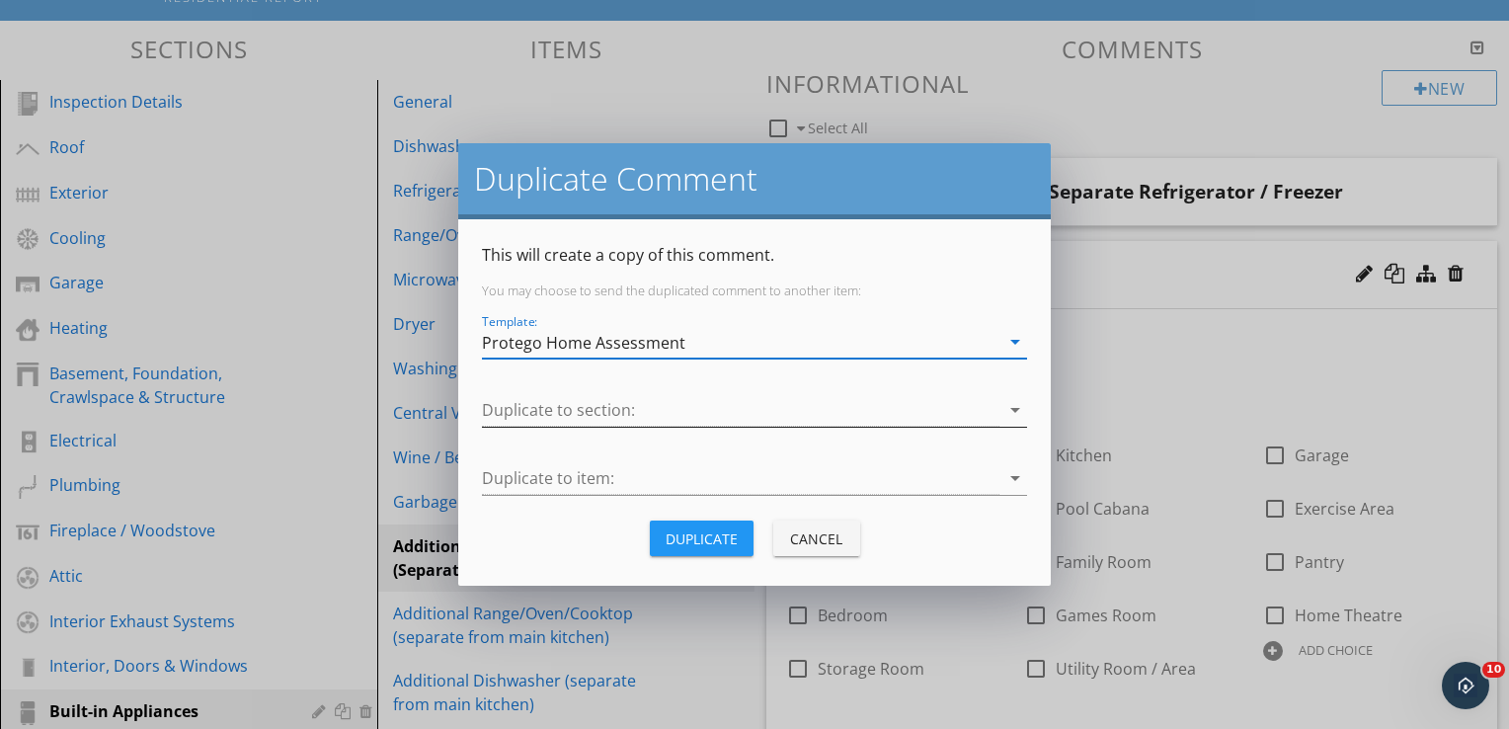
click at [667, 413] on div at bounding box center [740, 410] width 517 height 33
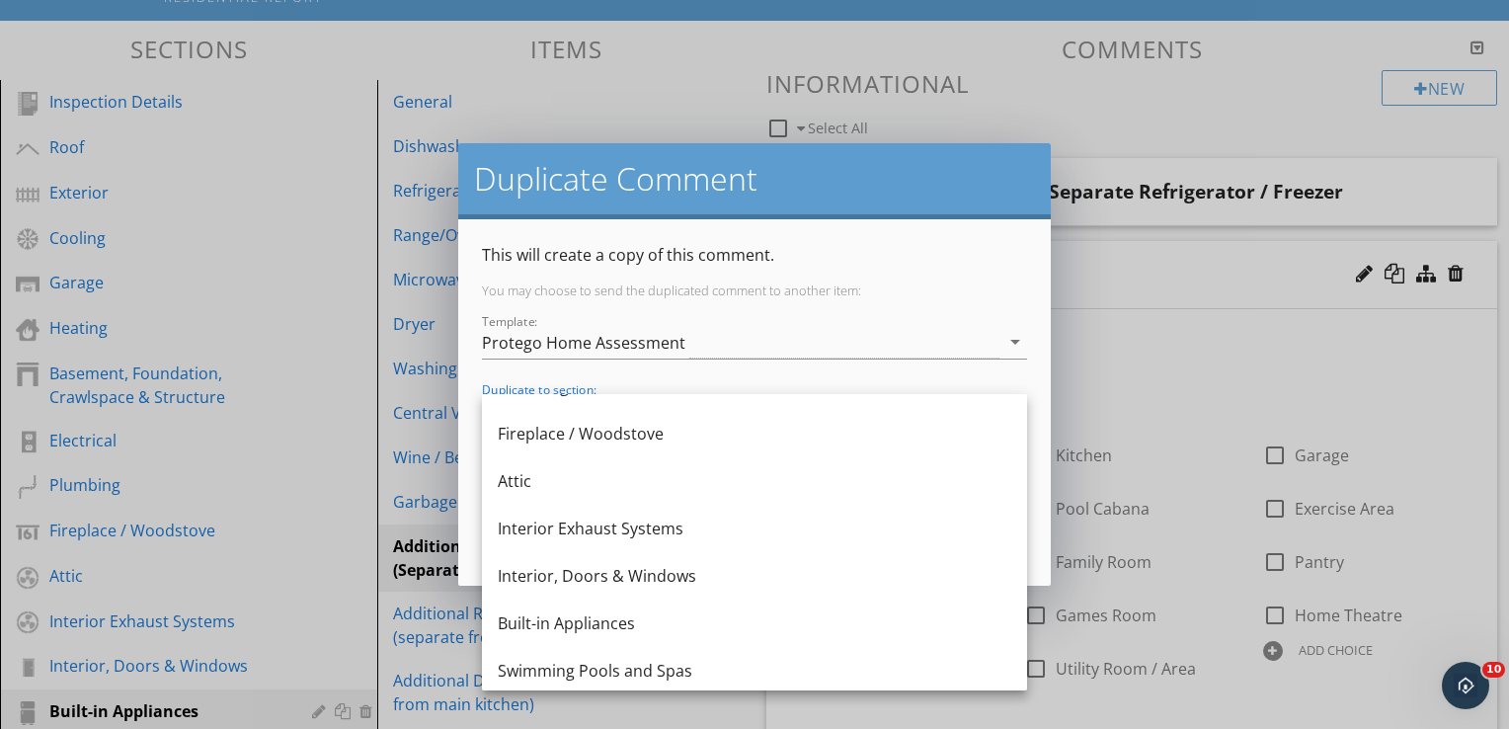
scroll to position [415, 0]
click at [589, 618] on div "Built-in Appliances" at bounding box center [755, 619] width 514 height 24
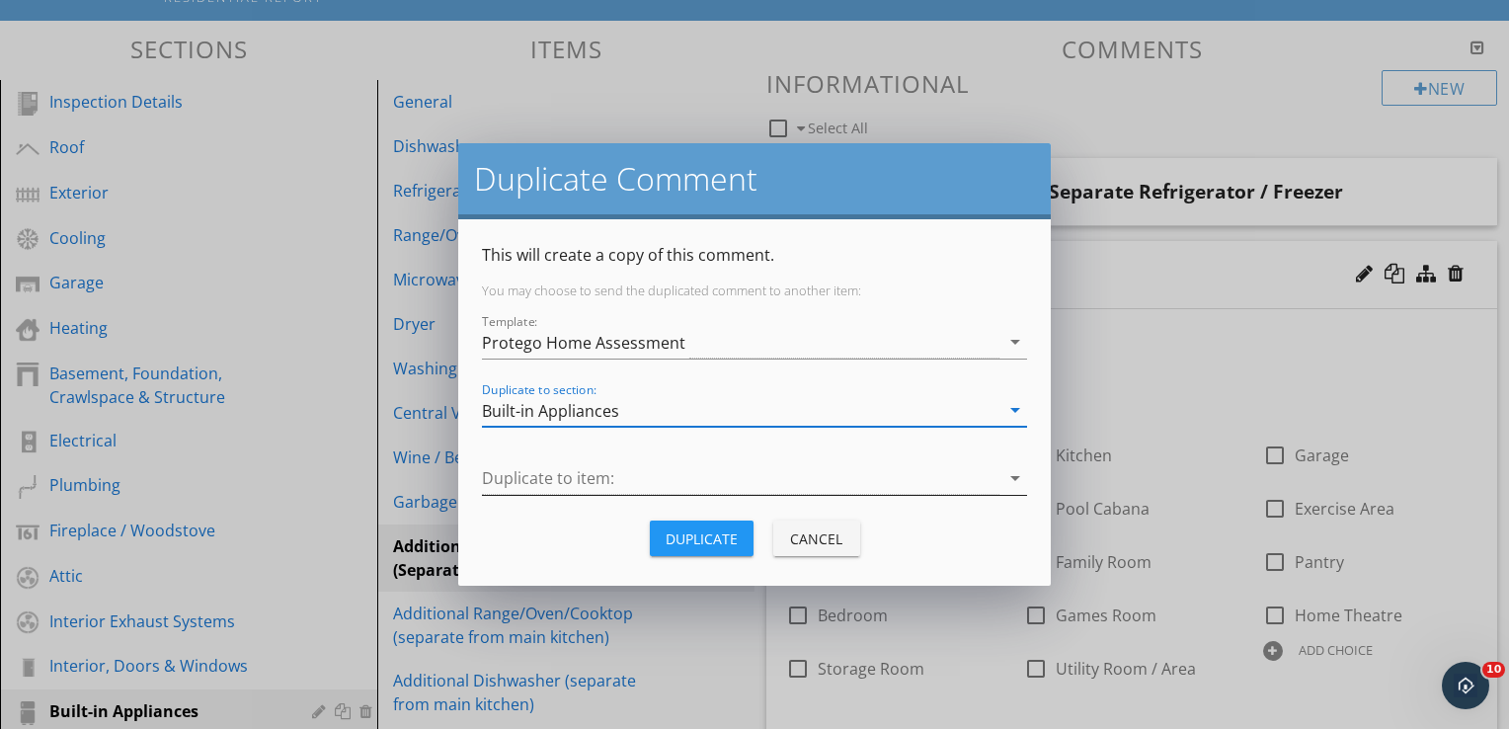
click at [608, 475] on div at bounding box center [740, 478] width 517 height 33
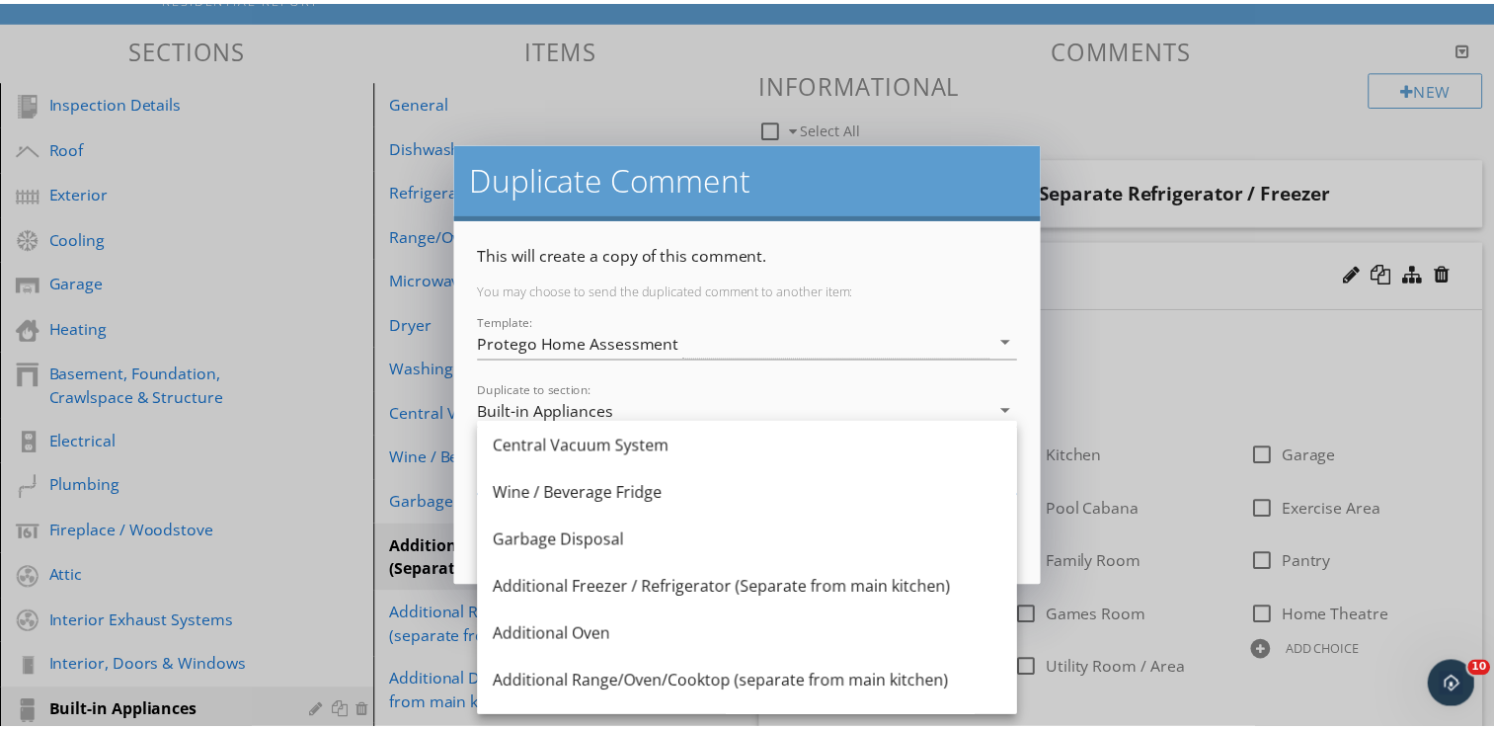
scroll to position [367, 0]
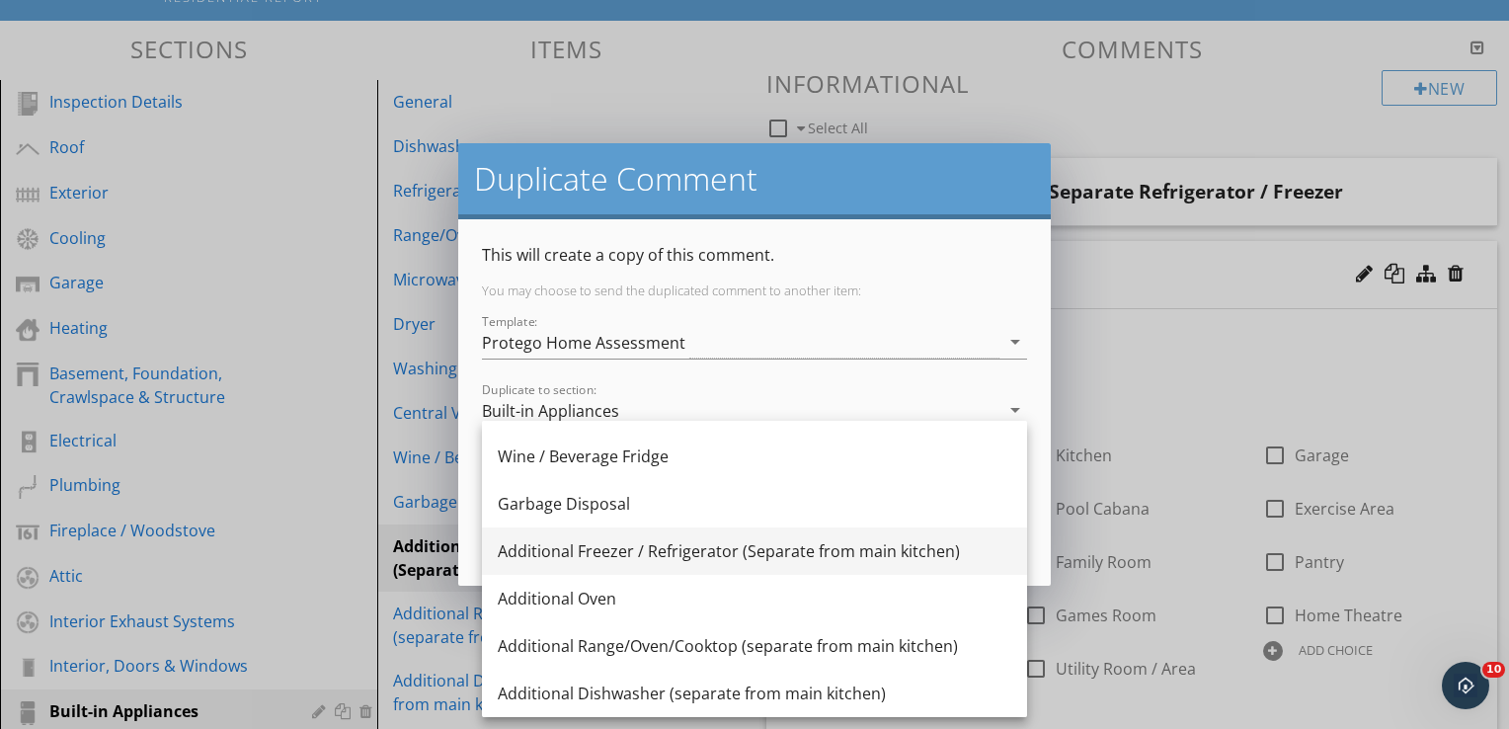
click at [615, 550] on div "Additional Freezer / Refrigerator (Separate from main kitchen)" at bounding box center [755, 551] width 514 height 24
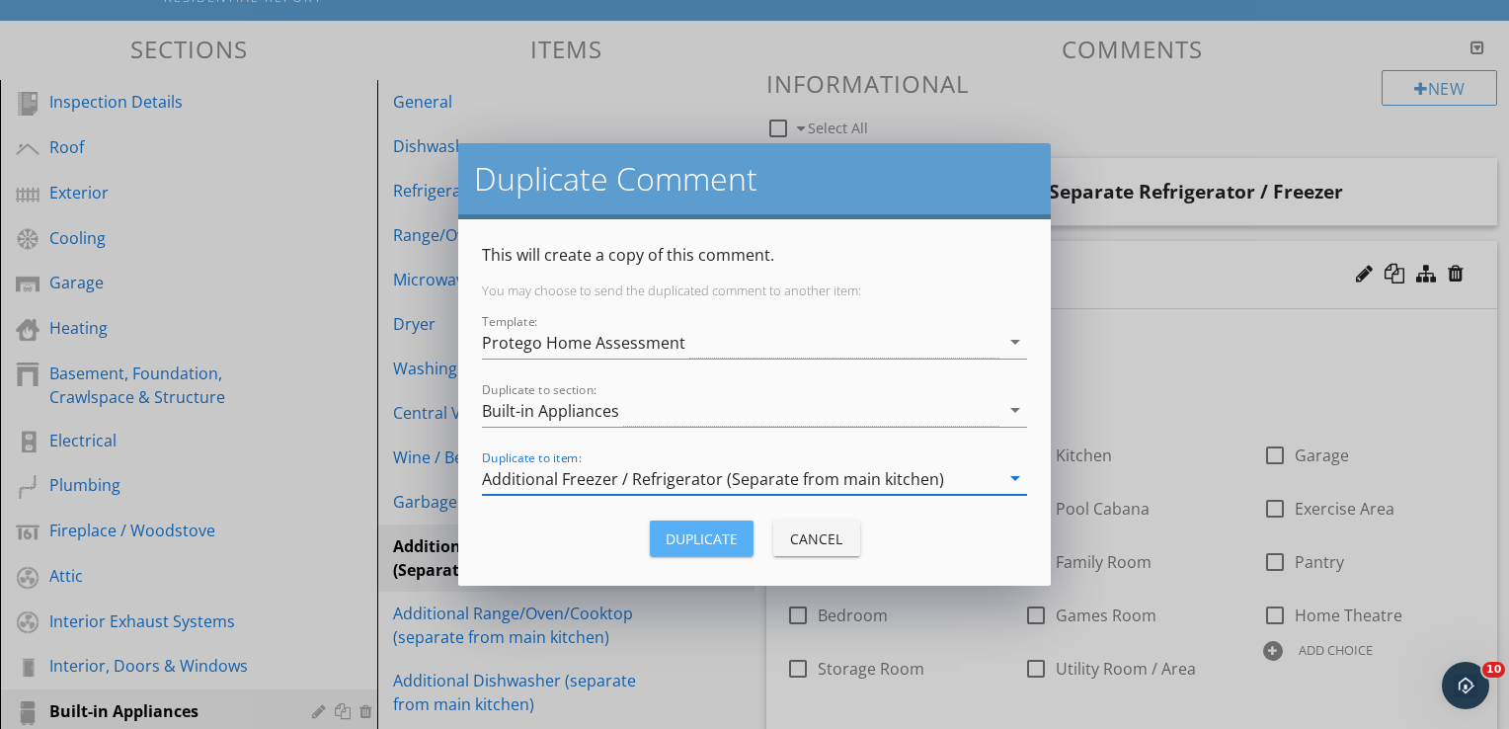
click at [705, 528] on div "Duplicate" at bounding box center [702, 538] width 72 height 21
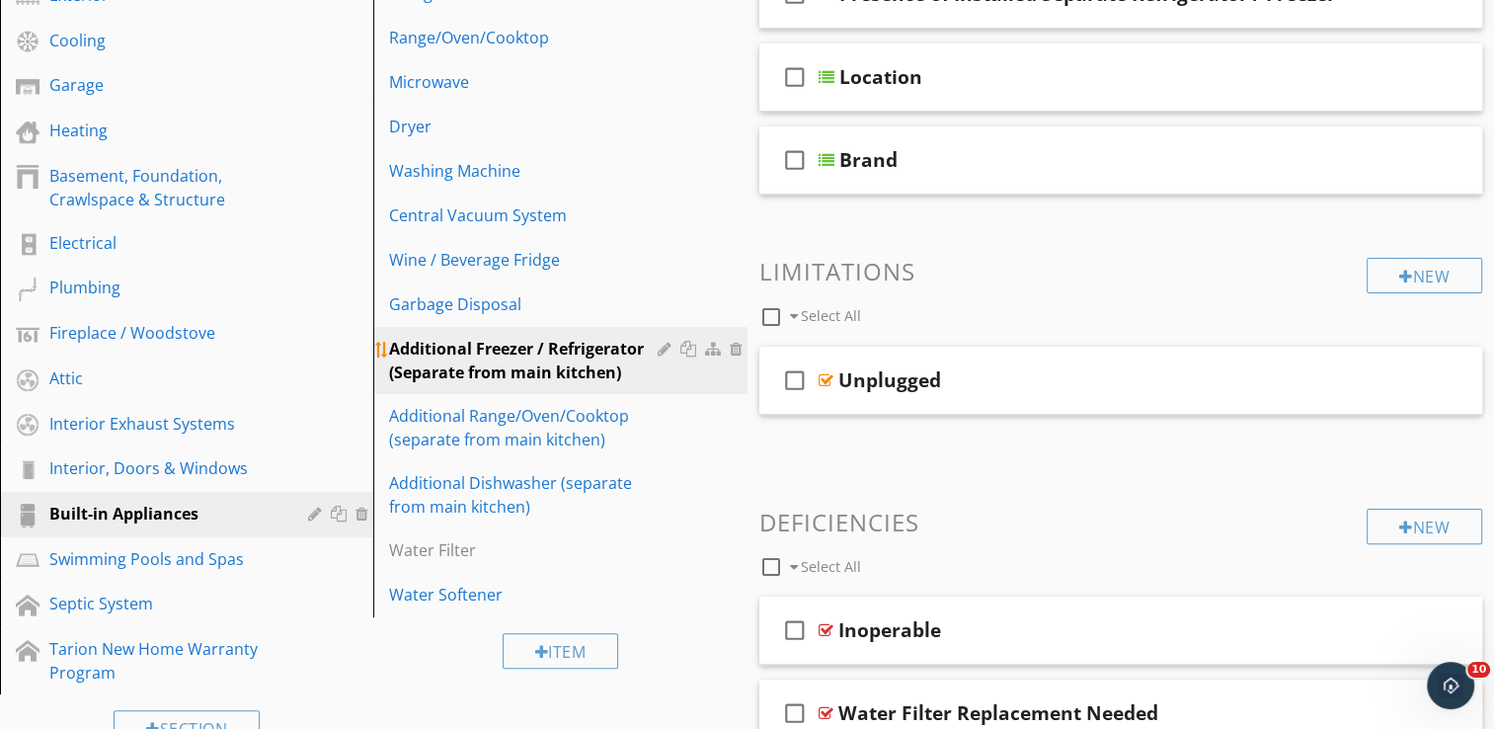
scroll to position [395, 0]
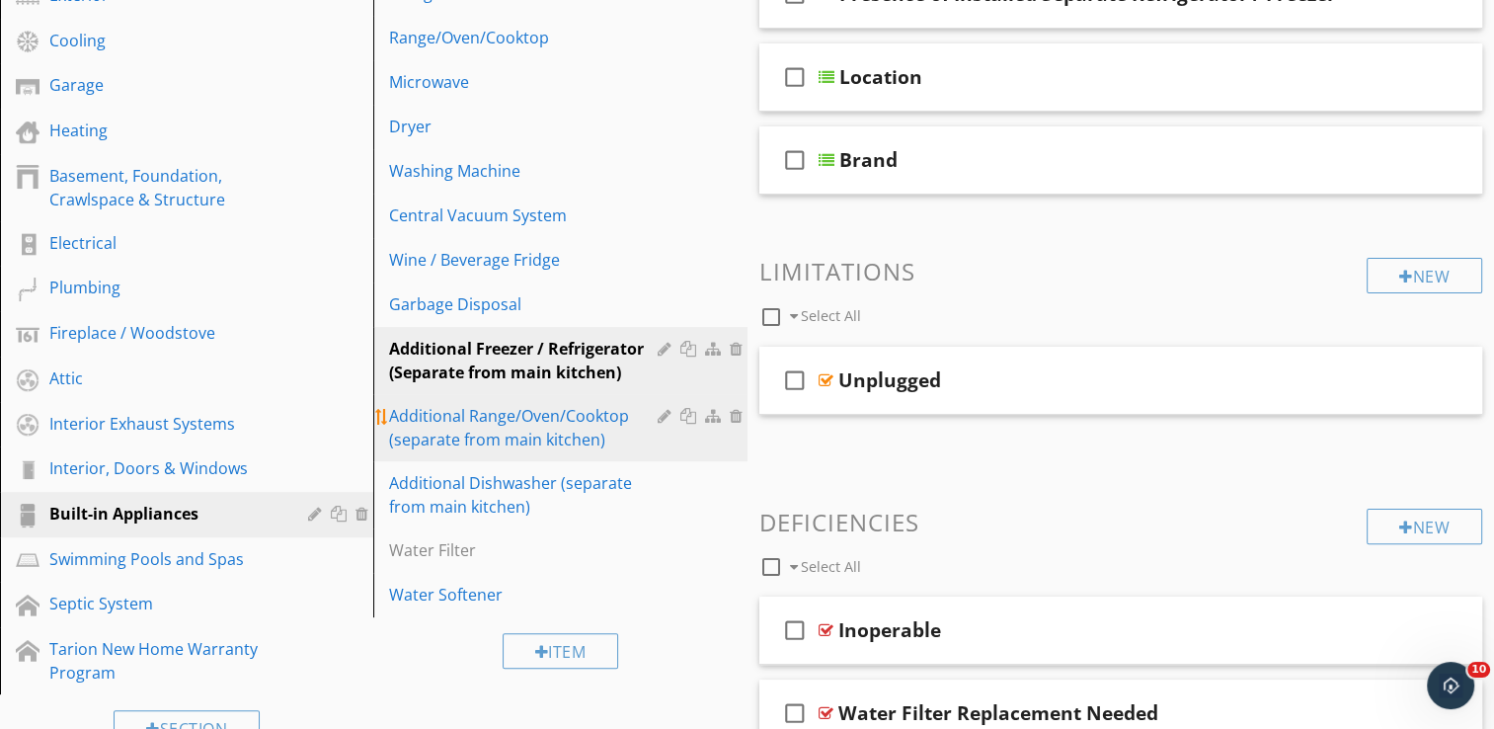
click at [554, 436] on div "Additional Range/Oven/Cooktop (separate from main kitchen)" at bounding box center [526, 427] width 274 height 47
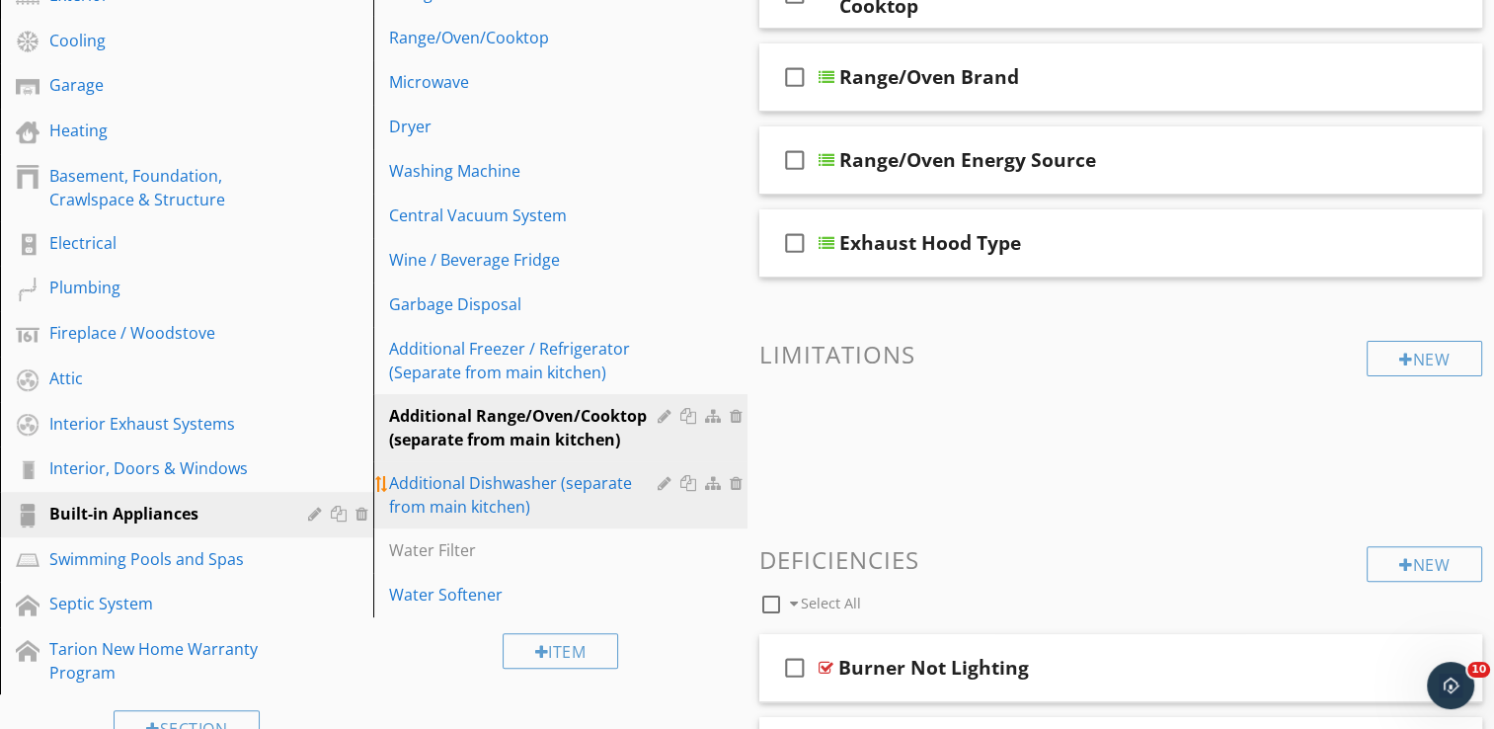
click at [515, 488] on div "Additional Dishwasher (separate from main kitchen)" at bounding box center [526, 494] width 274 height 47
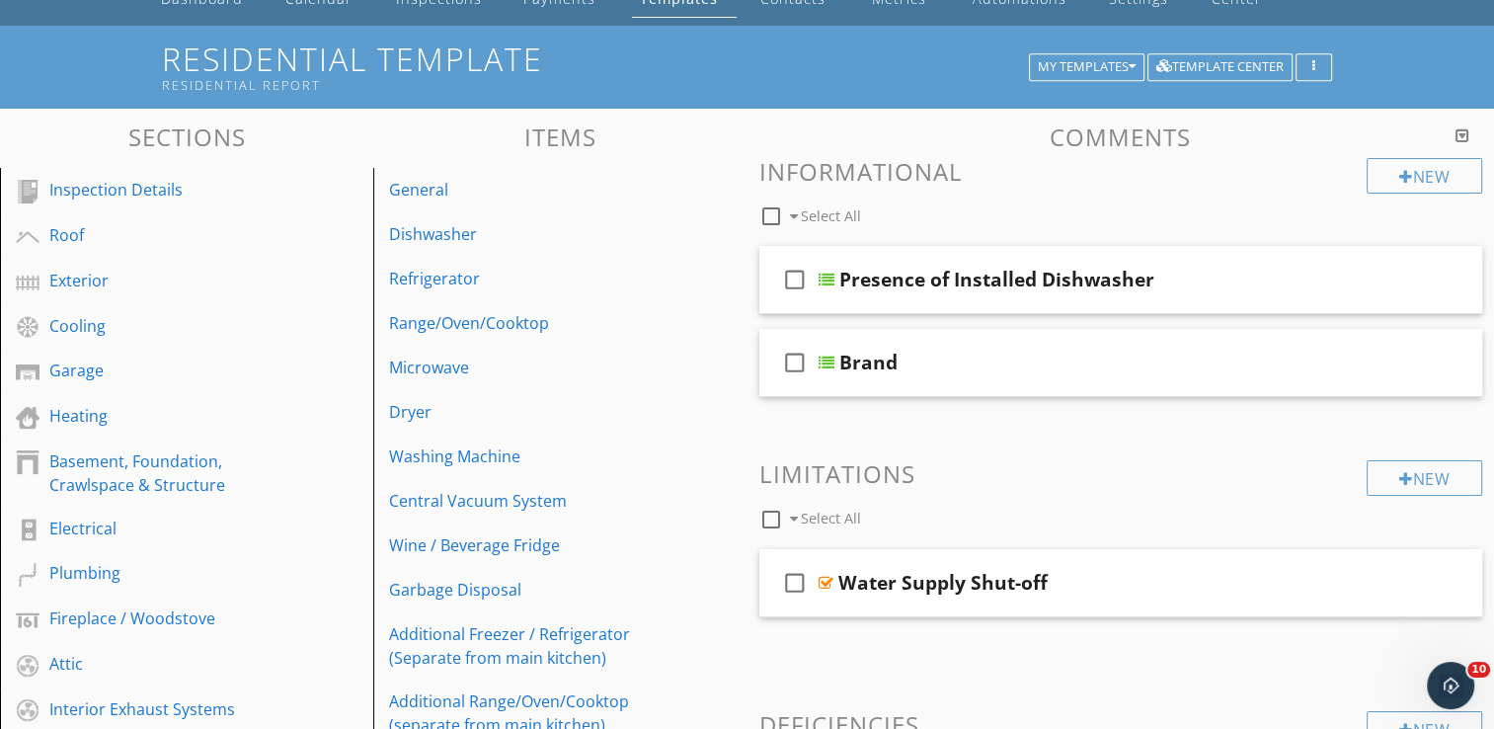
scroll to position [99, 0]
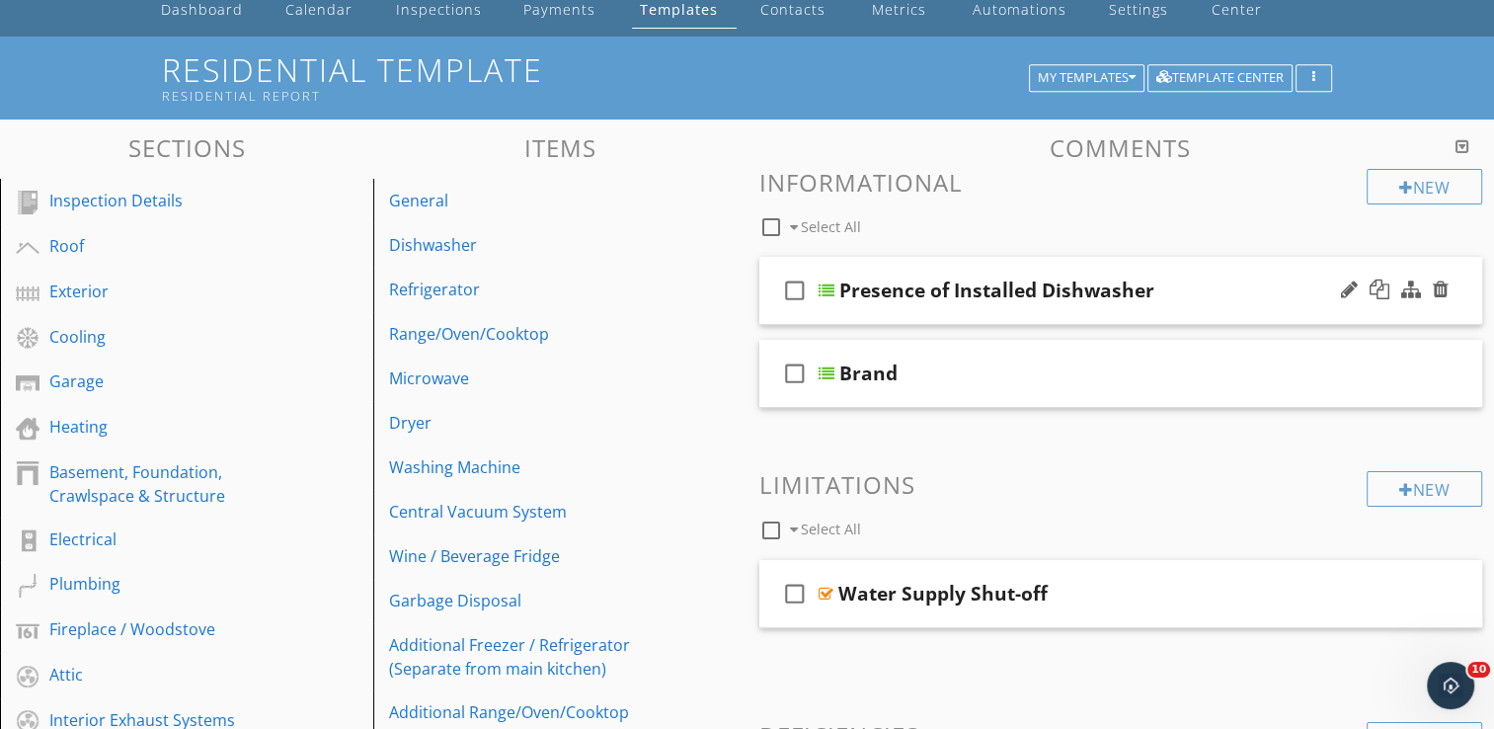
click at [1074, 308] on div "check_box_outline_blank Presence of Installed Dishwasher" at bounding box center [1121, 291] width 724 height 68
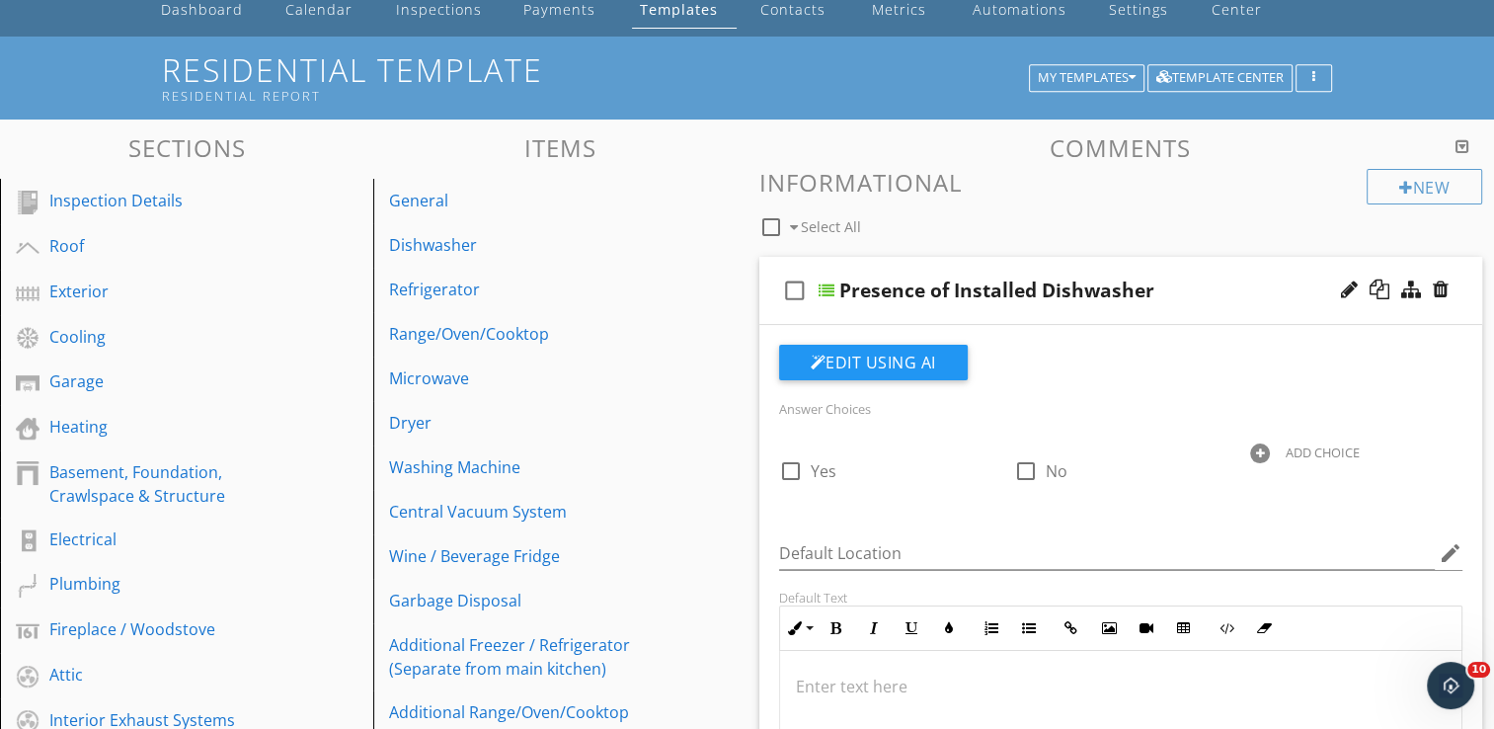
click at [1074, 308] on div "check_box_outline_blank Presence of Installed Dishwasher" at bounding box center [1121, 291] width 724 height 68
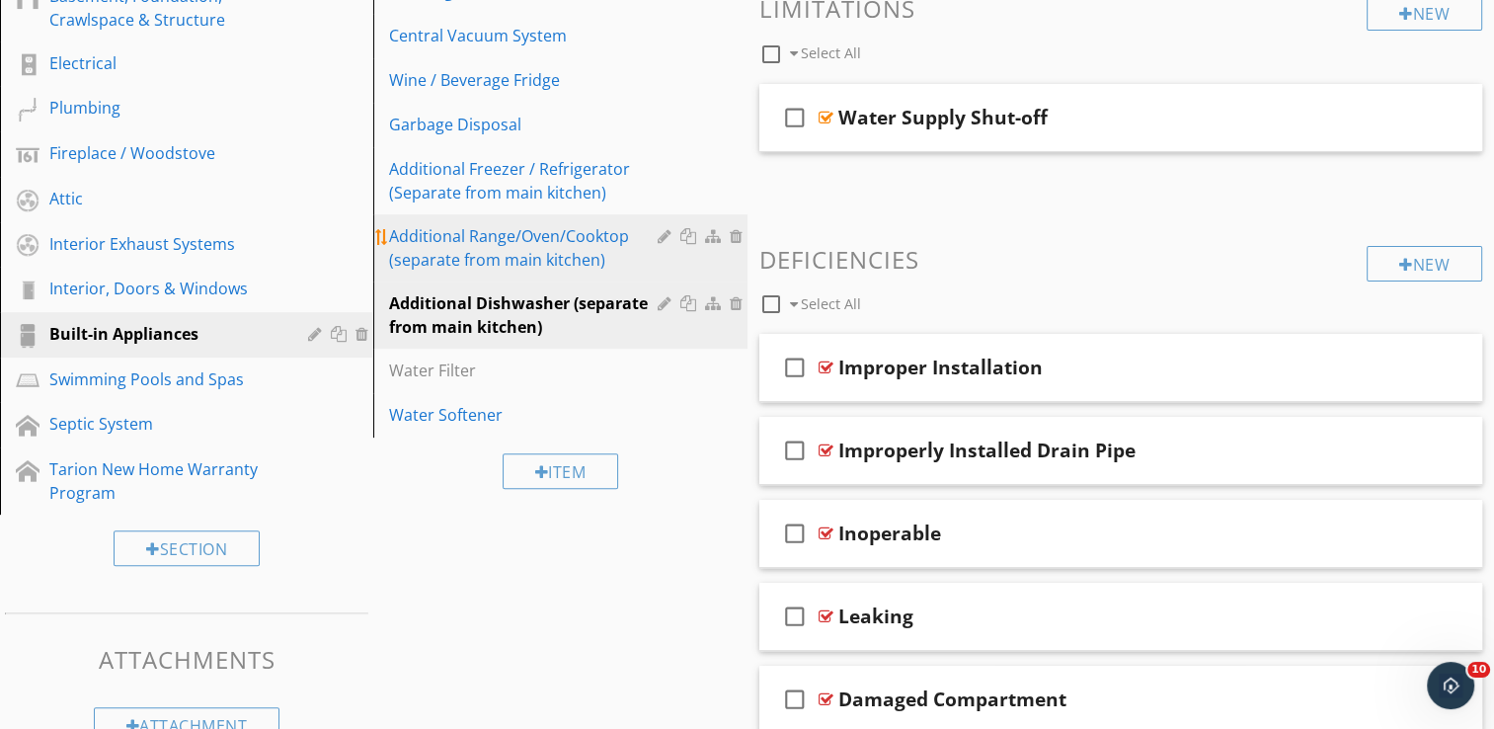
scroll to position [593, 0]
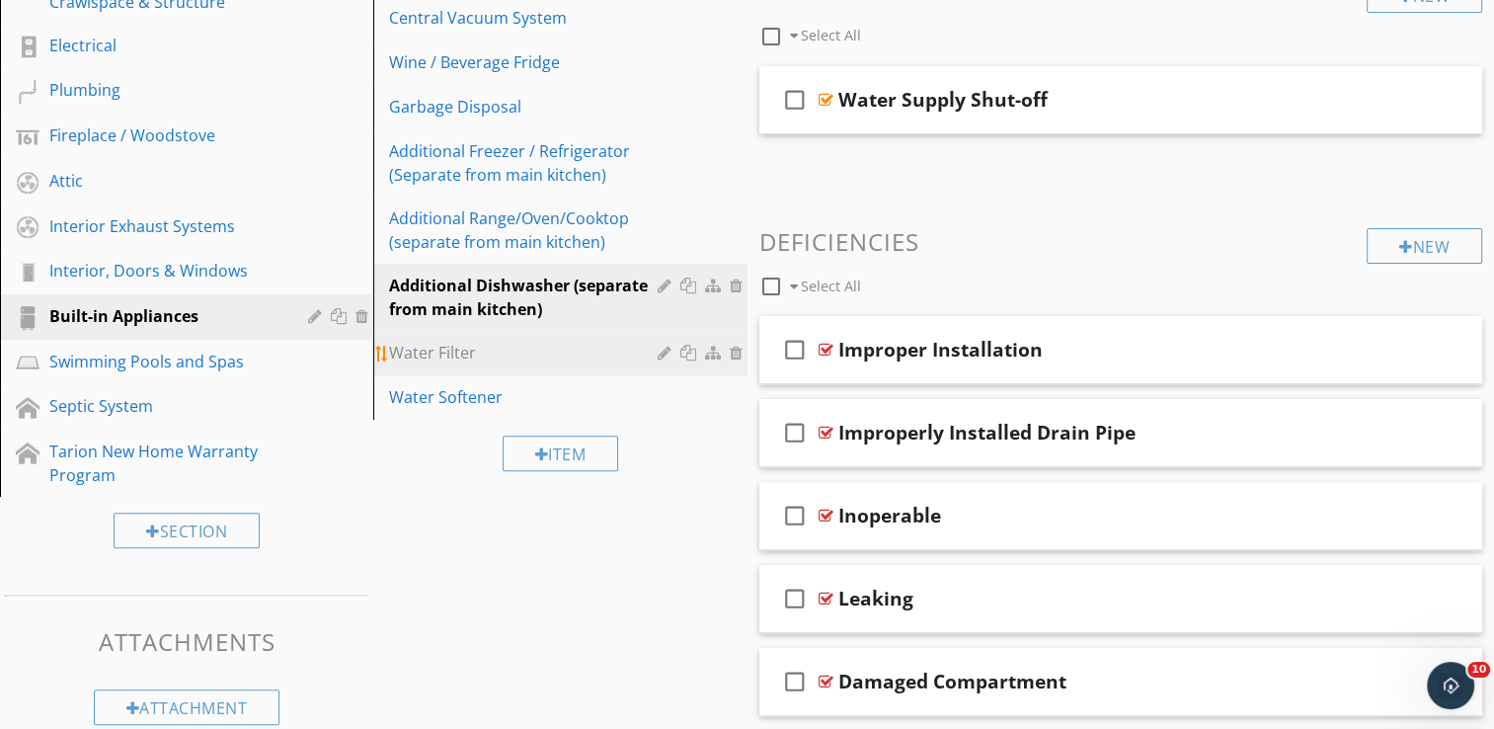
click at [459, 352] on div "Water Filter" at bounding box center [526, 353] width 274 height 24
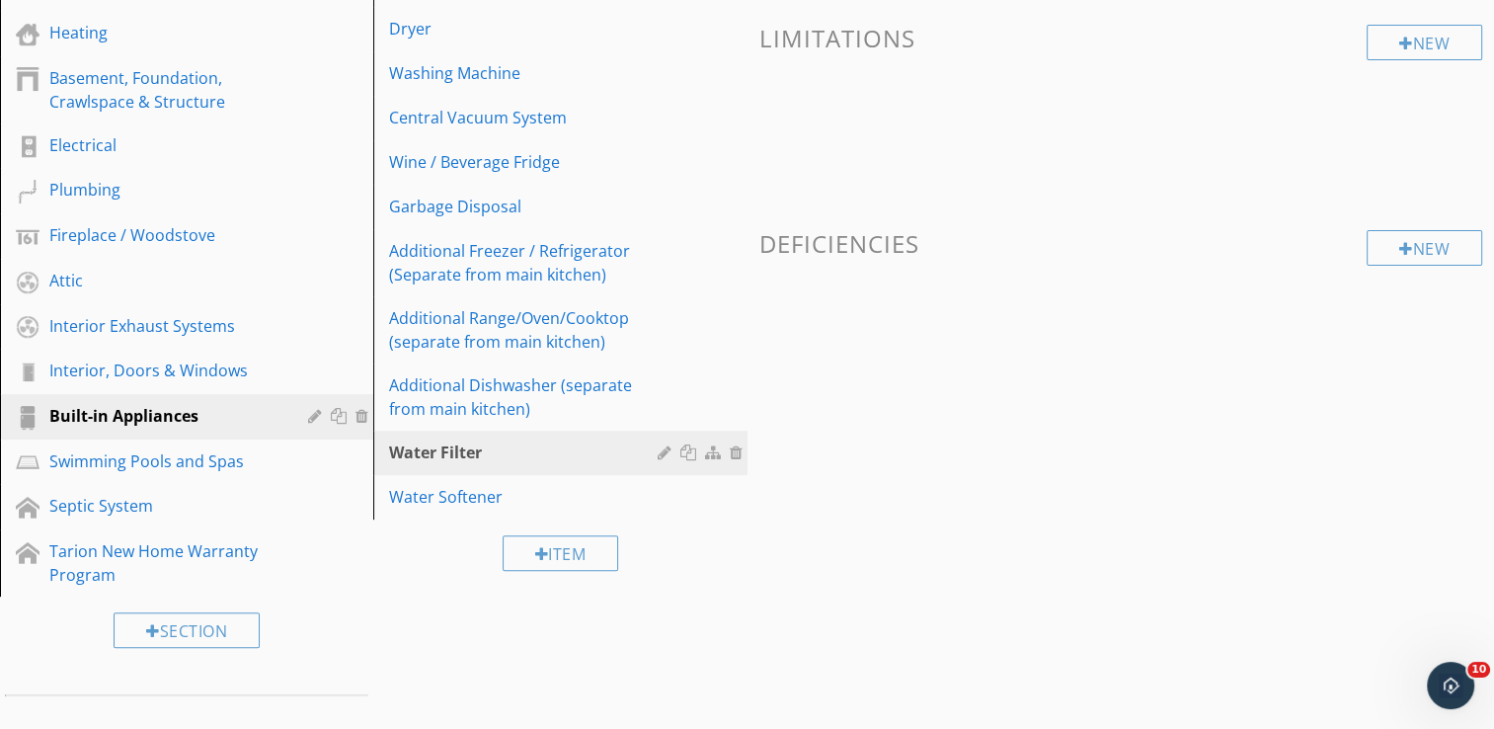
scroll to position [494, 0]
click at [664, 455] on div at bounding box center [667, 451] width 19 height 16
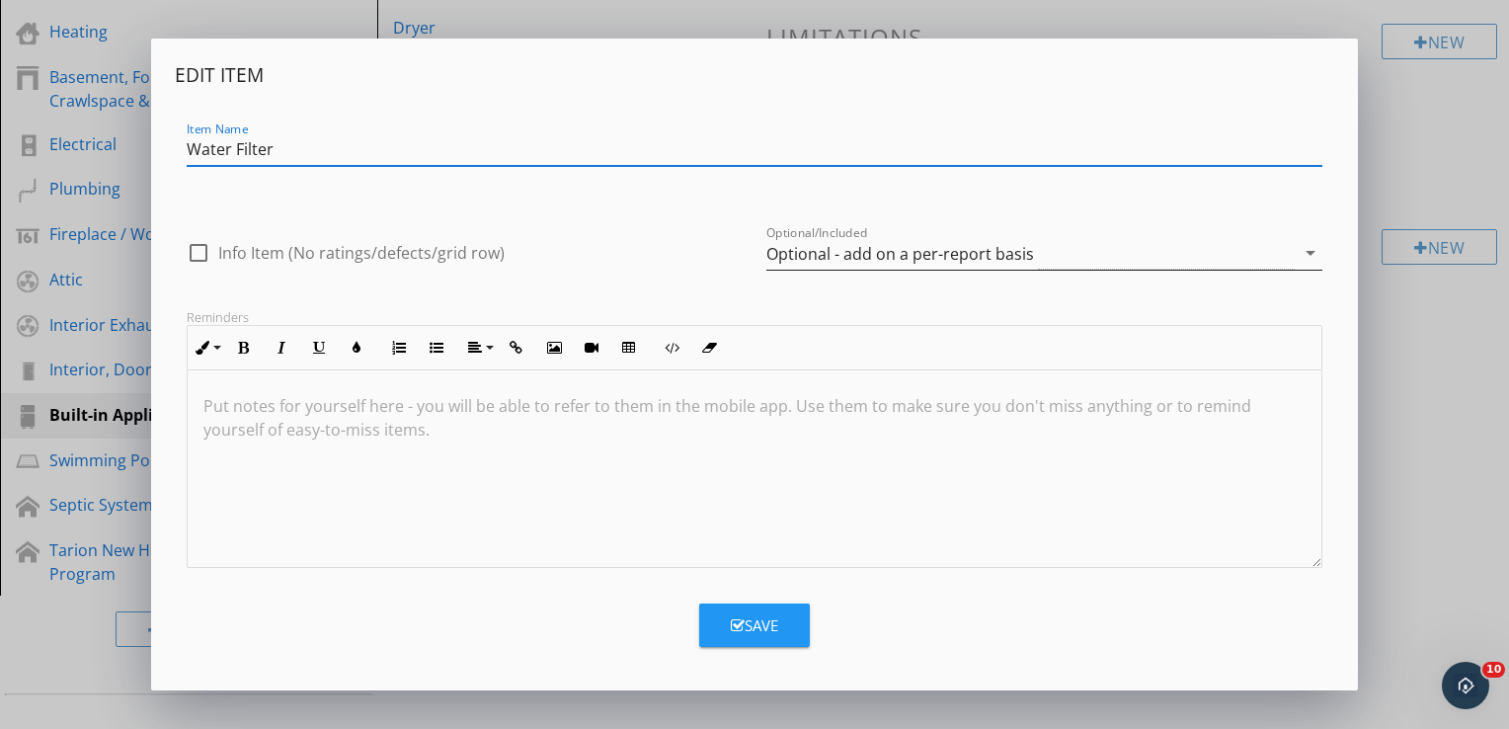
click at [1001, 257] on div "Optional - add on a per-report basis" at bounding box center [900, 254] width 268 height 18
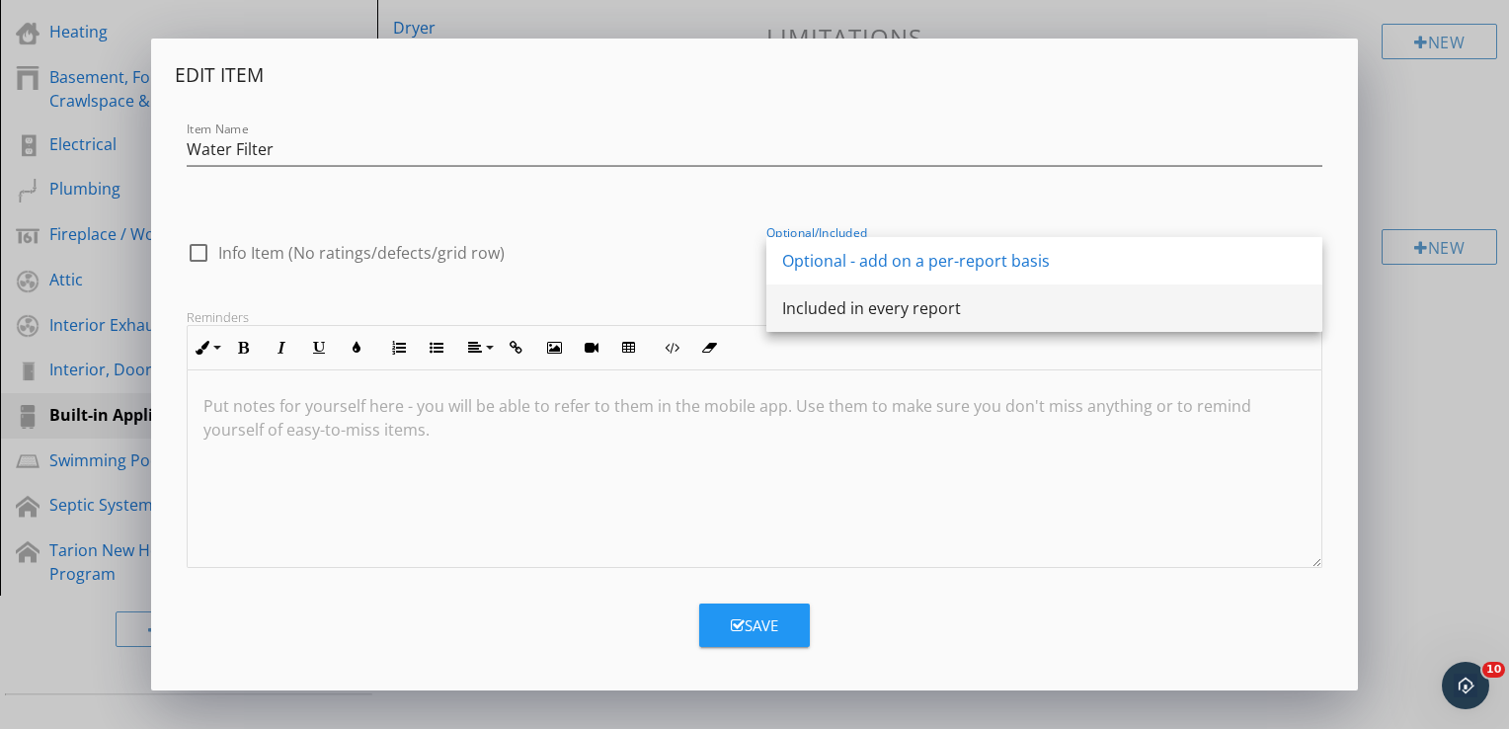
click at [940, 308] on div "Included in every report" at bounding box center [1044, 308] width 524 height 24
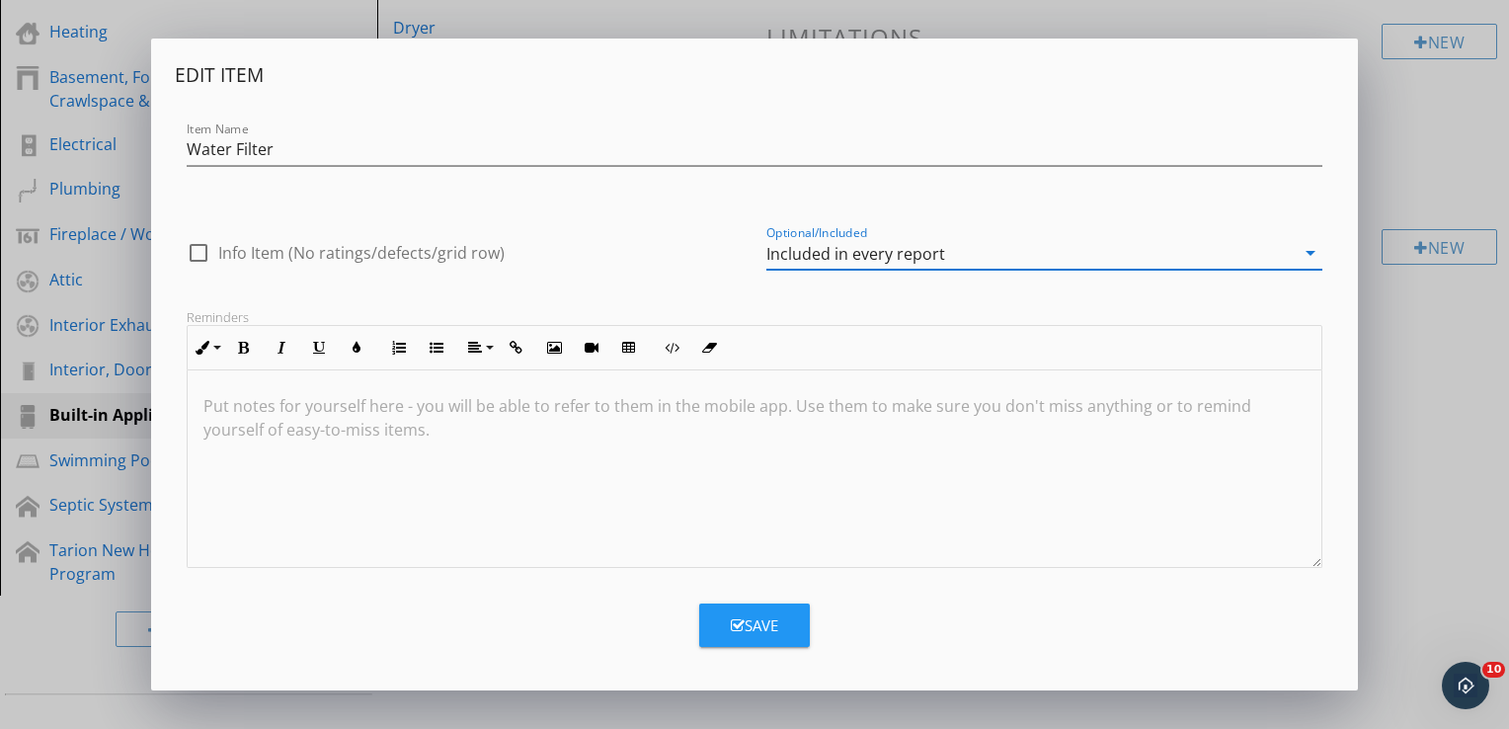
click at [745, 622] on div "Save" at bounding box center [754, 625] width 47 height 23
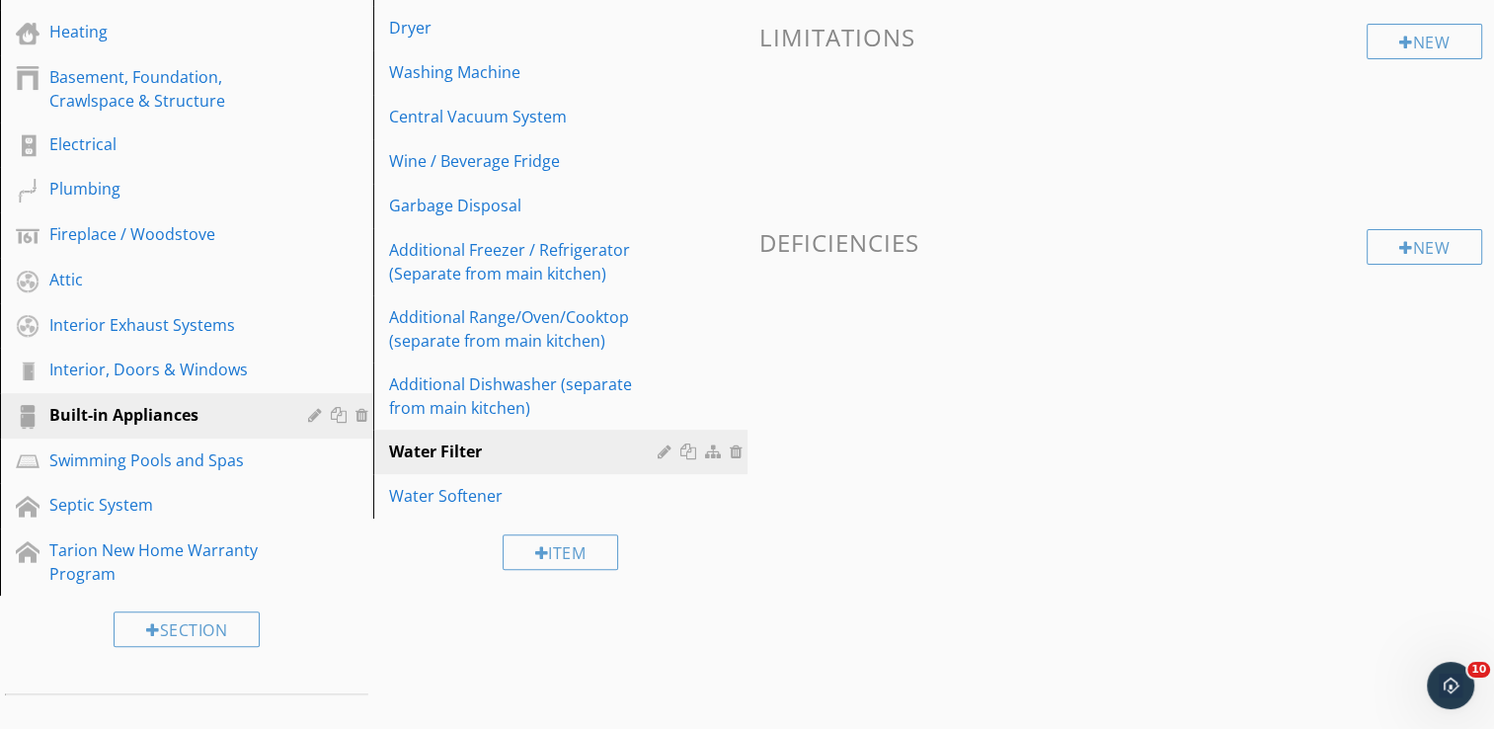
click at [791, 594] on div "Sections Inspection Details Roof Exterior Cooling Garage Heating Basement, Foun…" at bounding box center [747, 281] width 1494 height 1115
click at [475, 497] on div "Water Softener" at bounding box center [526, 496] width 274 height 24
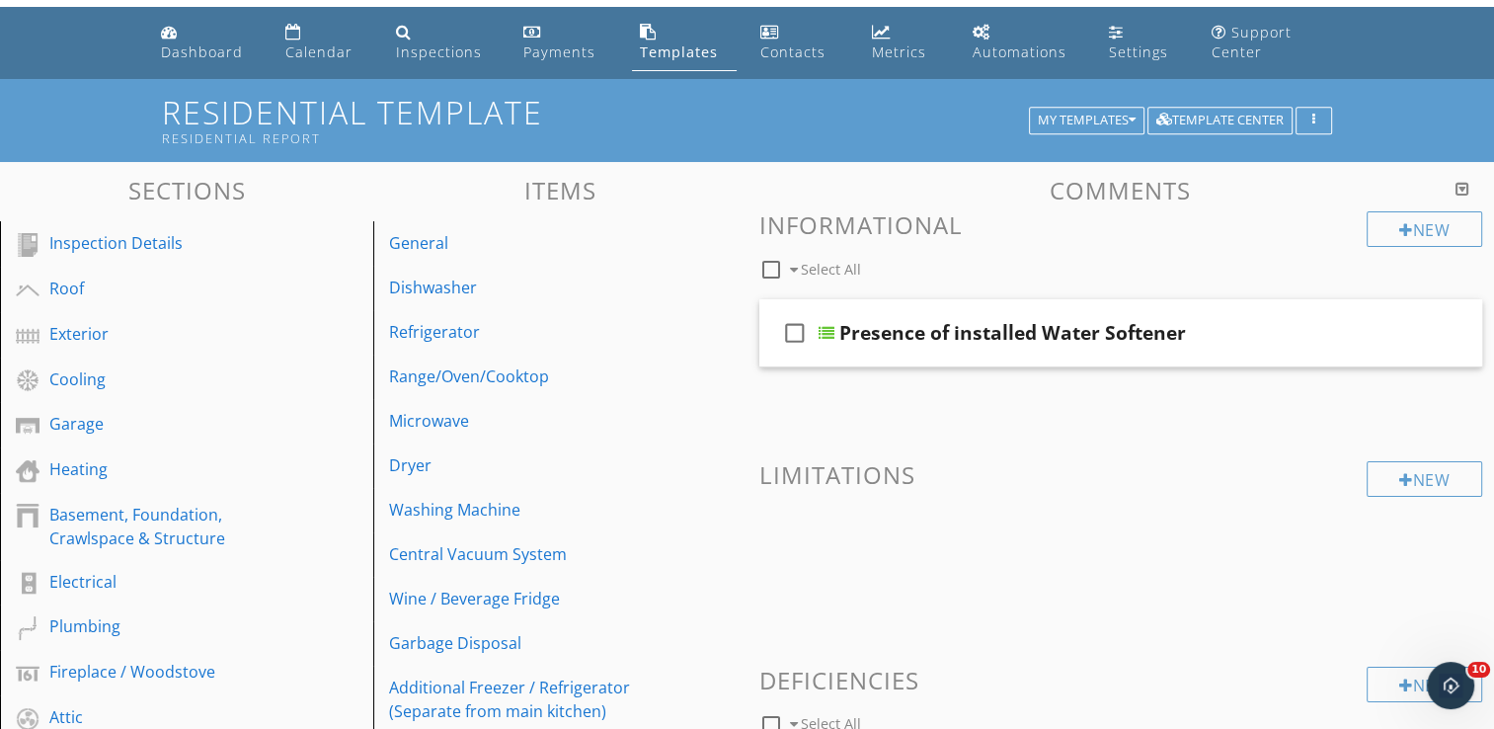
scroll to position [0, 0]
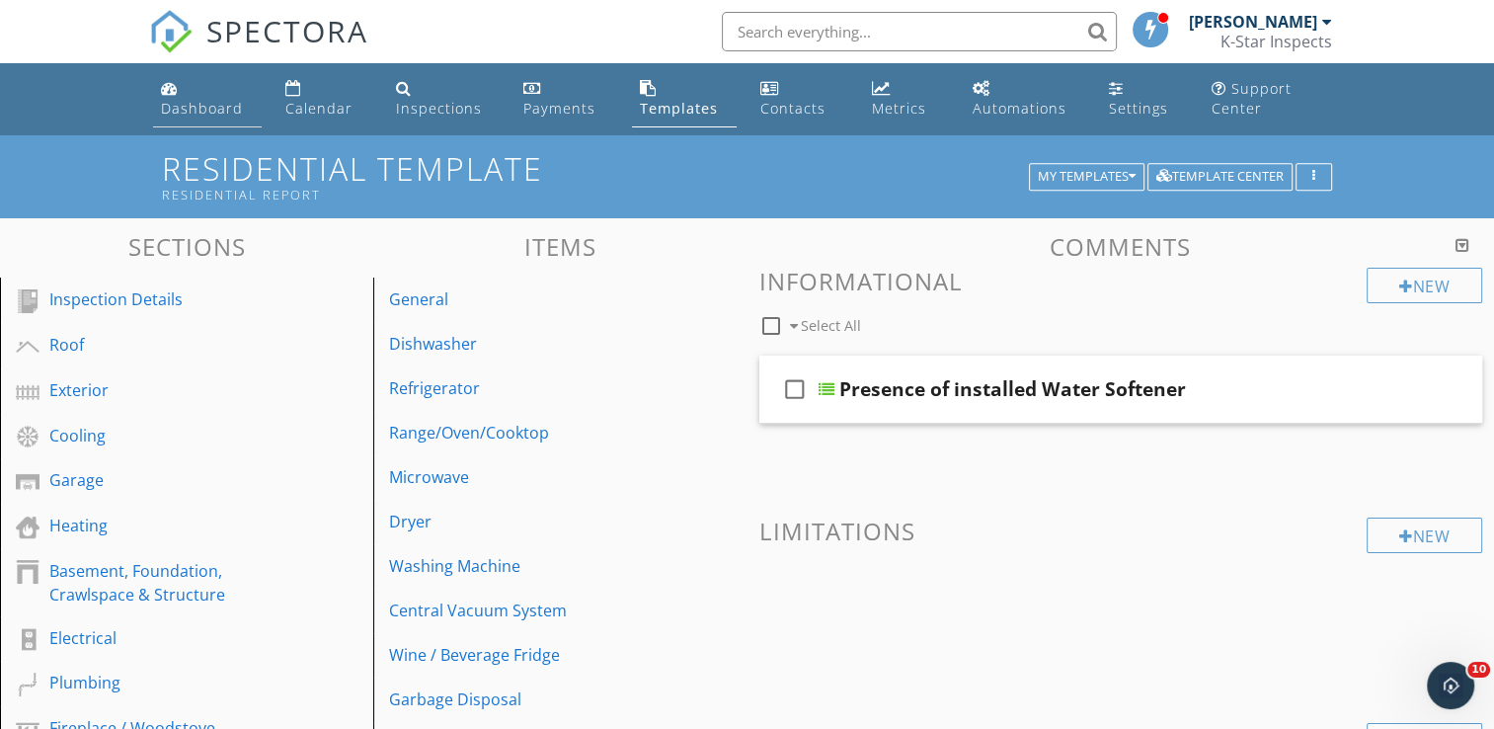
click at [196, 100] on div "Dashboard" at bounding box center [202, 108] width 82 height 19
